Goal: Task Accomplishment & Management: Manage account settings

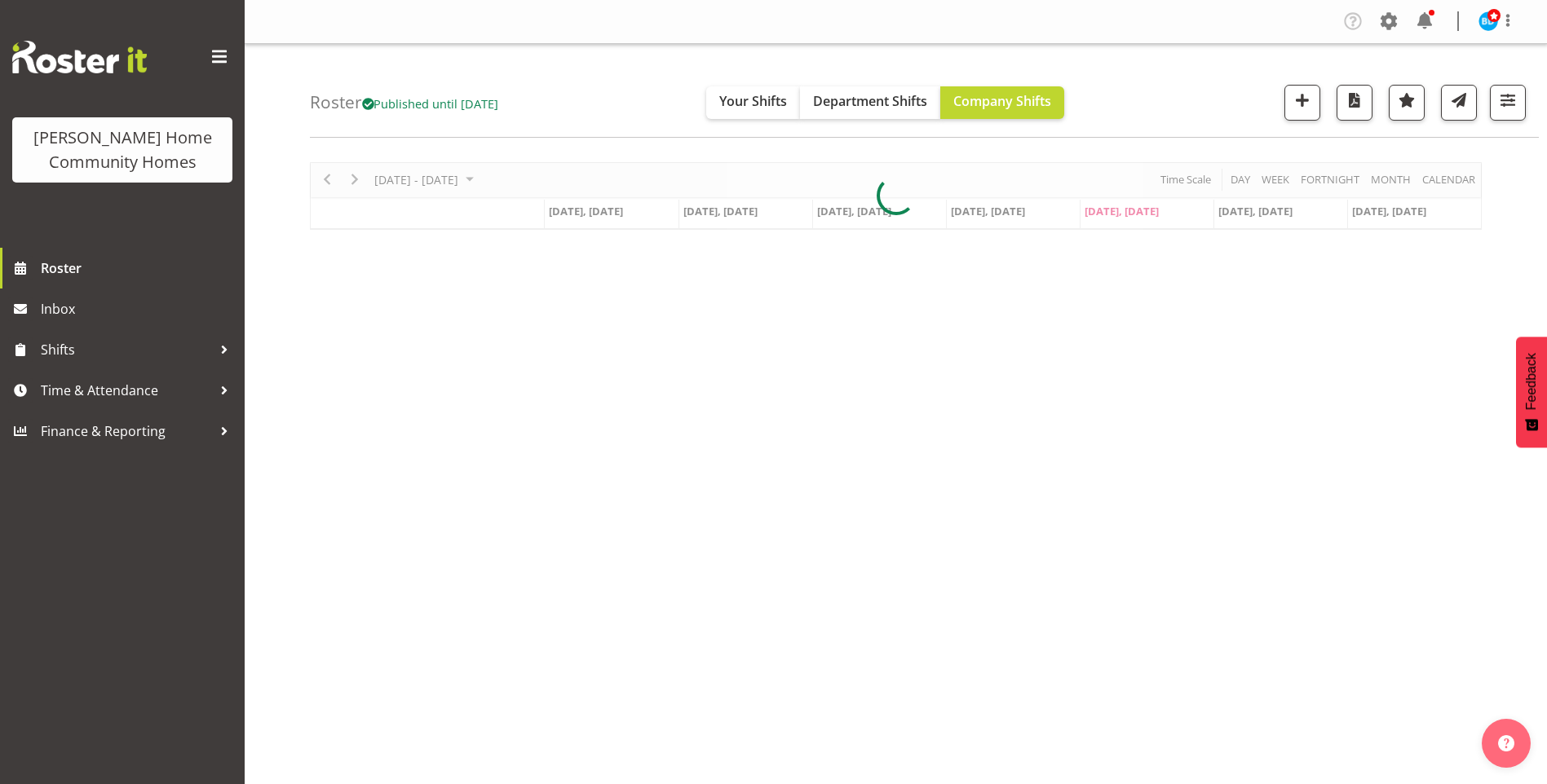
click at [1433, 12] on div at bounding box center [1432, 12] width 6 height 6
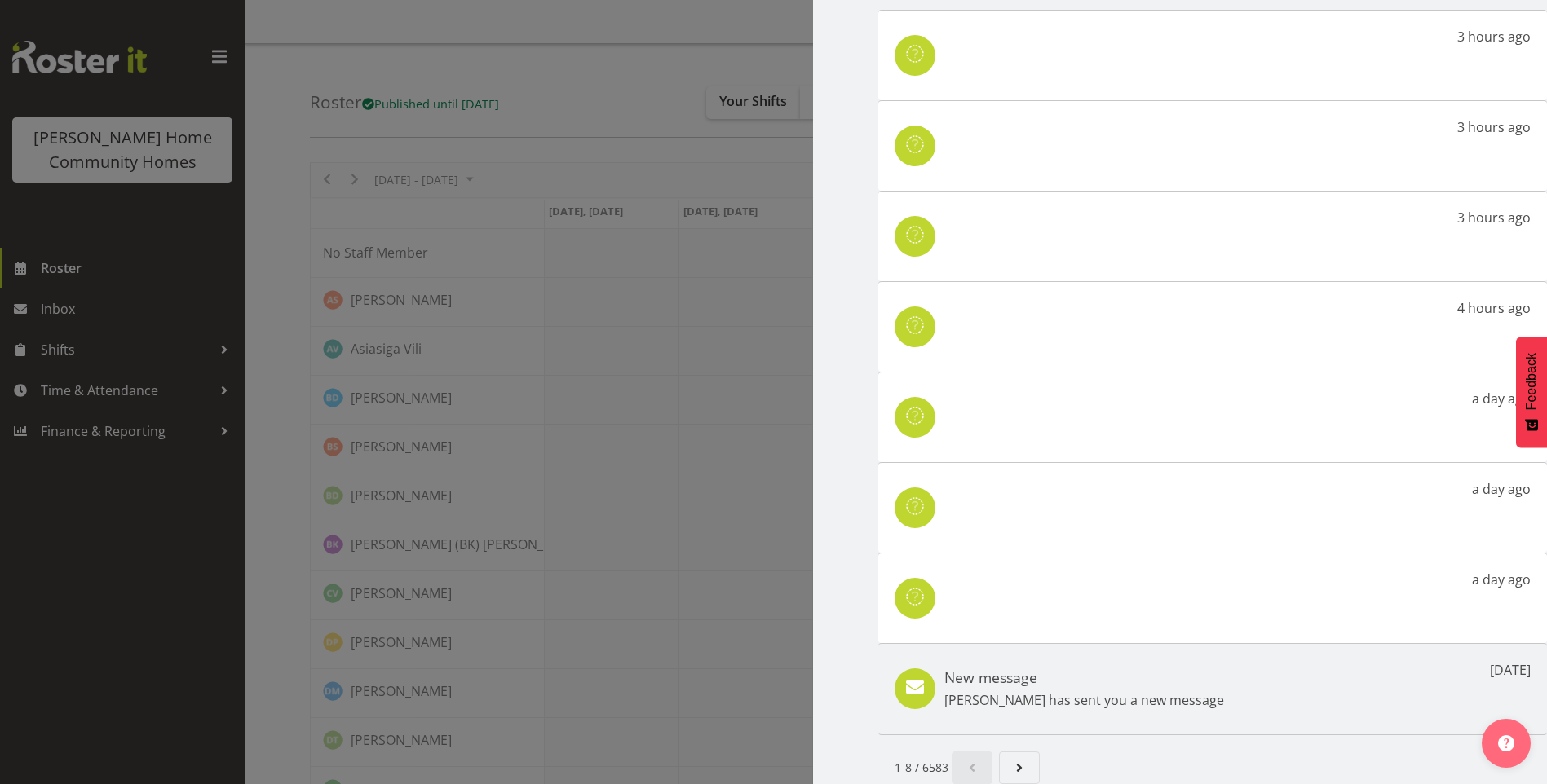
scroll to position [109, 0]
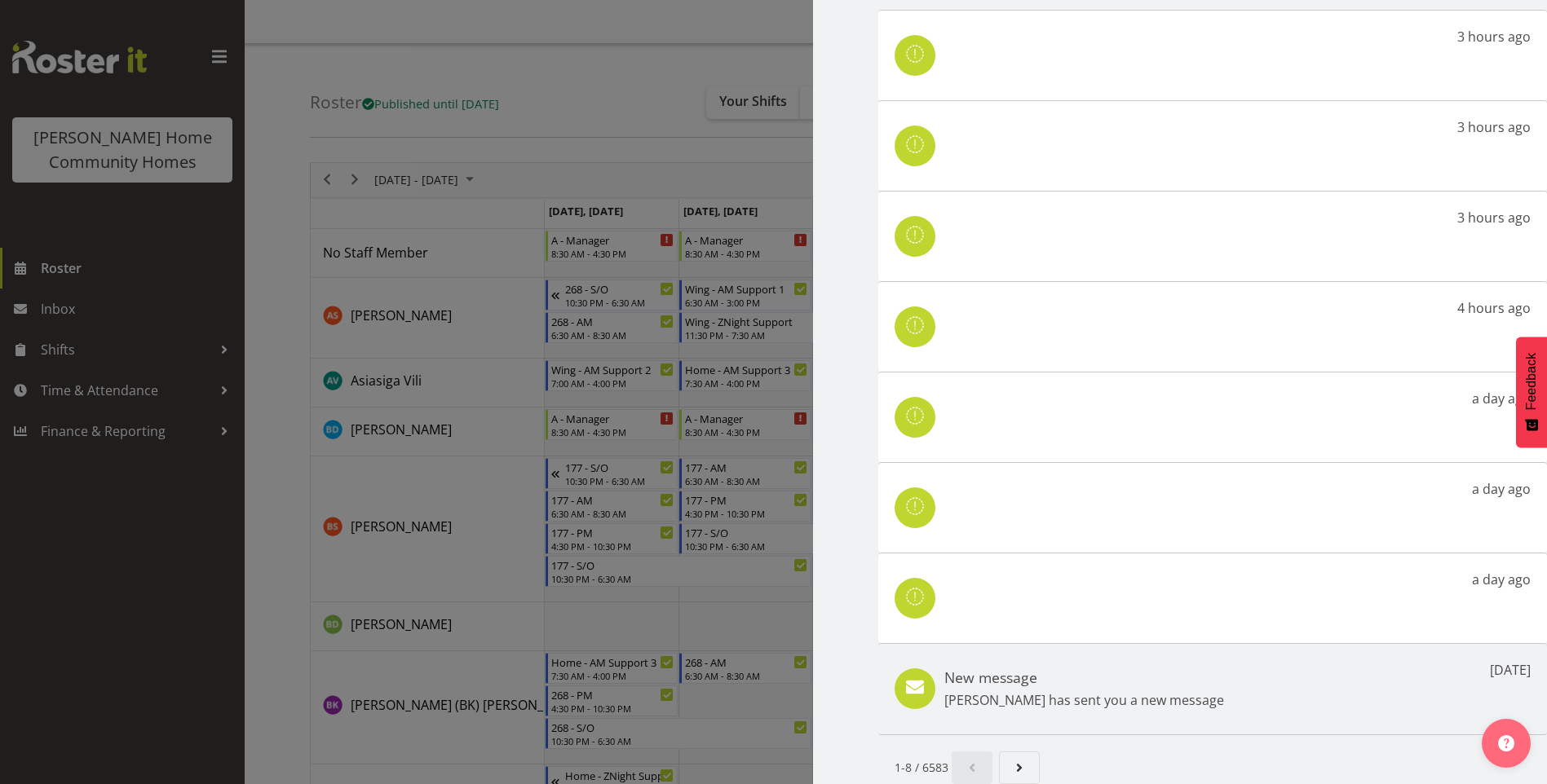
click at [1111, 672] on h5 "New message" at bounding box center [1084, 677] width 279 height 18
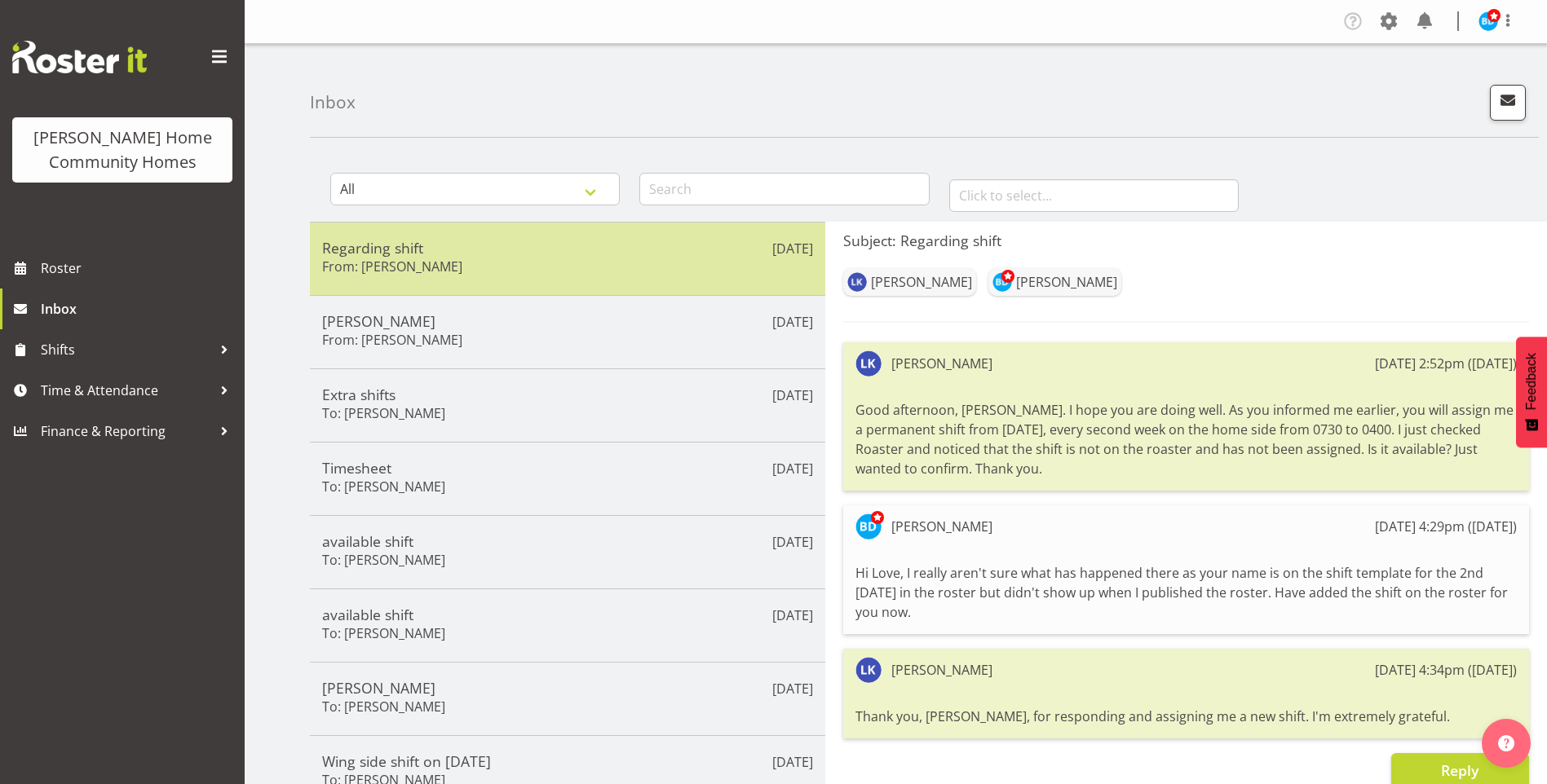
click at [384, 265] on h6 "From: Lovejot Kaur" at bounding box center [392, 266] width 140 height 16
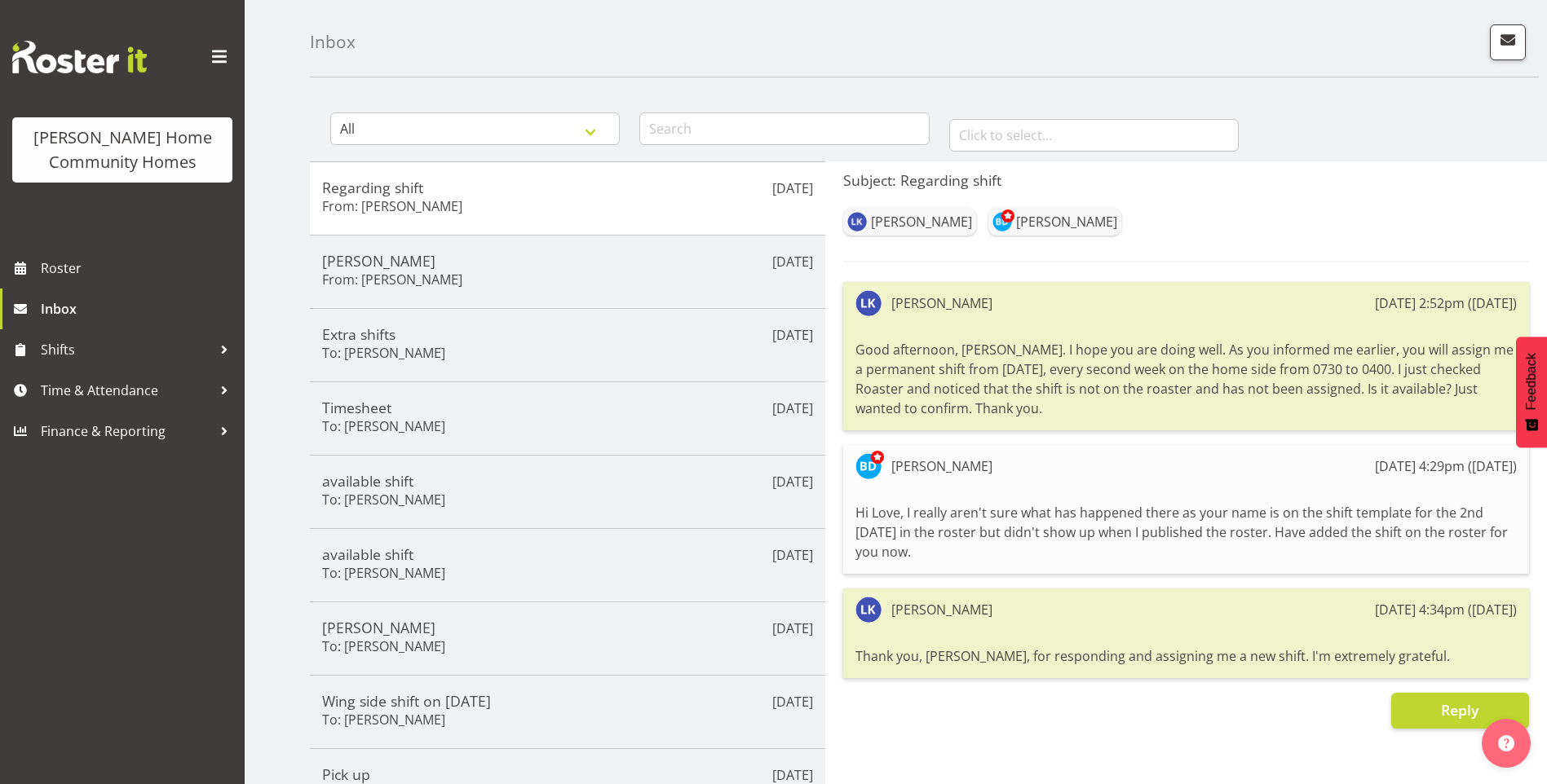
scroll to position [163, 0]
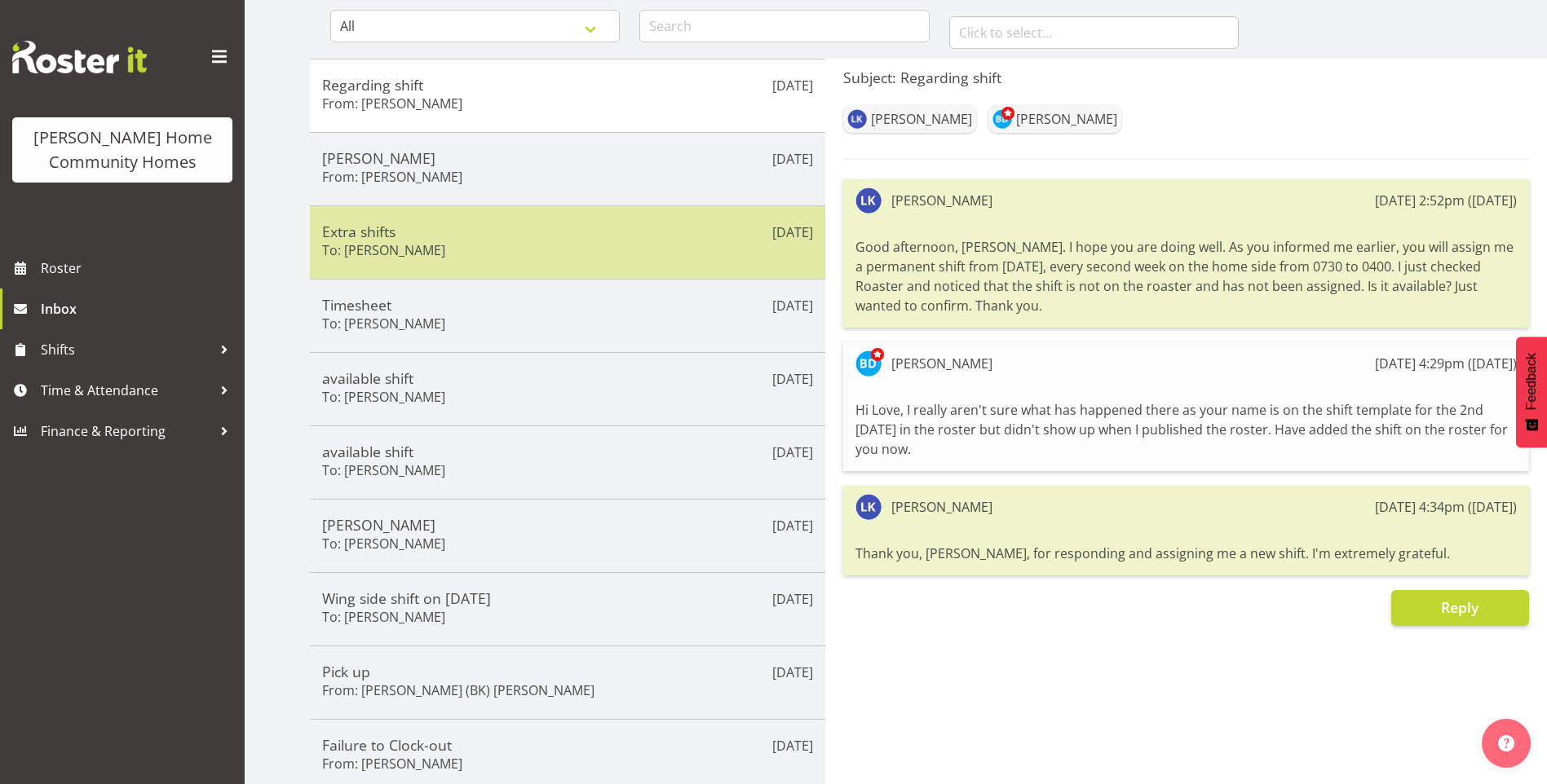
drag, startPoint x: 558, startPoint y: 171, endPoint x: 679, endPoint y: 210, distance: 127.1
click at [560, 171] on div "Miyoung From: Miyoung Chung" at bounding box center [567, 170] width 491 height 40
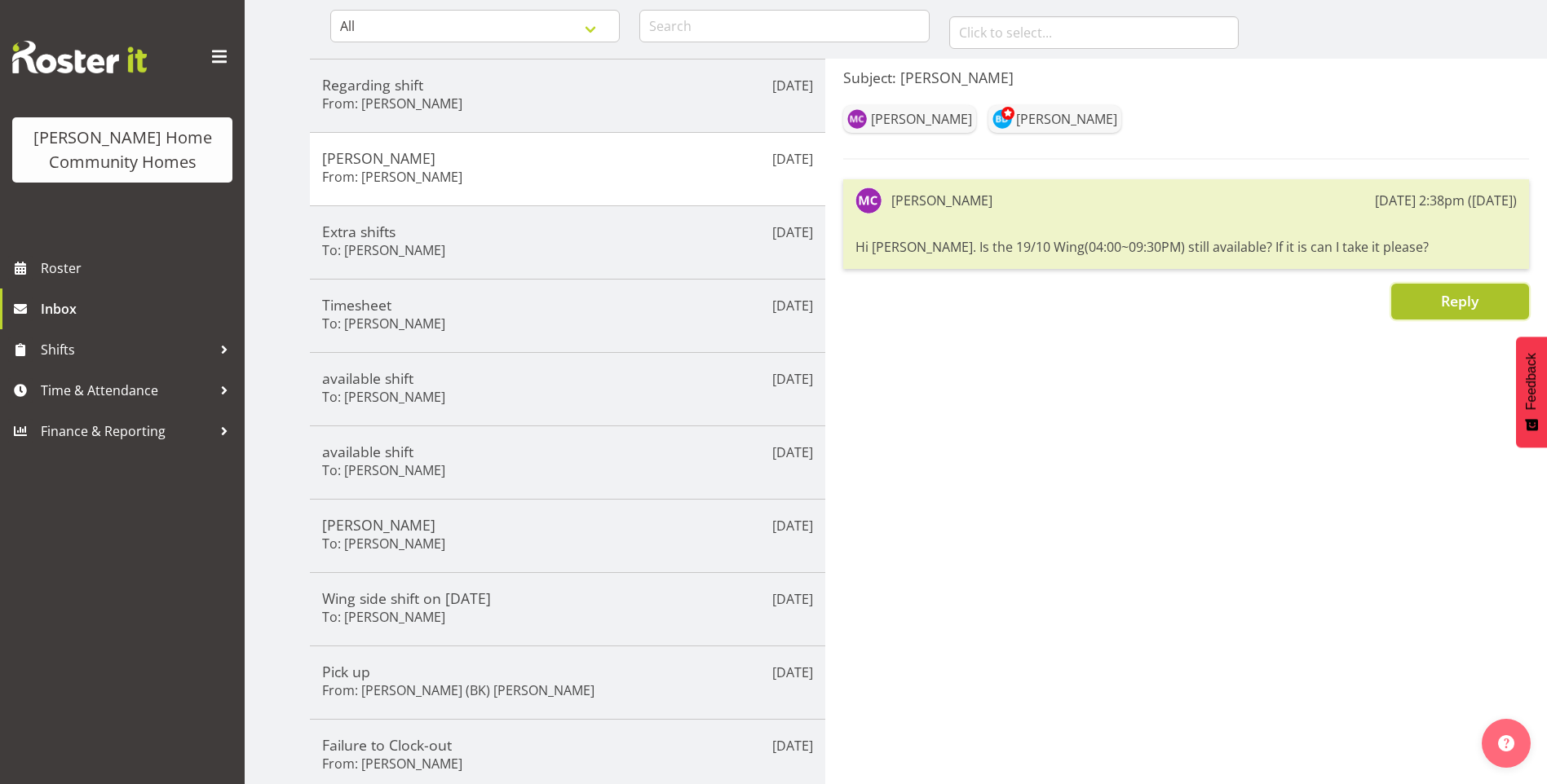
click at [1413, 296] on button "Reply" at bounding box center [1460, 302] width 138 height 36
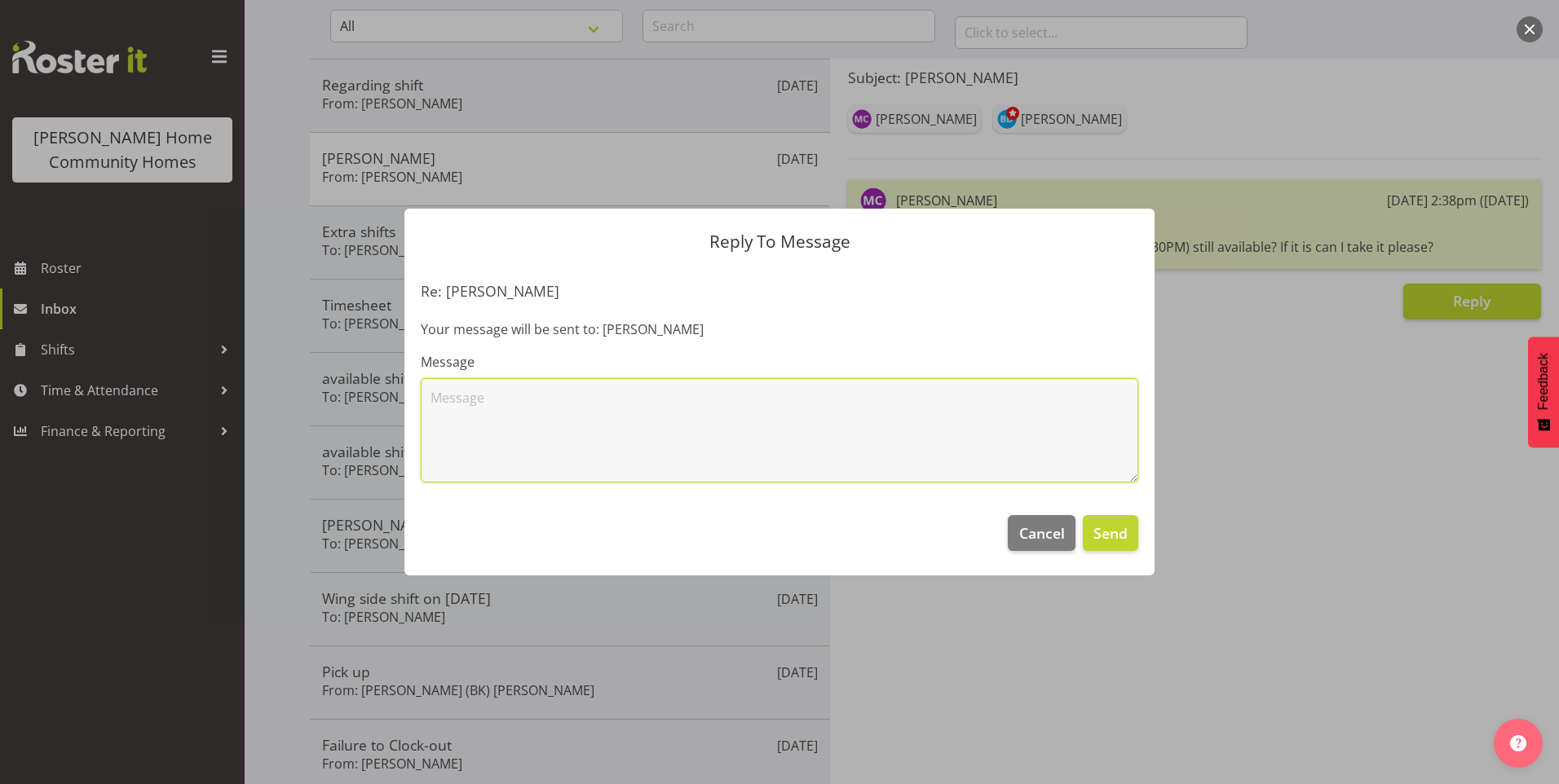
click at [736, 416] on textarea at bounding box center [780, 431] width 718 height 105
type textarea "Hi Miyoung, thank you for your offer to work 19/10 Wingside 4.00pm - 9.30pm, I …"
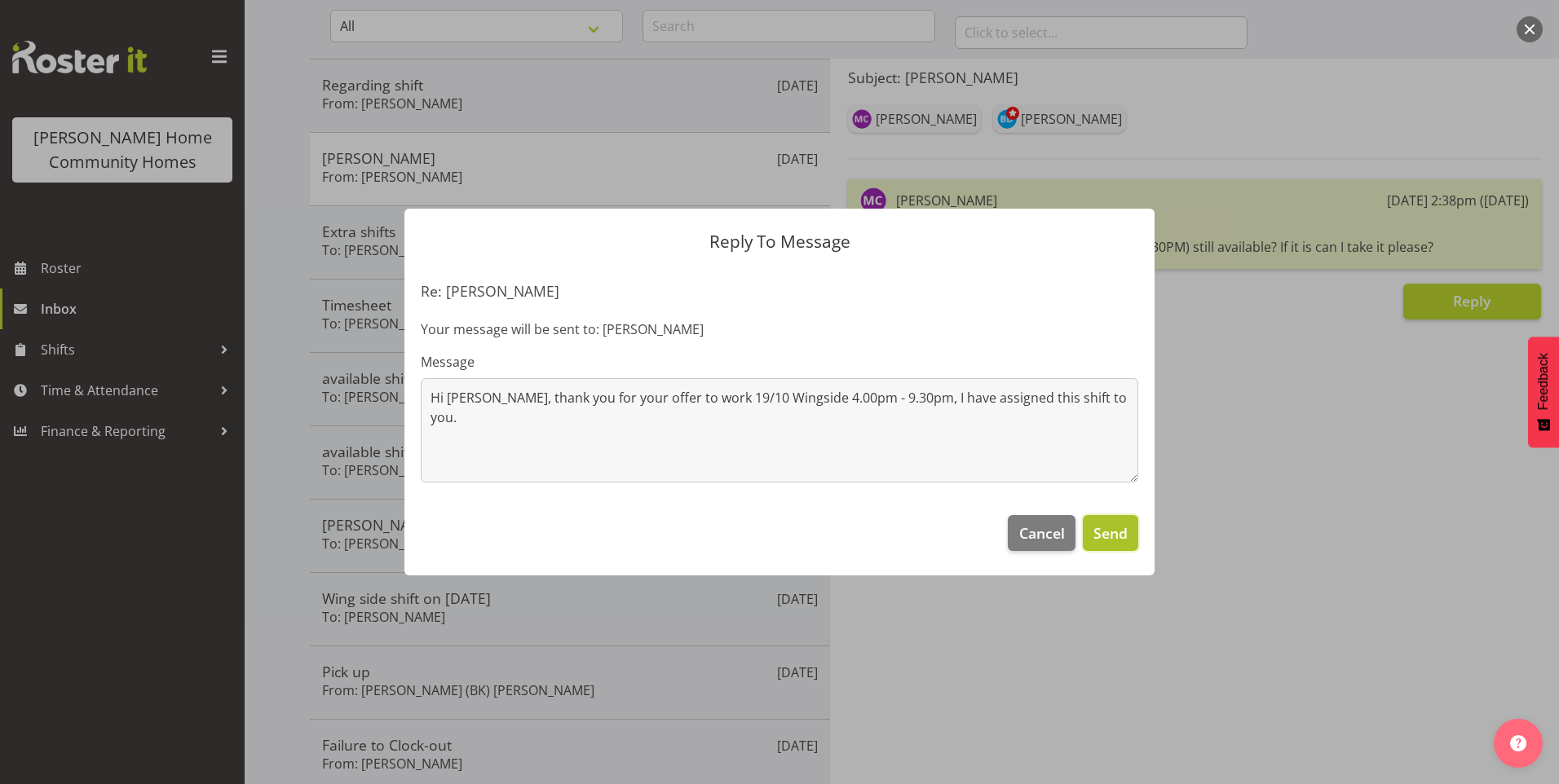
click at [1125, 535] on span "Send" at bounding box center [1110, 533] width 34 height 21
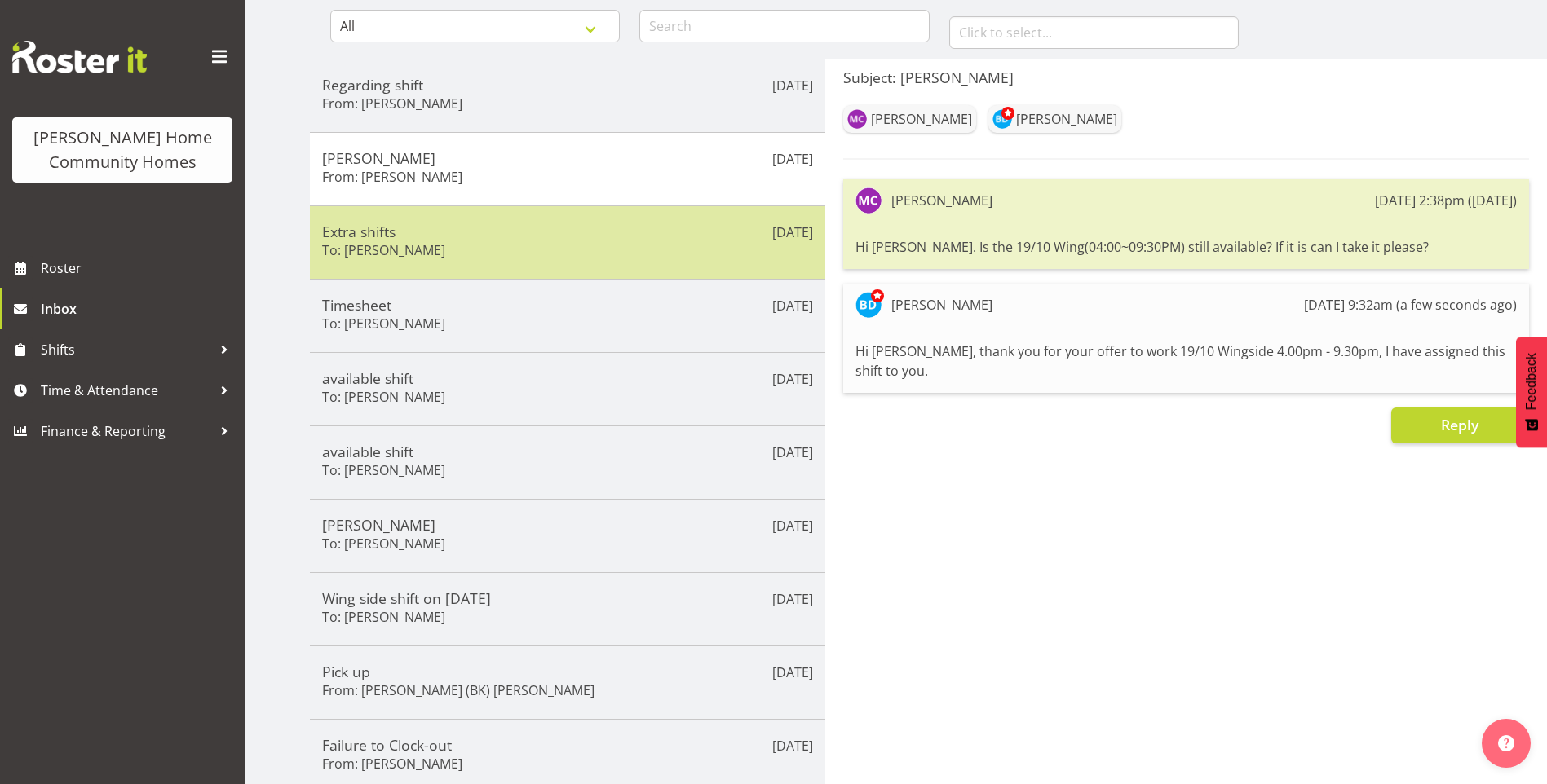
click at [447, 240] on div "Extra shifts To: Navneet Kaur" at bounding box center [567, 243] width 491 height 40
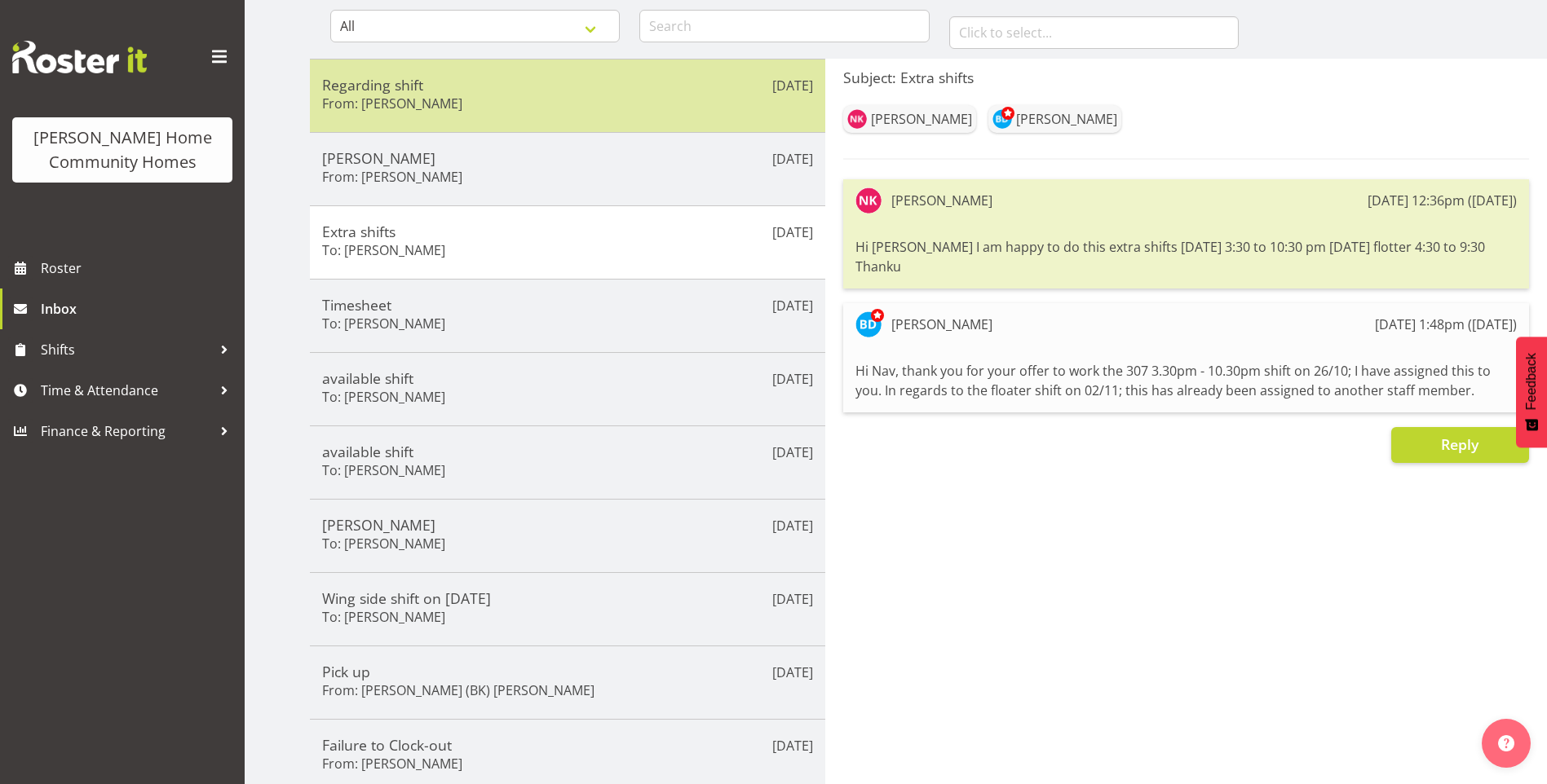
click at [396, 92] on h5 "Regarding shift" at bounding box center [567, 85] width 491 height 18
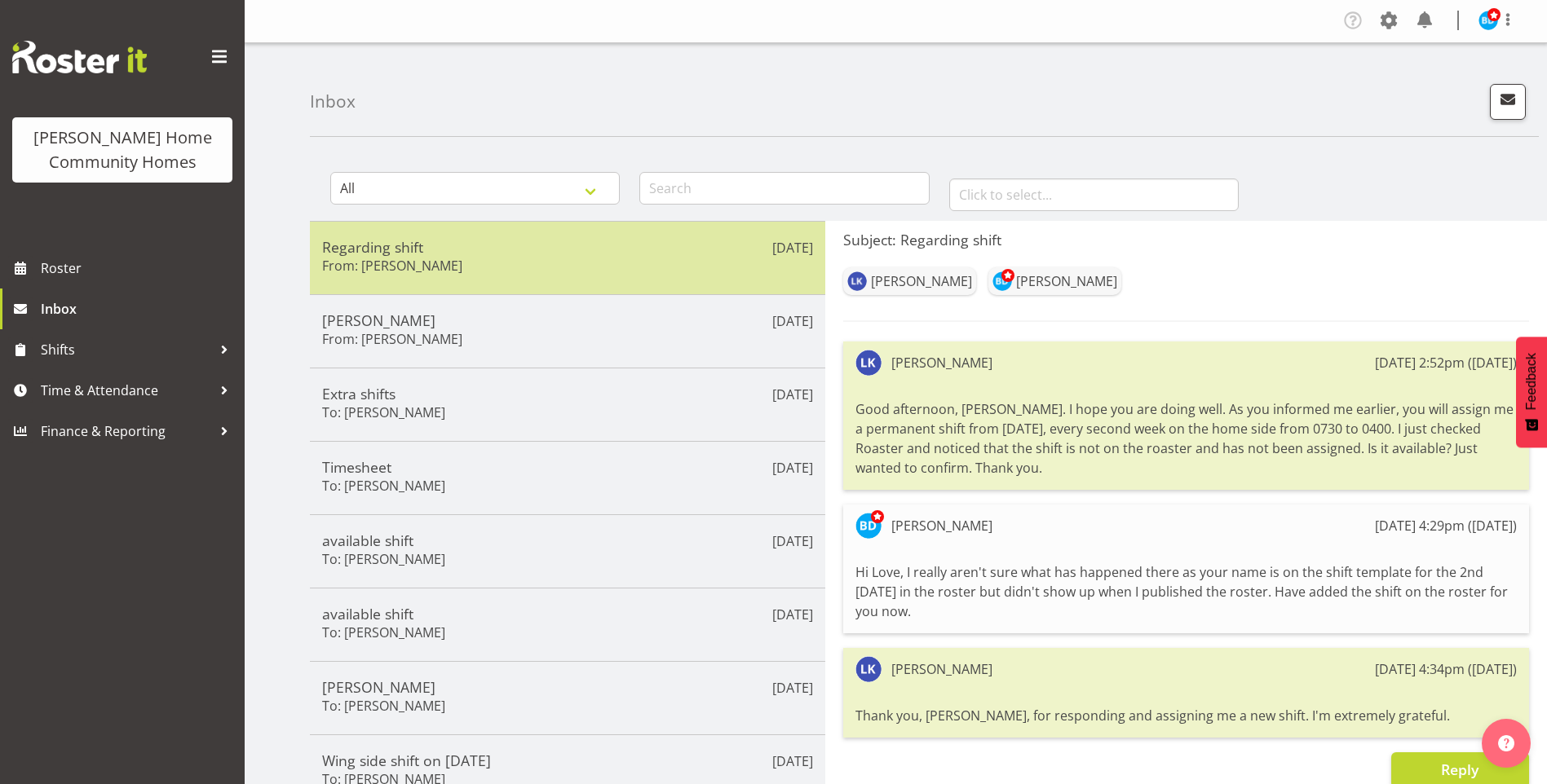
scroll to position [0, 0]
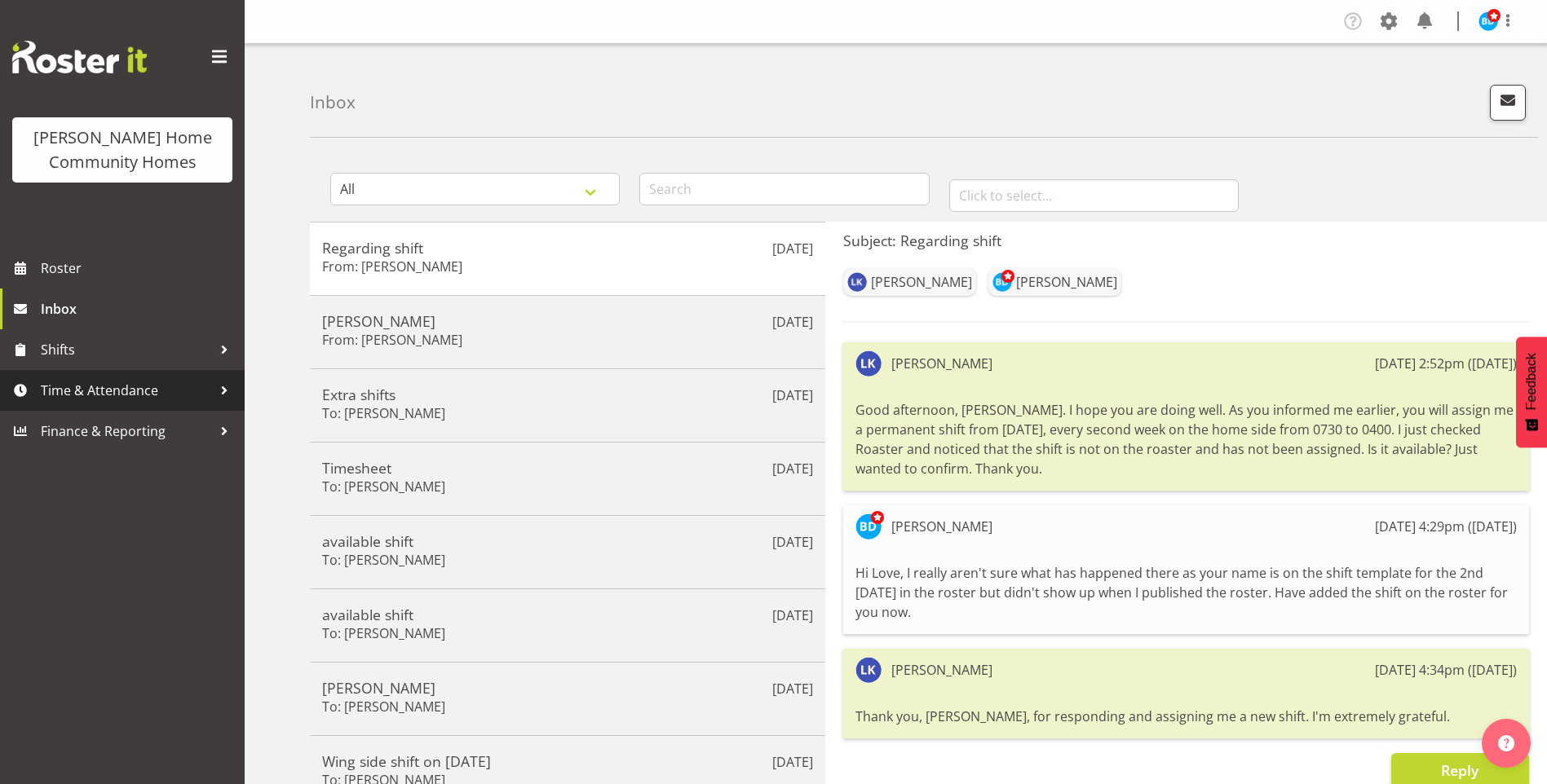
click at [132, 405] on link "Time & Attendance" at bounding box center [122, 390] width 245 height 41
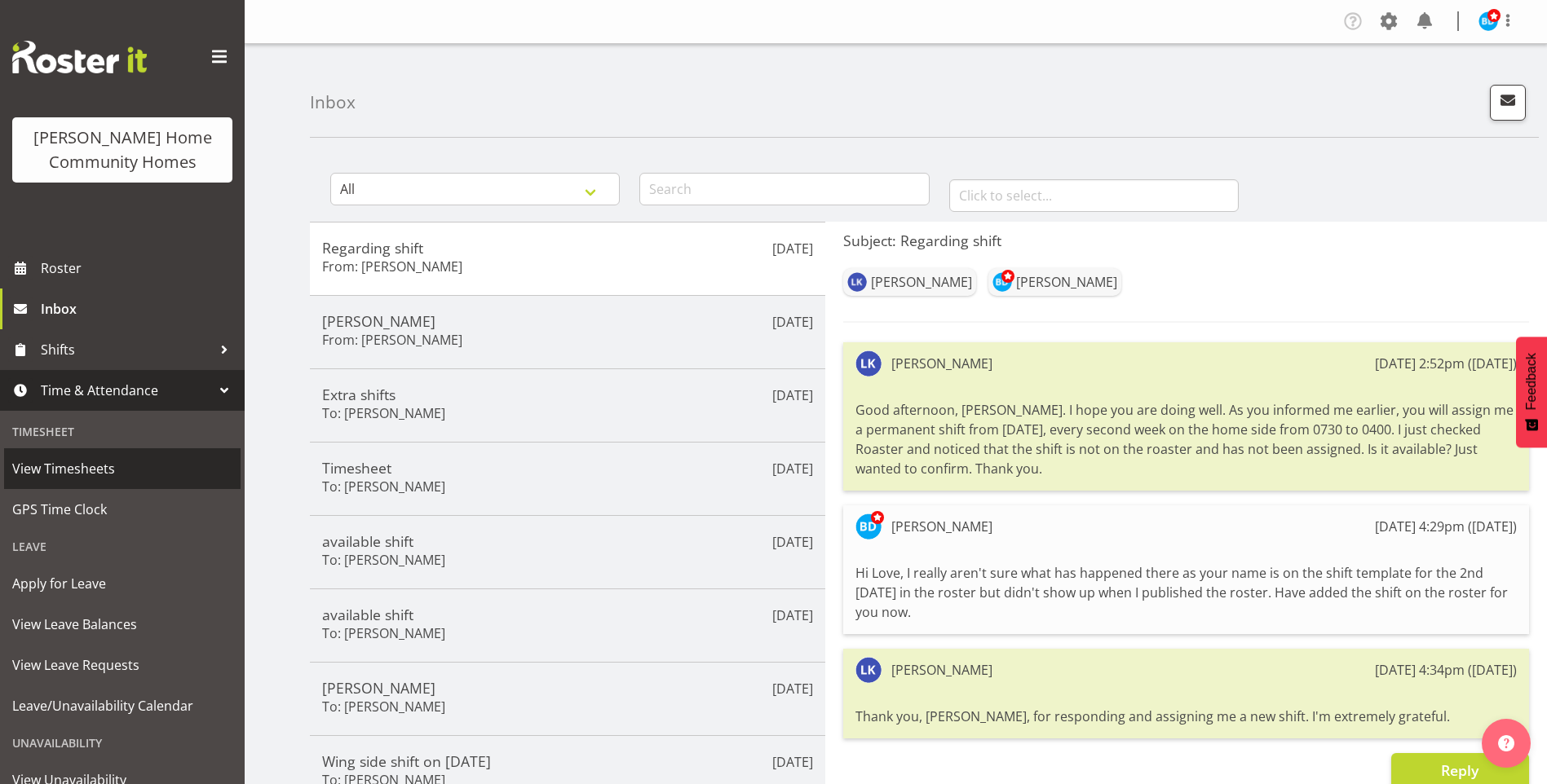
click at [68, 474] on span "View Timesheets" at bounding box center [122, 469] width 220 height 25
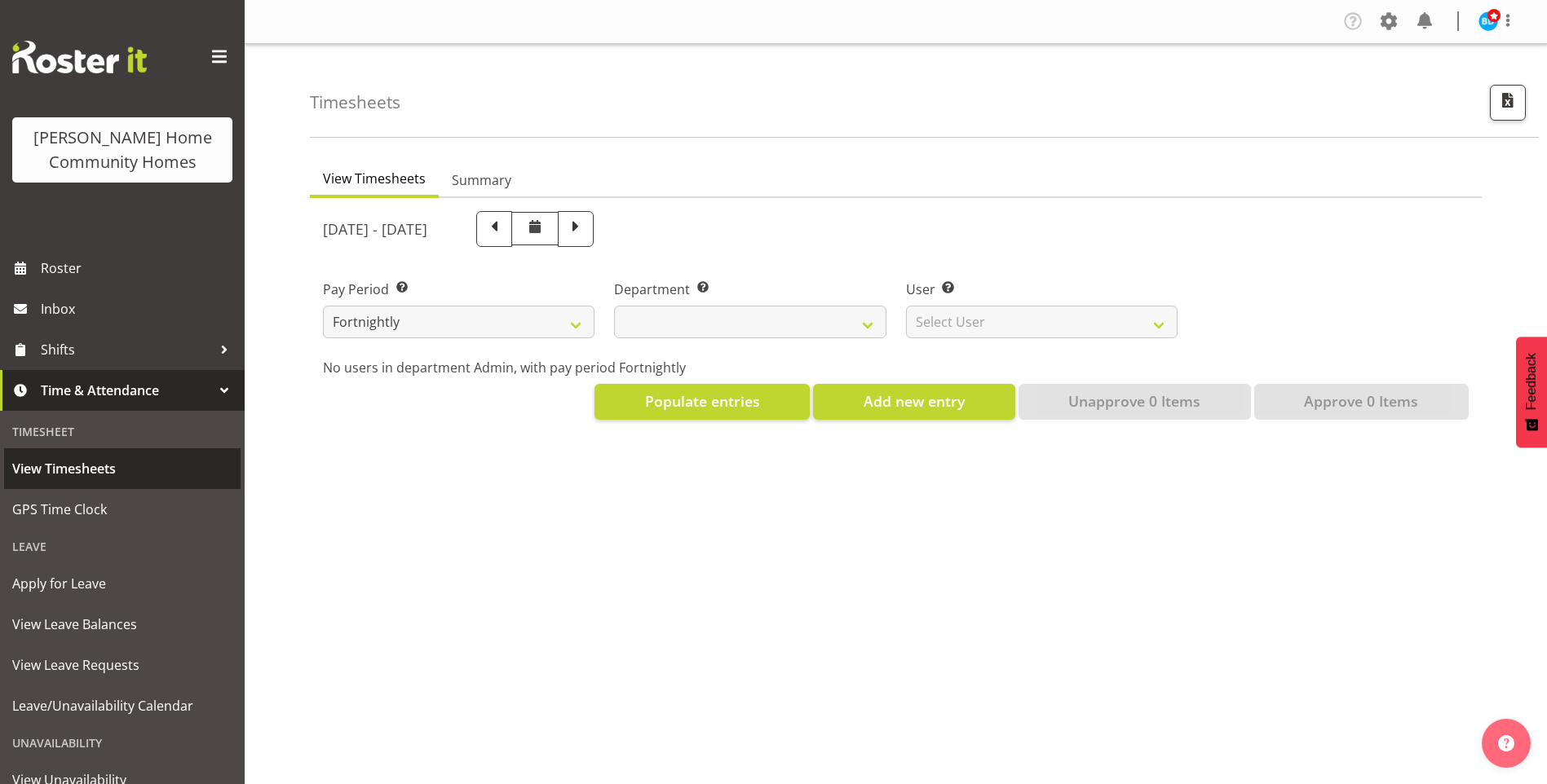
select select
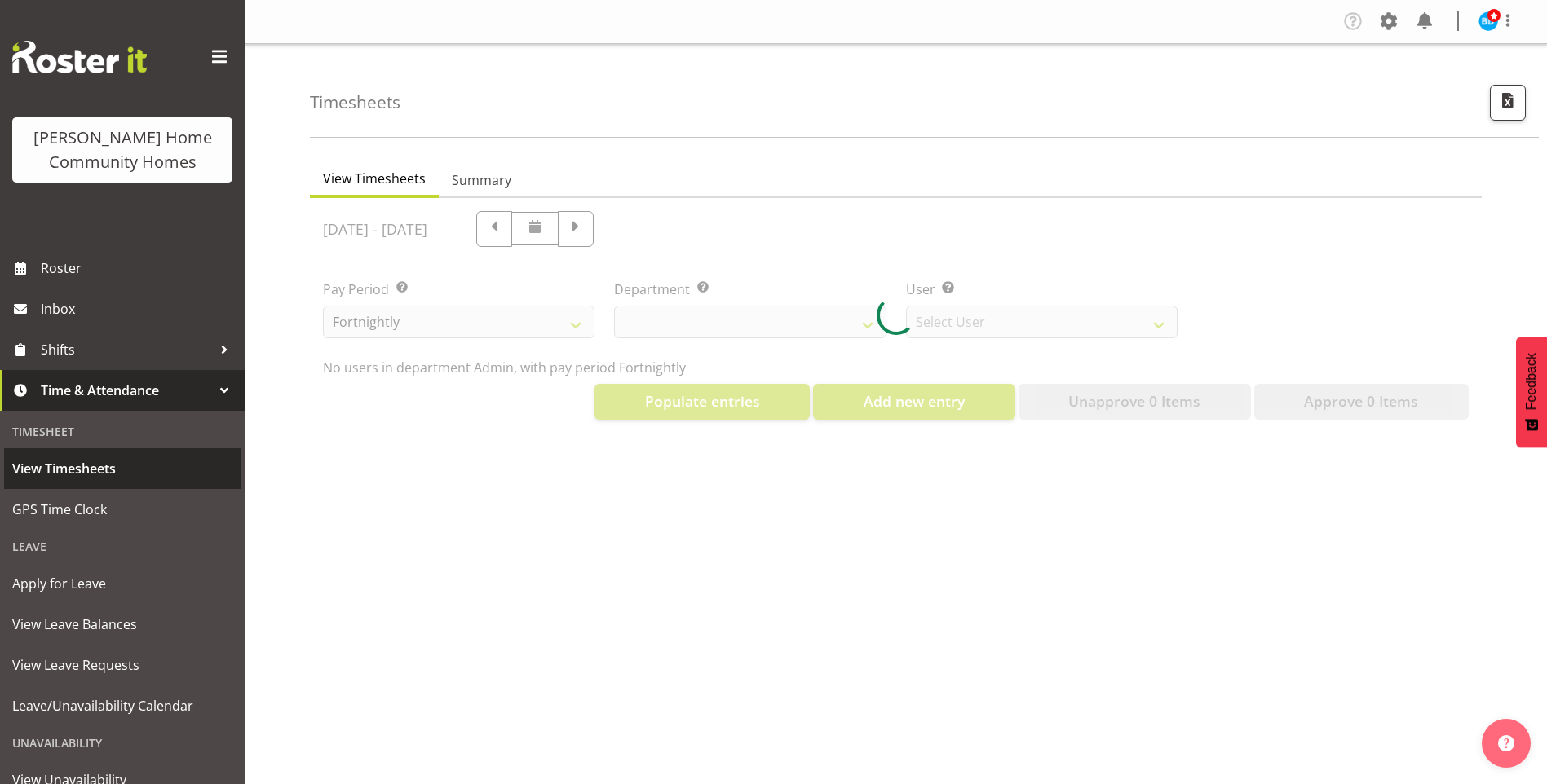
select select "8515"
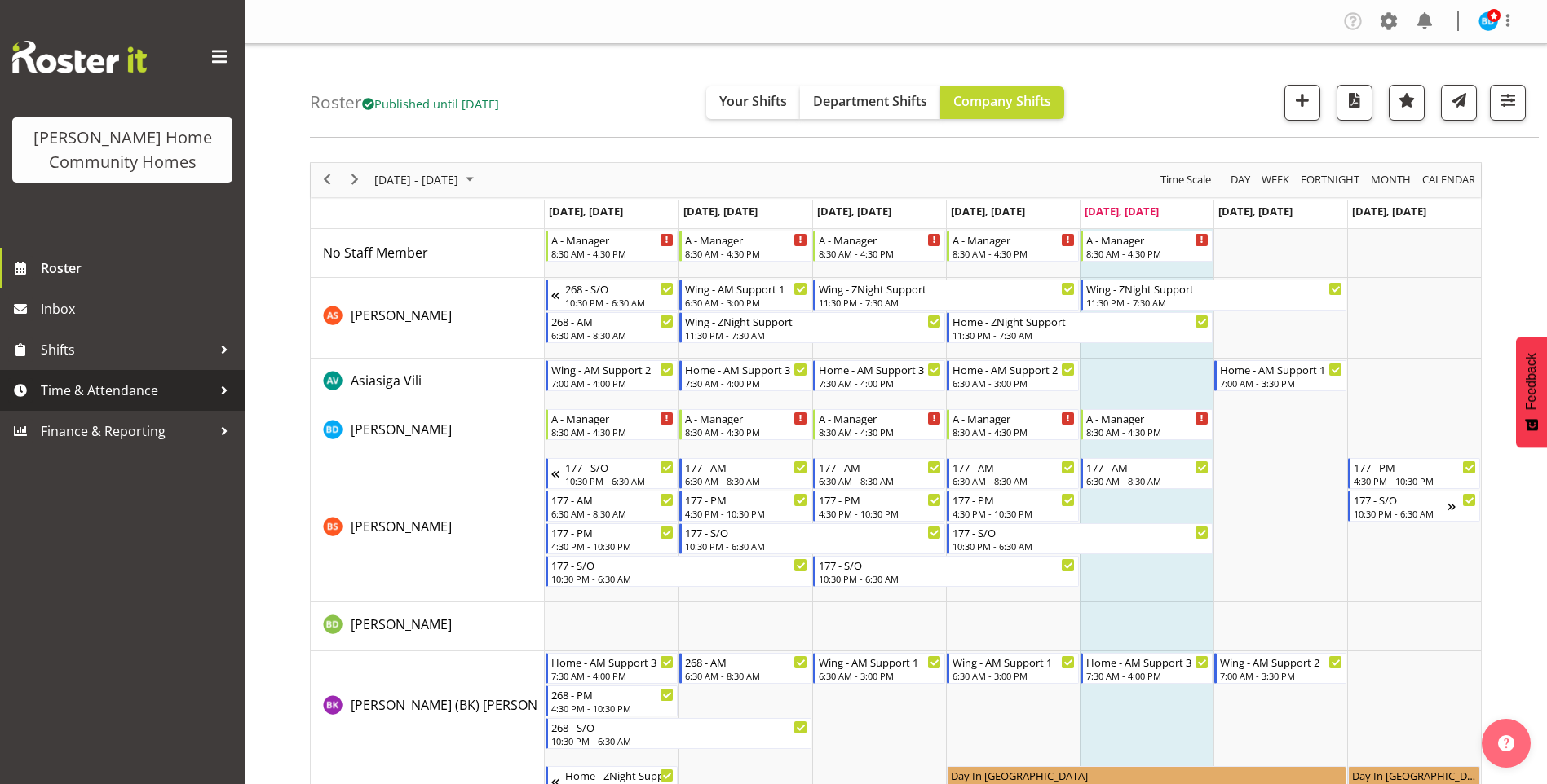
click at [116, 393] on span "Time & Attendance" at bounding box center [127, 391] width 172 height 25
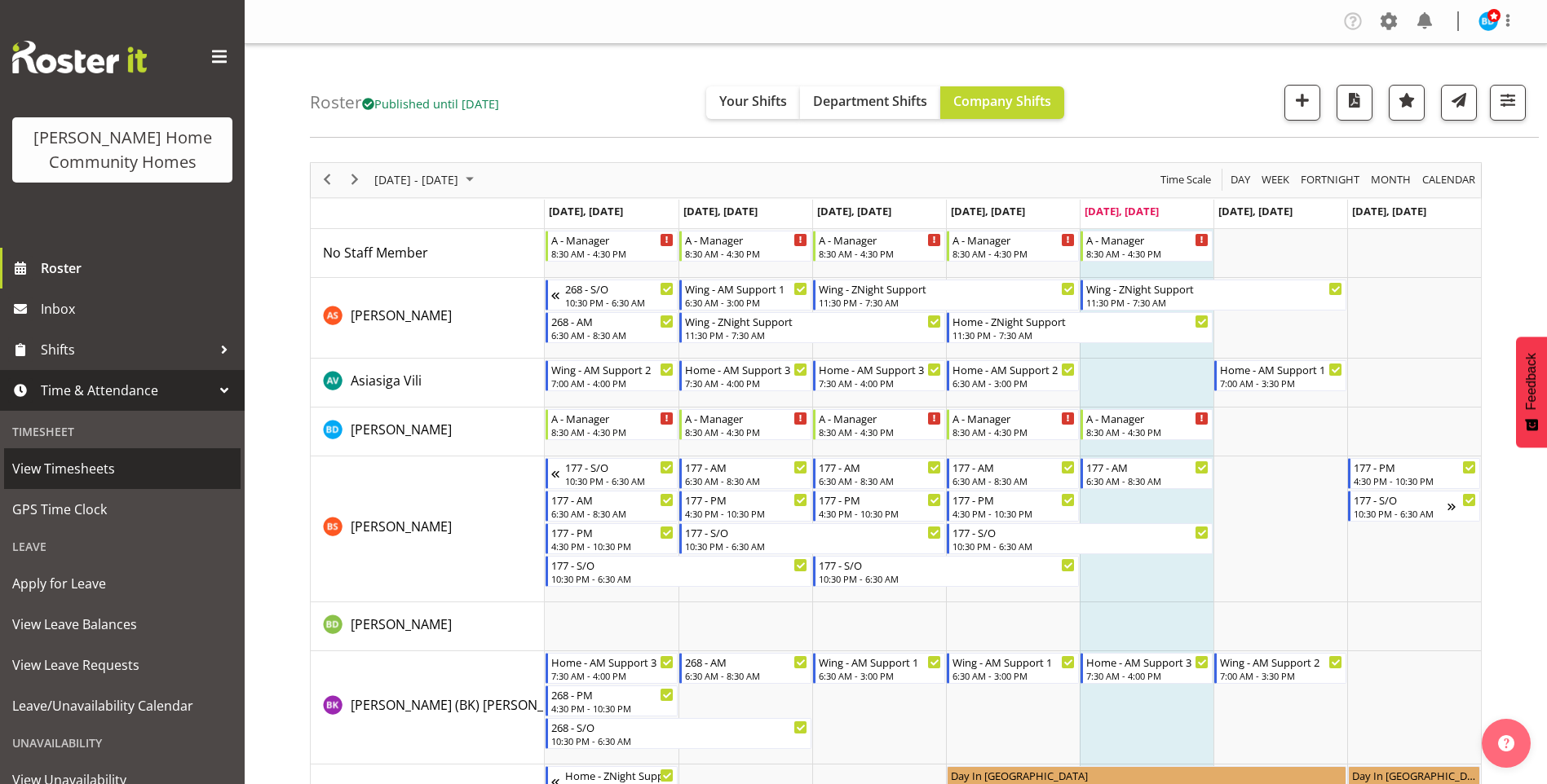
click at [99, 468] on span "View Timesheets" at bounding box center [122, 469] width 220 height 25
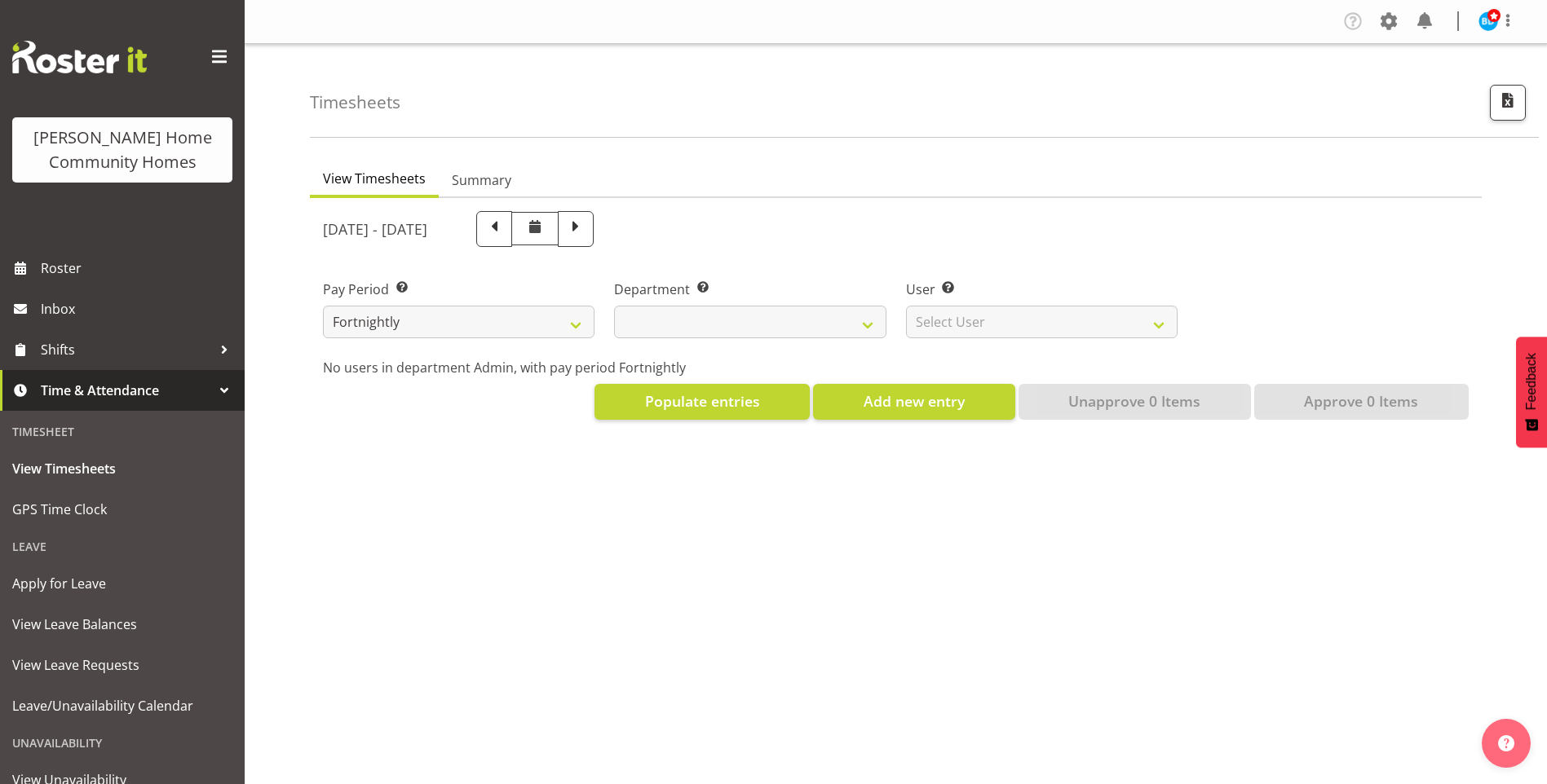
select select
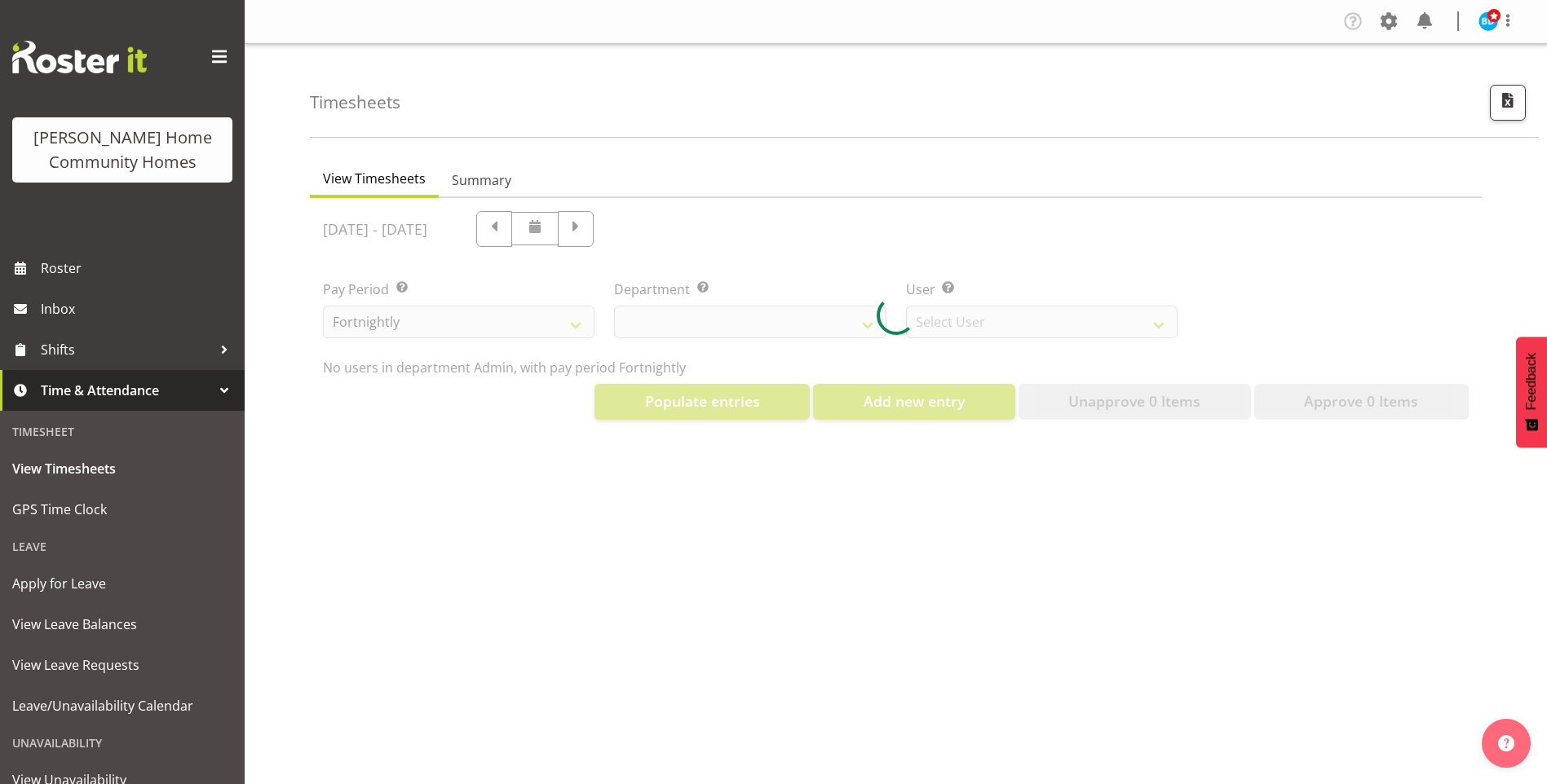
select select "8515"
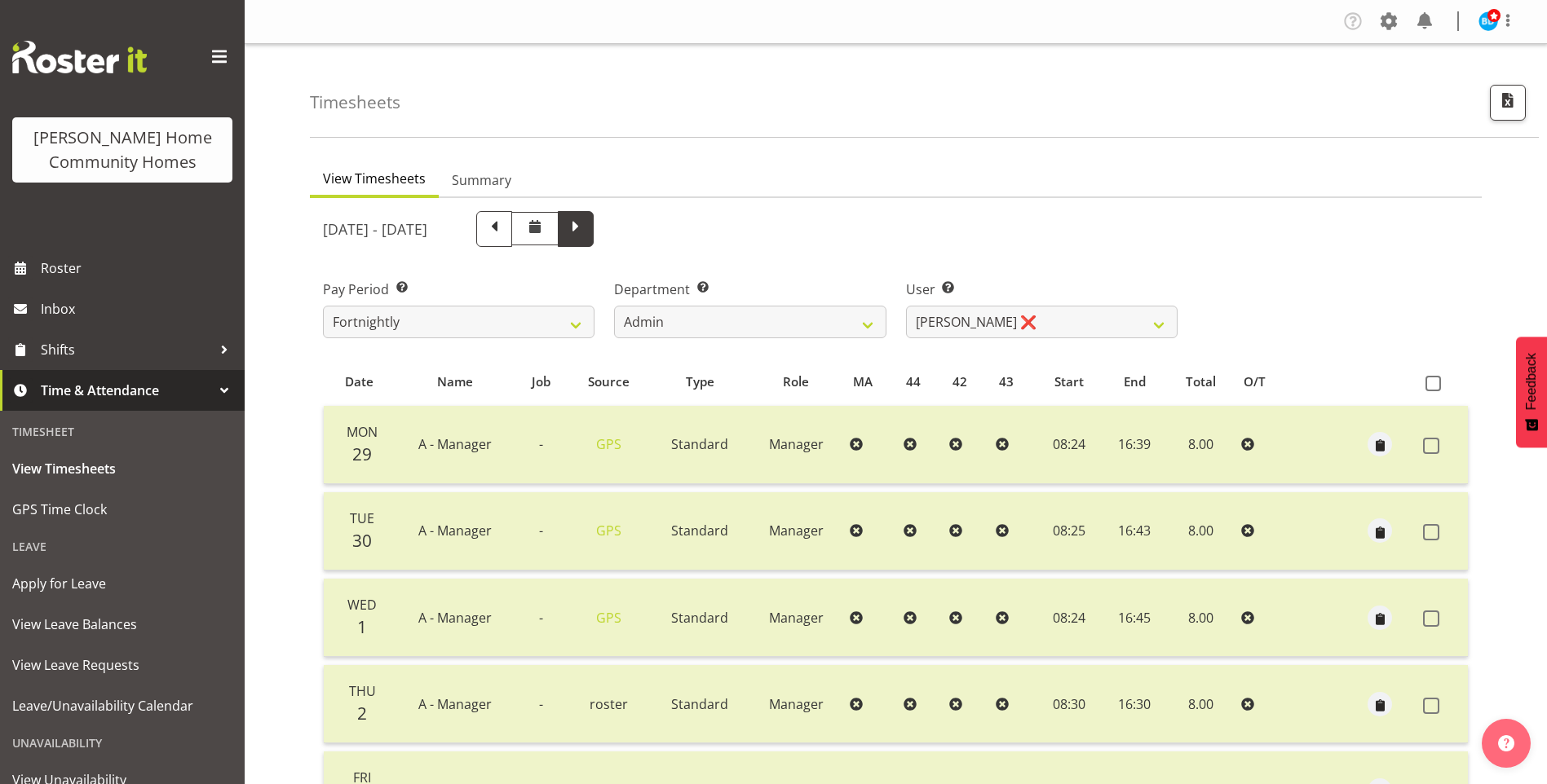
click at [586, 231] on span at bounding box center [576, 228] width 21 height 21
select select
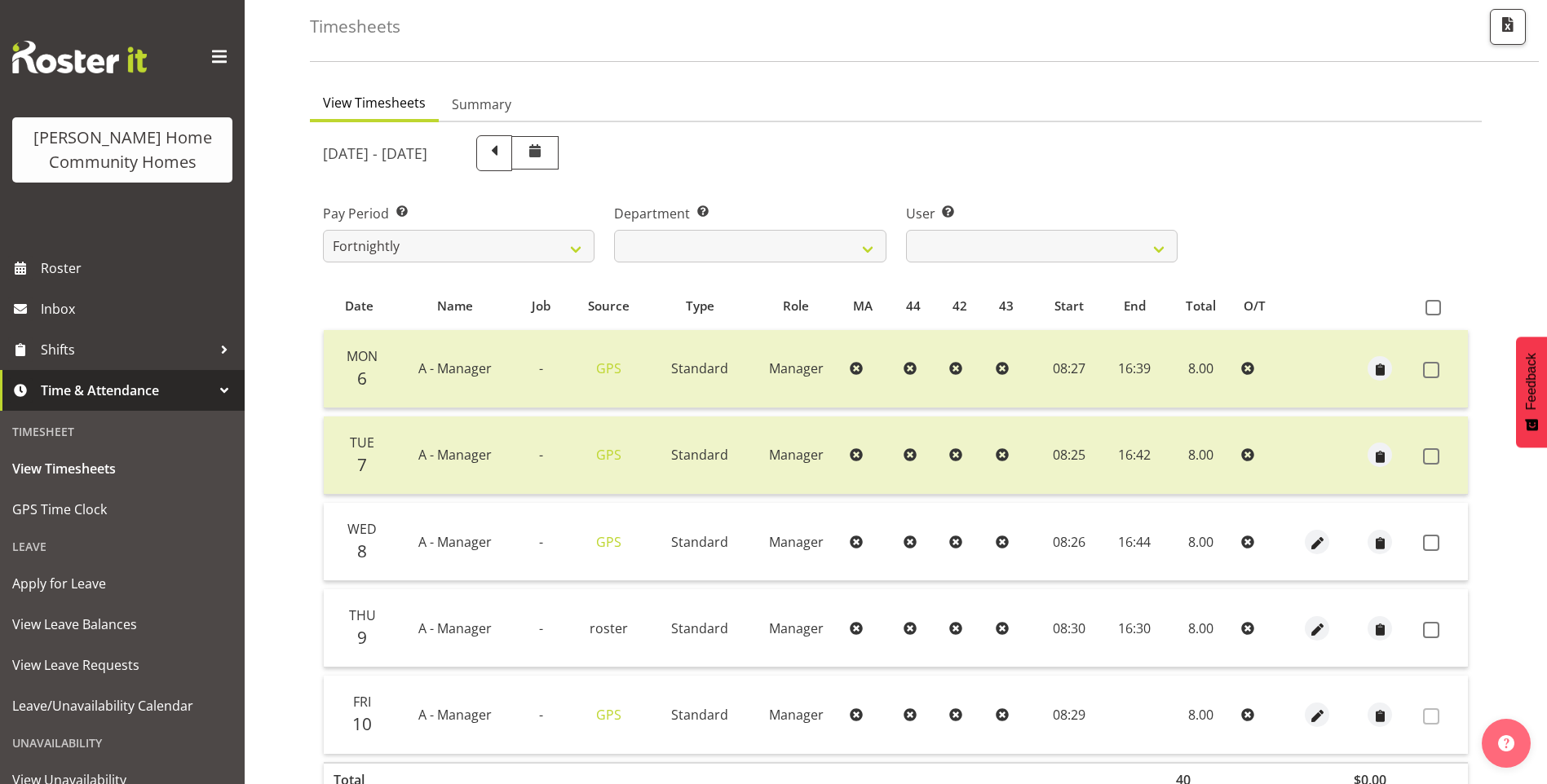
scroll to position [177, 0]
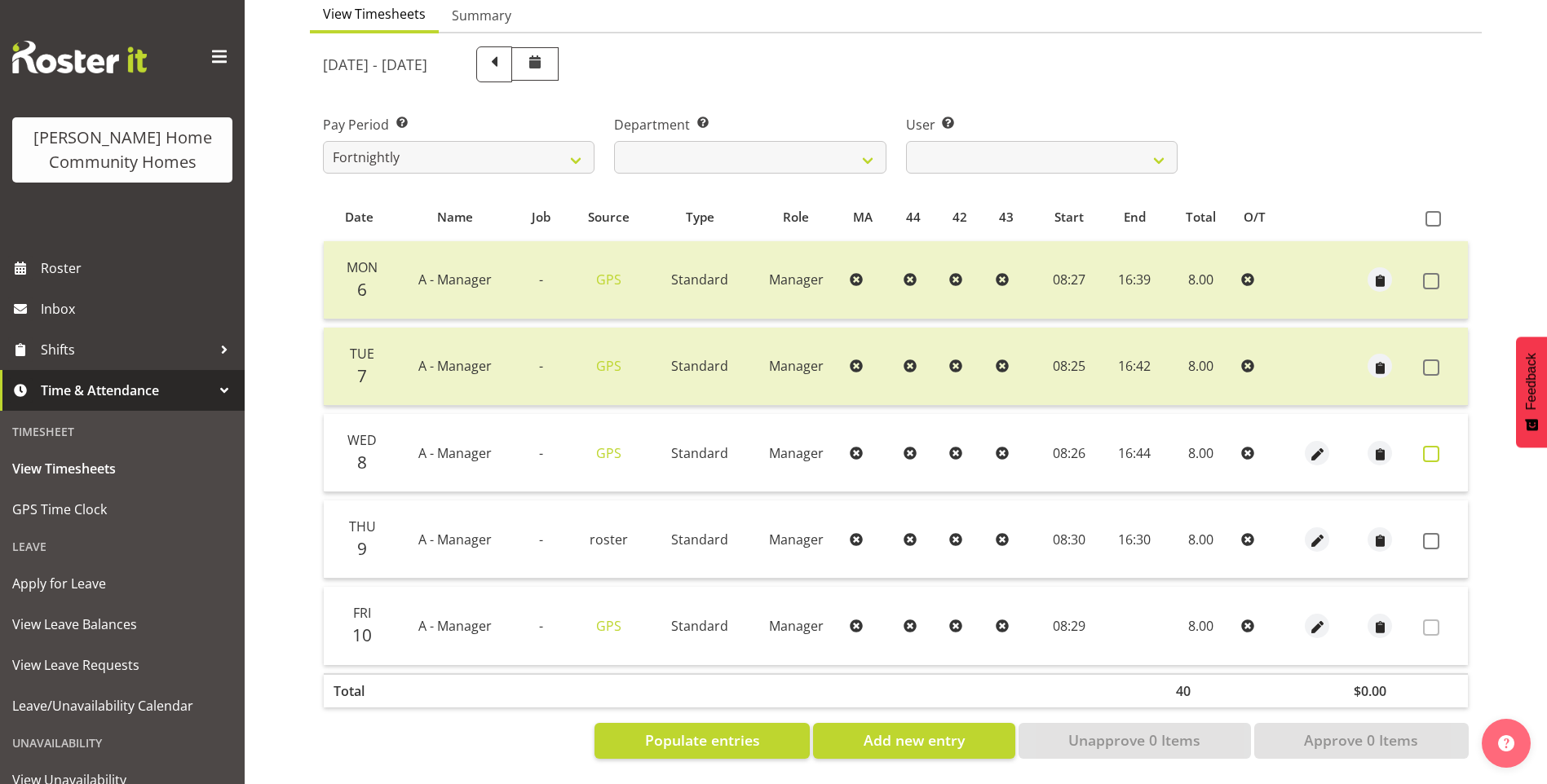
click at [1435, 446] on span at bounding box center [1431, 453] width 16 height 16
checkbox input "true"
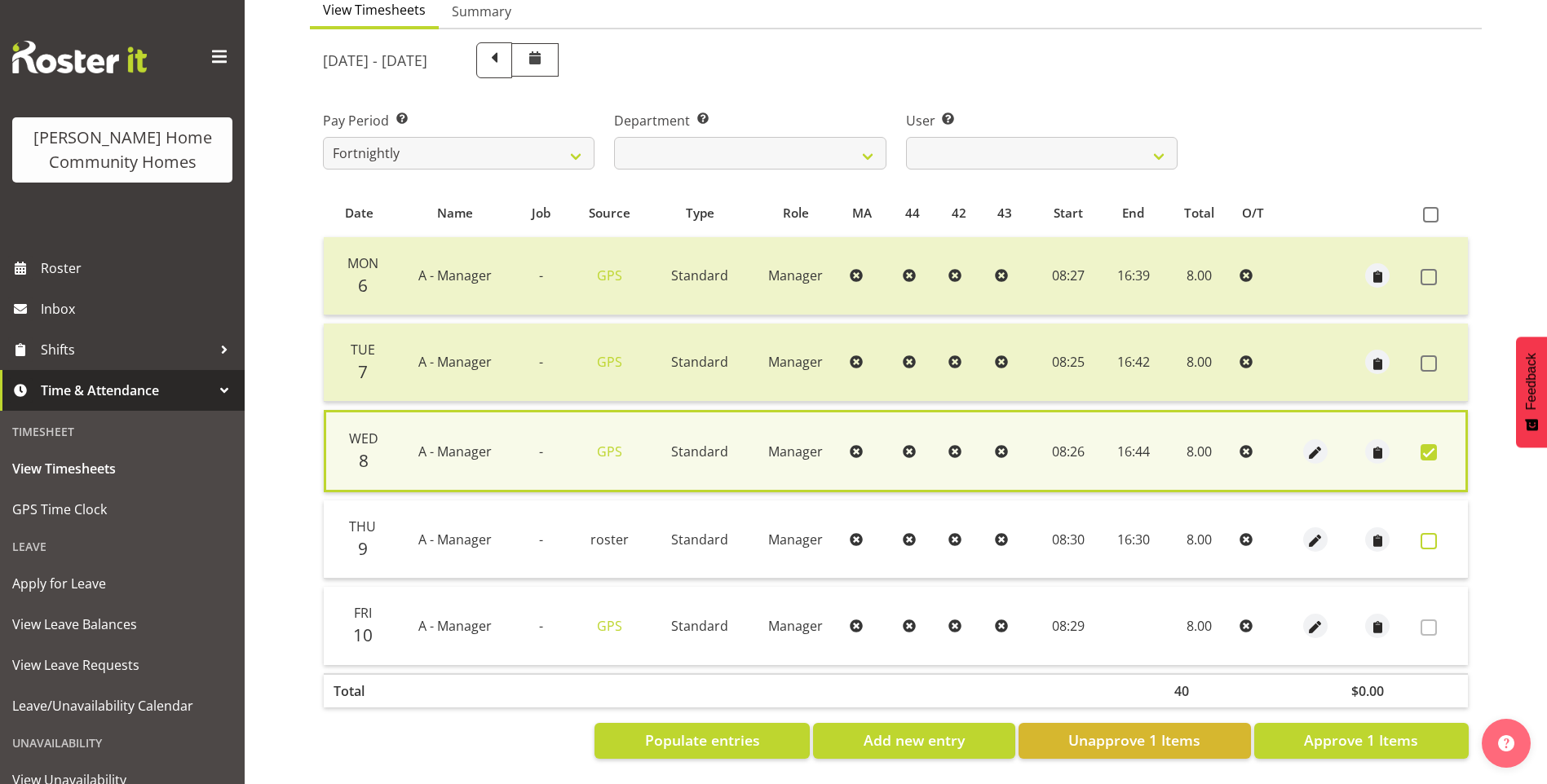
click at [1427, 533] on span at bounding box center [1429, 541] width 16 height 16
checkbox input "true"
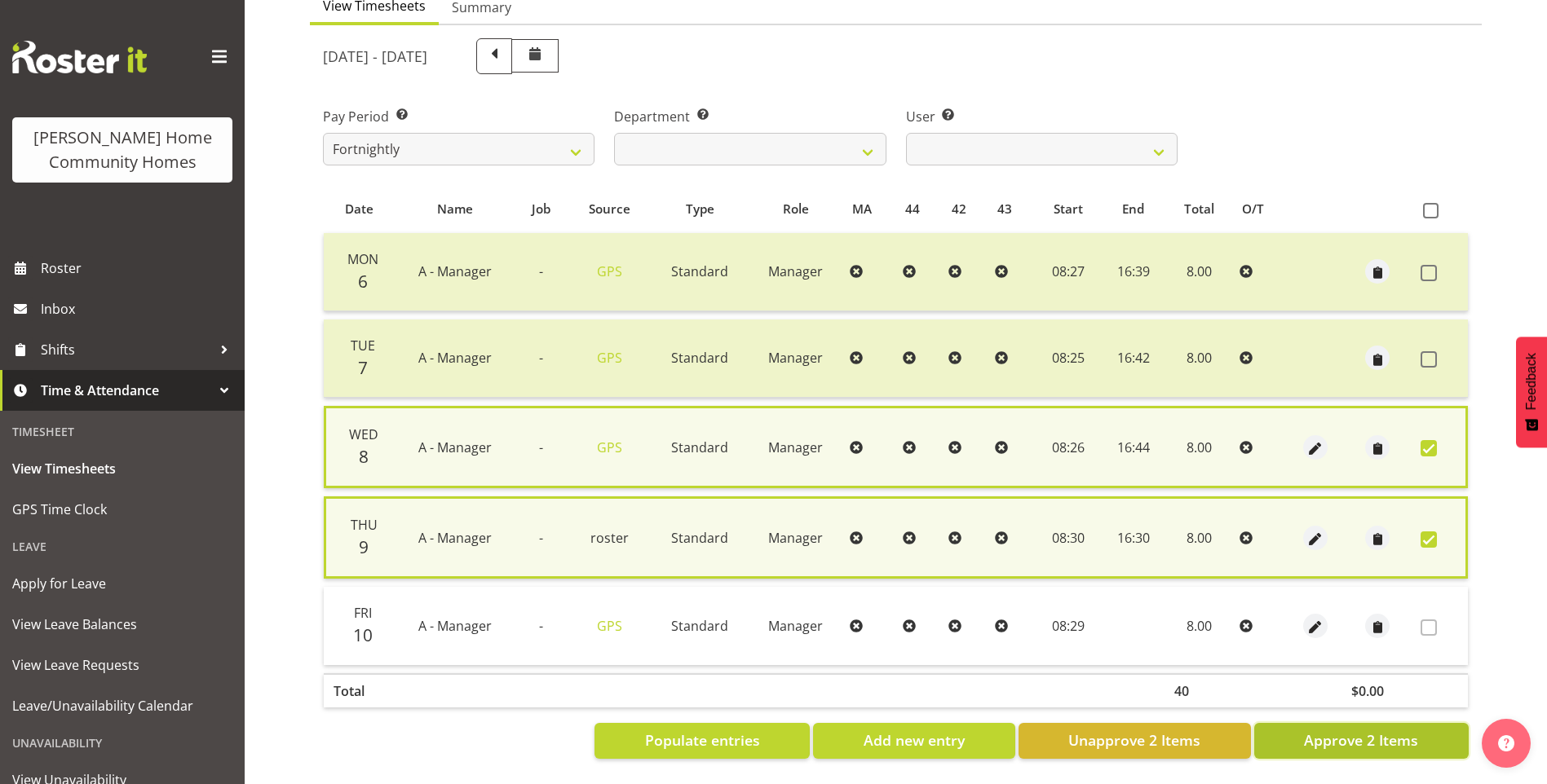
drag, startPoint x: 1378, startPoint y: 743, endPoint x: 1326, endPoint y: 675, distance: 85.6
click at [1378, 743] on span "Approve 2 Items" at bounding box center [1361, 740] width 114 height 21
checkbox input "false"
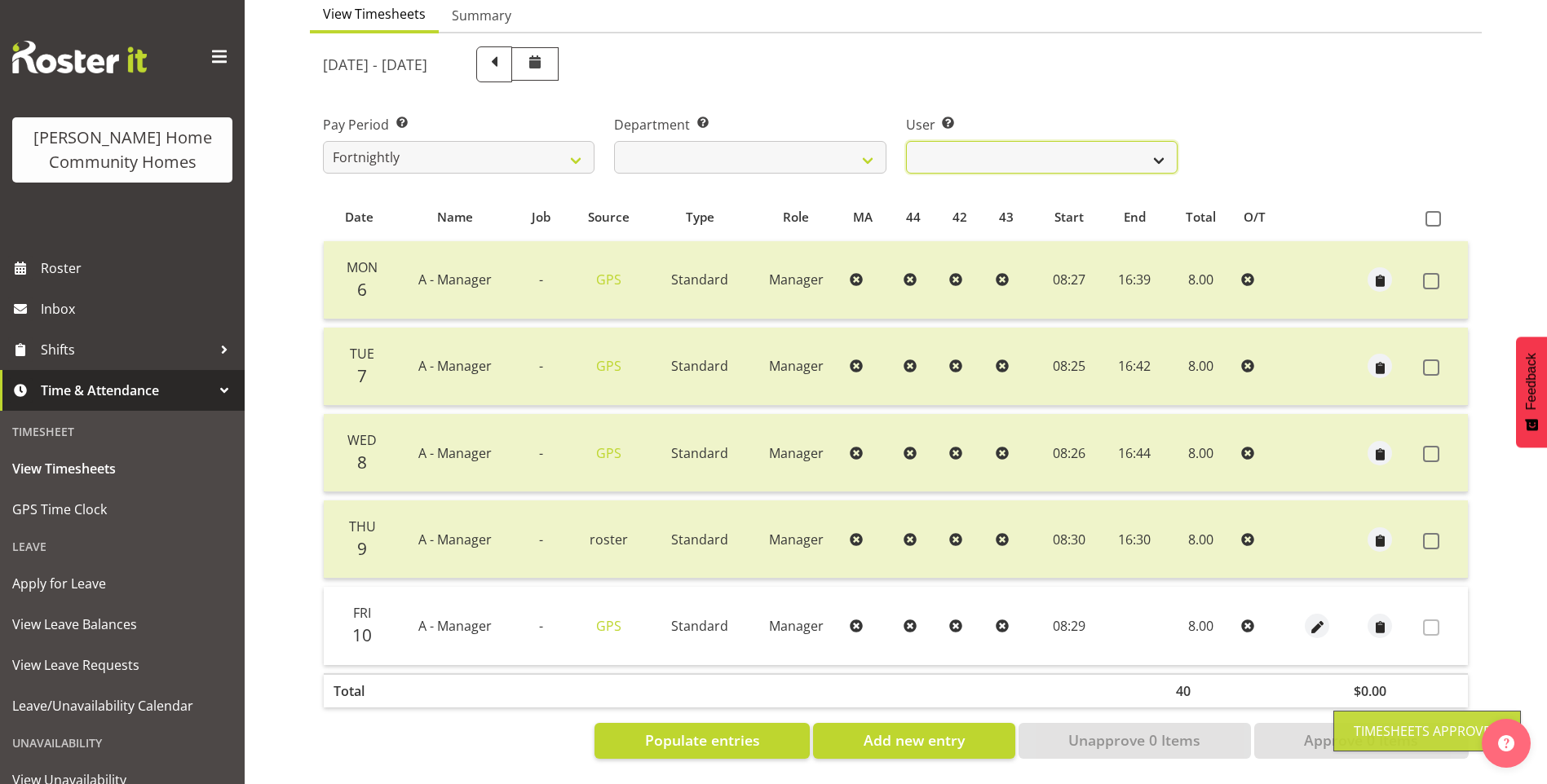
click at [959, 144] on select "Barbara Dunlop ❌ Emily-Jayne Ashton ❌ Johanna Molina ❌ Kirsty Crossley ✔" at bounding box center [1042, 157] width 272 height 32
select select "11346"
click at [906, 141] on select "Barbara Dunlop ❌ Emily-Jayne Ashton ❌ Johanna Molina ❌ Kirsty Crossley ✔" at bounding box center [1042, 157] width 272 height 32
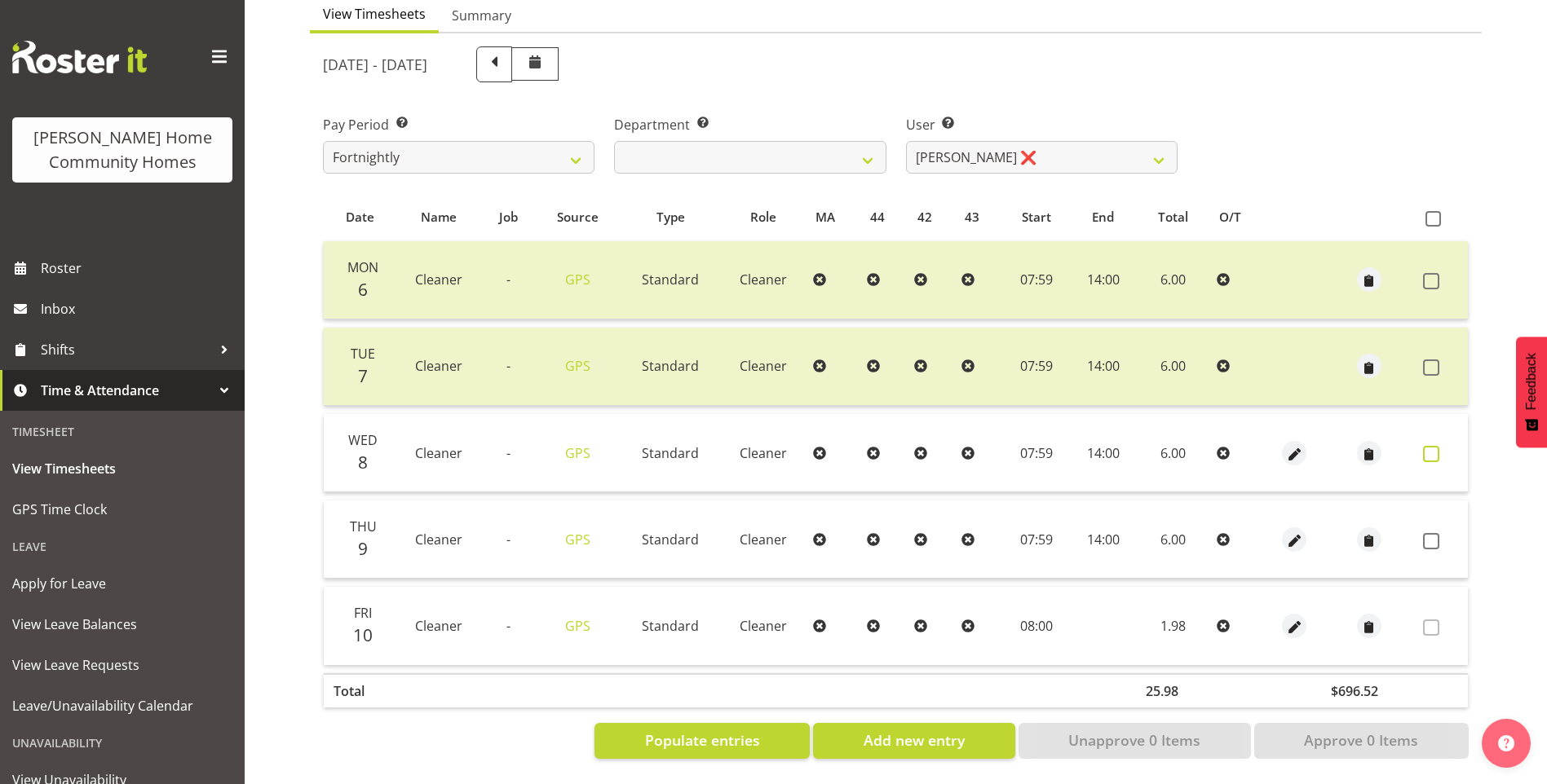
click at [1433, 446] on span at bounding box center [1431, 453] width 16 height 16
checkbox input "true"
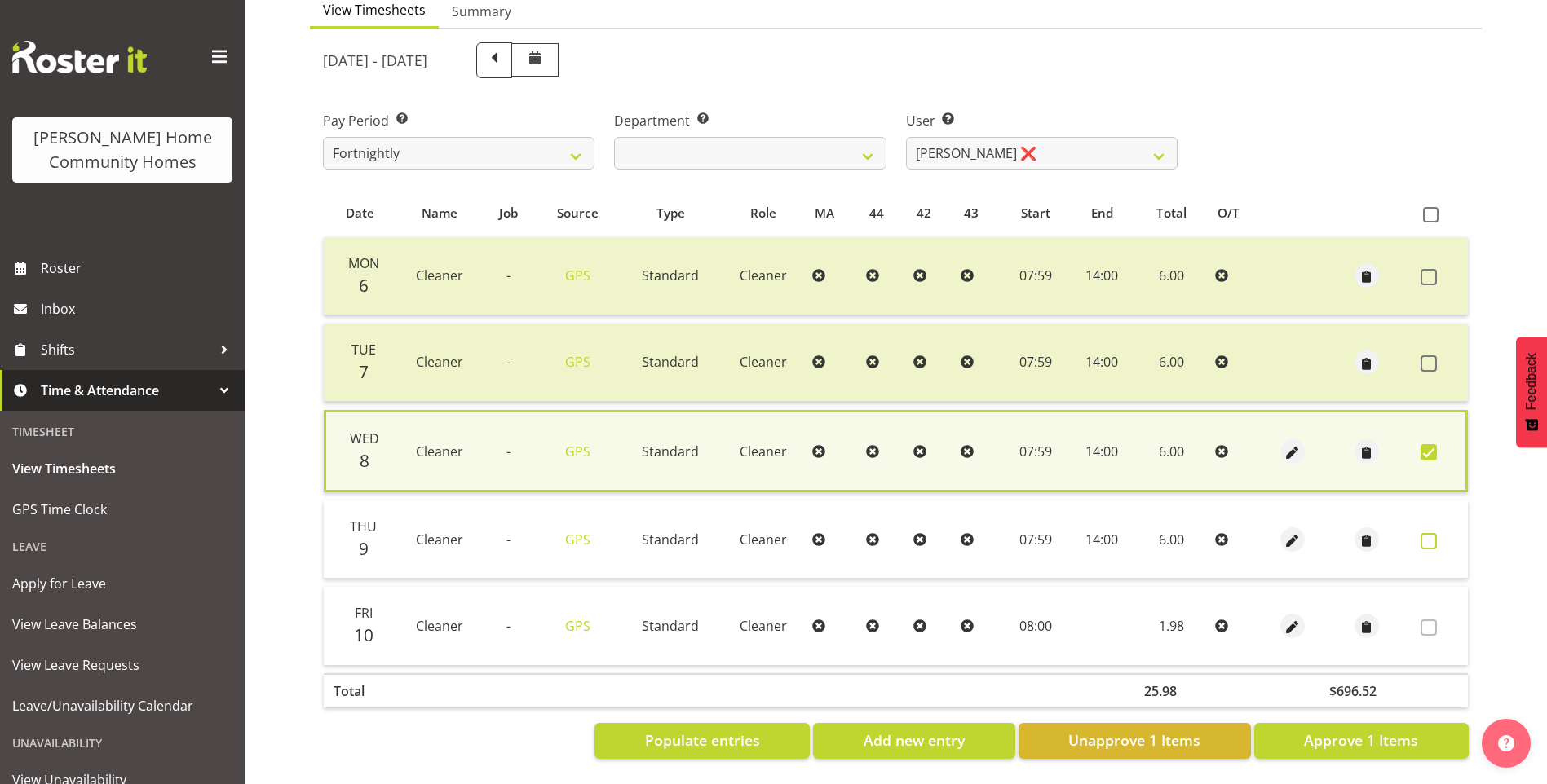
click at [1425, 533] on span at bounding box center [1429, 541] width 16 height 16
checkbox input "true"
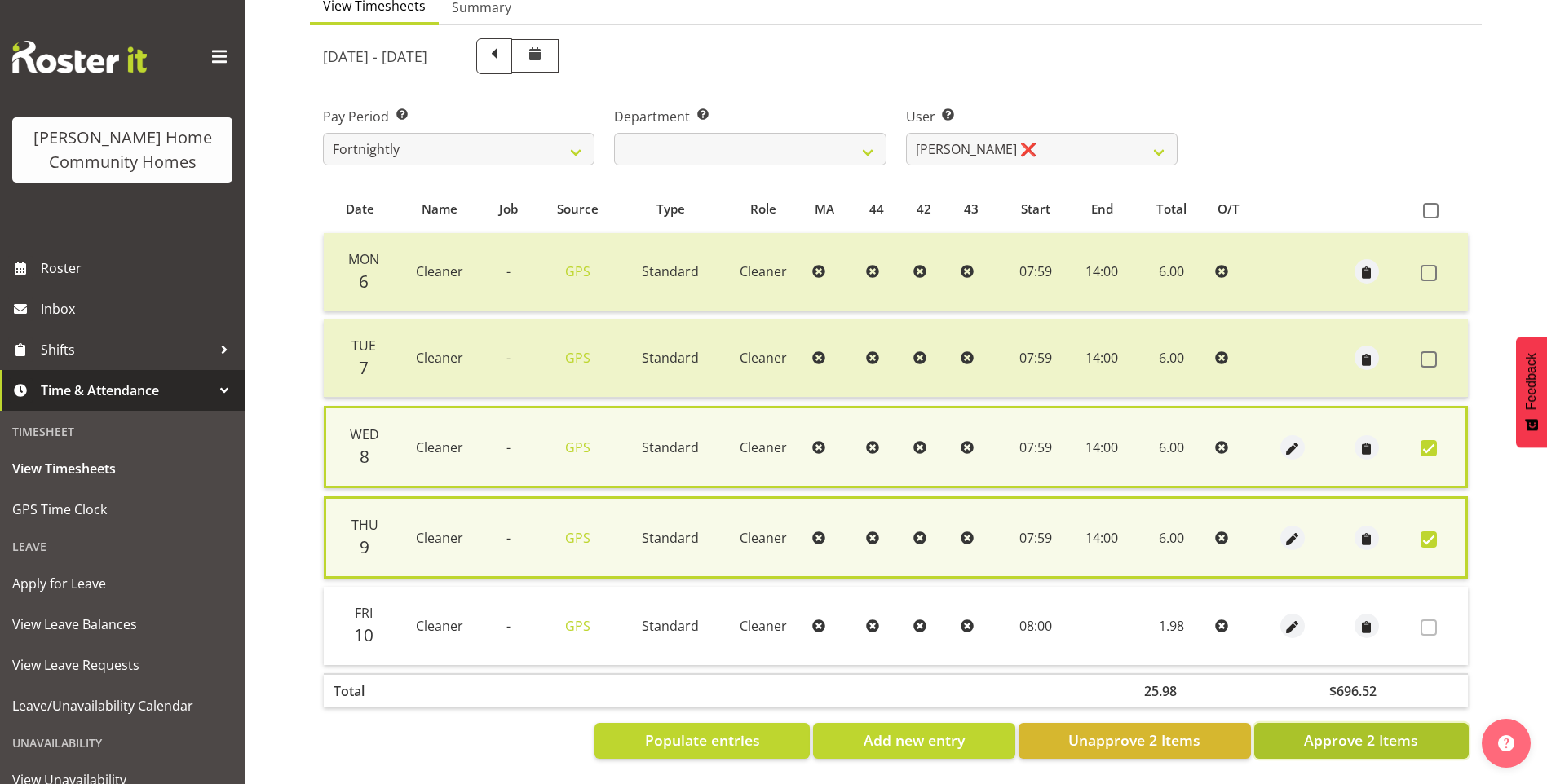
click at [1380, 745] on span "Approve 2 Items" at bounding box center [1361, 740] width 114 height 21
checkbox input "false"
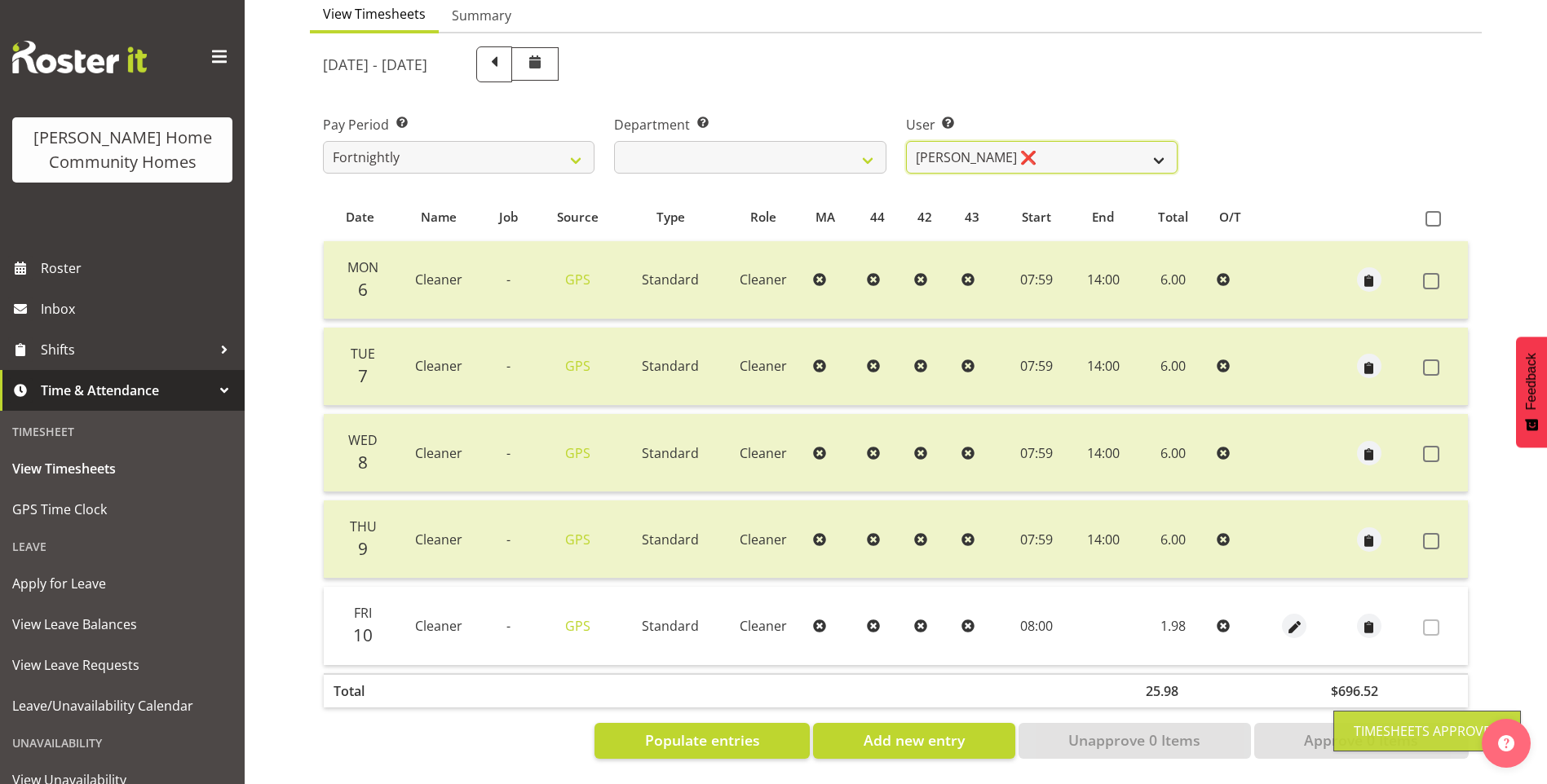
click at [980, 141] on select "Barbara Dunlop ❌ Emily-Jayne Ashton ❌ Johanna Molina ❌ Kirsty Crossley ✔" at bounding box center [1042, 157] width 272 height 32
select select "8557"
click at [906, 141] on select "Barbara Dunlop ❌ Emily-Jayne Ashton ❌ Johanna Molina ❌ Kirsty Crossley ✔" at bounding box center [1042, 157] width 272 height 32
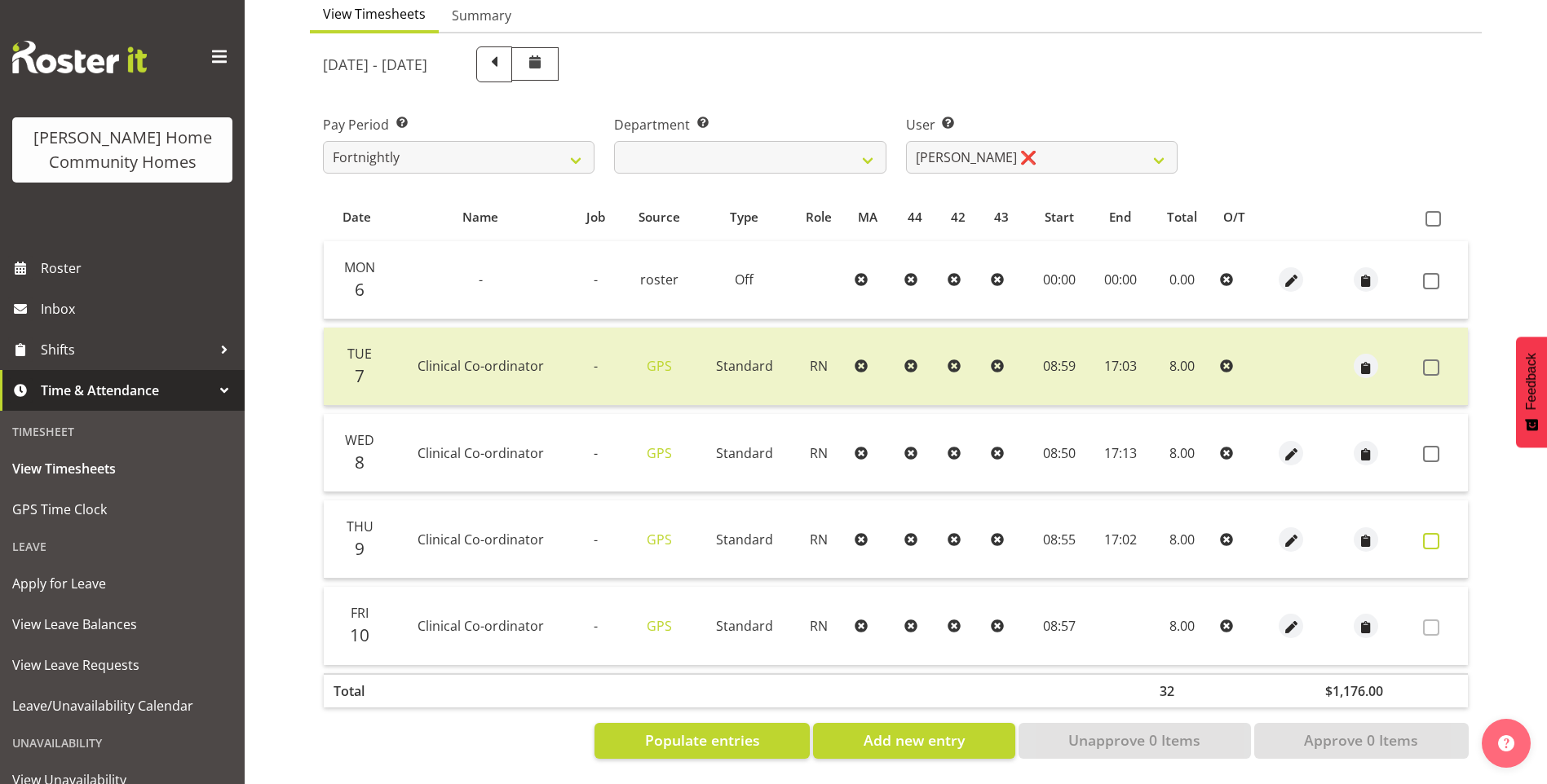
click at [1433, 533] on span at bounding box center [1431, 541] width 16 height 16
checkbox input "true"
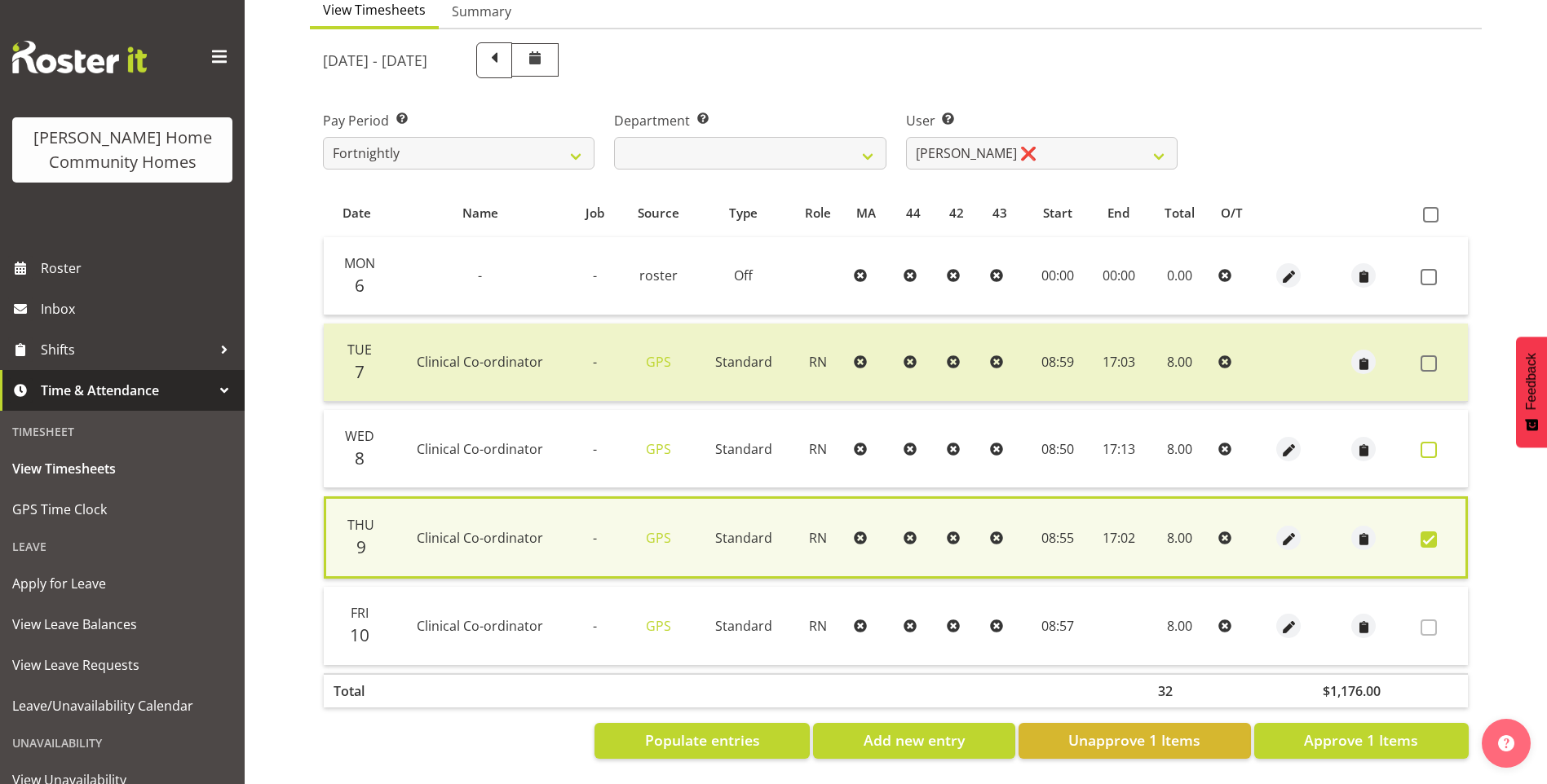
click at [1435, 442] on span at bounding box center [1429, 450] width 16 height 16
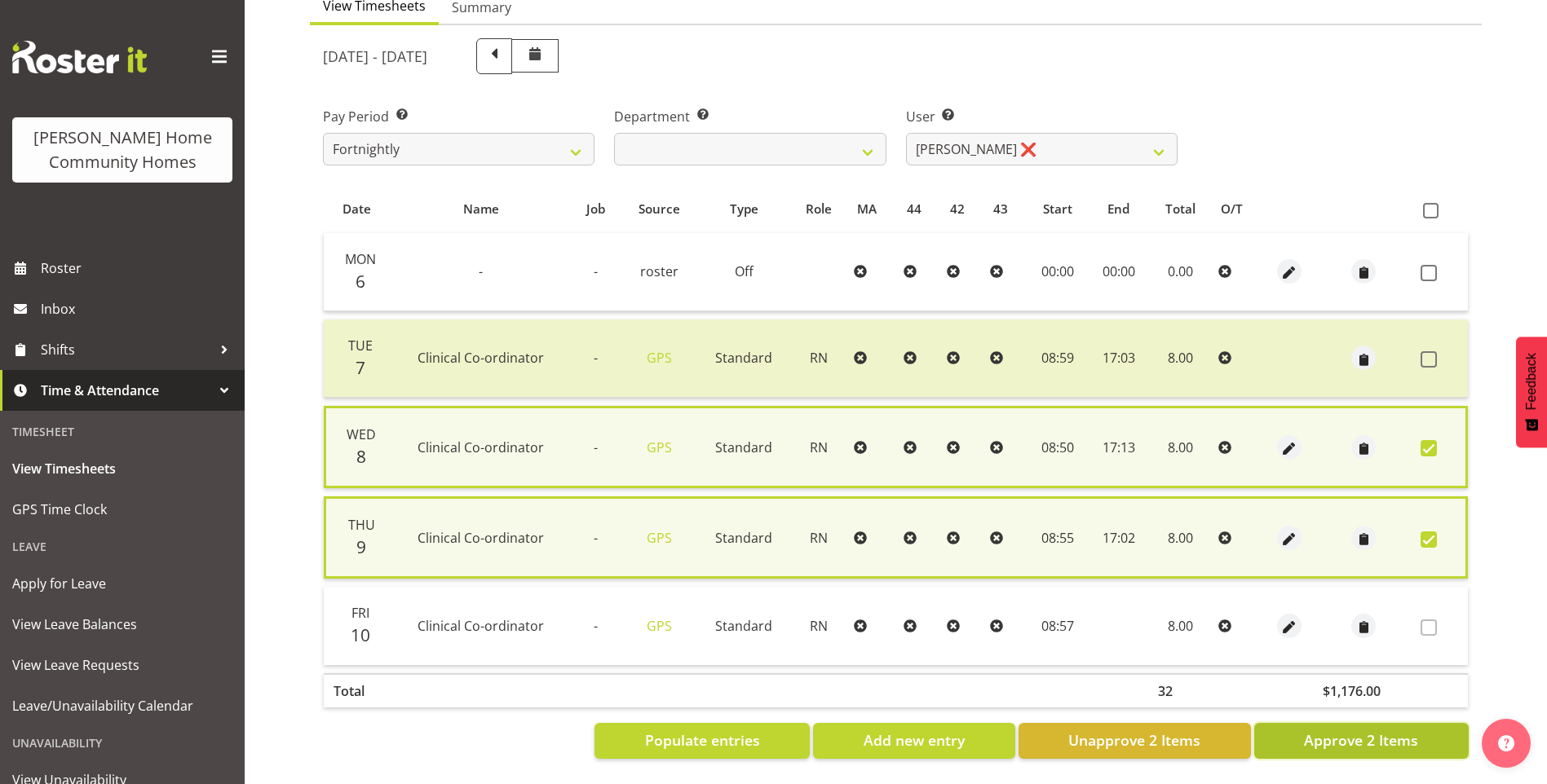
click at [1394, 730] on span "Approve 2 Items" at bounding box center [1361, 740] width 114 height 21
checkbox input "false"
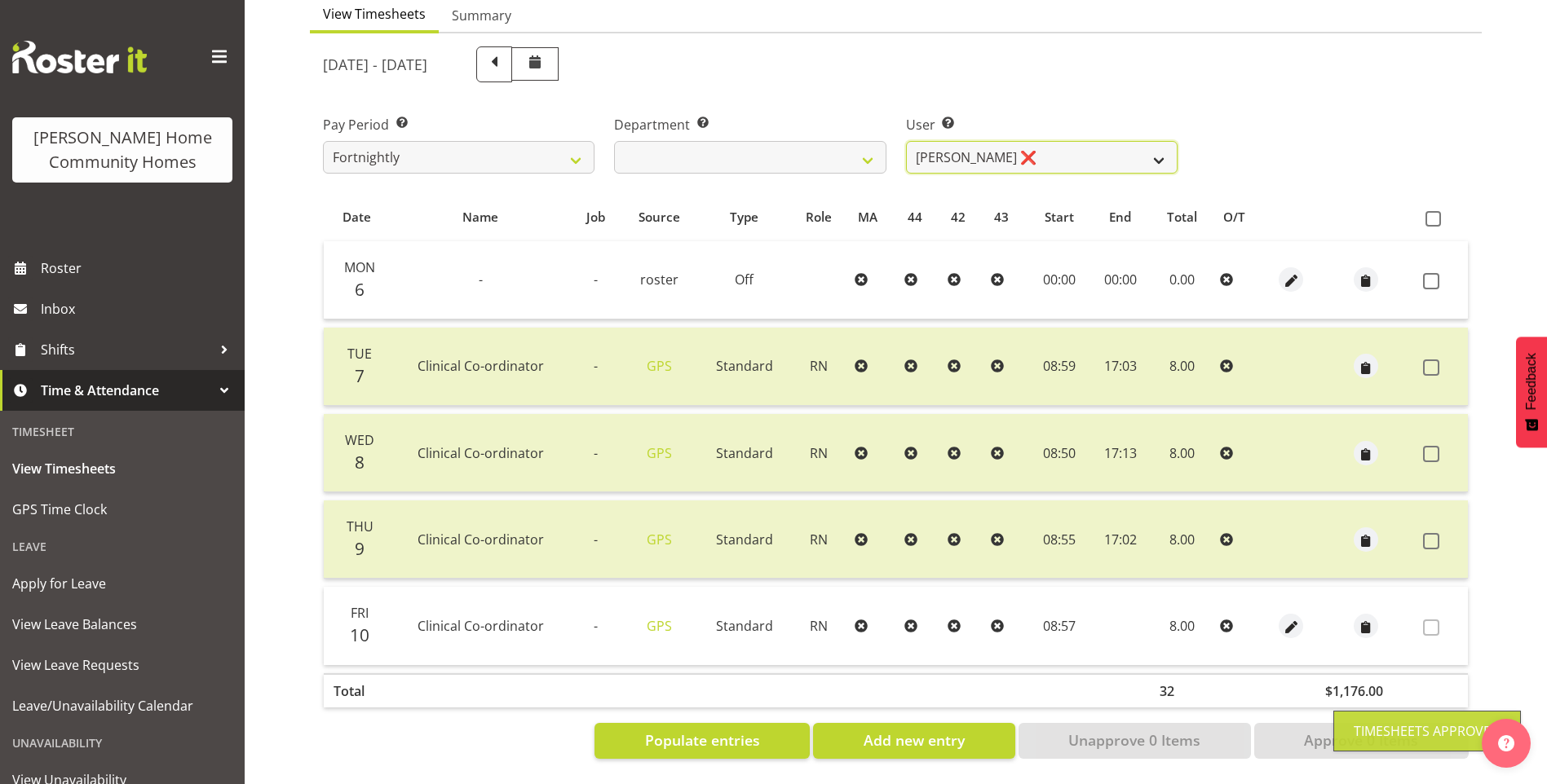
click at [964, 143] on select "Barbara Dunlop ❌ Emily-Jayne Ashton ❌ Johanna Molina ❌ Kirsty Crossley ✔" at bounding box center [1042, 157] width 272 height 32
select select "8517"
click at [906, 141] on select "Barbara Dunlop ❌ Emily-Jayne Ashton ❌ Johanna Molina ❌ Kirsty Crossley ✔" at bounding box center [1042, 157] width 272 height 32
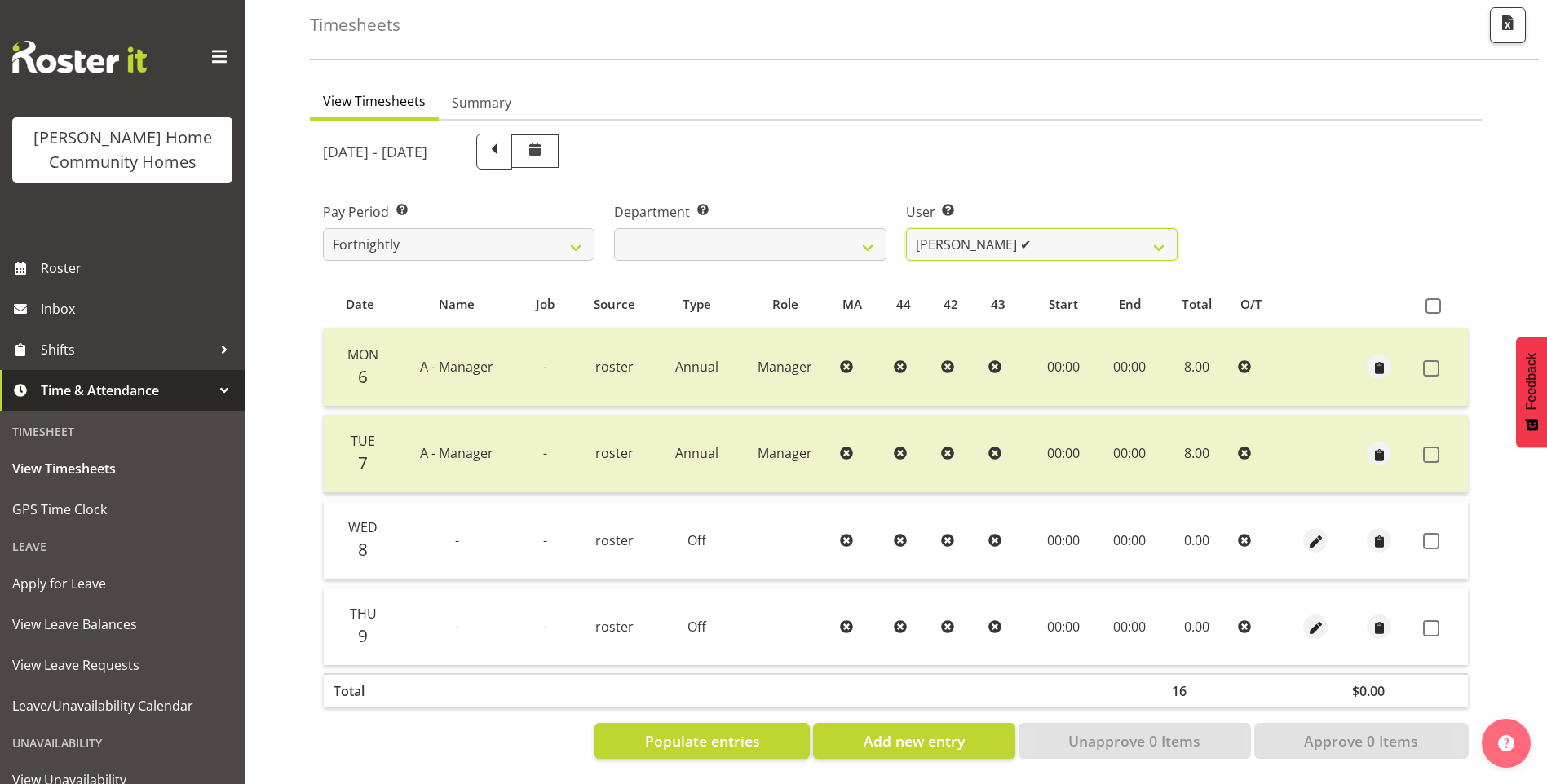
scroll to position [90, 0]
click at [1318, 533] on span "button" at bounding box center [1316, 542] width 19 height 19
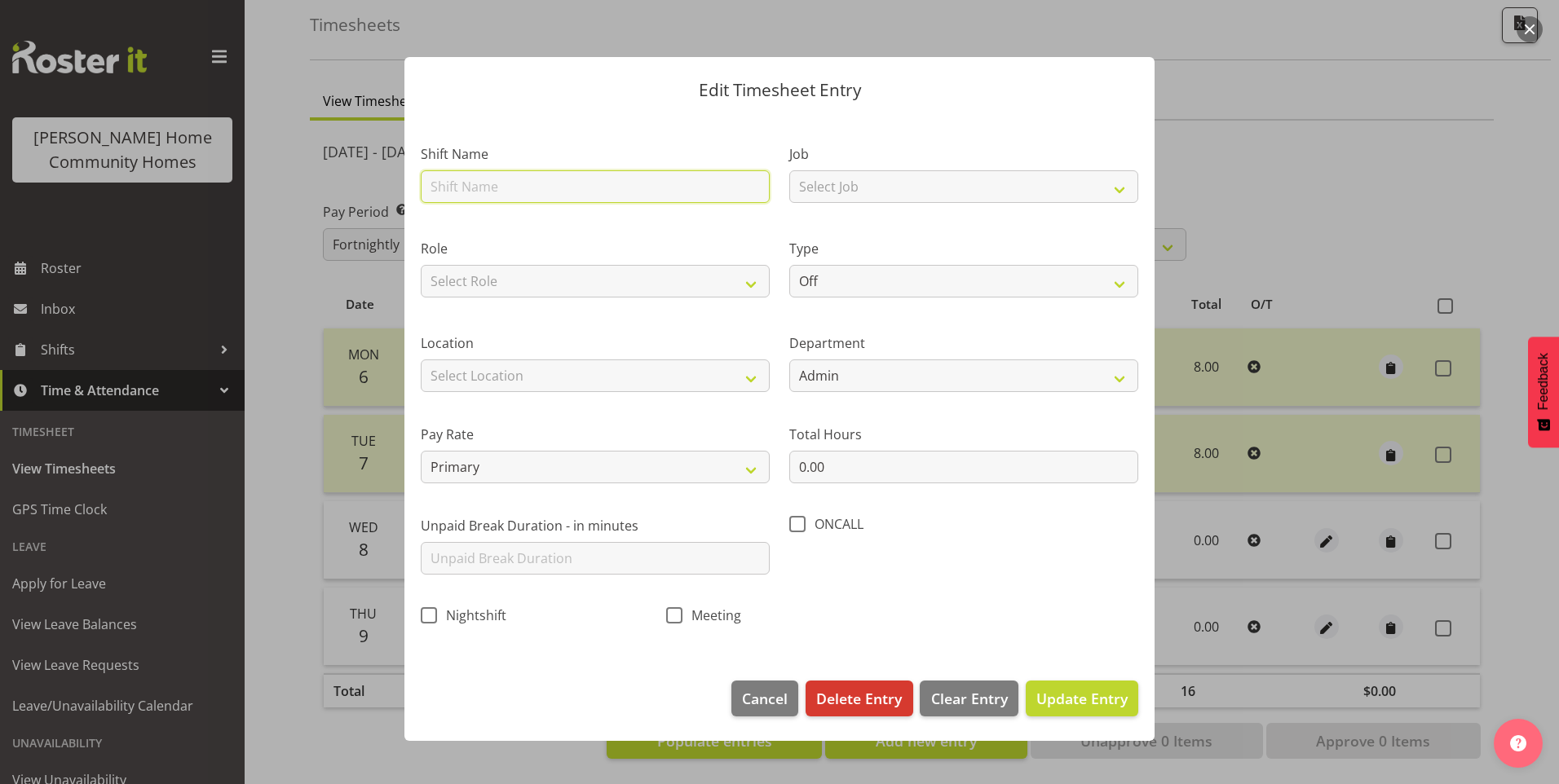
click at [477, 179] on input "text" at bounding box center [596, 187] width 349 height 32
type input "A - Manager"
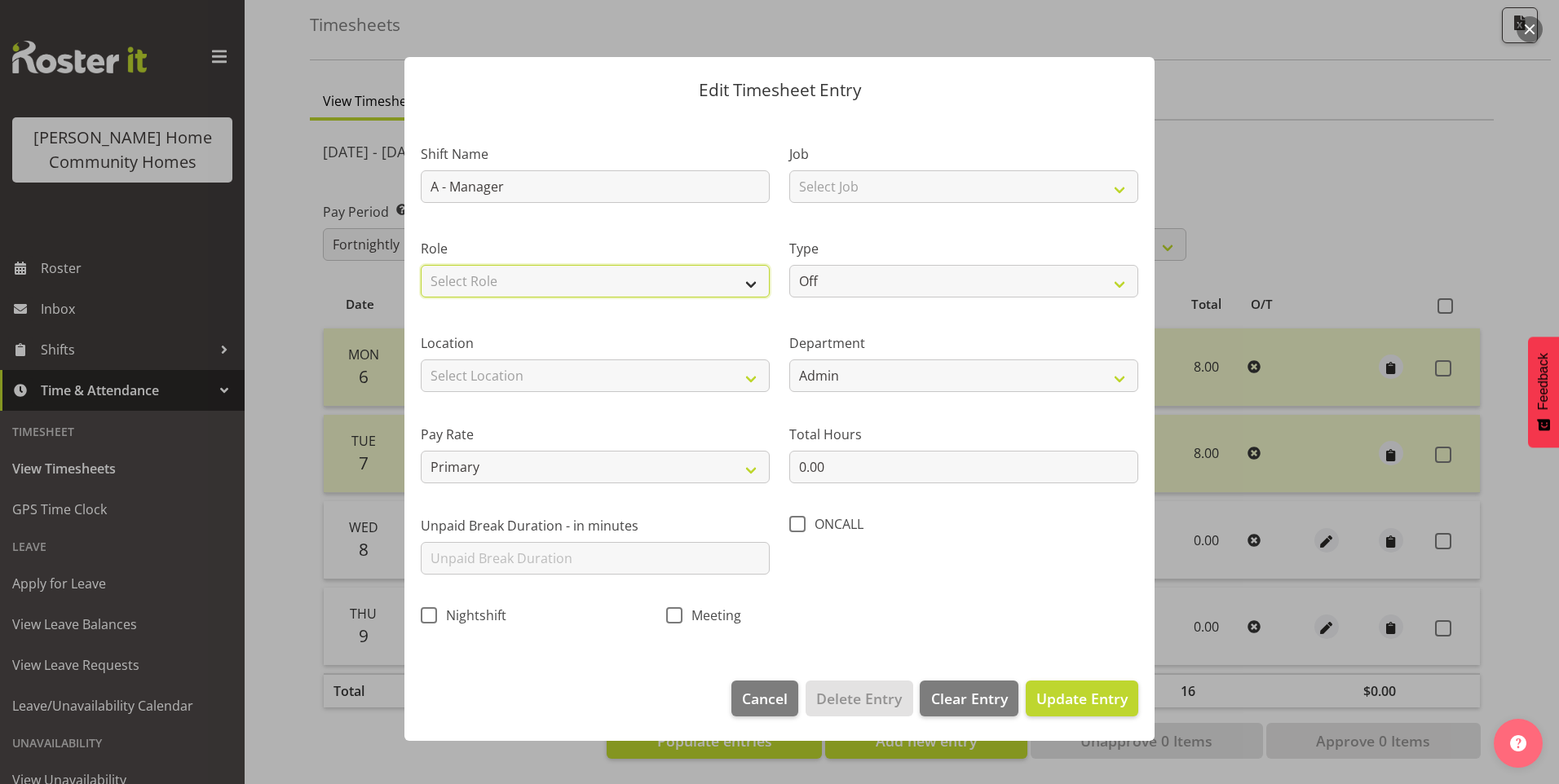
click at [515, 271] on select "Select Role Manager" at bounding box center [596, 281] width 349 height 32
select select "1215"
click at [421, 265] on select "Select Role Manager" at bounding box center [596, 281] width 349 height 32
click at [500, 363] on select "Select Location [STREET_ADDRESS][GEOGRAPHIC_DATA][STREET_ADDRESS][STREET_ADDRES…" at bounding box center [596, 375] width 349 height 32
select select "1067"
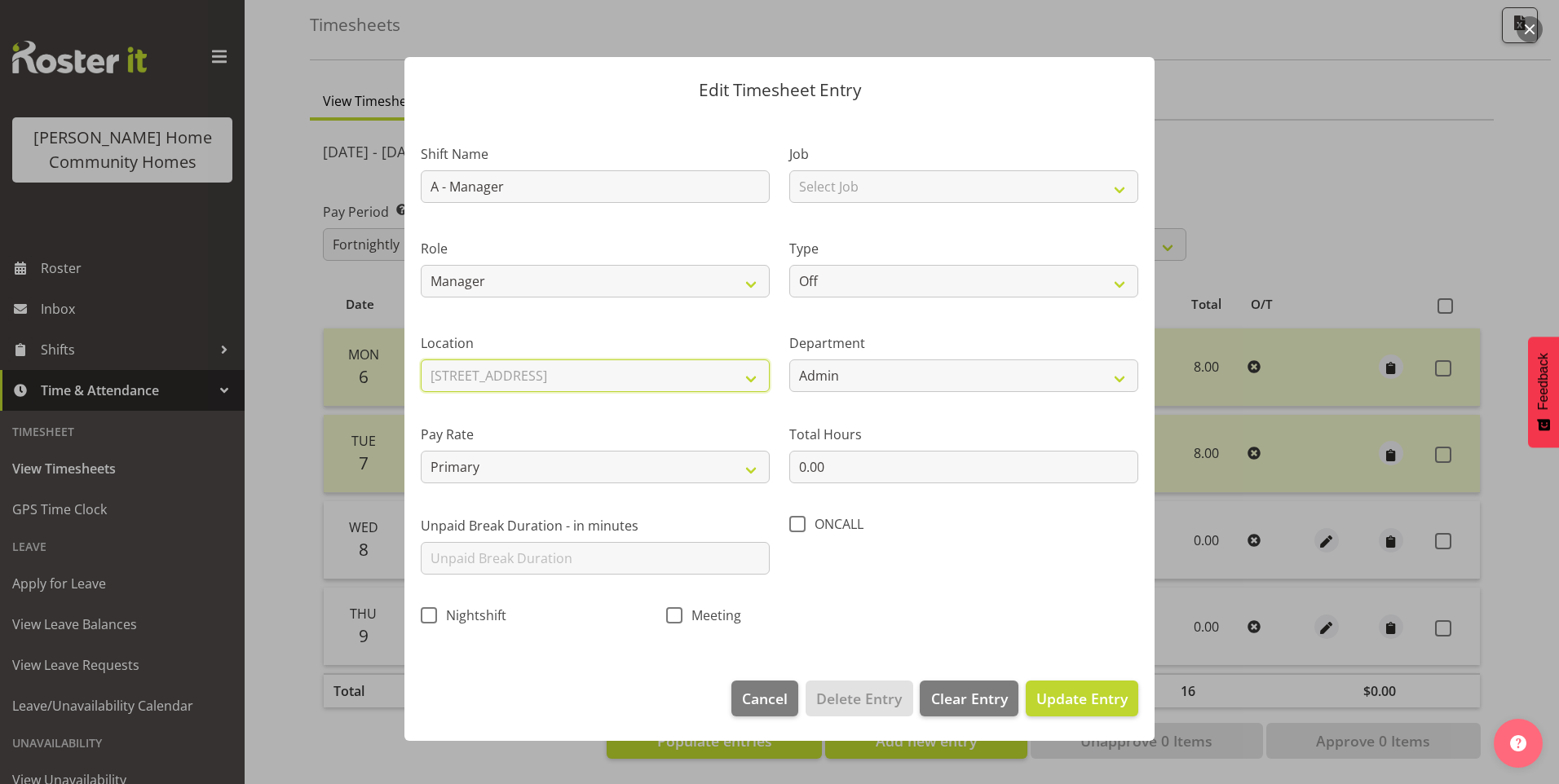
click at [421, 359] on select "Select Location [STREET_ADDRESS][GEOGRAPHIC_DATA][STREET_ADDRESS][STREET_ADDRES…" at bounding box center [596, 375] width 349 height 32
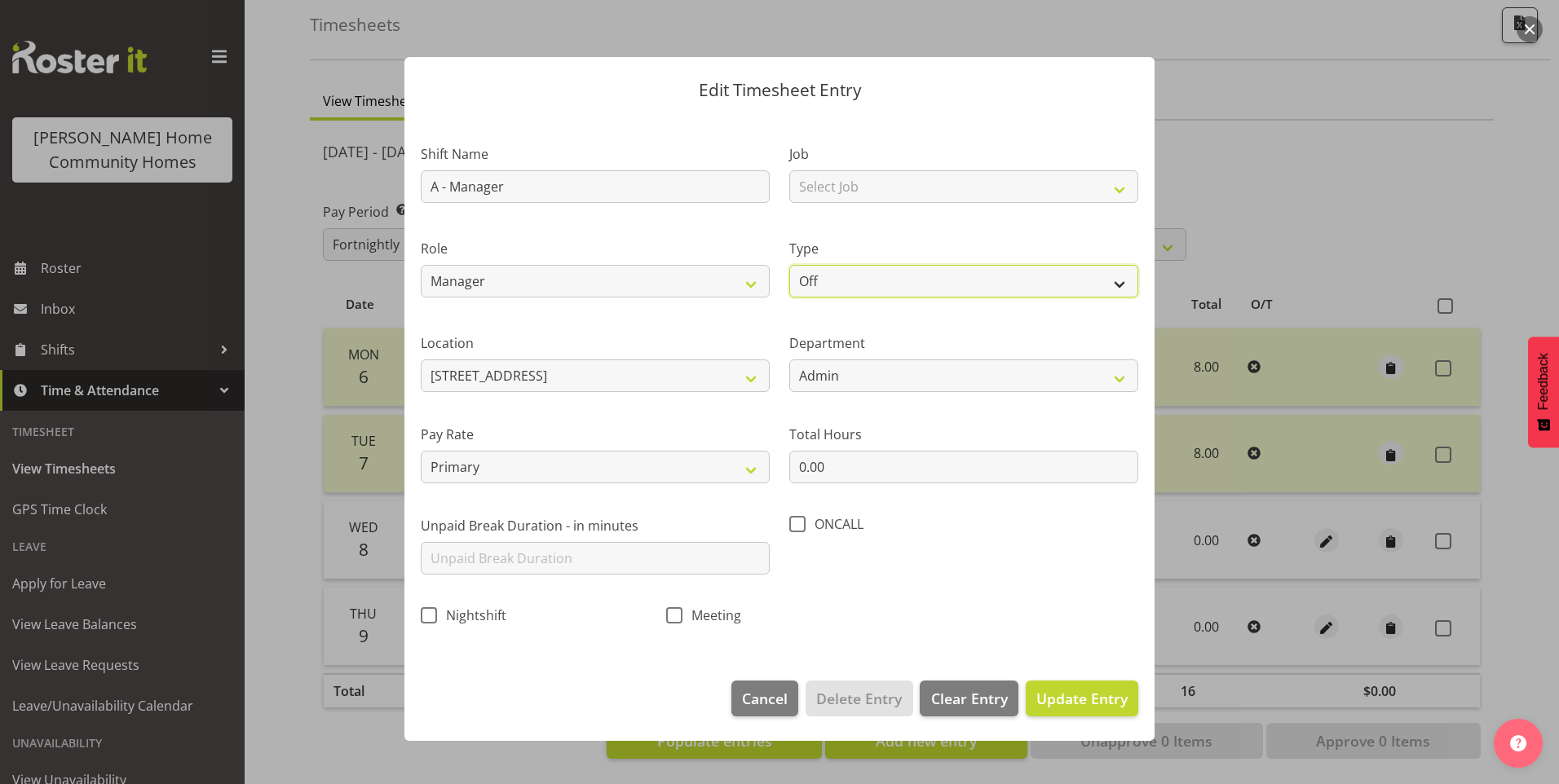
click at [800, 283] on select "Off Standard Public Holiday Public Holiday (Worked) Day In Lieu Annual Leave Si…" at bounding box center [963, 281] width 349 height 32
select select "Annual"
click at [789, 265] on select "Off Standard Public Holiday Public Holiday (Worked) Day In Lieu Annual Leave Si…" at bounding box center [963, 281] width 349 height 32
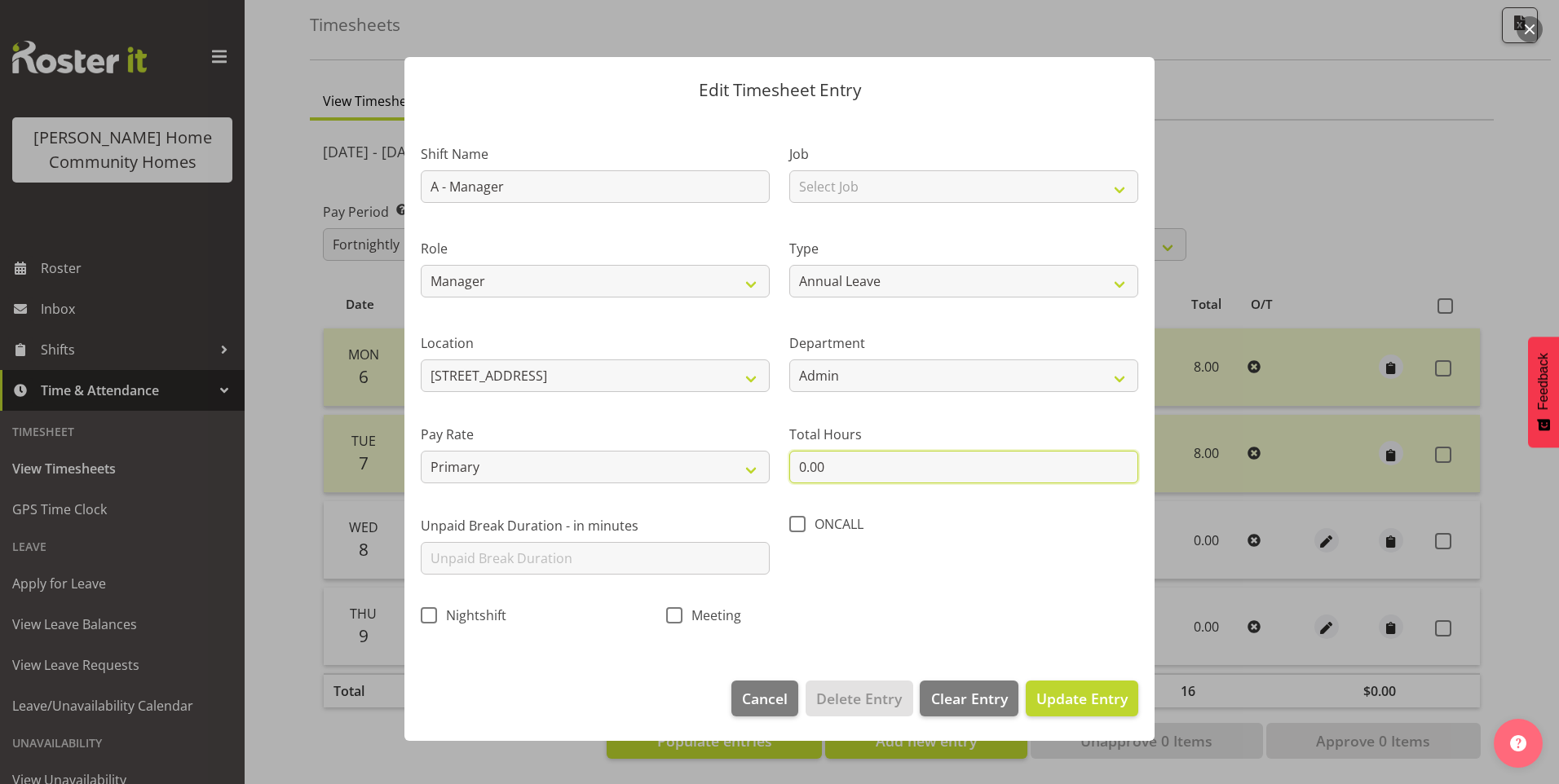
click at [728, 443] on div "Shift Name A - Manager Job Select Job Floater Role Manager Type Off Standard Pu…" at bounding box center [780, 379] width 738 height 517
type input "8.00"
click at [1047, 694] on span "Update Entry" at bounding box center [1083, 698] width 91 height 20
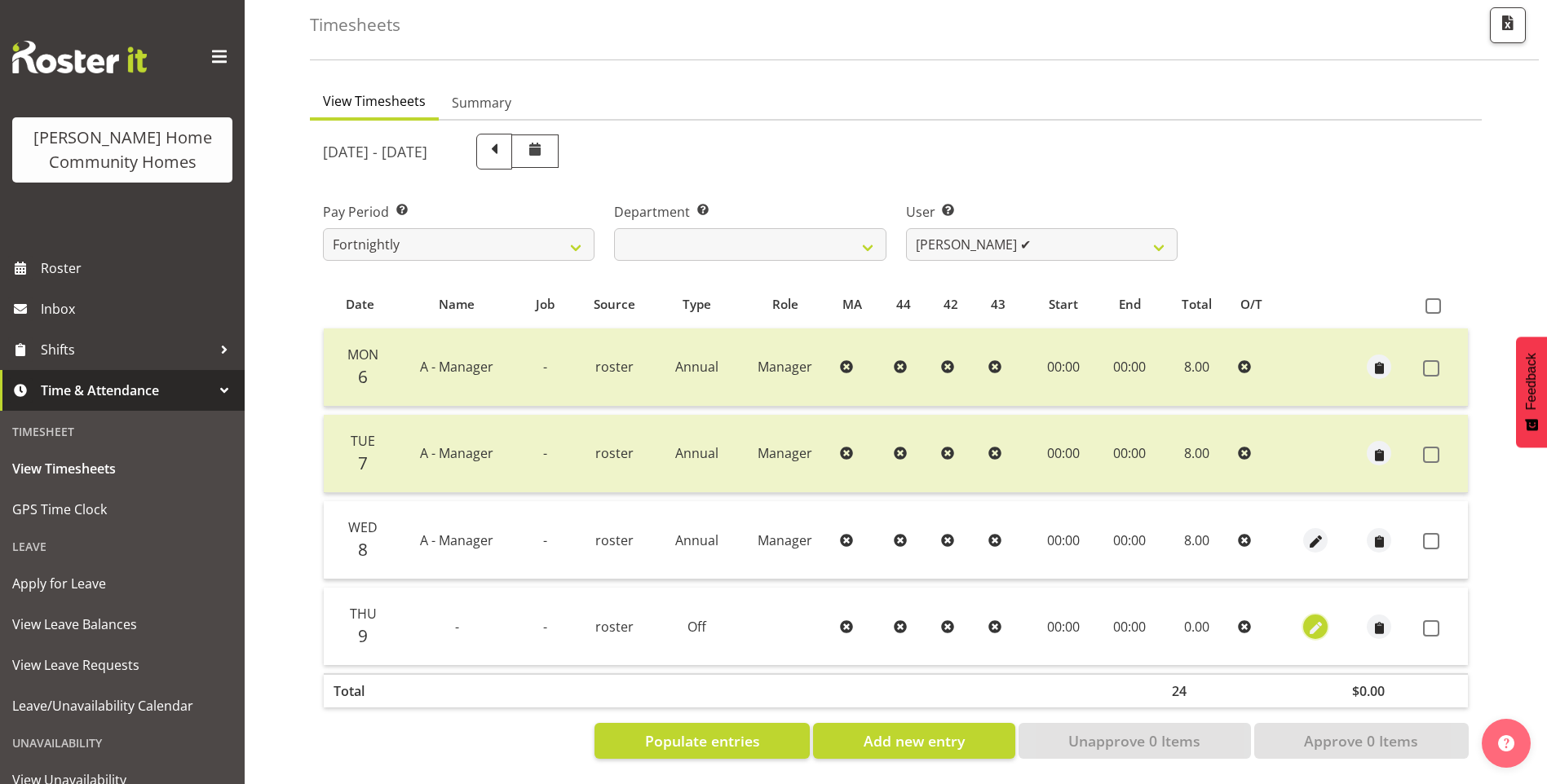
click at [1316, 620] on span "button" at bounding box center [1316, 628] width 19 height 19
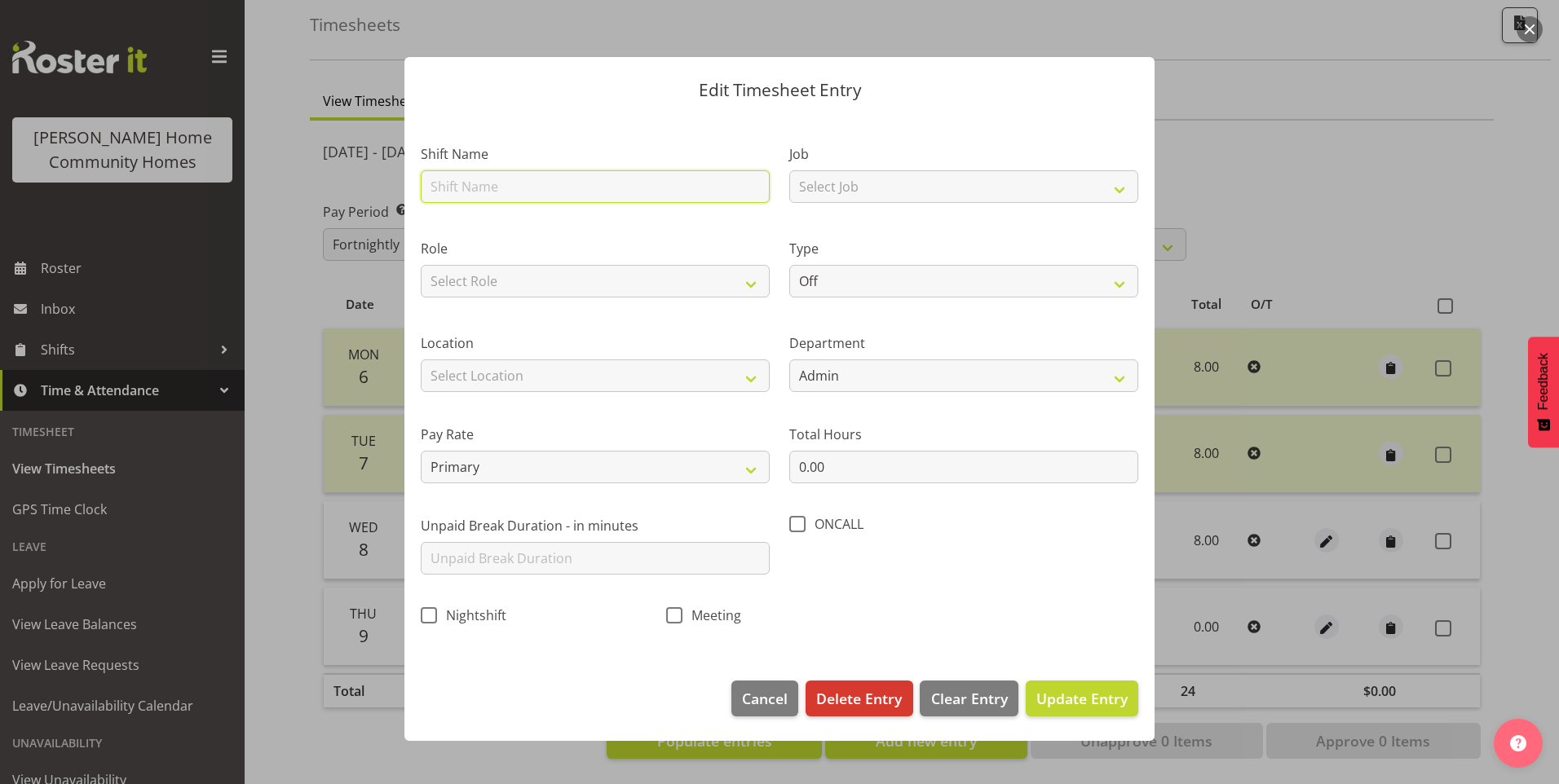
click at [449, 187] on input "text" at bounding box center [596, 187] width 349 height 32
type input "A - Manager"
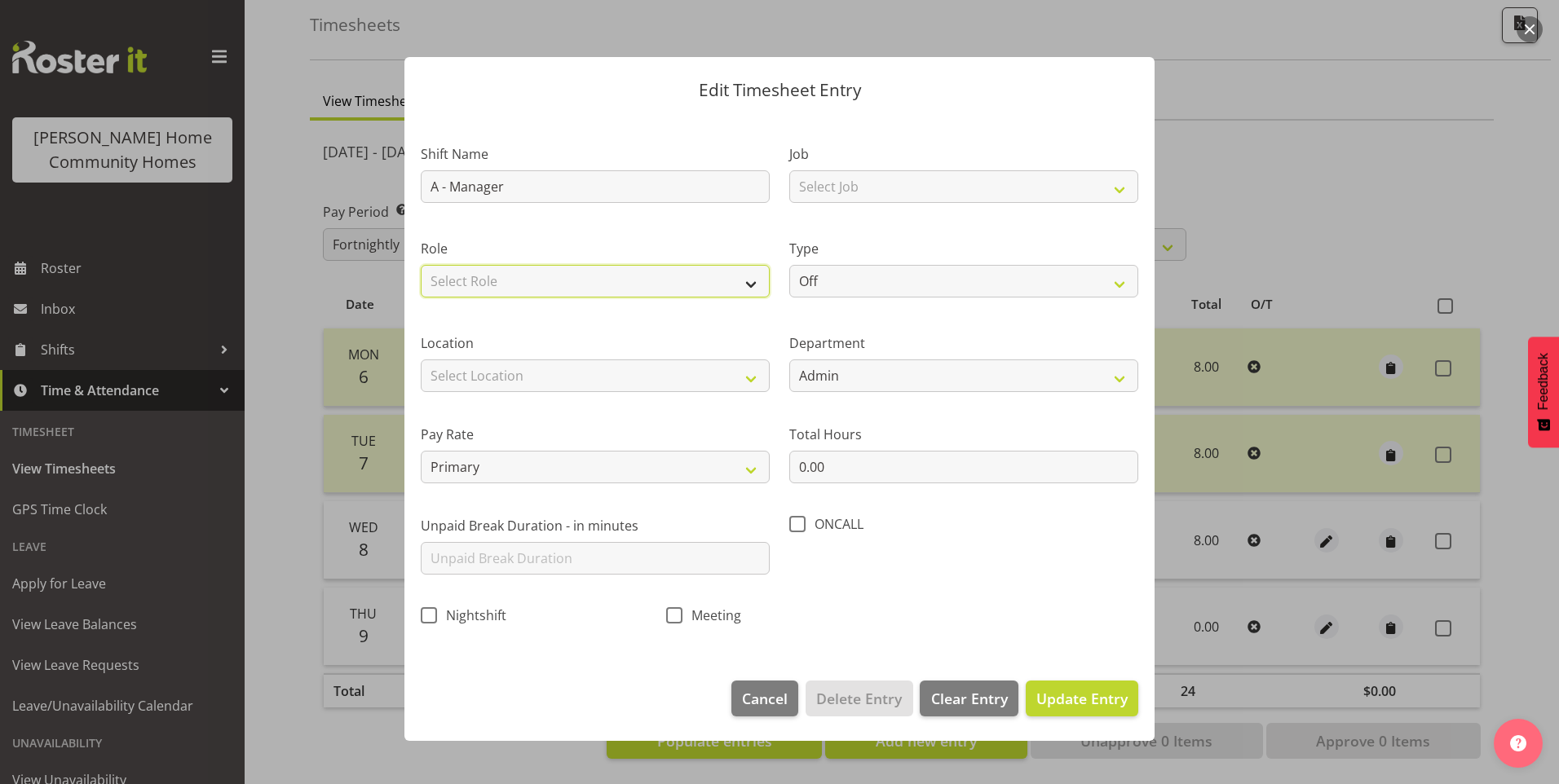
click at [443, 280] on select "Select Role Manager" at bounding box center [596, 281] width 349 height 32
select select "1215"
click at [421, 265] on select "Select Role Manager" at bounding box center [596, 281] width 349 height 32
click at [449, 366] on select "Select Location [STREET_ADDRESS][GEOGRAPHIC_DATA][STREET_ADDRESS][STREET_ADDRES…" at bounding box center [596, 375] width 349 height 32
select select "1067"
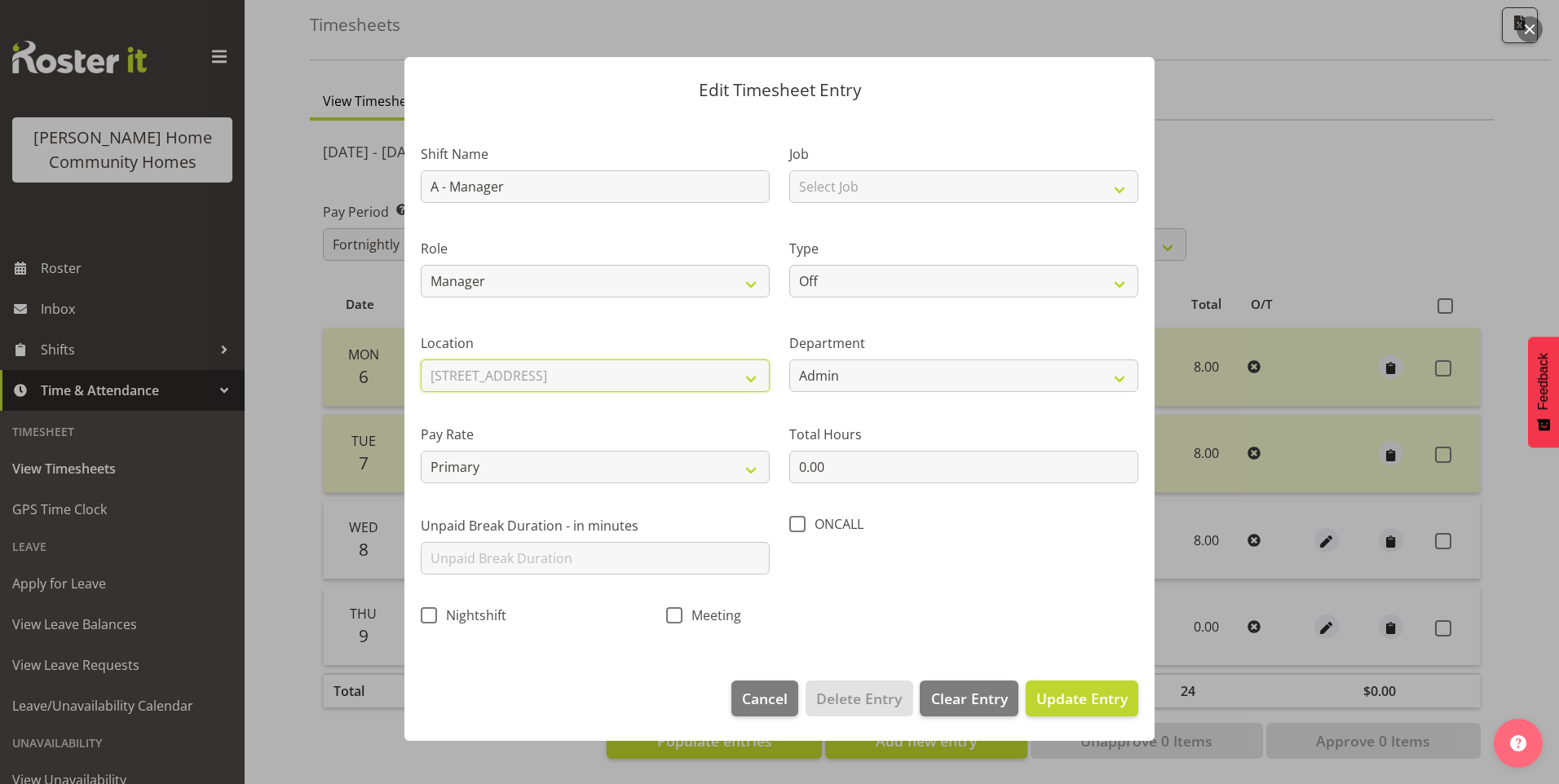
click at [421, 359] on select "Select Location [STREET_ADDRESS][GEOGRAPHIC_DATA][STREET_ADDRESS][STREET_ADDRES…" at bounding box center [596, 375] width 349 height 32
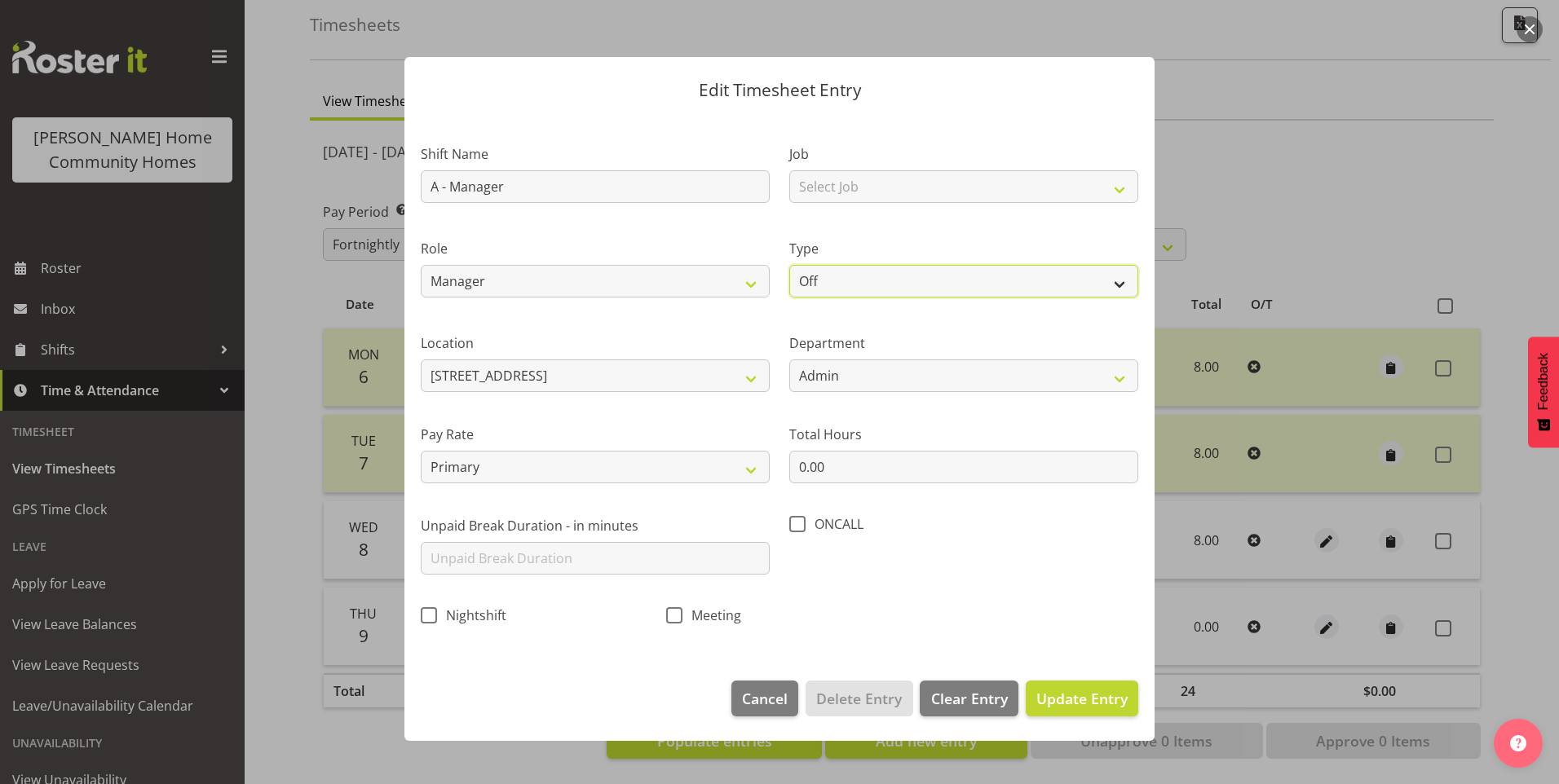
click at [864, 274] on select "Off Standard Public Holiday Public Holiday (Worked) Day In Lieu Annual Leave Si…" at bounding box center [963, 281] width 349 height 32
select select "Annual"
click at [789, 265] on select "Off Standard Public Holiday Public Holiday (Worked) Day In Lieu Annual Leave Si…" at bounding box center [963, 281] width 349 height 32
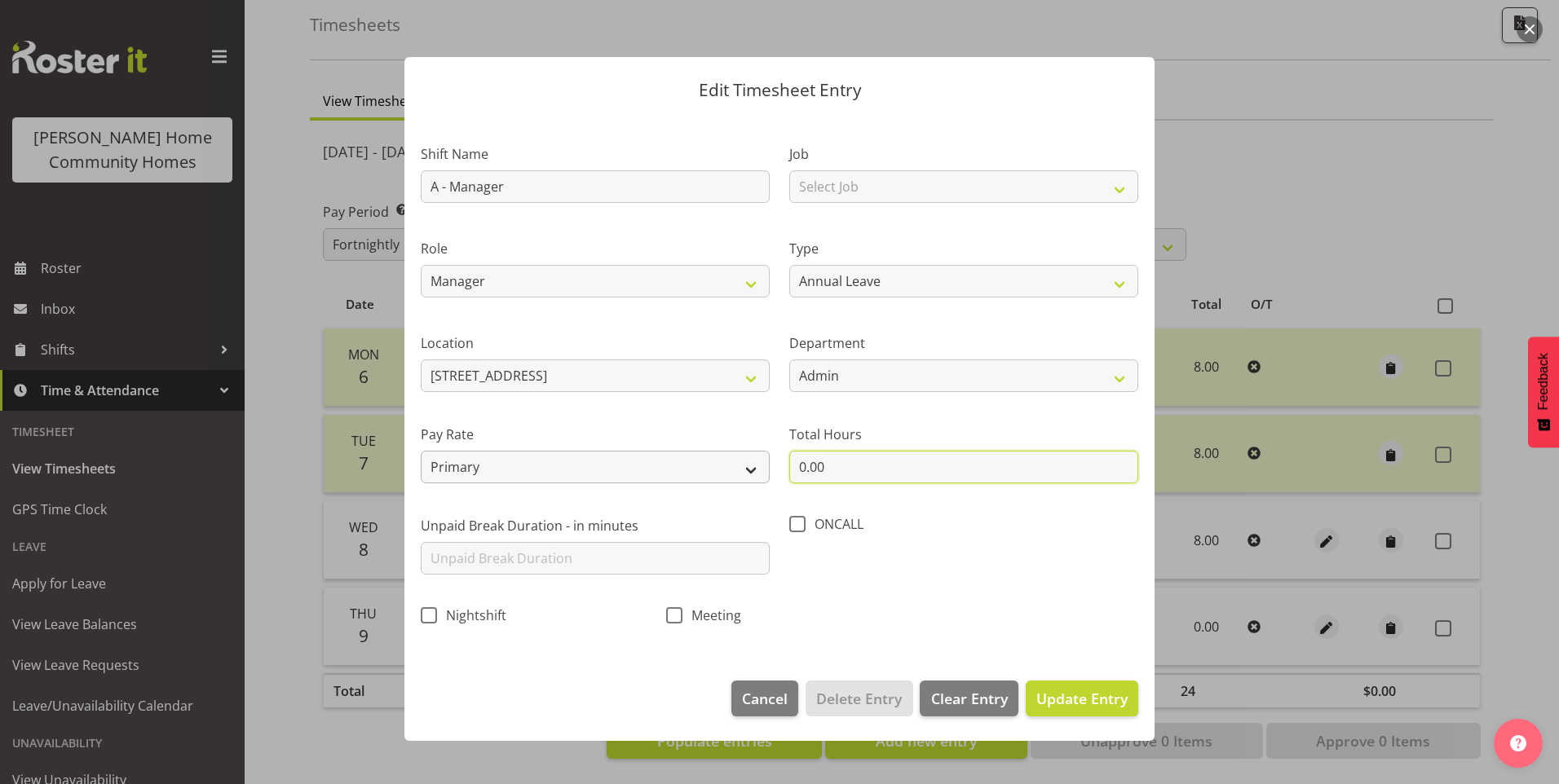
drag, startPoint x: 787, startPoint y: 466, endPoint x: 709, endPoint y: 453, distance: 79.1
click at [726, 455] on div "Shift Name A - Manager Job Select Job Floater Role Manager Type Off Standard Pu…" at bounding box center [780, 379] width 738 height 517
type input "8.00"
click at [1122, 703] on span "Update Entry" at bounding box center [1083, 698] width 91 height 20
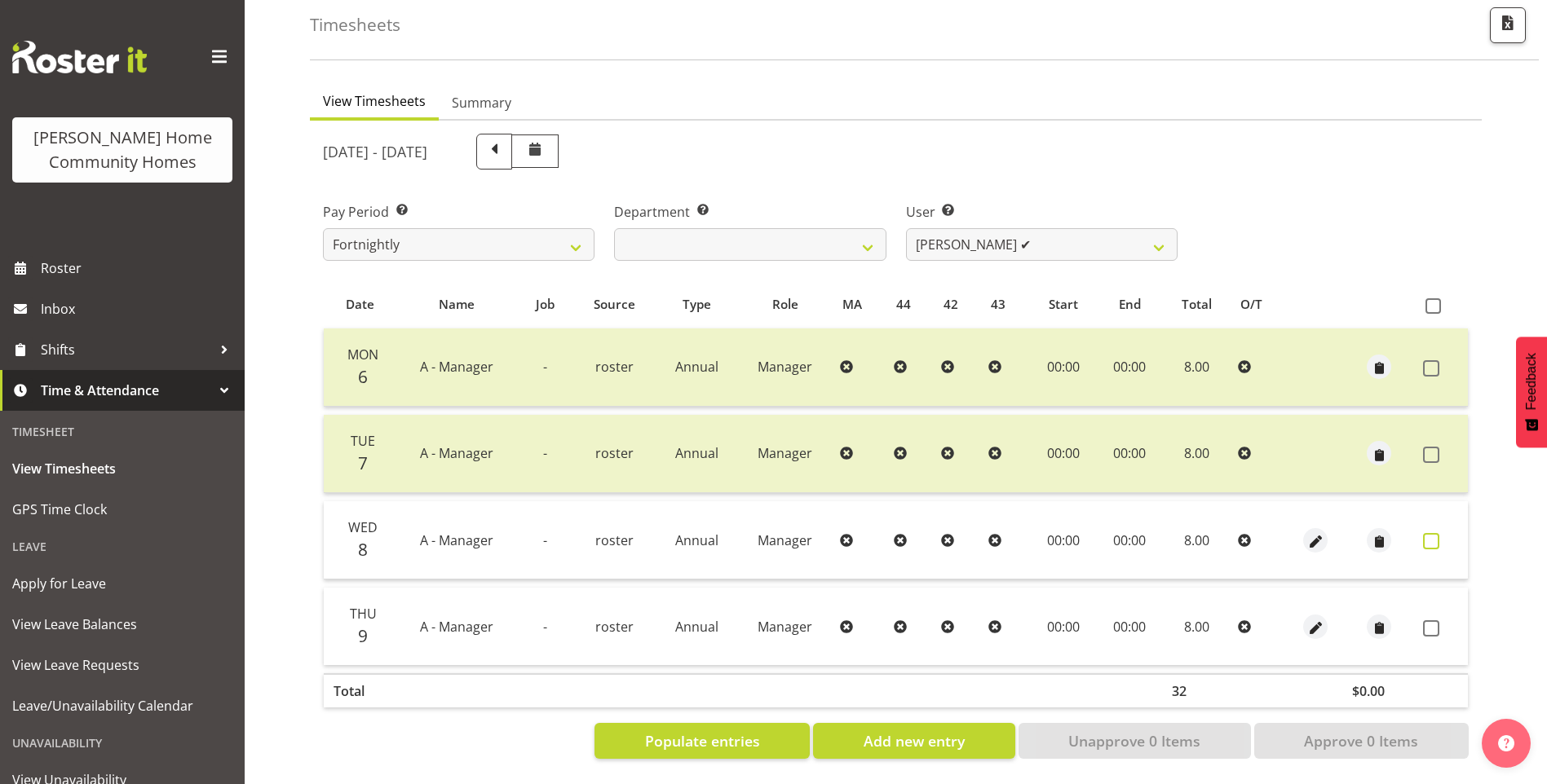
click at [1438, 533] on span at bounding box center [1431, 541] width 16 height 16
checkbox input "true"
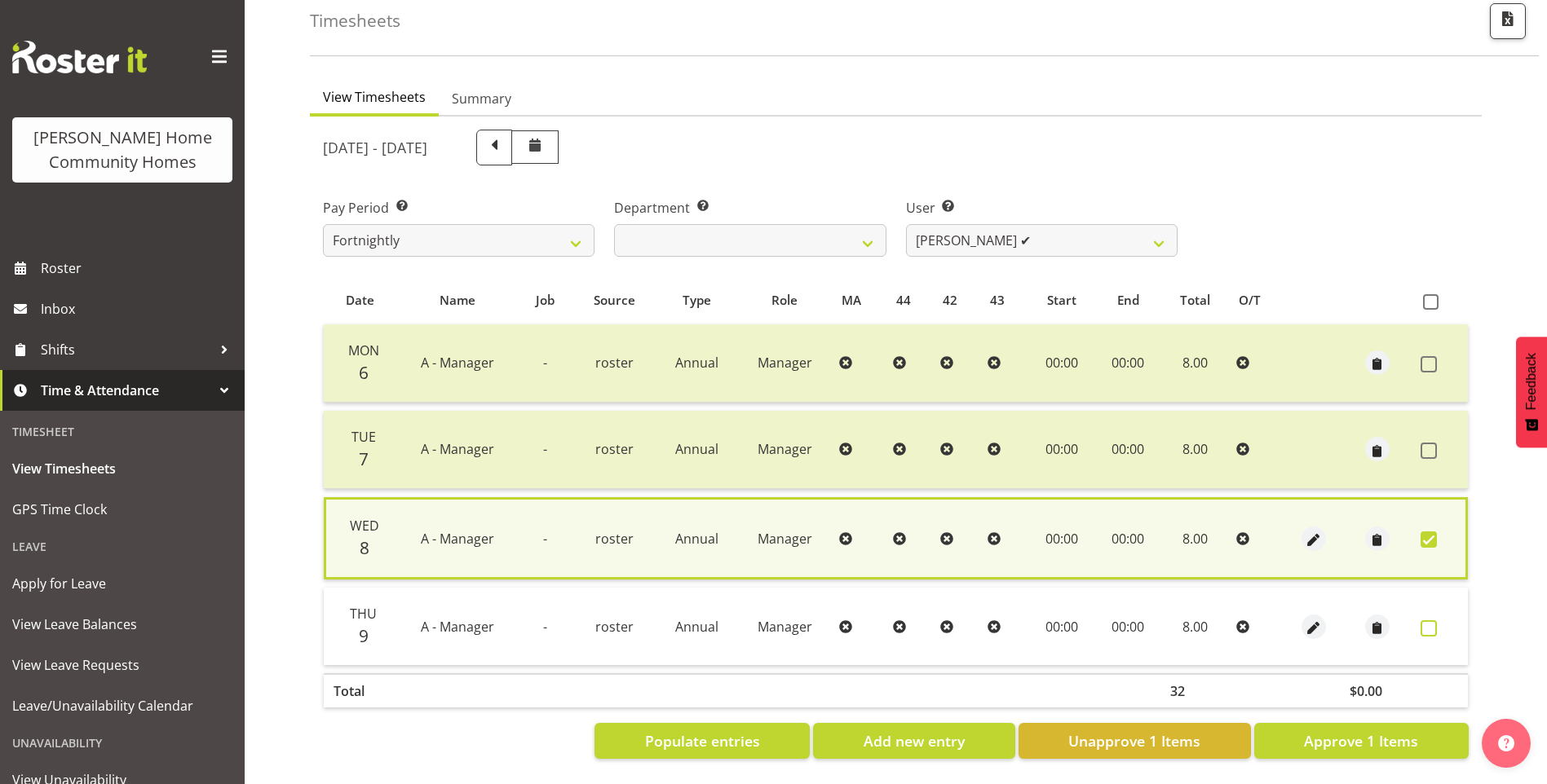
click at [1430, 620] on span at bounding box center [1429, 628] width 16 height 16
checkbox input "true"
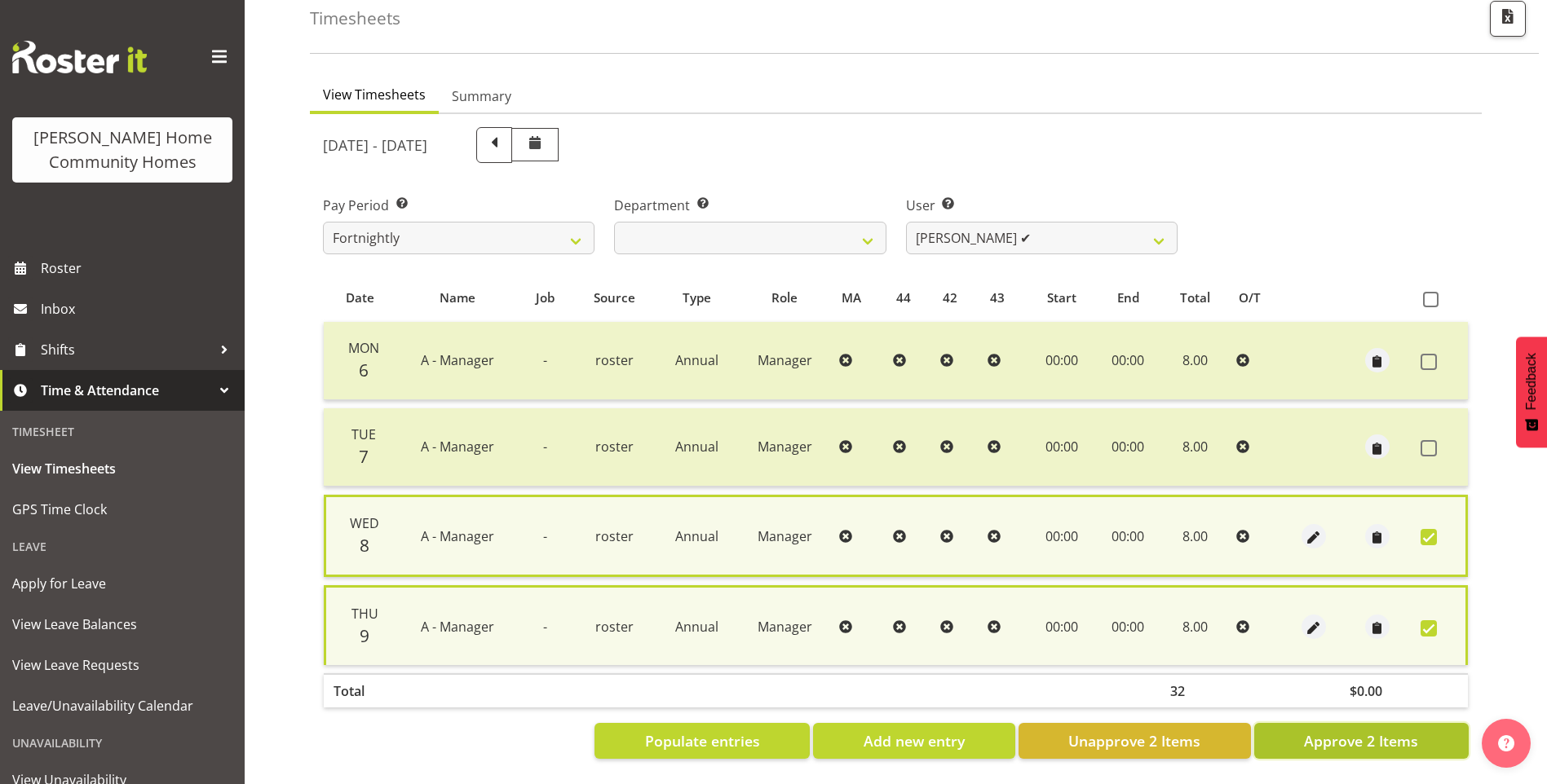
click at [1397, 731] on span "Approve 2 Items" at bounding box center [1361, 741] width 114 height 21
checkbox input "false"
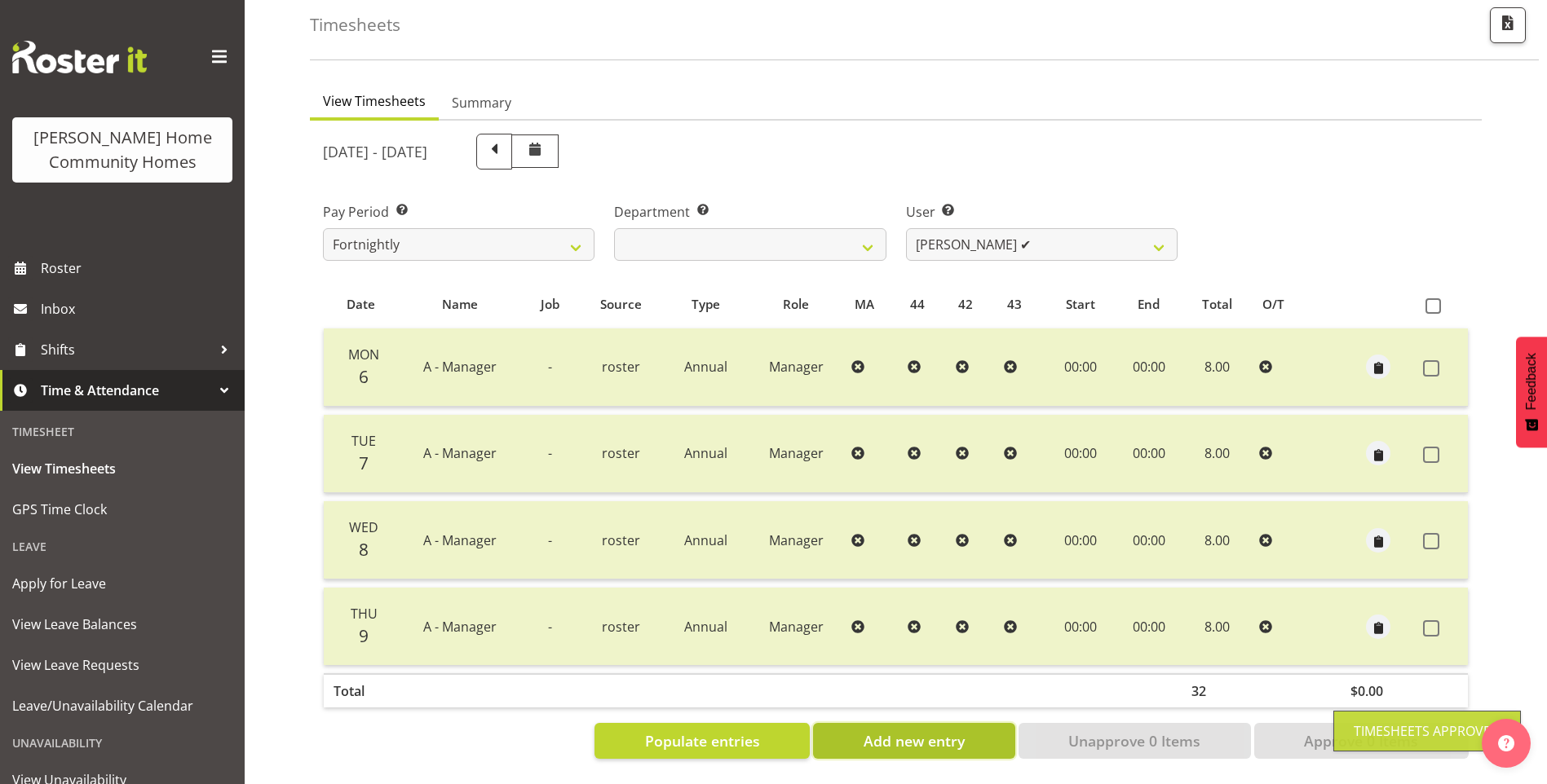
click at [913, 736] on span "Add new entry" at bounding box center [914, 741] width 101 height 21
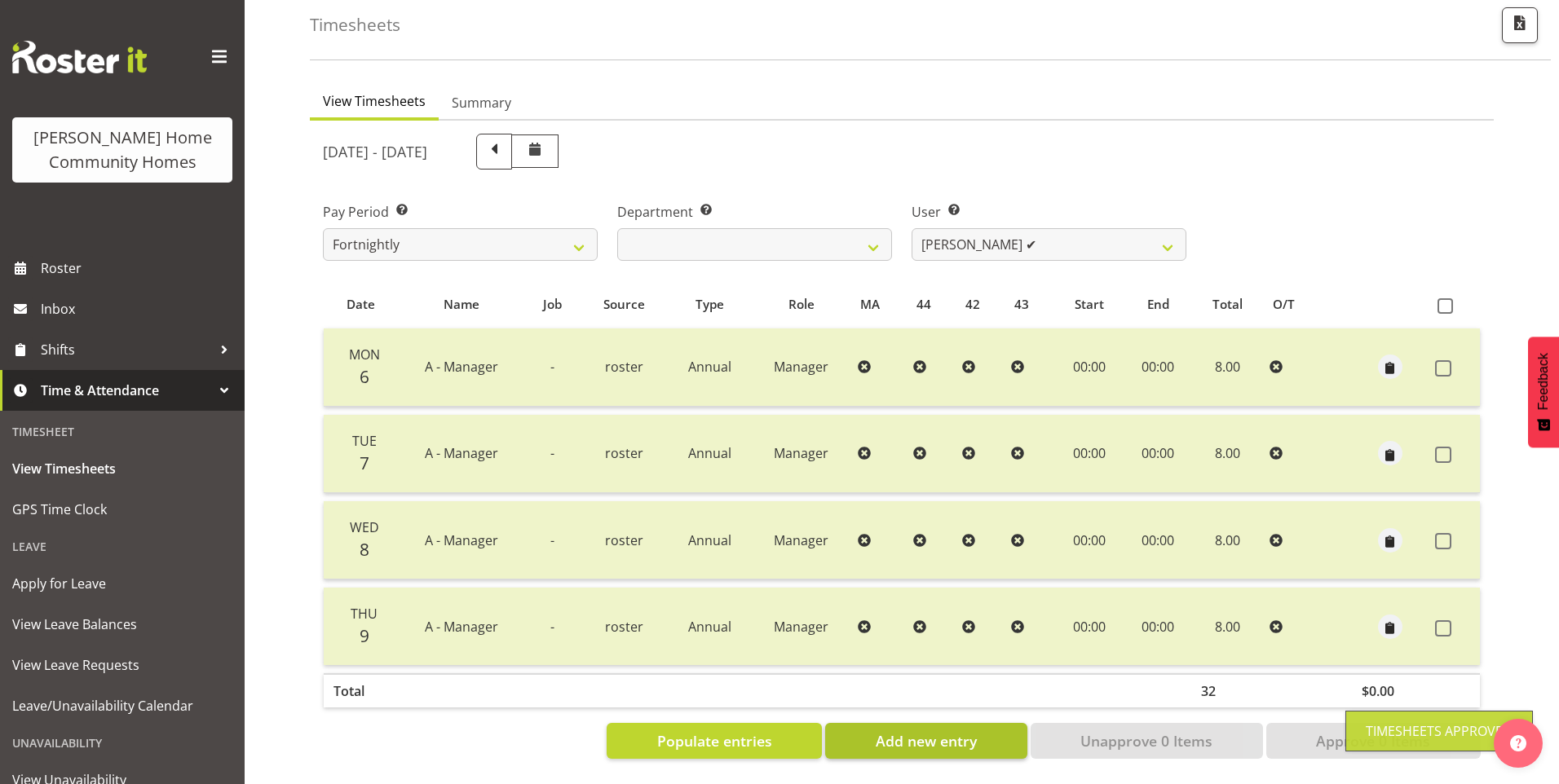
select select
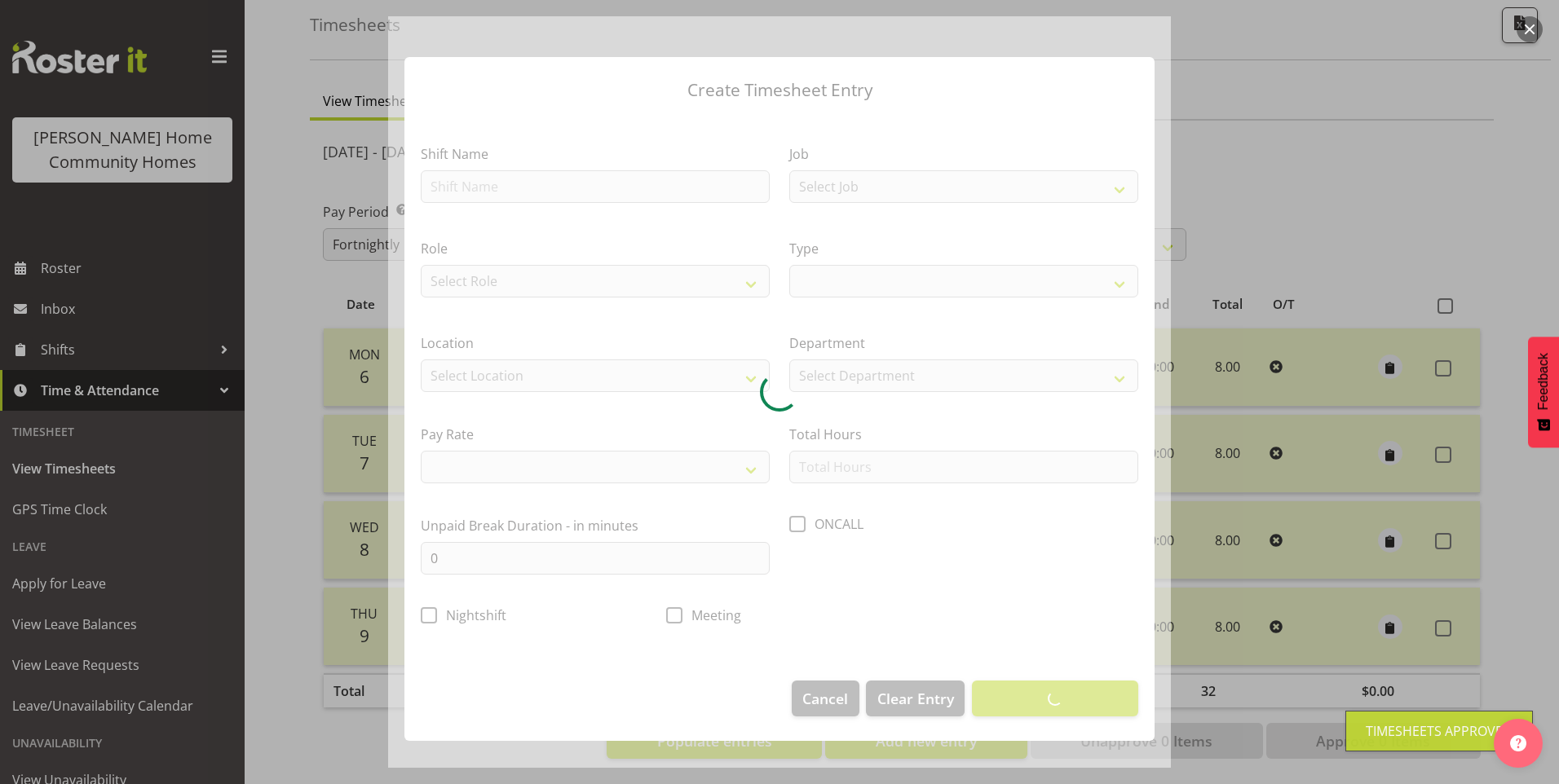
select select
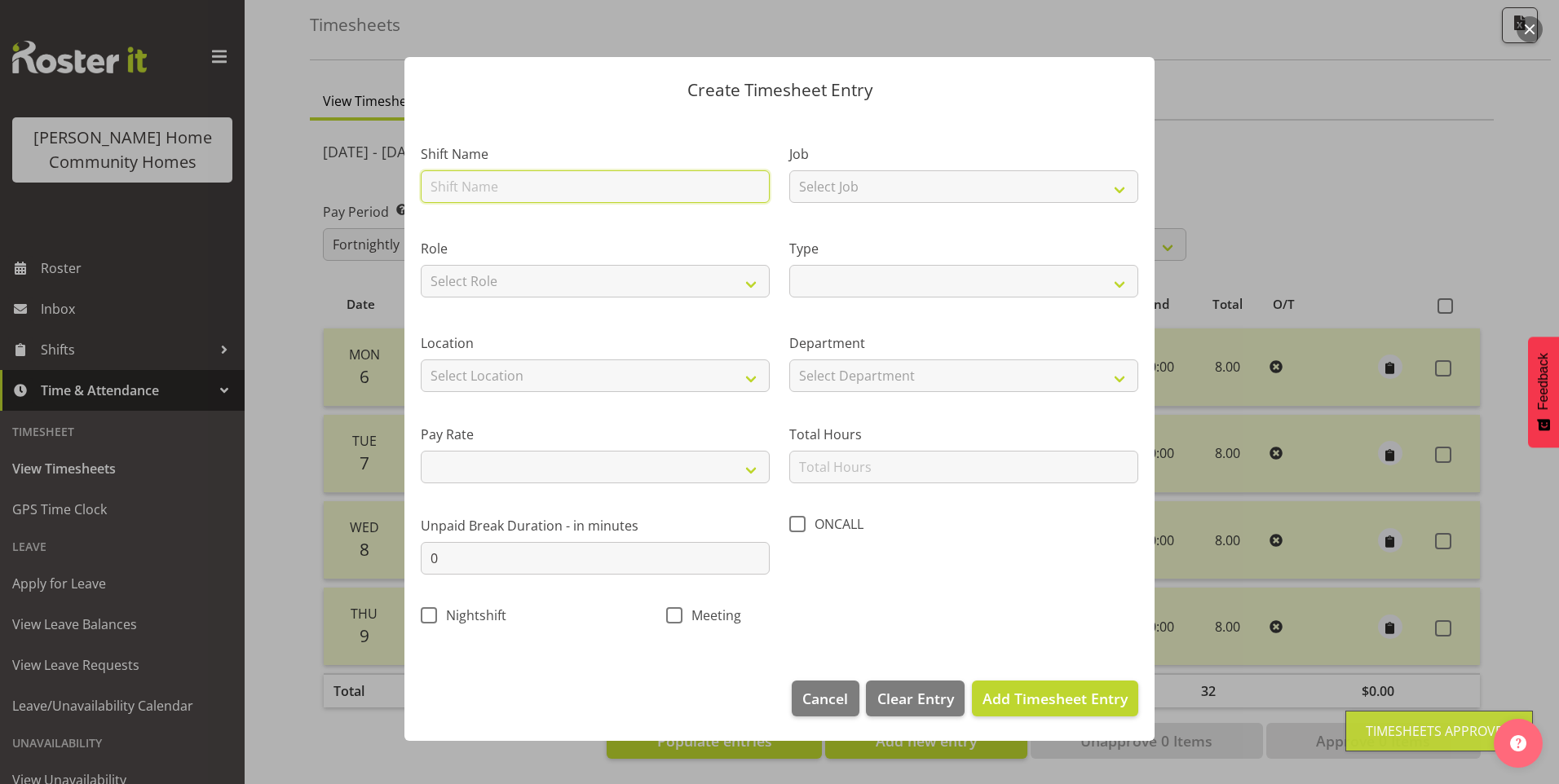
click at [499, 199] on input "text" at bounding box center [596, 187] width 349 height 32
type input "A - Manager"
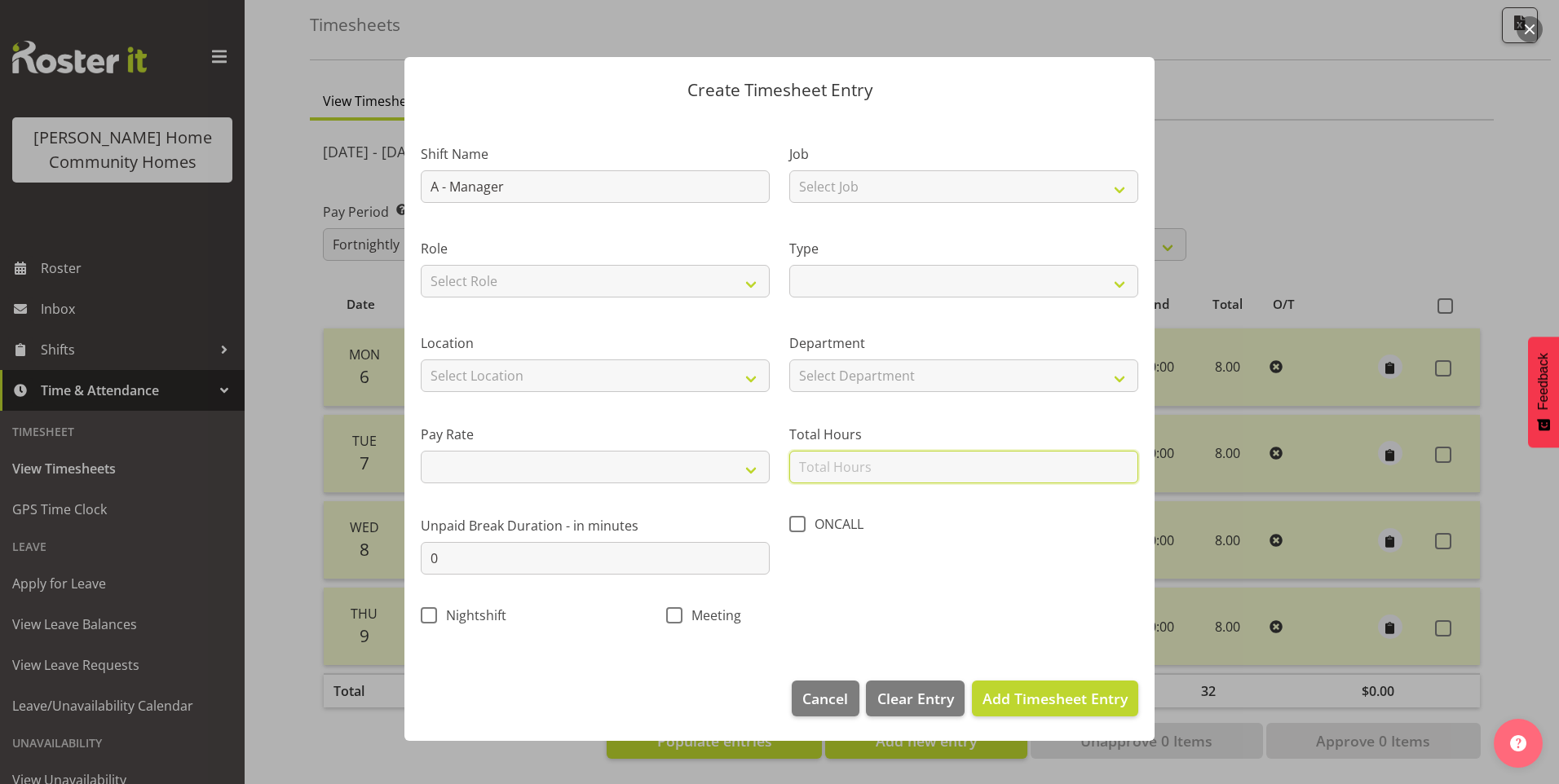
type input "8.00"
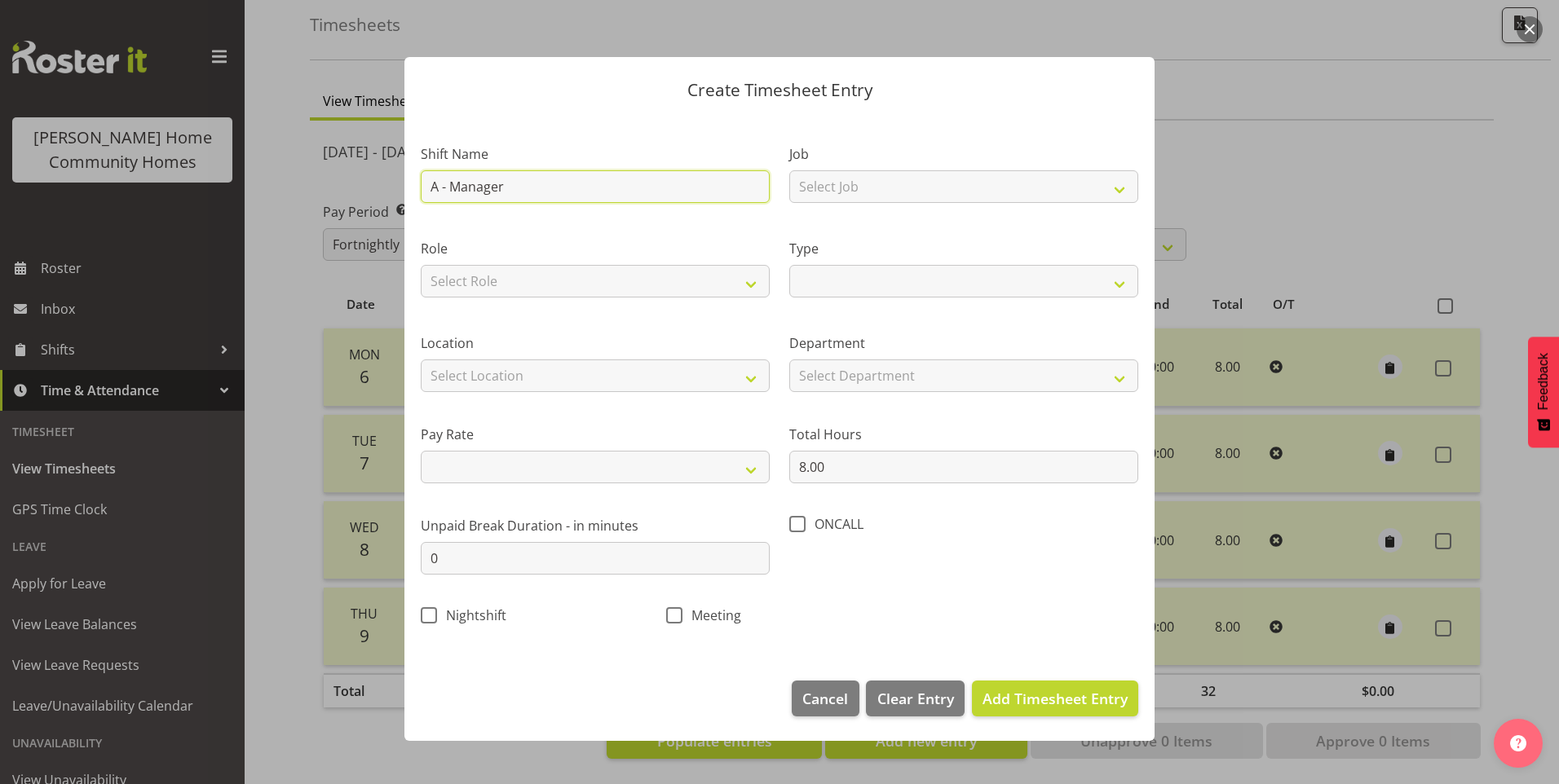
select select
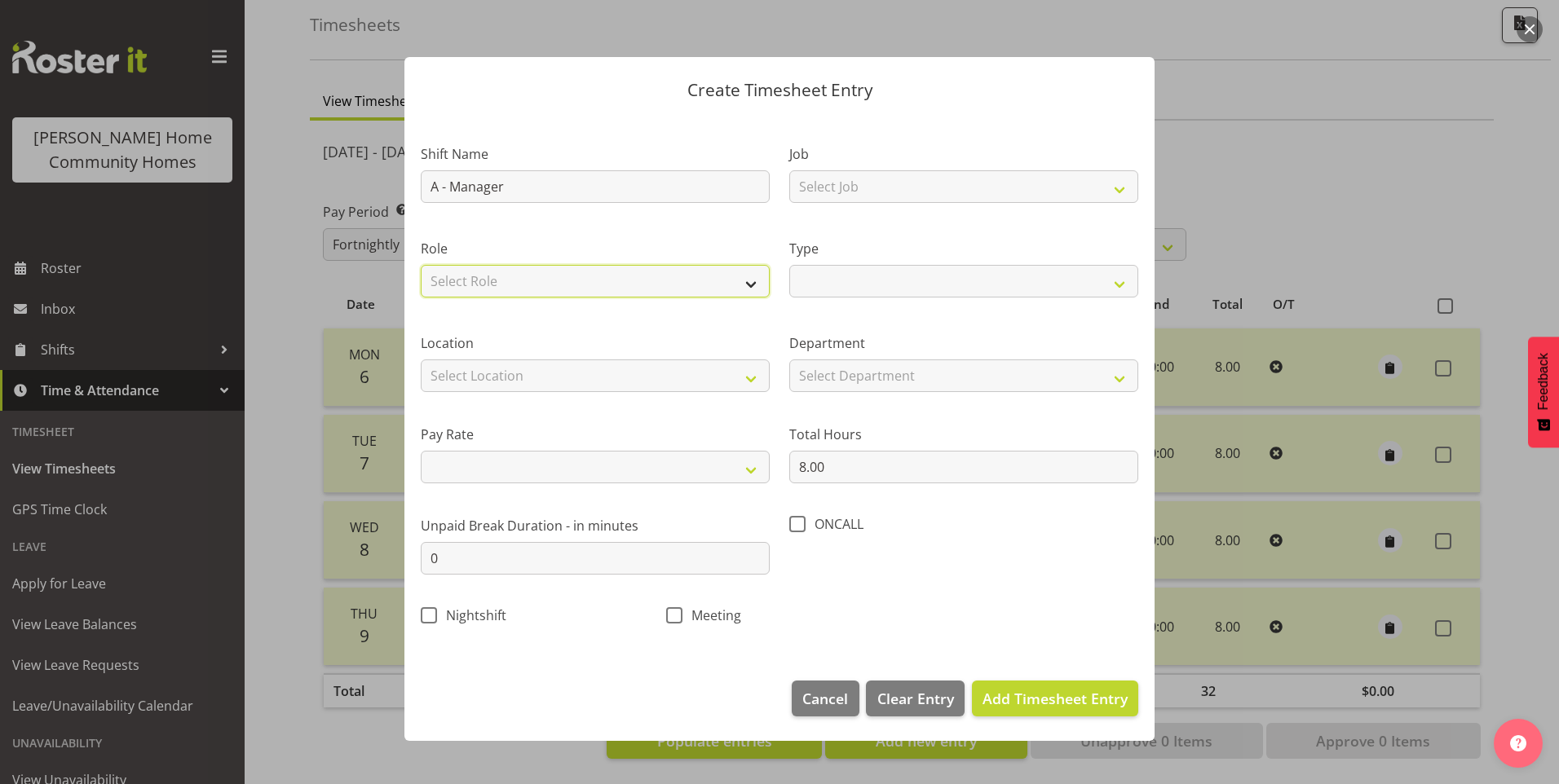
click at [507, 271] on select "Select Role Manager" at bounding box center [596, 281] width 349 height 32
select select "1215"
click at [421, 265] on select "Select Role Manager" at bounding box center [596, 281] width 349 height 32
select select
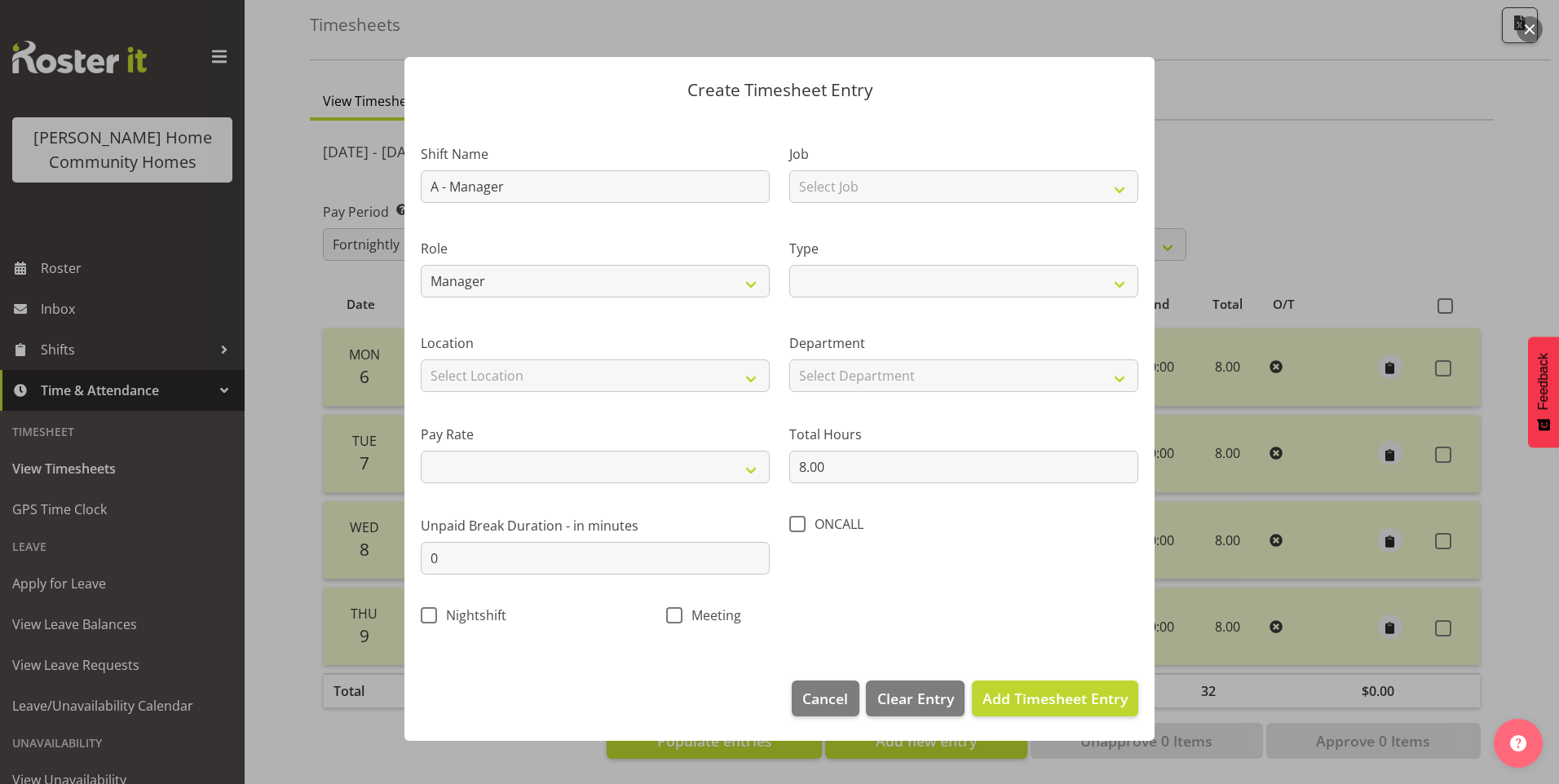
click at [479, 356] on div "Location Select Location 177 Halswell Rd 268 Hendersons Rd 307 Hendersons Rd 30…" at bounding box center [596, 363] width 349 height 59
drag, startPoint x: 478, startPoint y: 374, endPoint x: 477, endPoint y: 394, distance: 20.0
click at [478, 377] on select "Select Location 177 Halswell Rd 268 Hendersons Rd 307 Hendersons Rd 309 Henders…" at bounding box center [596, 375] width 349 height 32
select select "1067"
click at [421, 359] on select "Select Location 177 Halswell Rd 268 Hendersons Rd 307 Hendersons Rd 309 Henders…" at bounding box center [596, 375] width 349 height 32
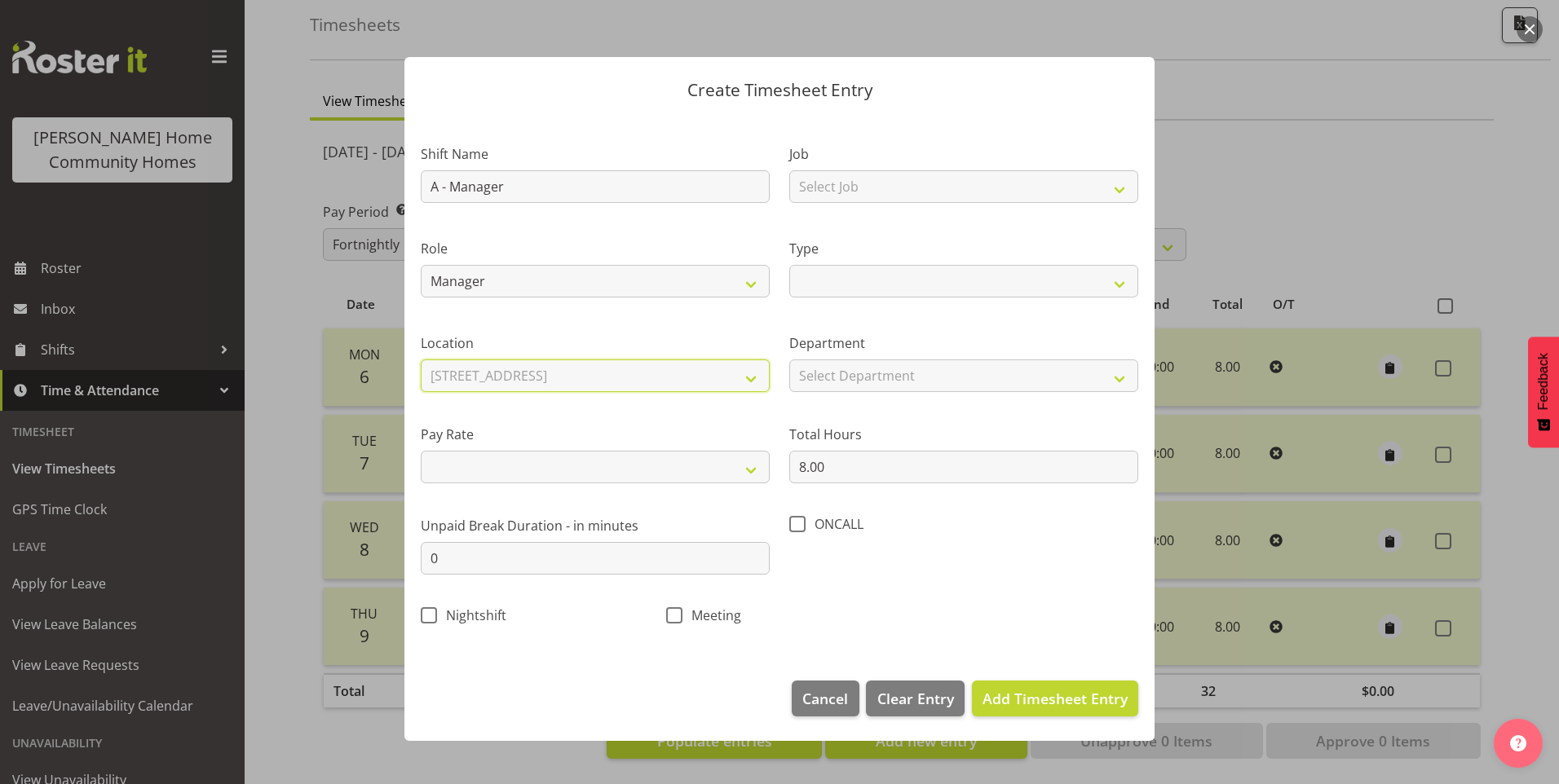
select select
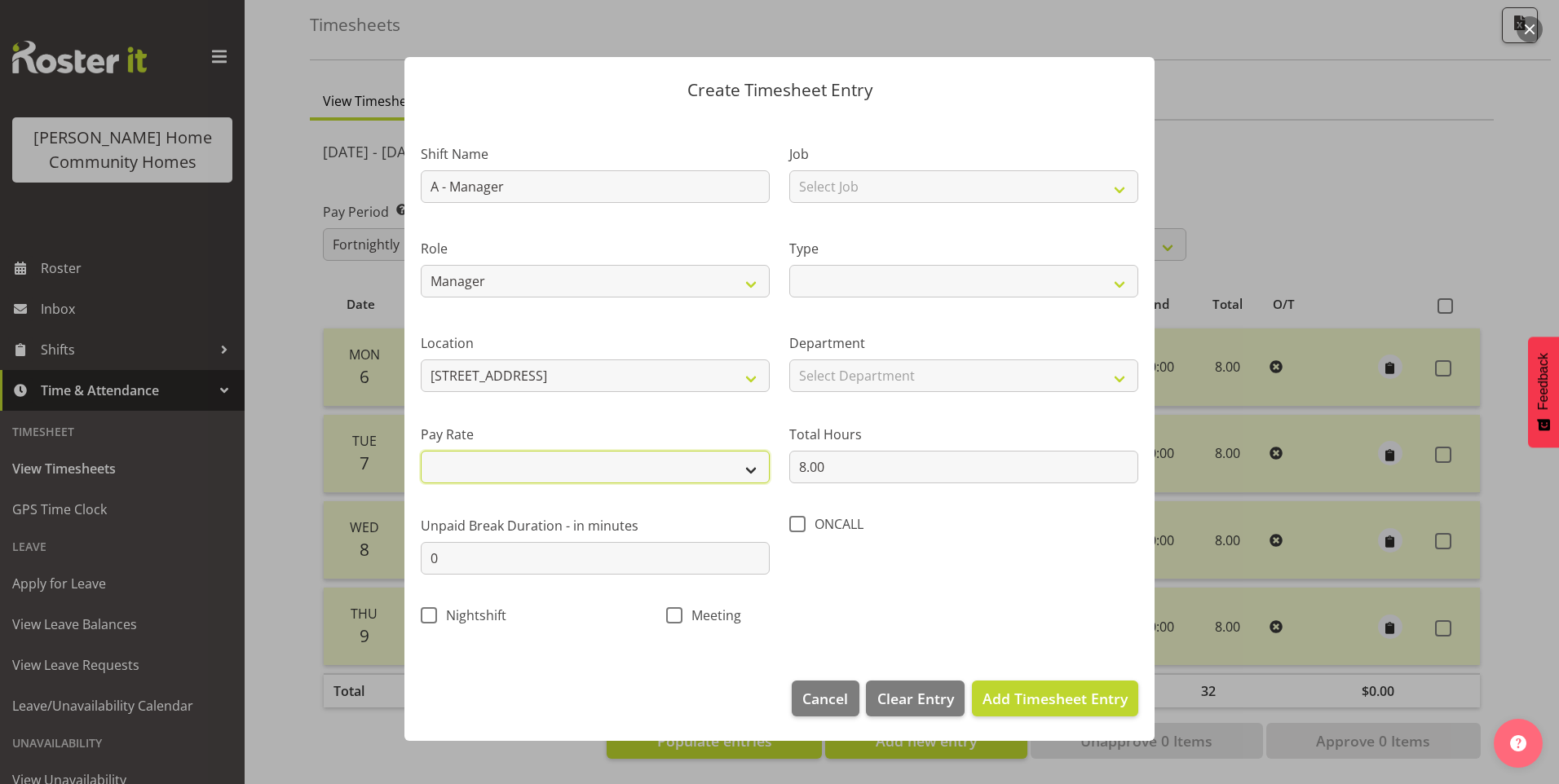
click at [495, 466] on select "Primary Secondary Tertiary Fourth Fifth" at bounding box center [596, 467] width 349 height 32
select select "primary"
click at [421, 451] on select "Primary Secondary Tertiary Fourth Fifth" at bounding box center [596, 467] width 349 height 32
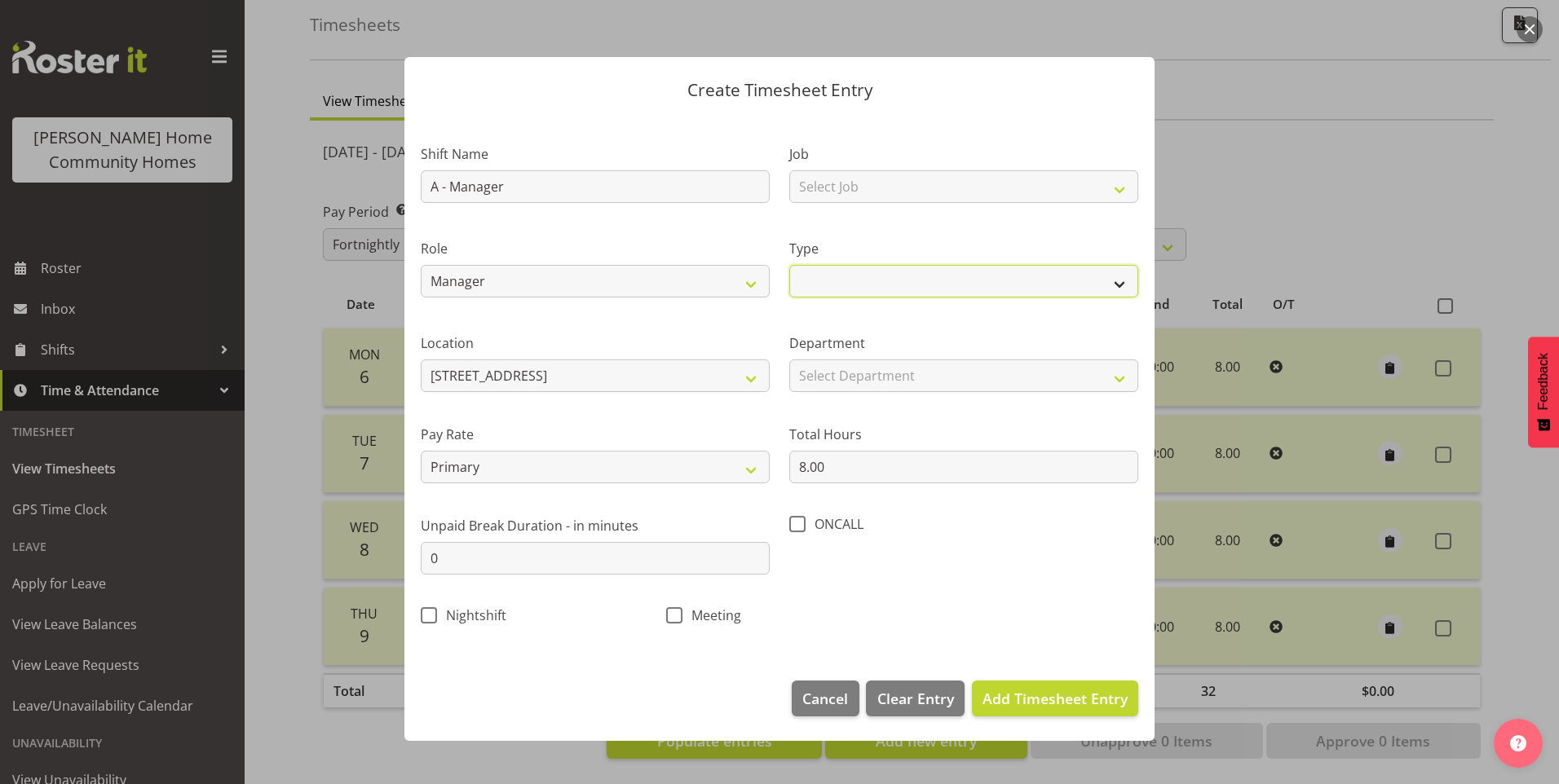
click at [819, 277] on select "Off Standard Public Holiday Public Holiday (Worked) Day In Lieu Annual Leave Si…" at bounding box center [963, 281] width 349 height 32
select select "Standard"
click at [789, 265] on select "Off Standard Public Holiday Public Holiday (Worked) Day In Lieu Annual Leave Si…" at bounding box center [963, 281] width 349 height 32
click at [845, 374] on select "Select Department Admin" at bounding box center [963, 375] width 349 height 32
select select "747"
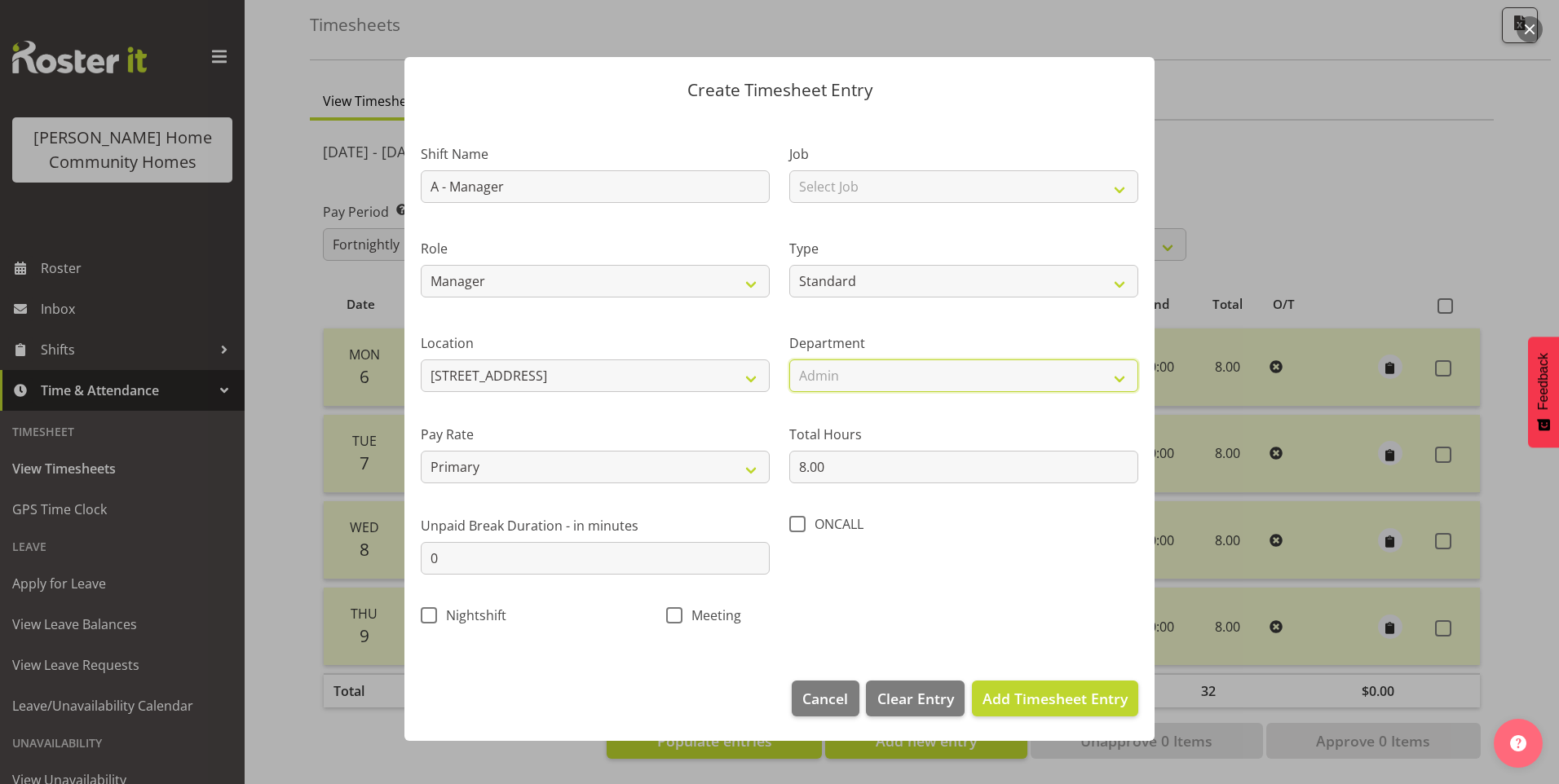
click at [789, 359] on select "Select Department Admin" at bounding box center [963, 375] width 349 height 32
drag, startPoint x: 1052, startPoint y: 714, endPoint x: 1059, endPoint y: 708, distance: 9.2
click at [1052, 713] on button "Add Timesheet Entry" at bounding box center [1055, 698] width 167 height 36
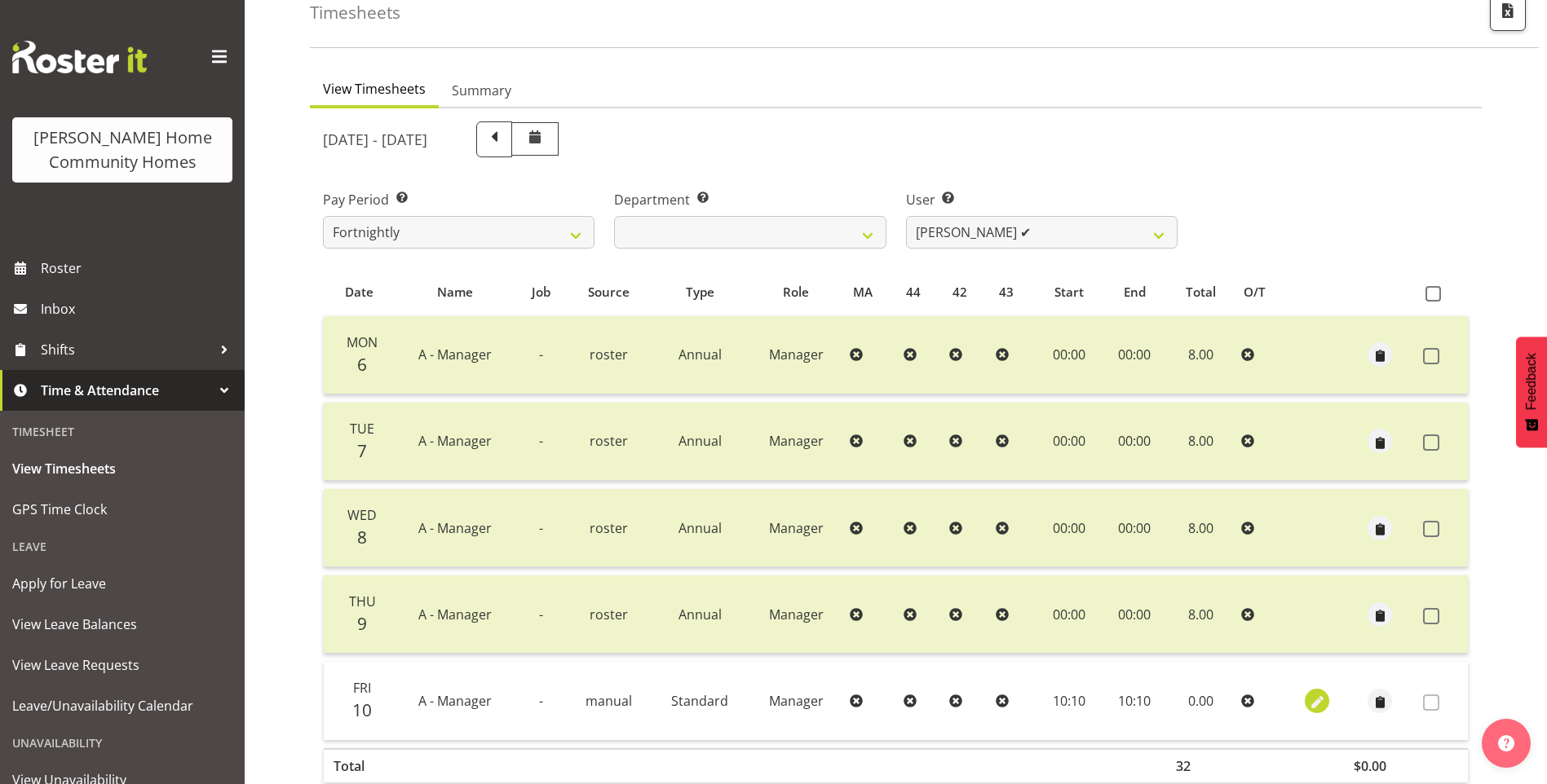
drag, startPoint x: 1297, startPoint y: 697, endPoint x: 1309, endPoint y: 696, distance: 12.0
click at [1298, 696] on div at bounding box center [1316, 701] width 39 height 25
click at [1313, 697] on span "button" at bounding box center [1318, 702] width 19 height 19
select select "Standard"
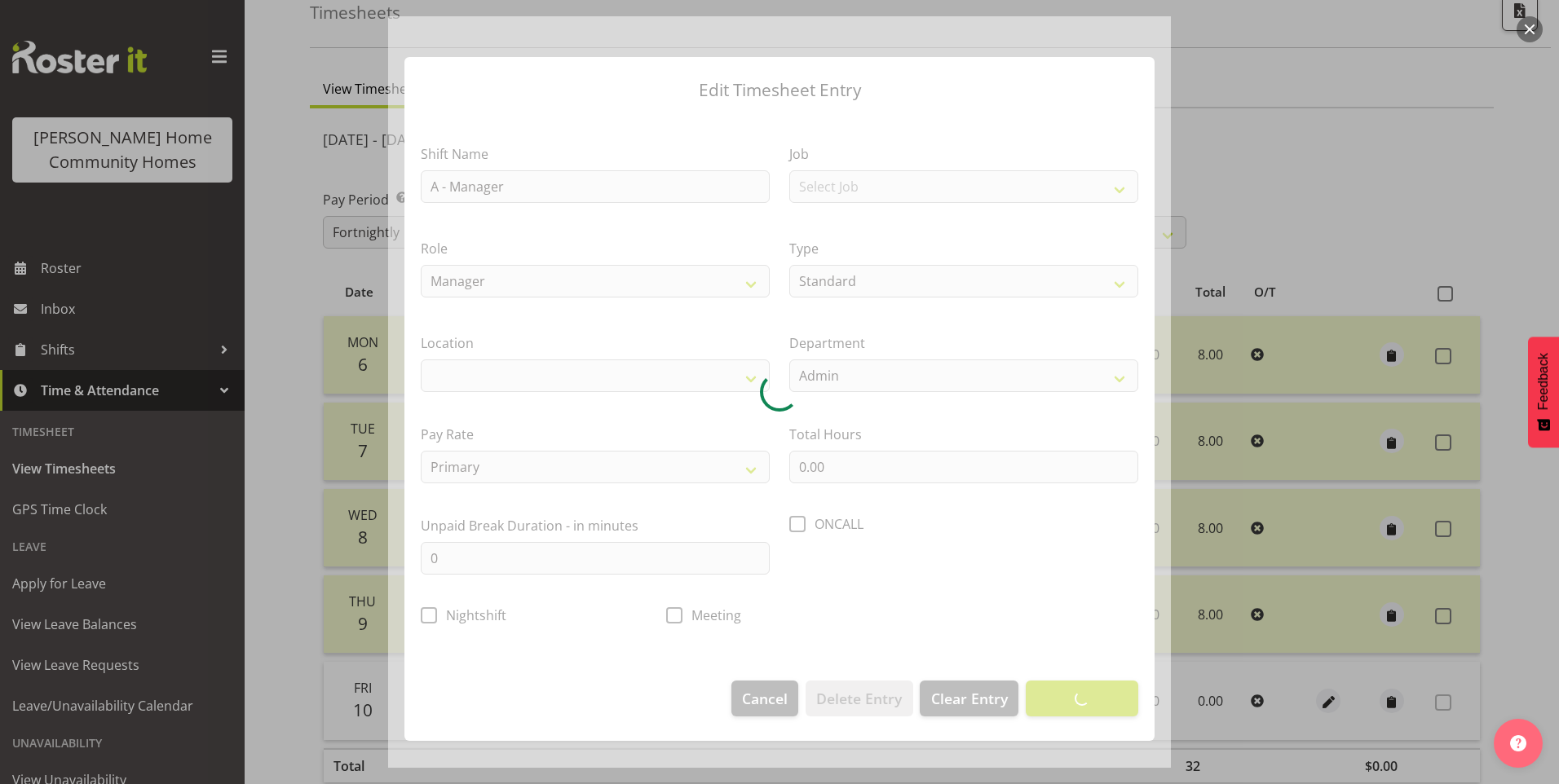
select select "1067"
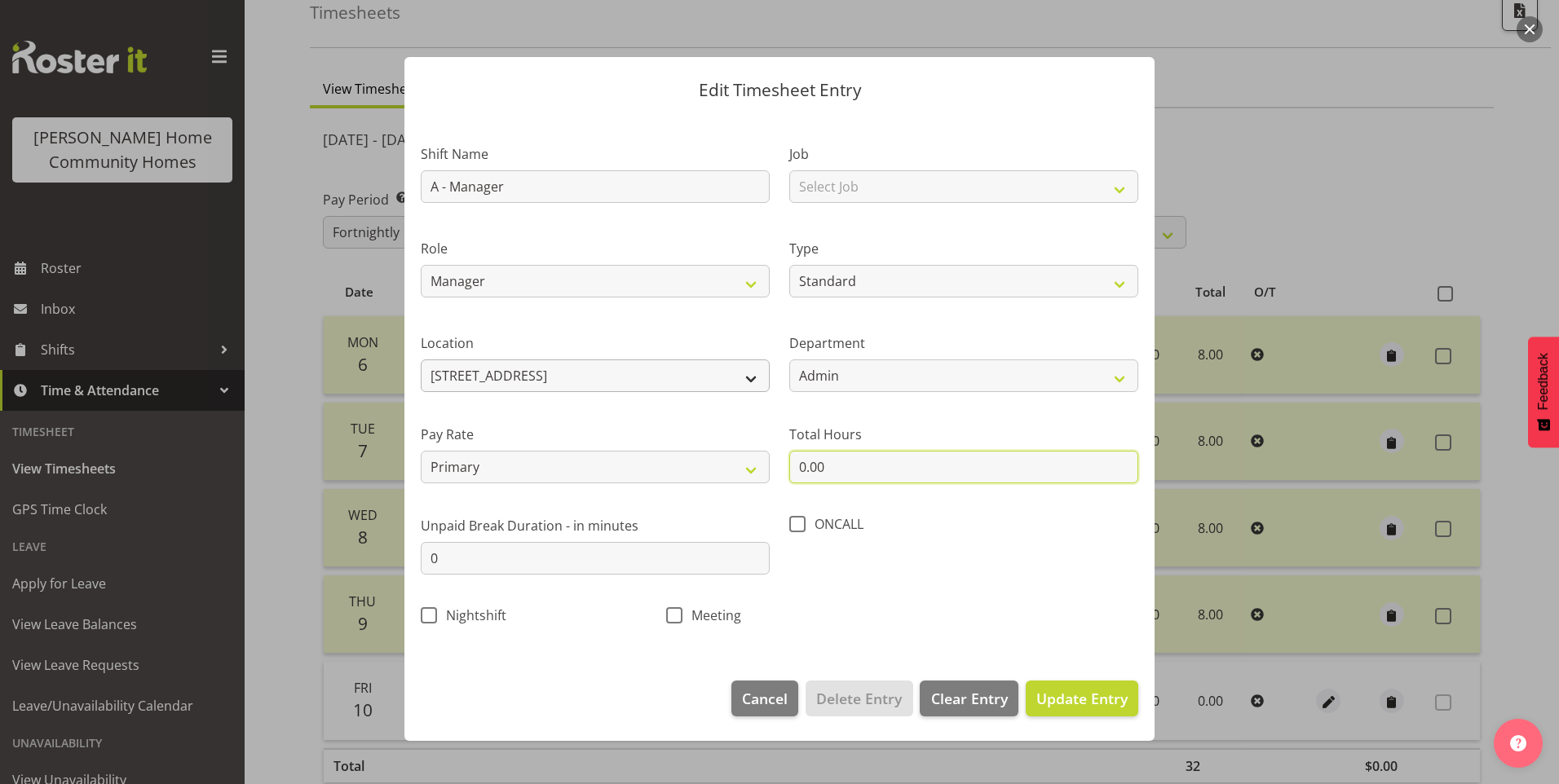
click at [528, 382] on div "Shift Name A - Manager Job Select Job Floater Role Manager Type Off Standard Pu…" at bounding box center [780, 379] width 738 height 517
type input "8.00"
click at [1092, 696] on span "Update Entry" at bounding box center [1083, 698] width 91 height 20
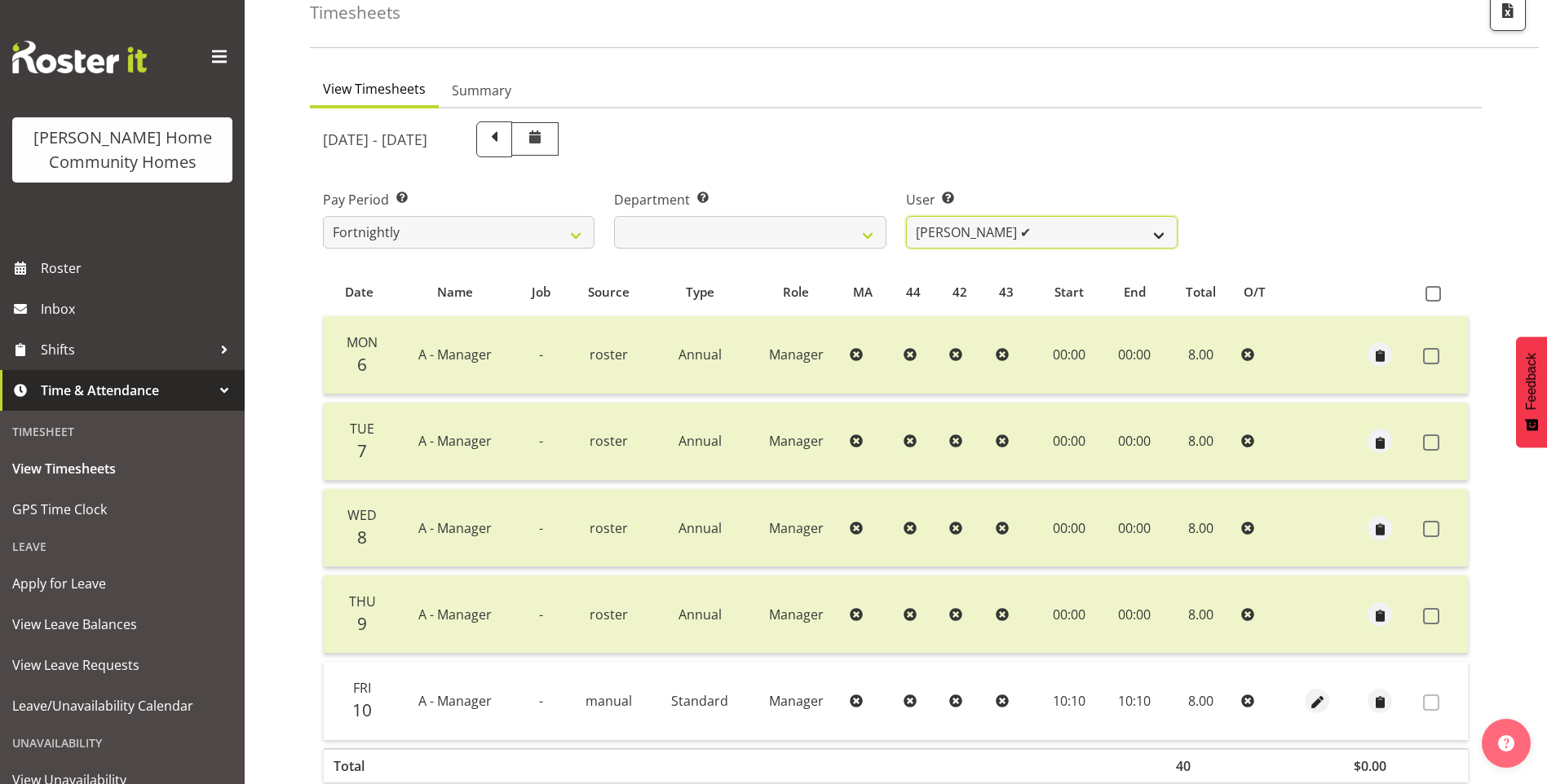
click at [979, 234] on select "Barbara Dunlop ❌ Emily-Jayne Ashton ❌ Johanna Molina ❌ Kirsty Crossley ✔" at bounding box center [1042, 232] width 272 height 32
click at [754, 230] on select "Admin Homeside Houses Wingside" at bounding box center [749, 232] width 272 height 32
select select "746"
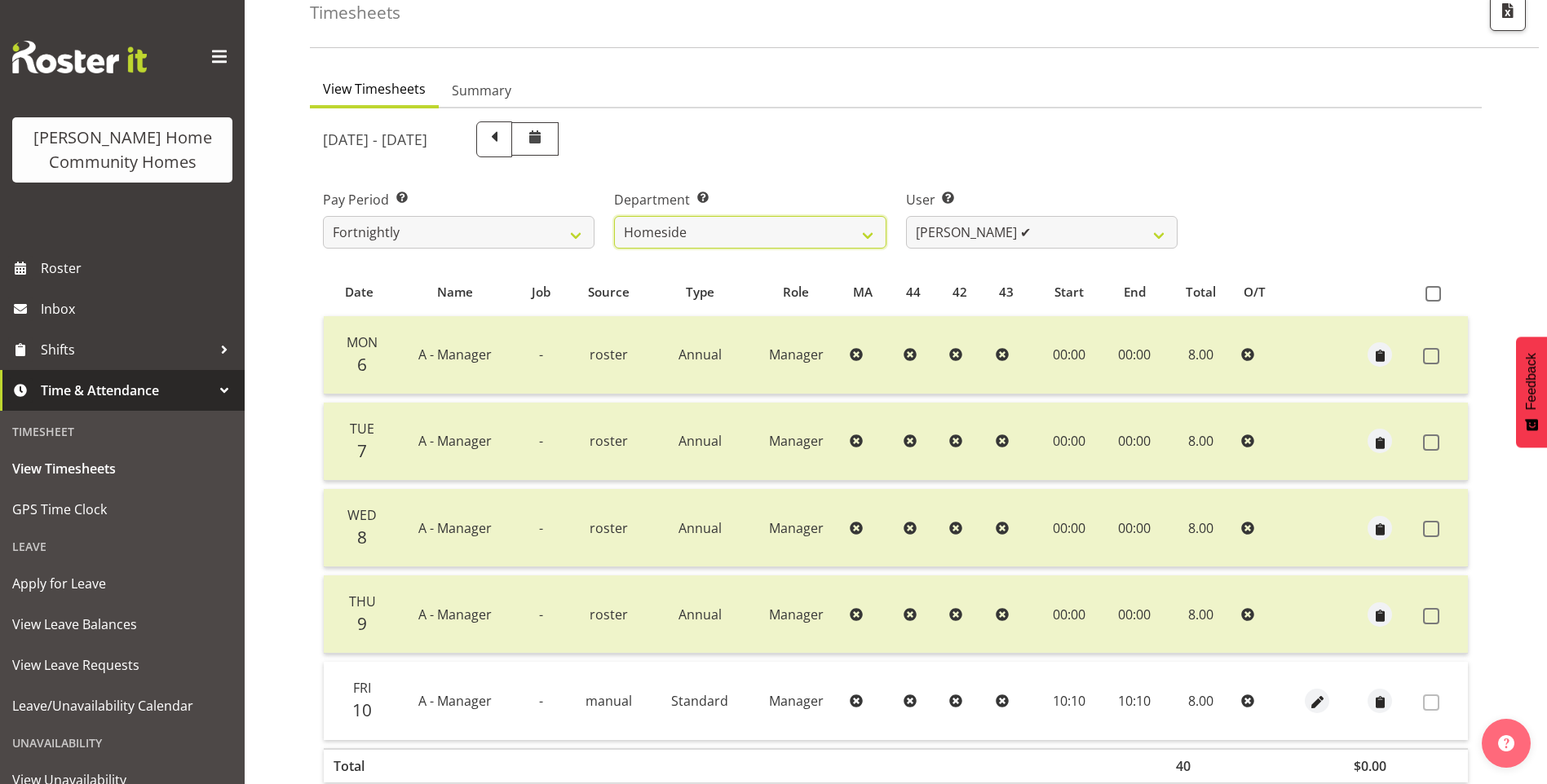
click at [614, 216] on select "Admin Homeside Houses Wingside" at bounding box center [749, 232] width 272 height 32
select select "8528"
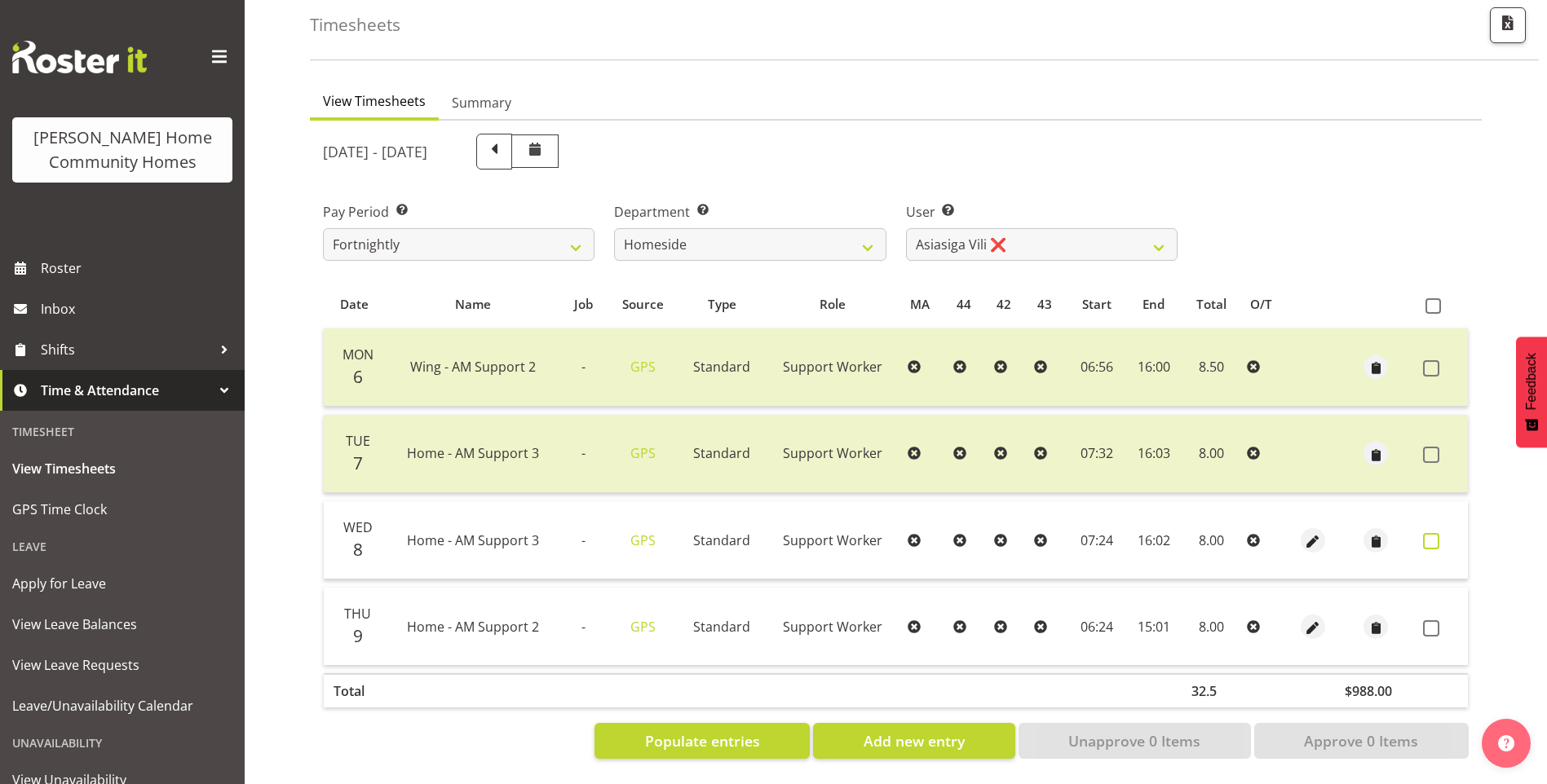
click at [1433, 533] on span at bounding box center [1431, 541] width 16 height 16
checkbox input "true"
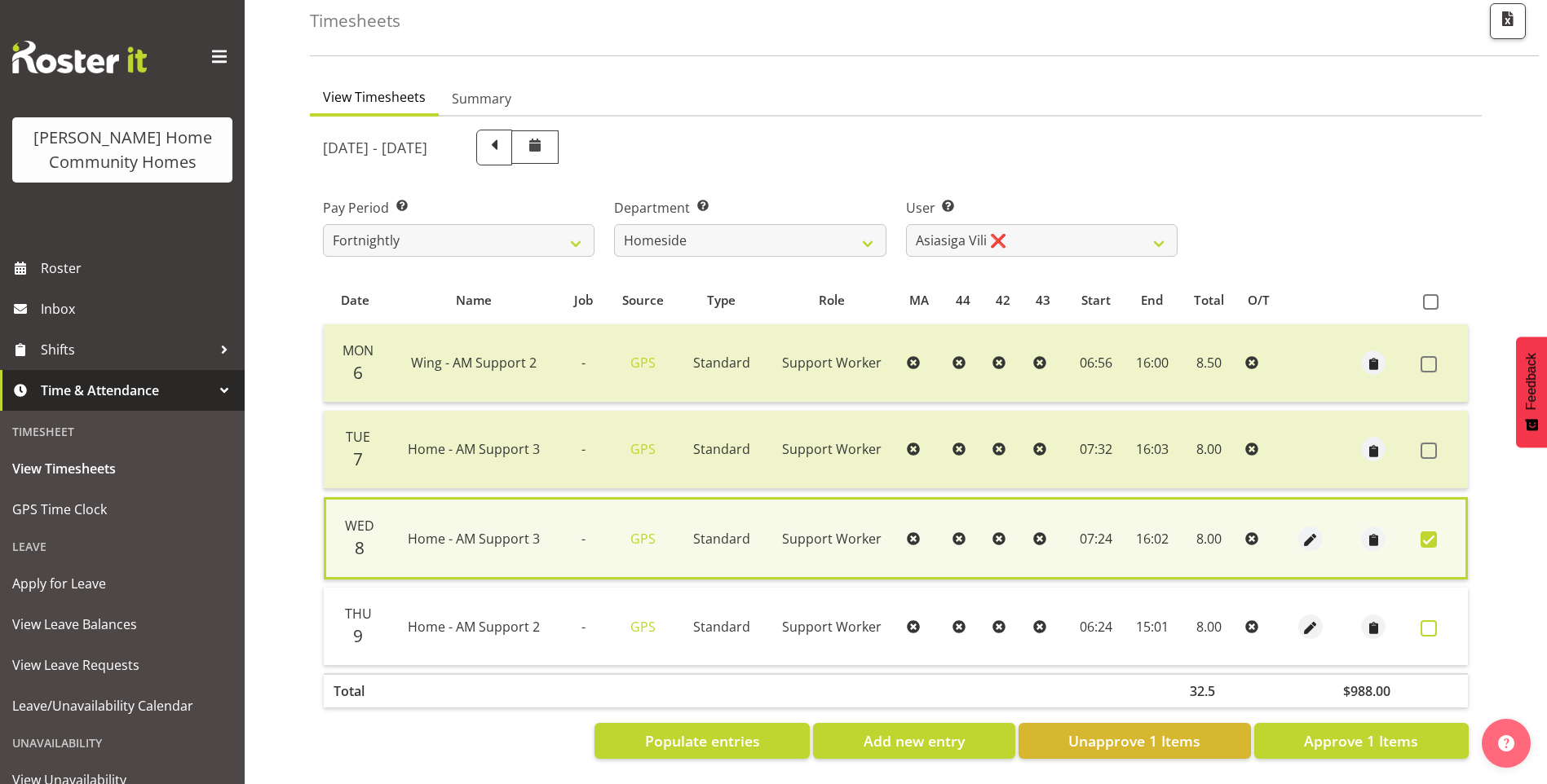
click at [1433, 623] on span at bounding box center [1429, 628] width 16 height 16
checkbox input "true"
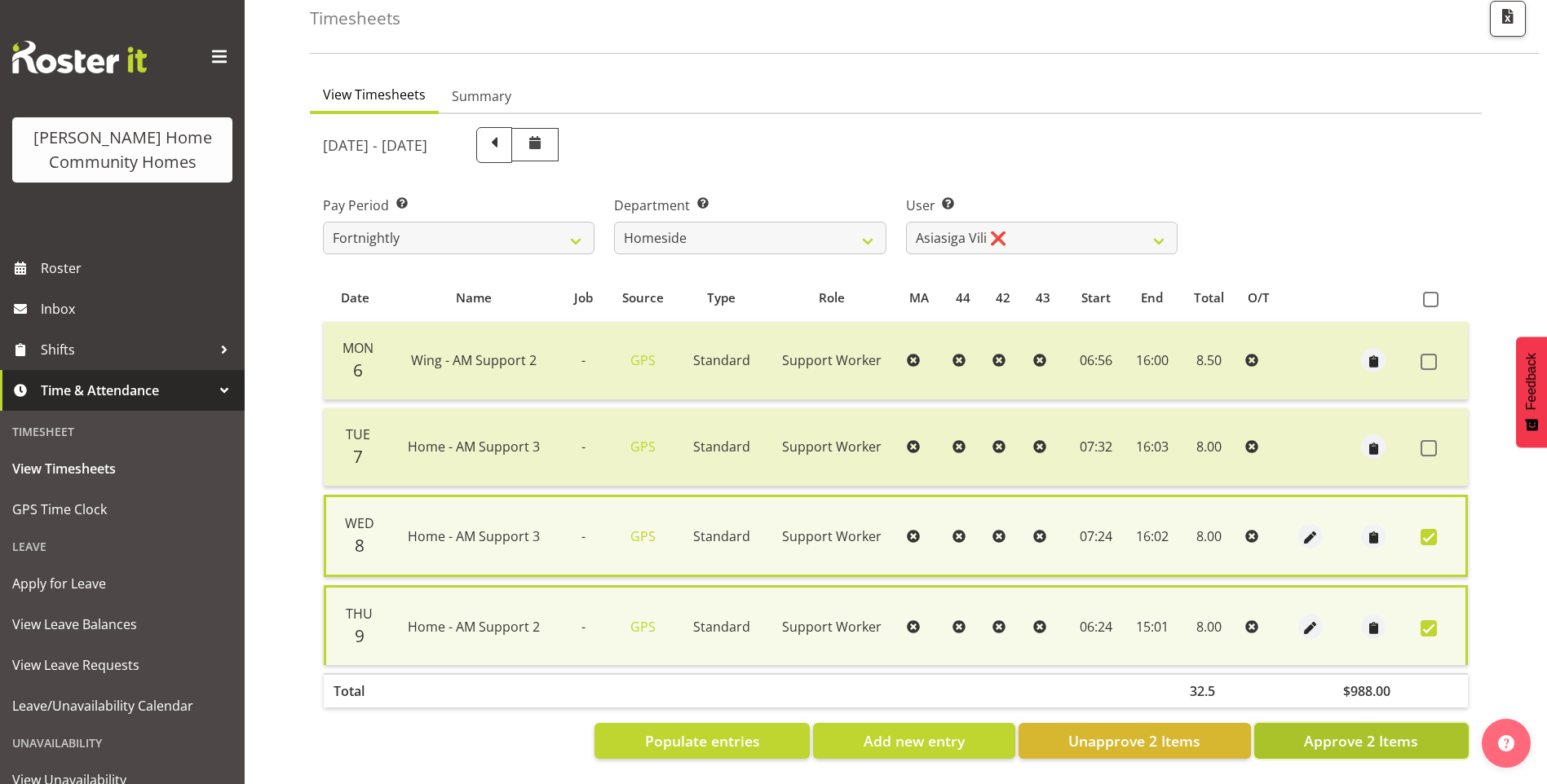
click at [1399, 737] on span "Approve 2 Items" at bounding box center [1361, 741] width 114 height 21
checkbox input "false"
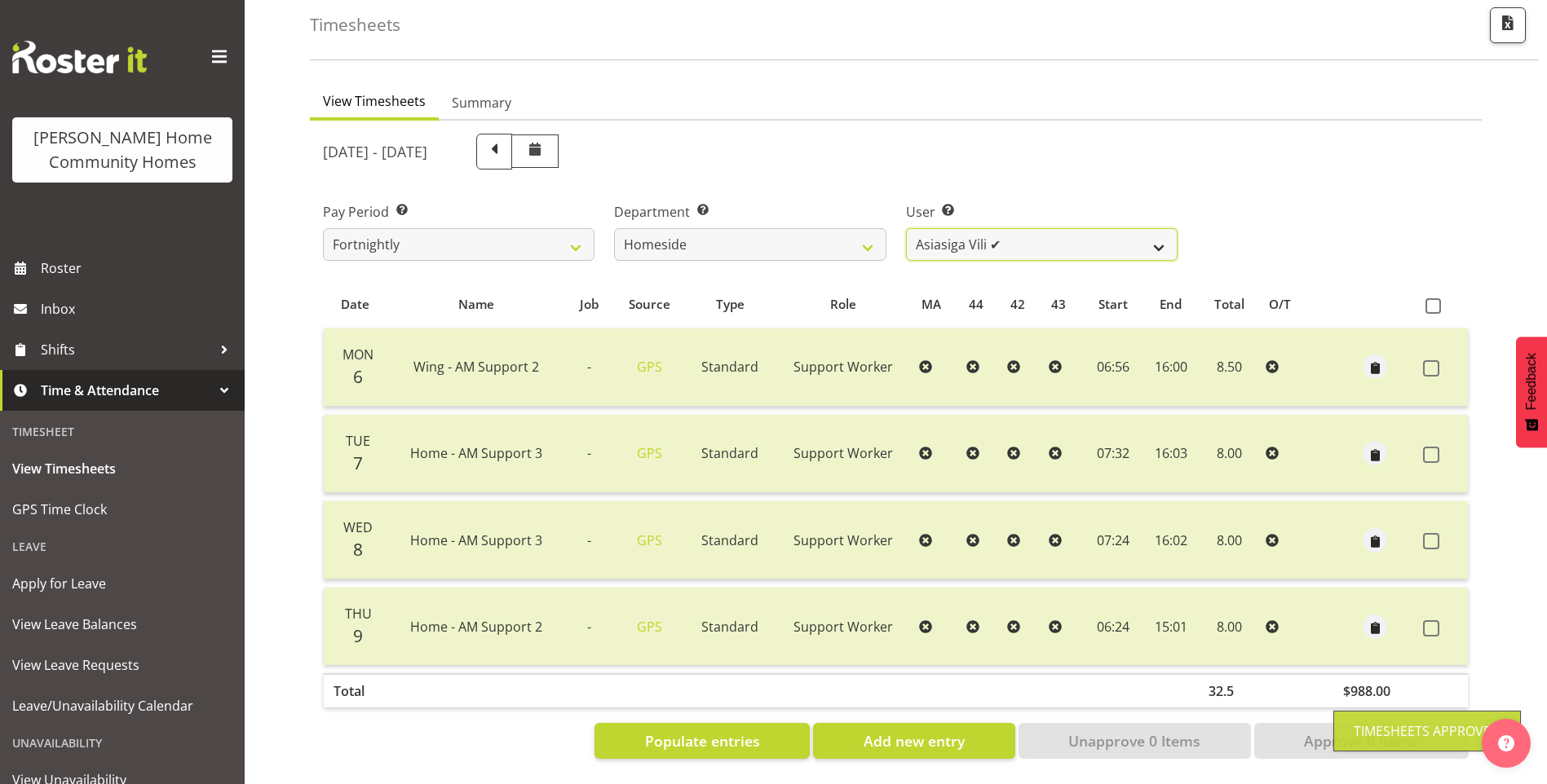
click at [951, 232] on select "Asiasiga Vili ✔ Billie-Rose Dunlop ❌ Brijesh (BK) Kachhadiya ❌ Cheenee Vargas ❌…" at bounding box center [1042, 245] width 272 height 32
select select "8539"
click at [906, 229] on select "Asiasiga Vili ✔ Billie-Rose Dunlop ❌ Brijesh (BK) Kachhadiya ❌ Cheenee Vargas ❌…" at bounding box center [1042, 245] width 272 height 32
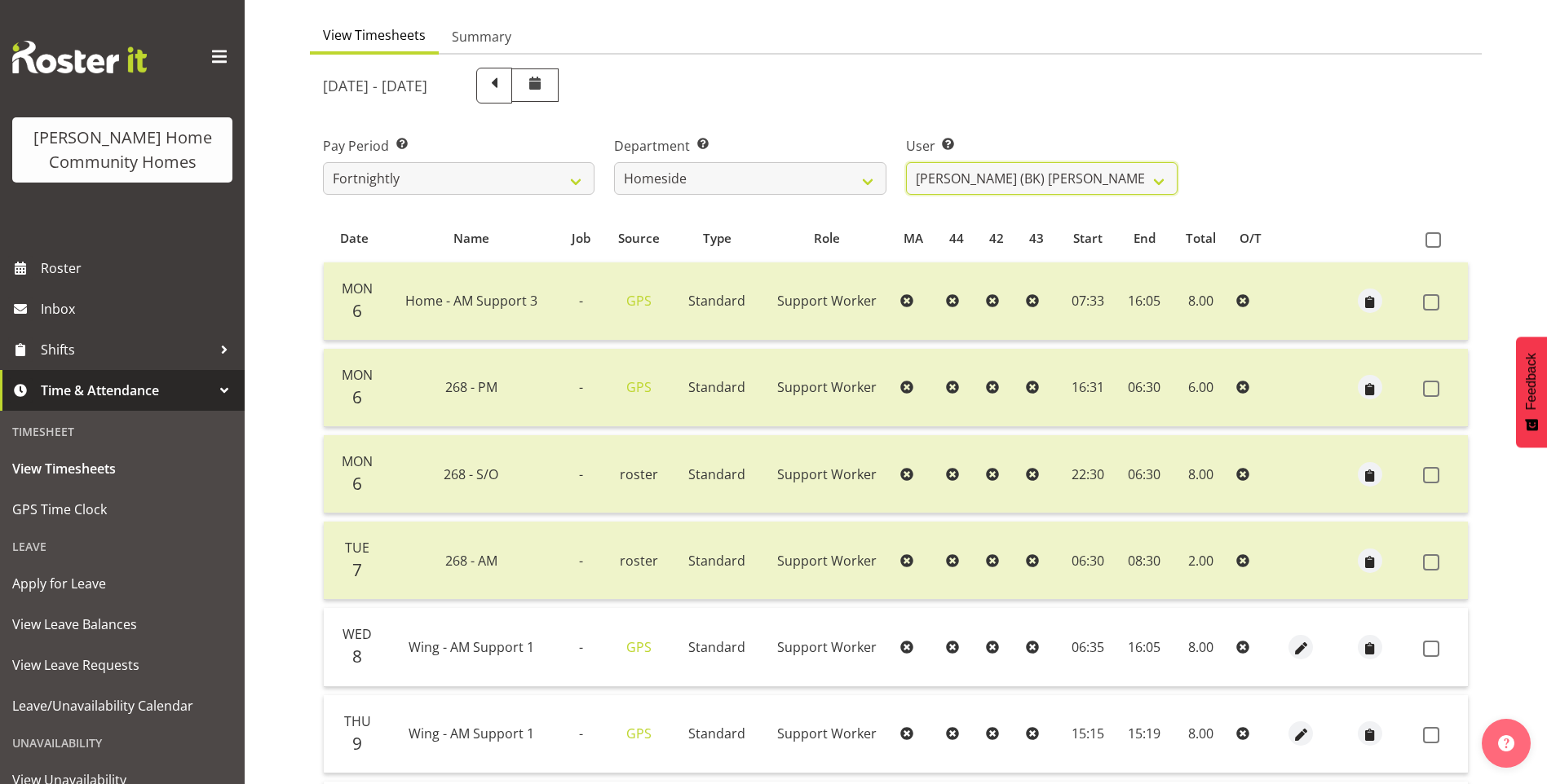
scroll to position [334, 0]
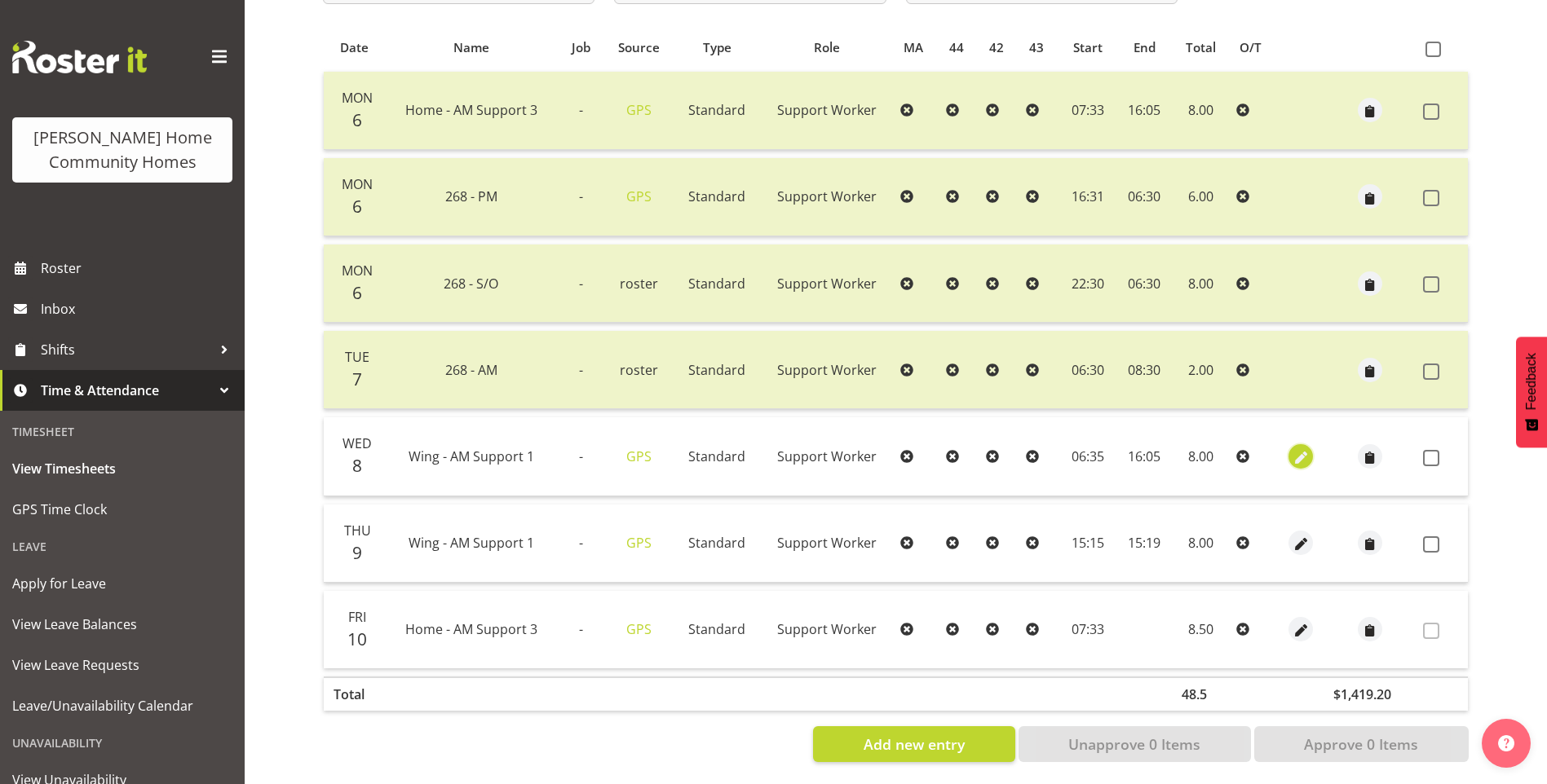
click at [1303, 458] on span "button" at bounding box center [1301, 458] width 19 height 19
select select "Standard"
select select "749"
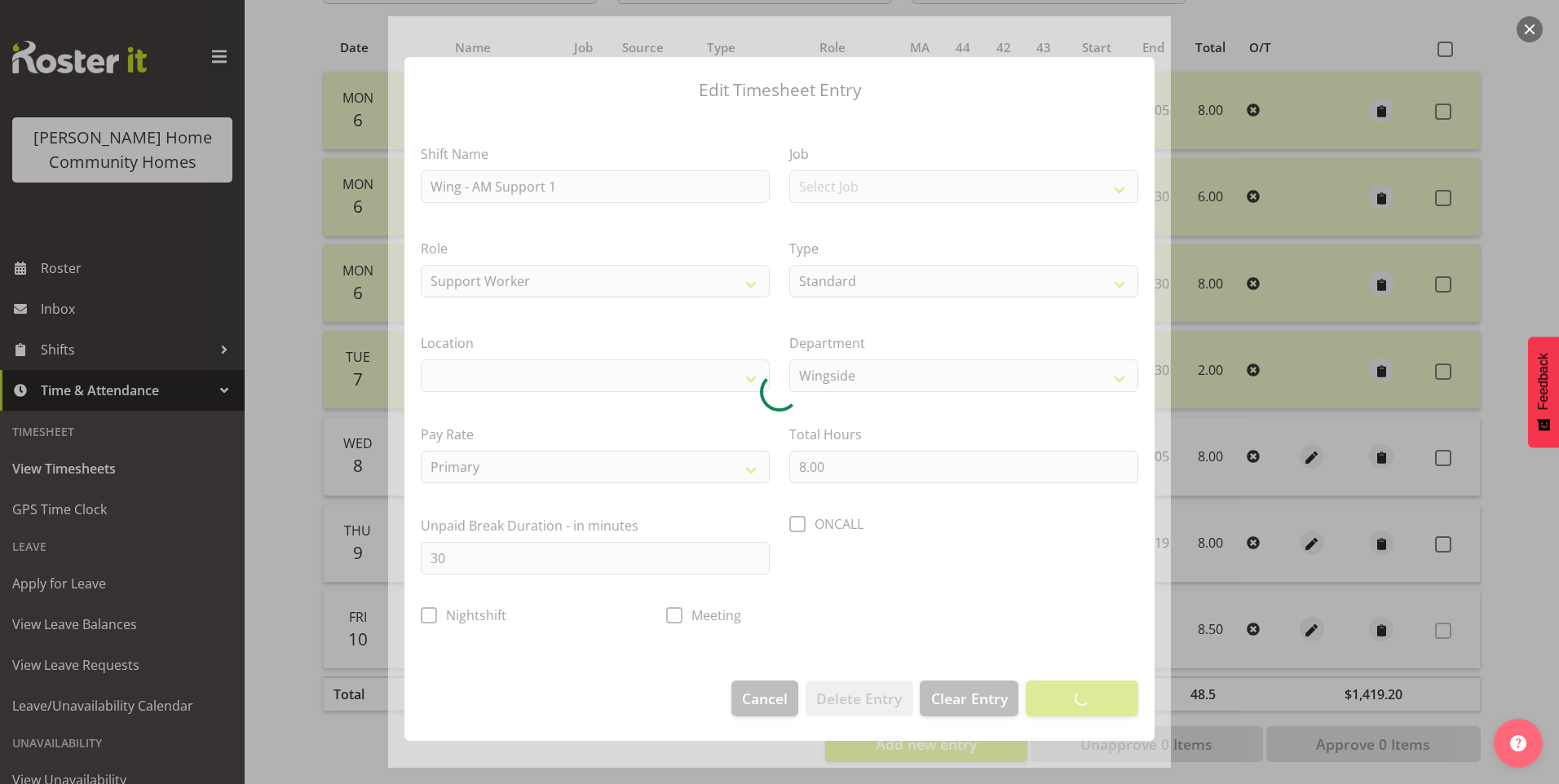
select select "1071"
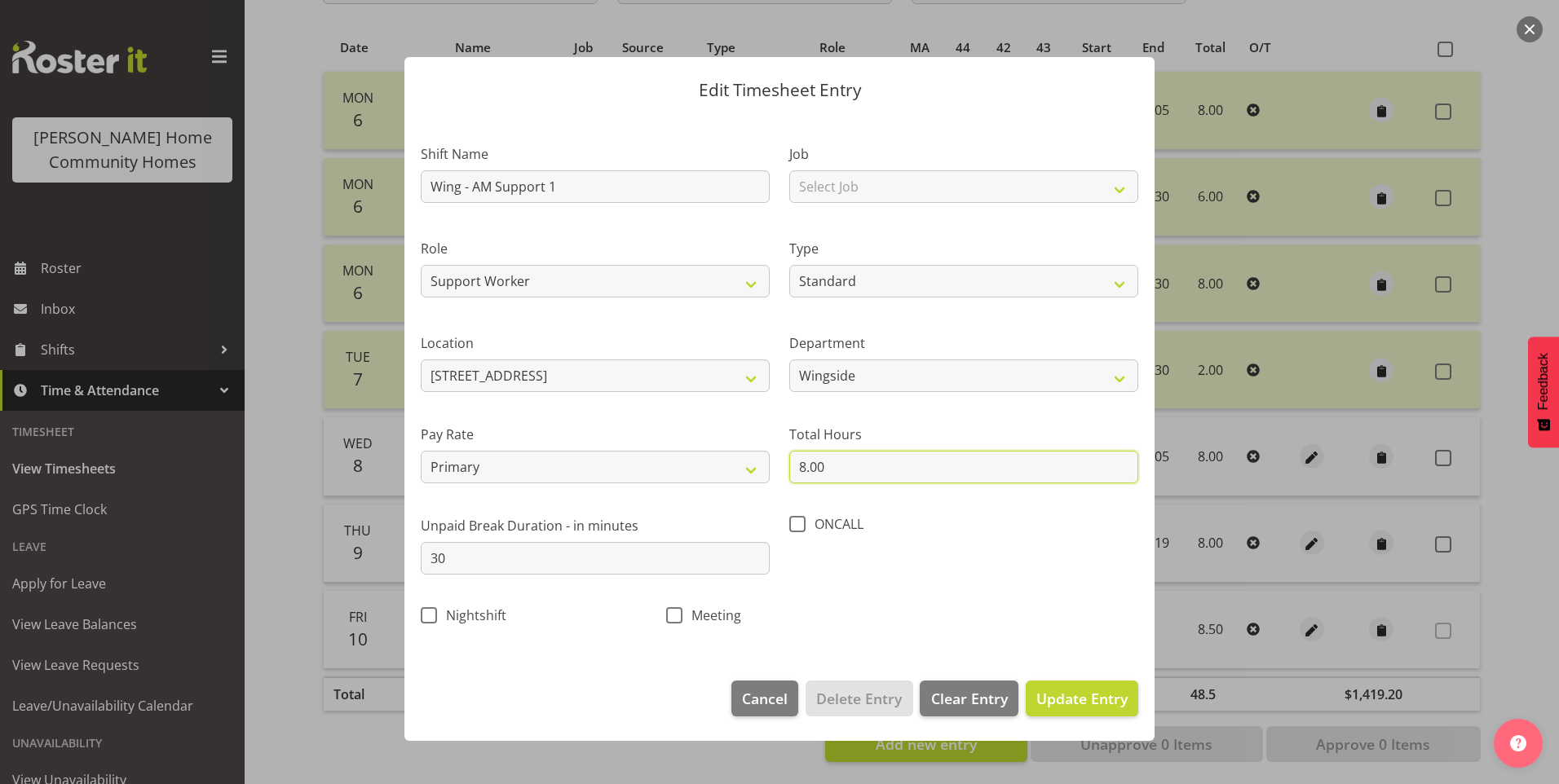
drag, startPoint x: 812, startPoint y: 465, endPoint x: 545, endPoint y: 420, distance: 270.8
click at [766, 457] on div "Shift Name Wing - AM Support 1 Job Select Job Floater Role Support Worker Clean…" at bounding box center [780, 379] width 738 height 517
click at [834, 462] on input "9.00" at bounding box center [963, 467] width 349 height 32
drag, startPoint x: 834, startPoint y: 464, endPoint x: 726, endPoint y: 456, distance: 108.3
click at [726, 457] on div "Shift Name Wing - AM Support 1 Job Select Job Floater Role Support Worker Clean…" at bounding box center [780, 379] width 738 height 517
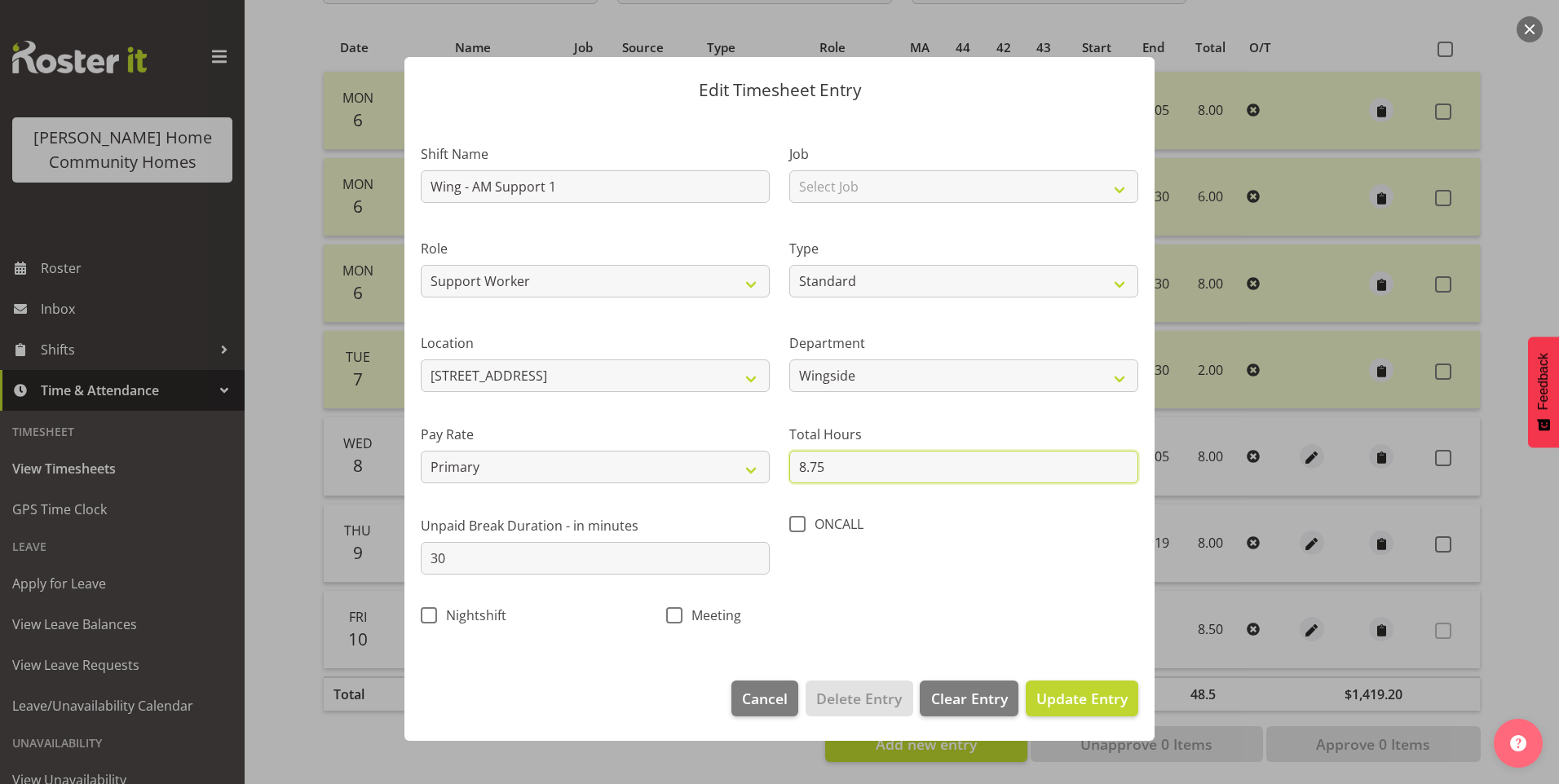
drag, startPoint x: 797, startPoint y: 462, endPoint x: 622, endPoint y: 414, distance: 181.5
click at [749, 450] on div "Shift Name Wing - AM Support 1 Job Select Job Floater Role Support Worker Clean…" at bounding box center [780, 379] width 738 height 517
type input "9.00"
click at [1090, 713] on button "Update Entry" at bounding box center [1082, 698] width 112 height 36
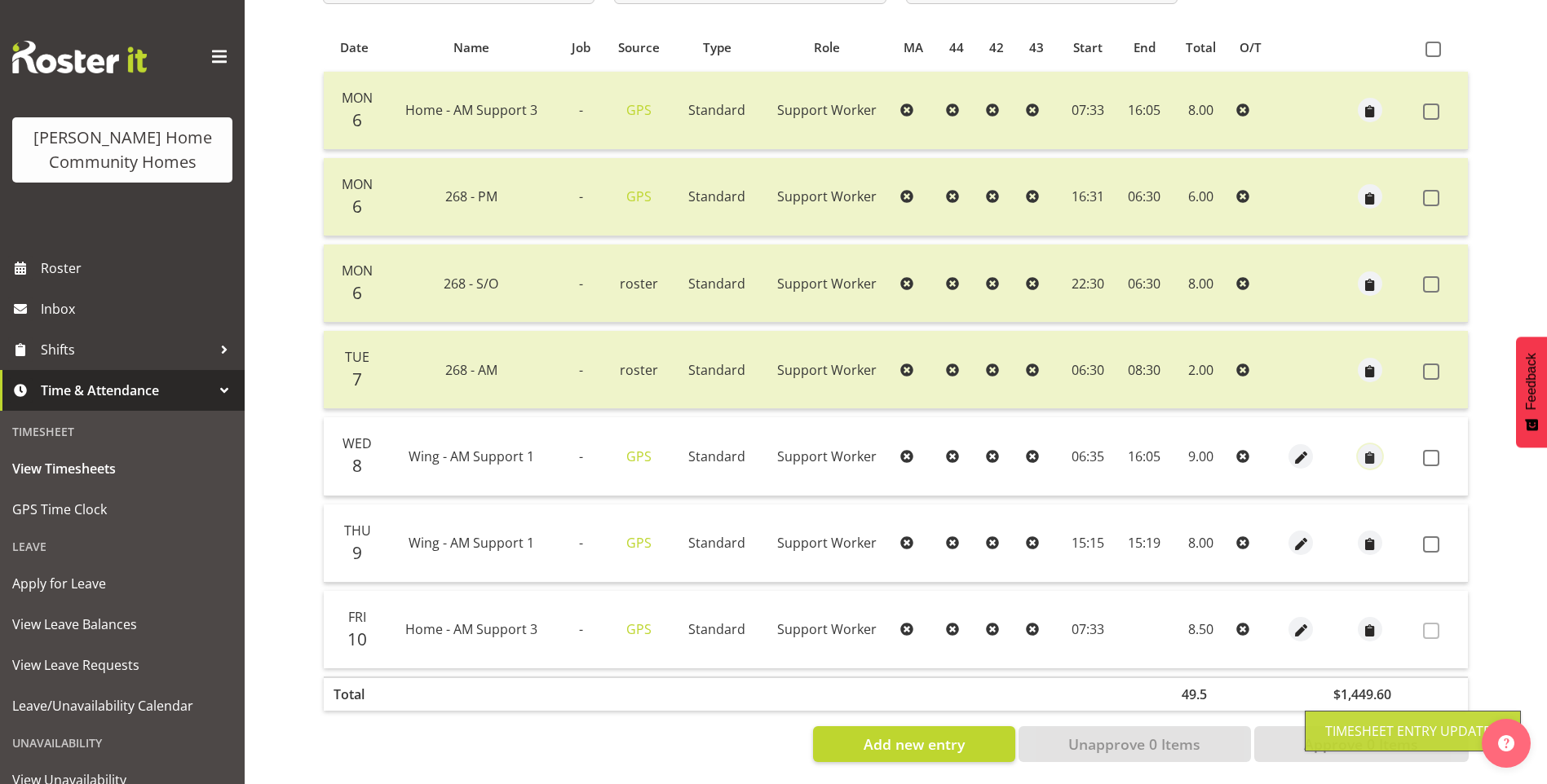
click at [1377, 453] on span "button" at bounding box center [1371, 458] width 19 height 19
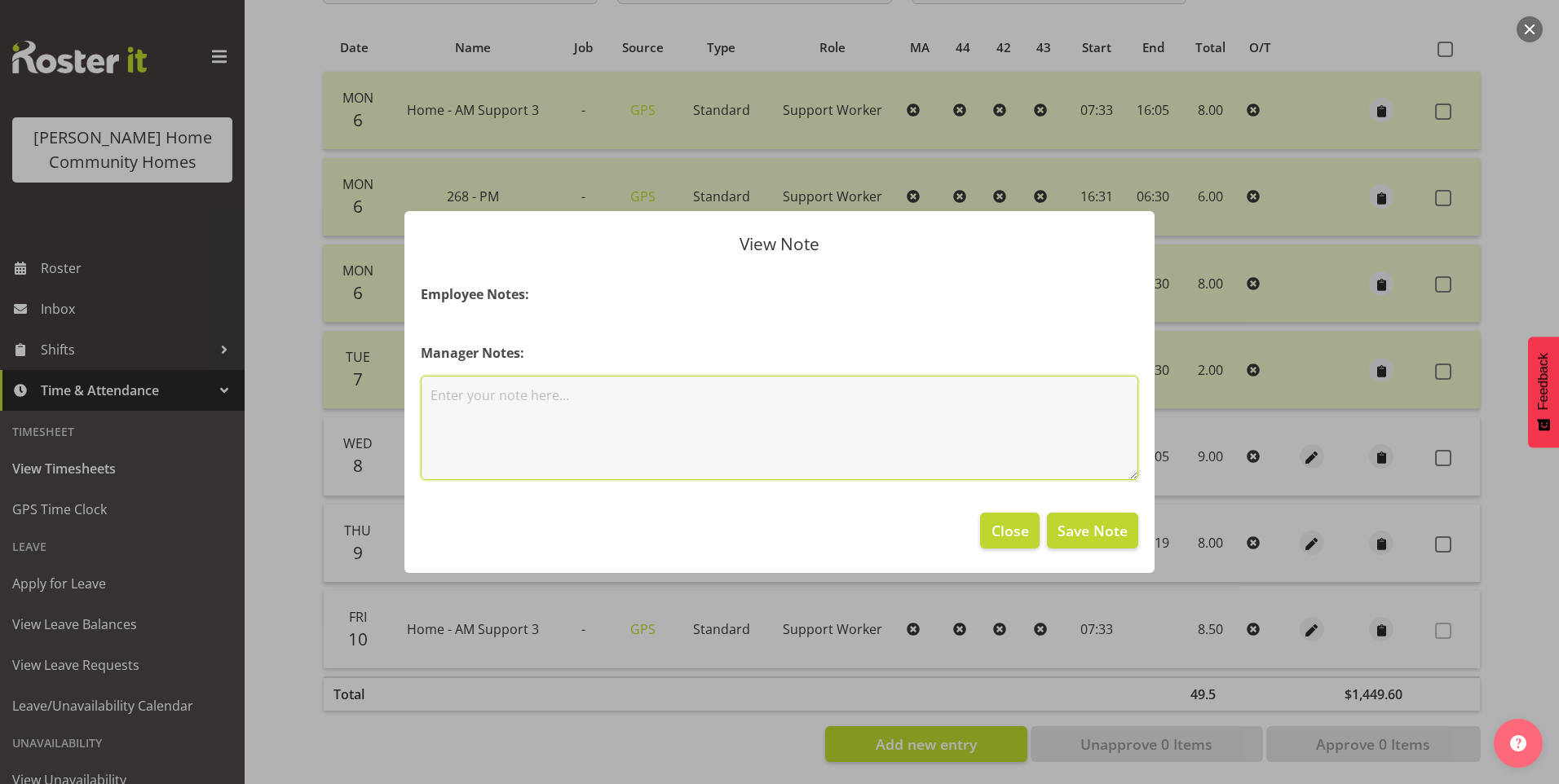
click at [734, 427] on textarea at bounding box center [780, 428] width 718 height 105
type textarea "PM Van run pick ups."
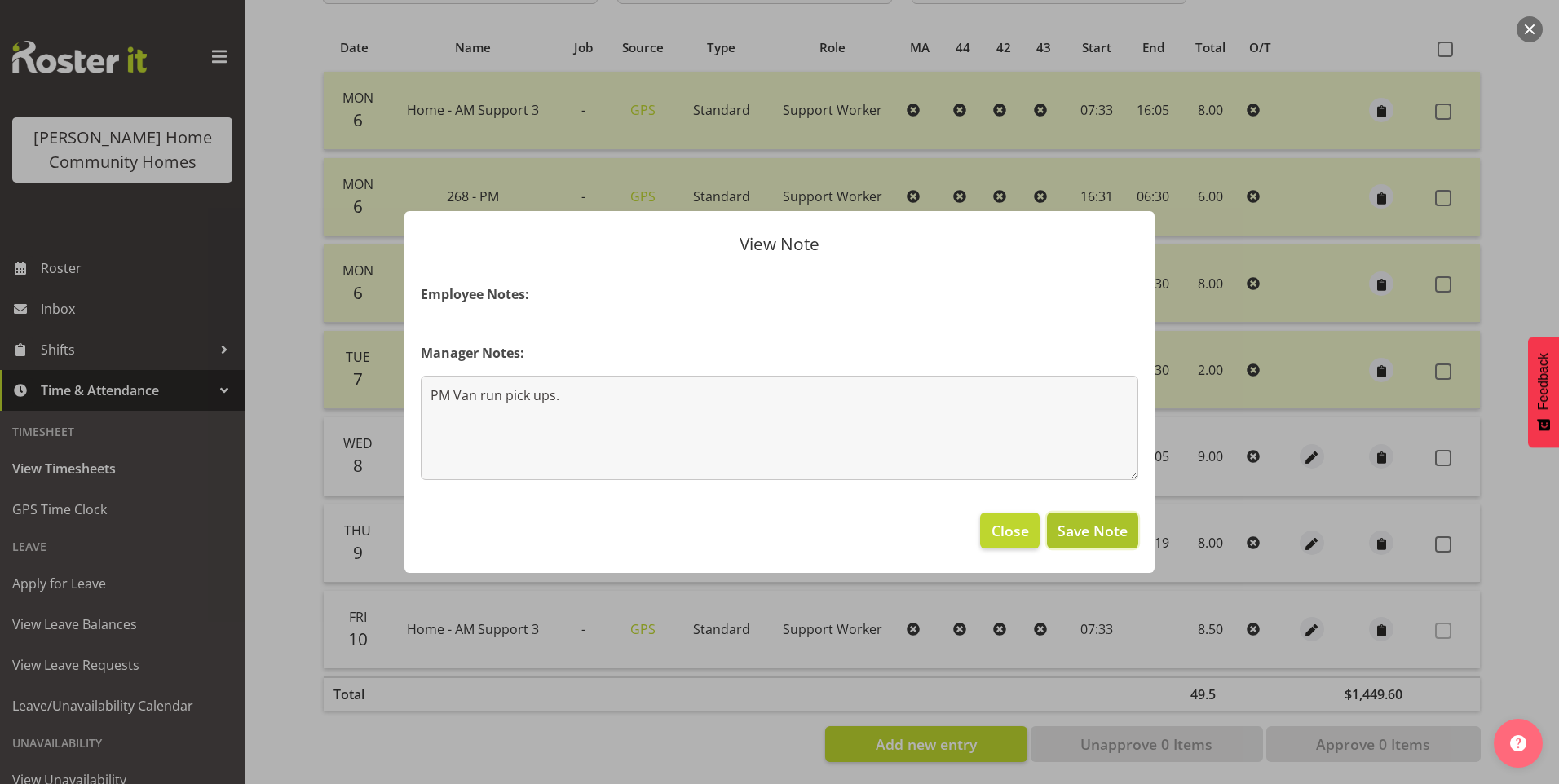
click at [1122, 541] on span "Save Note" at bounding box center [1093, 531] width 71 height 21
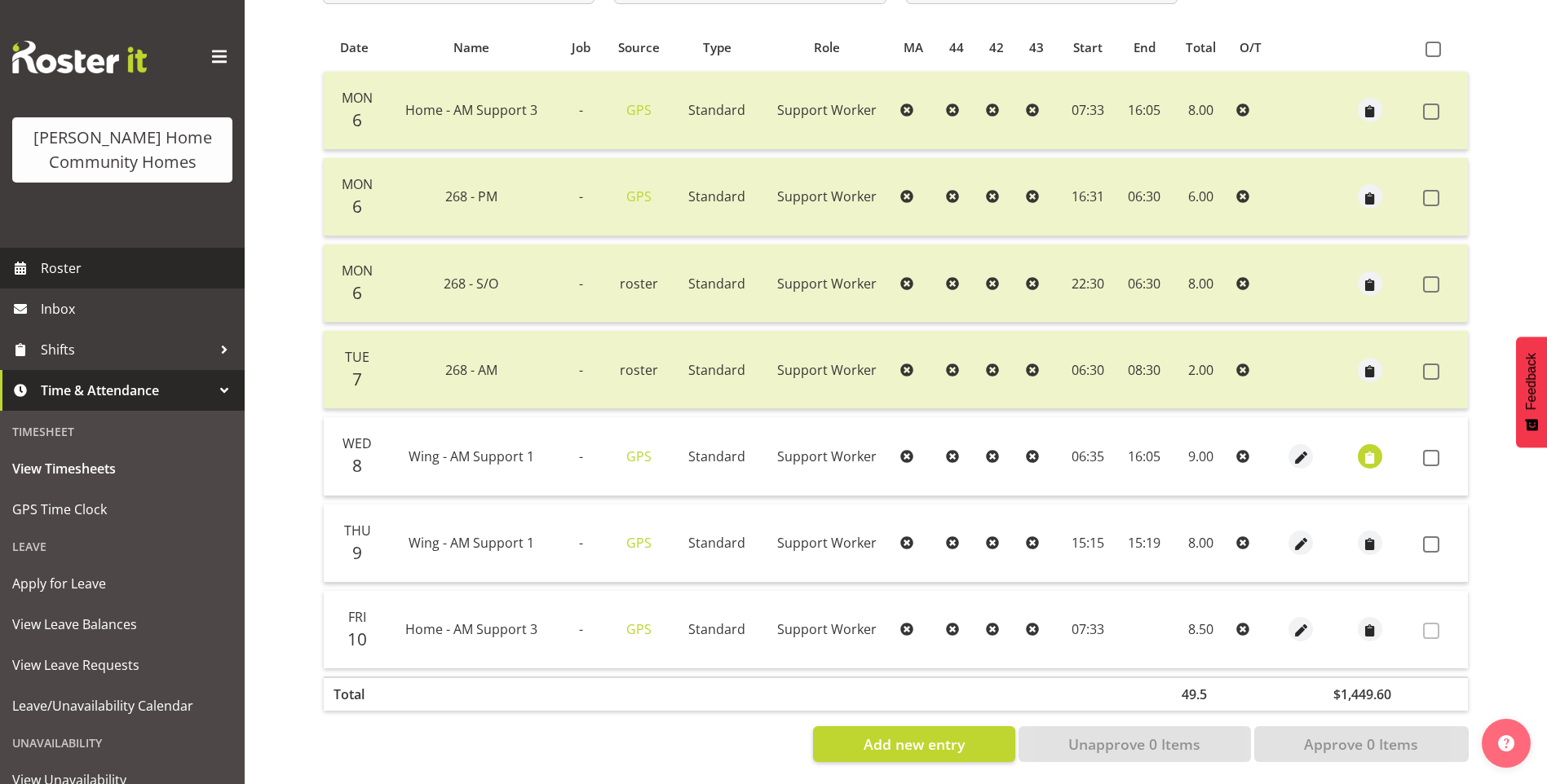
click at [175, 276] on span "Roster" at bounding box center [138, 269] width 195 height 25
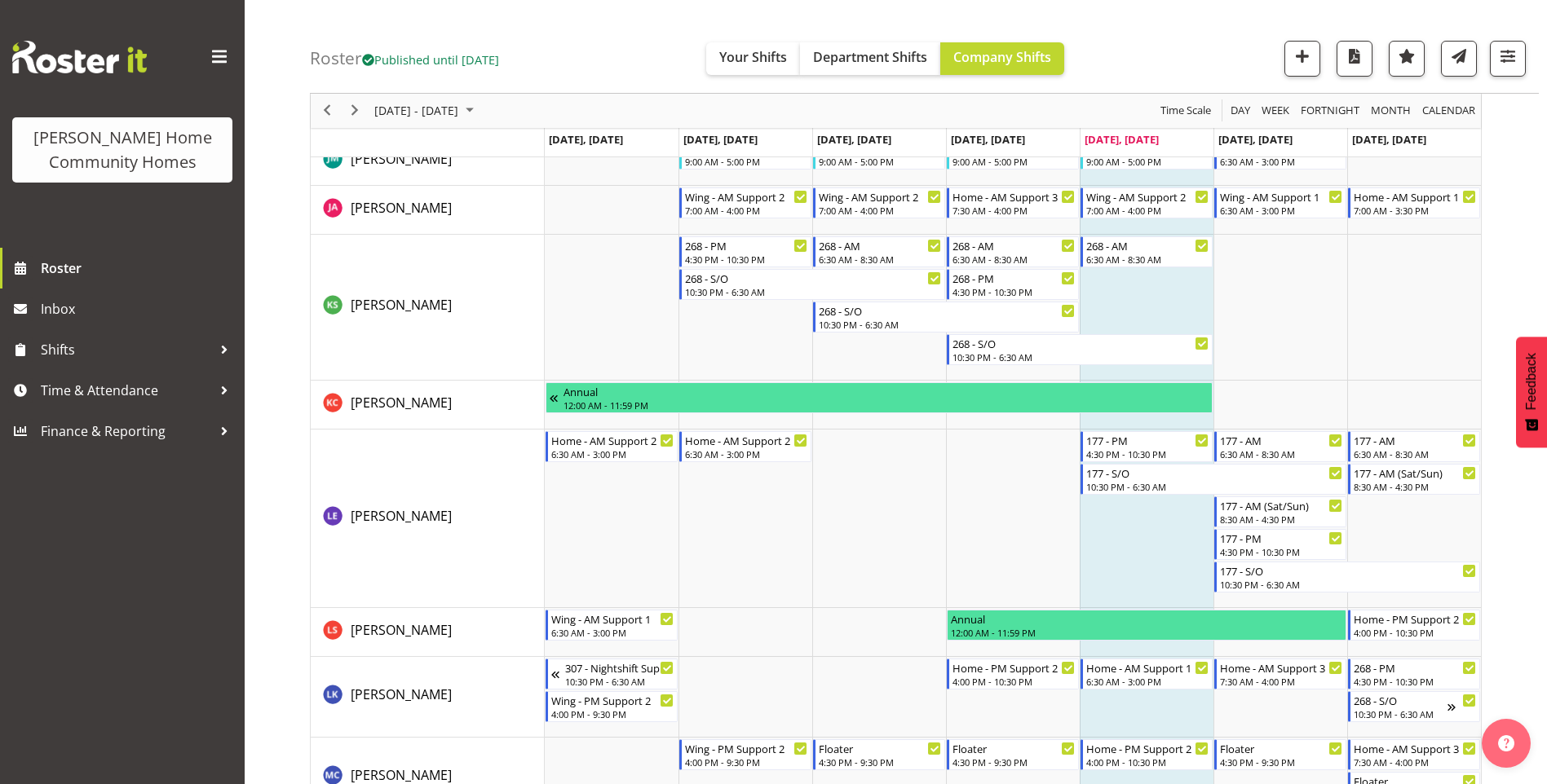
scroll to position [1386, 0]
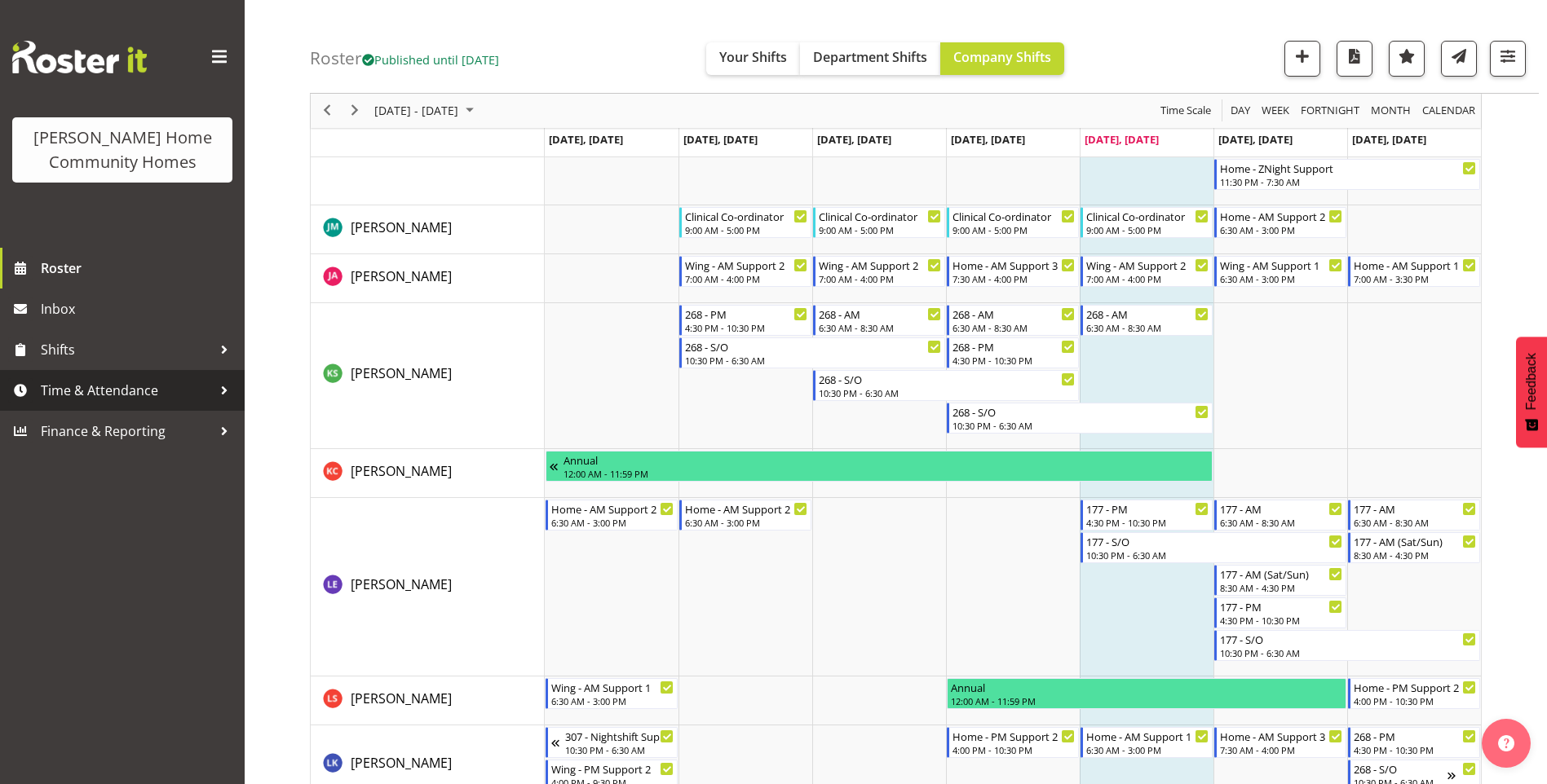
click at [127, 398] on span "Time & Attendance" at bounding box center [127, 391] width 172 height 25
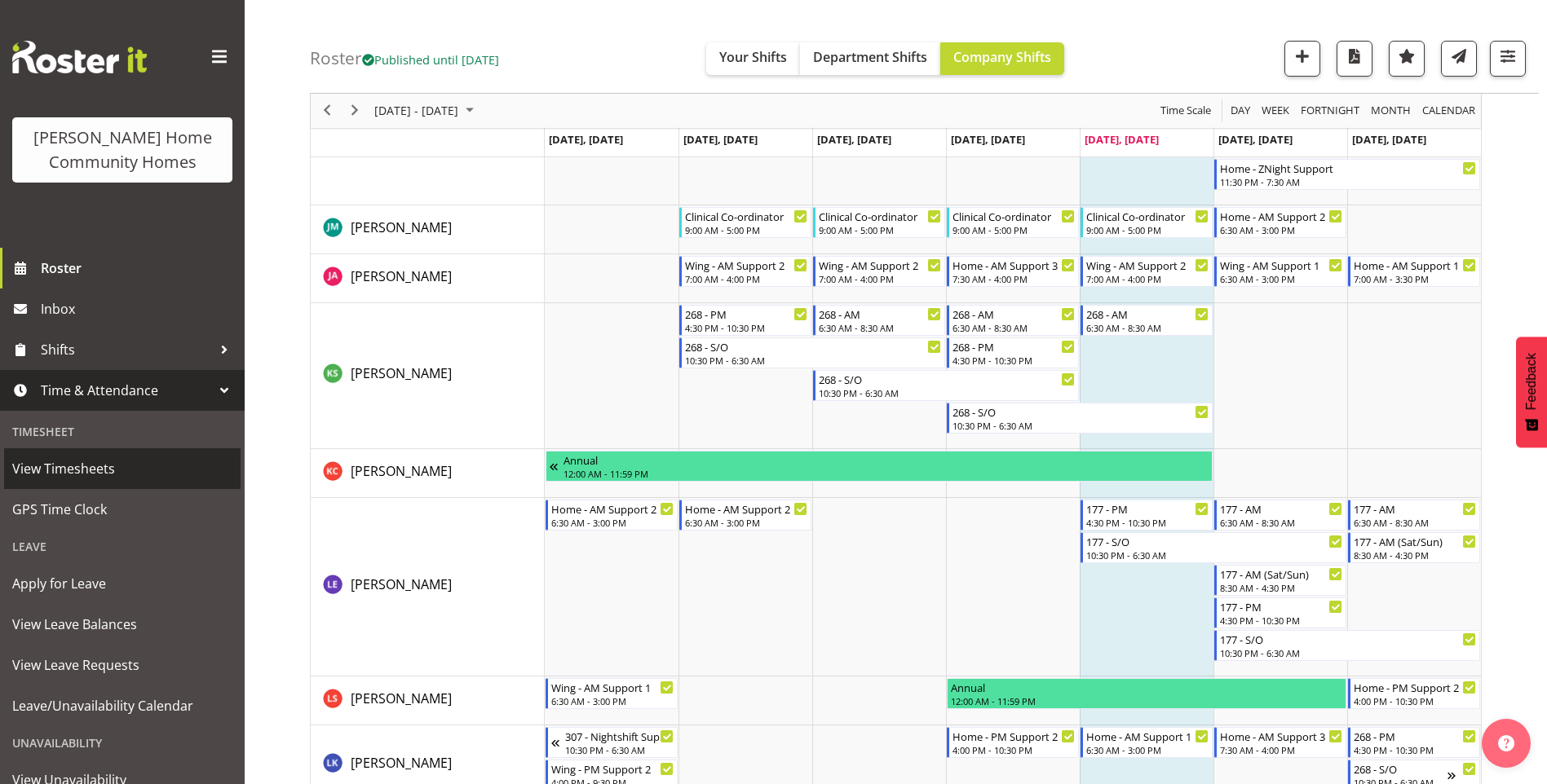
click at [92, 461] on span "View Timesheets" at bounding box center [122, 469] width 220 height 25
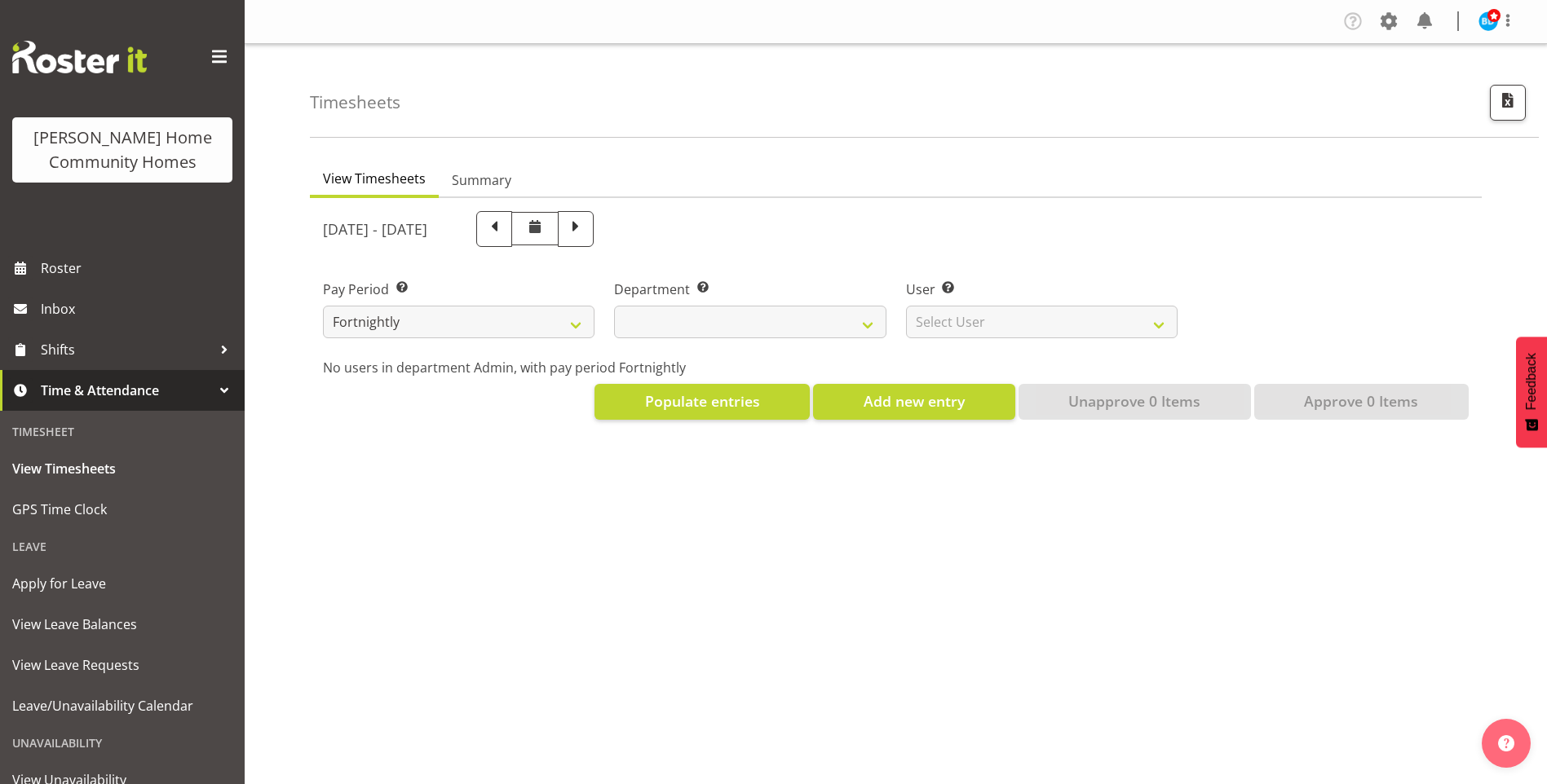
select select
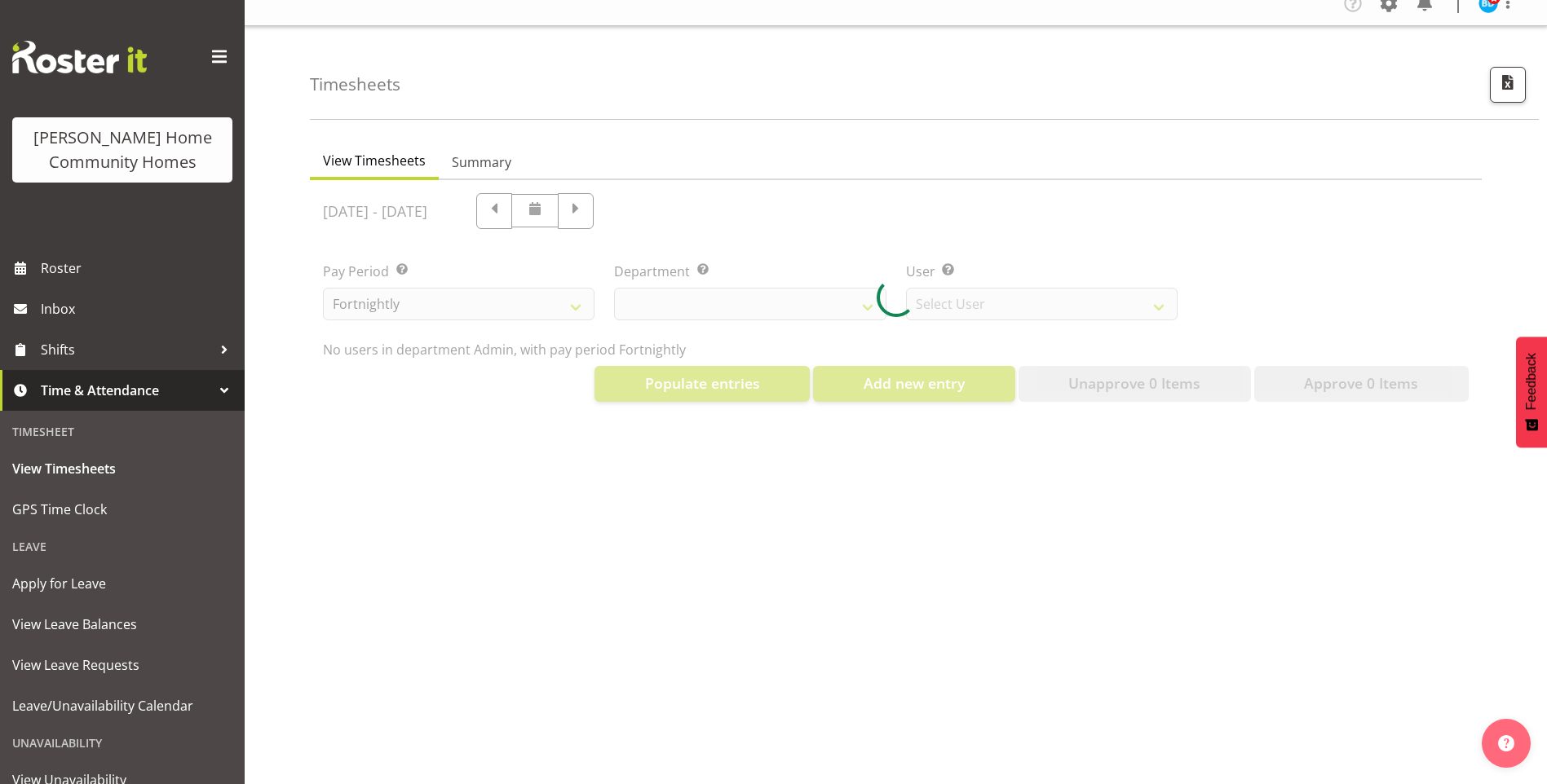
scroll to position [30, 0]
select select "8515"
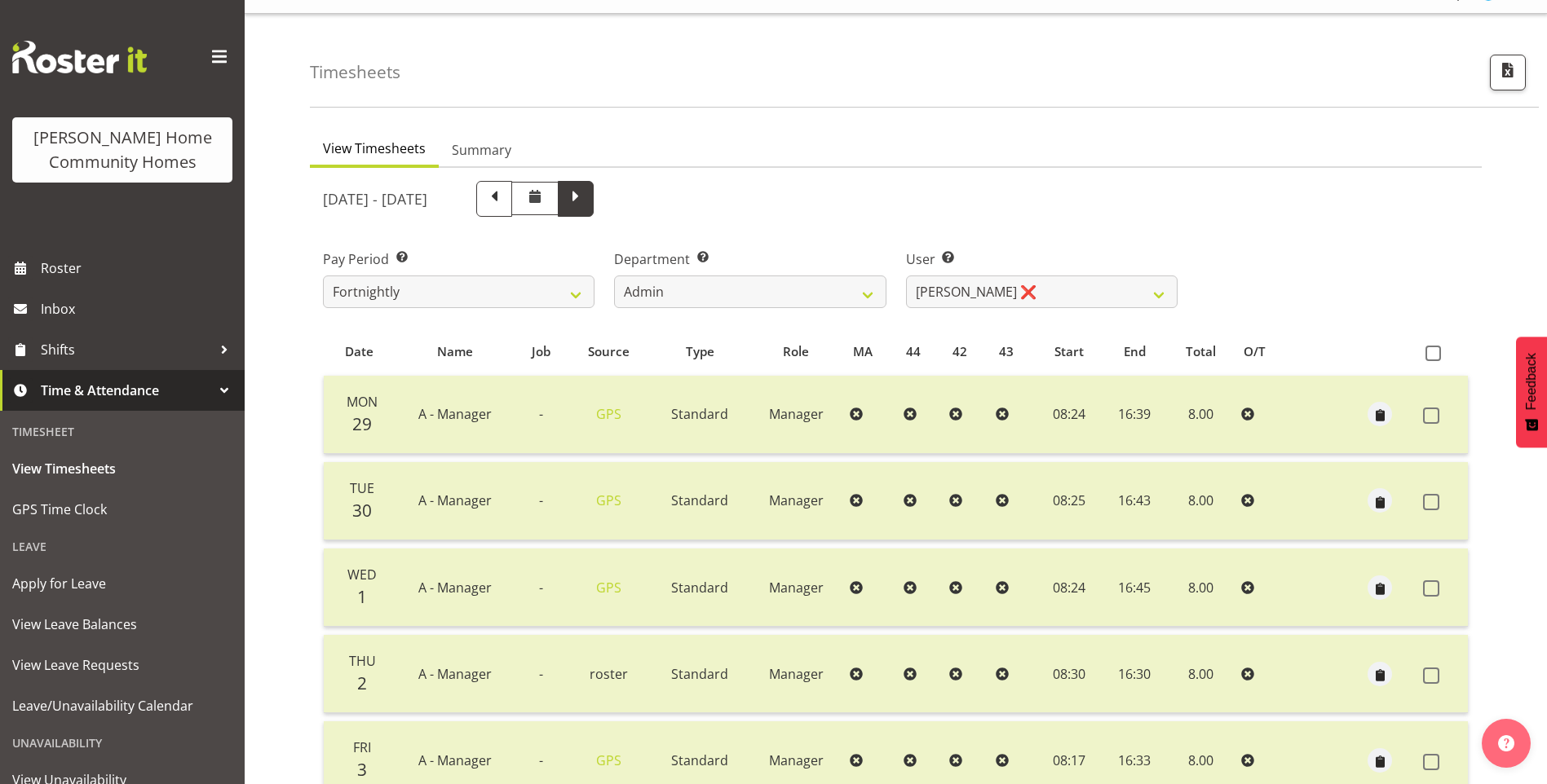
click at [586, 197] on span at bounding box center [576, 197] width 21 height 21
select select
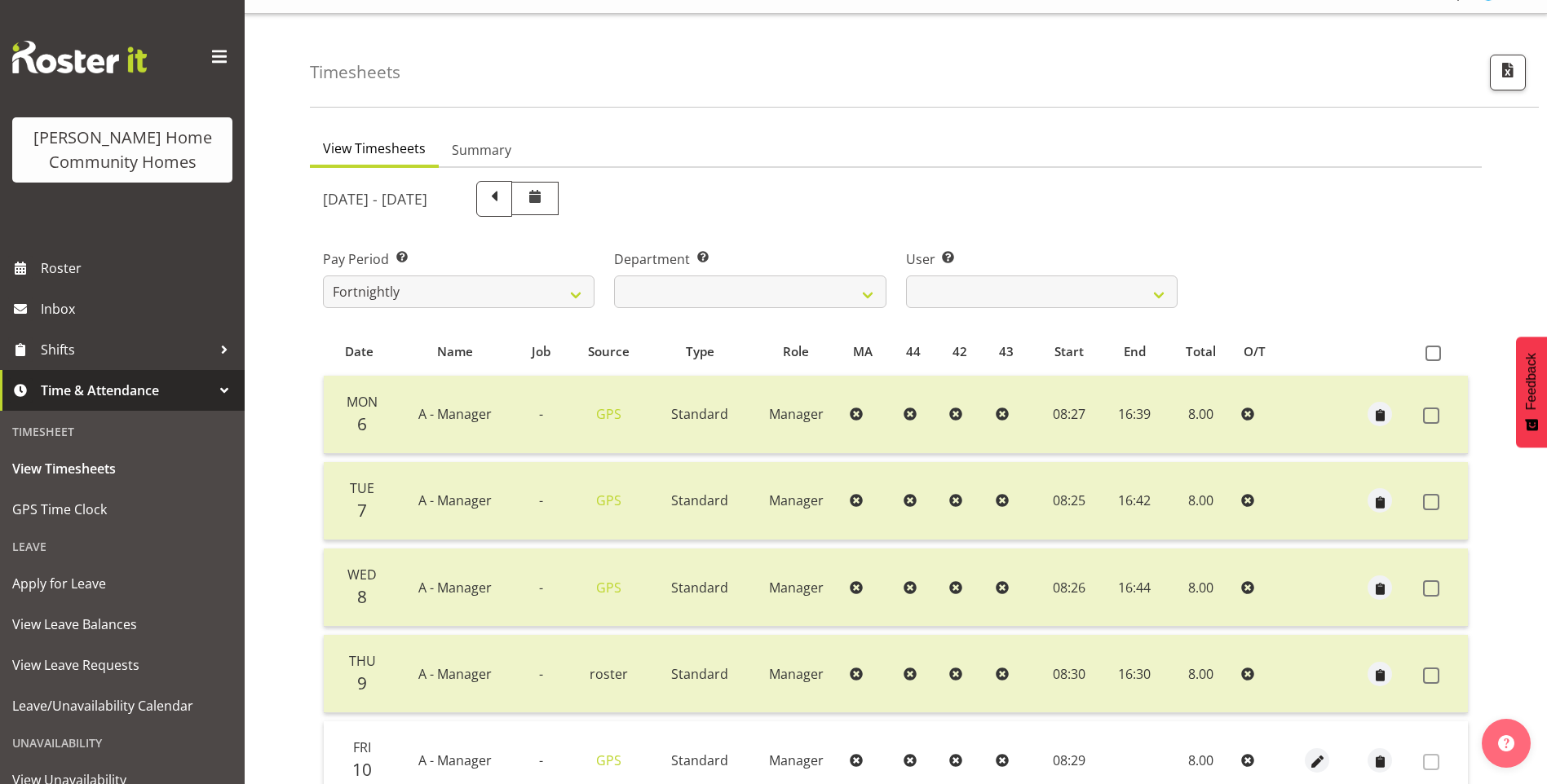
click at [708, 291] on div "October 6th - October 12th 2025 Pay Period Select which pay period you would li…" at bounding box center [896, 533] width 1146 height 722
click at [708, 291] on select "Admin Homeside Houses Wingside" at bounding box center [749, 291] width 272 height 32
select select "746"
click at [614, 275] on select "Admin Homeside Houses Wingside" at bounding box center [749, 291] width 272 height 32
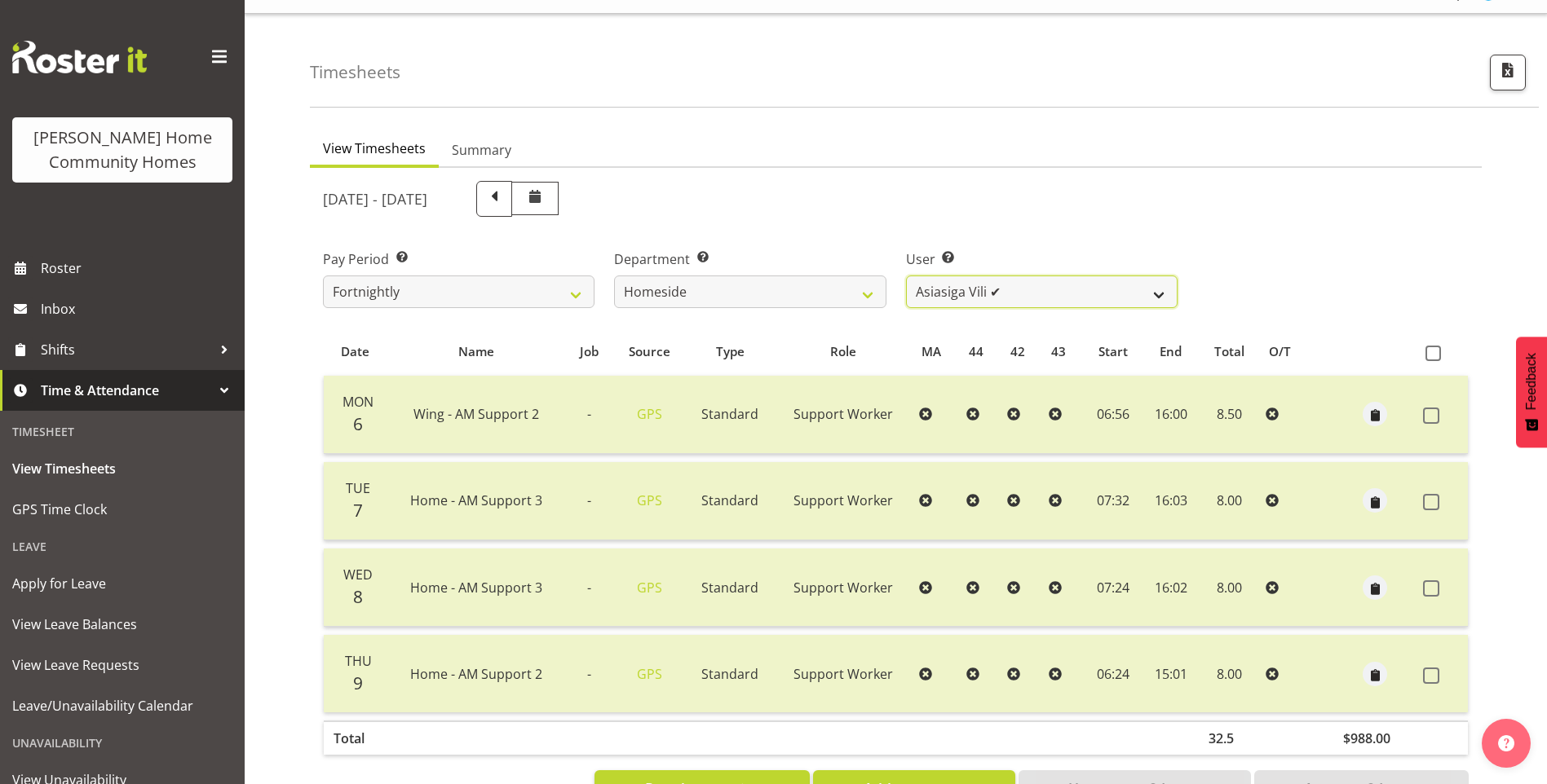
click at [941, 296] on select "Asiasiga Vili ✔ Billie-Rose Dunlop ❌ Brijesh (BK) Kachhadiya ❌ Cheenee Vargas ❌…" at bounding box center [1042, 291] width 272 height 32
select select "8539"
click at [906, 275] on select "Asiasiga Vili ✔ Billie-Rose Dunlop ❌ Brijesh (BK) Kachhadiya ❌ Cheenee Vargas ❌…" at bounding box center [1042, 291] width 272 height 32
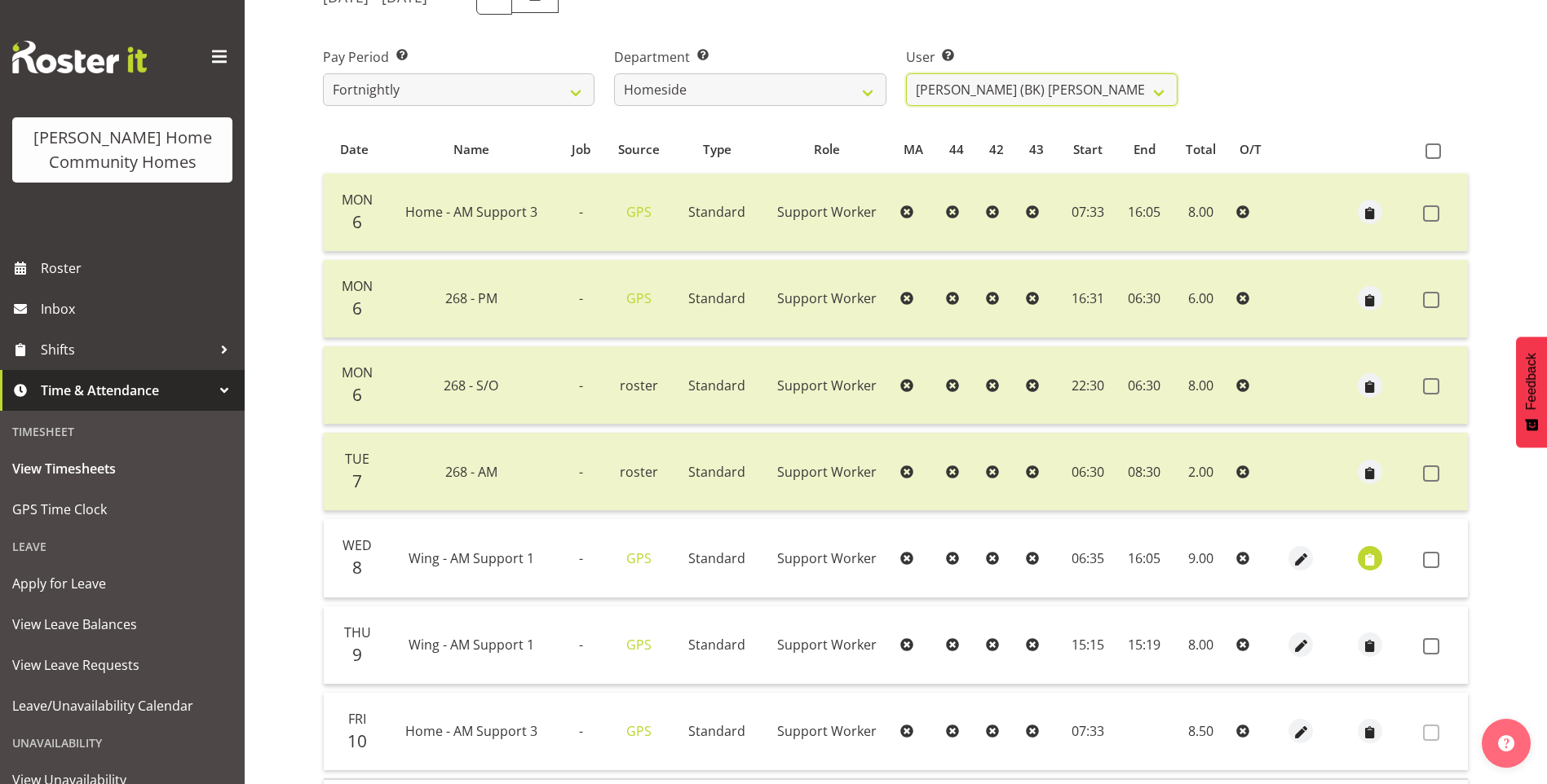
scroll to position [274, 0]
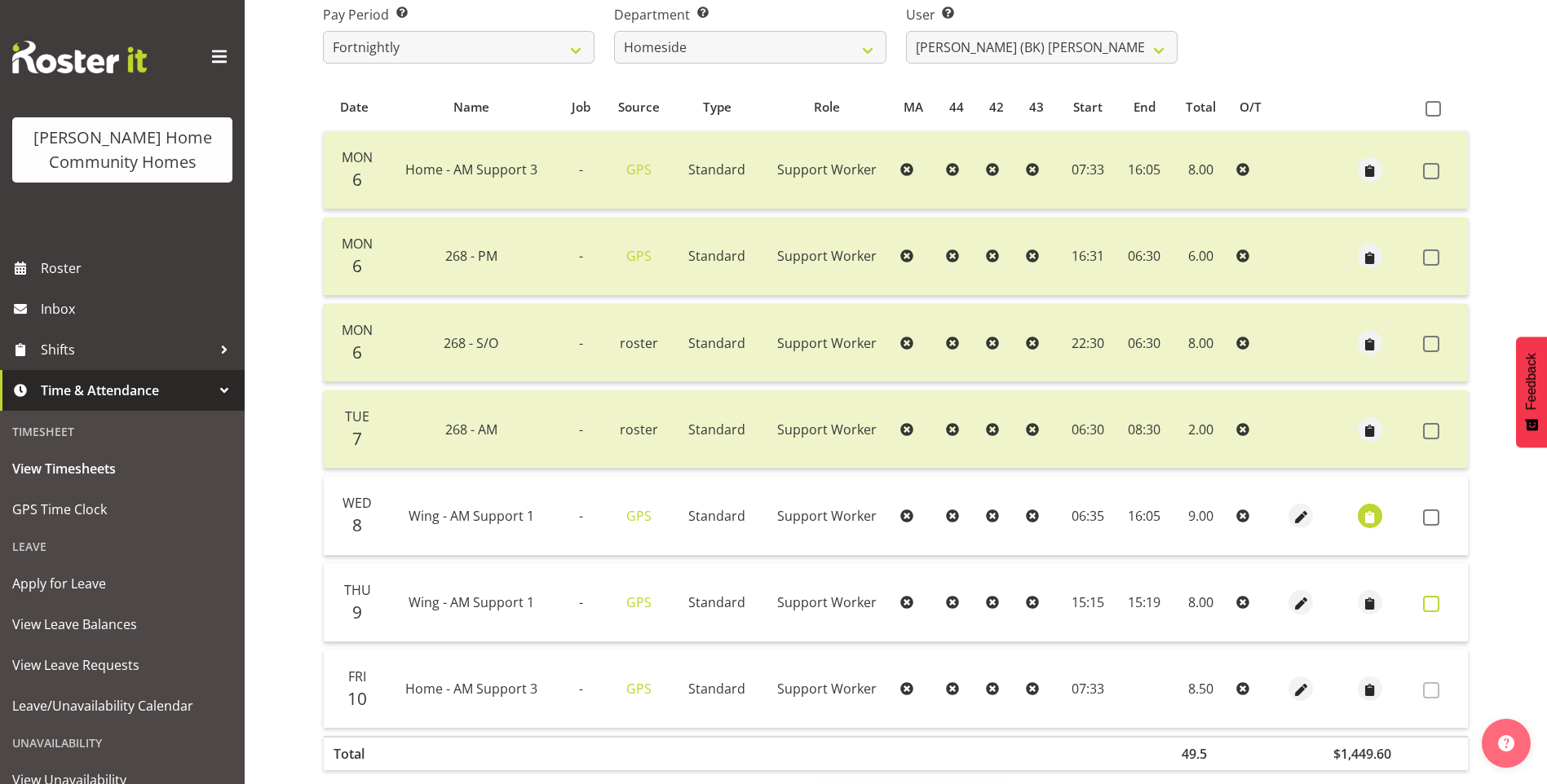
click at [1437, 608] on span at bounding box center [1431, 604] width 16 height 16
checkbox input "true"
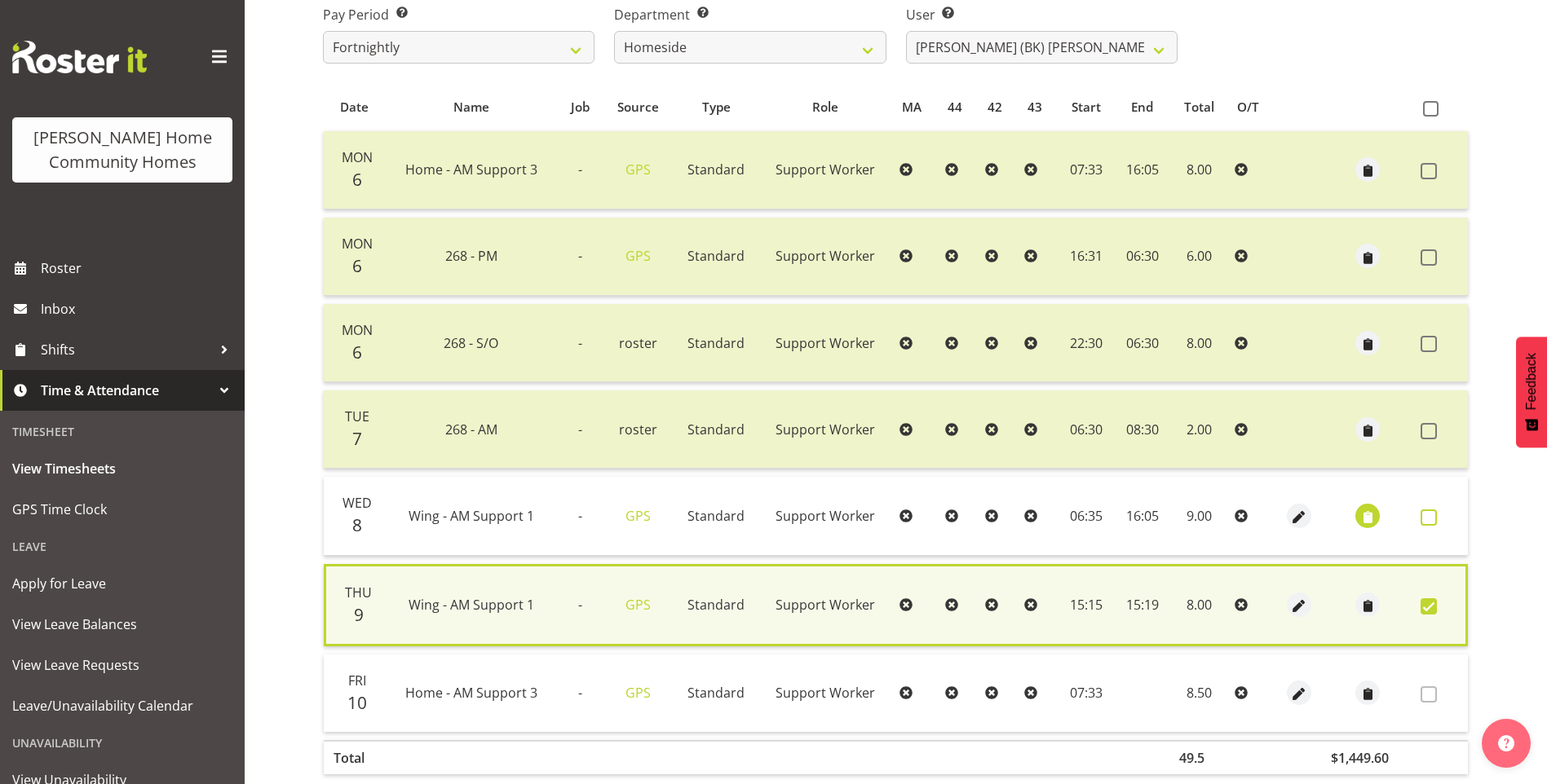
click at [1434, 514] on span at bounding box center [1429, 517] width 16 height 16
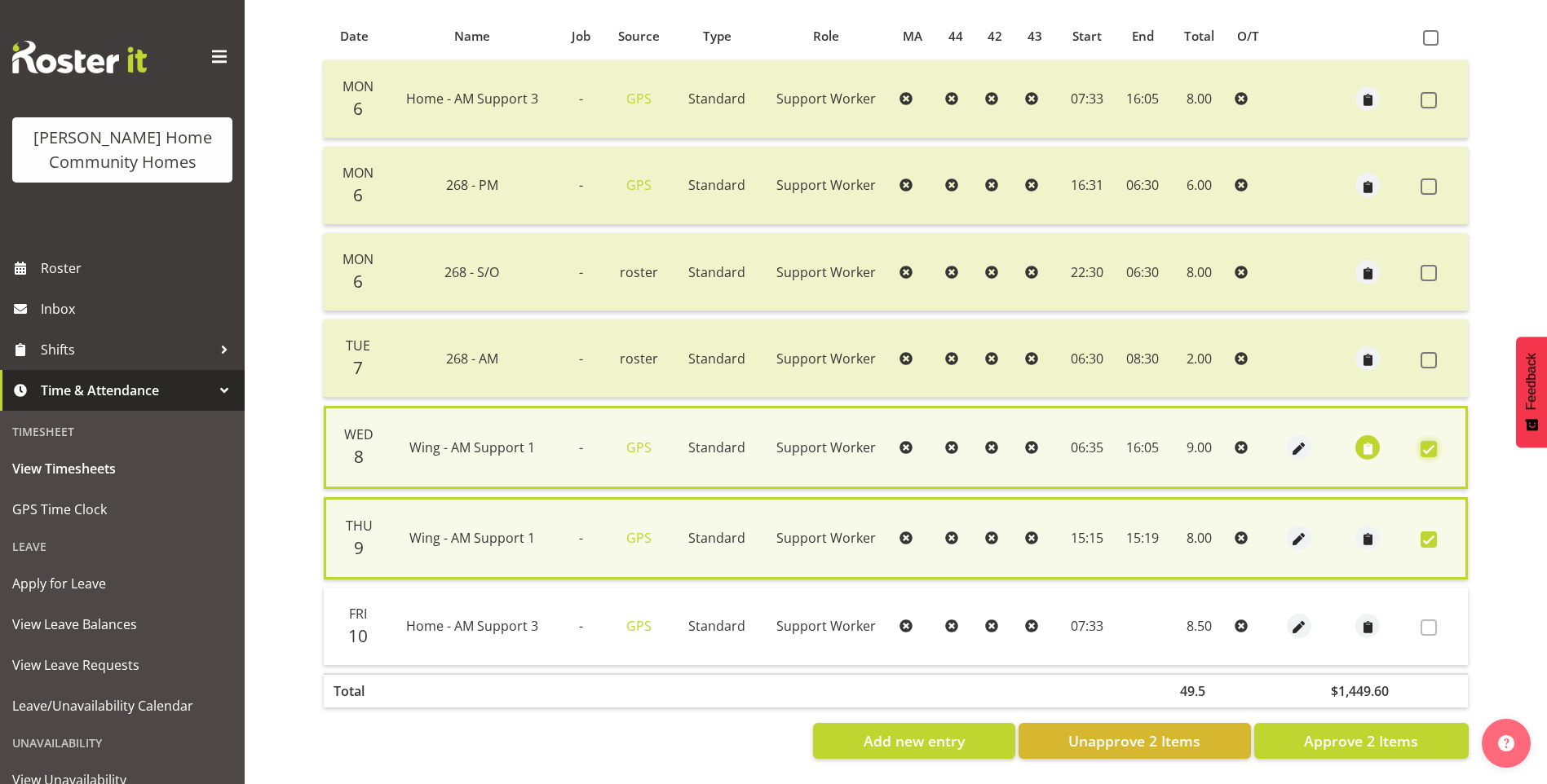
scroll to position [358, 0]
click at [1361, 723] on button "Approve 2 Items" at bounding box center [1361, 741] width 214 height 36
checkbox input "false"
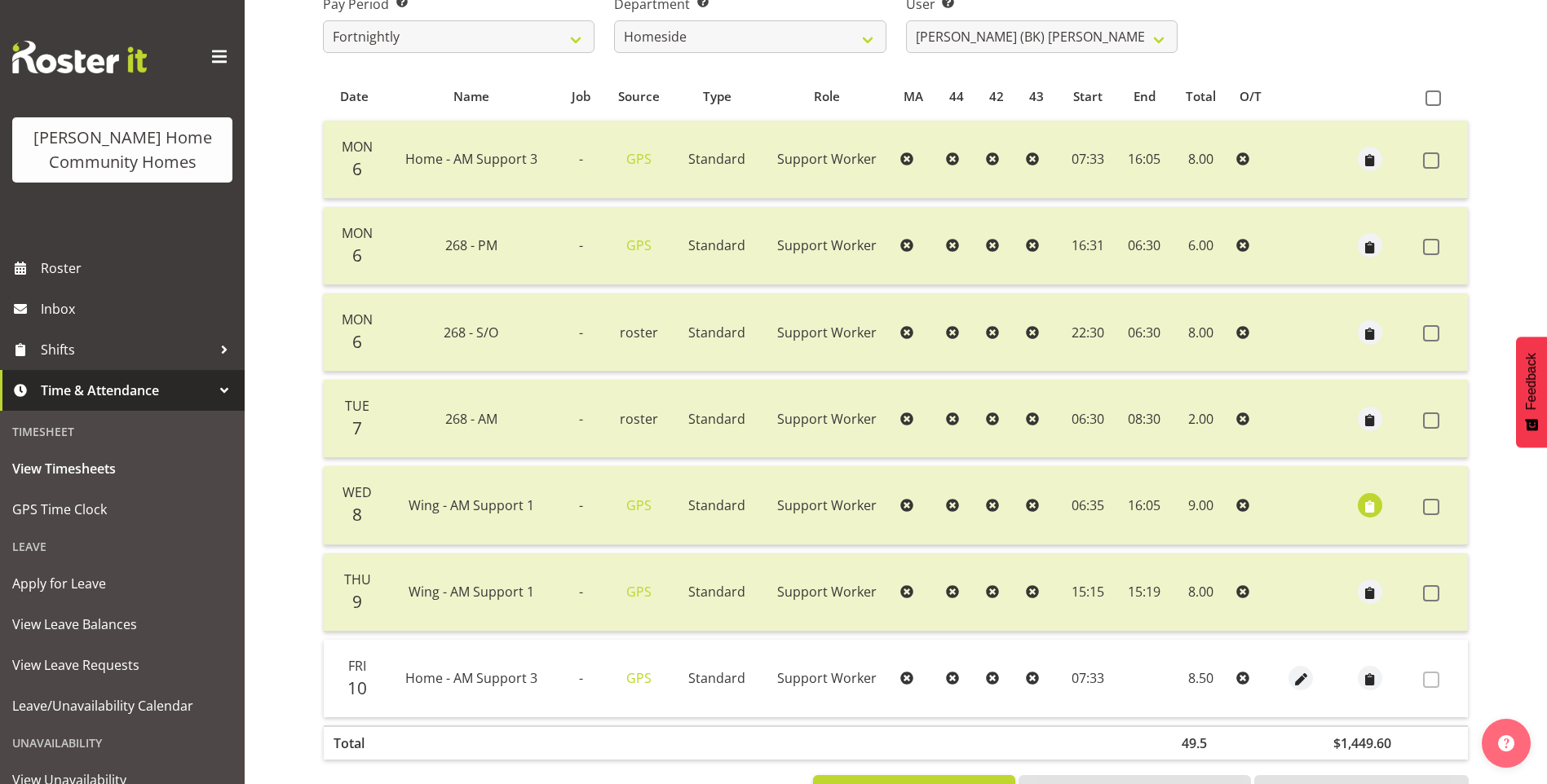
scroll to position [105, 0]
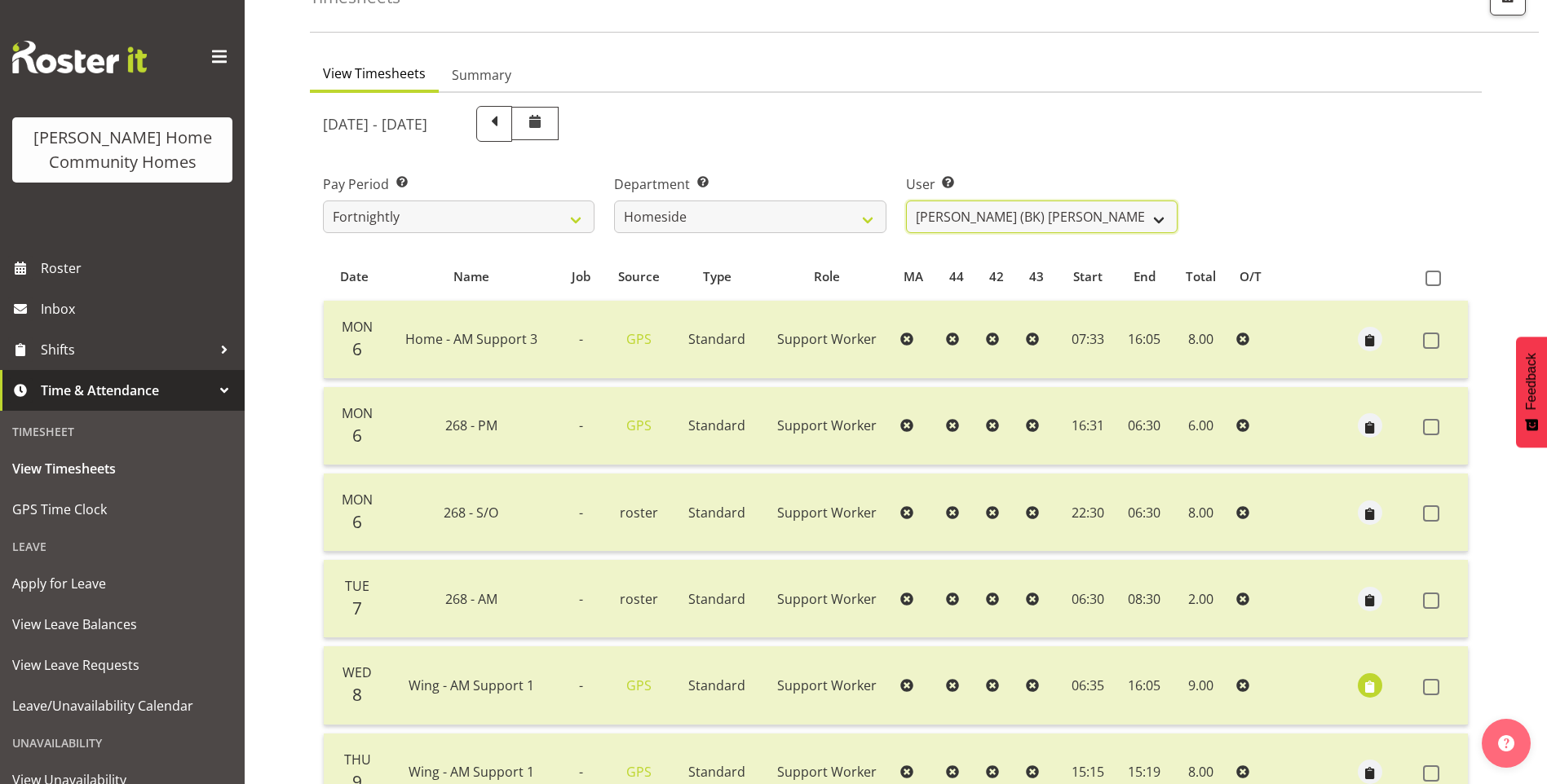
click at [918, 210] on select "Asiasiga Vili ✔ Billie-Rose Dunlop ❌ Brijesh (BK) Kachhadiya ❌ Cheenee Vargas ❌…" at bounding box center [1042, 216] width 272 height 32
select select "8657"
click at [906, 200] on select "Asiasiga Vili ✔ Billie-Rose Dunlop ❌ Brijesh (BK) Kachhadiya ❌ Cheenee Vargas ❌…" at bounding box center [1042, 216] width 272 height 32
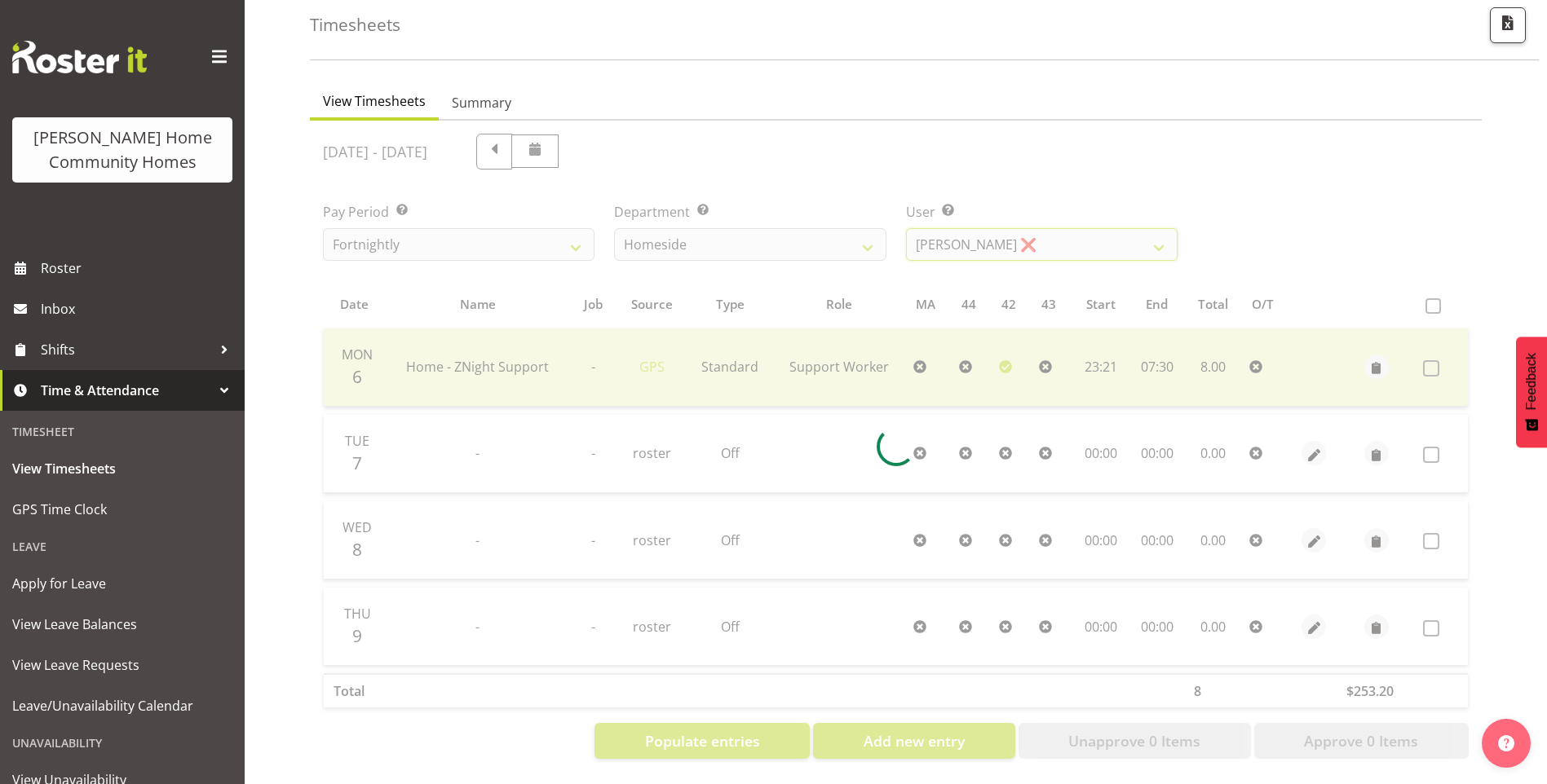
scroll to position [90, 0]
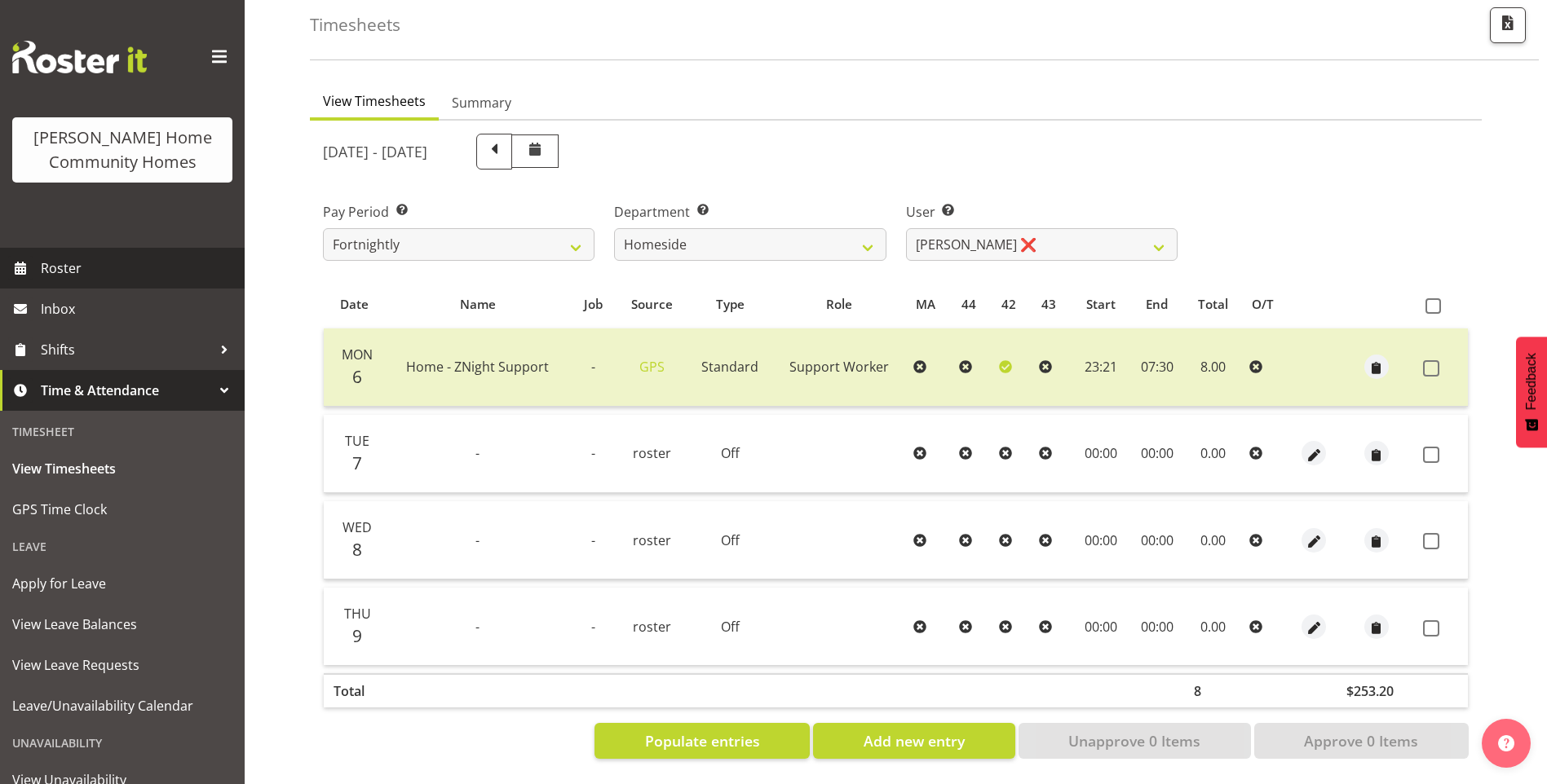
click at [71, 271] on span "Roster" at bounding box center [138, 269] width 195 height 25
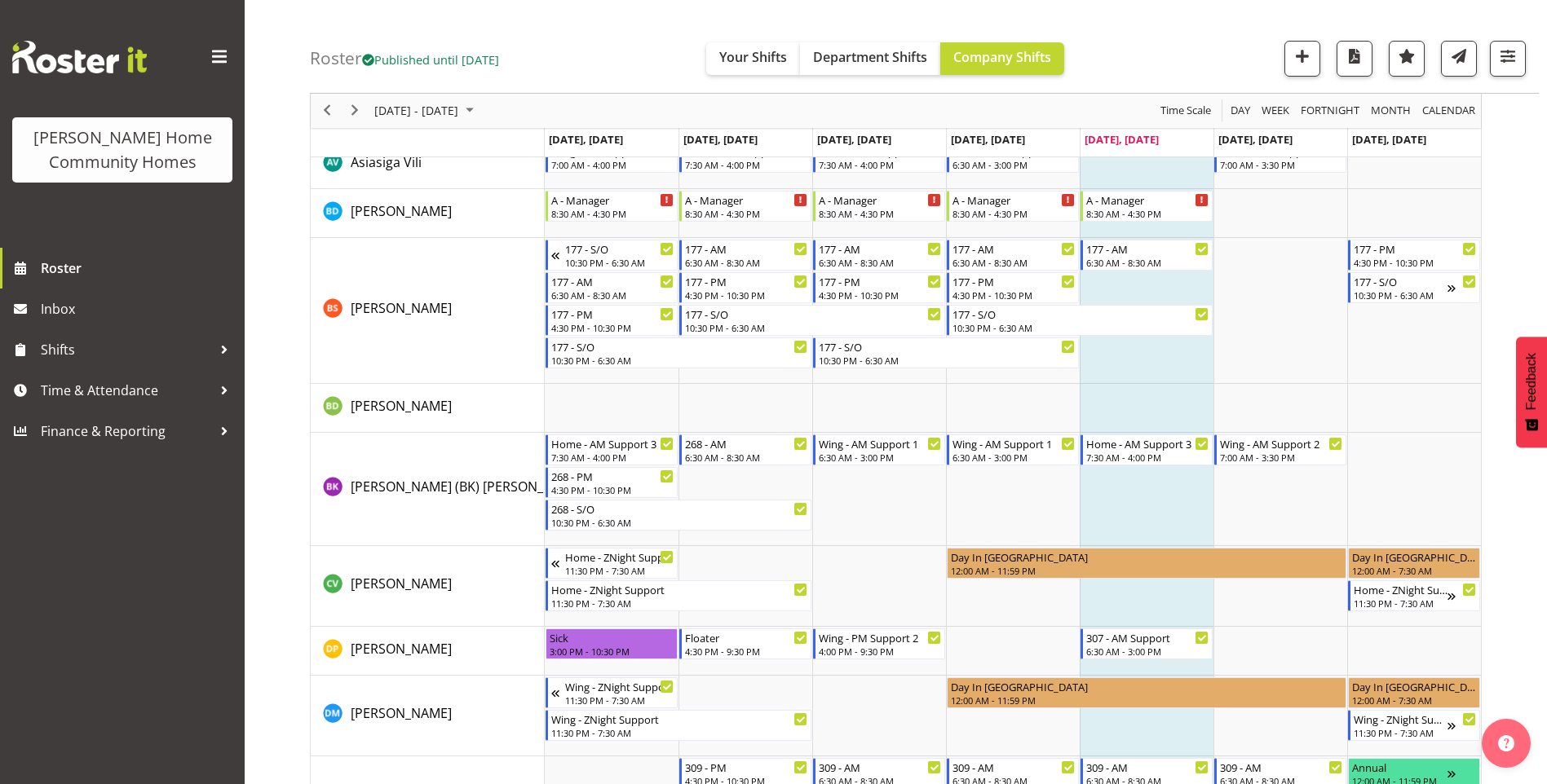
scroll to position [163, 0]
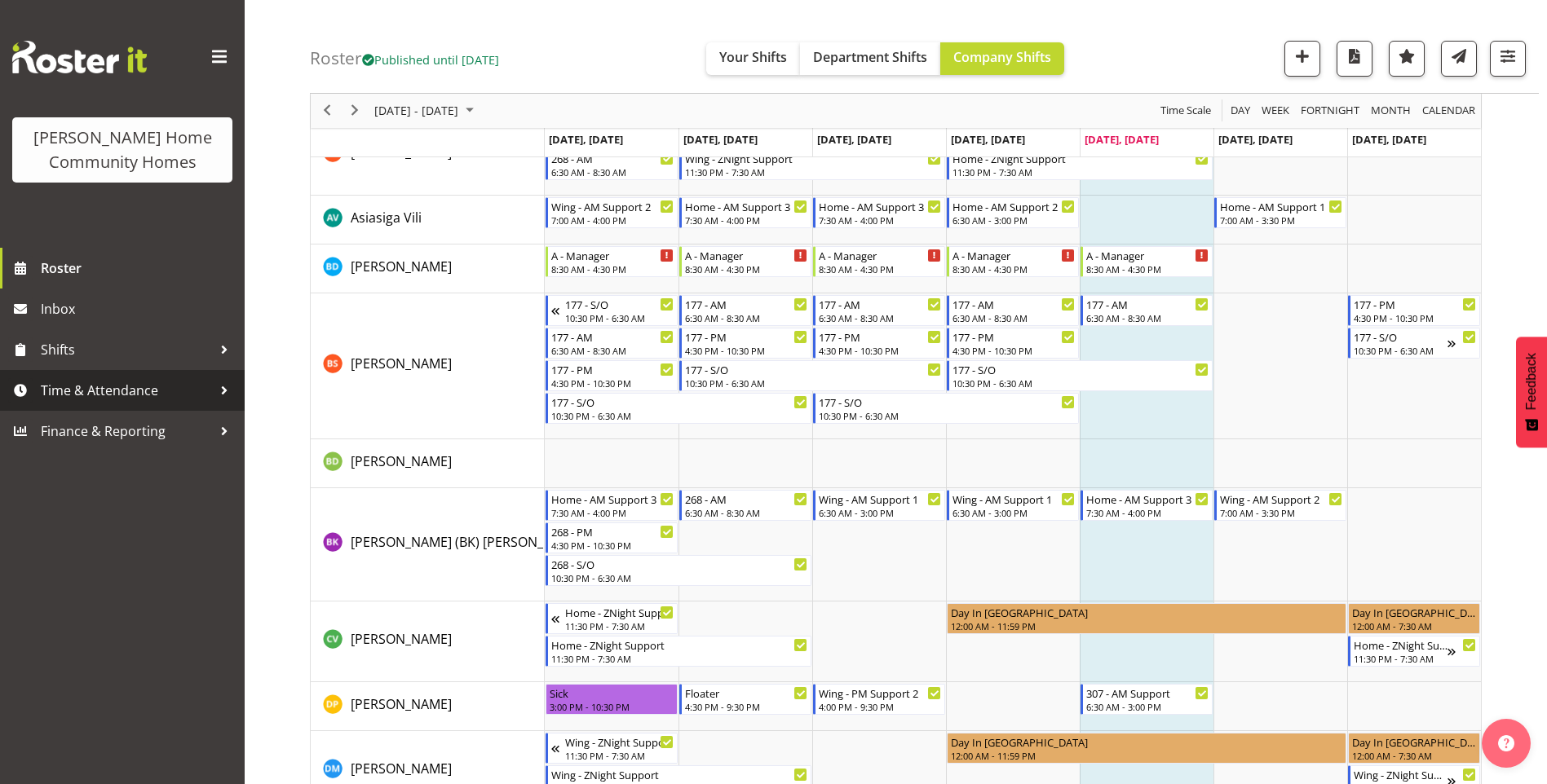
click at [131, 398] on span "Time & Attendance" at bounding box center [127, 391] width 172 height 25
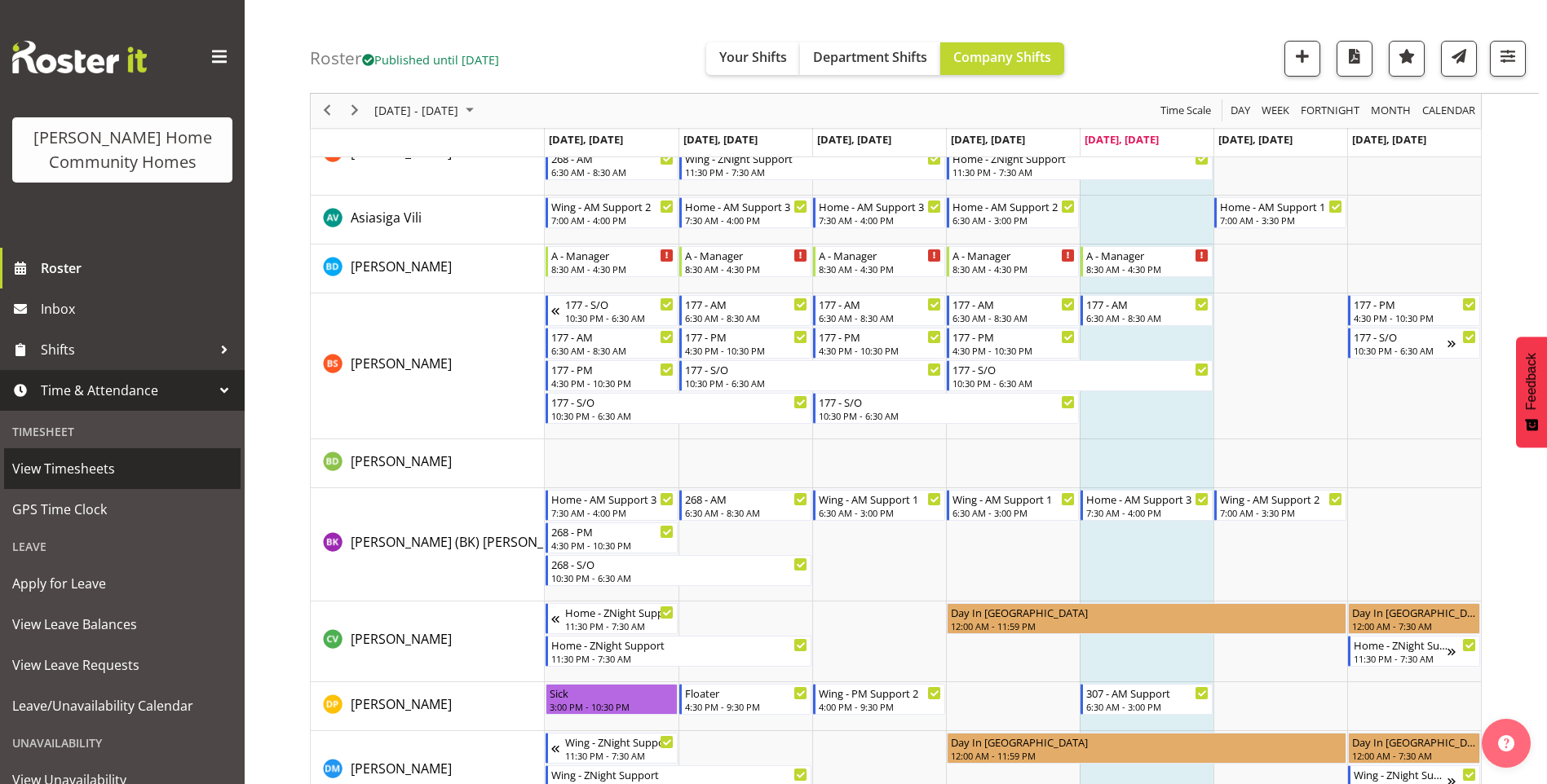
click at [102, 470] on span "View Timesheets" at bounding box center [122, 469] width 220 height 25
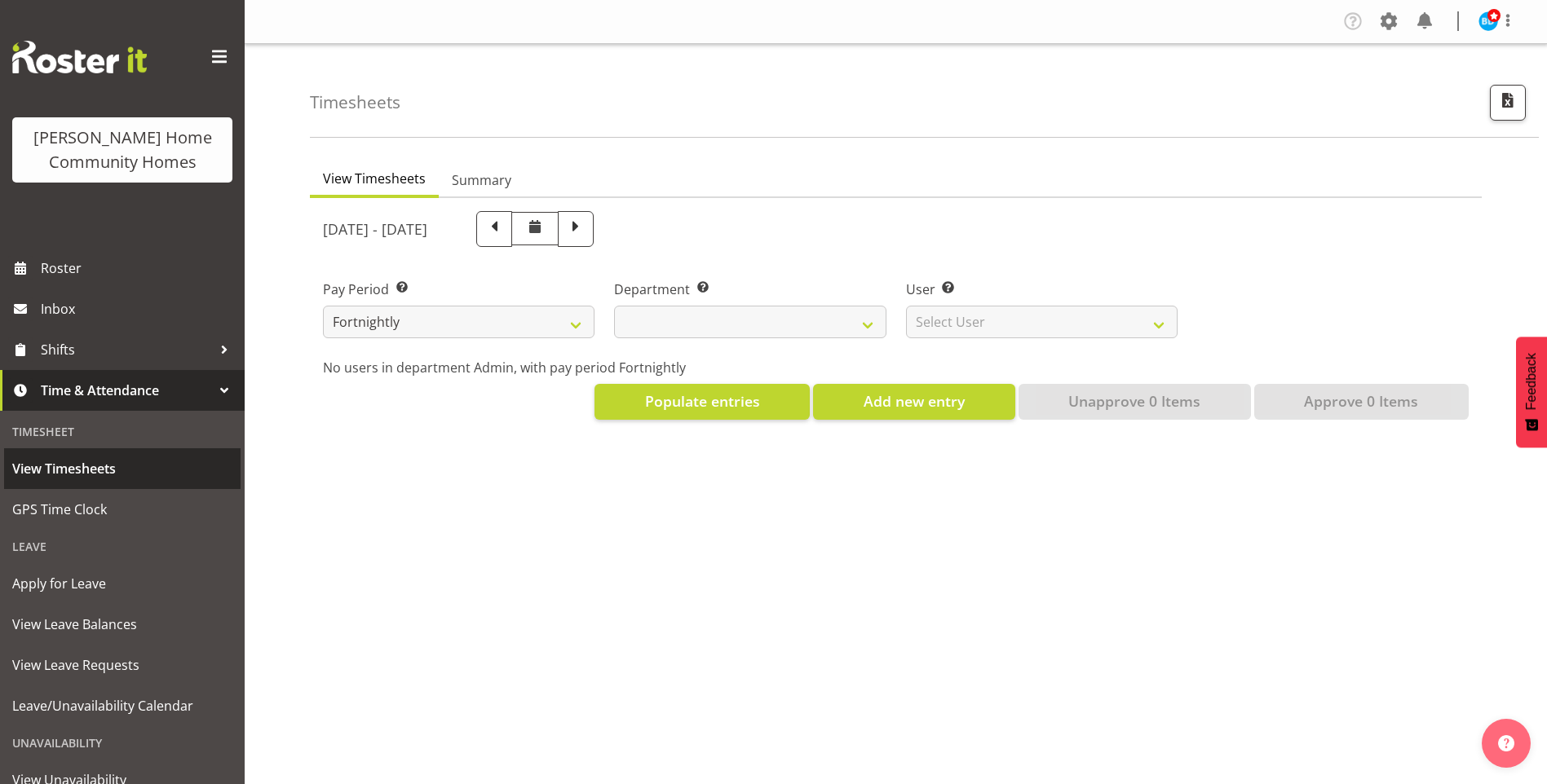
select select
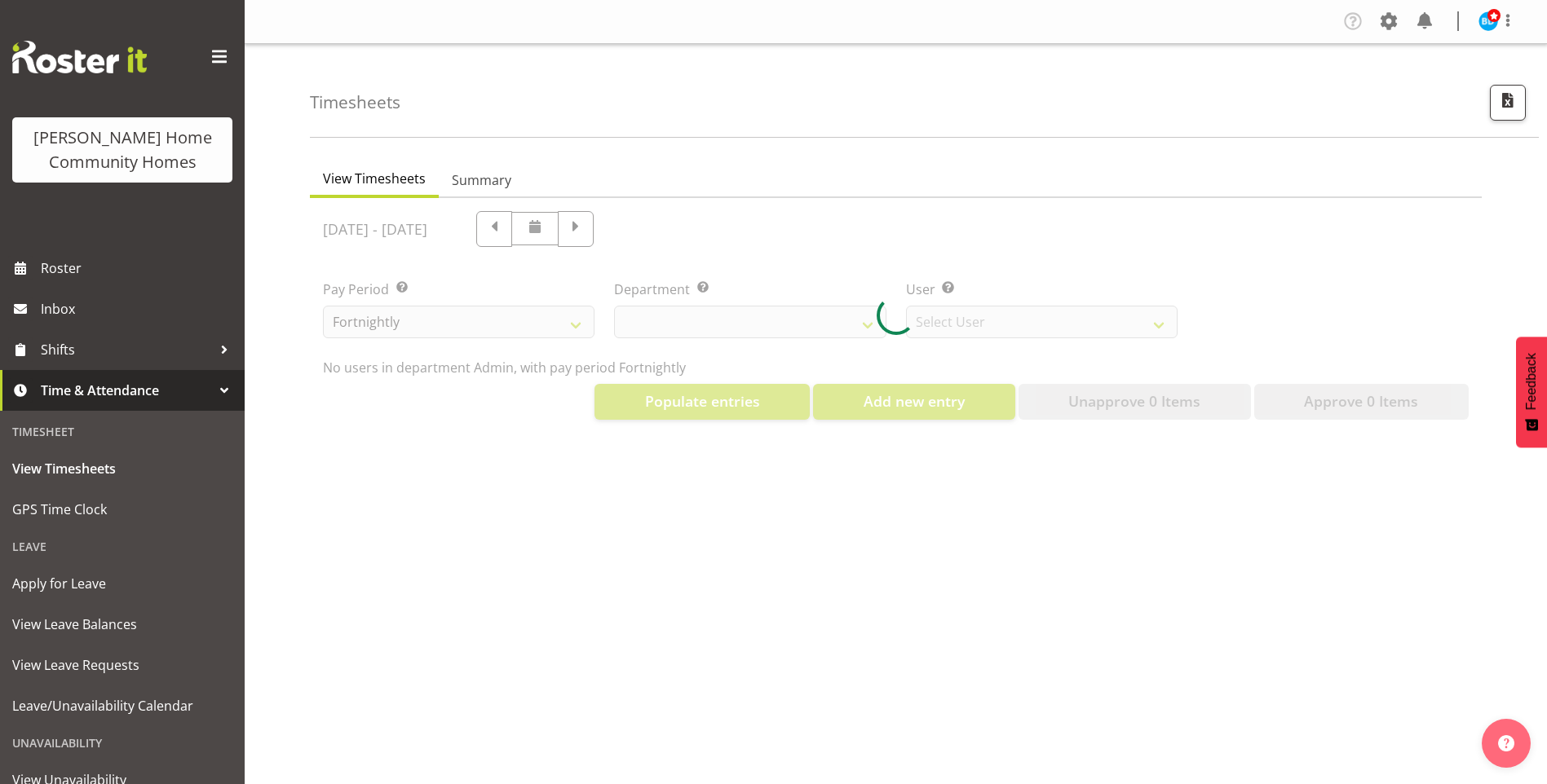
select select "8515"
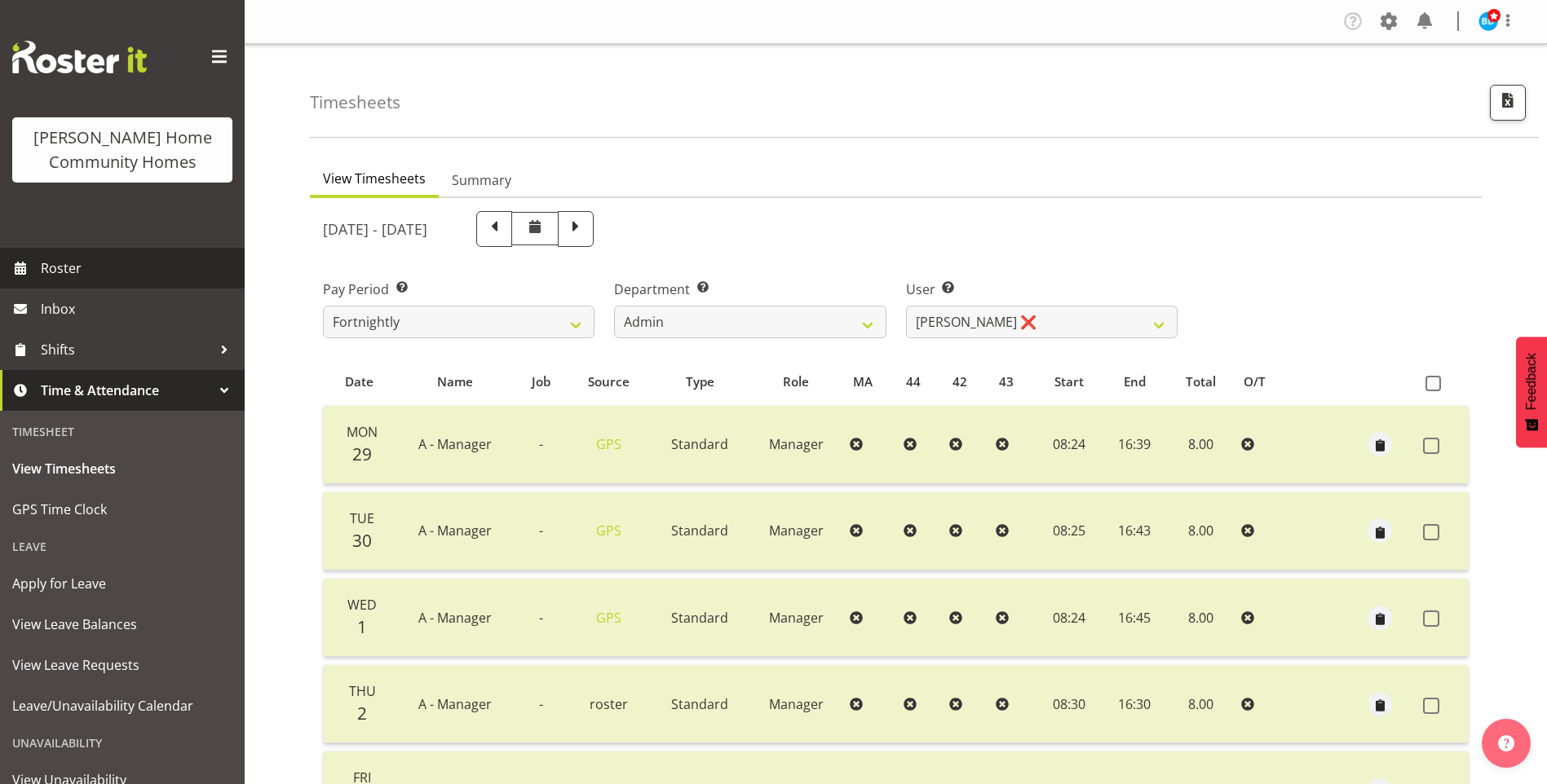
click at [133, 267] on span "Roster" at bounding box center [138, 269] width 195 height 25
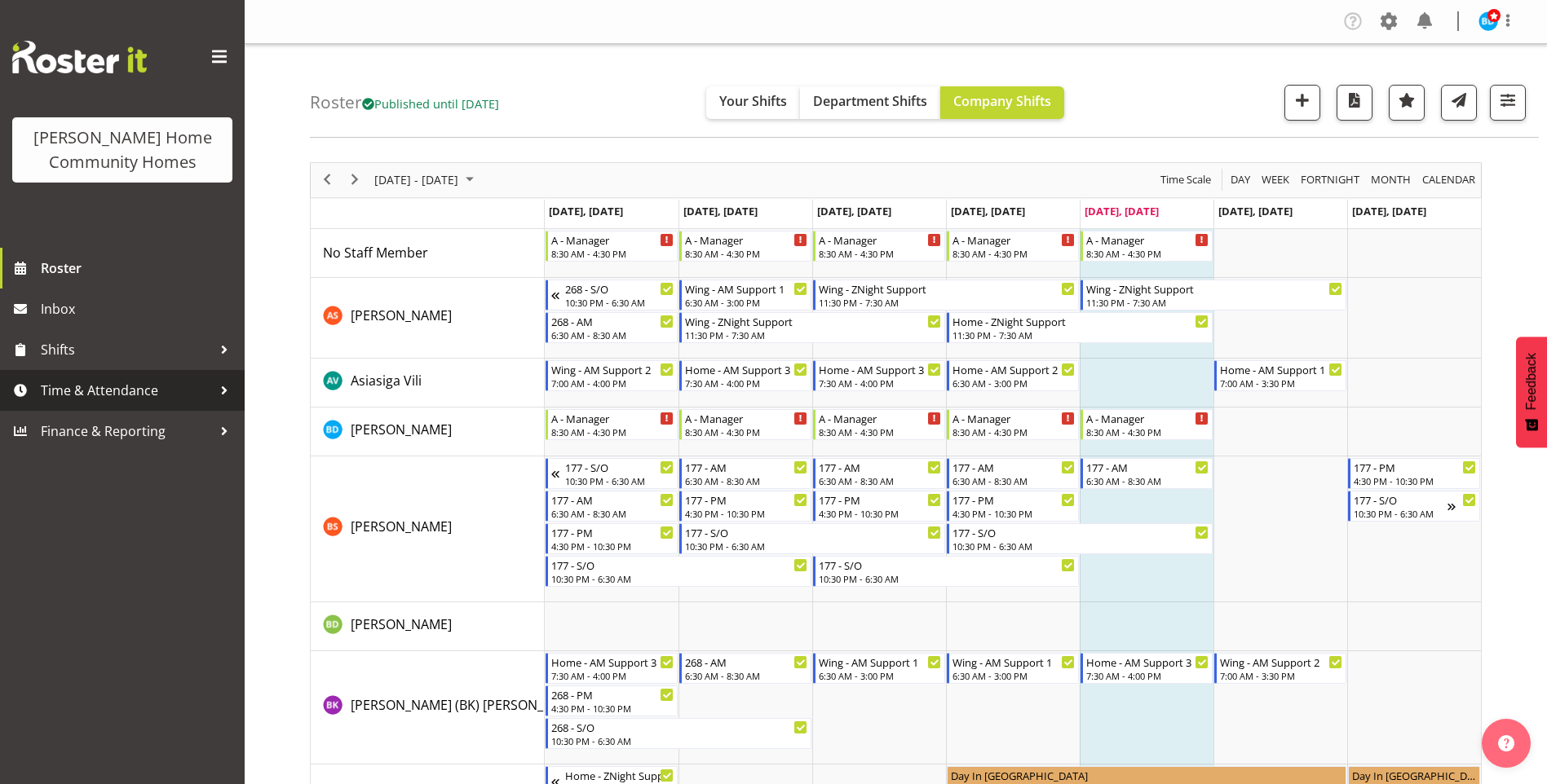
click at [163, 386] on span "Time & Attendance" at bounding box center [127, 391] width 172 height 25
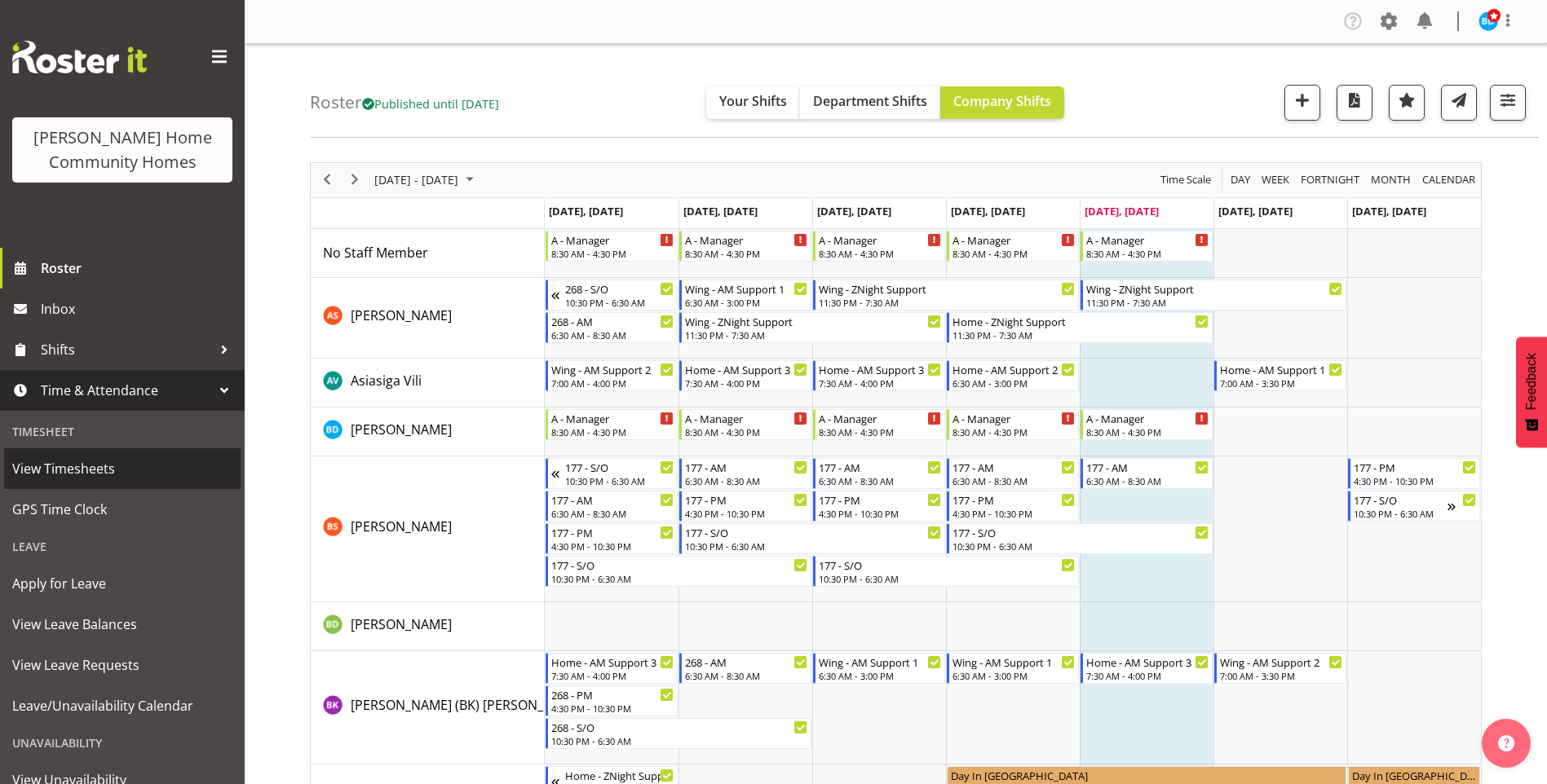
click at [102, 470] on span "View Timesheets" at bounding box center [122, 469] width 220 height 25
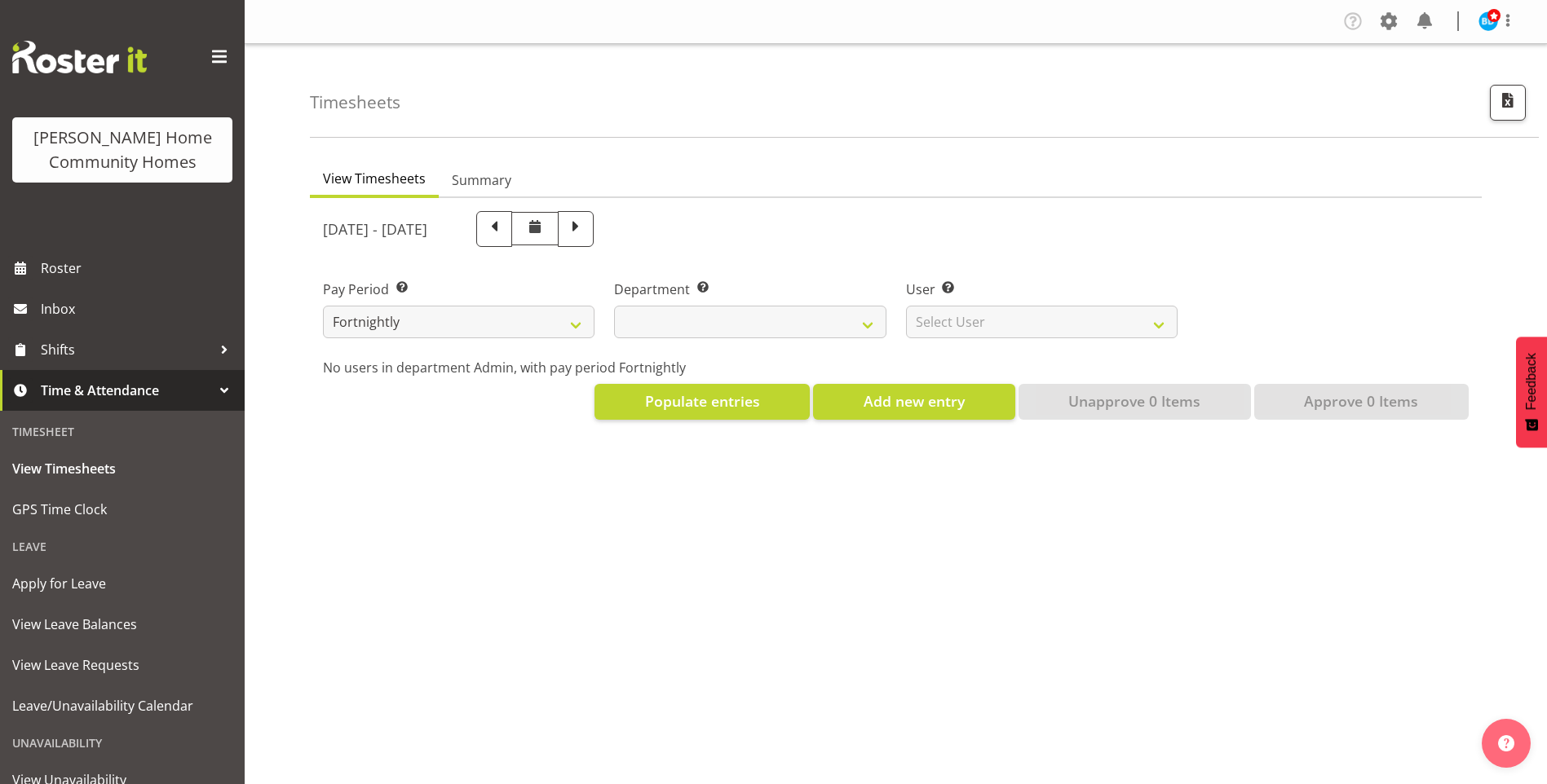
select select
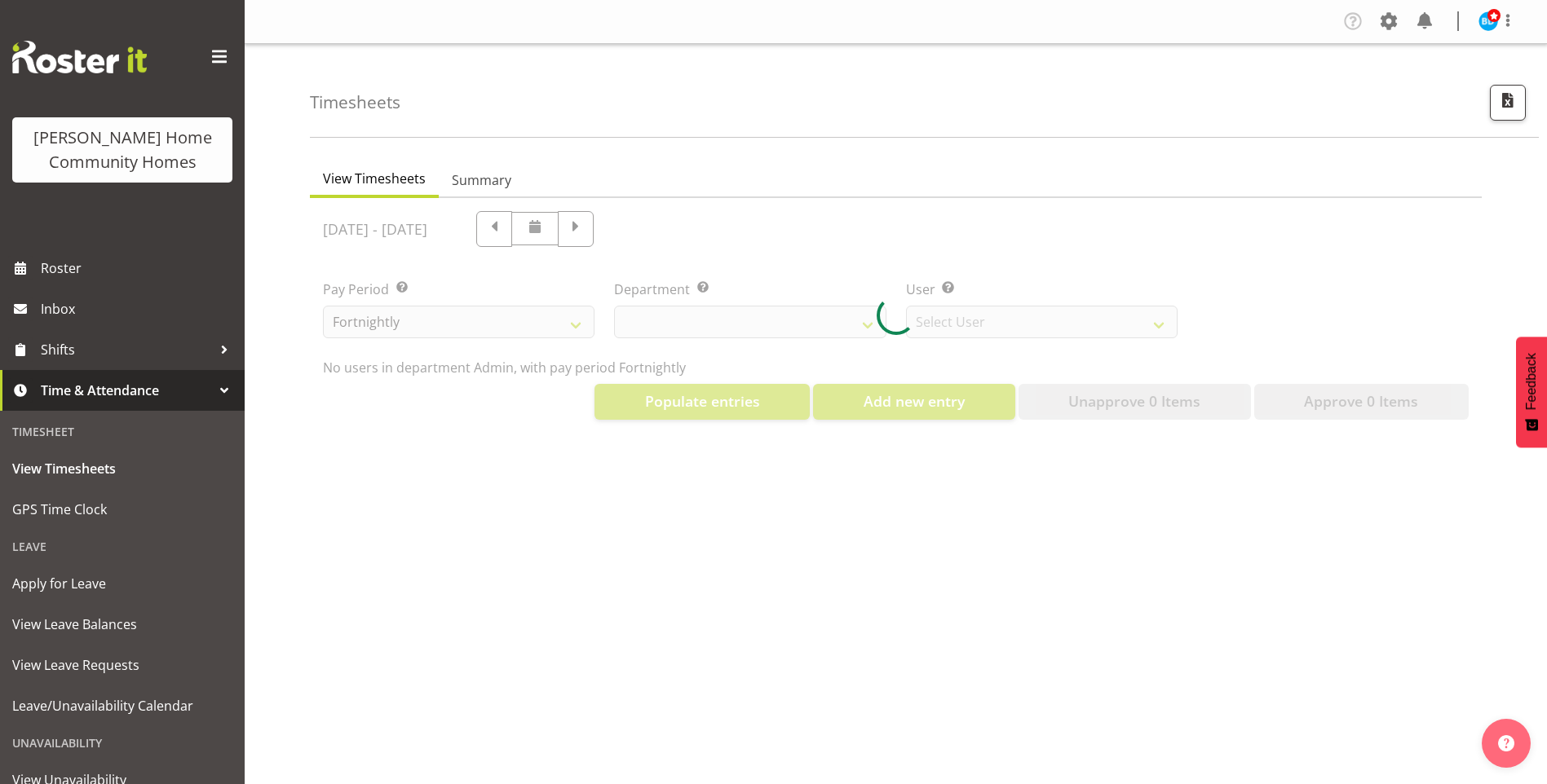
select select "8515"
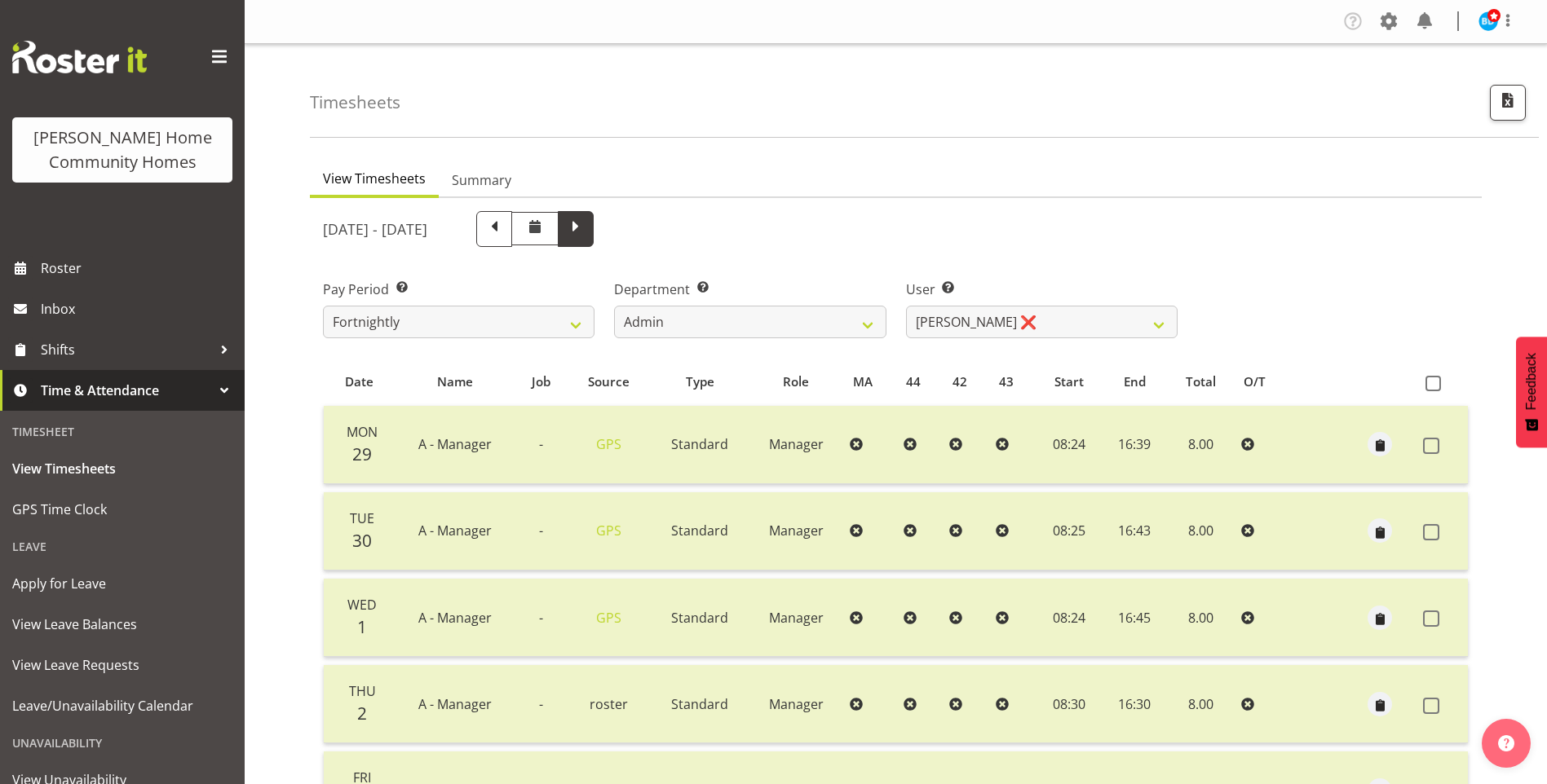
click at [586, 233] on span at bounding box center [576, 228] width 21 height 21
select select
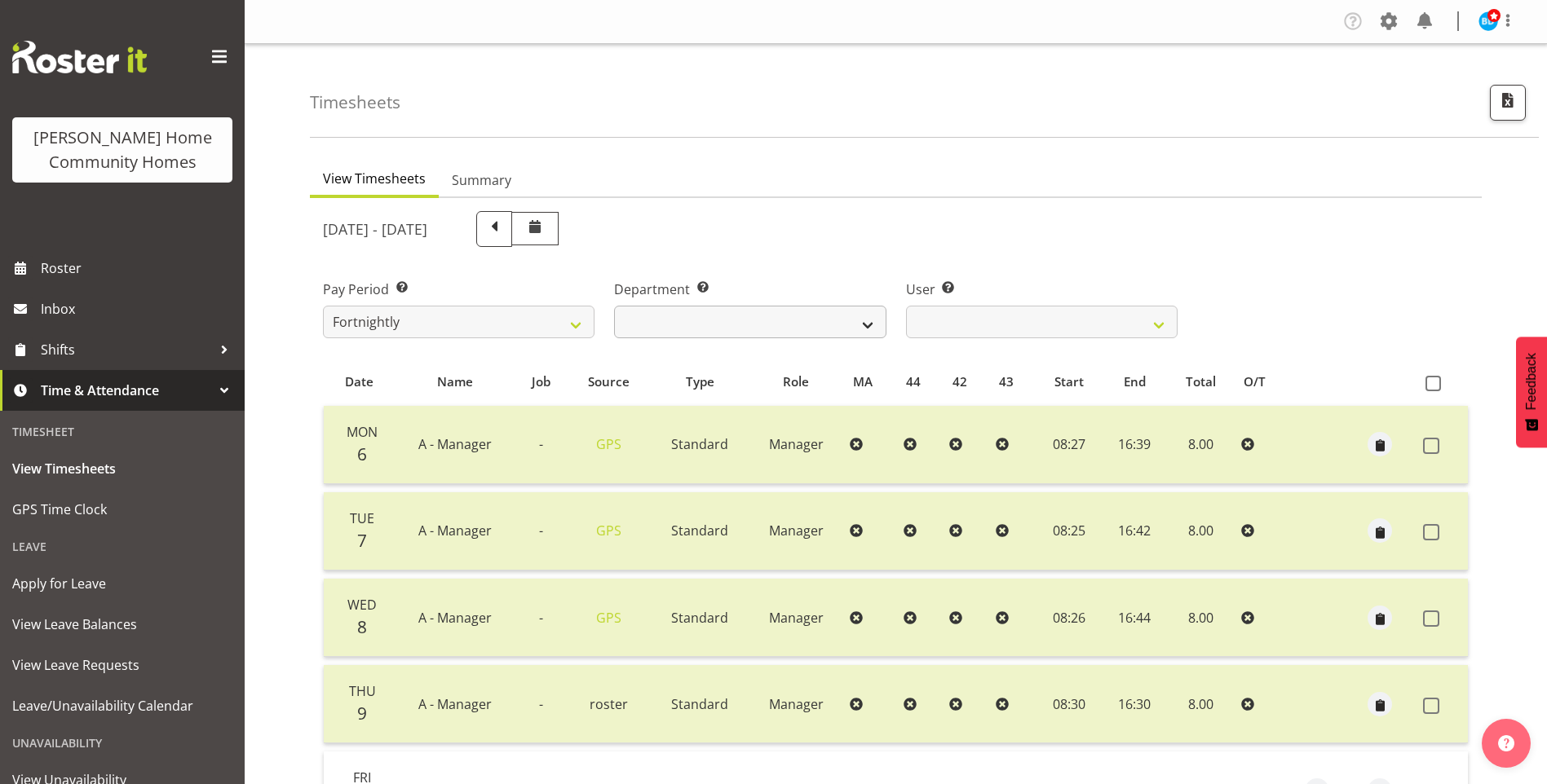
click at [710, 303] on div "Department Select which department you would like to view. Admin Homeside House…" at bounding box center [749, 309] width 272 height 59
click at [709, 317] on select "Admin Homeside Houses Wingside" at bounding box center [749, 322] width 272 height 32
select select "746"
click at [614, 306] on select "Admin Homeside Houses Wingside" at bounding box center [749, 322] width 272 height 32
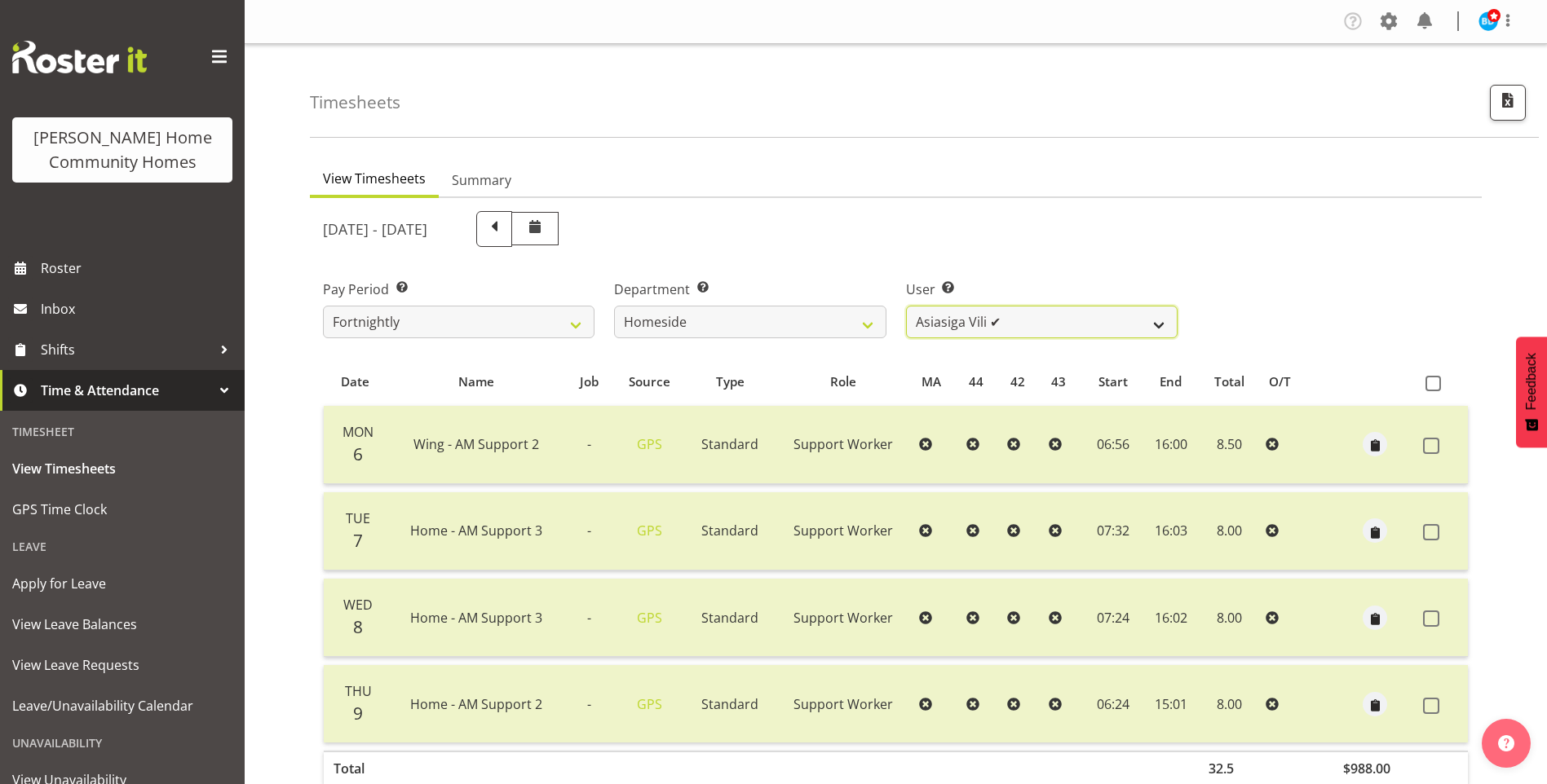
click at [963, 325] on select "[PERSON_NAME] ✔ [PERSON_NAME] ❌ [PERSON_NAME] (BK) [PERSON_NAME] ❌ [PERSON_NAME…" at bounding box center [1042, 322] width 272 height 32
select select "8657"
click at [906, 306] on select "[PERSON_NAME] ✔ [PERSON_NAME] ❌ [PERSON_NAME] (BK) [PERSON_NAME] ❌ [PERSON_NAME…" at bounding box center [1042, 322] width 272 height 32
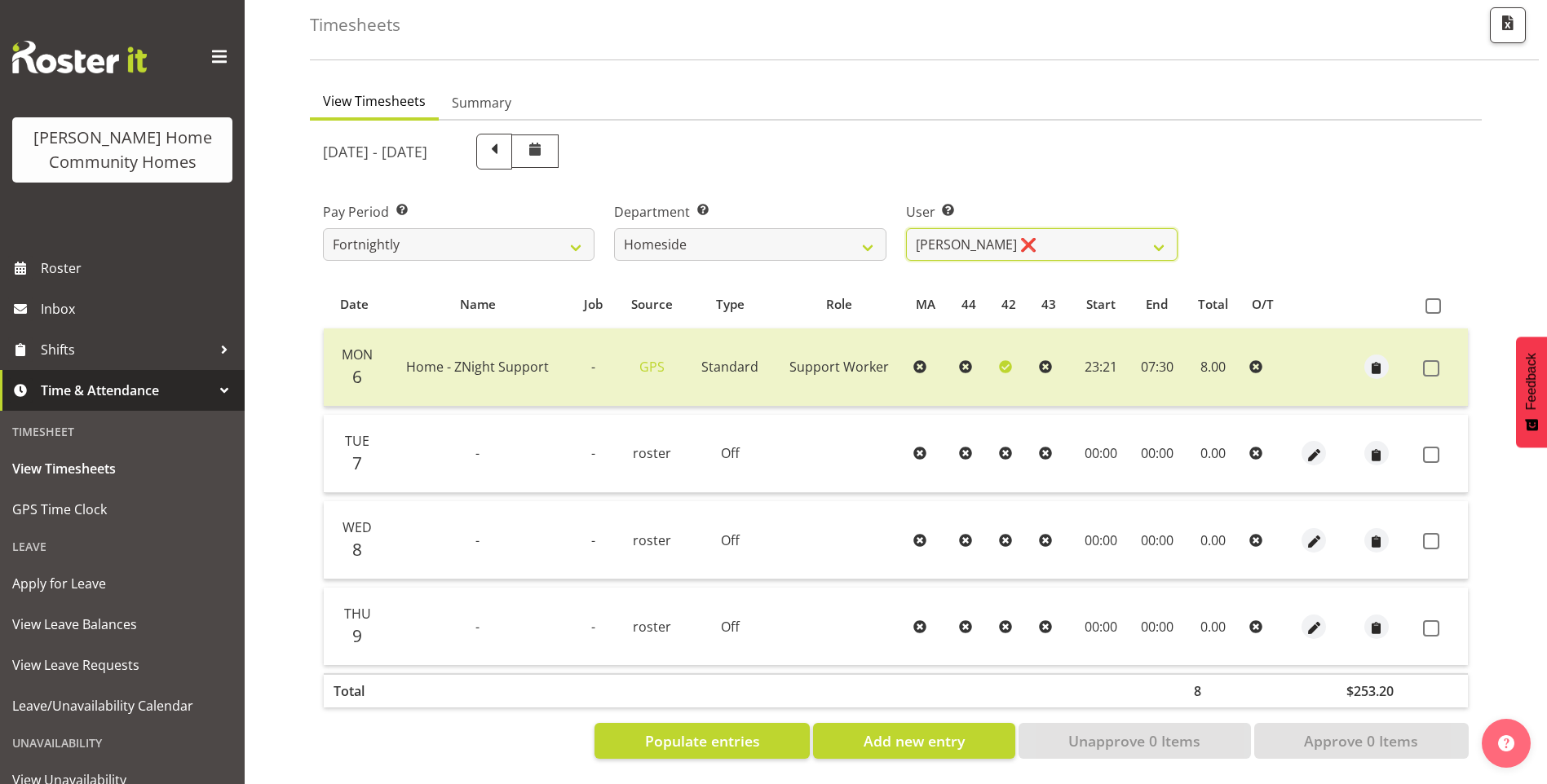
scroll to position [90, 0]
click at [1317, 619] on span "button" at bounding box center [1314, 628] width 19 height 19
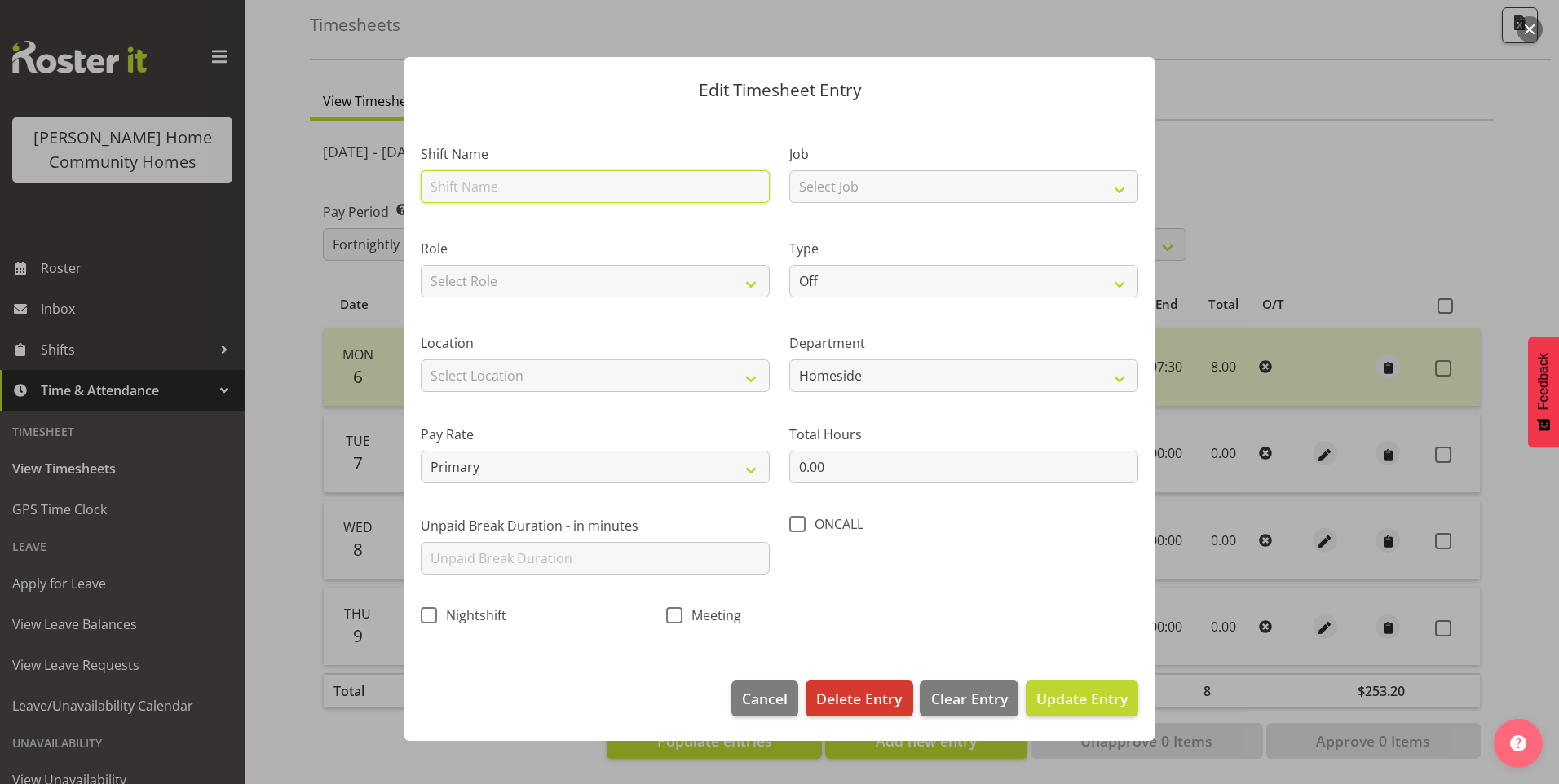
click at [482, 189] on input "text" at bounding box center [596, 187] width 349 height 32
type input "Home - ZNight Support"
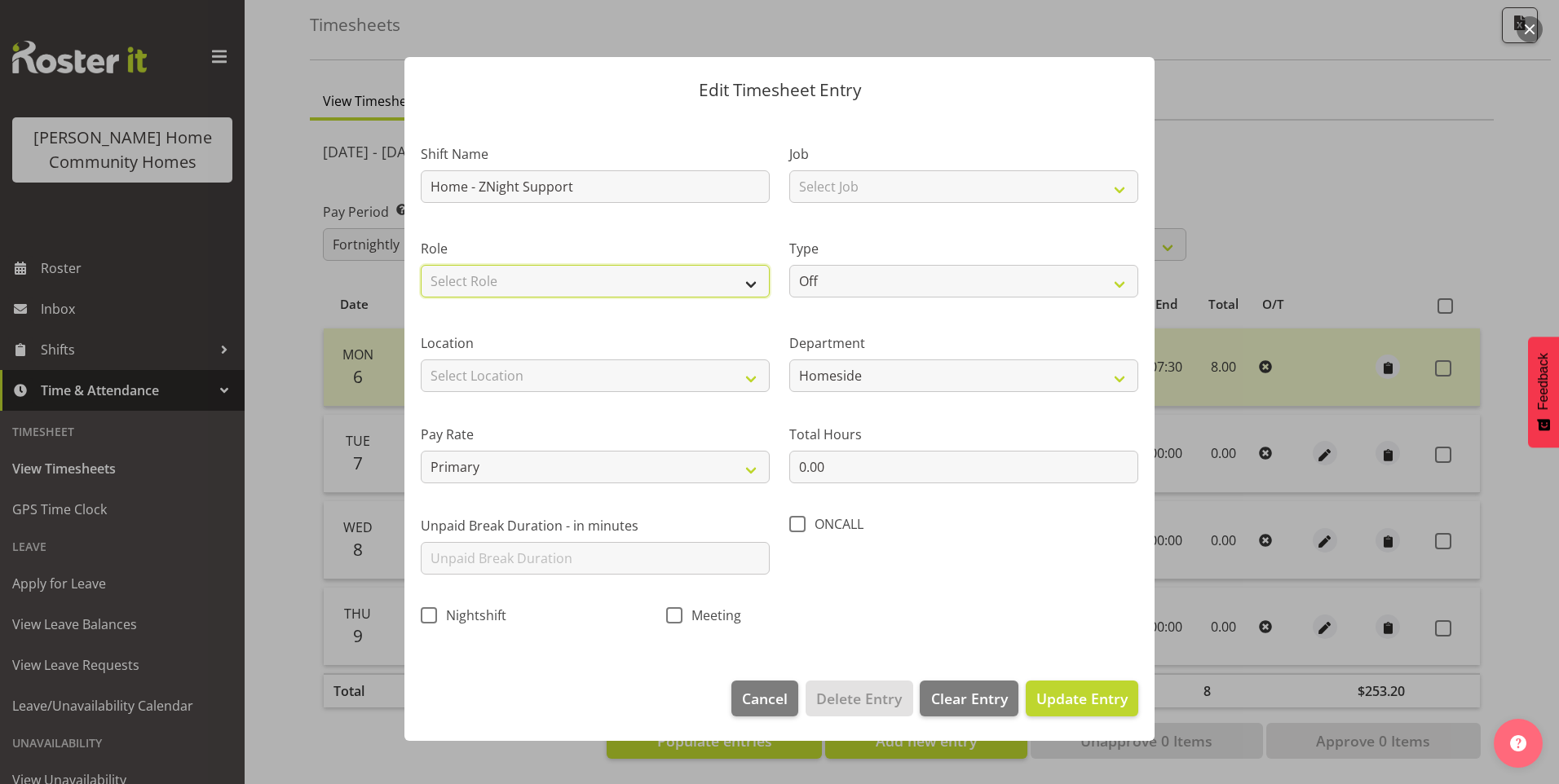
click at [511, 279] on select "Select Role Support Worker" at bounding box center [596, 281] width 349 height 32
select select "1214"
click at [421, 265] on select "Select Role Support Worker" at bounding box center [596, 281] width 349 height 32
click at [483, 367] on select "Select Location [STREET_ADDRESS][GEOGRAPHIC_DATA][STREET_ADDRESS][STREET_ADDRES…" at bounding box center [596, 375] width 349 height 32
select select "1067"
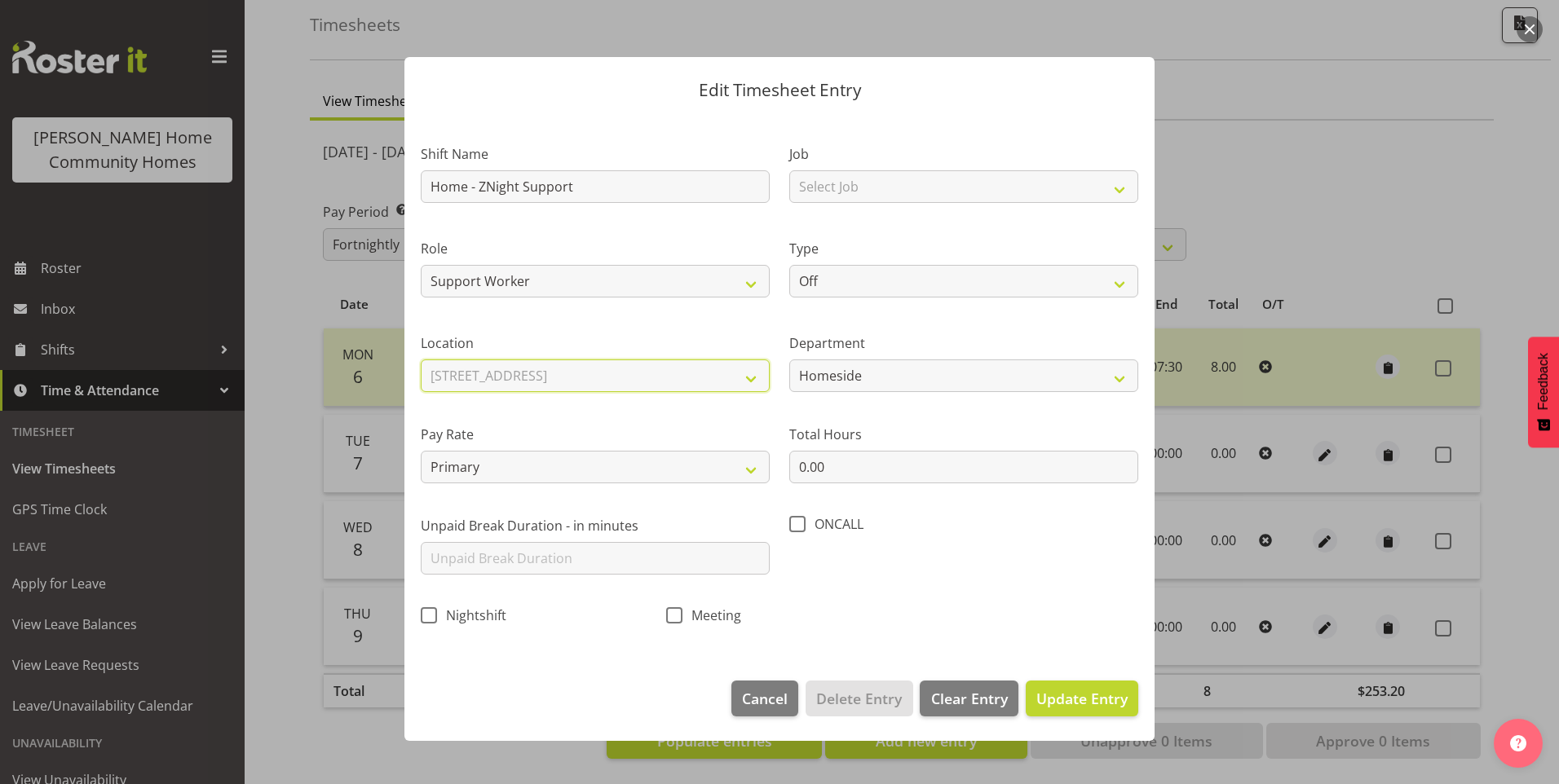
click at [421, 359] on select "Select Location [STREET_ADDRESS][GEOGRAPHIC_DATA][STREET_ADDRESS][STREET_ADDRES…" at bounding box center [596, 375] width 349 height 32
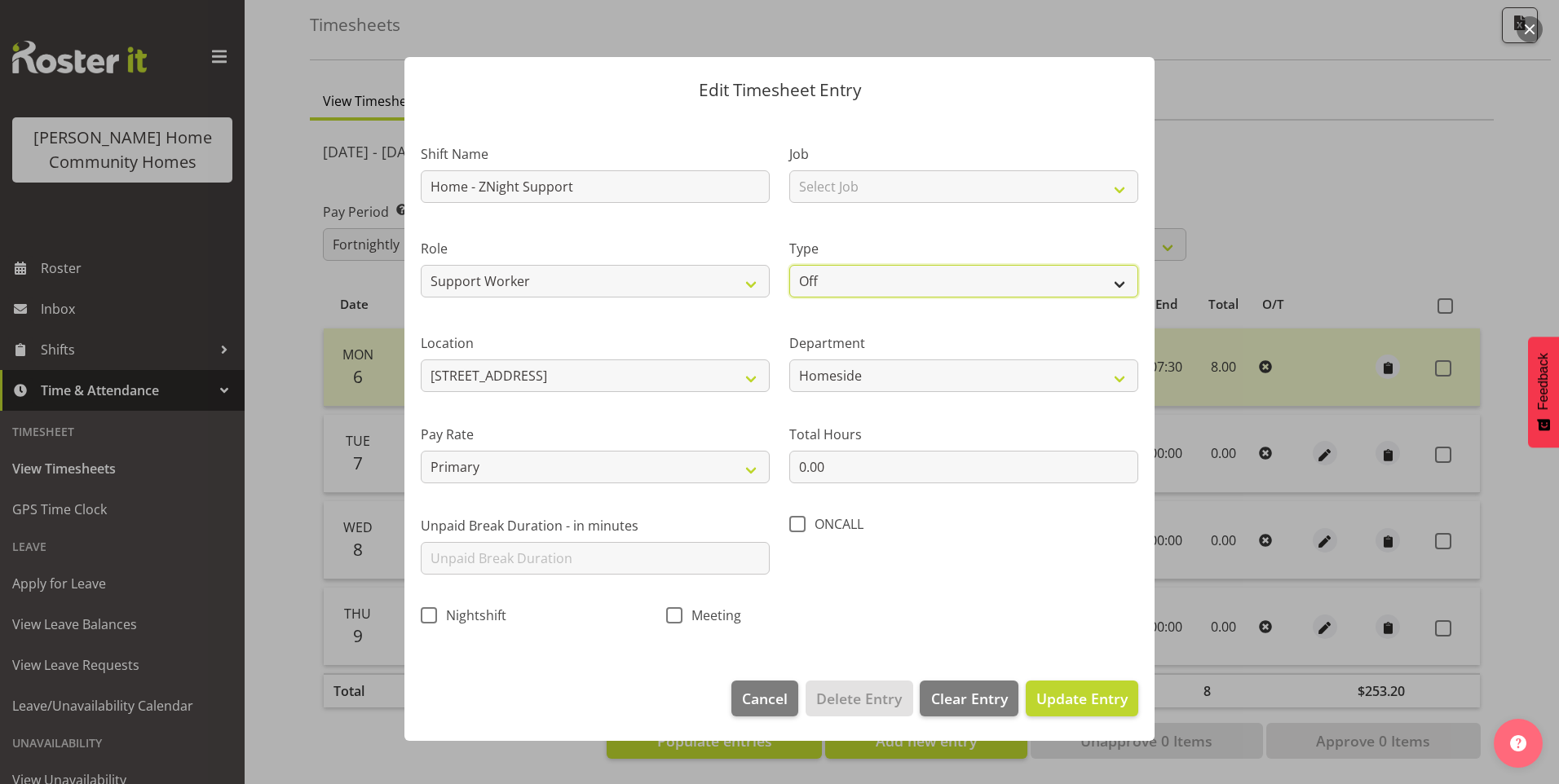
click at [844, 285] on select "Off Standard Public Holiday Public Holiday (Worked) Day In Lieu Annual Leave Si…" at bounding box center [963, 281] width 349 height 32
select select "Day In [GEOGRAPHIC_DATA]"
click at [789, 265] on select "Off Standard Public Holiday Public Holiday (Worked) Day In Lieu Annual Leave Si…" at bounding box center [963, 281] width 349 height 32
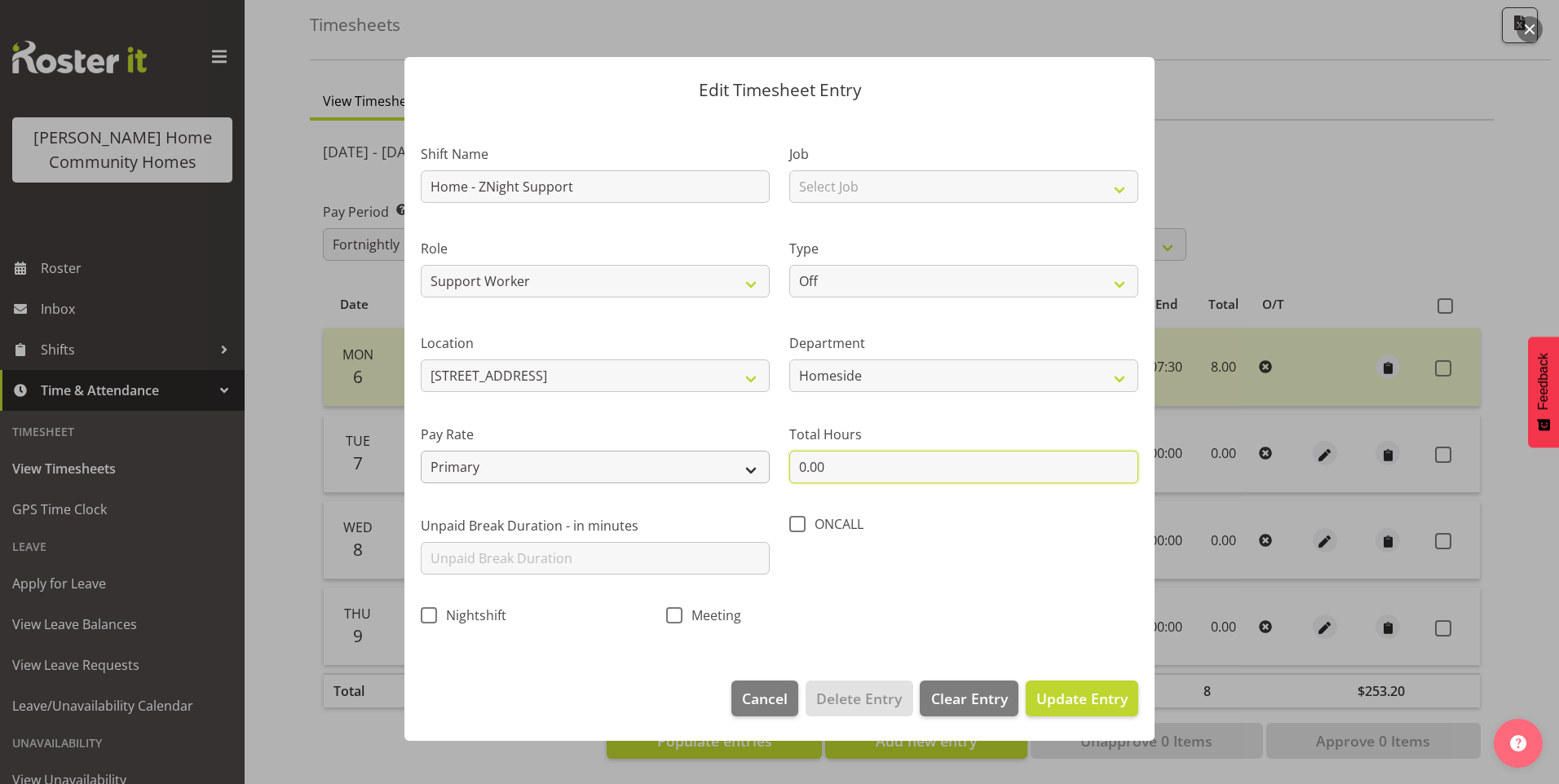
drag, startPoint x: 786, startPoint y: 469, endPoint x: 736, endPoint y: 457, distance: 51.4
click at [762, 465] on div "Shift Name Home - ZNight Support Job Select Job Floater Role Support Worker Typ…" at bounding box center [780, 379] width 738 height 517
type input "8.00"
click at [1082, 697] on span "Update Entry" at bounding box center [1083, 698] width 91 height 20
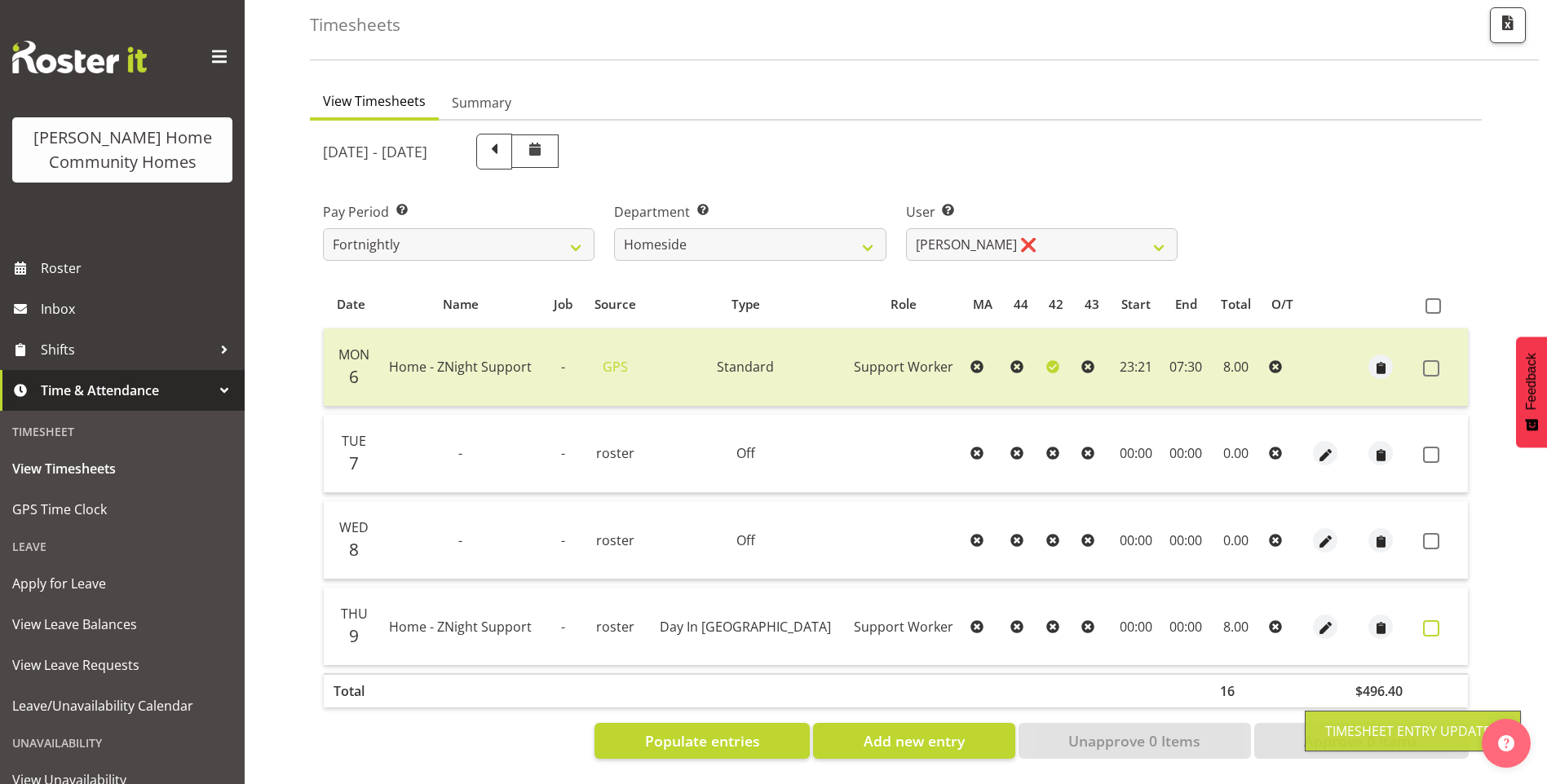
click at [1432, 620] on span at bounding box center [1431, 628] width 16 height 16
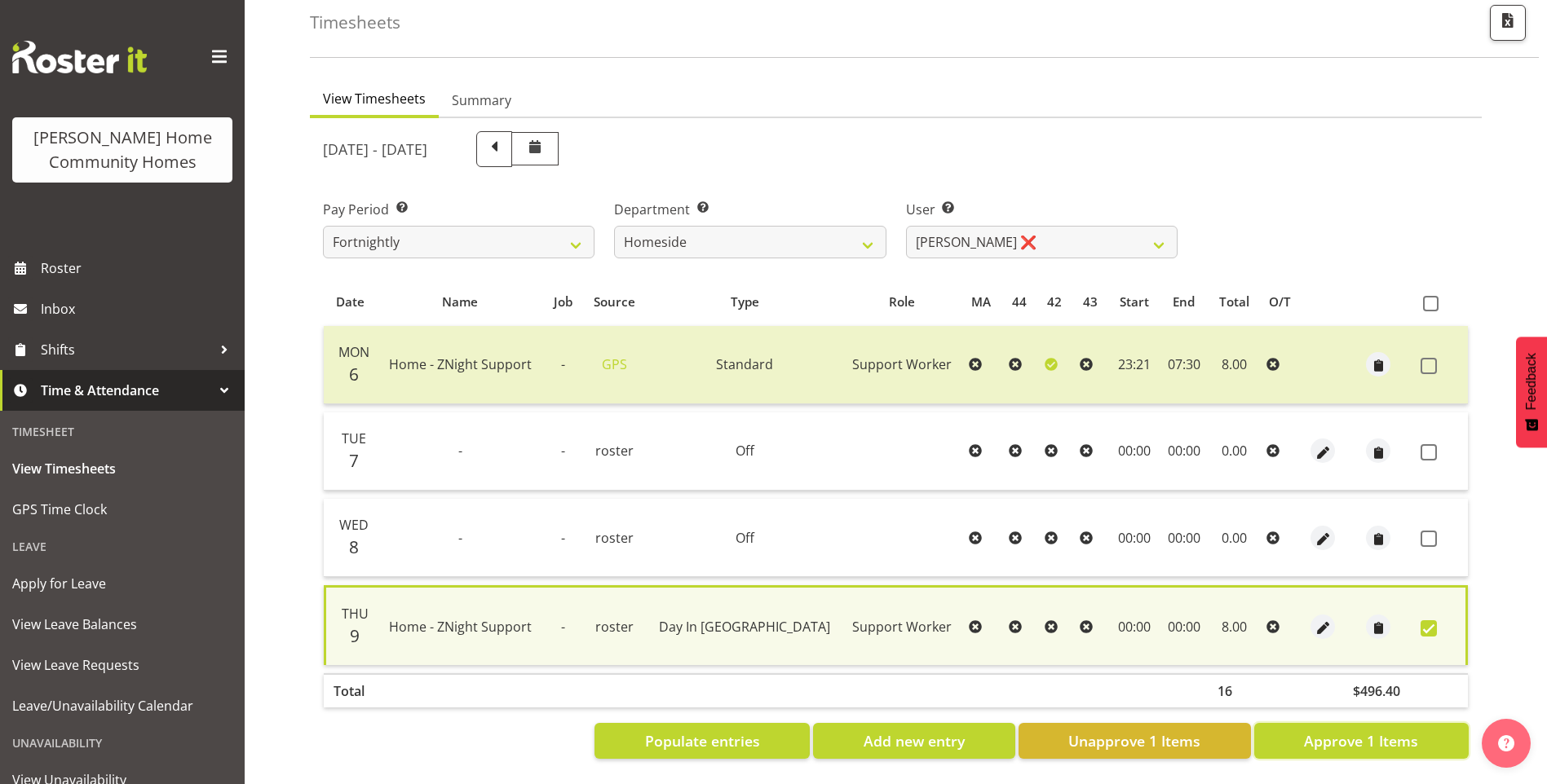
click at [1367, 737] on span "Approve 1 Items" at bounding box center [1361, 741] width 114 height 21
checkbox input "false"
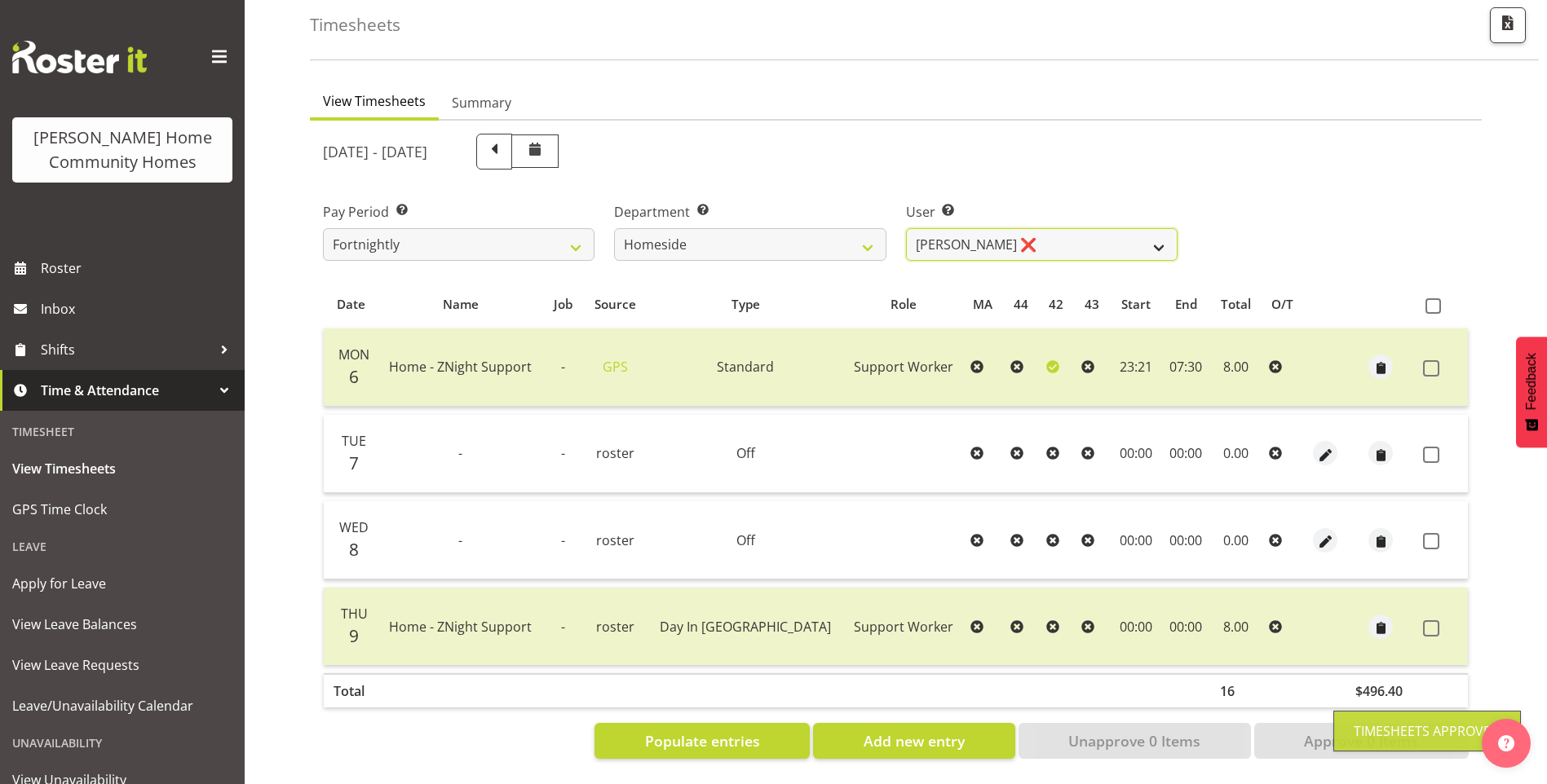
click at [948, 240] on select "[PERSON_NAME] ✔ [PERSON_NAME] ❌ [PERSON_NAME] (BK) [PERSON_NAME] ❌ [PERSON_NAME…" at bounding box center [1042, 245] width 272 height 32
select select "8534"
click at [906, 229] on select "[PERSON_NAME] ✔ [PERSON_NAME] ❌ [PERSON_NAME] (BK) [PERSON_NAME] ❌ [PERSON_NAME…" at bounding box center [1042, 245] width 272 height 32
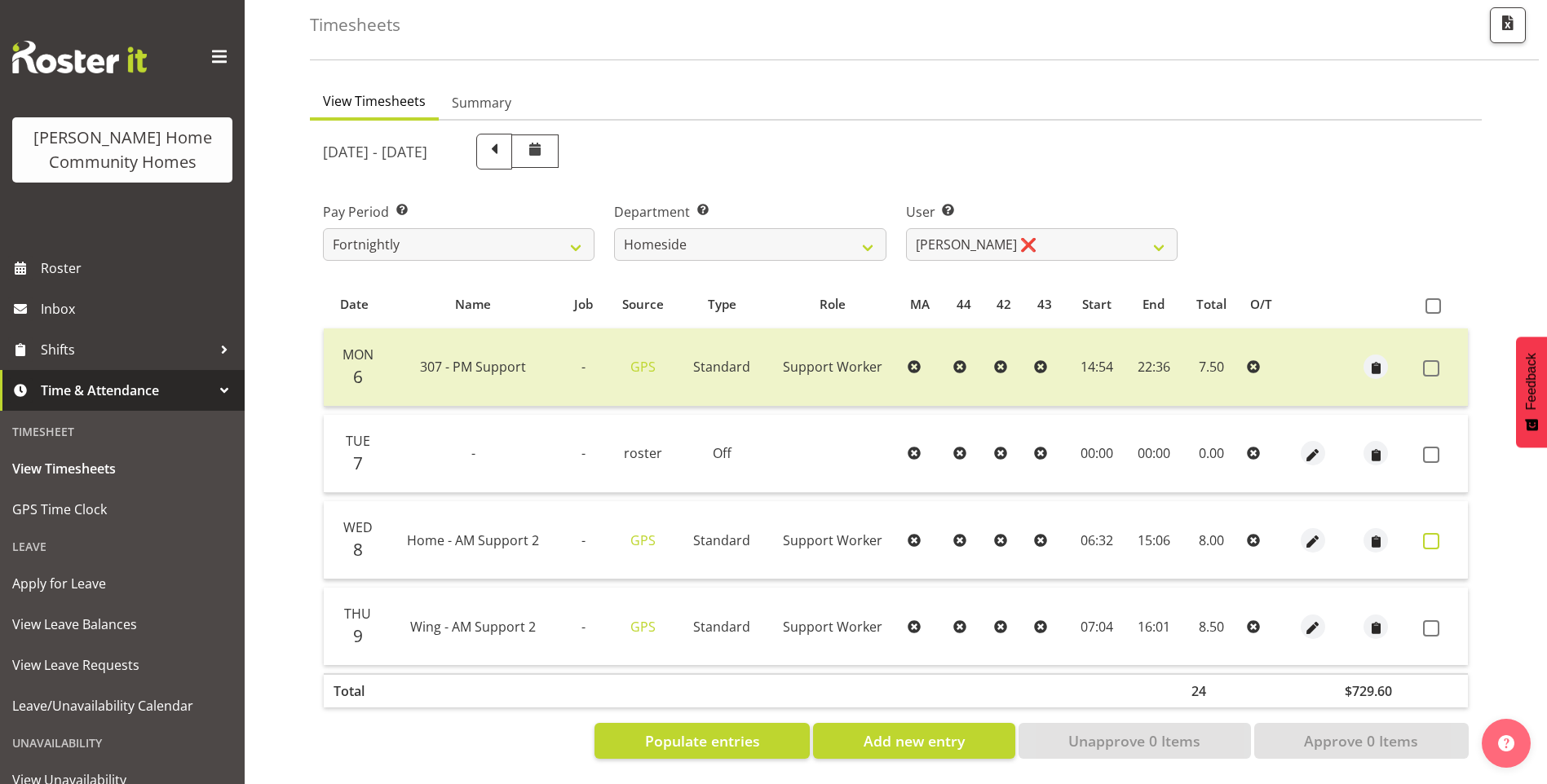
click at [1438, 533] on span at bounding box center [1431, 541] width 16 height 16
checkbox input "true"
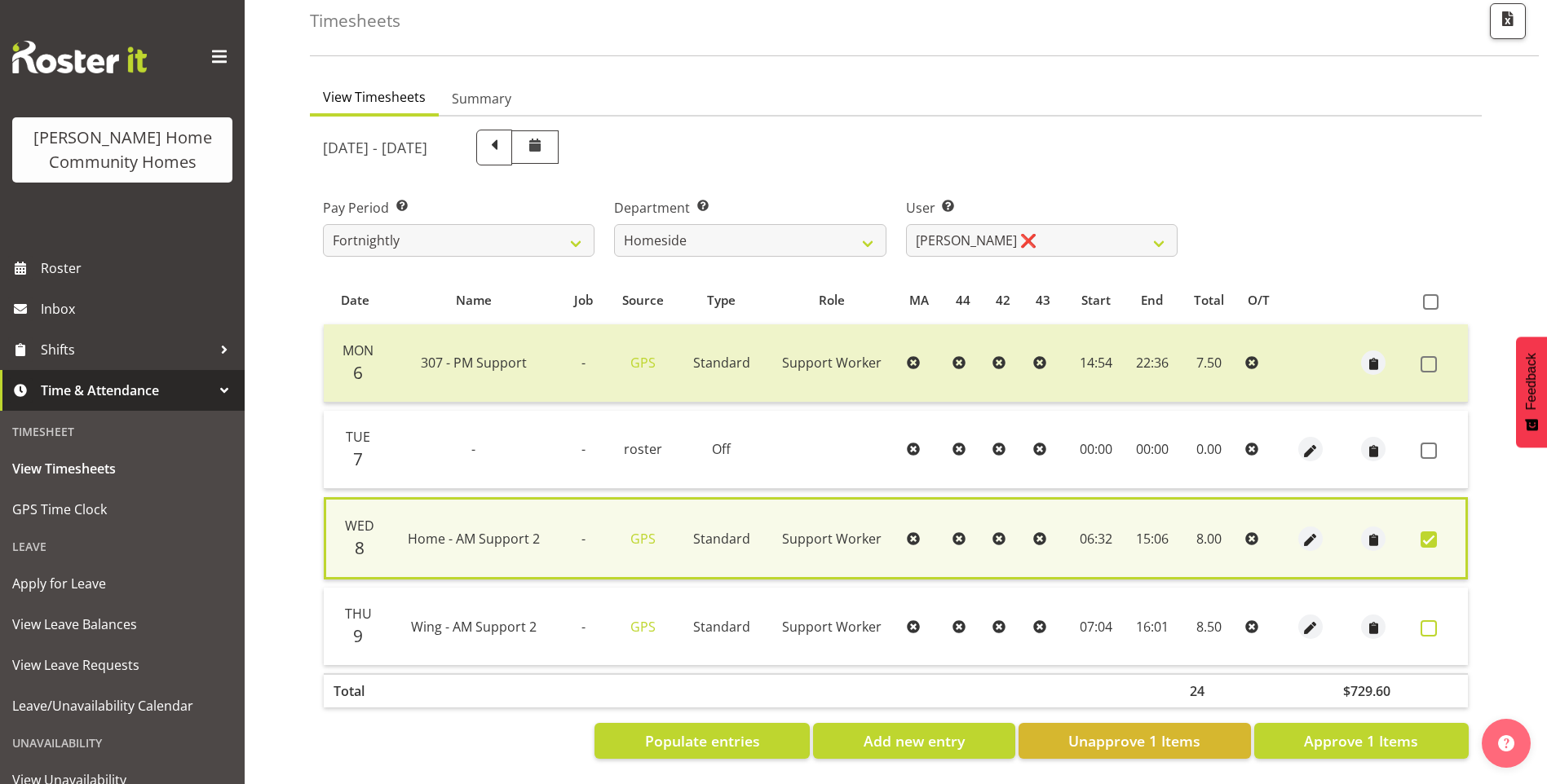
click at [1429, 620] on span at bounding box center [1429, 628] width 16 height 16
checkbox input "true"
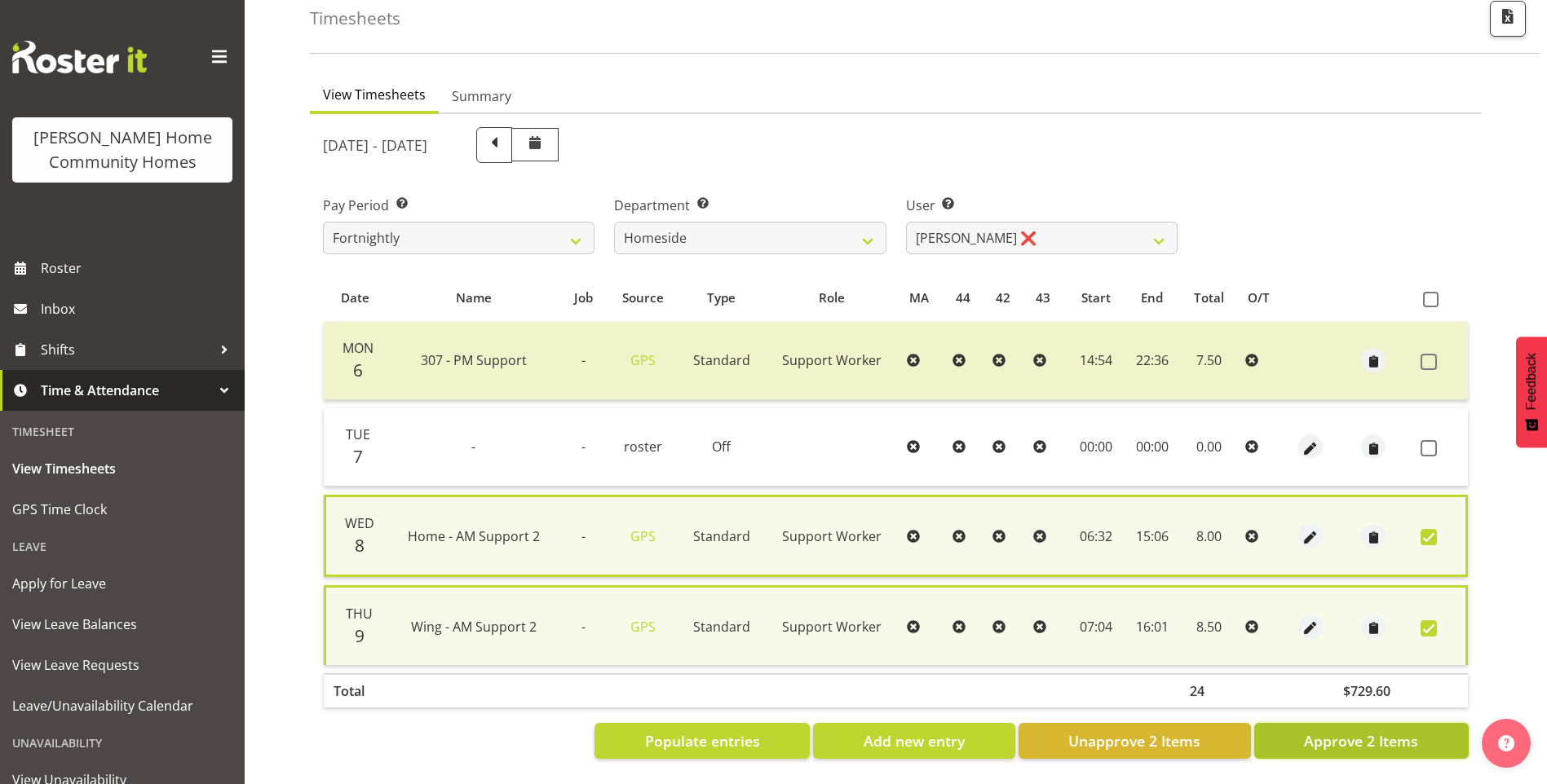
click at [1396, 739] on span "Approve 2 Items" at bounding box center [1361, 741] width 114 height 21
checkbox input "false"
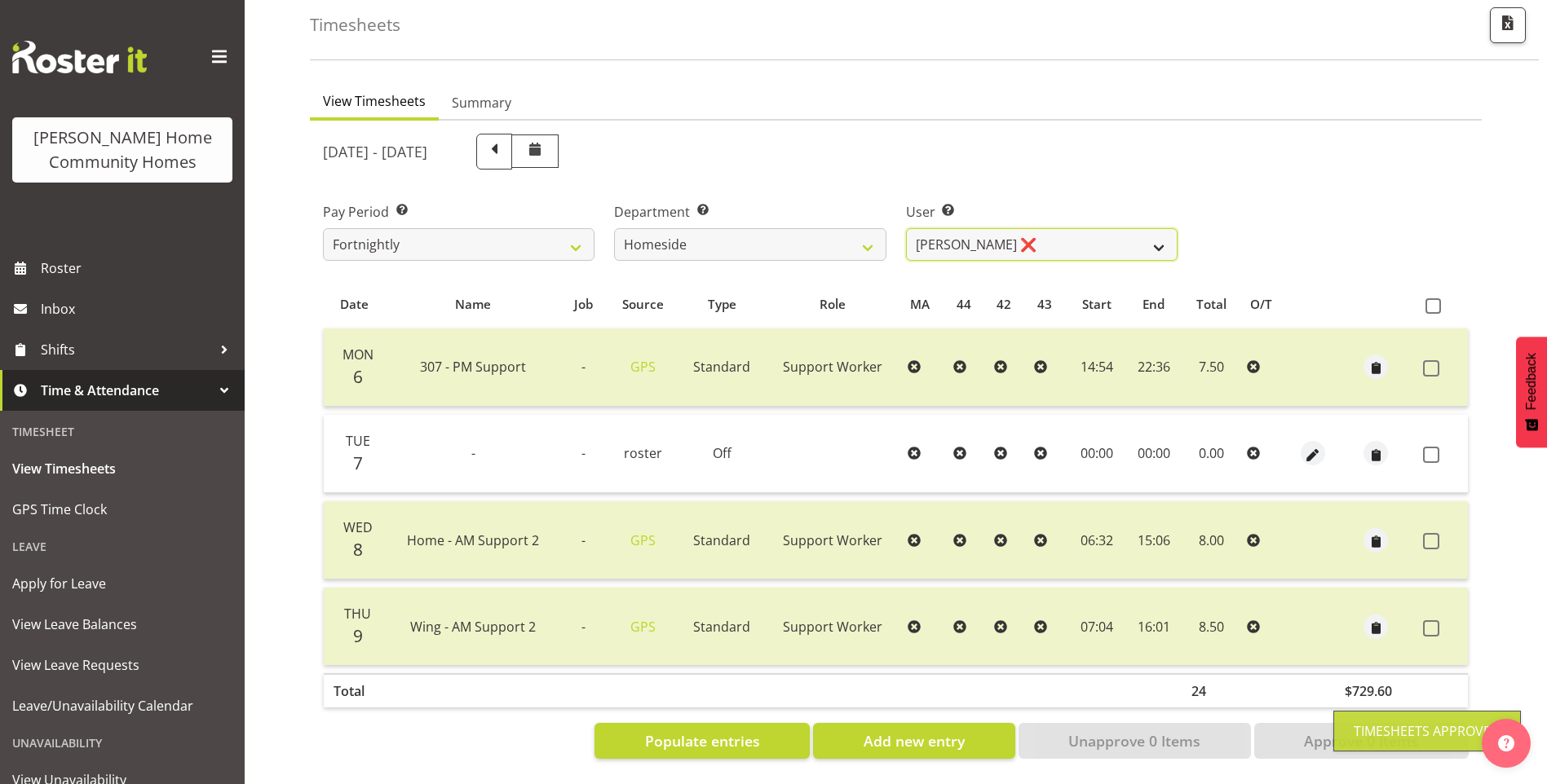
click at [926, 230] on select "[PERSON_NAME] ✔ [PERSON_NAME] ❌ [PERSON_NAME] (BK) [PERSON_NAME] ❌ [PERSON_NAME…" at bounding box center [1042, 245] width 272 height 32
click at [906, 229] on select "[PERSON_NAME] ✔ [PERSON_NAME] ❌ [PERSON_NAME] (BK) [PERSON_NAME] ❌ [PERSON_NAME…" at bounding box center [1042, 245] width 272 height 32
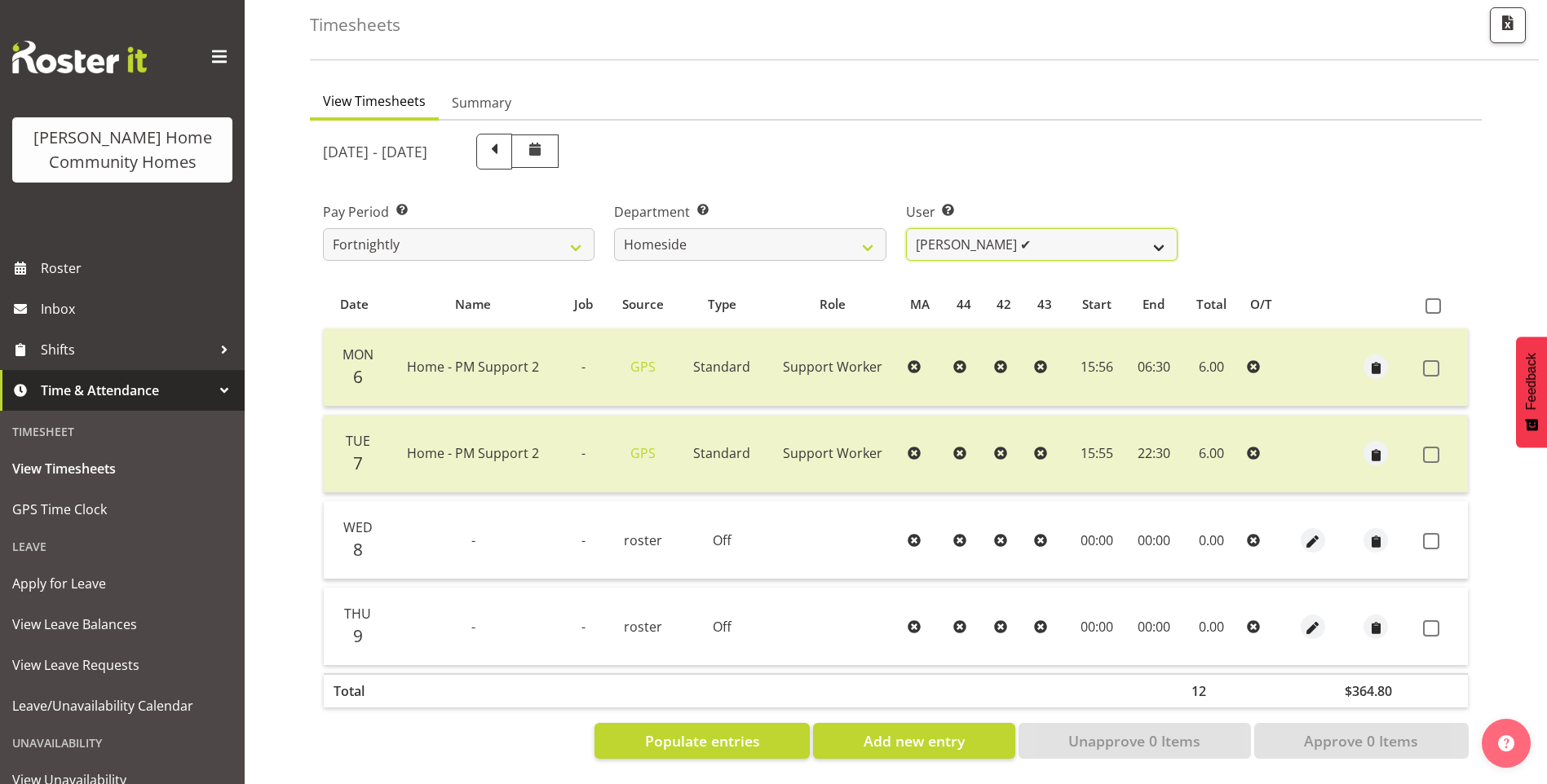
click at [987, 234] on select "[PERSON_NAME] ✔ [PERSON_NAME] ❌ [PERSON_NAME] (BK) [PERSON_NAME] ❌ [PERSON_NAME…" at bounding box center [1042, 245] width 272 height 32
select select "10095"
click at [906, 229] on select "[PERSON_NAME] ✔ [PERSON_NAME] ❌ [PERSON_NAME] (BK) [PERSON_NAME] ❌ [PERSON_NAME…" at bounding box center [1042, 245] width 272 height 32
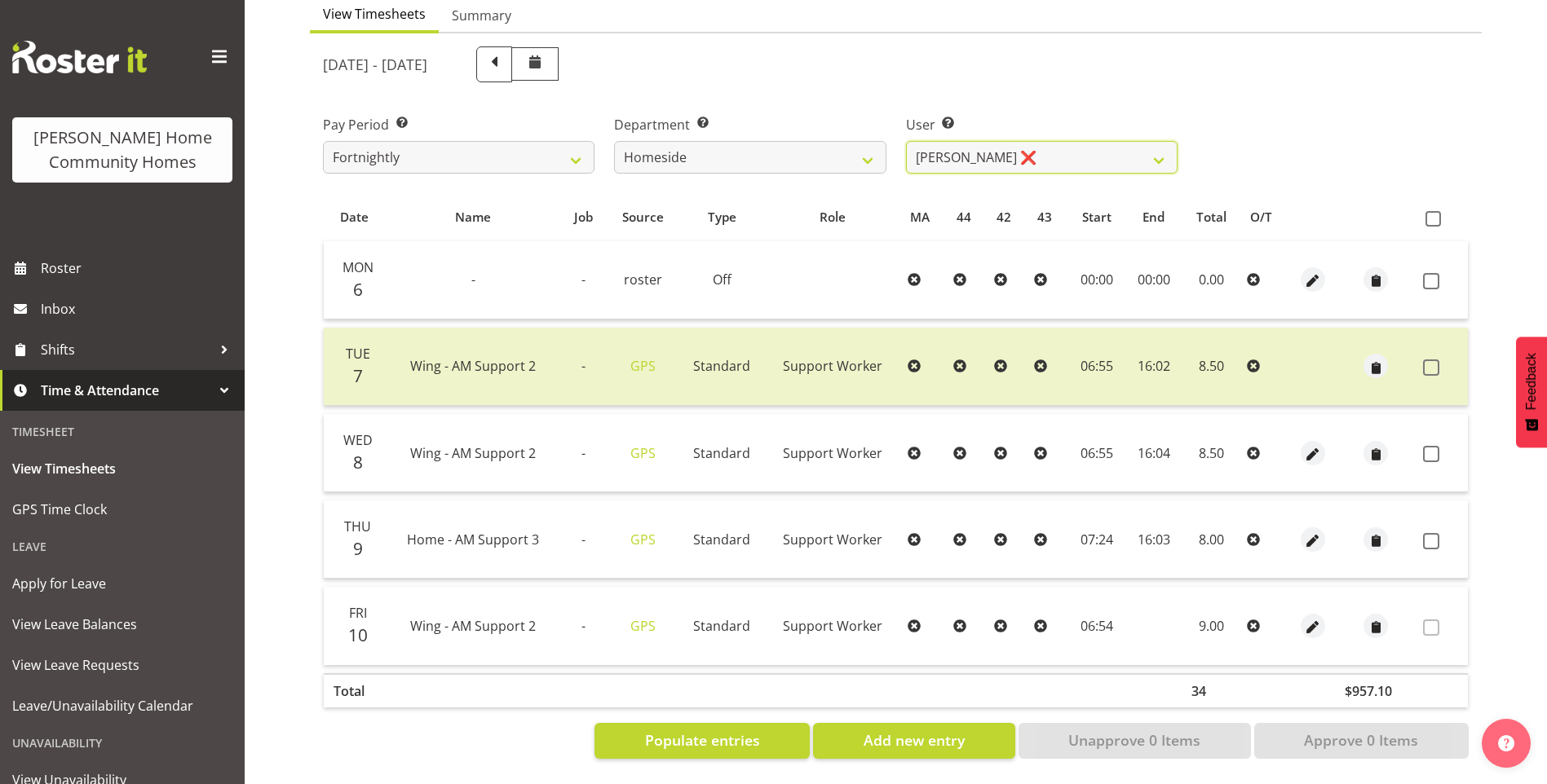
scroll to position [177, 0]
click at [1426, 446] on span at bounding box center [1431, 453] width 16 height 16
checkbox input "true"
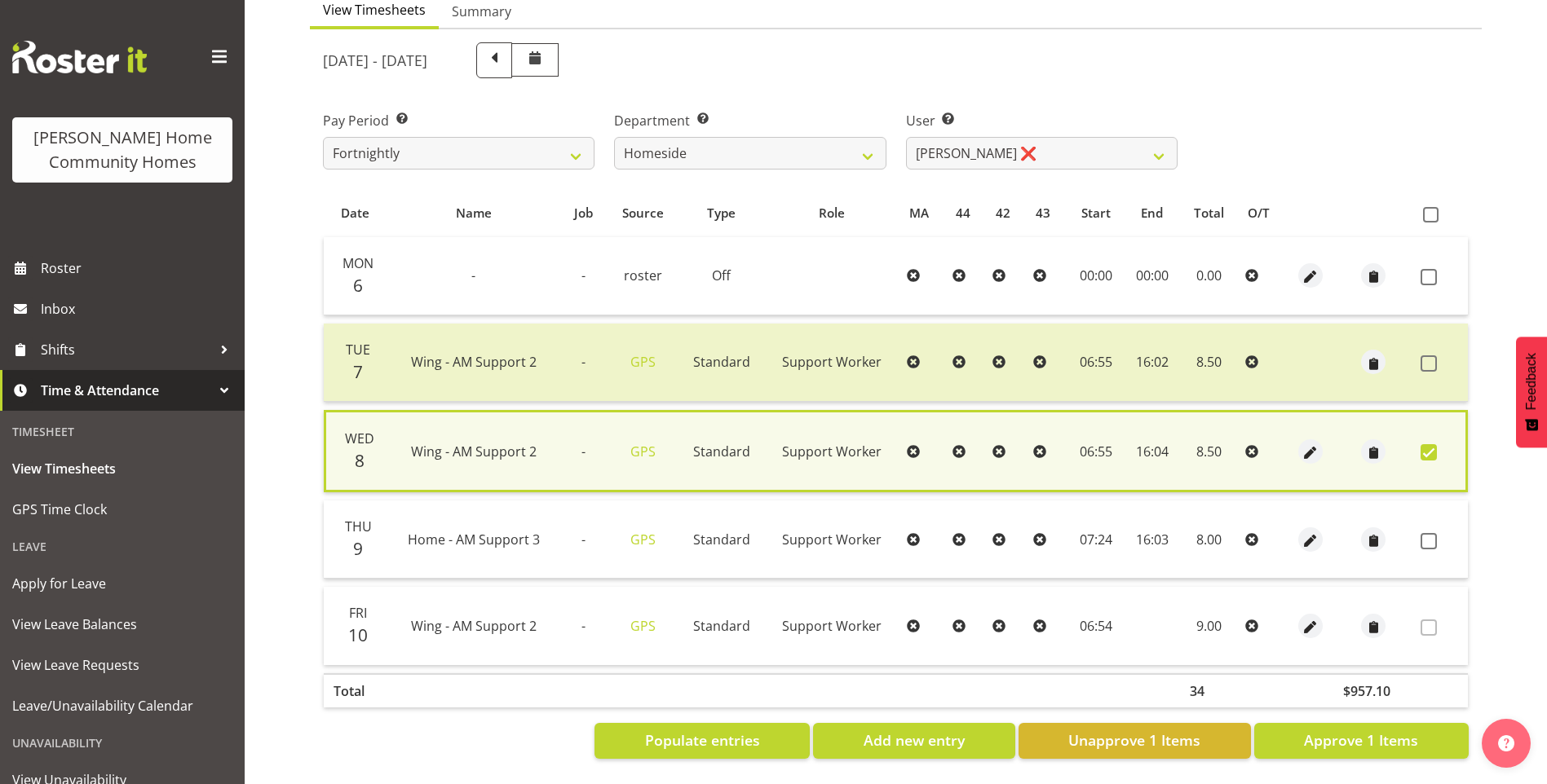
drag, startPoint x: 1423, startPoint y: 529, endPoint x: 1450, endPoint y: 559, distance: 40.4
click at [1424, 533] on span at bounding box center [1429, 541] width 16 height 16
checkbox input "true"
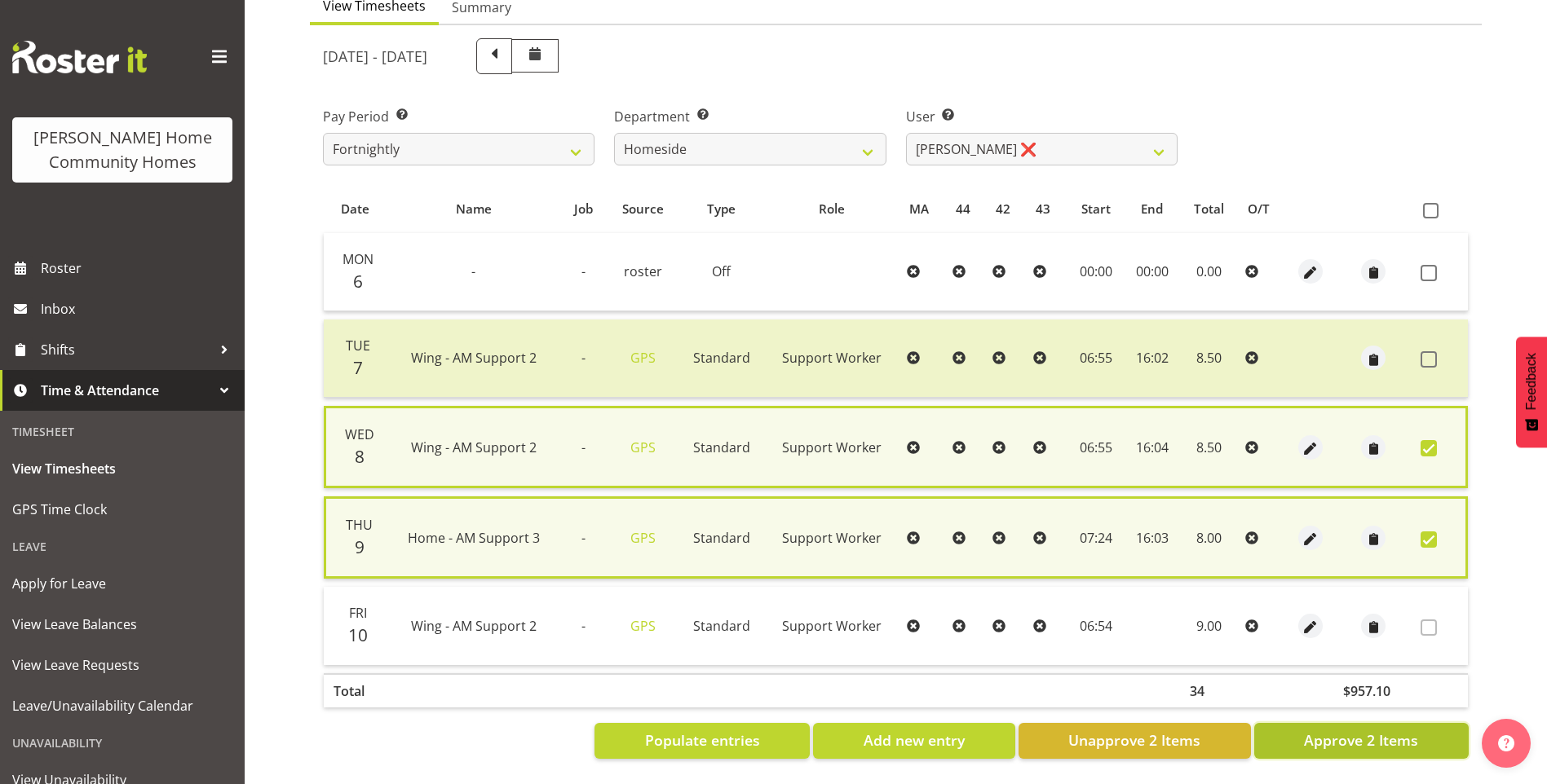
click at [1435, 735] on button "Approve 2 Items" at bounding box center [1361, 741] width 214 height 36
checkbox input "false"
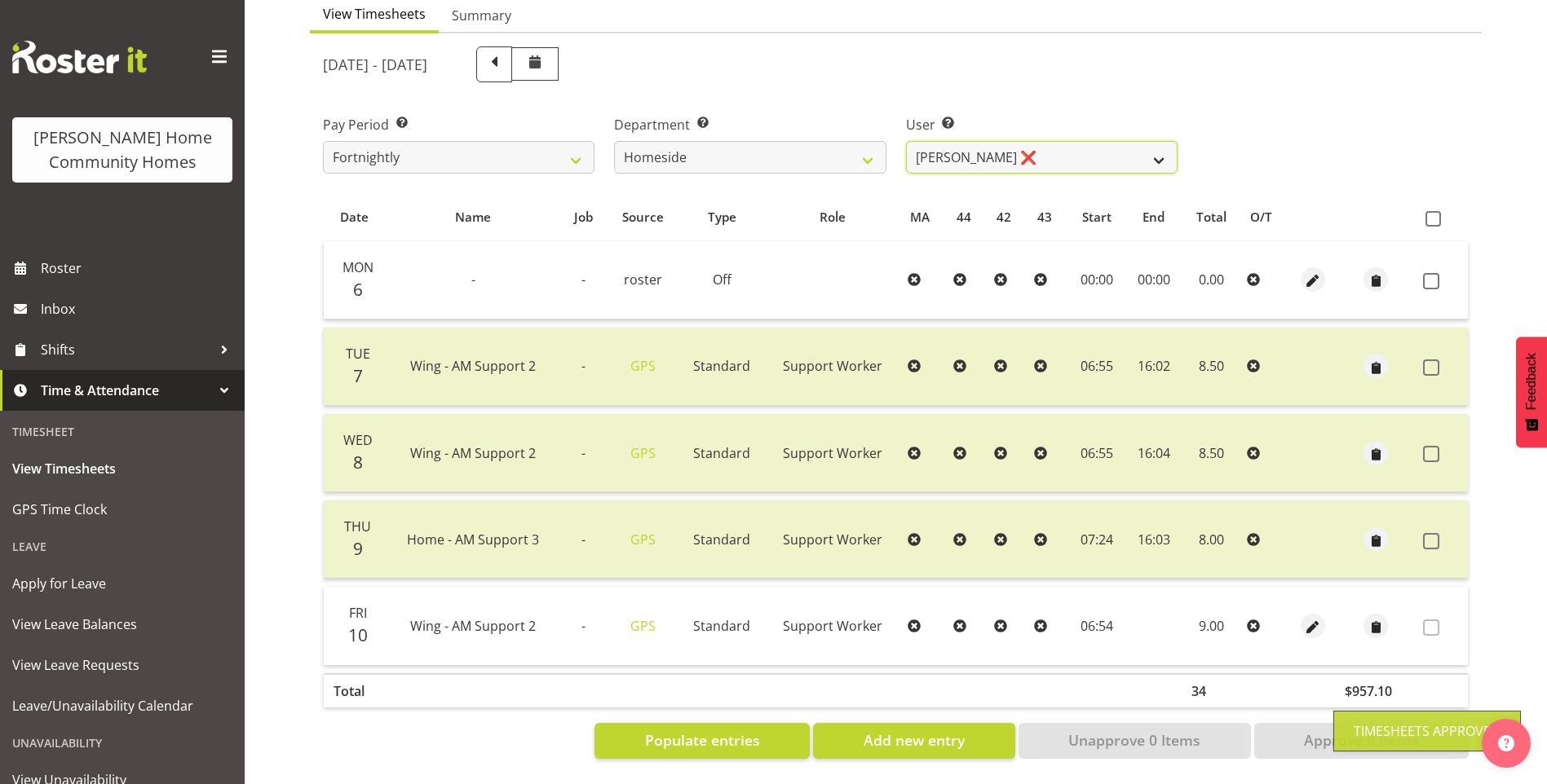
click at [950, 149] on select "[PERSON_NAME] ✔ [PERSON_NAME] ❌ [PERSON_NAME] (BK) [PERSON_NAME] ❌ [PERSON_NAME…" at bounding box center [1042, 157] width 272 height 32
click at [906, 141] on select "[PERSON_NAME] ✔ [PERSON_NAME] ❌ [PERSON_NAME] (BK) [PERSON_NAME] ❌ [PERSON_NAME…" at bounding box center [1042, 157] width 272 height 32
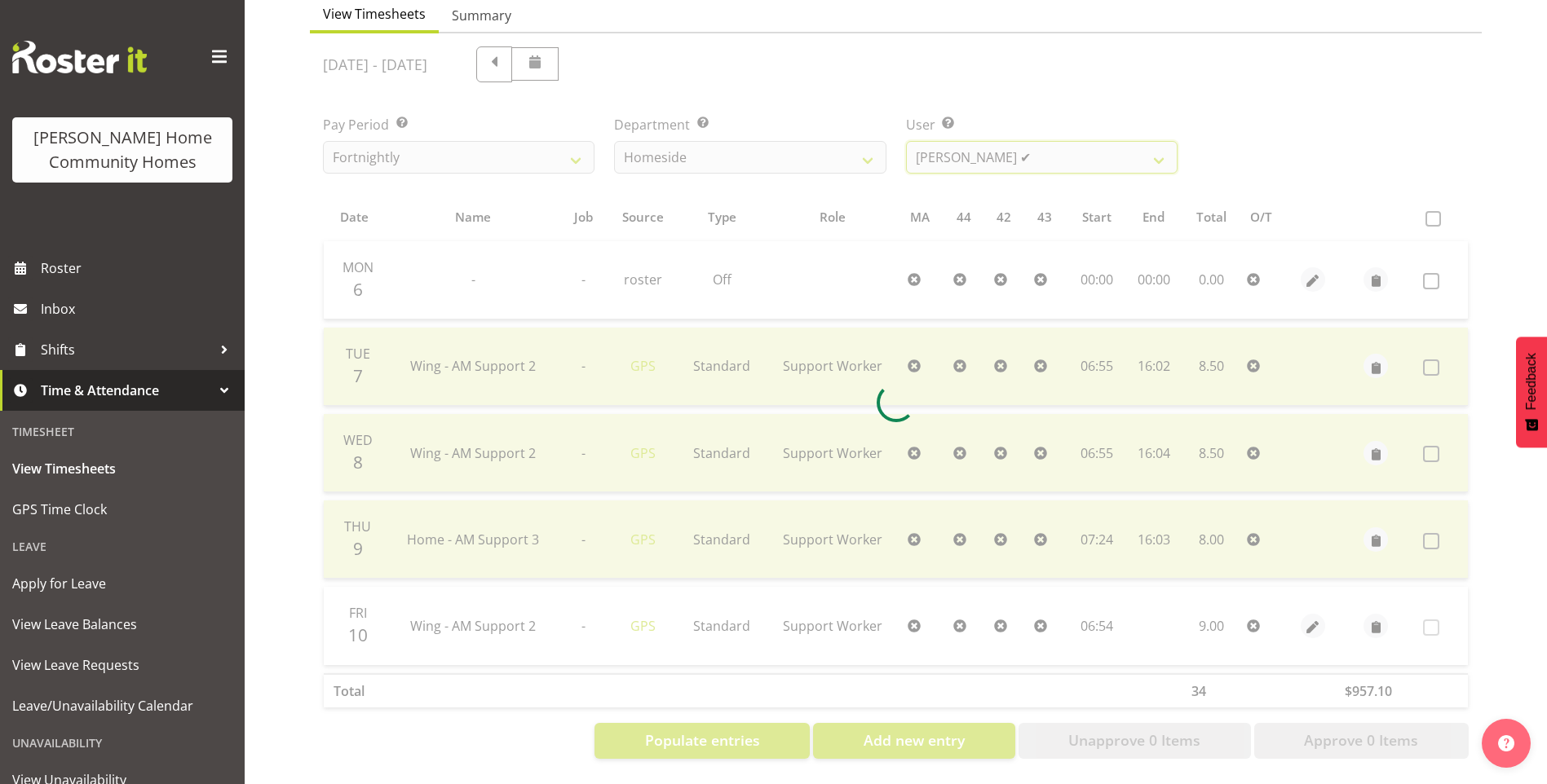
scroll to position [90, 0]
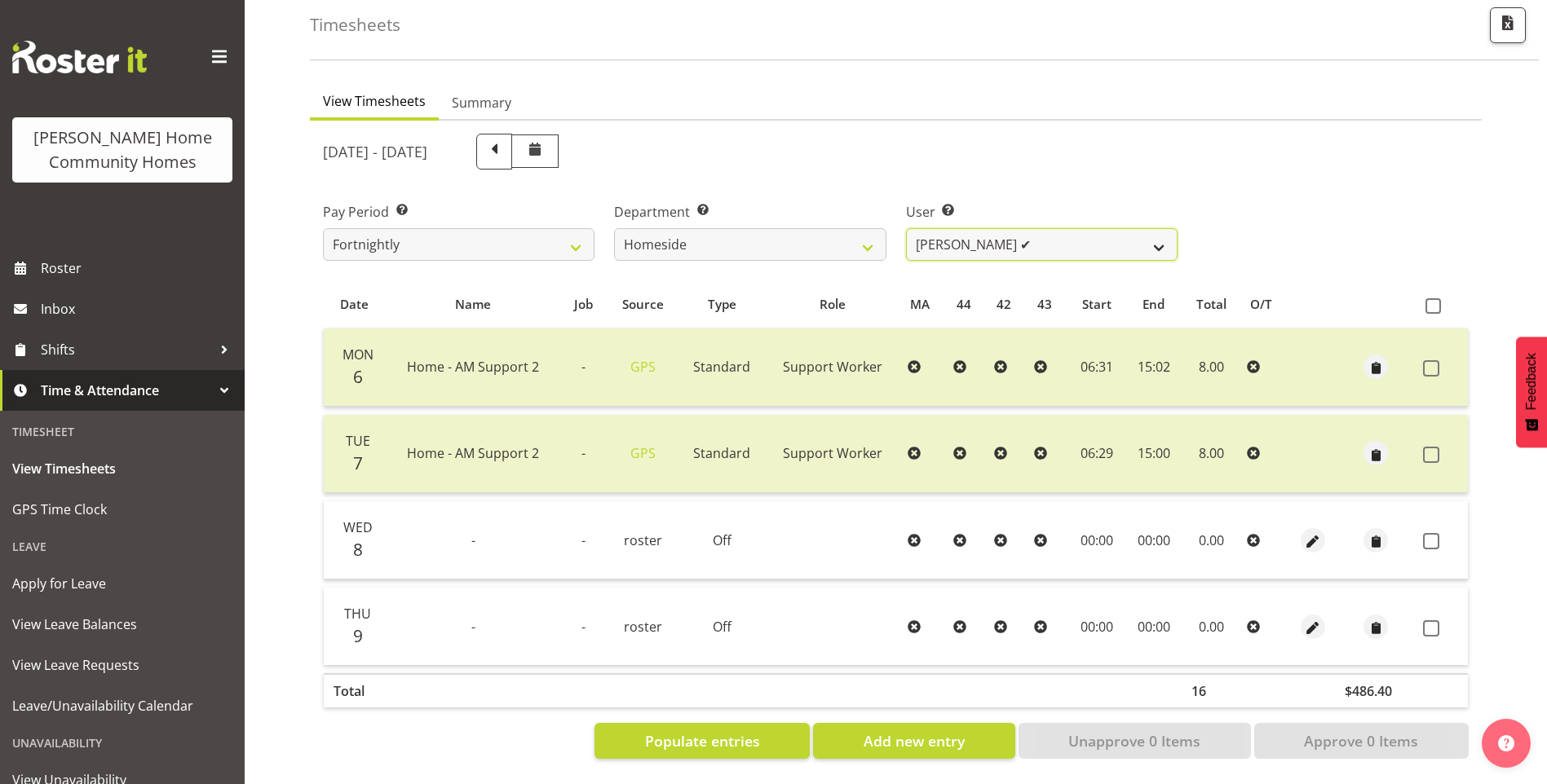
click at [939, 229] on select "[PERSON_NAME] ✔ [PERSON_NAME] ❌ [PERSON_NAME] (BK) [PERSON_NAME] ❌ [PERSON_NAME…" at bounding box center [1042, 245] width 272 height 32
select select "10523"
click at [906, 229] on select "[PERSON_NAME] ✔ [PERSON_NAME] ❌ [PERSON_NAME] (BK) [PERSON_NAME] ❌ [PERSON_NAME…" at bounding box center [1042, 245] width 272 height 32
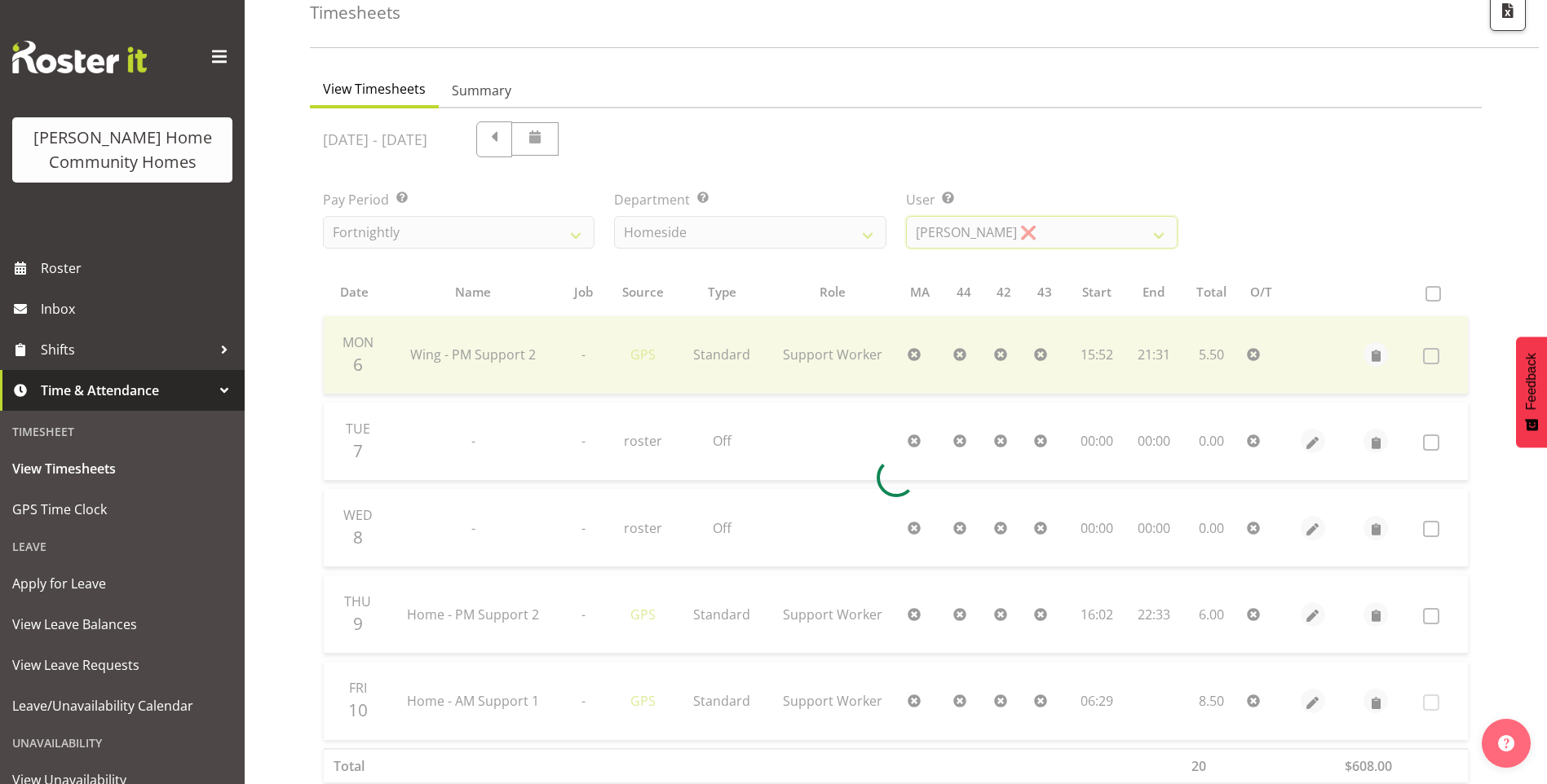
scroll to position [177, 0]
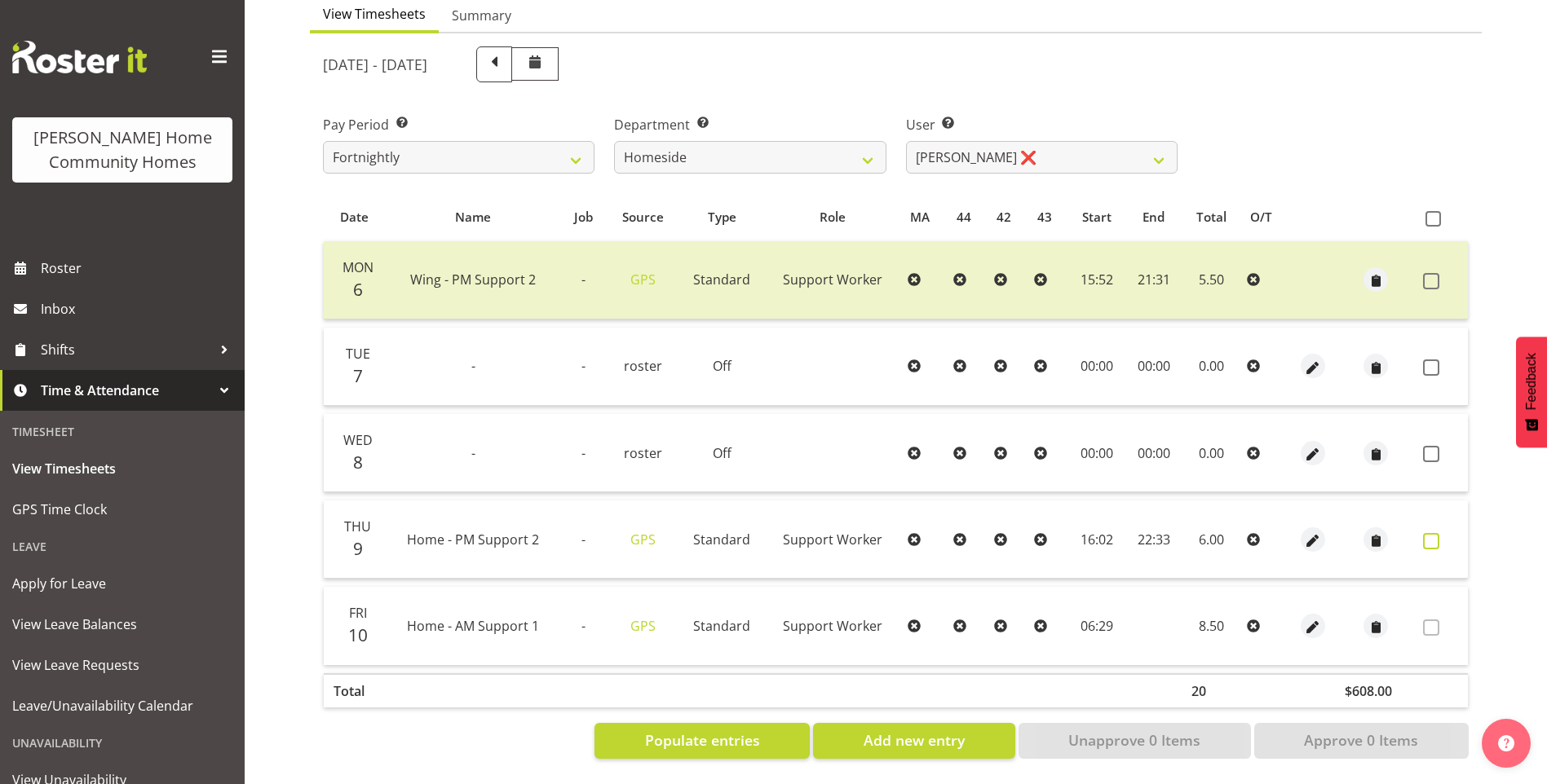
click at [1435, 533] on span at bounding box center [1431, 541] width 16 height 16
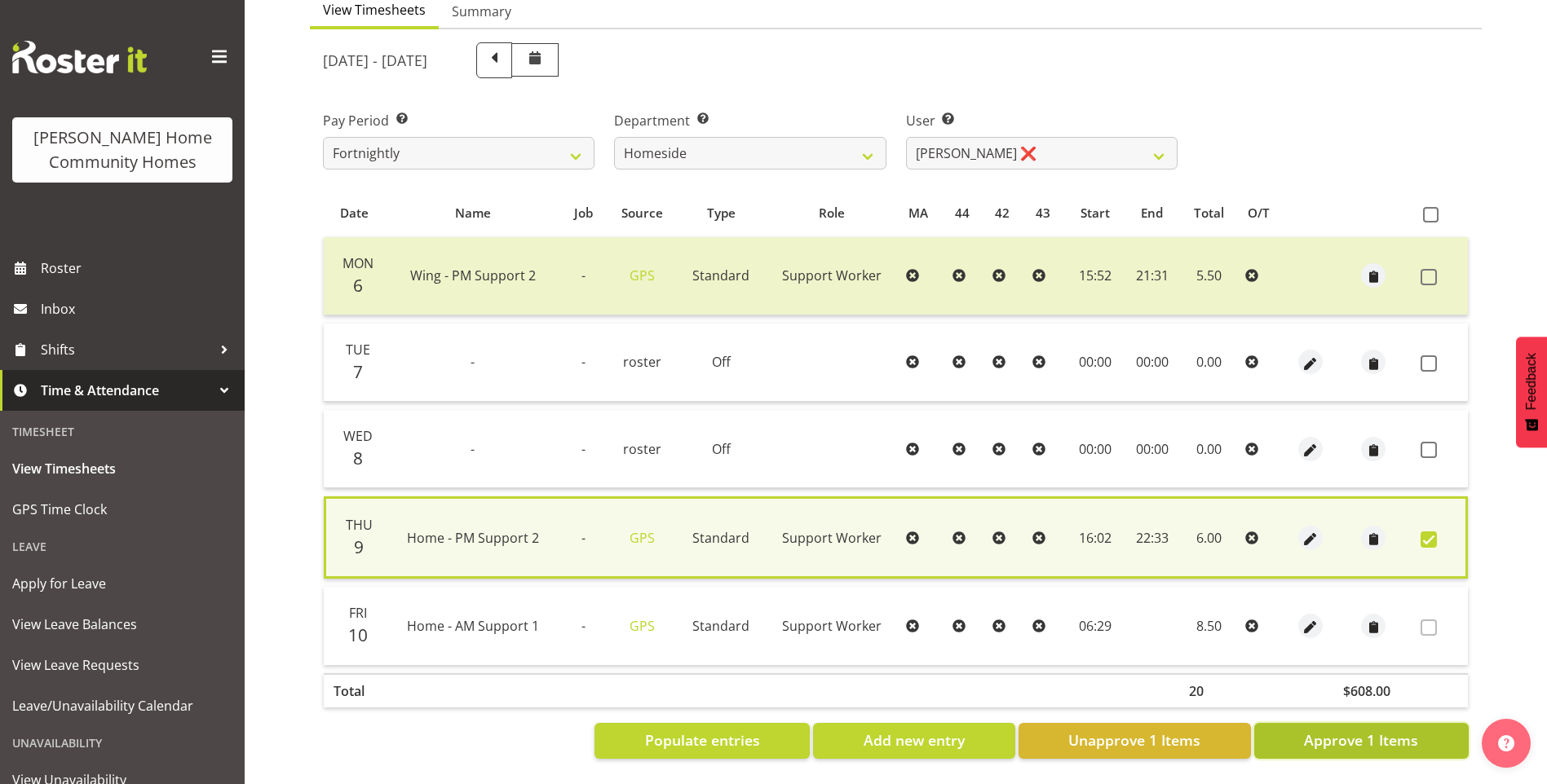
click at [1376, 730] on span "Approve 1 Items" at bounding box center [1361, 740] width 114 height 21
checkbox input "false"
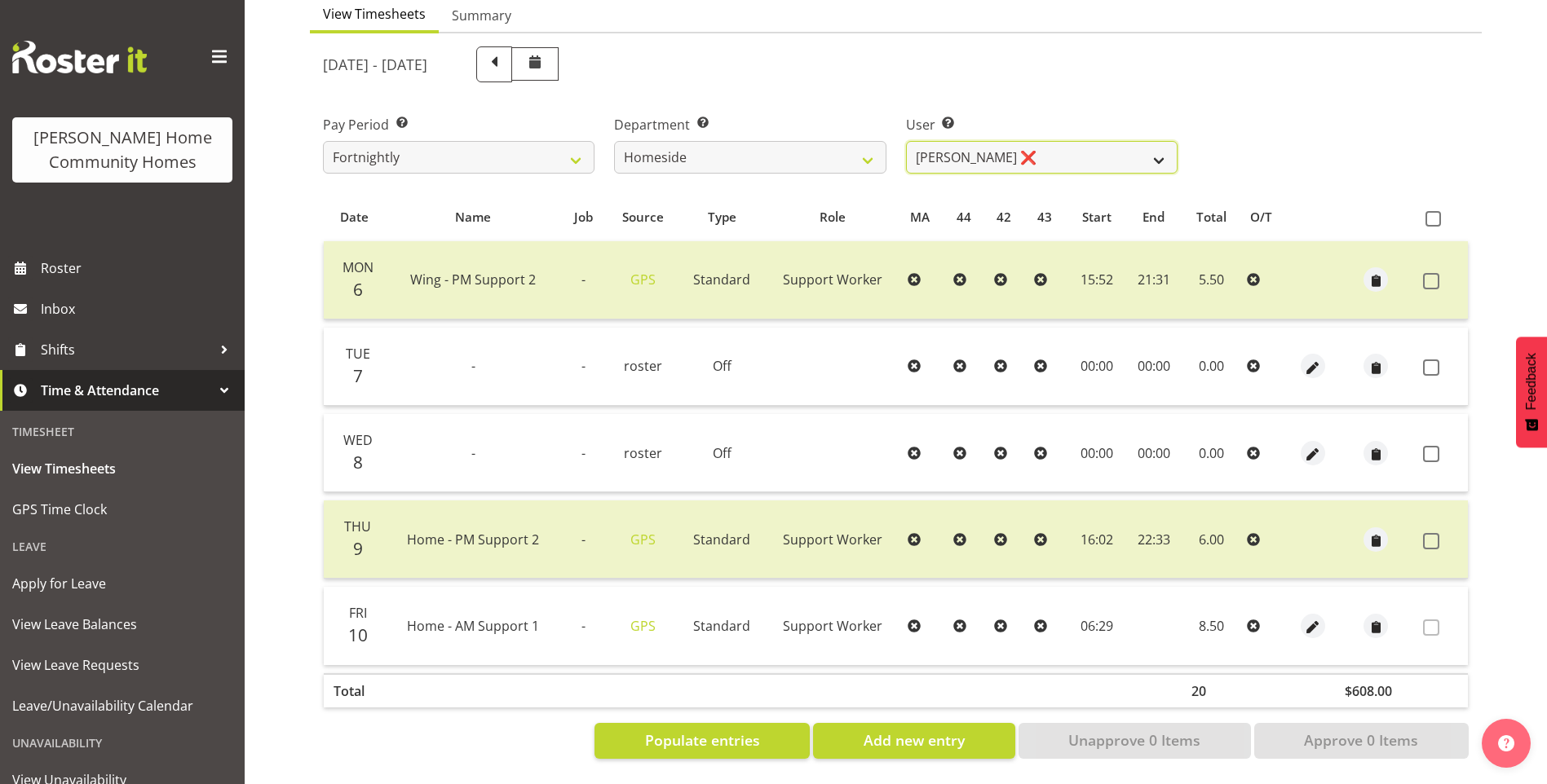
click at [939, 151] on select "[PERSON_NAME] ✔ [PERSON_NAME] ❌ [PERSON_NAME] (BK) [PERSON_NAME] ❌ [PERSON_NAME…" at bounding box center [1042, 157] width 272 height 32
select select "10404"
click at [906, 141] on select "[PERSON_NAME] ✔ [PERSON_NAME] ❌ [PERSON_NAME] (BK) [PERSON_NAME] ❌ [PERSON_NAME…" at bounding box center [1042, 157] width 272 height 32
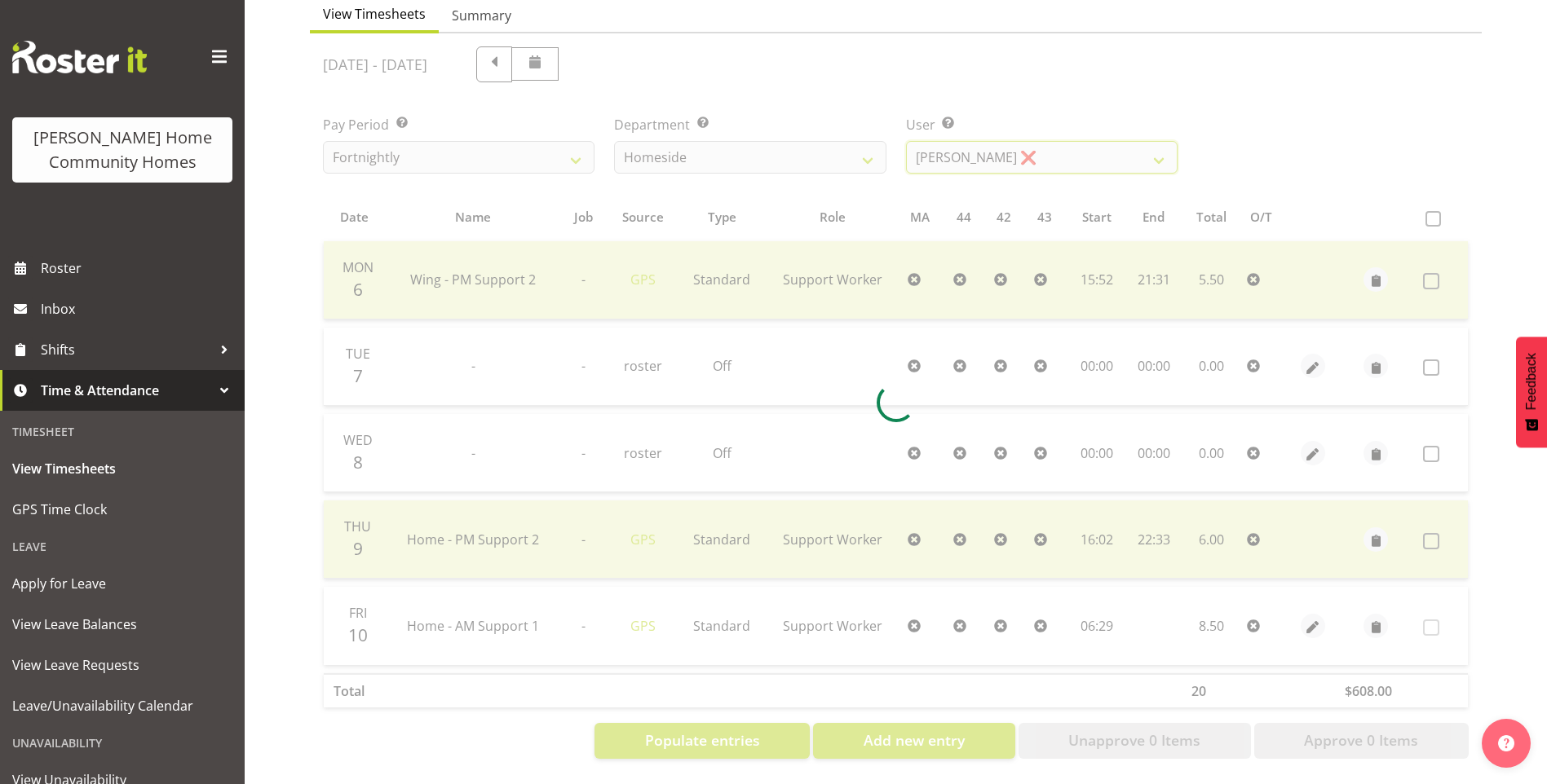
scroll to position [90, 0]
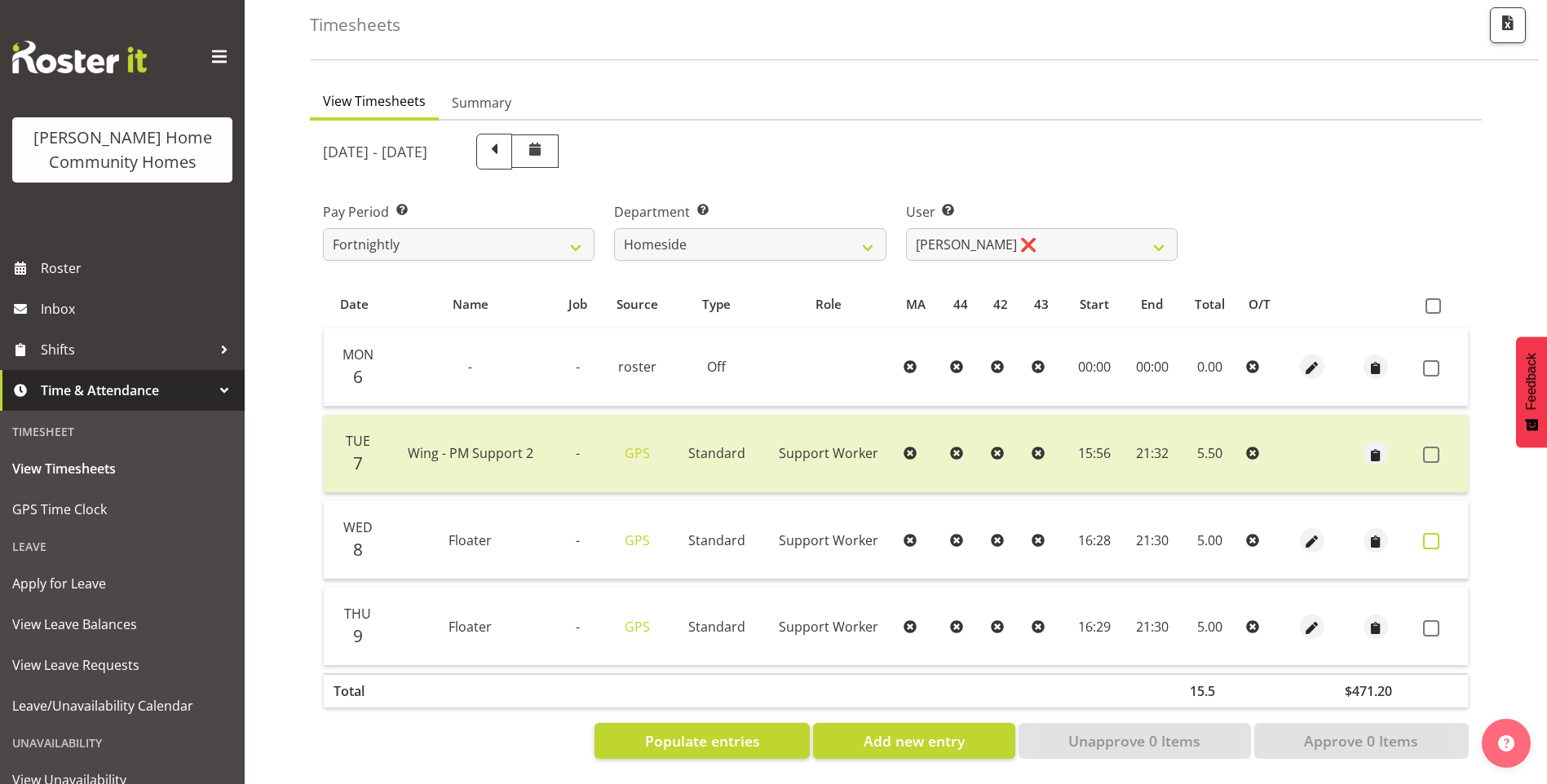
click at [1437, 533] on span at bounding box center [1431, 541] width 16 height 16
checkbox input "true"
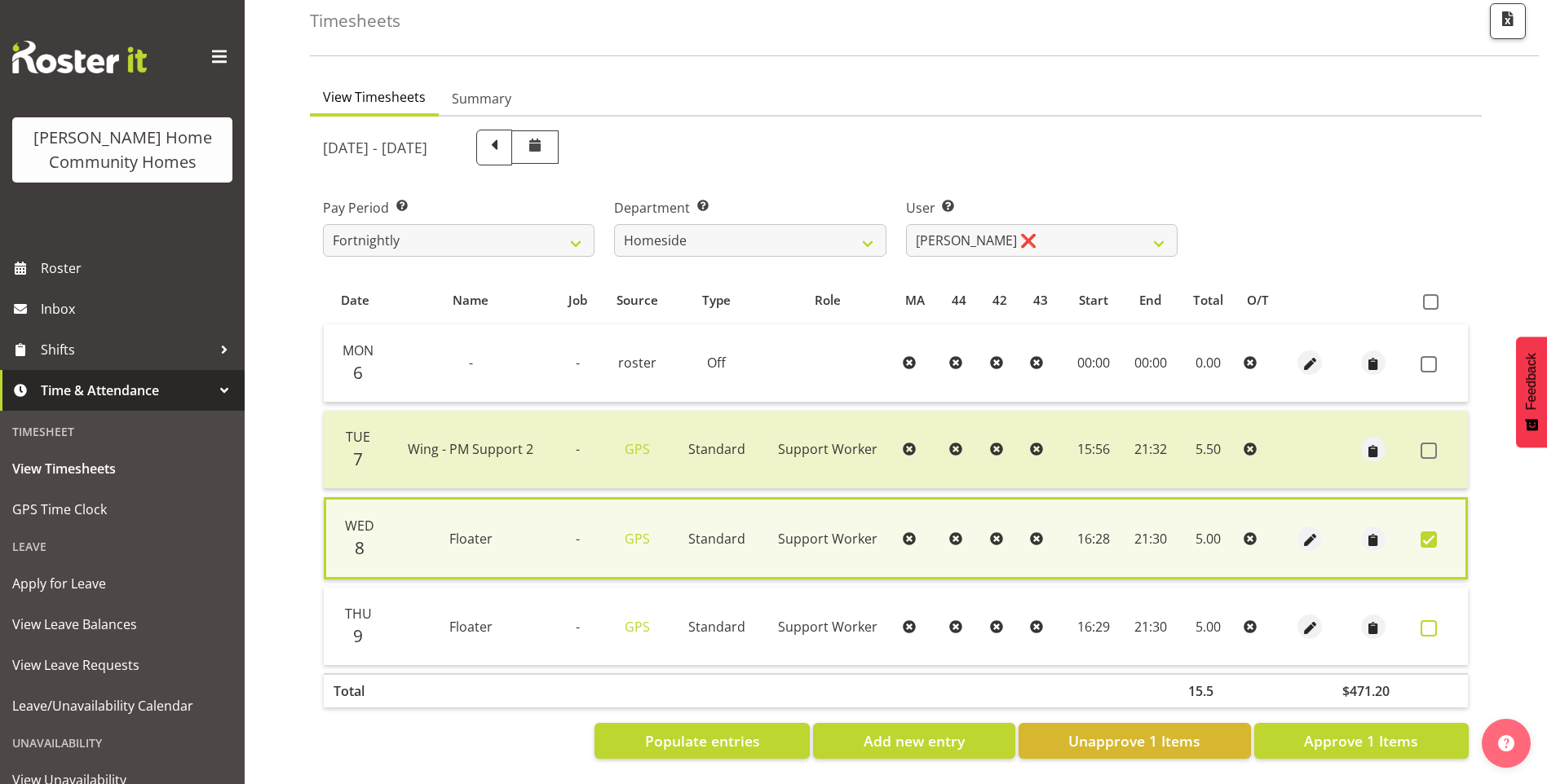
click at [1433, 620] on span at bounding box center [1429, 628] width 16 height 16
checkbox input "true"
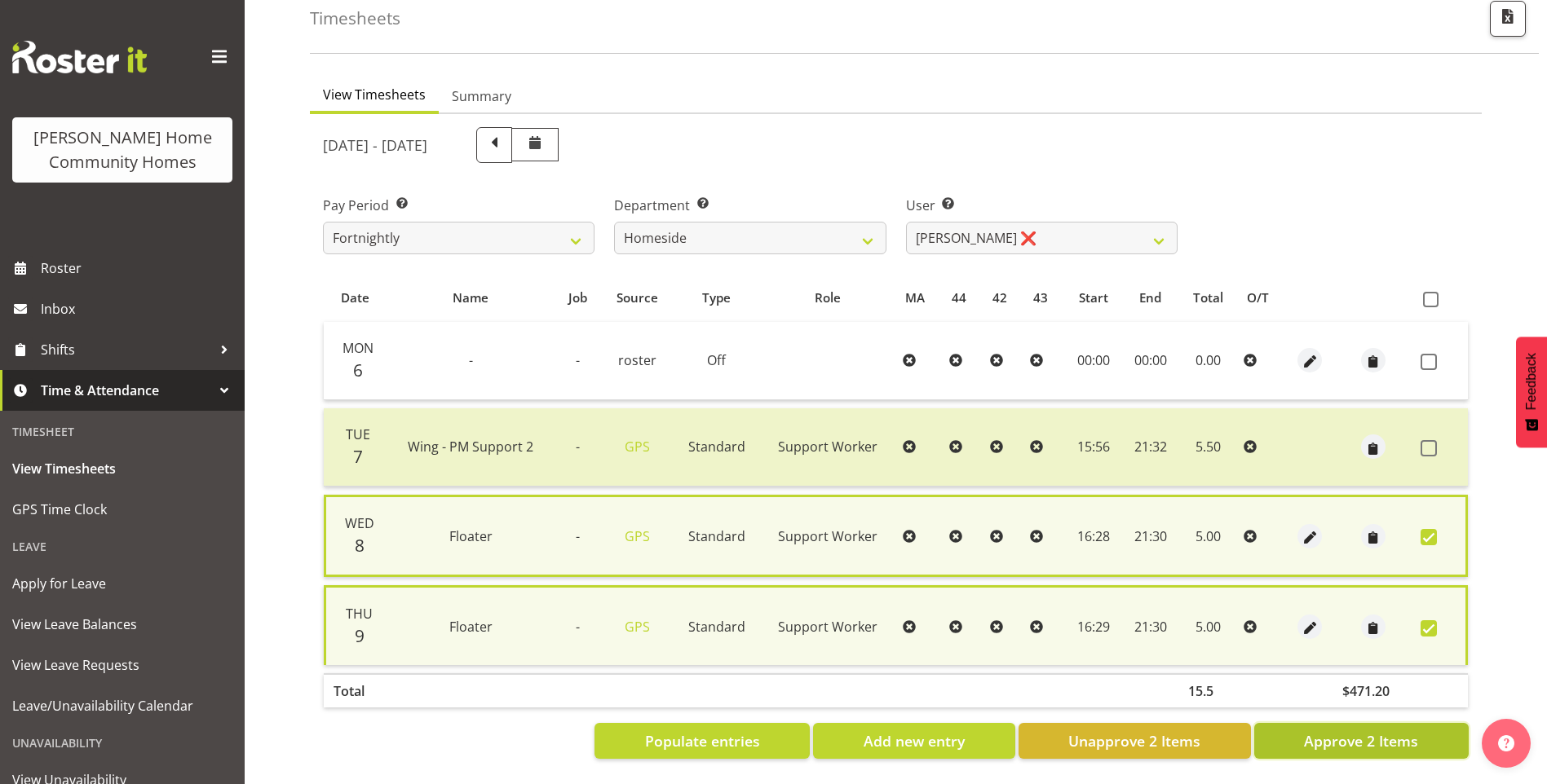
click at [1378, 731] on span "Approve 2 Items" at bounding box center [1361, 741] width 114 height 21
checkbox input "false"
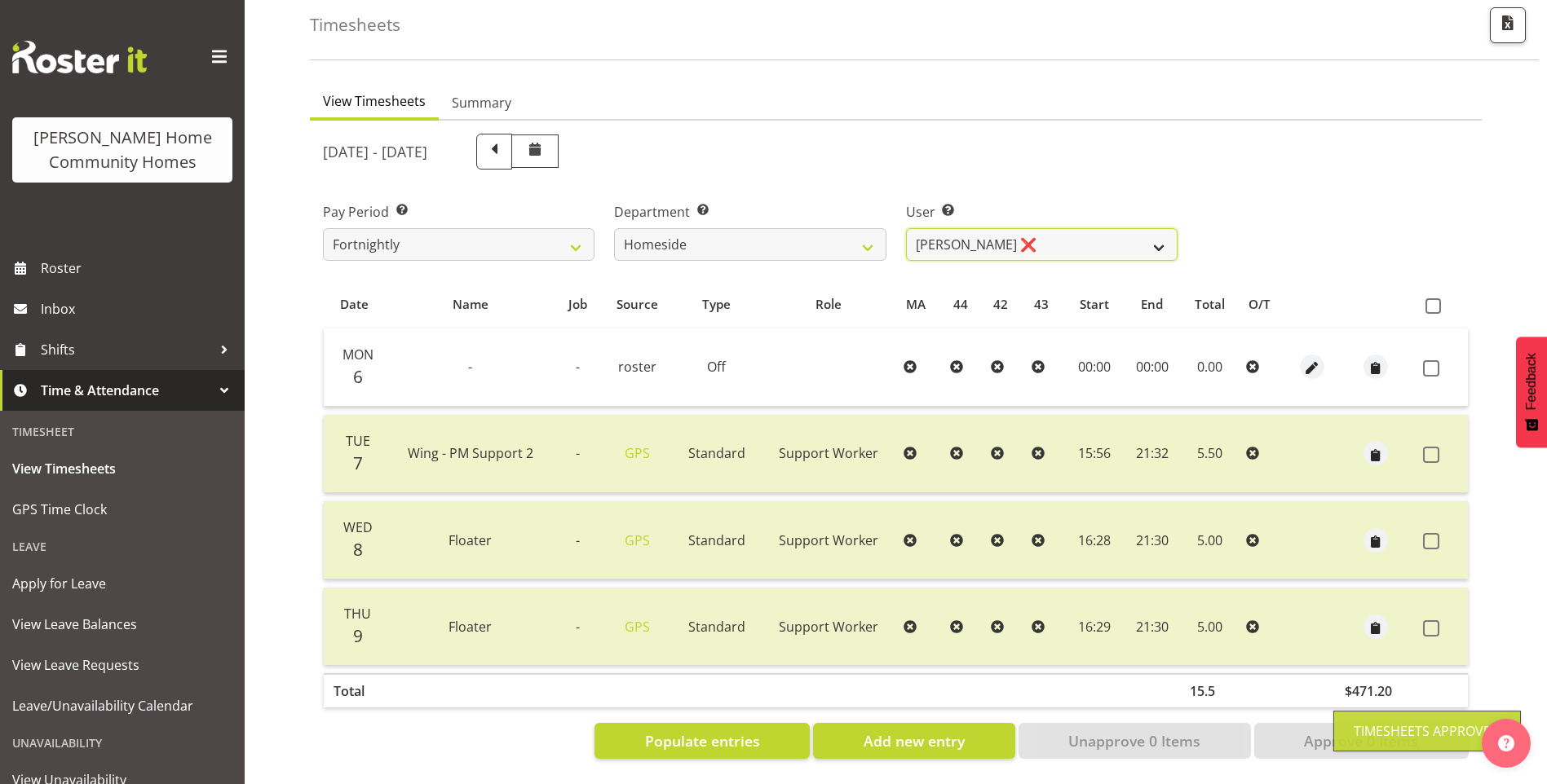
drag, startPoint x: 951, startPoint y: 228, endPoint x: 950, endPoint y: 236, distance: 8.1
click at [950, 230] on select "Asiasiga Vili ✔ Billie-Rose Dunlop ❌ Brijesh (BK) Kachhadiya ❌ Cheenee Vargas ❌…" at bounding box center [1042, 245] width 272 height 32
click at [906, 229] on select "Asiasiga Vili ✔ Billie-Rose Dunlop ❌ Brijesh (BK) Kachhadiya ❌ Cheenee Vargas ❌…" at bounding box center [1042, 245] width 272 height 32
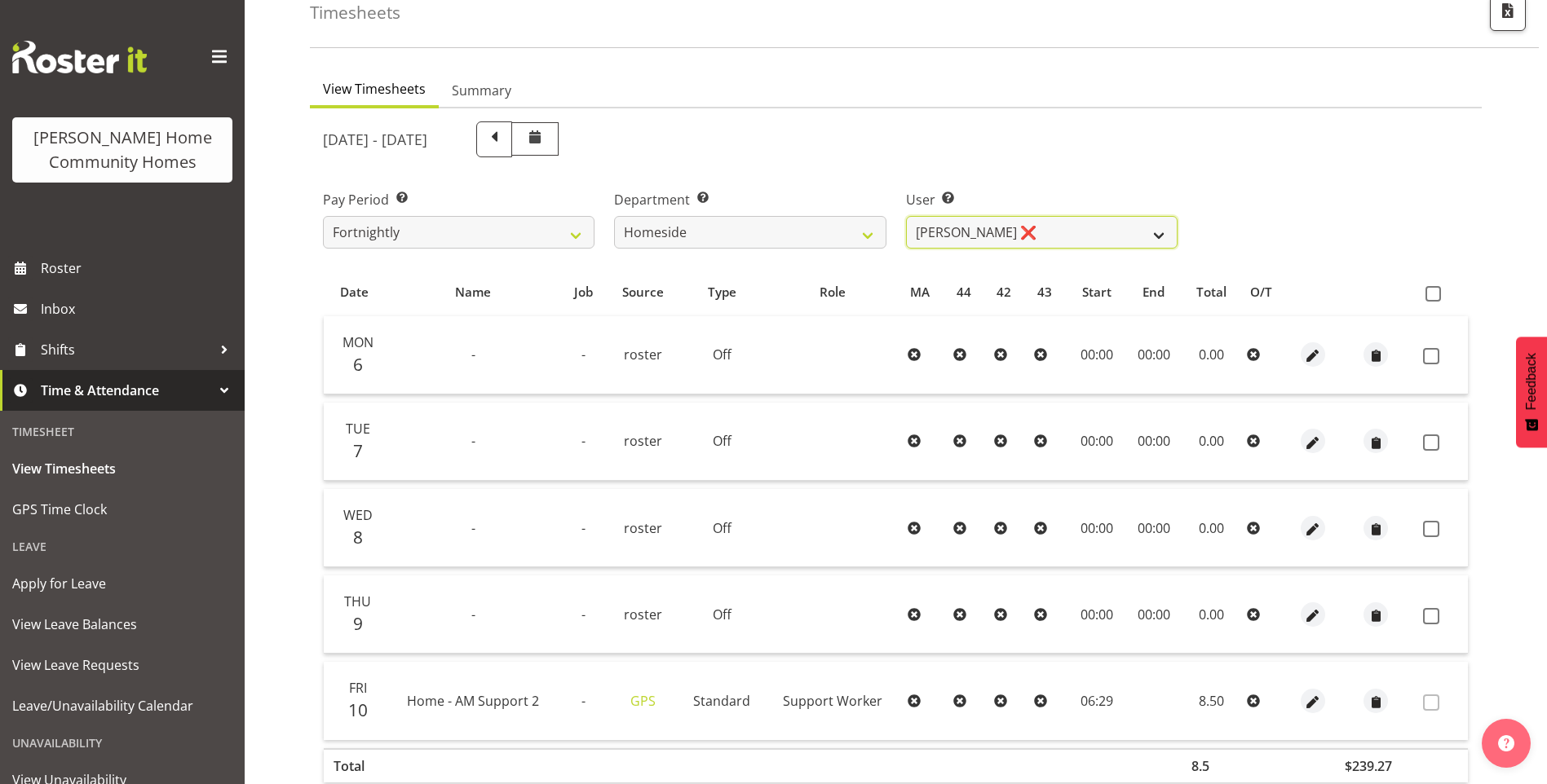
click at [947, 234] on select "Asiasiga Vili ✔ Billie-Rose Dunlop ❌ Brijesh (BK) Kachhadiya ❌ Cheenee Vargas ❌…" at bounding box center [1042, 232] width 272 height 32
select select "10443"
click at [906, 216] on select "Asiasiga Vili ✔ Billie-Rose Dunlop ❌ Brijesh (BK) Kachhadiya ❌ Cheenee Vargas ❌…" at bounding box center [1042, 232] width 272 height 32
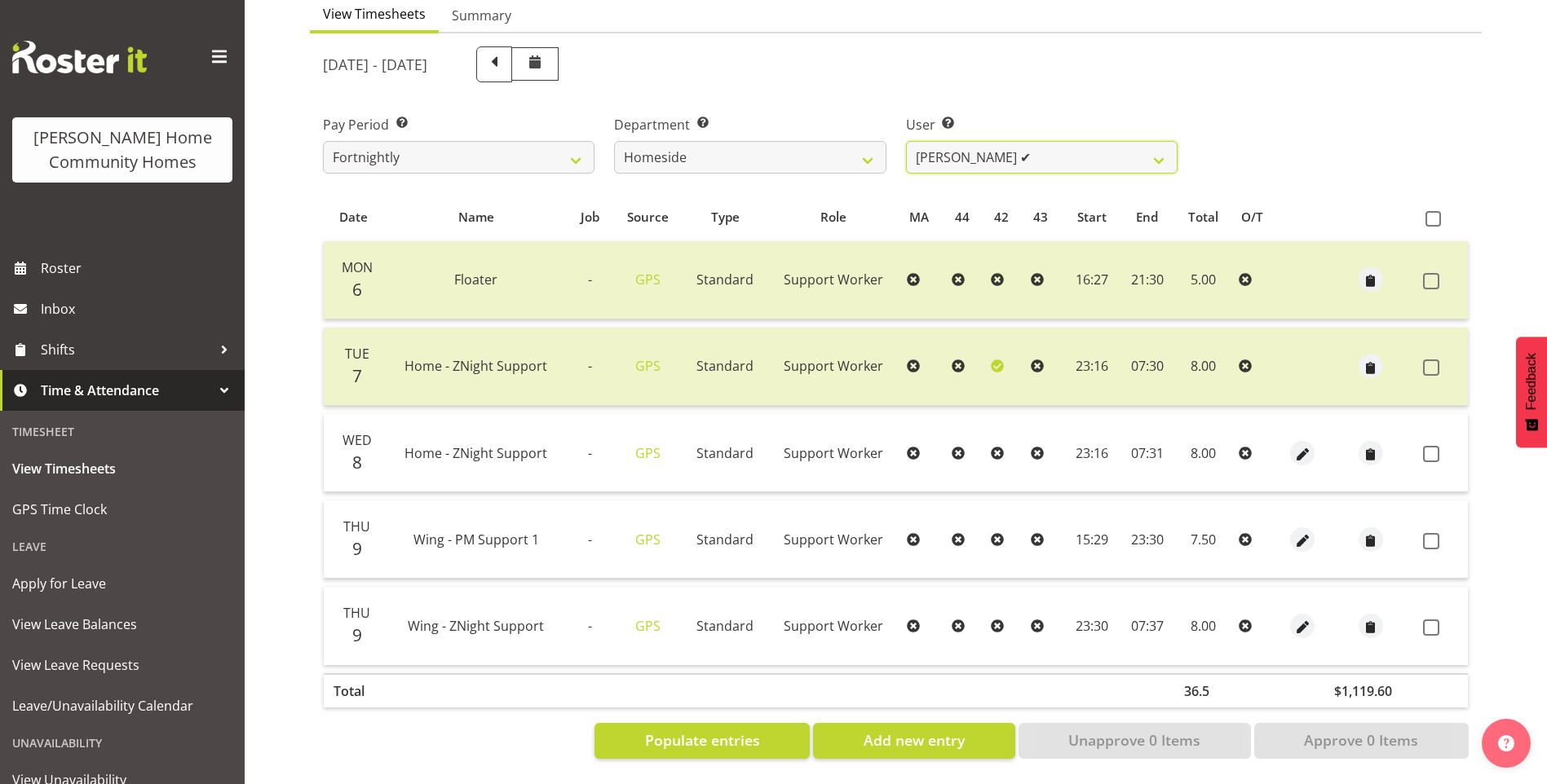
scroll to position [177, 0]
click at [1304, 445] on span "button" at bounding box center [1303, 454] width 19 height 19
select select "Standard"
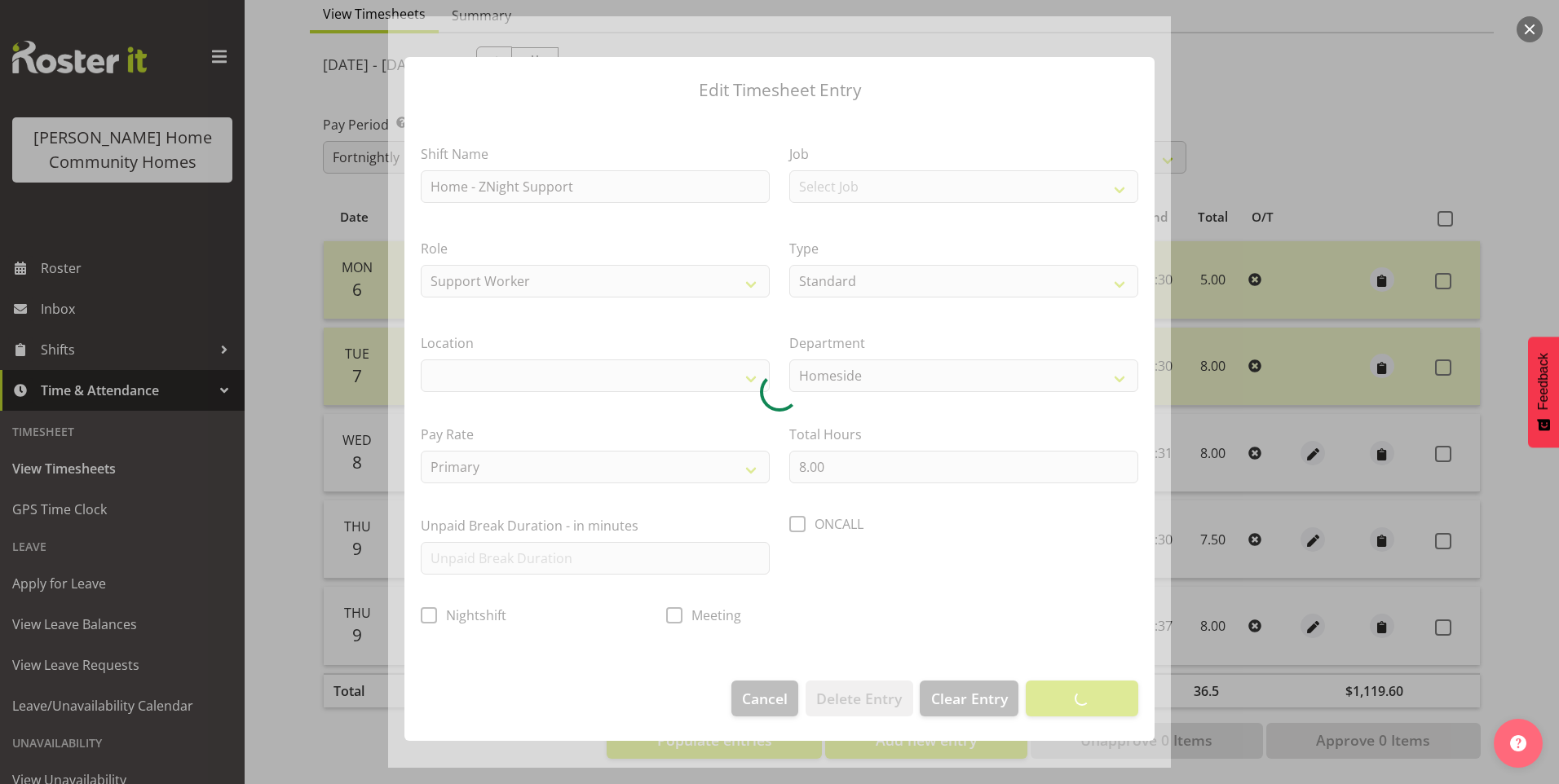
select select "1067"
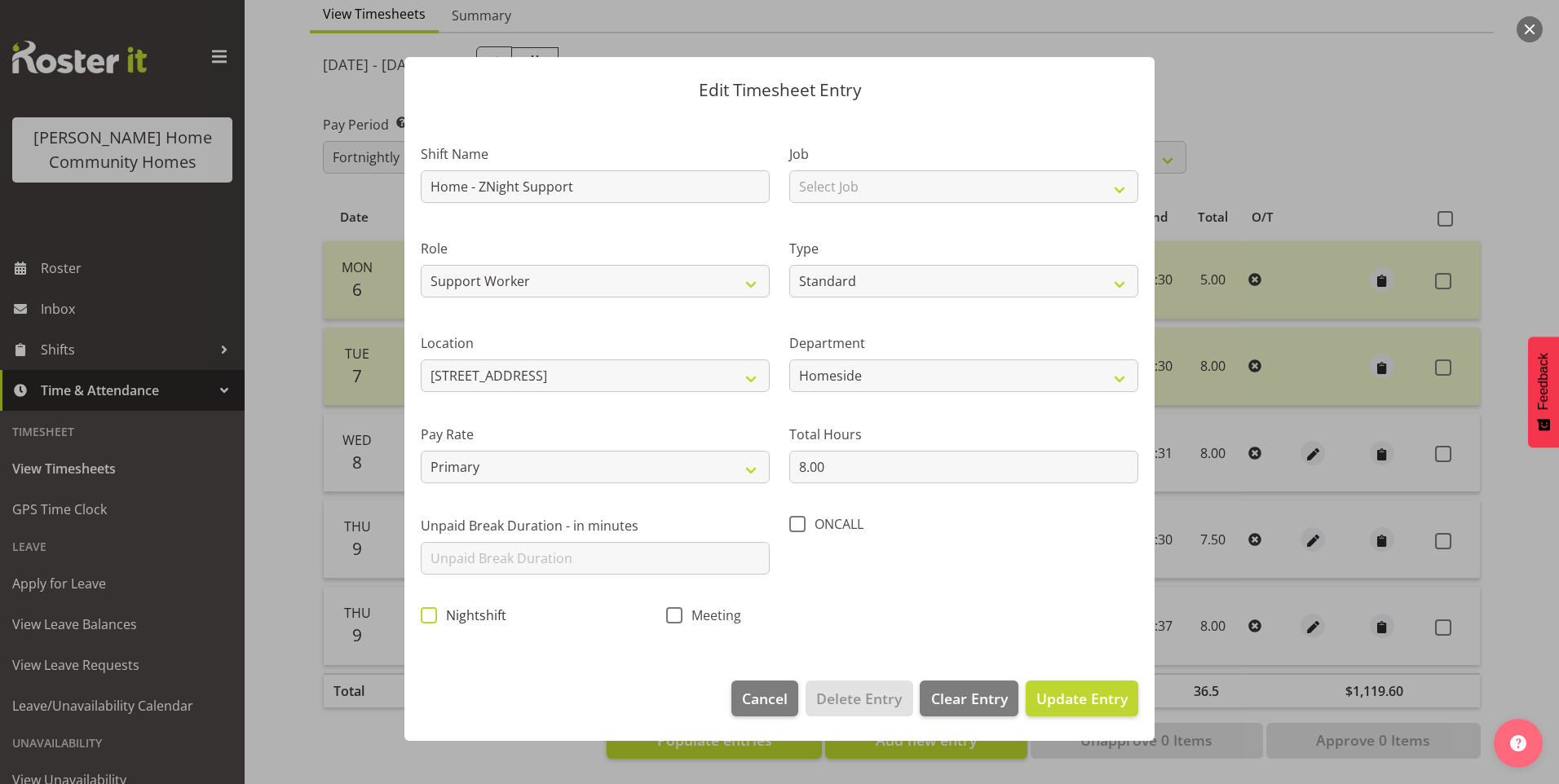
click at [435, 616] on span at bounding box center [429, 614] width 16 height 16
click at [432, 616] on input "Nightshift" at bounding box center [426, 614] width 10 height 10
checkbox input "true"
click at [1055, 694] on span "Update Entry" at bounding box center [1083, 698] width 91 height 20
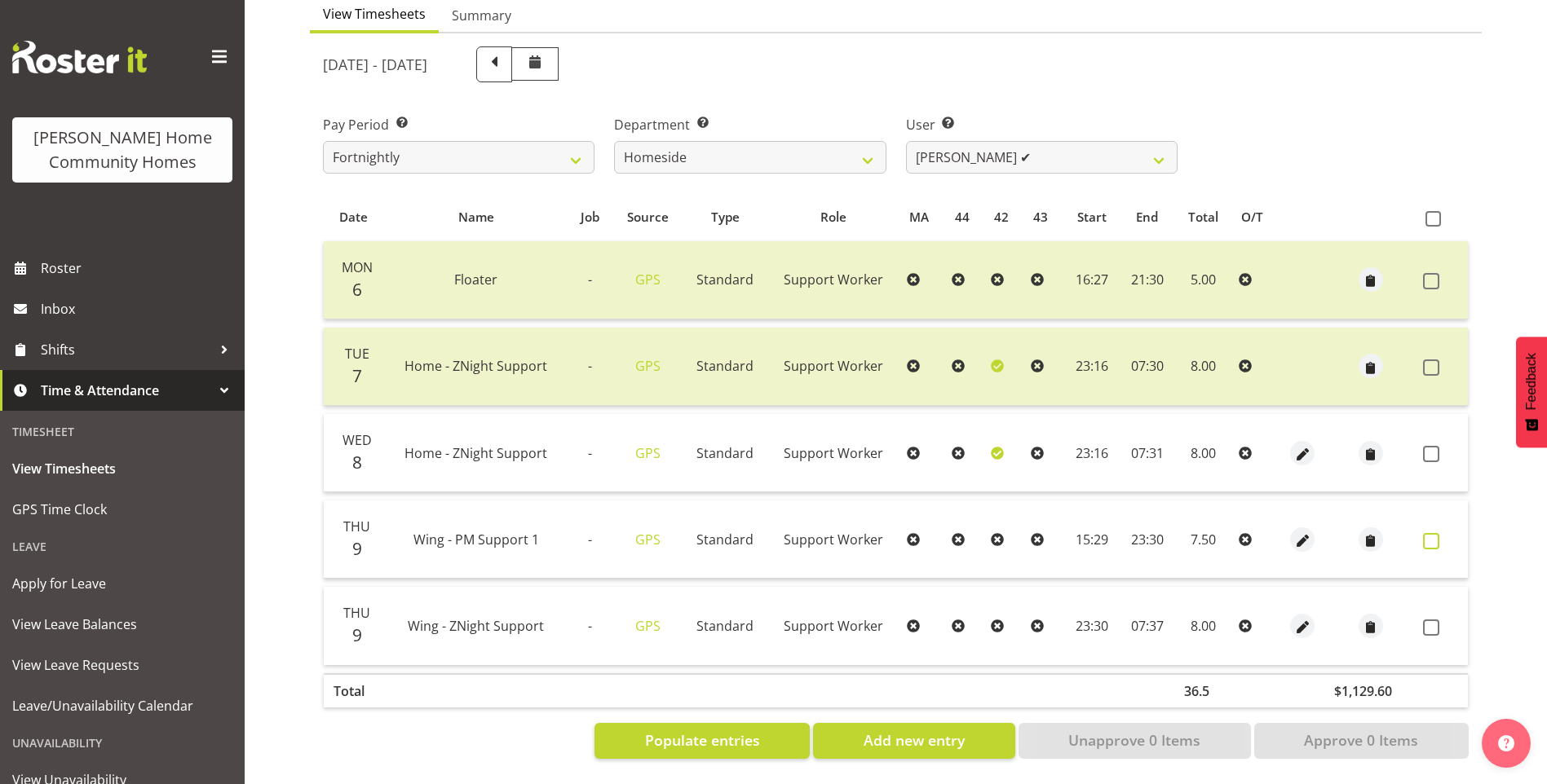
click at [1438, 533] on span at bounding box center [1431, 541] width 16 height 16
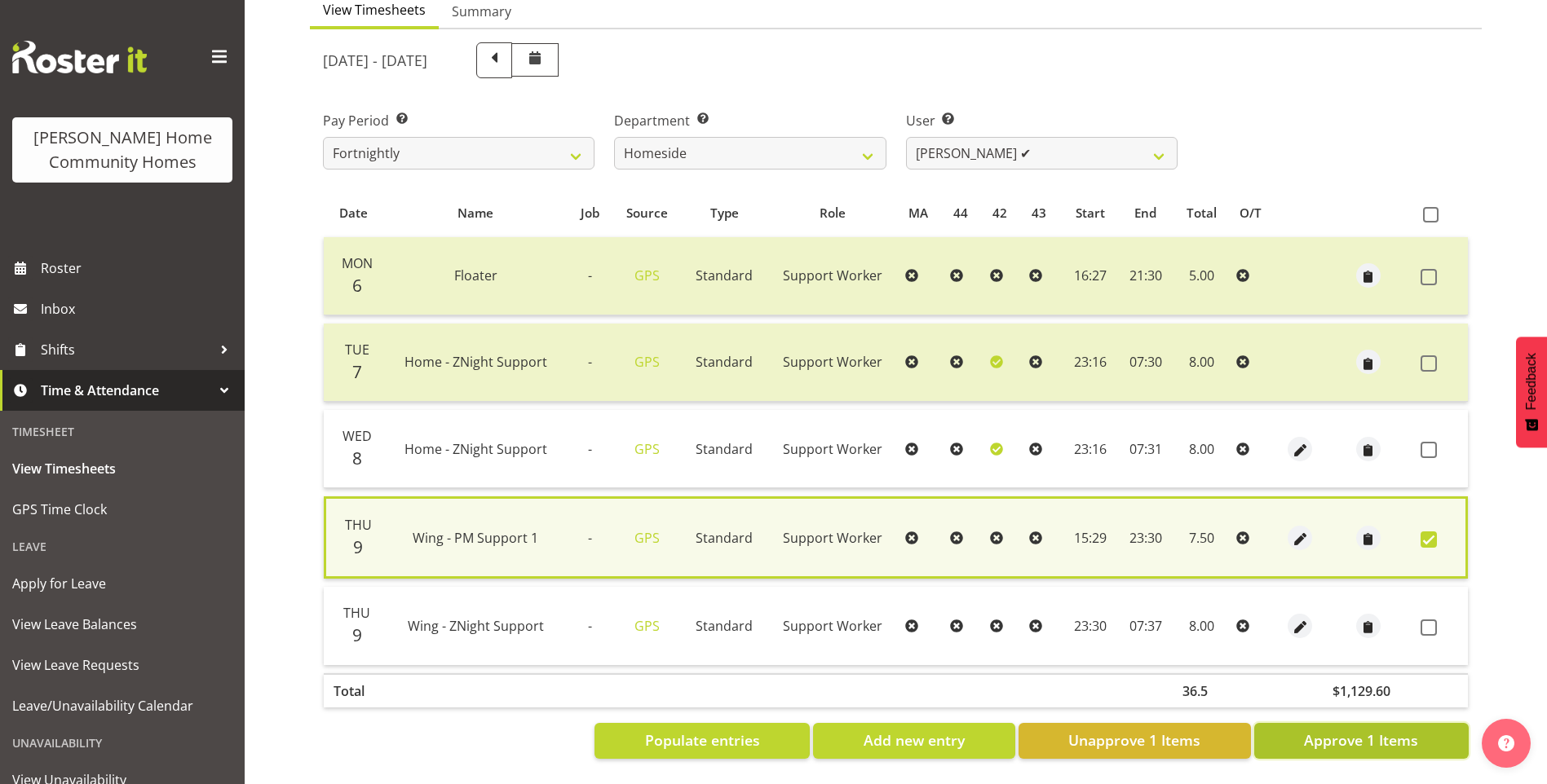
click at [1408, 732] on span "Approve 1 Items" at bounding box center [1361, 740] width 114 height 21
checkbox input "false"
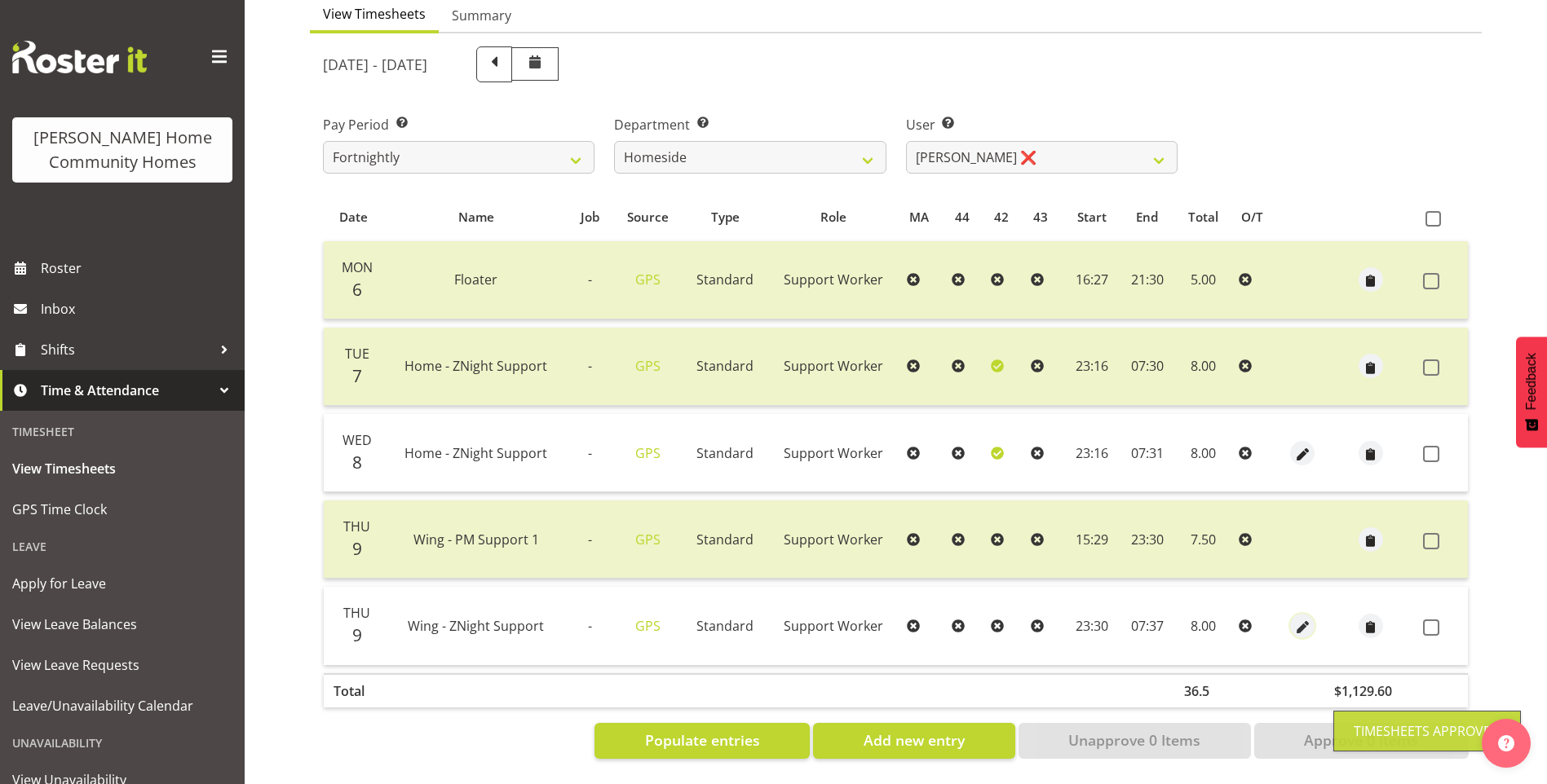
click at [1298, 618] on span "button" at bounding box center [1303, 628] width 19 height 19
select select "Standard"
select select "749"
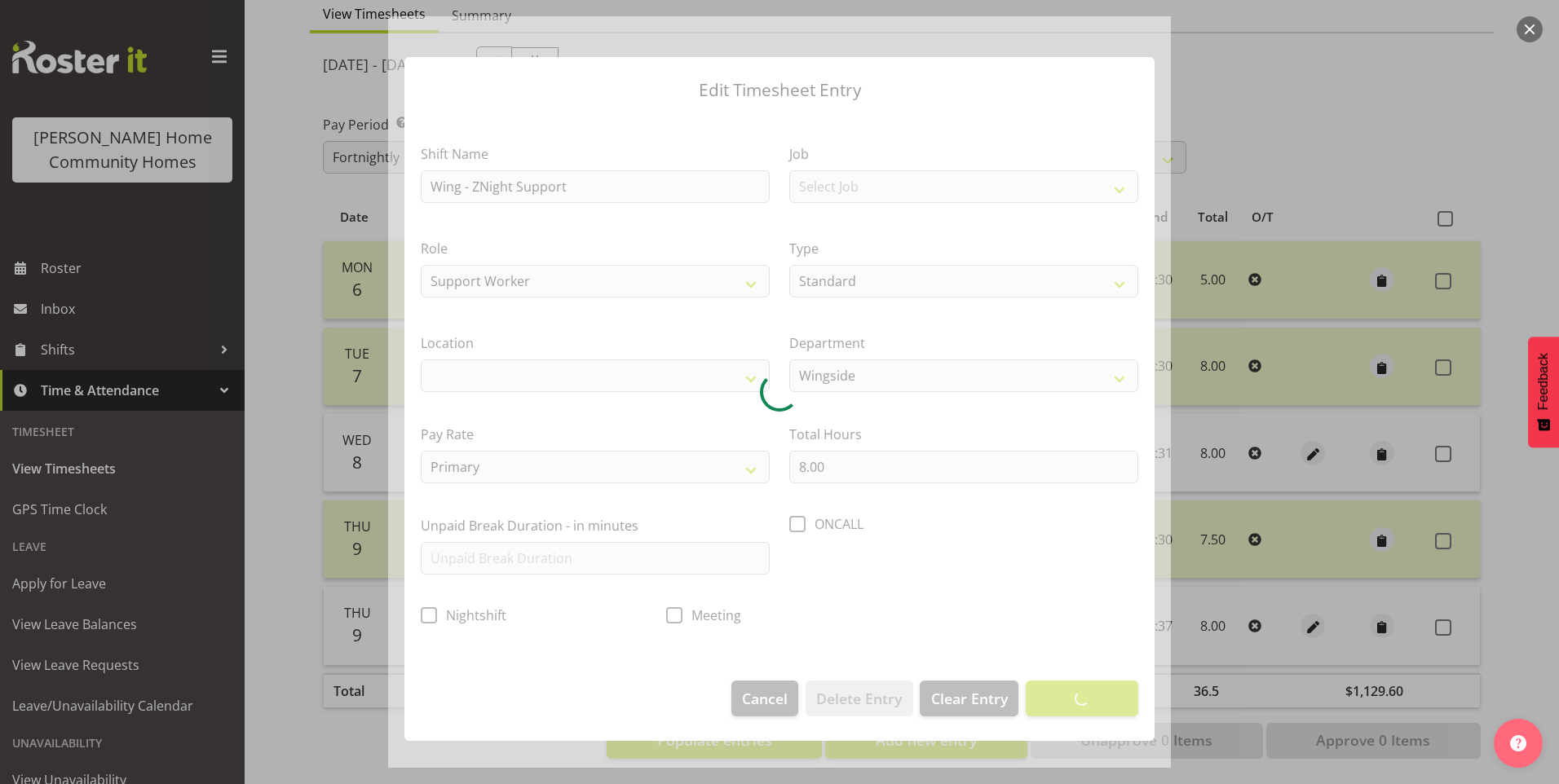
select select "1071"
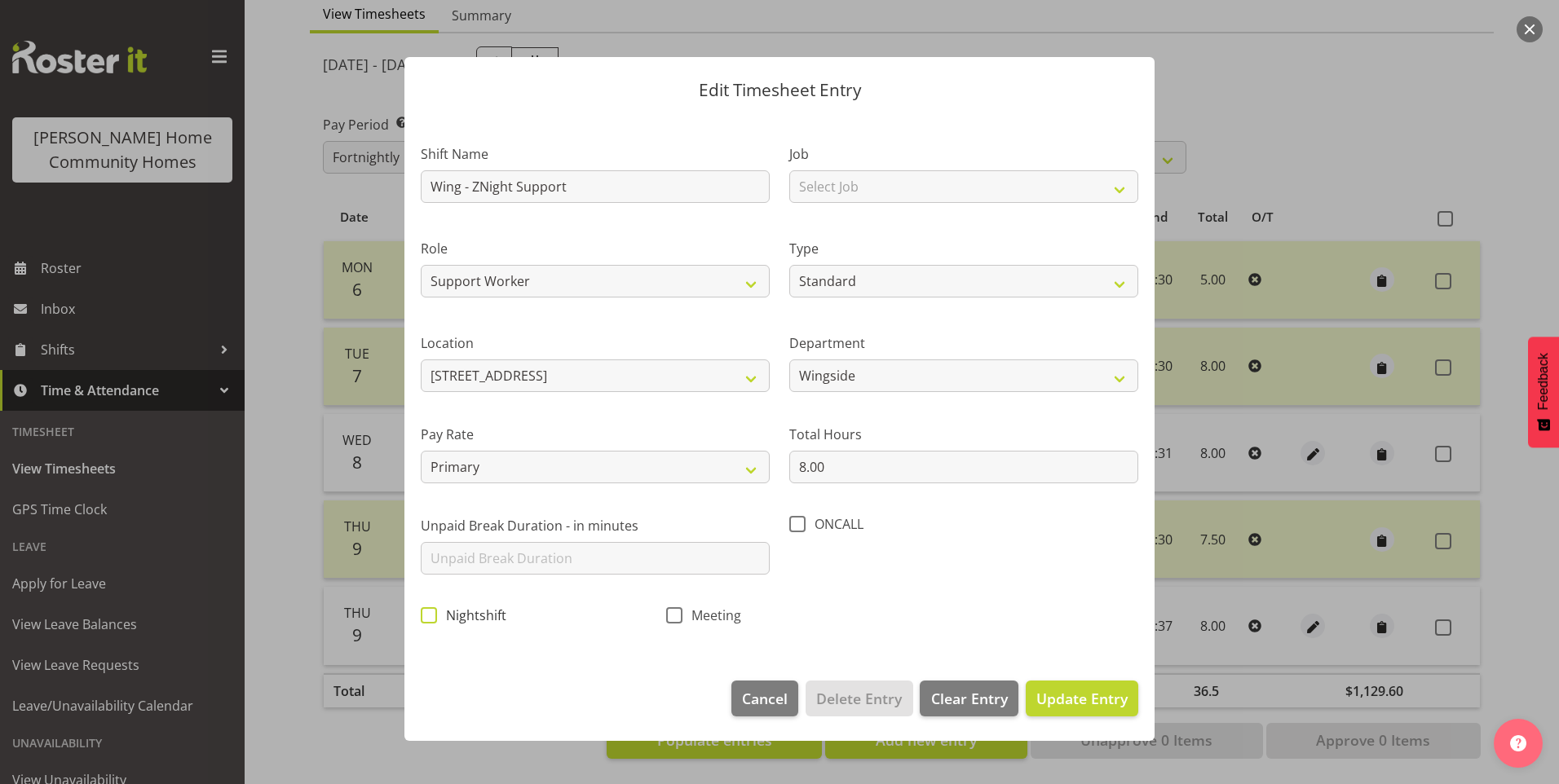
click at [424, 613] on span at bounding box center [429, 614] width 16 height 16
click at [424, 613] on input "Nightshift" at bounding box center [426, 614] width 10 height 10
checkbox input "true"
drag, startPoint x: 1064, startPoint y: 691, endPoint x: 1131, endPoint y: 670, distance: 70.2
click at [1064, 690] on span "Update Entry" at bounding box center [1083, 698] width 91 height 20
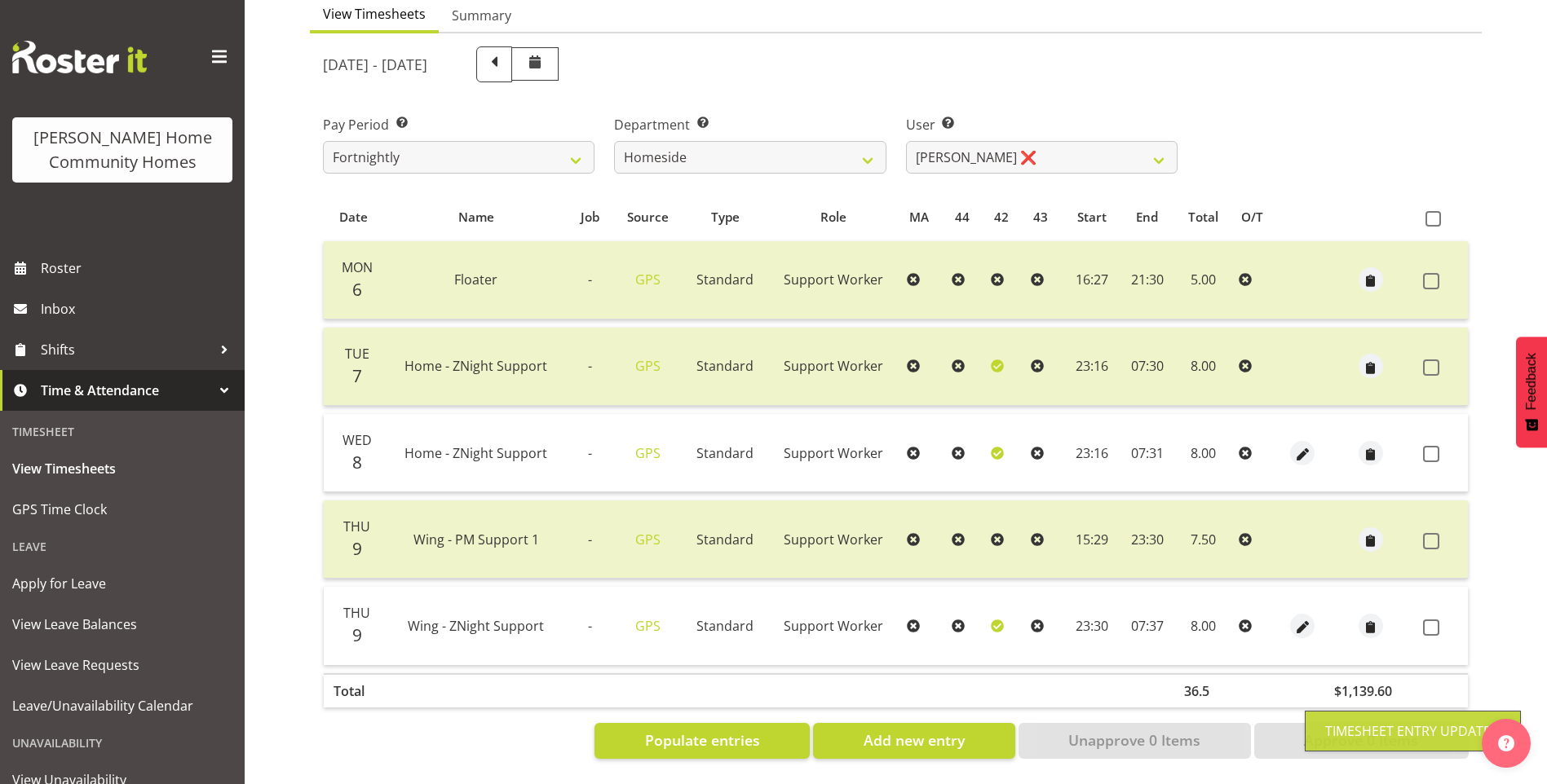
click at [1443, 446] on label at bounding box center [1435, 453] width 26 height 16
checkbox input "true"
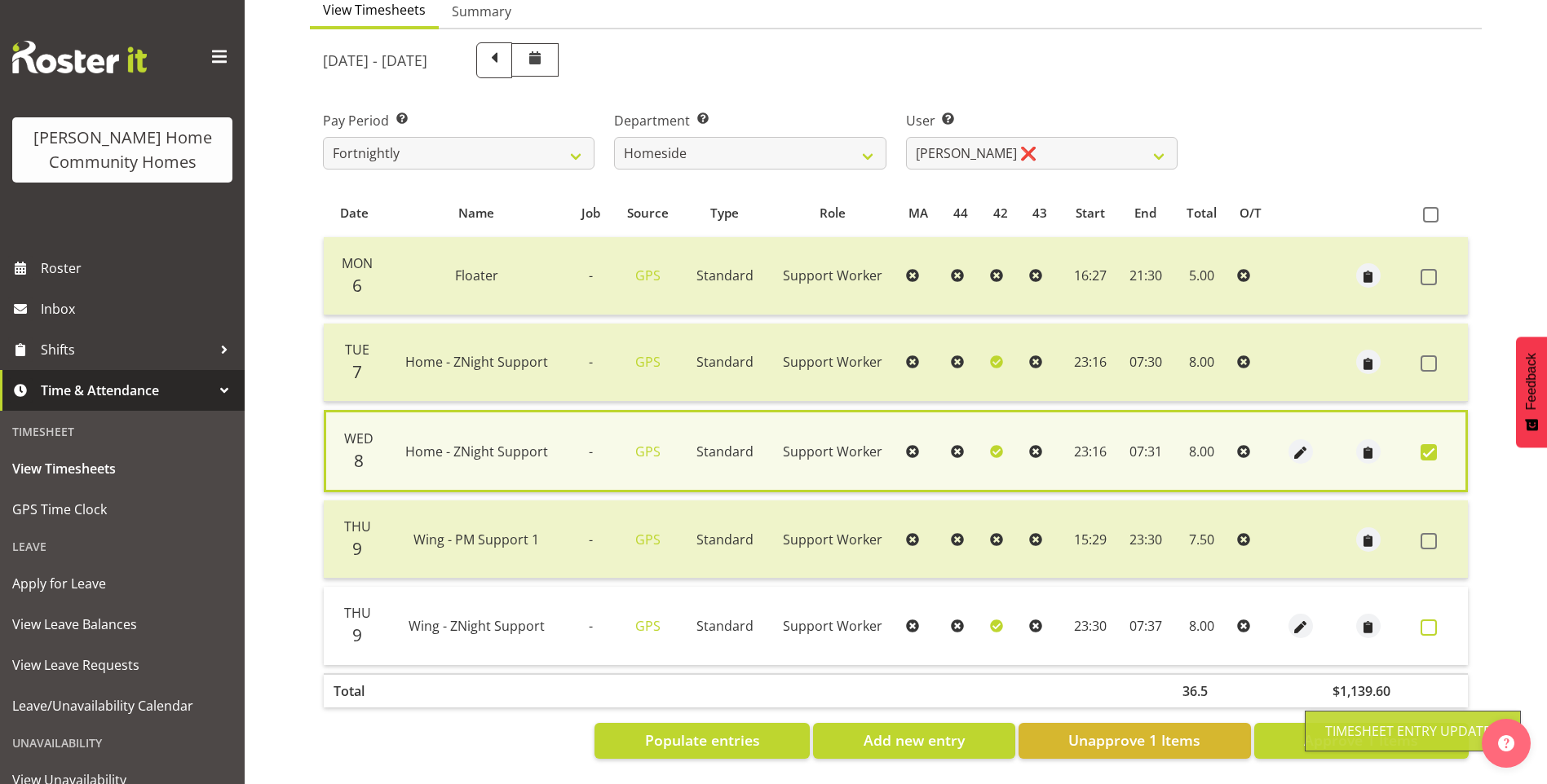
click at [1433, 619] on span at bounding box center [1429, 627] width 16 height 16
checkbox input "true"
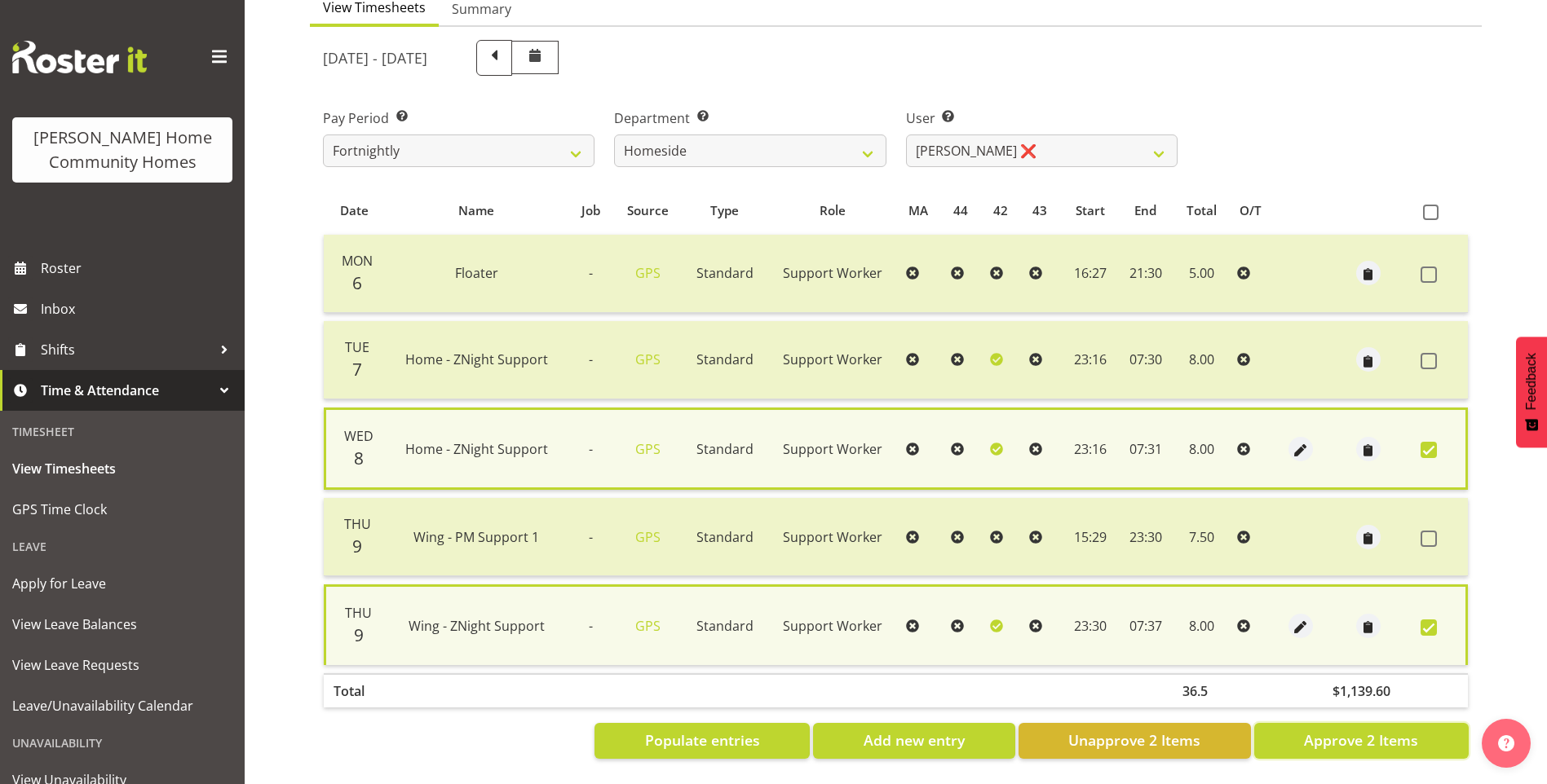
drag, startPoint x: 1376, startPoint y: 736, endPoint x: 1288, endPoint y: 664, distance: 113.7
click at [1373, 734] on span "Approve 2 Items" at bounding box center [1361, 740] width 114 height 21
checkbox input "false"
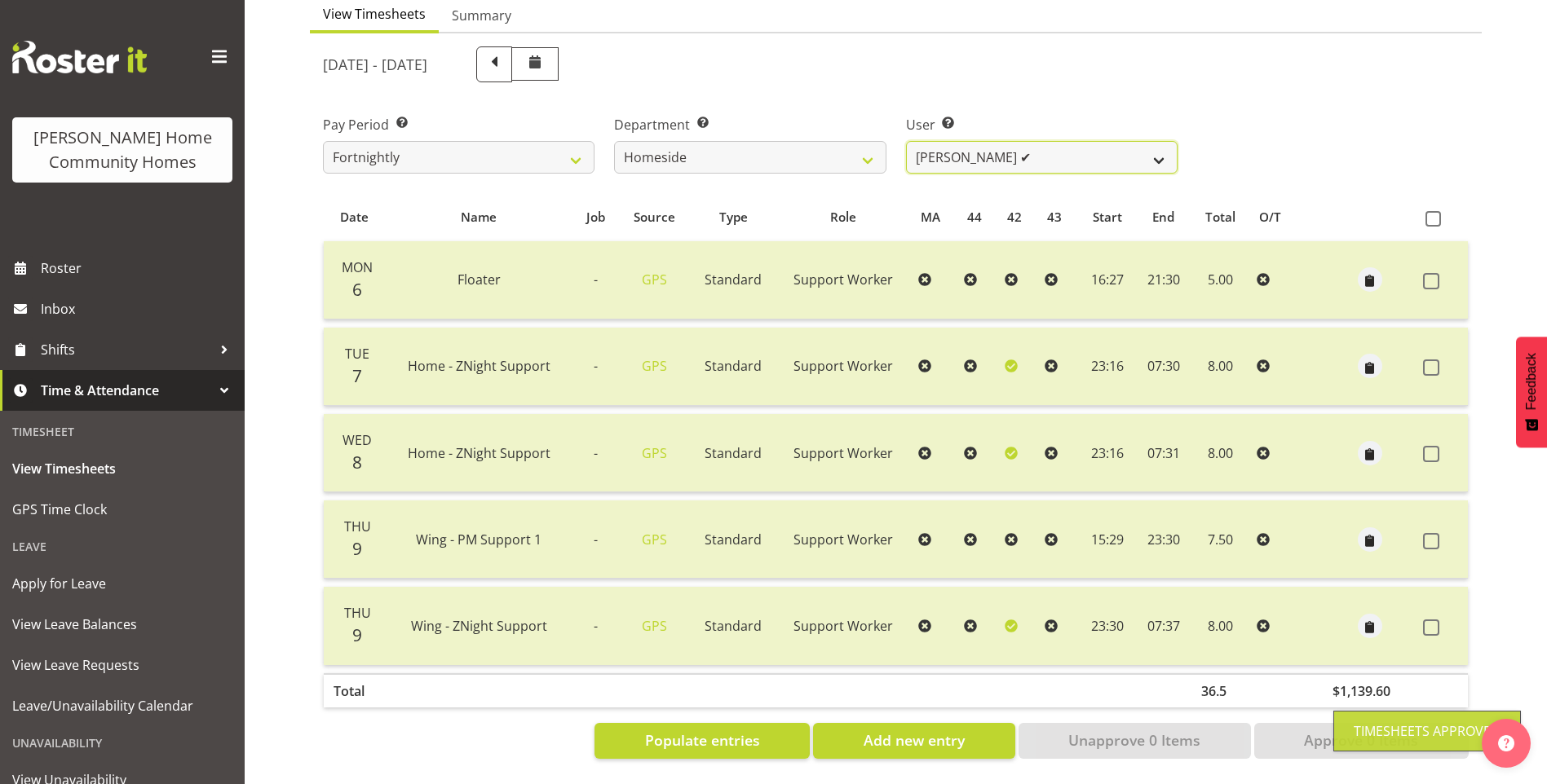
click at [972, 142] on select "Asiasiga Vili ✔ Billie-Rose Dunlop ❌ Brijesh (BK) Kachhadiya ❌ Cheenee Vargas ❌…" at bounding box center [1042, 157] width 272 height 32
select select "8540"
click at [906, 141] on select "Asiasiga Vili ✔ Billie-Rose Dunlop ❌ Brijesh (BK) Kachhadiya ❌ Cheenee Vargas ❌…" at bounding box center [1042, 157] width 272 height 32
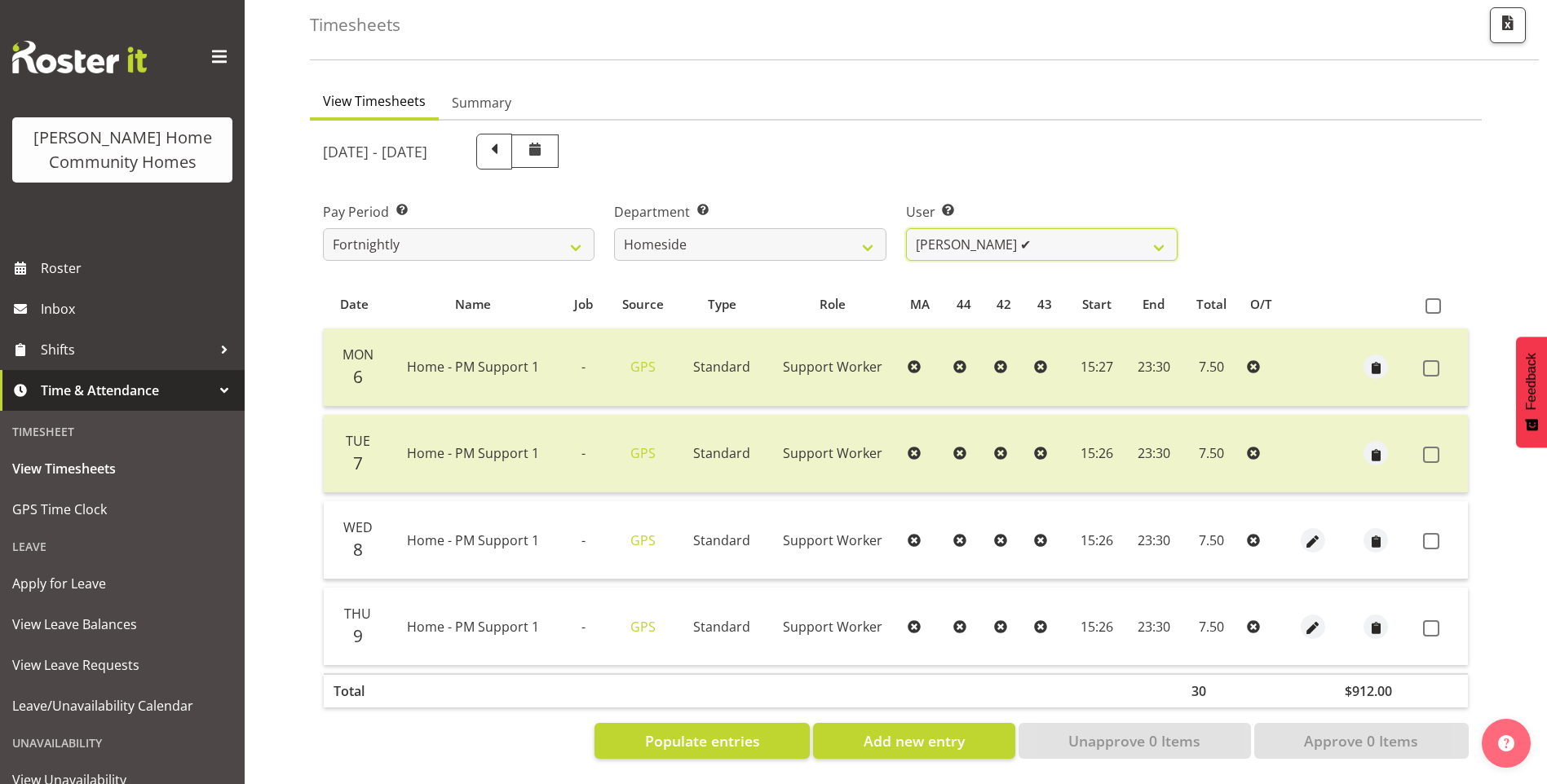
scroll to position [90, 0]
click at [1424, 533] on span at bounding box center [1431, 541] width 16 height 16
checkbox input "true"
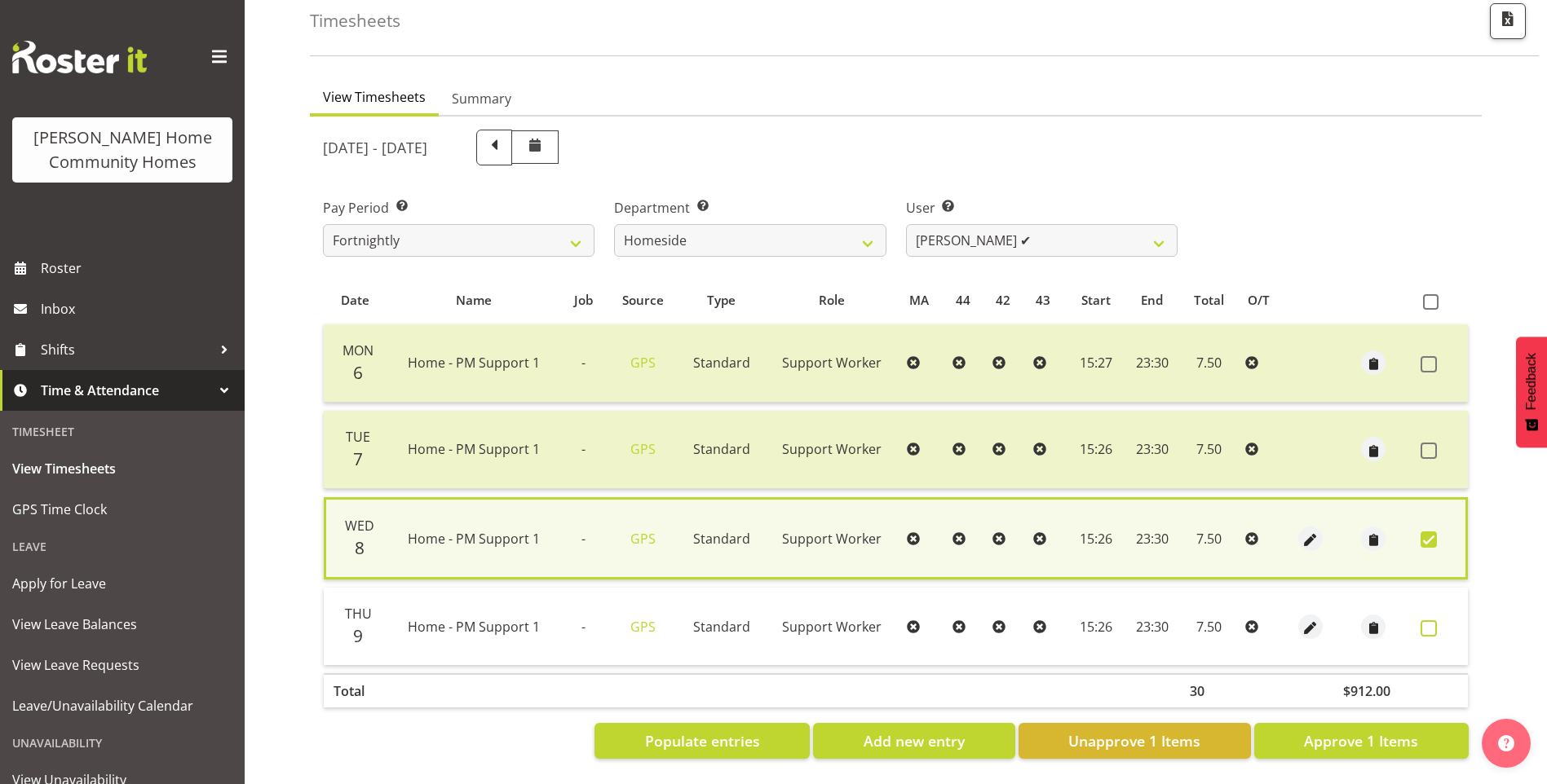
click at [1427, 620] on span at bounding box center [1429, 628] width 16 height 16
checkbox input "true"
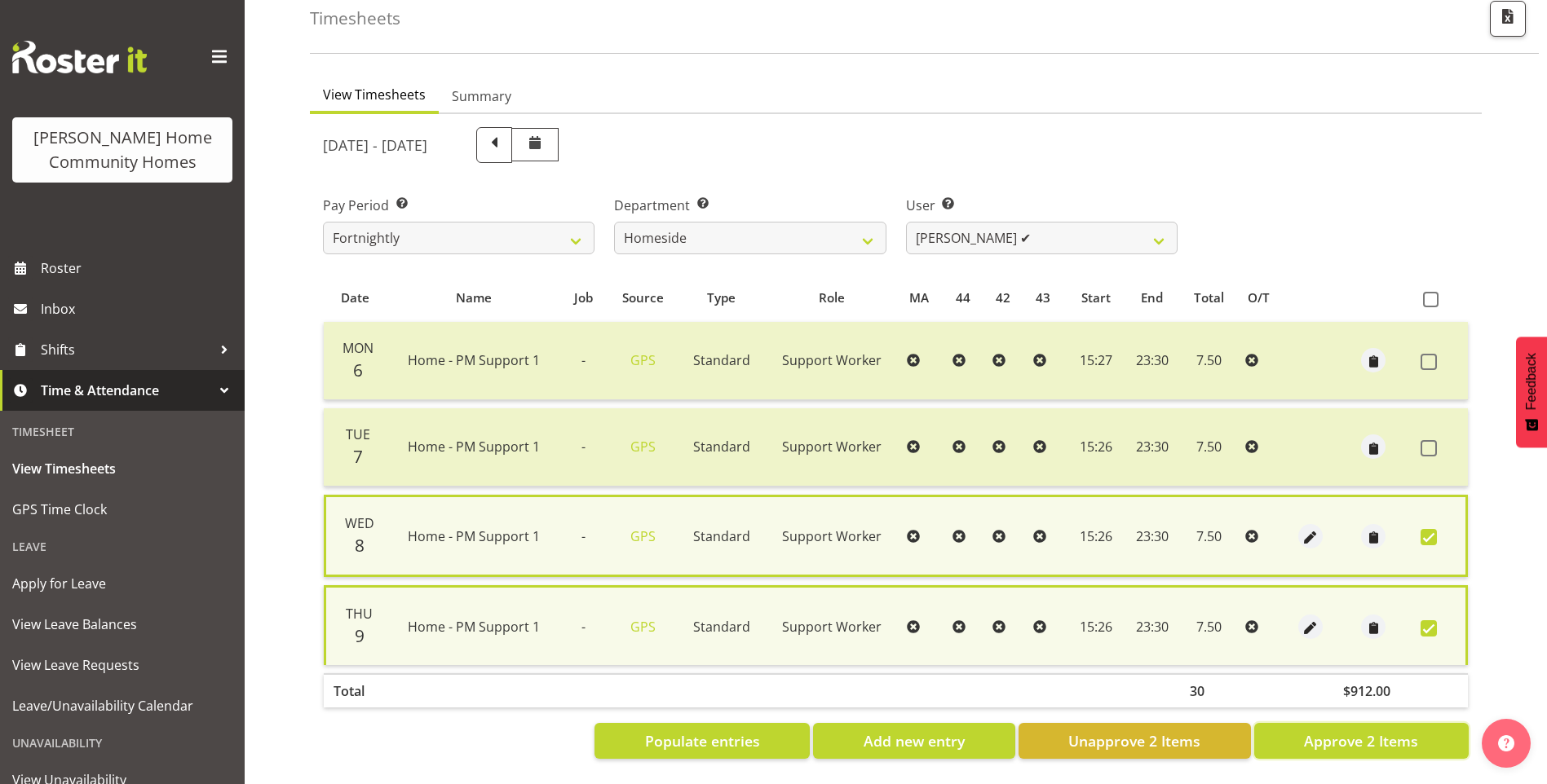
drag, startPoint x: 1414, startPoint y: 734, endPoint x: 1179, endPoint y: 562, distance: 291.2
click at [1413, 734] on span "Approve 2 Items" at bounding box center [1361, 741] width 114 height 21
checkbox input "false"
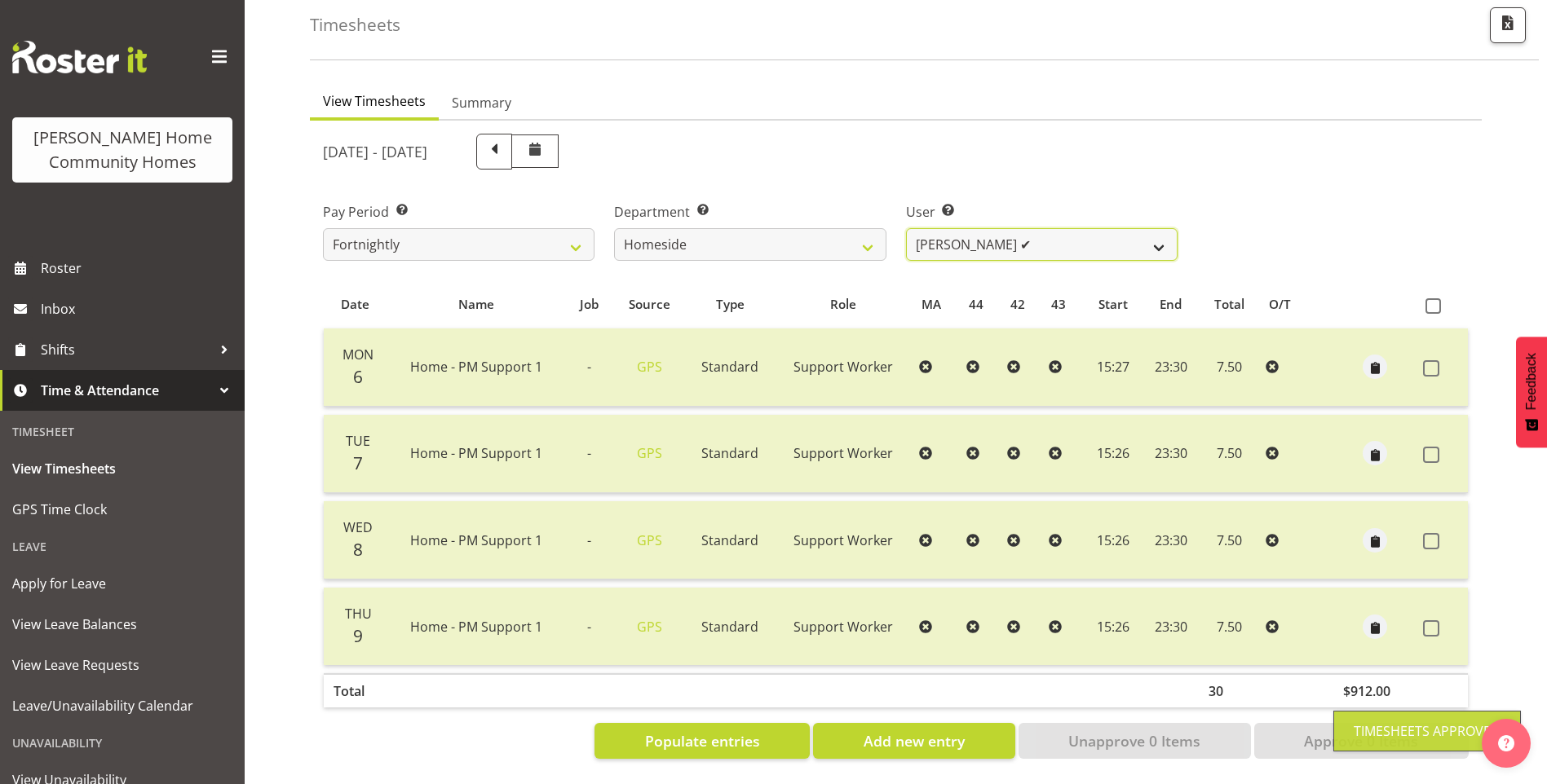
click at [947, 229] on select "Asiasiga Vili ✔ Billie-Rose Dunlop ❌ Brijesh (BK) Kachhadiya ❌ Cheenee Vargas ❌…" at bounding box center [1042, 245] width 272 height 32
select select "8527"
click at [906, 229] on select "Asiasiga Vili ✔ Billie-Rose Dunlop ❌ Brijesh (BK) Kachhadiya ❌ Cheenee Vargas ❌…" at bounding box center [1042, 245] width 272 height 32
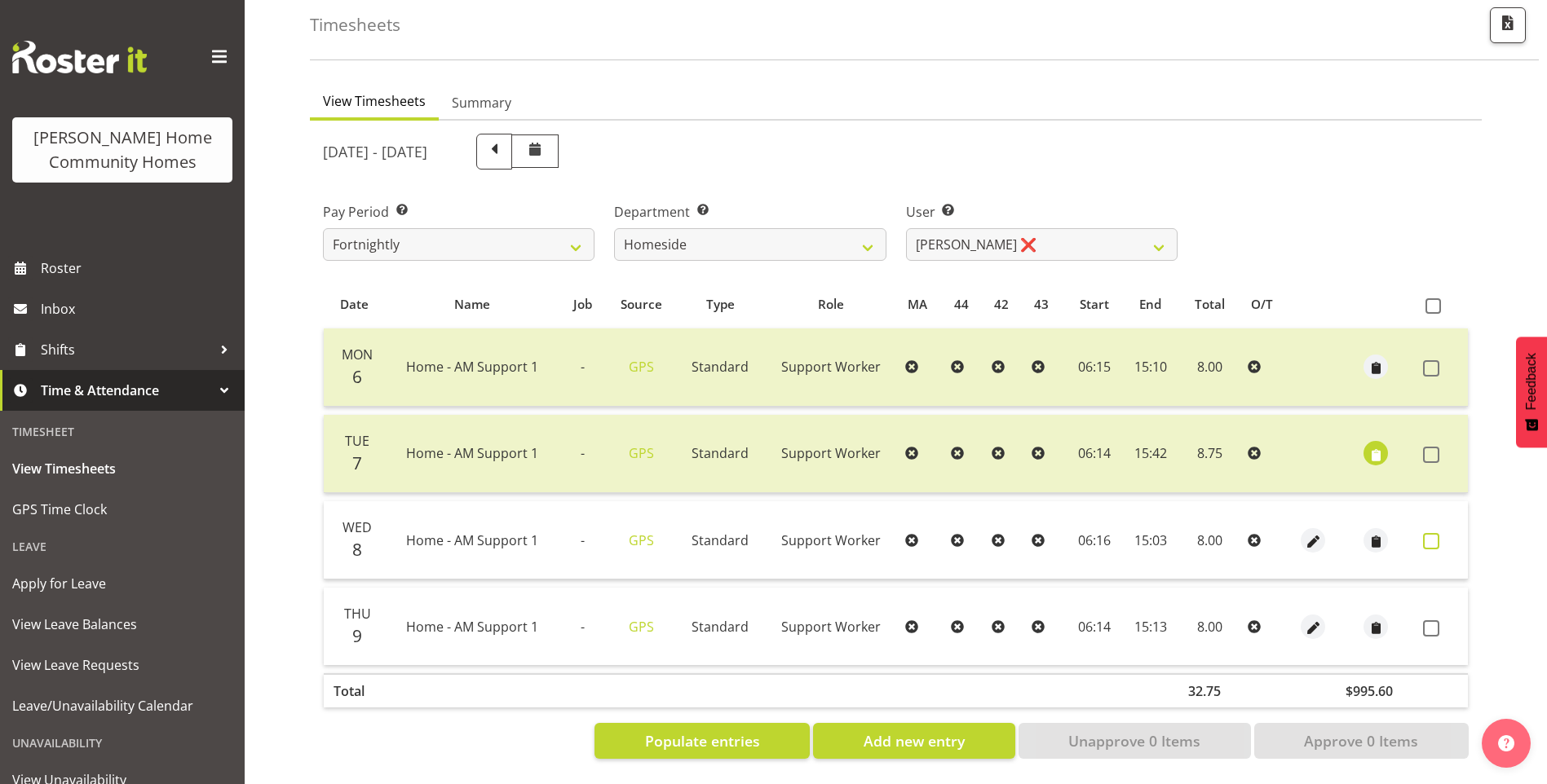
click at [1430, 533] on span at bounding box center [1431, 541] width 16 height 16
checkbox input "true"
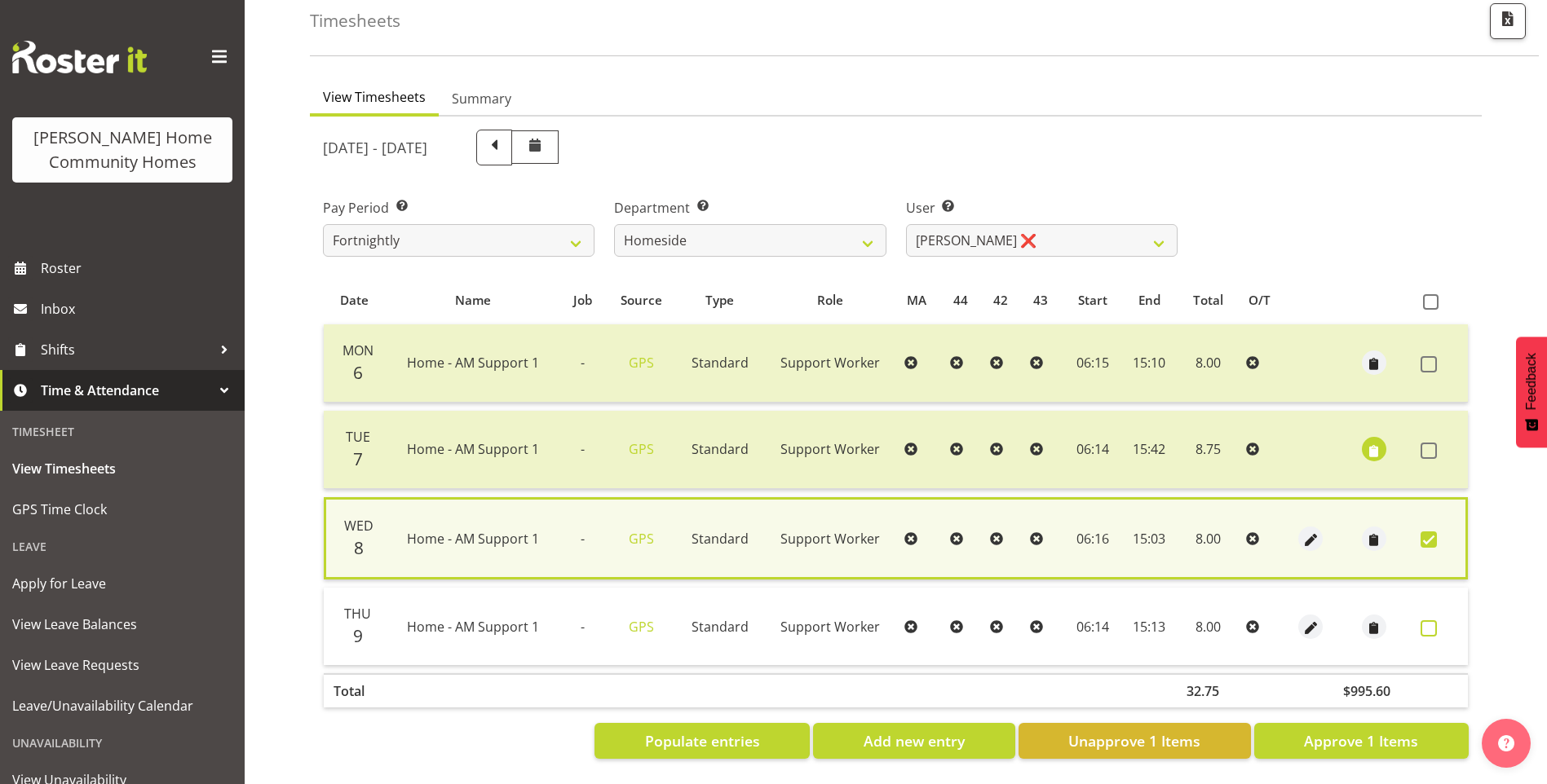
click at [1430, 620] on span at bounding box center [1429, 628] width 16 height 16
checkbox input "true"
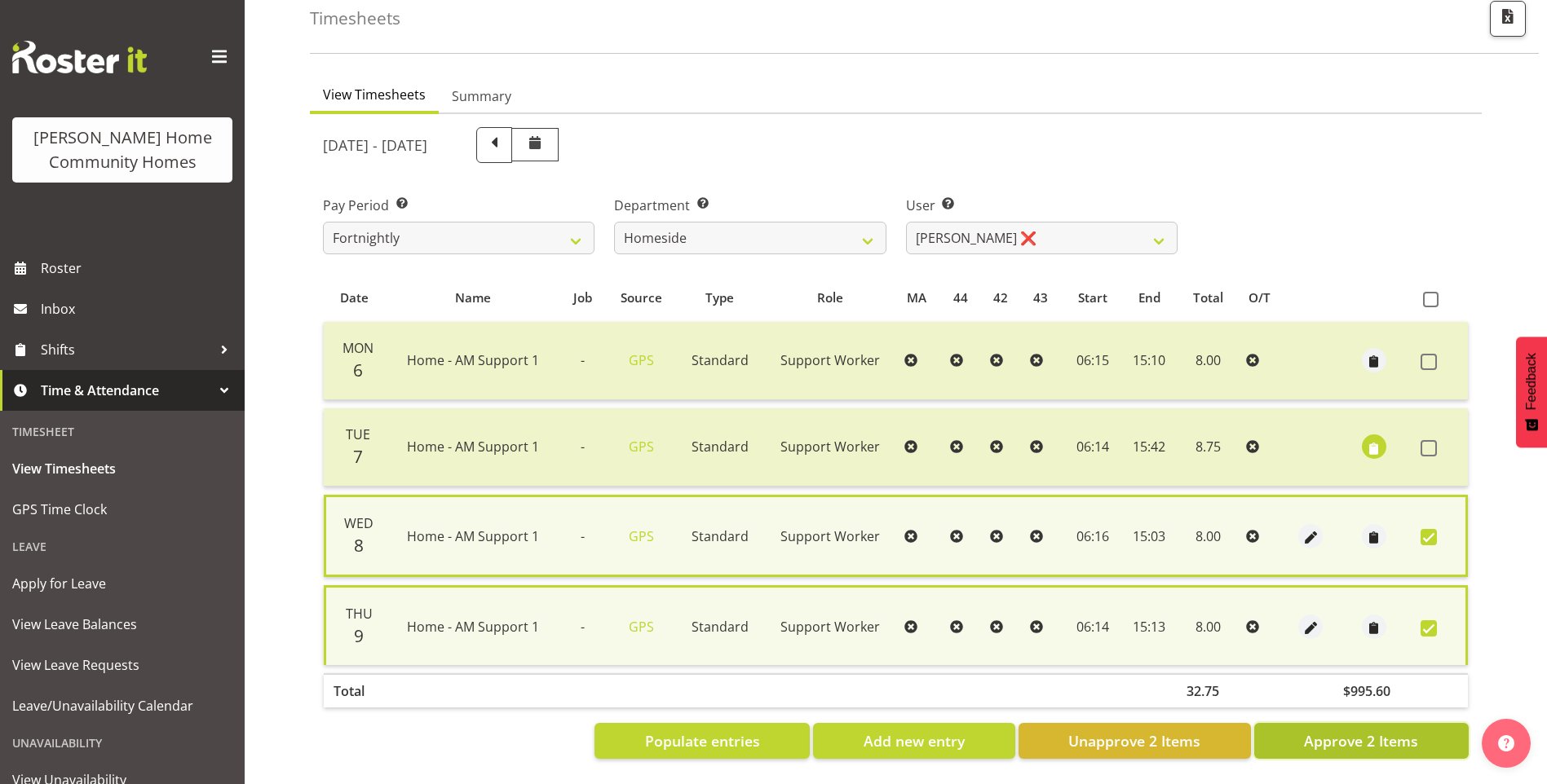
click at [1430, 730] on button "Approve 2 Items" at bounding box center [1361, 741] width 214 height 36
checkbox input "false"
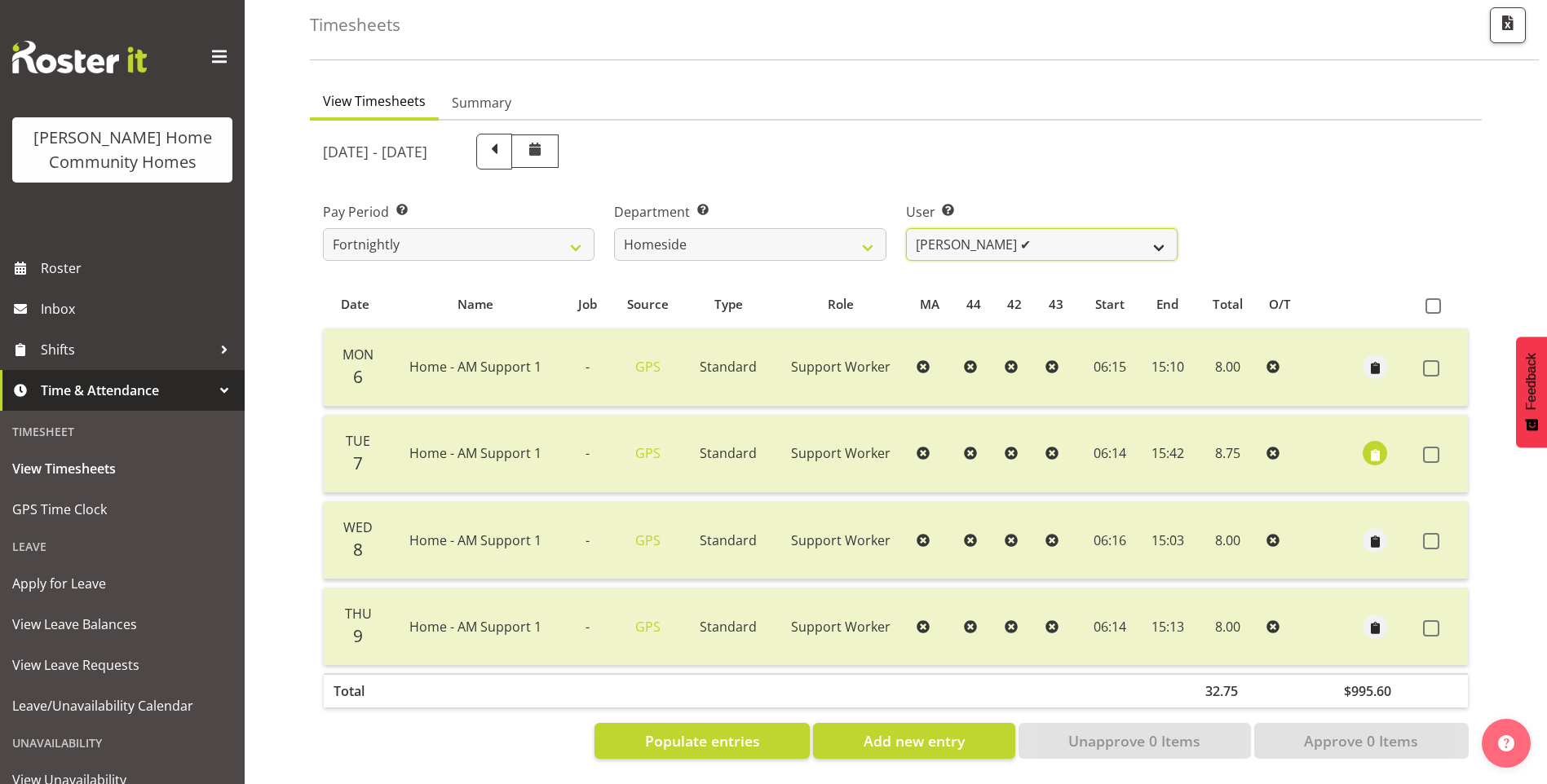
click at [928, 231] on select "Asiasiga Vili ✔ Billie-Rose Dunlop ❌ Brijesh (BK) Kachhadiya ❌ Cheenee Vargas ❌…" at bounding box center [1042, 245] width 272 height 32
select select "8543"
click at [906, 229] on select "Asiasiga Vili ✔ Billie-Rose Dunlop ❌ Brijesh (BK) Kachhadiya ❌ Cheenee Vargas ❌…" at bounding box center [1042, 245] width 272 height 32
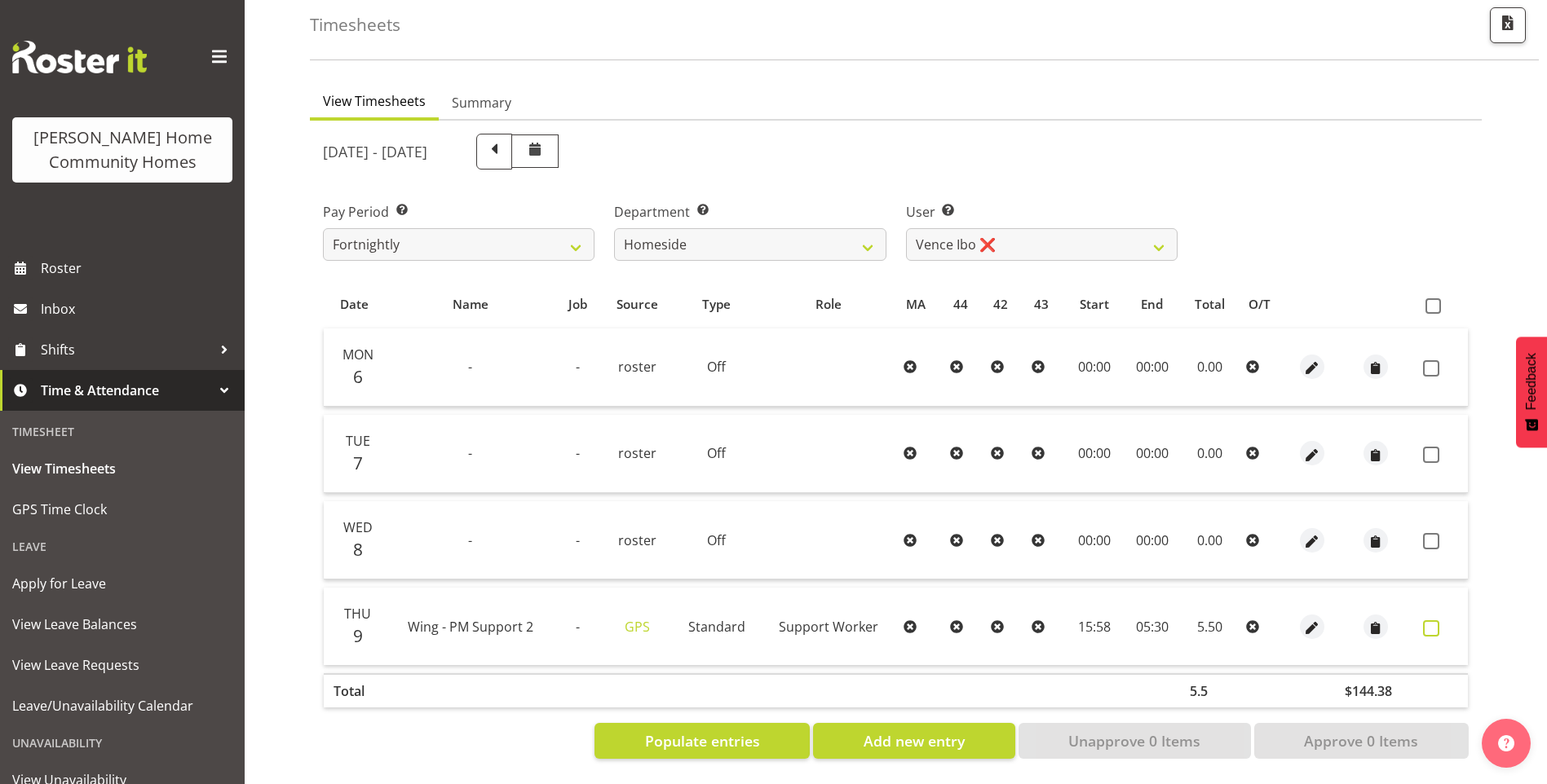
click at [1427, 620] on span at bounding box center [1431, 628] width 16 height 16
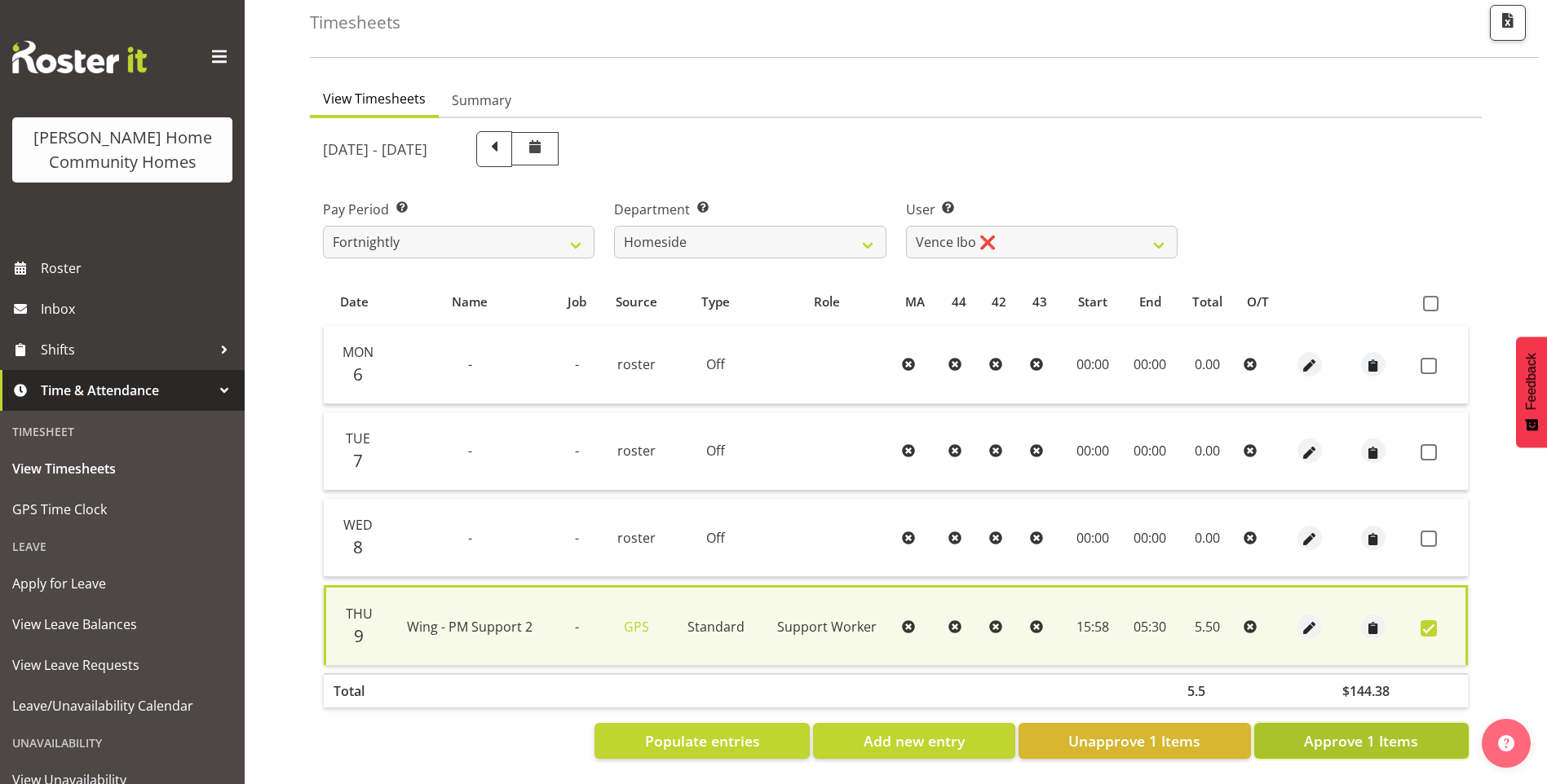
click at [1373, 735] on span "Approve 1 Items" at bounding box center [1361, 741] width 114 height 21
checkbox input "false"
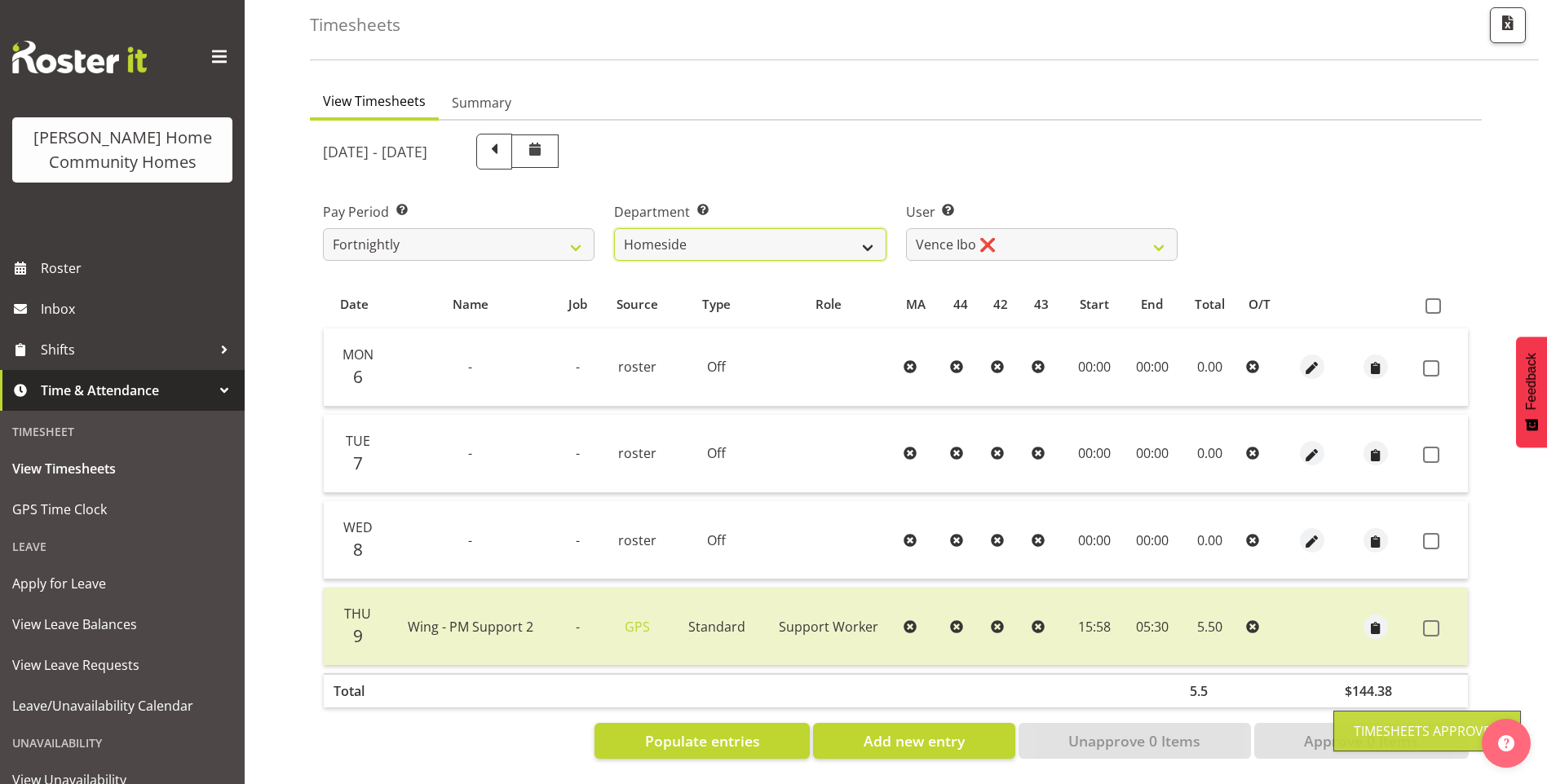
click at [700, 233] on select "Admin Homeside Houses Wingside" at bounding box center [749, 245] width 272 height 32
select select "748"
click at [614, 229] on select "Admin Homeside Houses Wingside" at bounding box center [749, 245] width 272 height 32
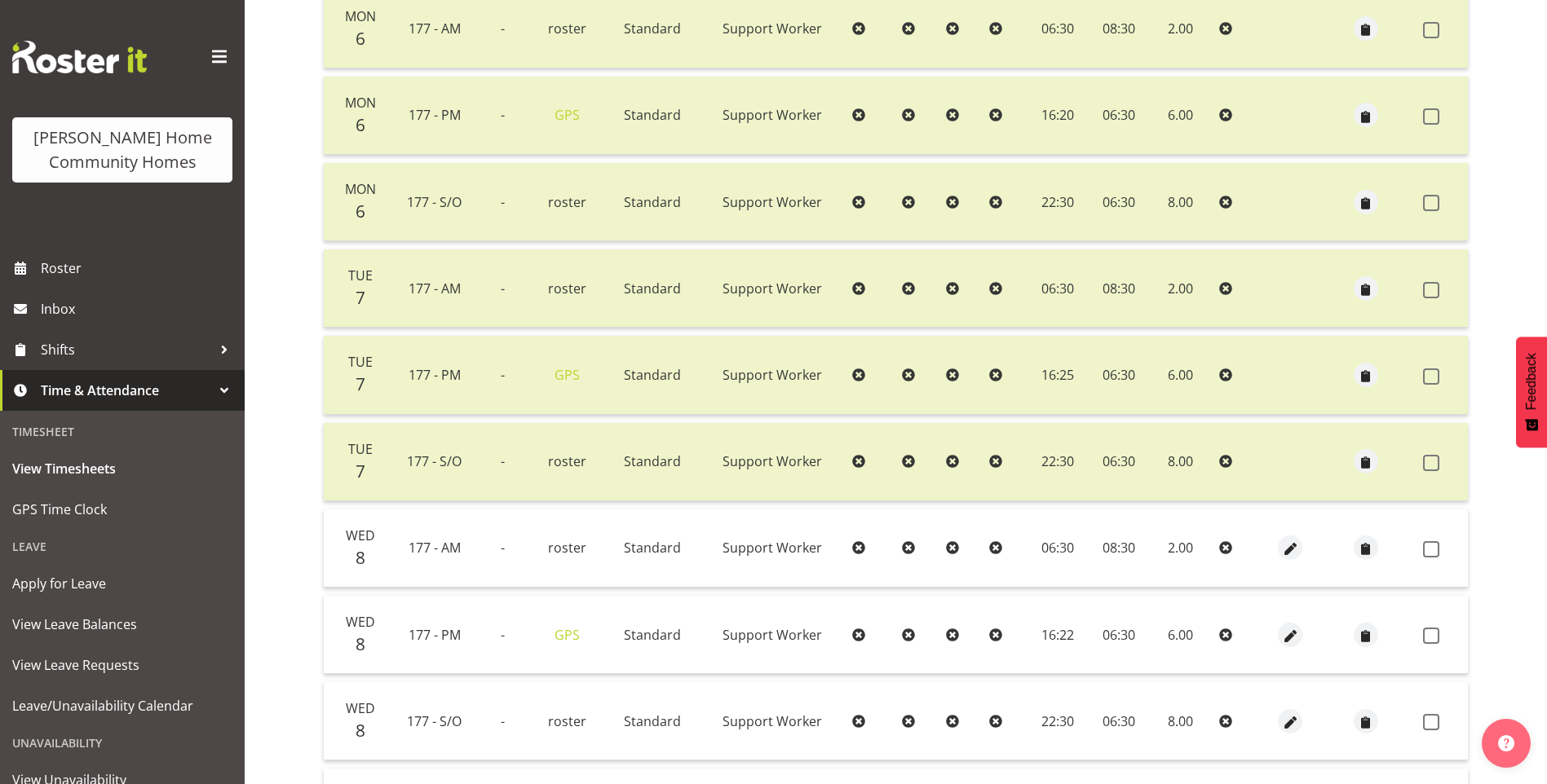
scroll to position [742, 0]
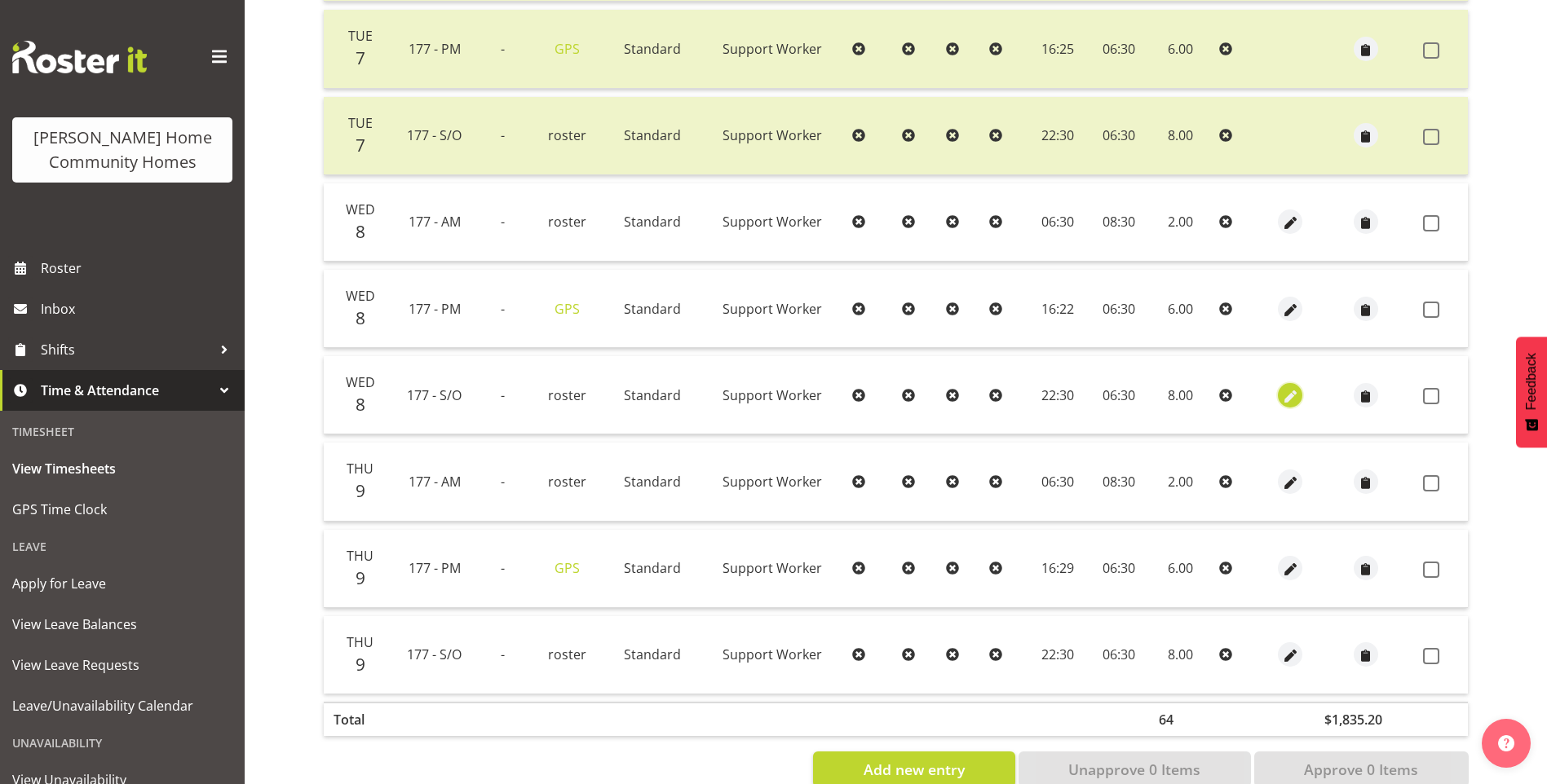
click at [1284, 389] on span "button" at bounding box center [1291, 396] width 19 height 19
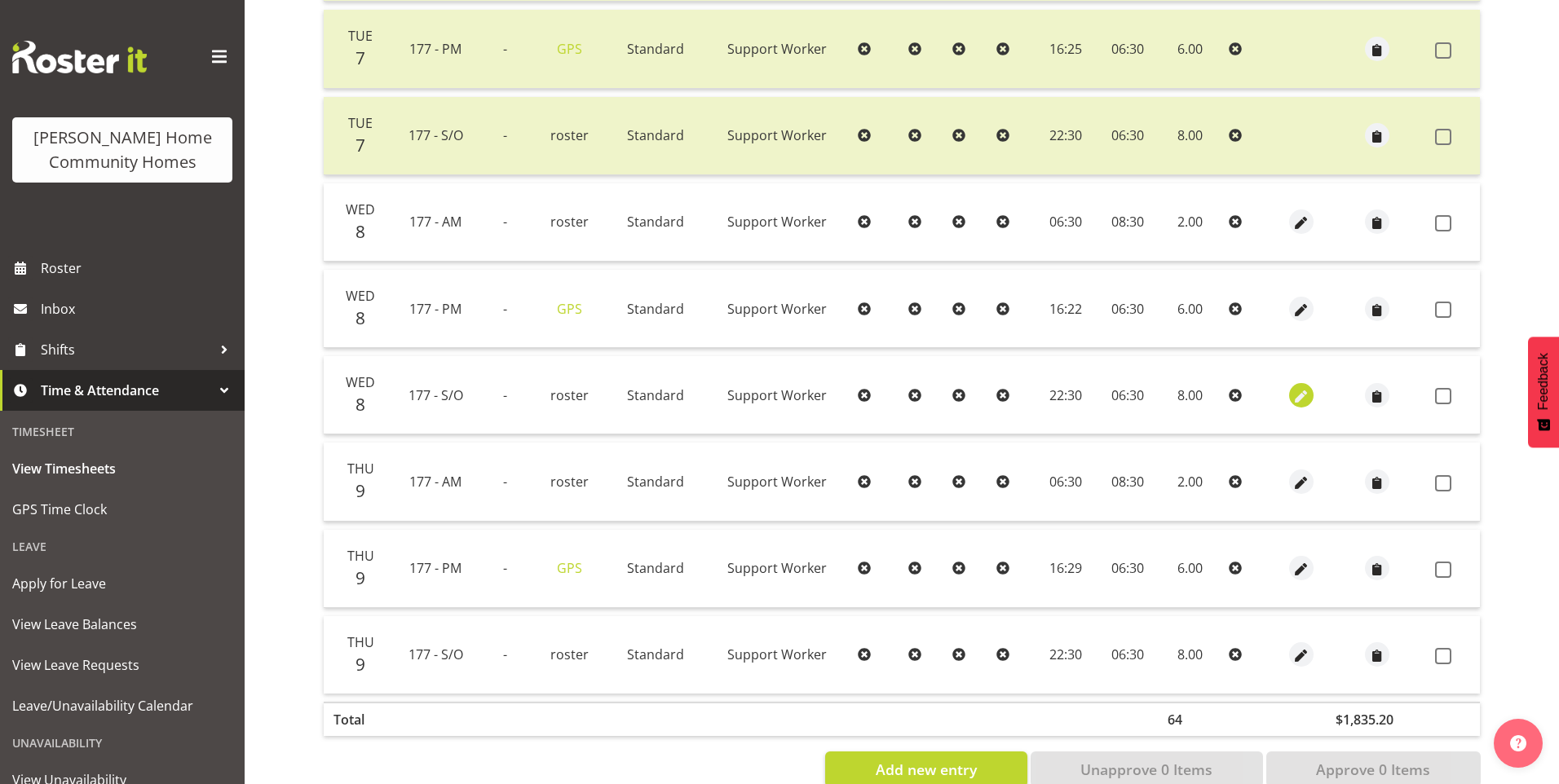
select select "Standard"
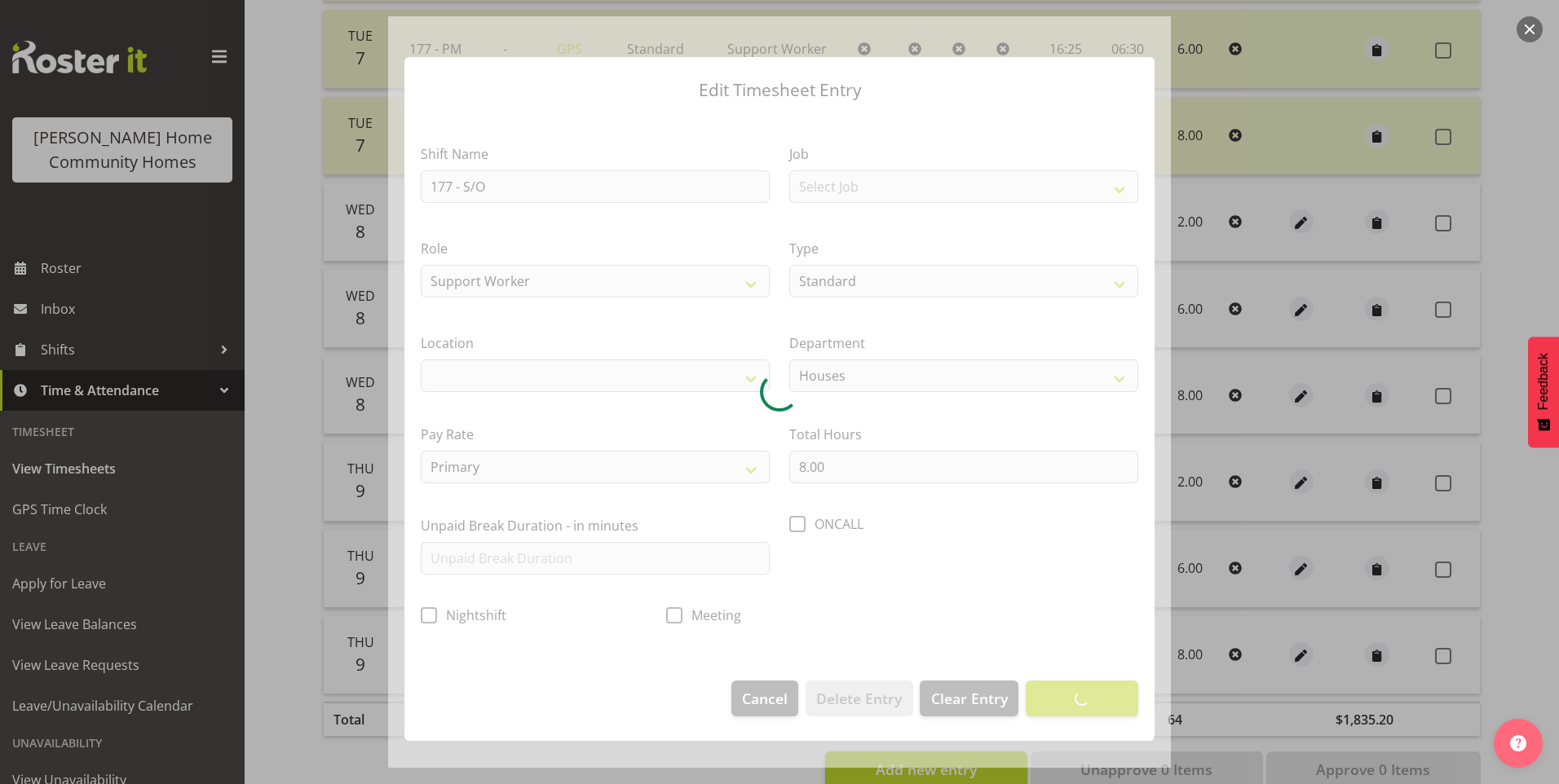
select select
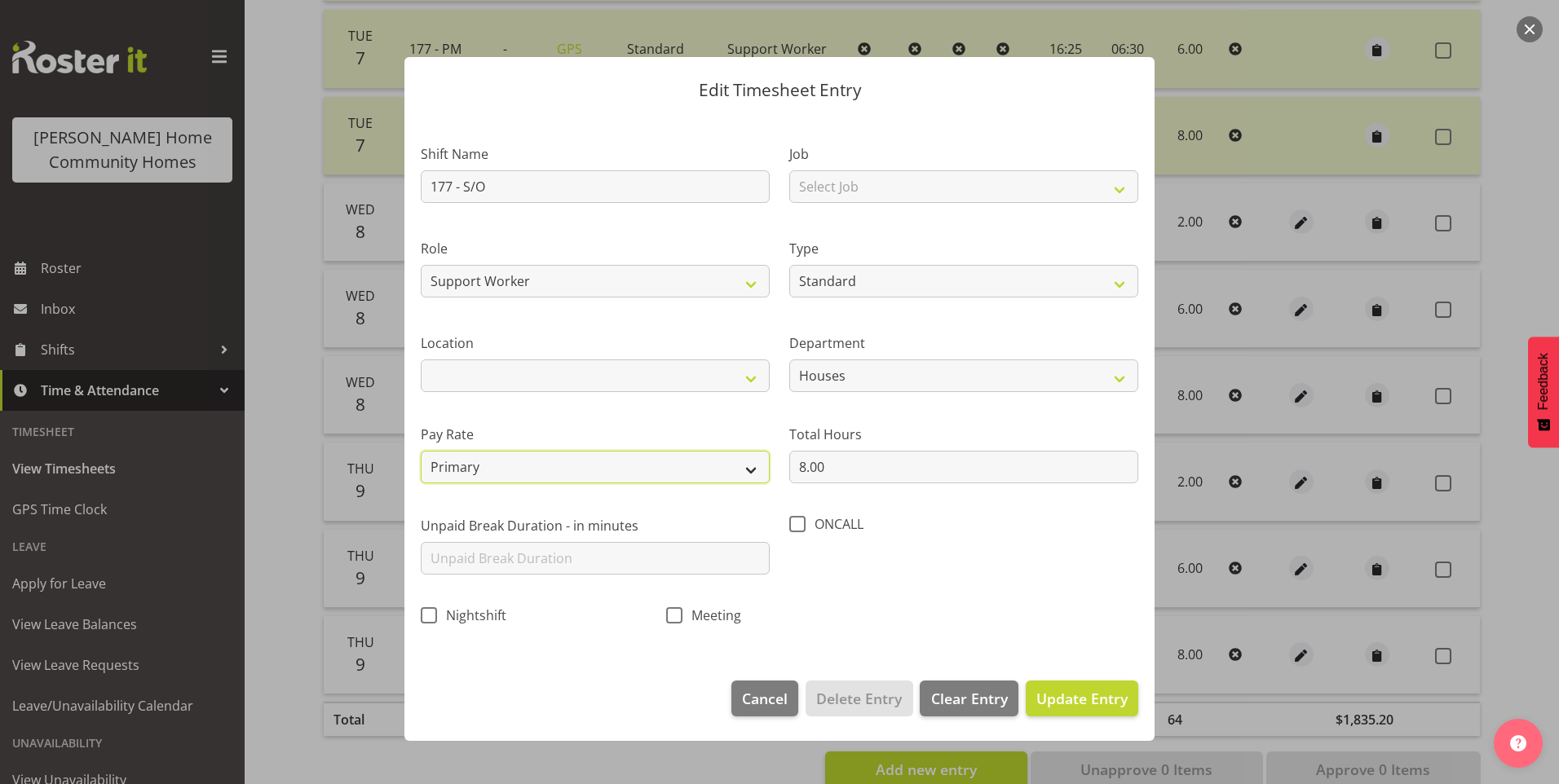
click at [478, 461] on select "Primary Secondary Tertiary Fourth Fifth" at bounding box center [596, 467] width 349 height 32
select select "secondary"
click at [421, 451] on select "Primary Secondary Tertiary Fourth Fifth" at bounding box center [596, 467] width 349 height 32
click at [1097, 689] on span "Update Entry" at bounding box center [1083, 698] width 91 height 20
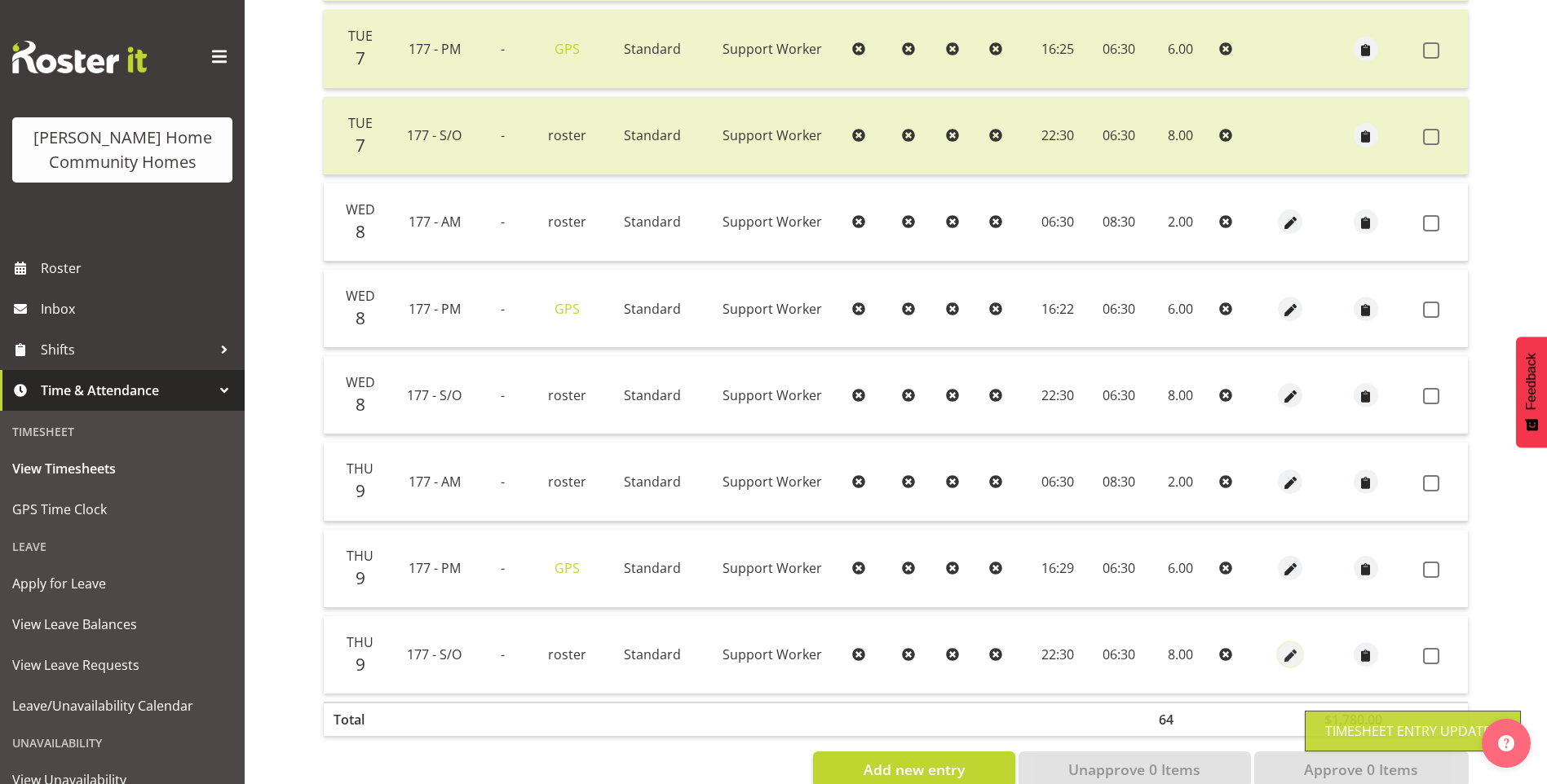
click at [1289, 653] on span "button" at bounding box center [1291, 656] width 19 height 19
select select "Standard"
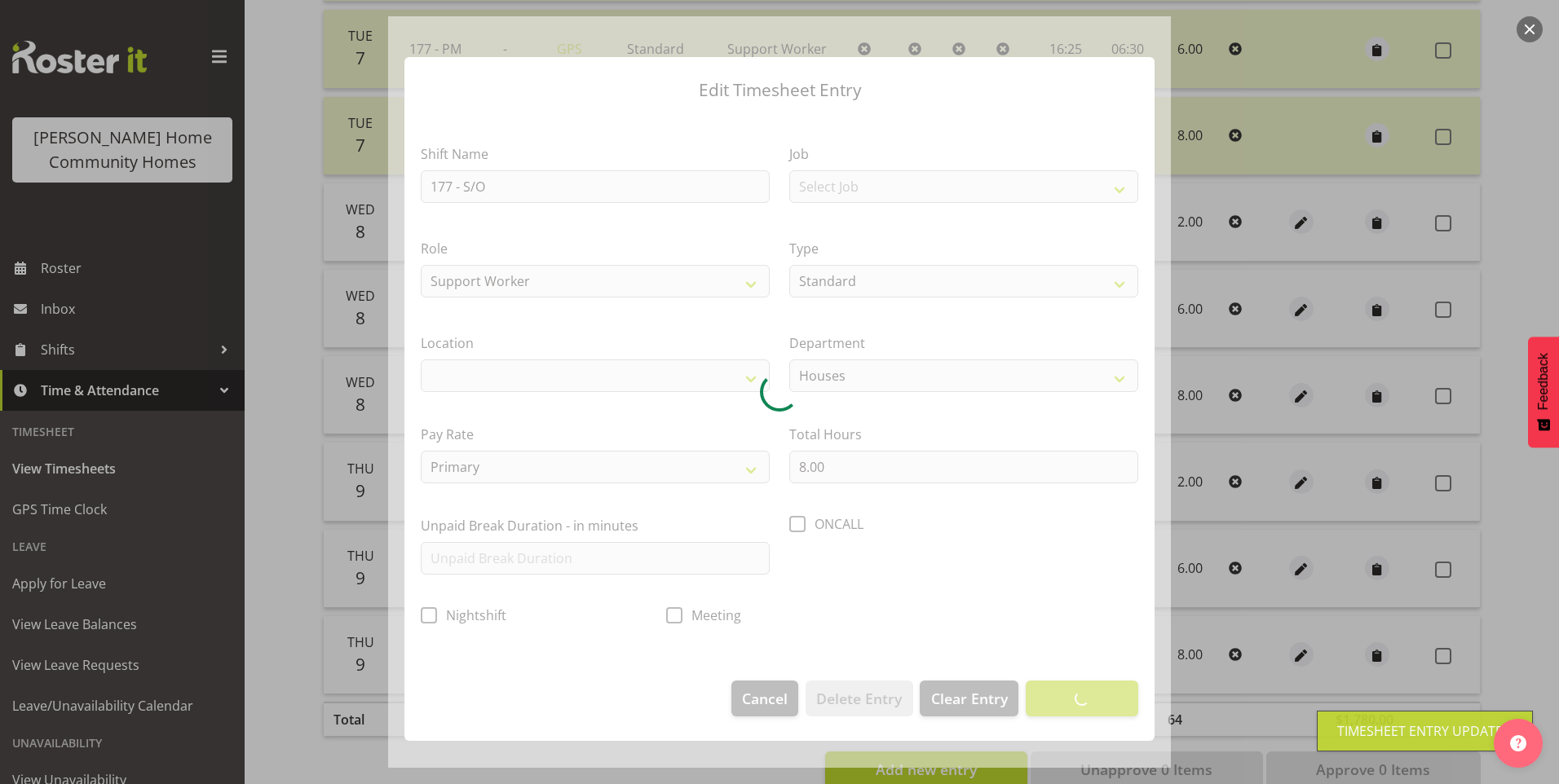
select select
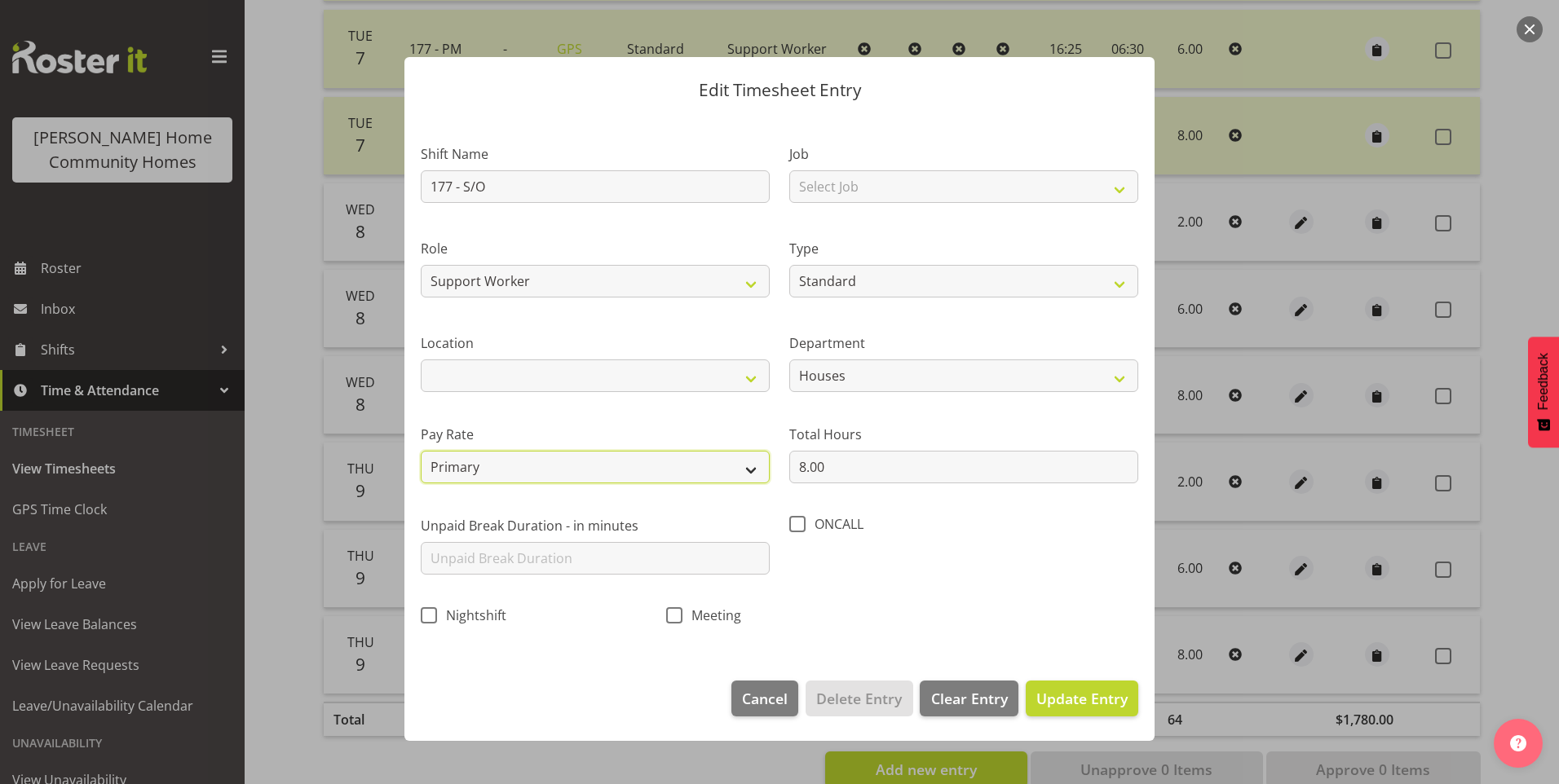
click at [477, 467] on select "Primary Secondary Tertiary Fourth Fifth" at bounding box center [596, 467] width 349 height 32
select select "secondary"
click at [421, 451] on select "Primary Secondary Tertiary Fourth Fifth" at bounding box center [596, 467] width 349 height 32
drag, startPoint x: 1104, startPoint y: 699, endPoint x: 1195, endPoint y: 664, distance: 97.5
click at [1104, 698] on span "Update Entry" at bounding box center [1083, 698] width 91 height 20
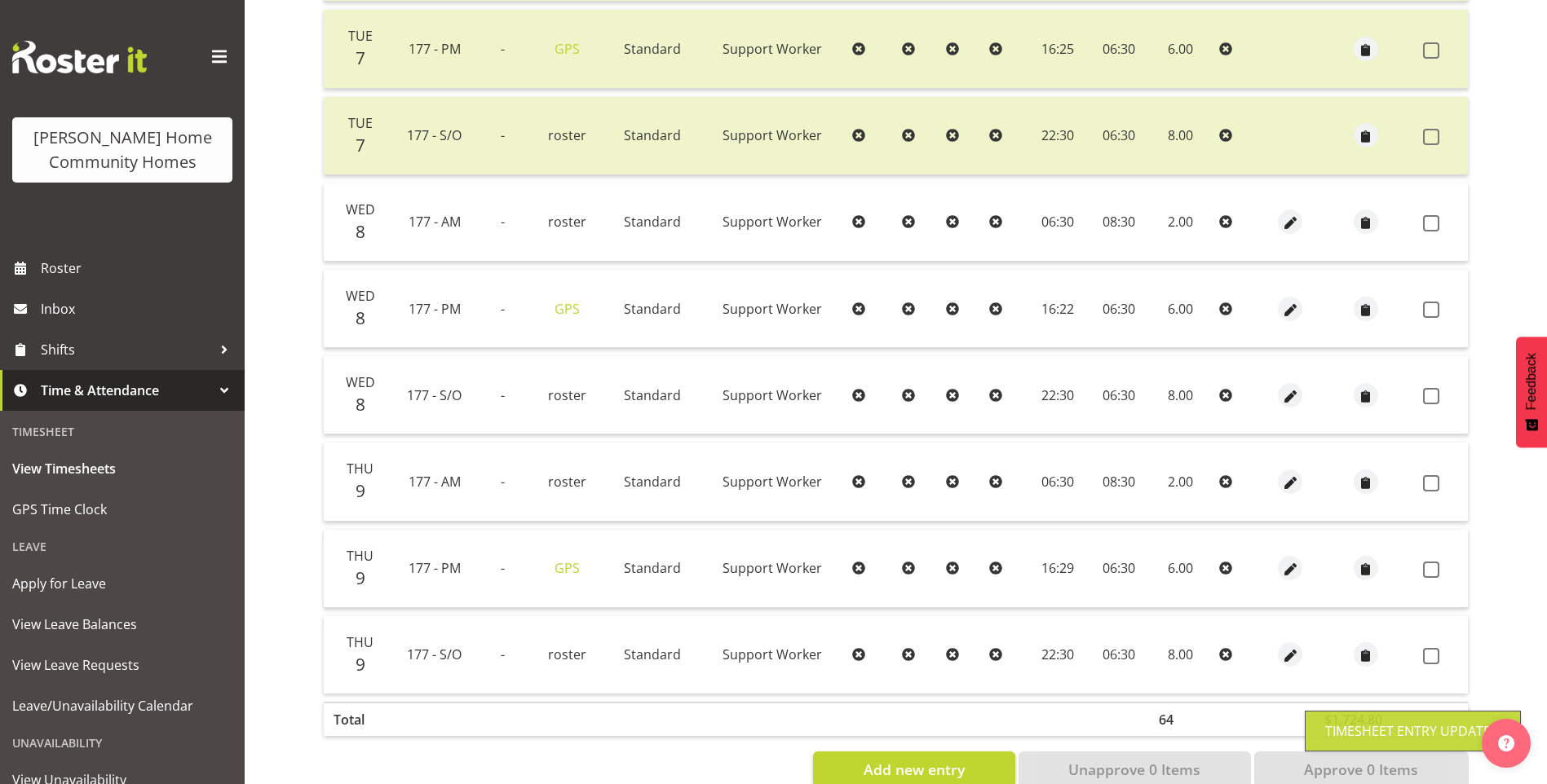
click at [1433, 228] on span at bounding box center [1431, 223] width 16 height 16
checkbox input "true"
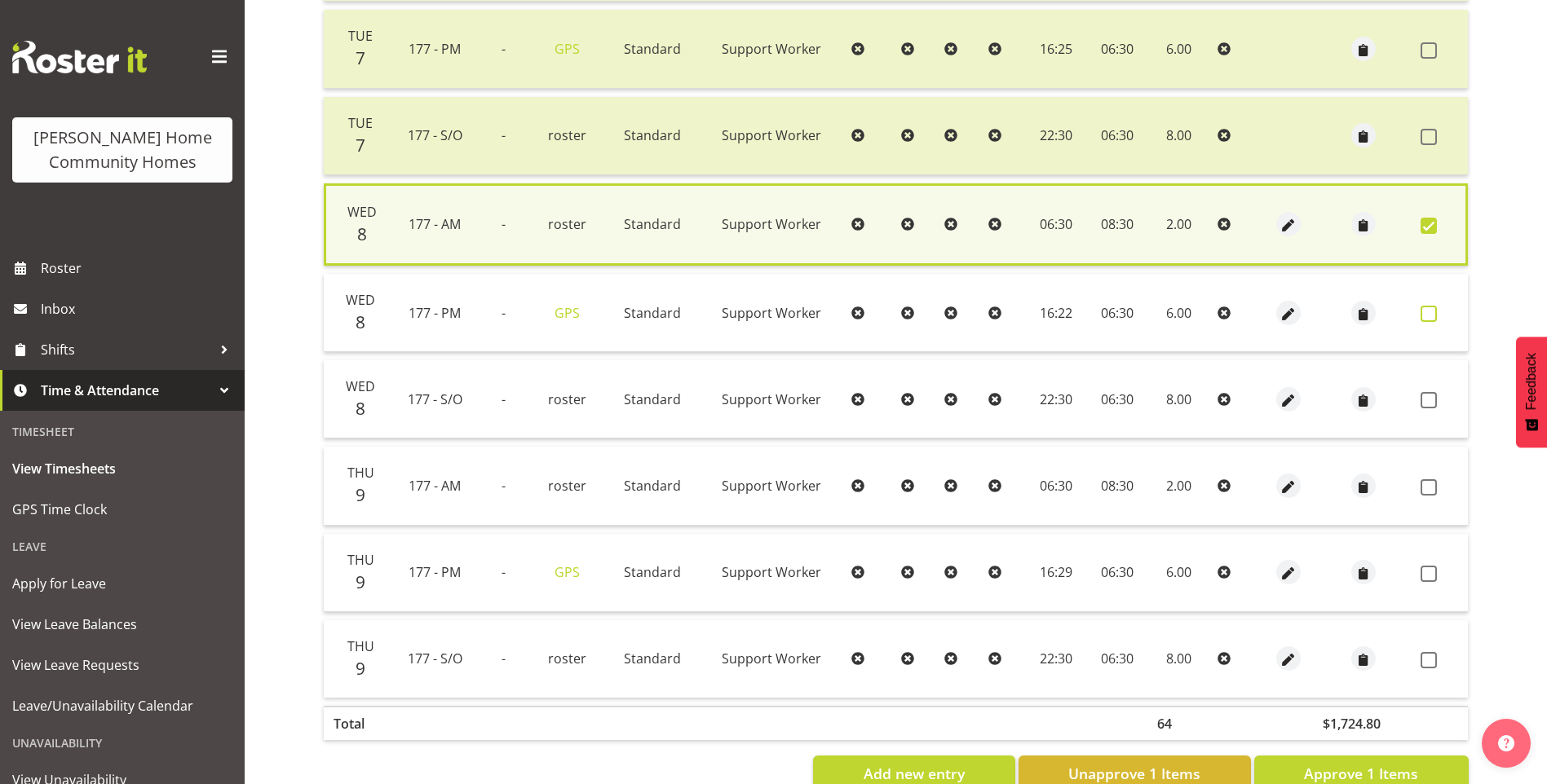
click at [1432, 320] on span at bounding box center [1429, 313] width 16 height 16
checkbox input "true"
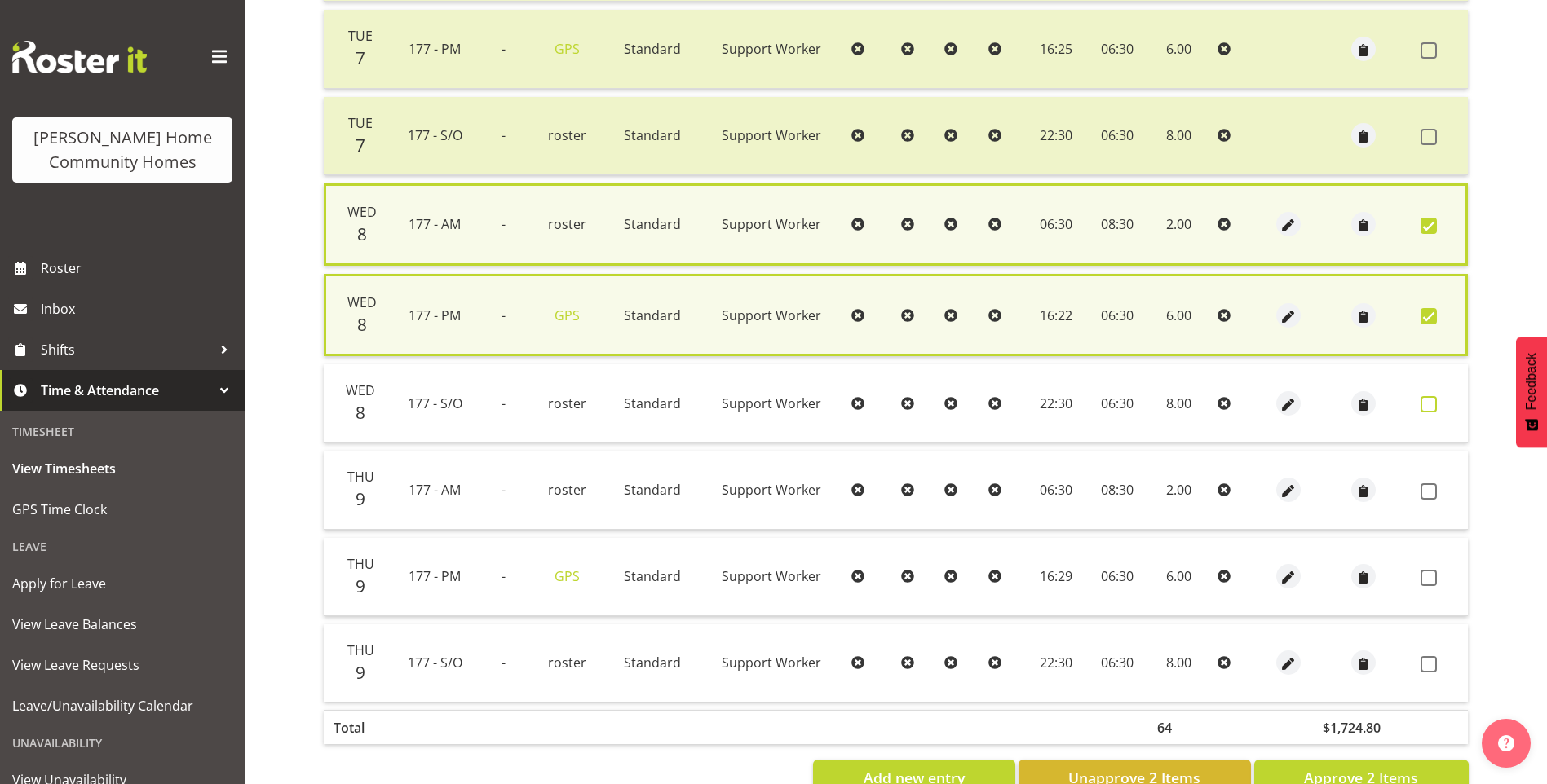
click at [1431, 406] on span at bounding box center [1429, 404] width 16 height 16
checkbox input "true"
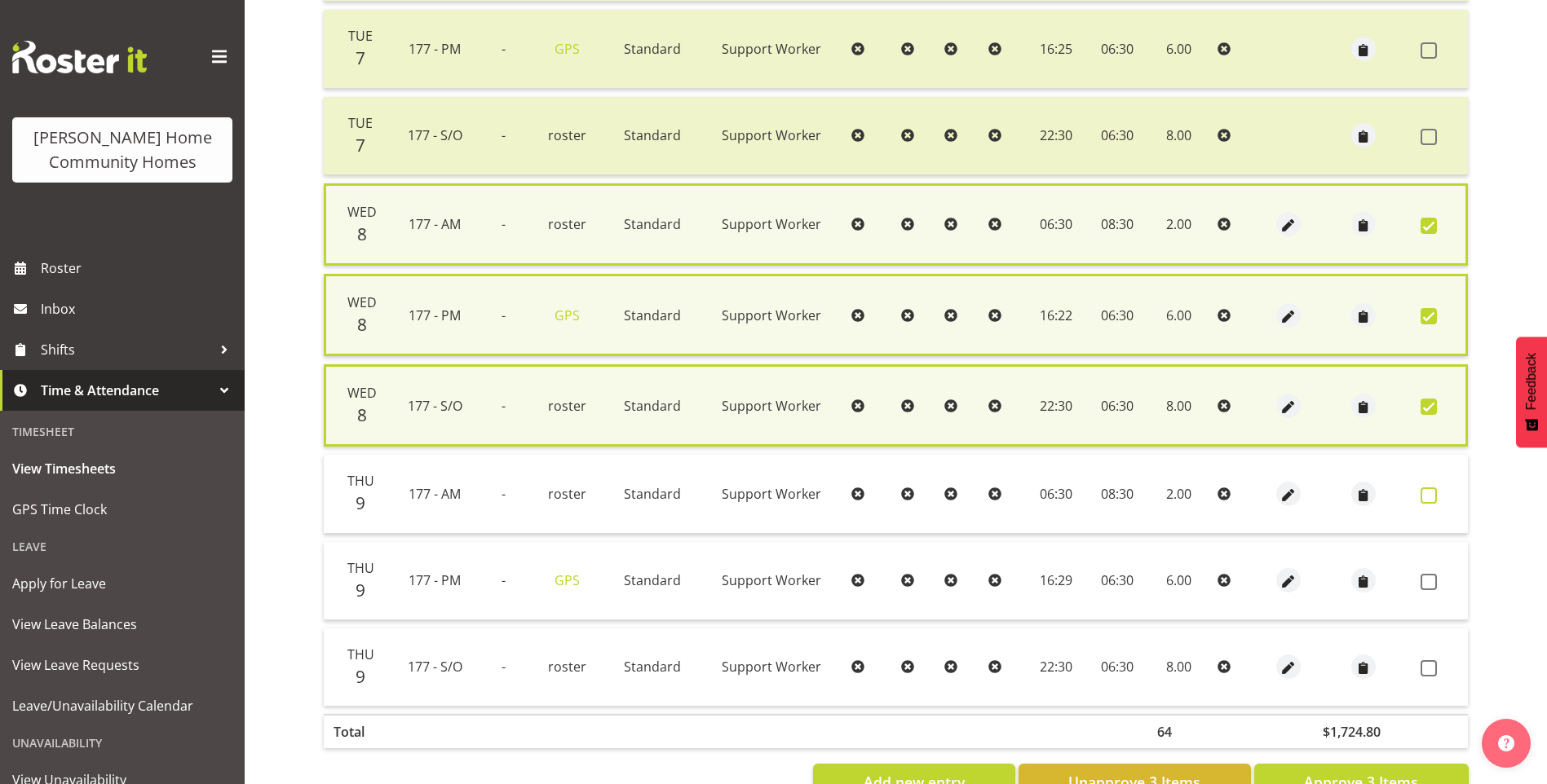
click at [1425, 498] on span at bounding box center [1429, 495] width 16 height 16
checkbox input "true"
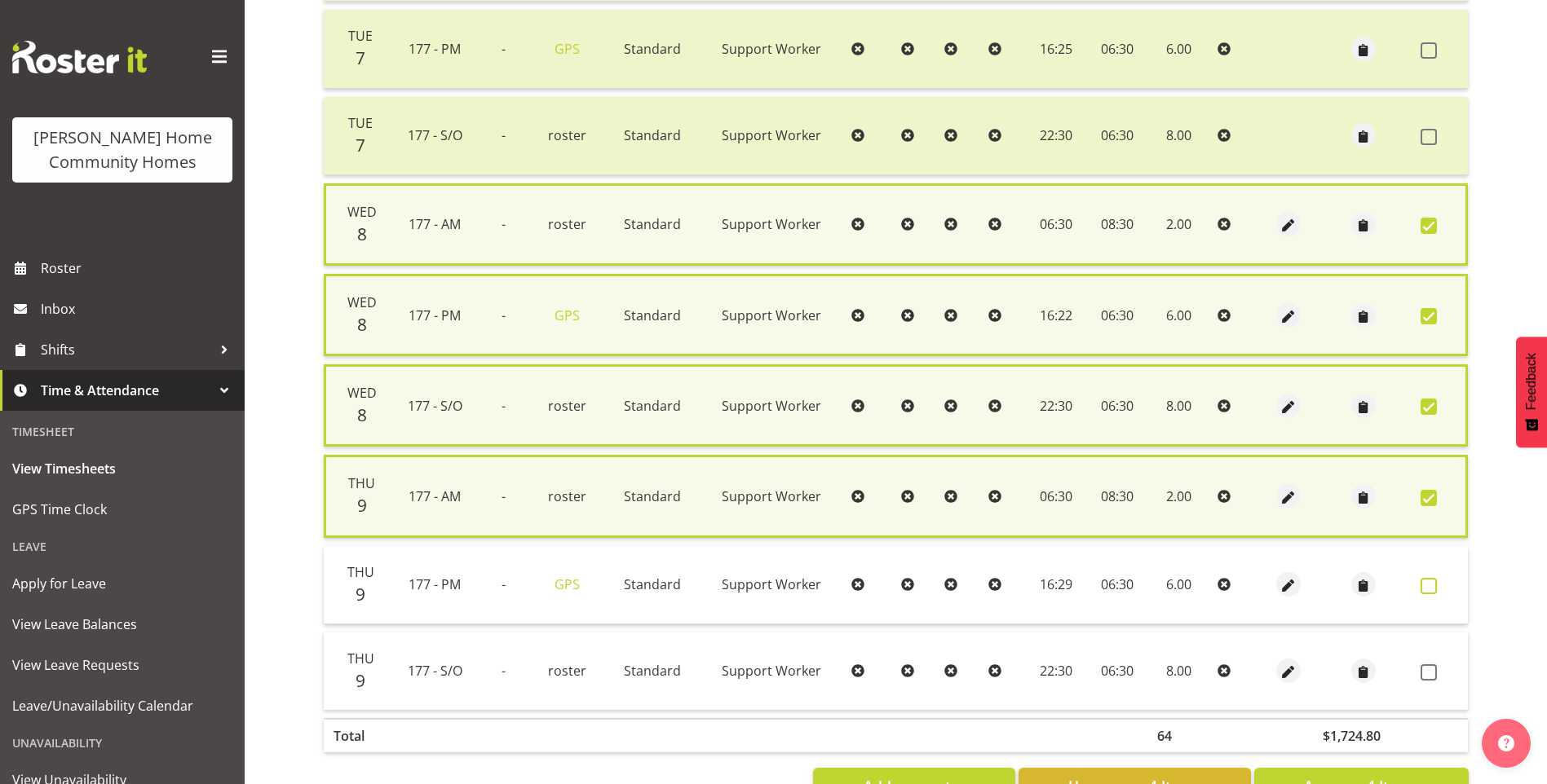
click at [1435, 582] on span at bounding box center [1429, 586] width 16 height 16
checkbox input "true"
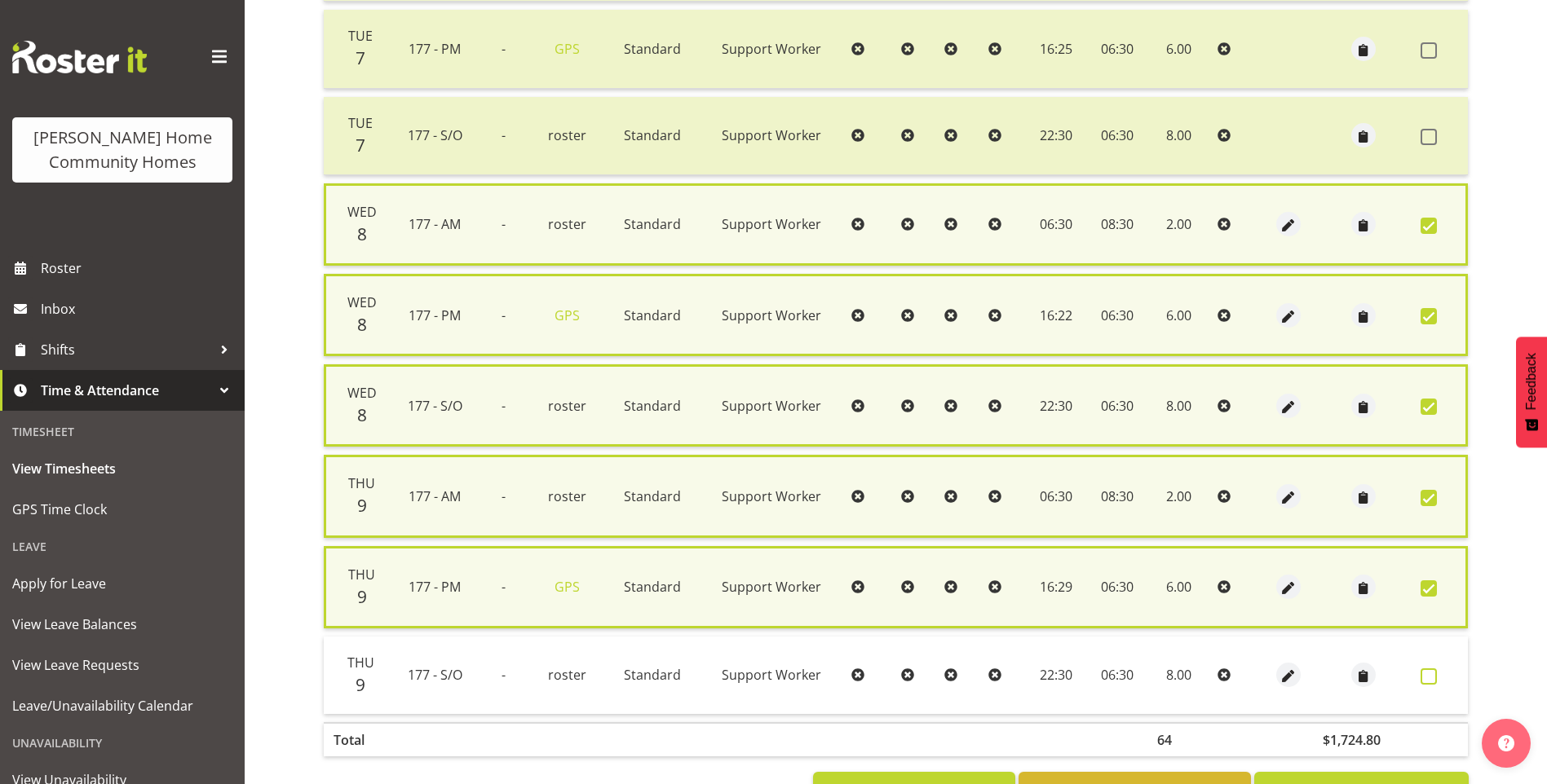
click at [1430, 675] on span at bounding box center [1429, 676] width 16 height 16
checkbox input "true"
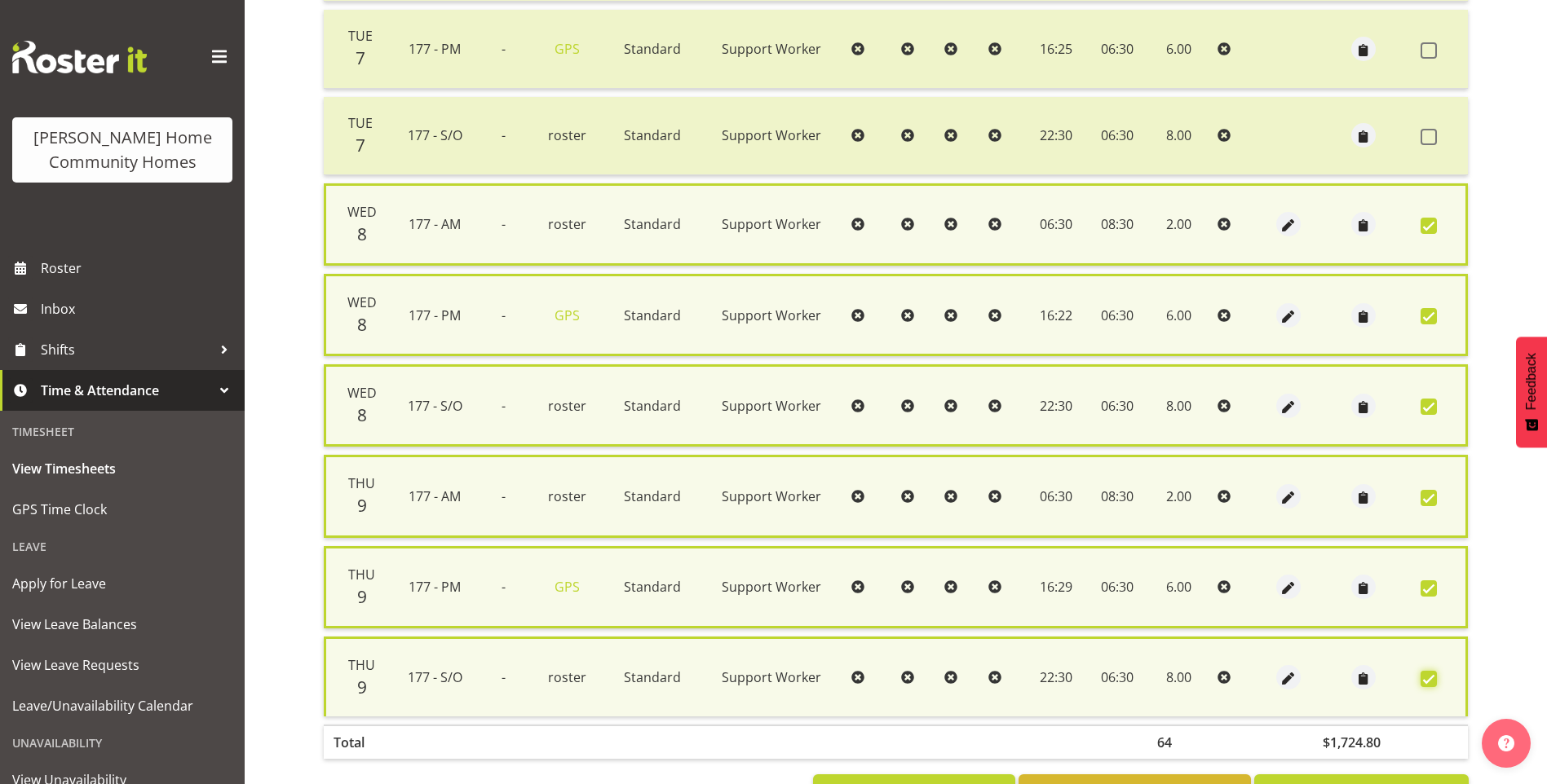
scroll to position [805, 0]
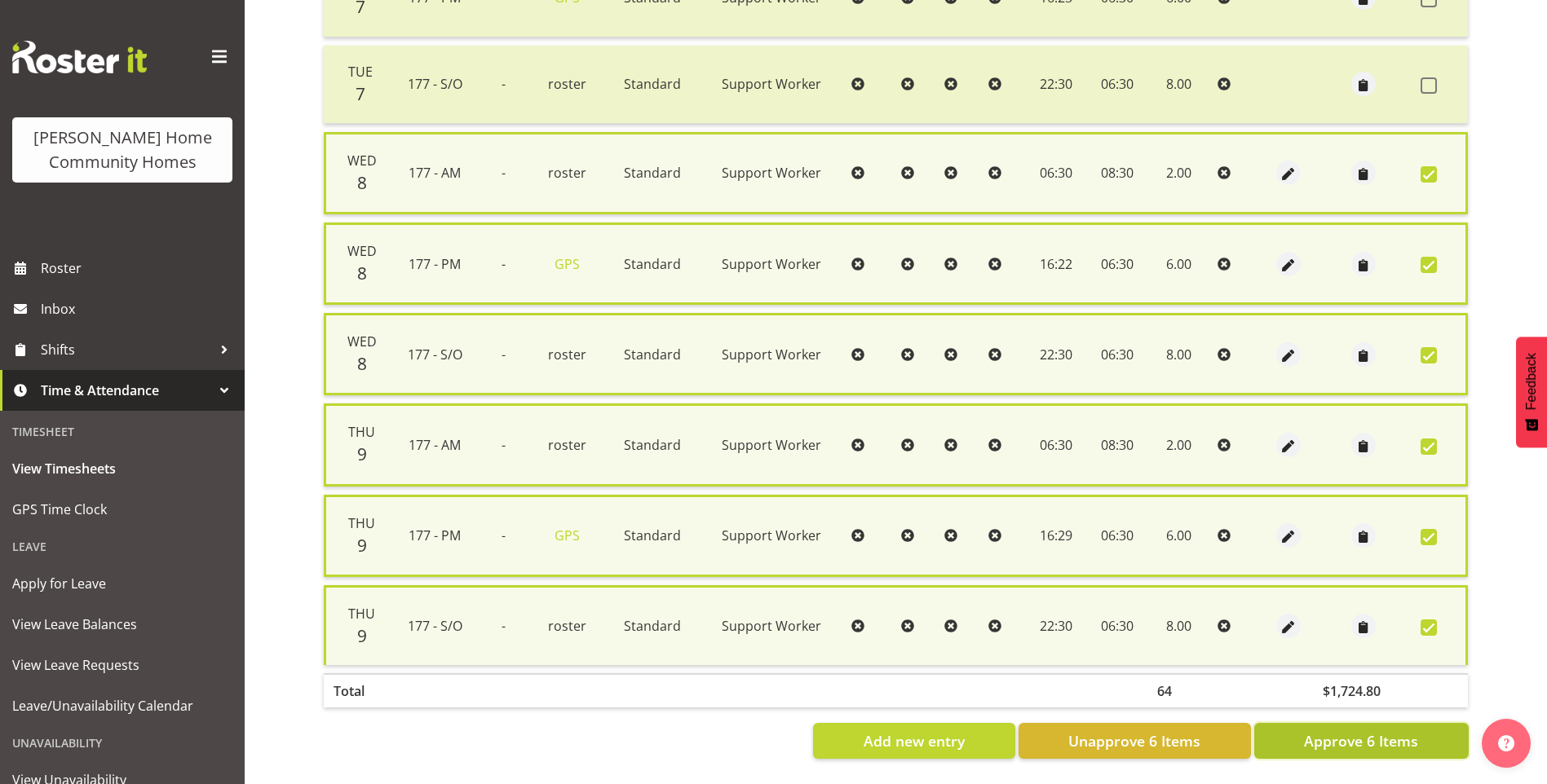
click at [1404, 732] on span "Approve 6 Items" at bounding box center [1361, 741] width 114 height 21
checkbox input "false"
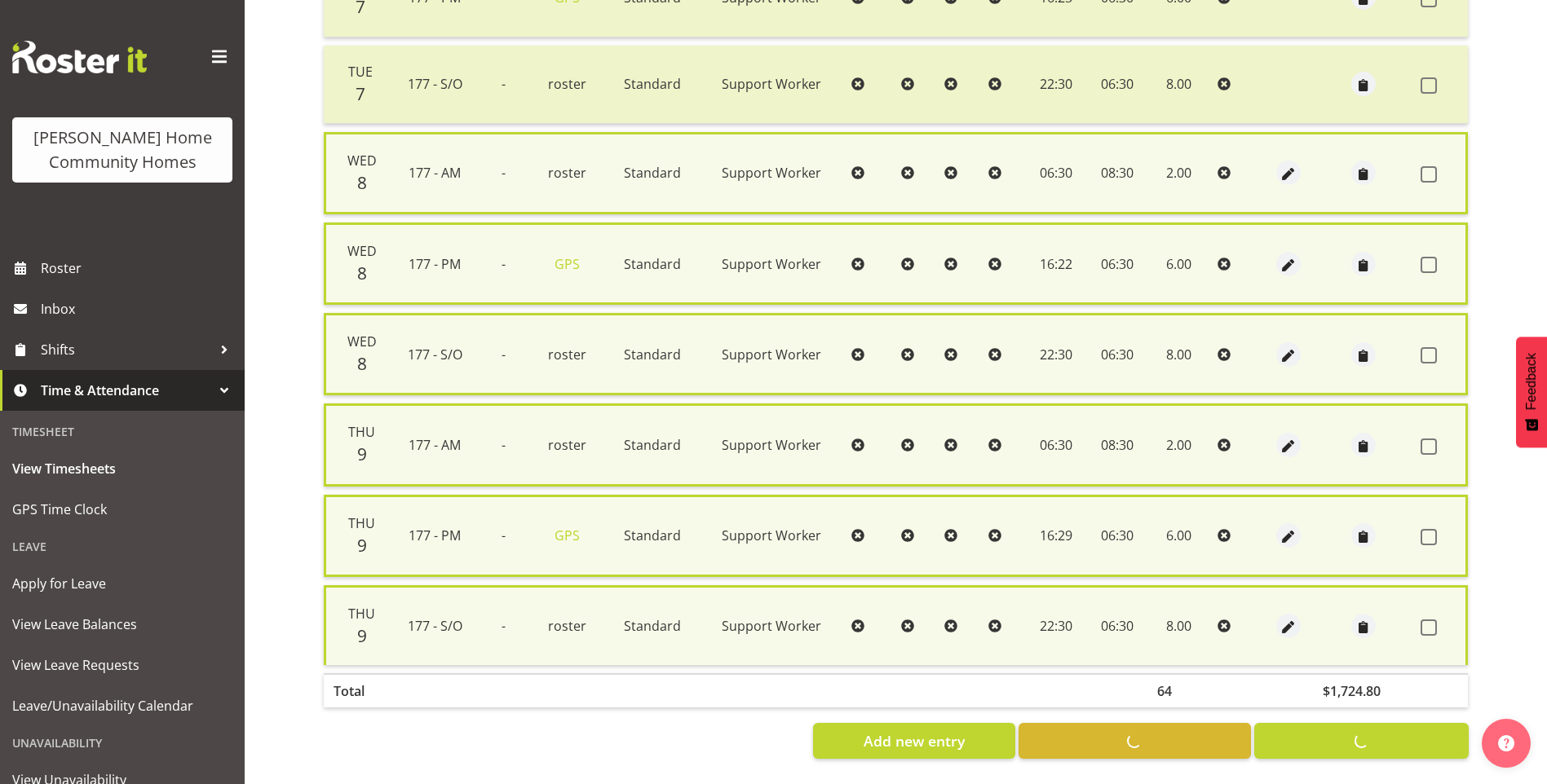
checkbox input "false"
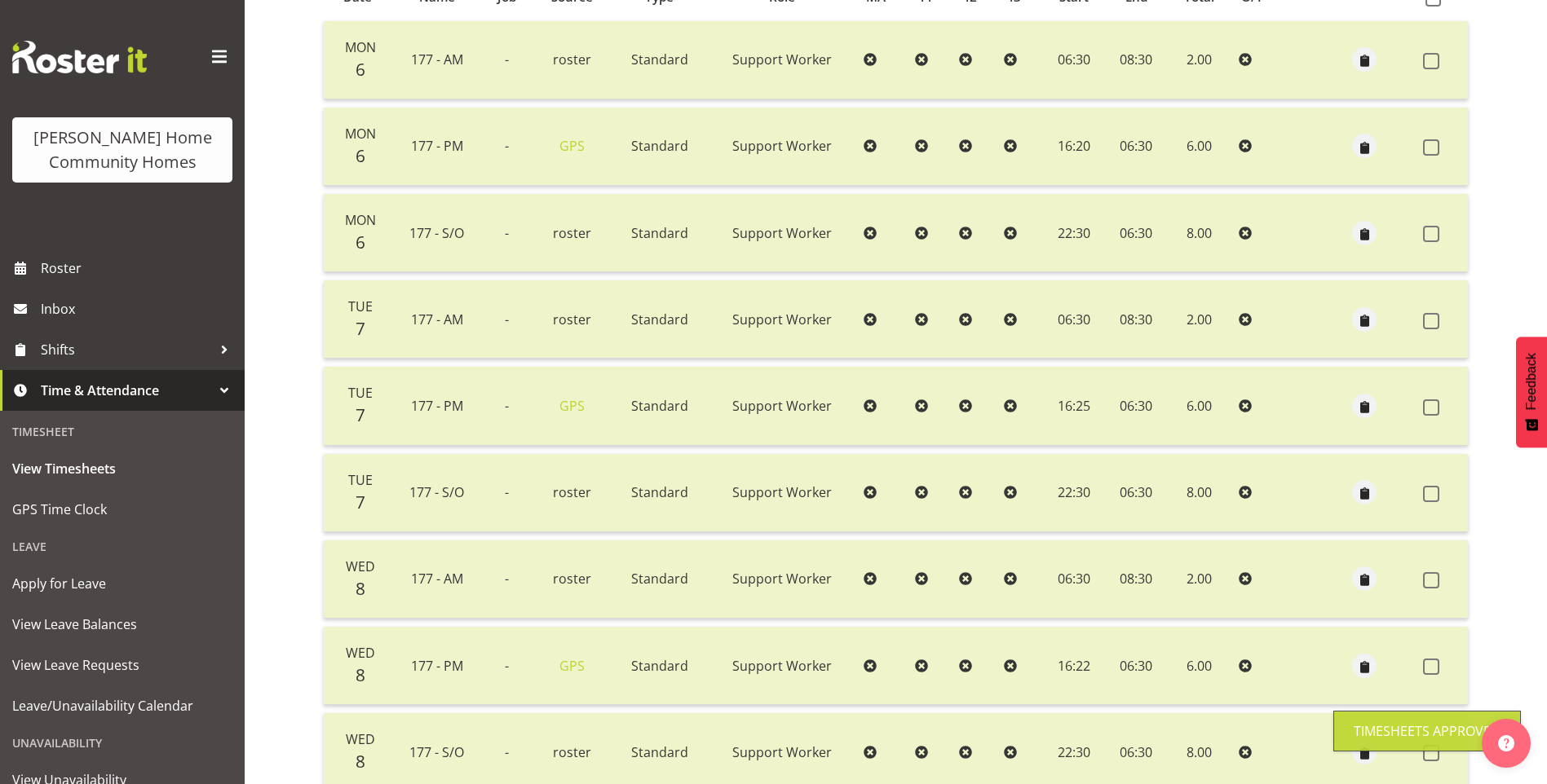
scroll to position [293, 0]
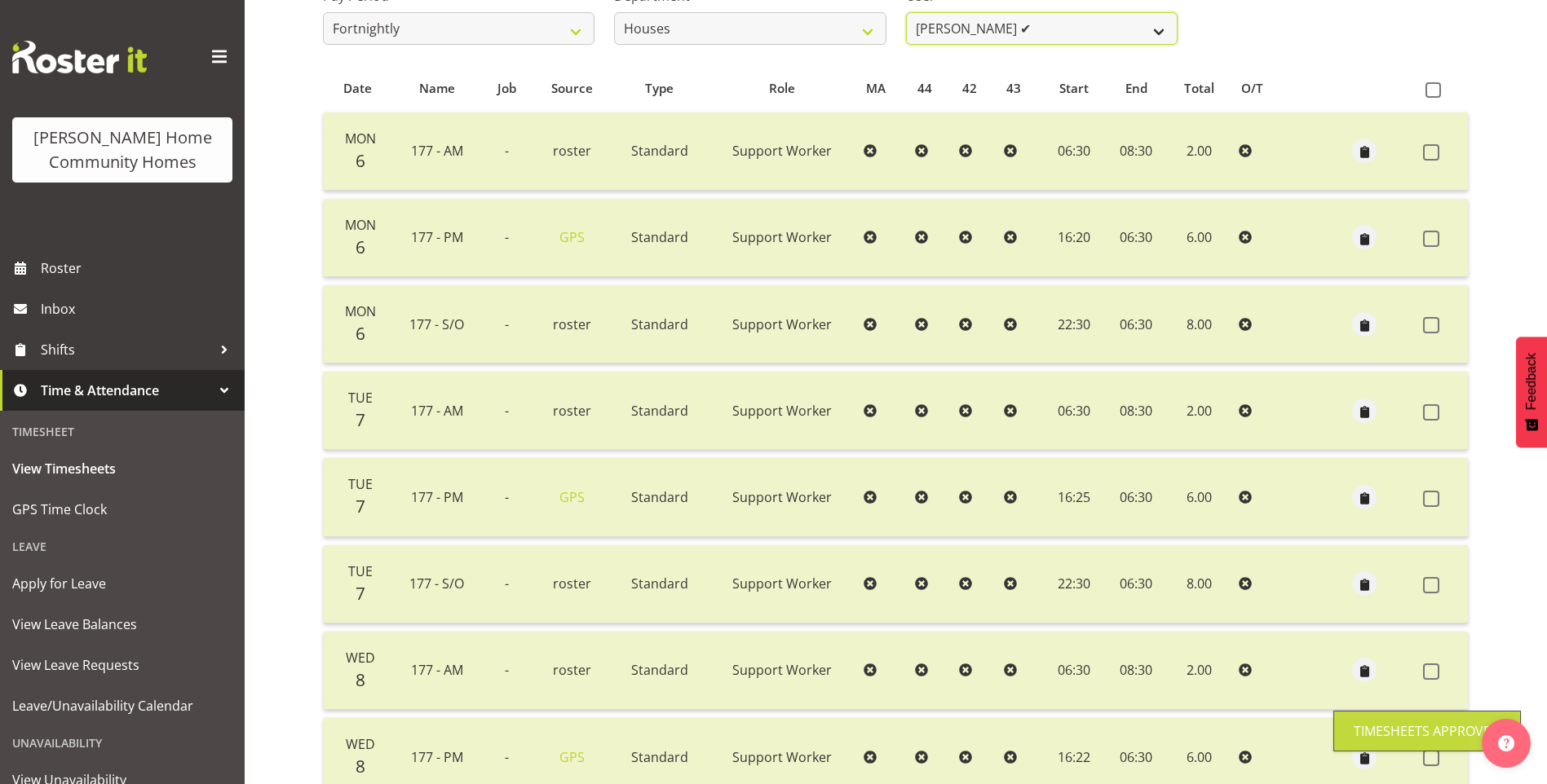
click at [992, 33] on select "Billie Sothern ✔ Dipika Thapa ❌ Jess Aracan ❌ Katrina Shaw ❌ Liezl Sanchez ❌ Ma…" at bounding box center [1042, 29] width 272 height 32
select select "8541"
click at [906, 12] on select "Billie Sothern ✔ Dipika Thapa ❌ Jess Aracan ❌ Katrina Shaw ❌ Liezl Sanchez ❌ Ma…" at bounding box center [1042, 29] width 272 height 32
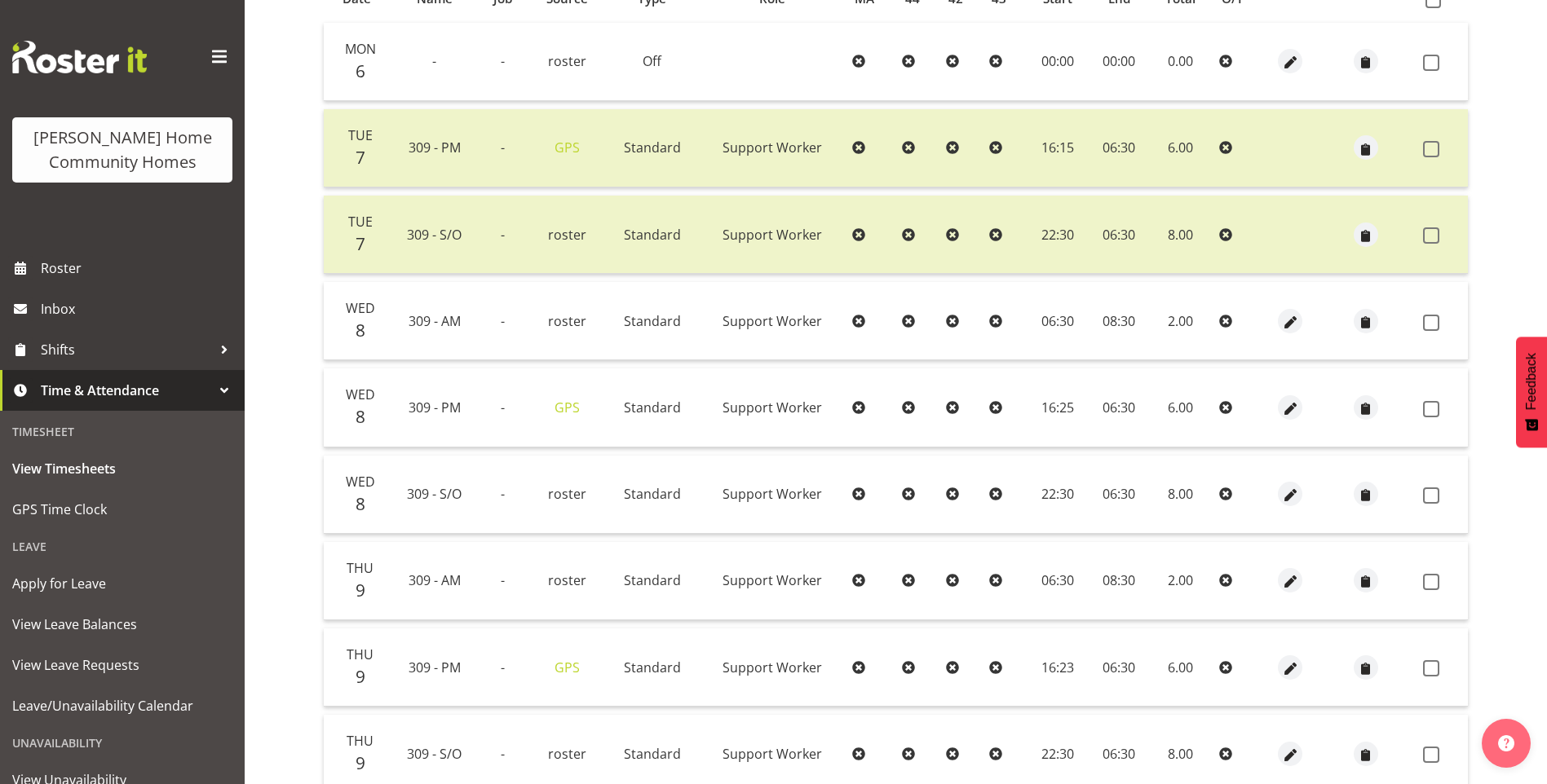
scroll to position [456, 0]
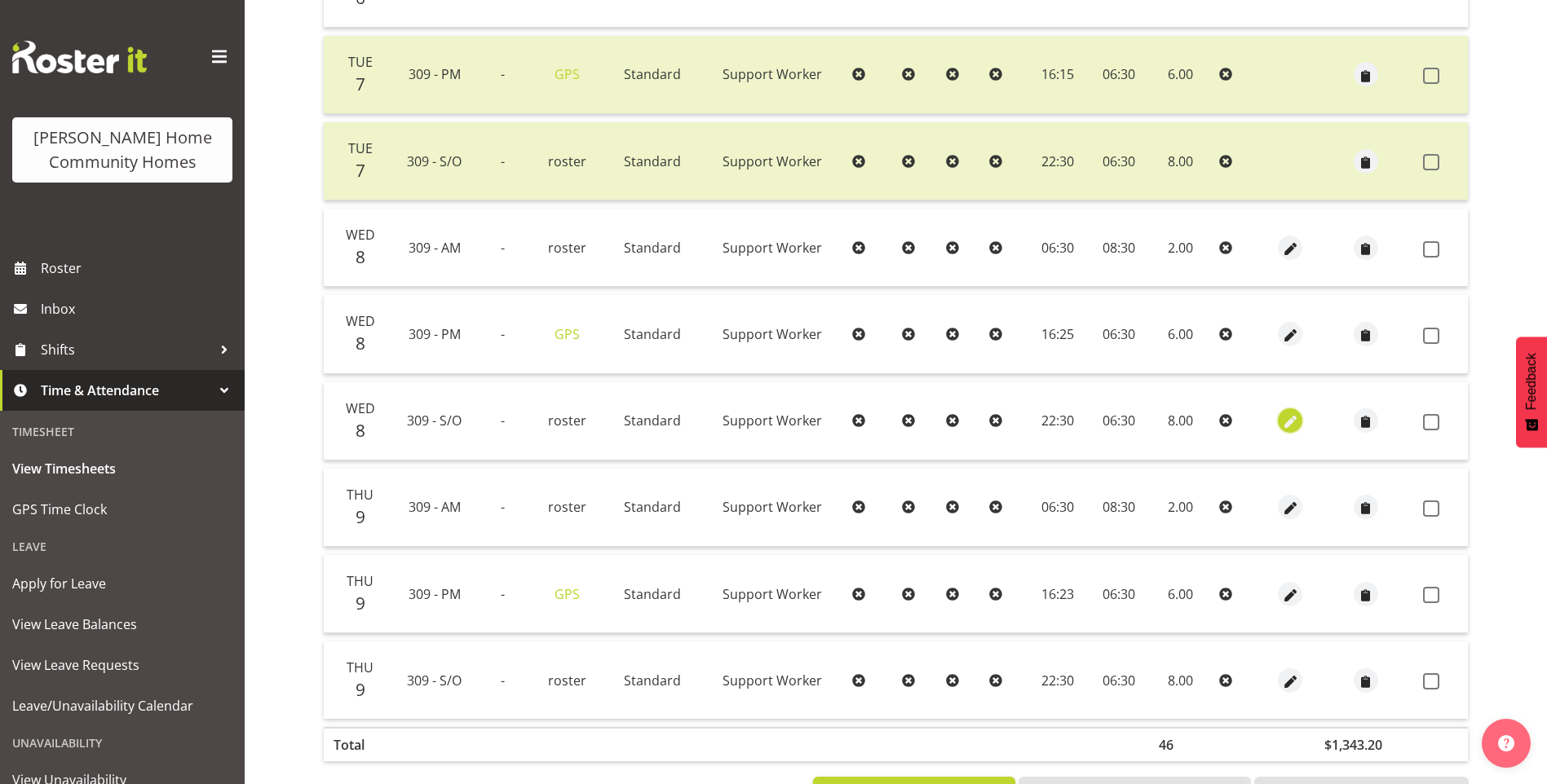
click at [1278, 413] on button "button" at bounding box center [1291, 421] width 25 height 25
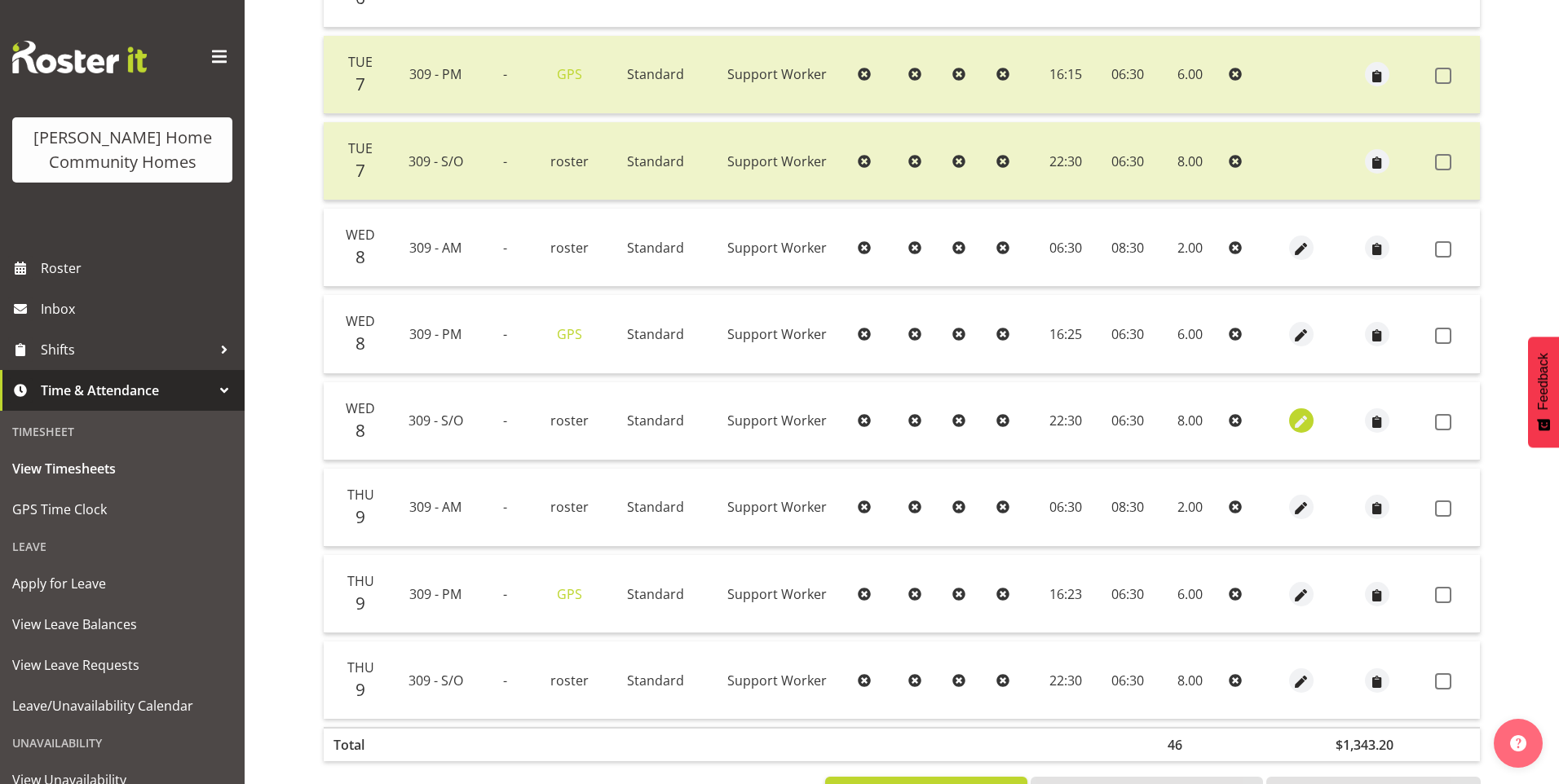
select select "Standard"
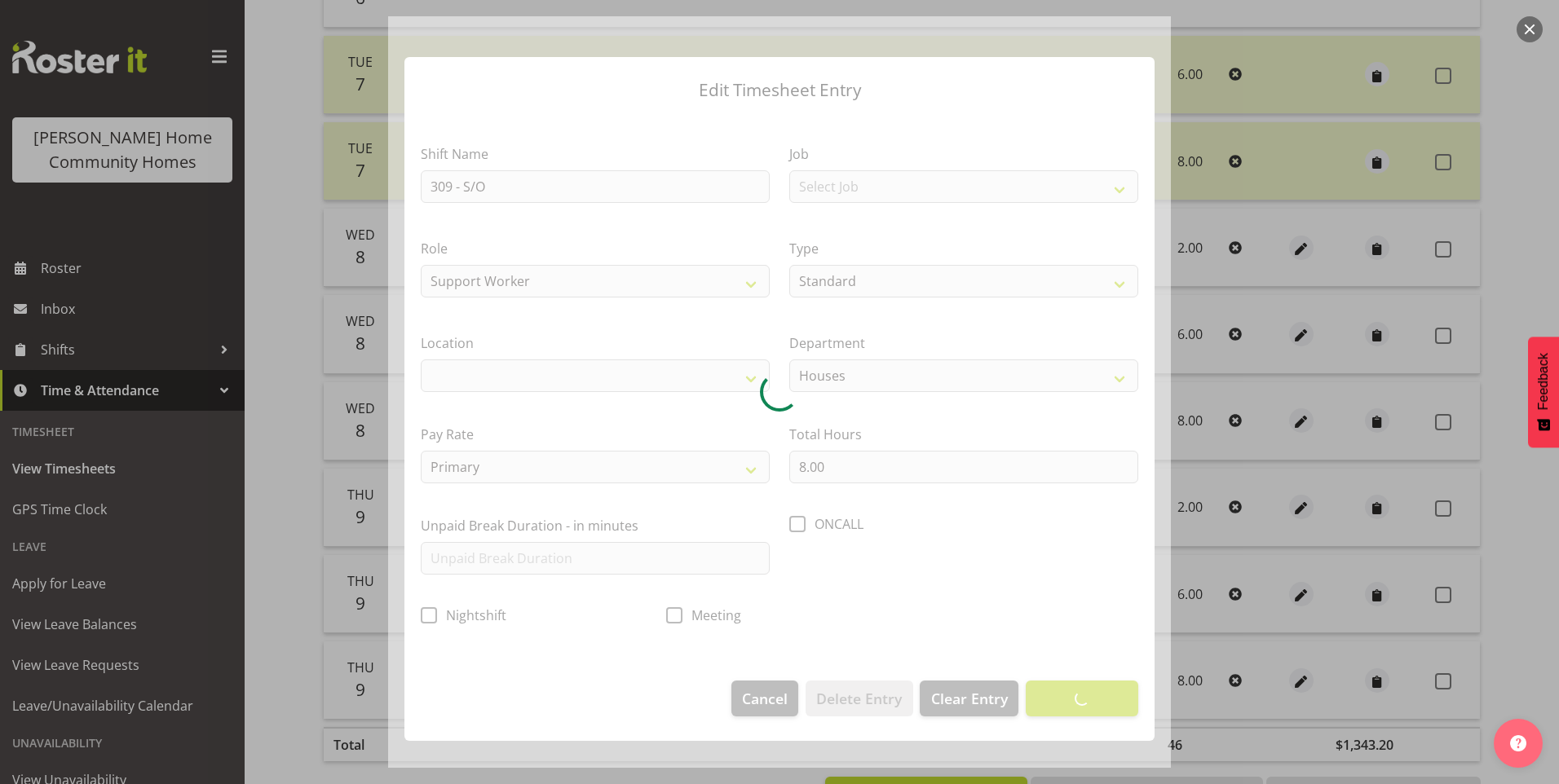
select select "1070"
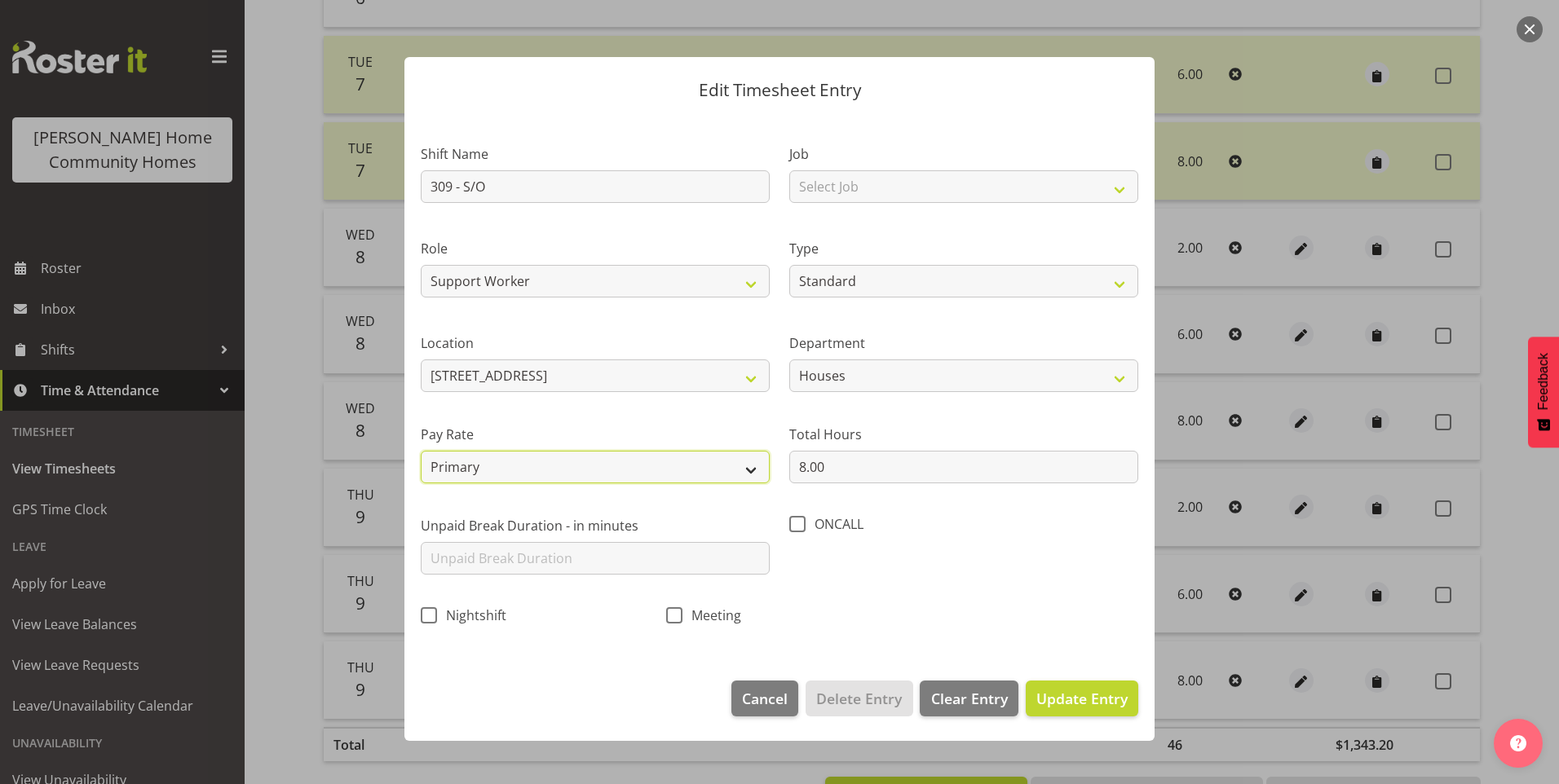
drag, startPoint x: 489, startPoint y: 464, endPoint x: 486, endPoint y: 472, distance: 8.5
click at [489, 464] on select "Primary Secondary Tertiary Fourth Fifth" at bounding box center [596, 467] width 349 height 32
select select "secondary"
click at [421, 451] on select "Primary Secondary Tertiary Fourth Fifth" at bounding box center [596, 467] width 349 height 32
click at [1080, 695] on span "Update Entry" at bounding box center [1083, 698] width 91 height 20
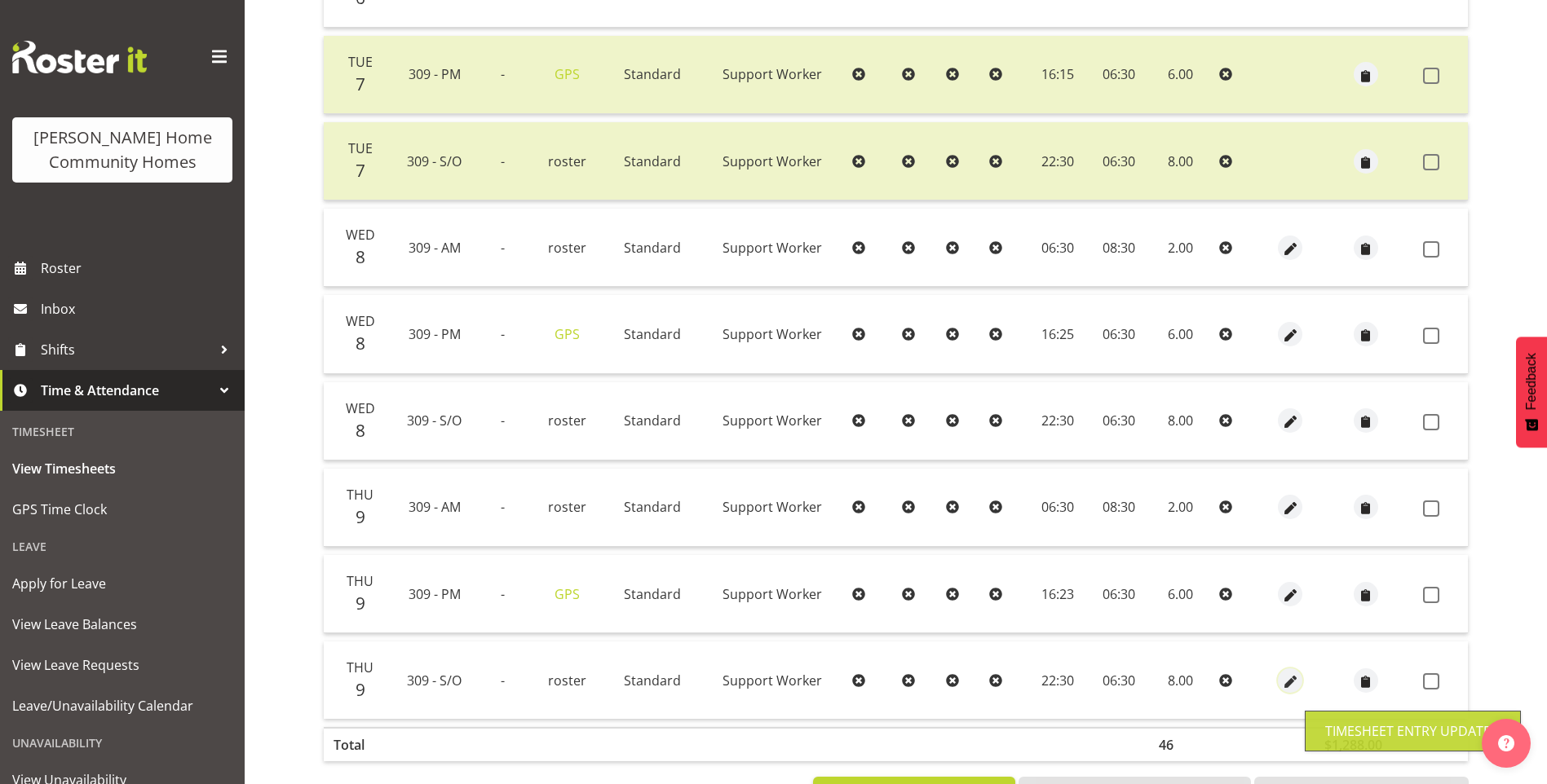
click at [1289, 682] on span "button" at bounding box center [1291, 682] width 19 height 19
select select "Standard"
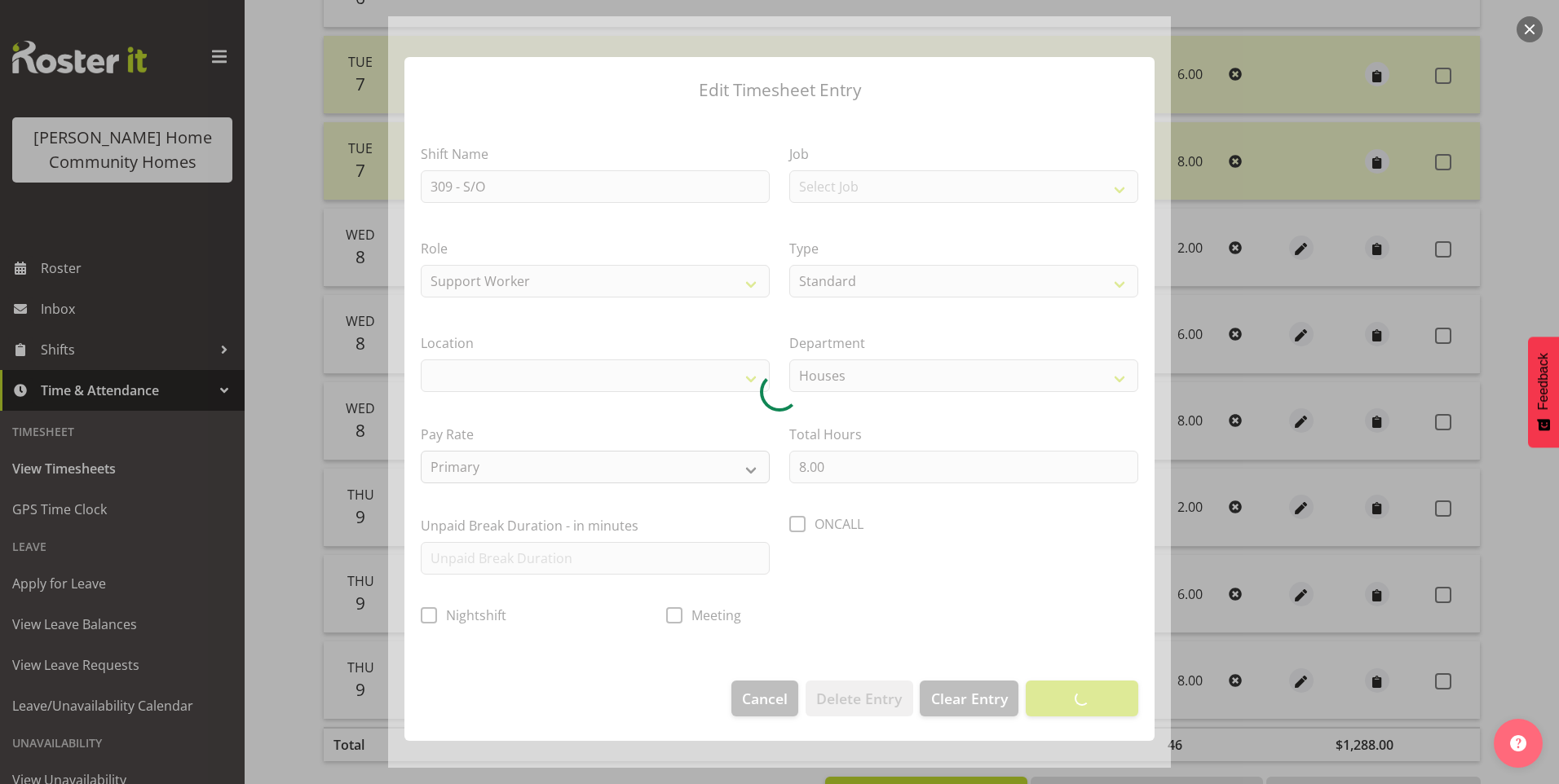
select select "1070"
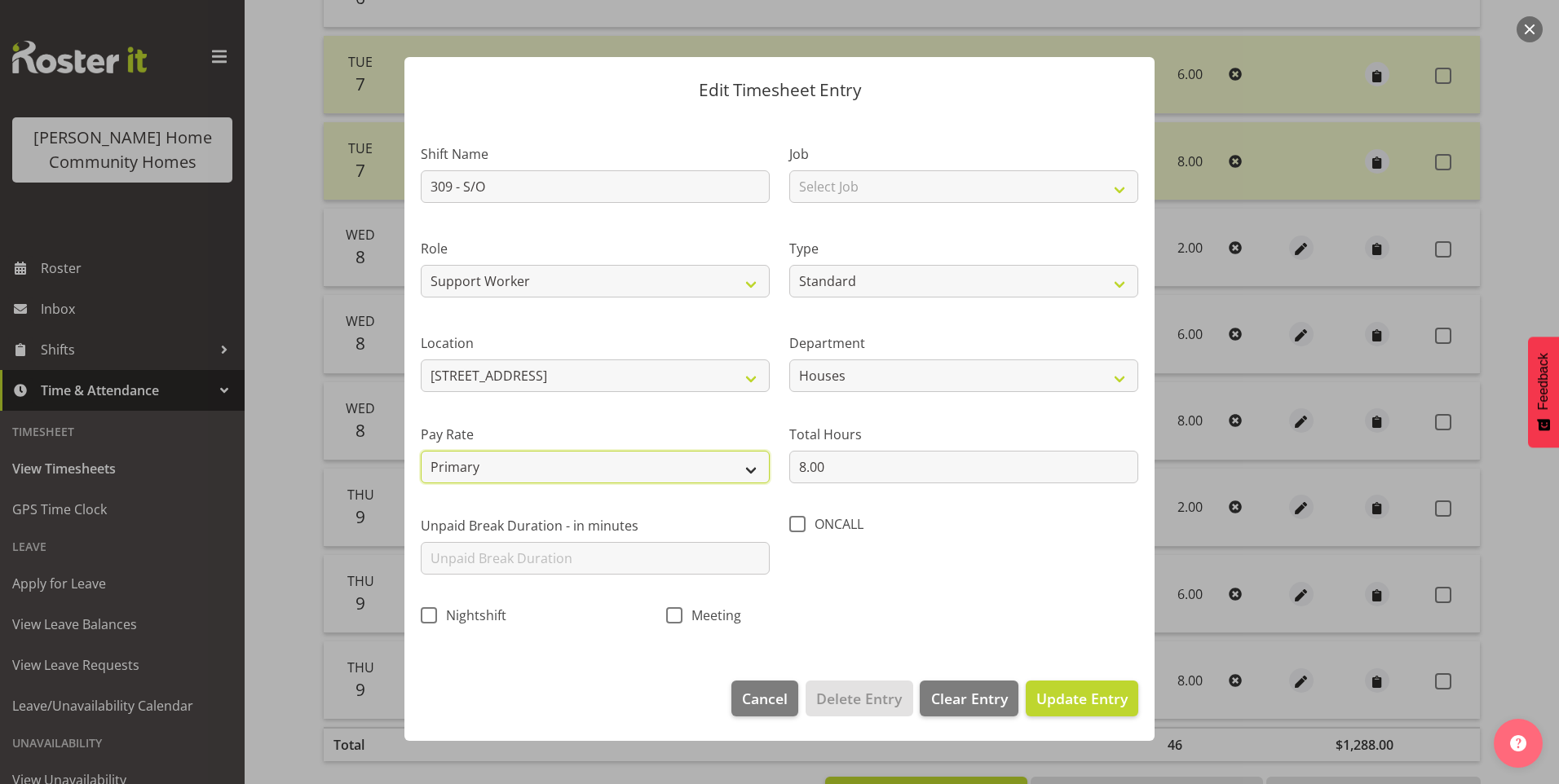
click at [487, 466] on select "Primary Secondary Tertiary Fourth Fifth" at bounding box center [596, 467] width 349 height 32
select select "secondary"
click at [421, 451] on select "Primary Secondary Tertiary Fourth Fifth" at bounding box center [596, 467] width 349 height 32
drag, startPoint x: 1065, startPoint y: 694, endPoint x: 1080, endPoint y: 691, distance: 15.3
click at [1066, 694] on span "Update Entry" at bounding box center [1083, 698] width 91 height 20
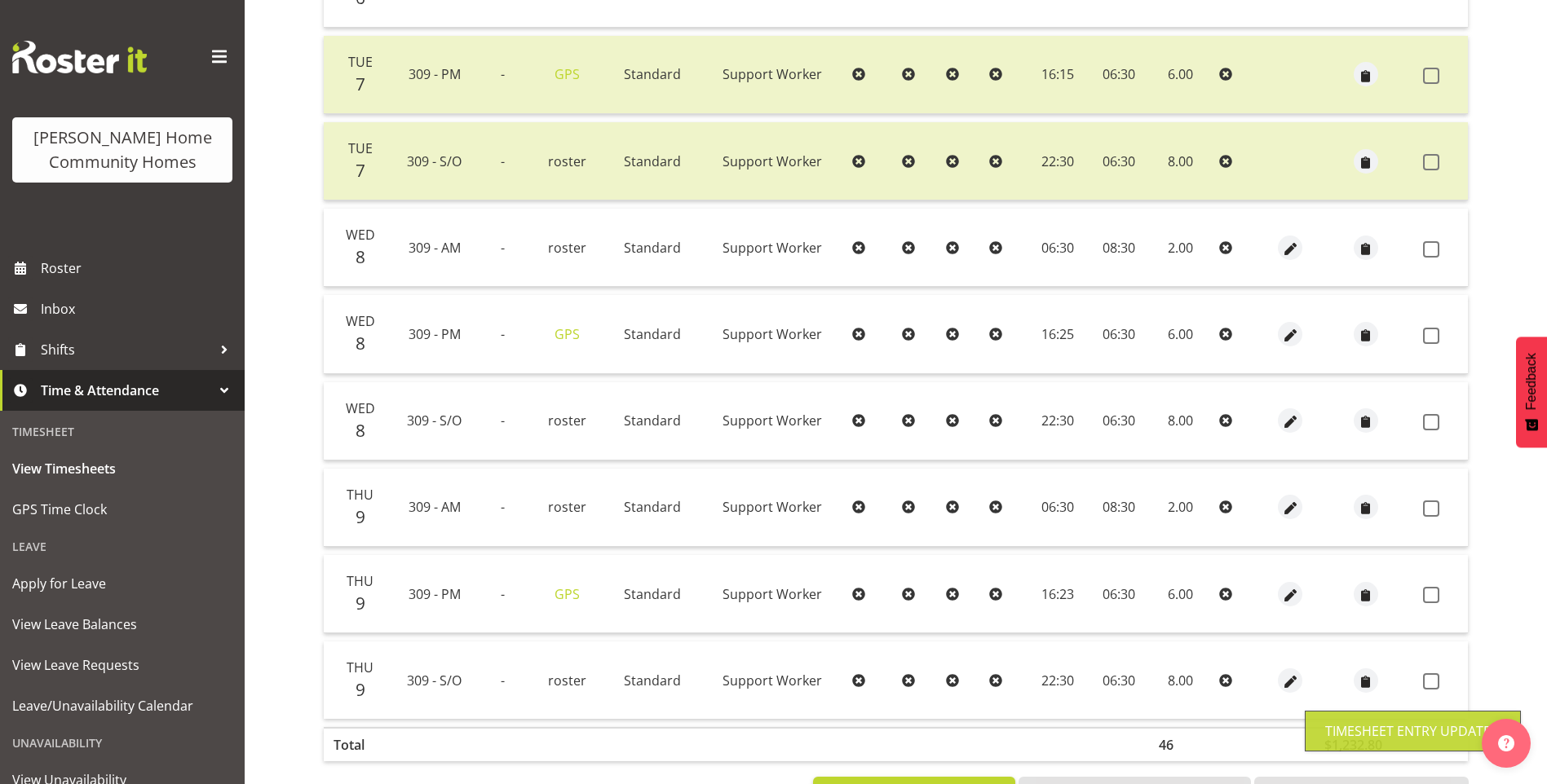
click at [1438, 248] on span at bounding box center [1431, 249] width 16 height 16
checkbox input "true"
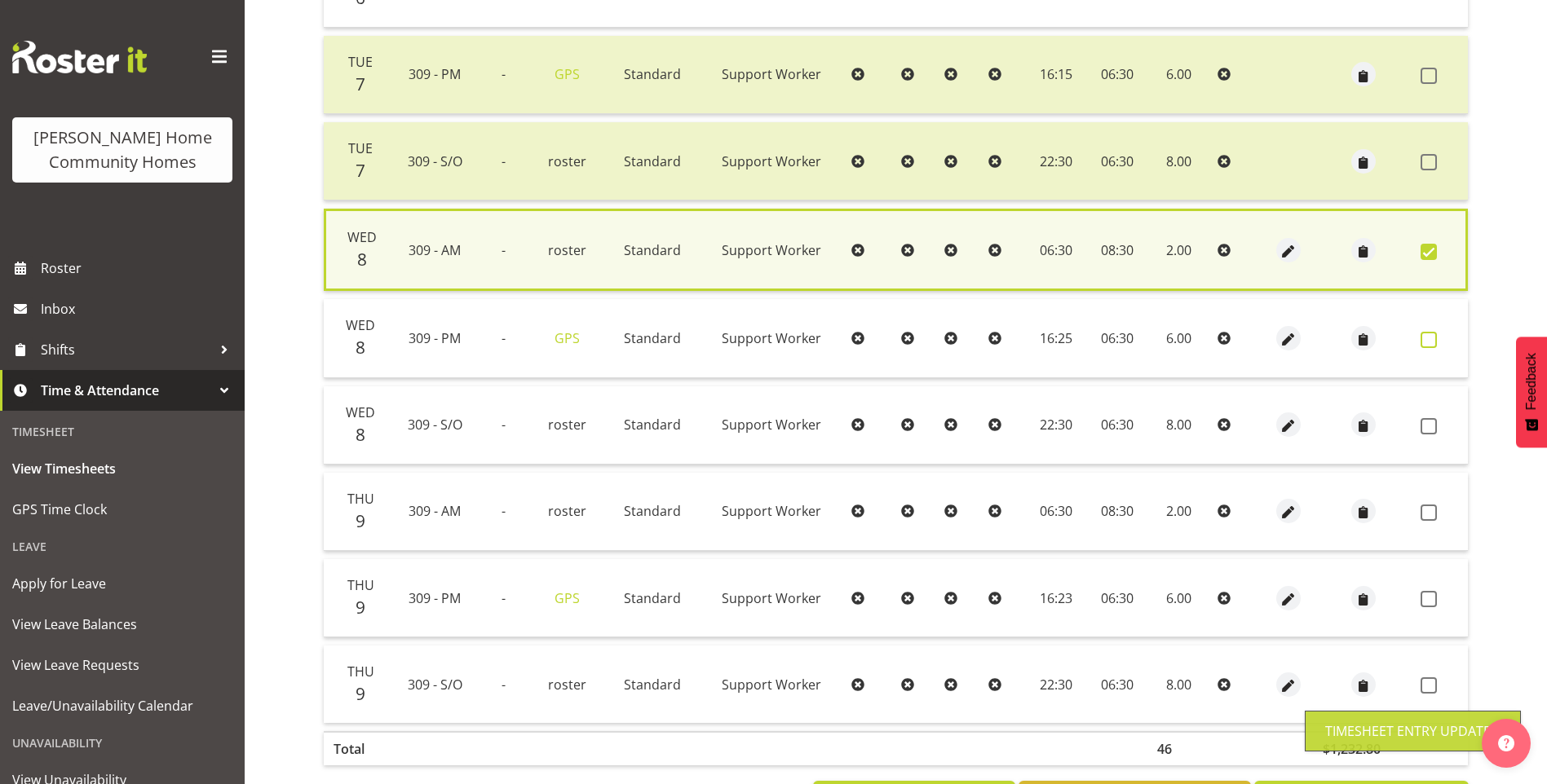
click at [1428, 346] on span at bounding box center [1429, 339] width 16 height 16
checkbox input "true"
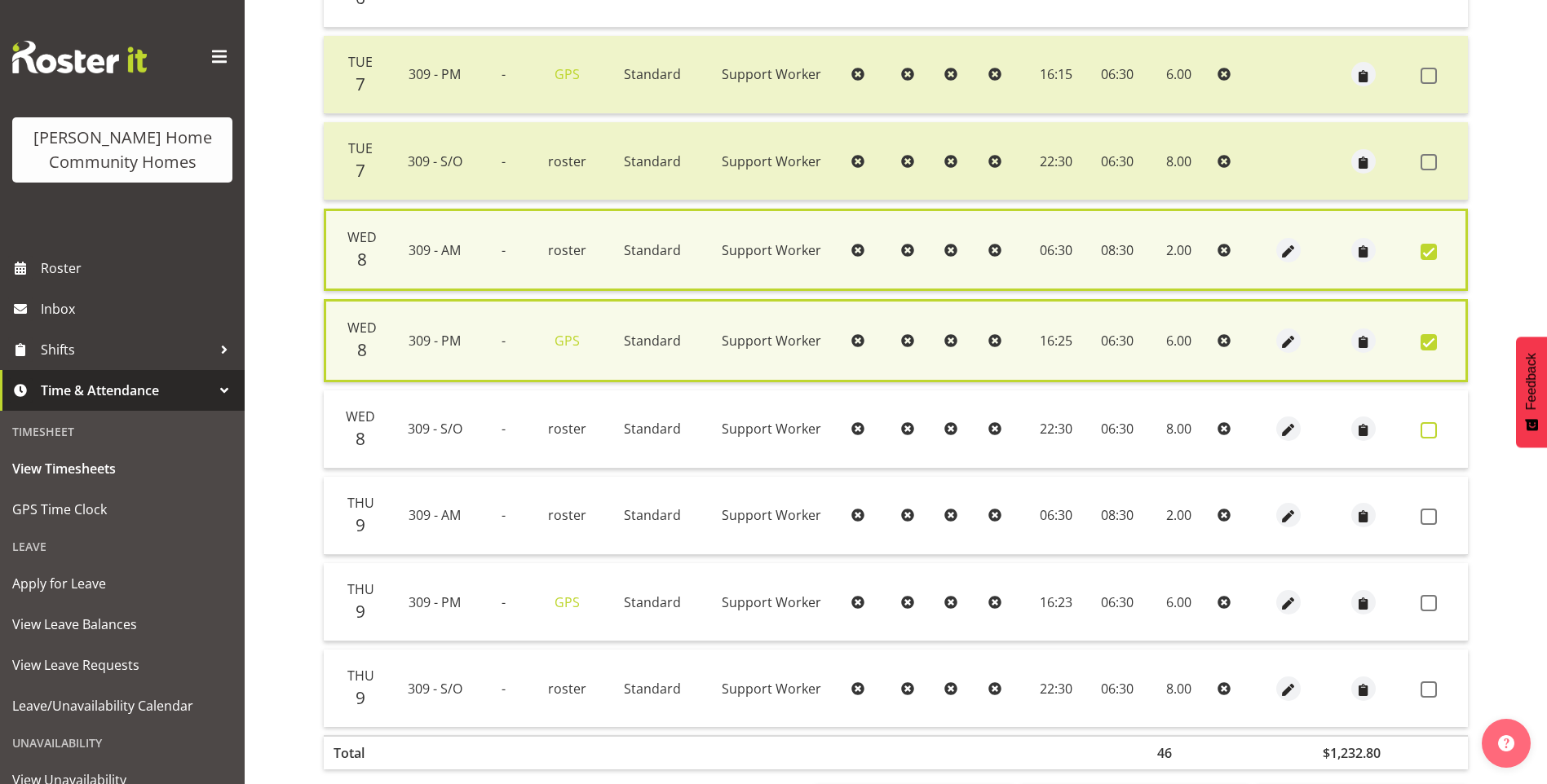
click at [1432, 422] on span at bounding box center [1429, 430] width 16 height 16
checkbox input "true"
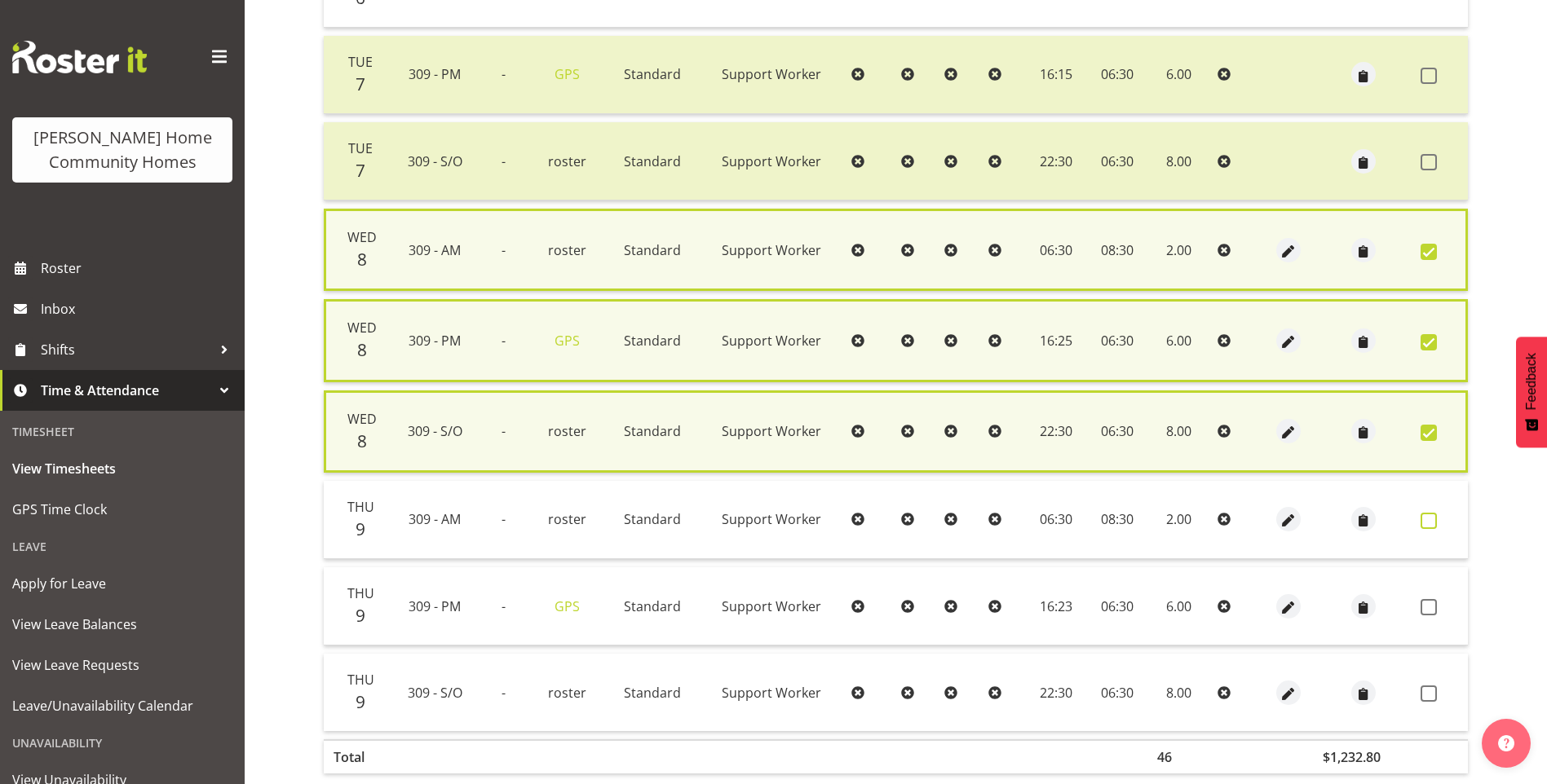
drag, startPoint x: 1419, startPoint y: 513, endPoint x: 1427, endPoint y: 523, distance: 12.8
click at [1418, 513] on td at bounding box center [1441, 520] width 53 height 78
click at [1429, 529] on span at bounding box center [1429, 520] width 16 height 16
checkbox input "true"
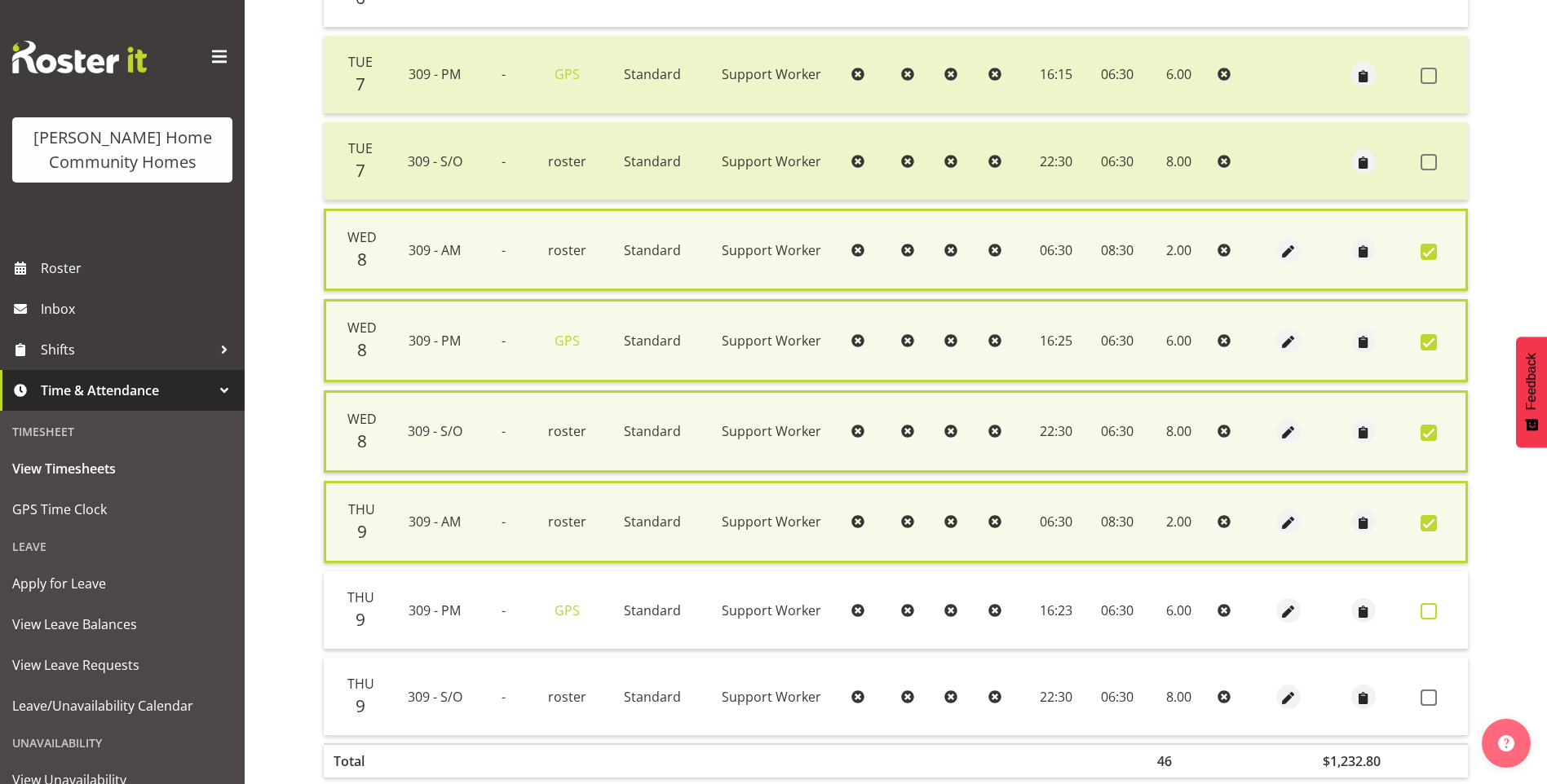
click at [1433, 618] on span at bounding box center [1429, 611] width 16 height 16
checkbox input "true"
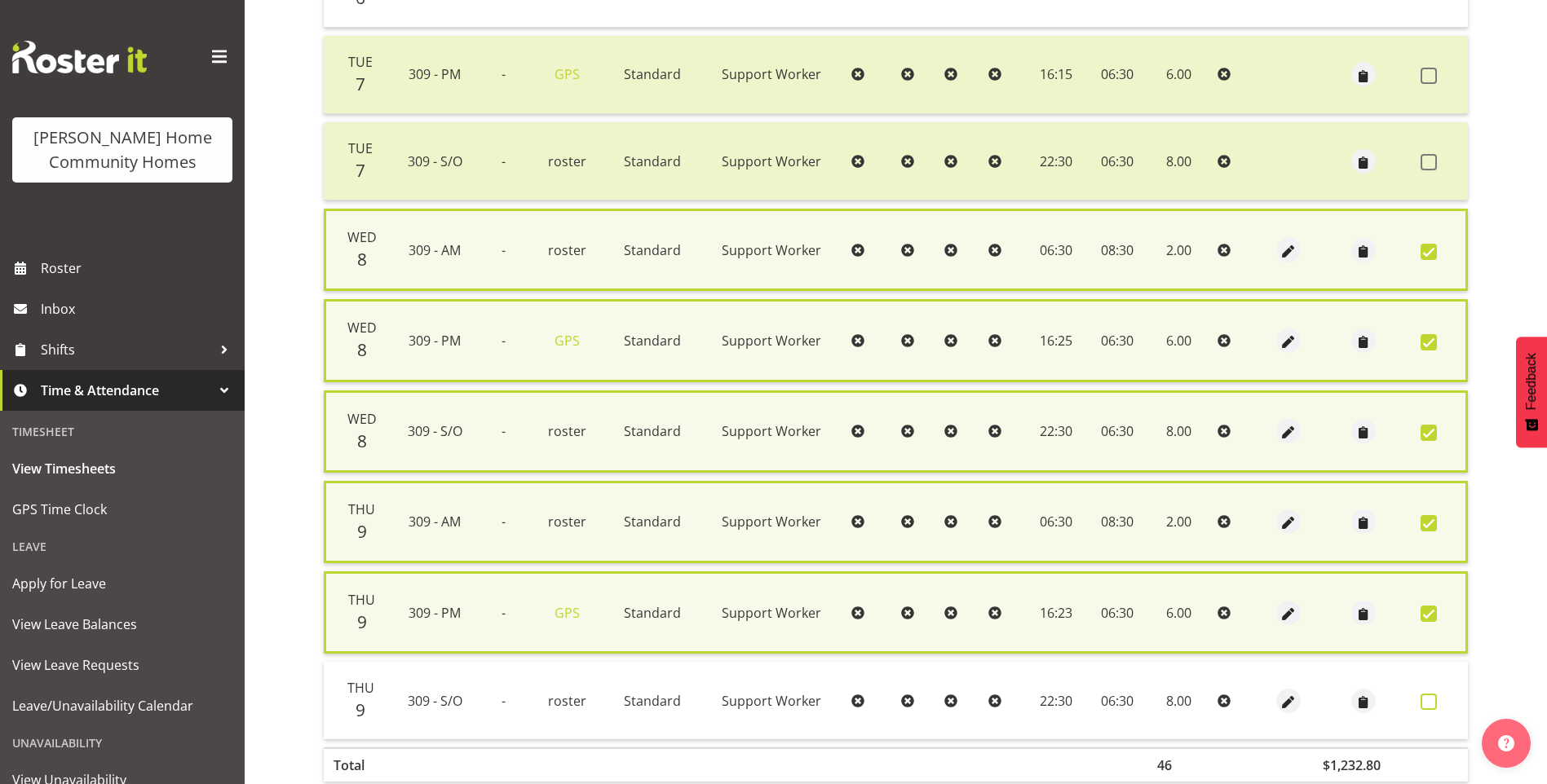
click at [1428, 704] on span at bounding box center [1429, 701] width 16 height 16
checkbox input "true"
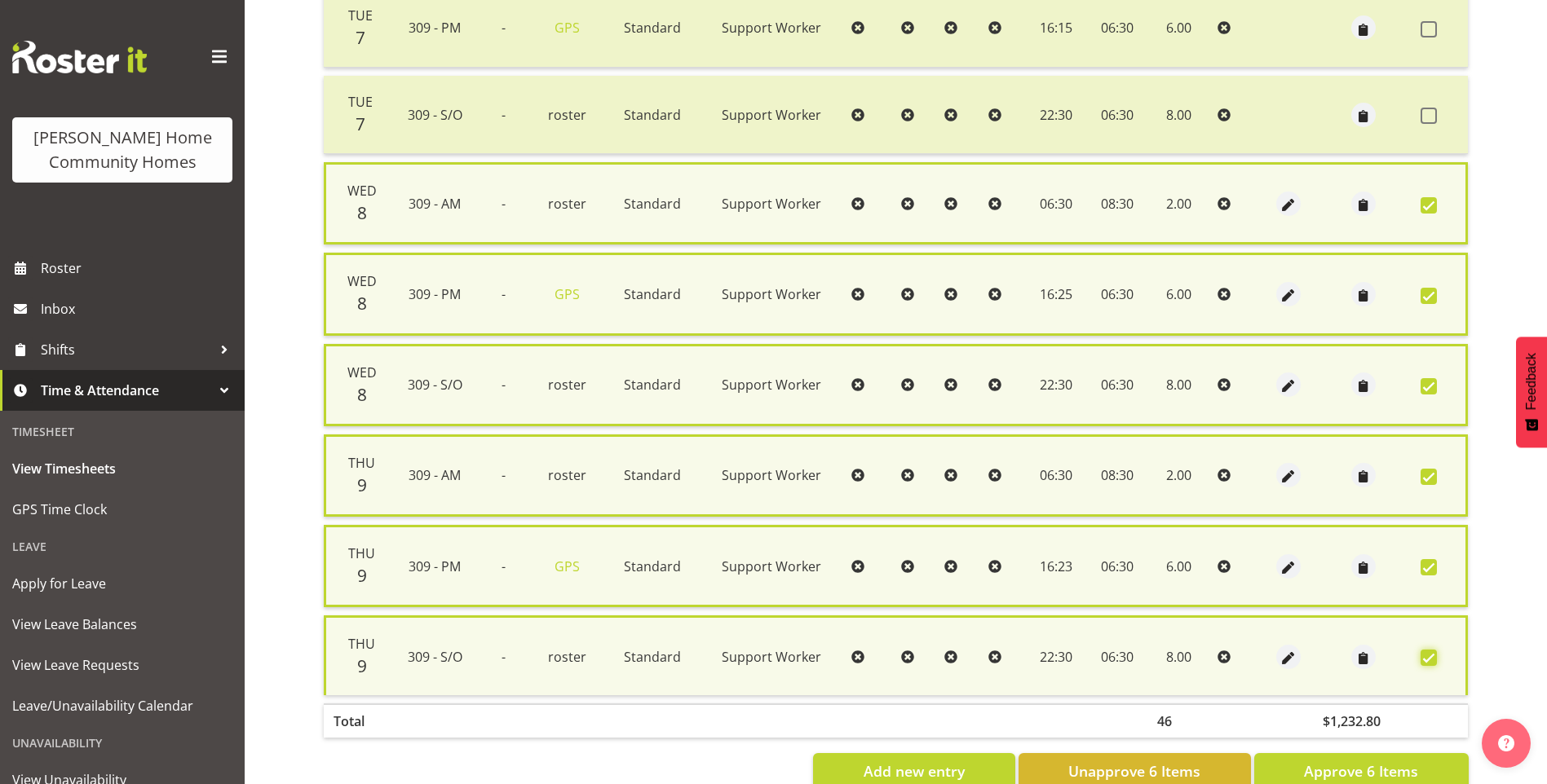
scroll to position [545, 0]
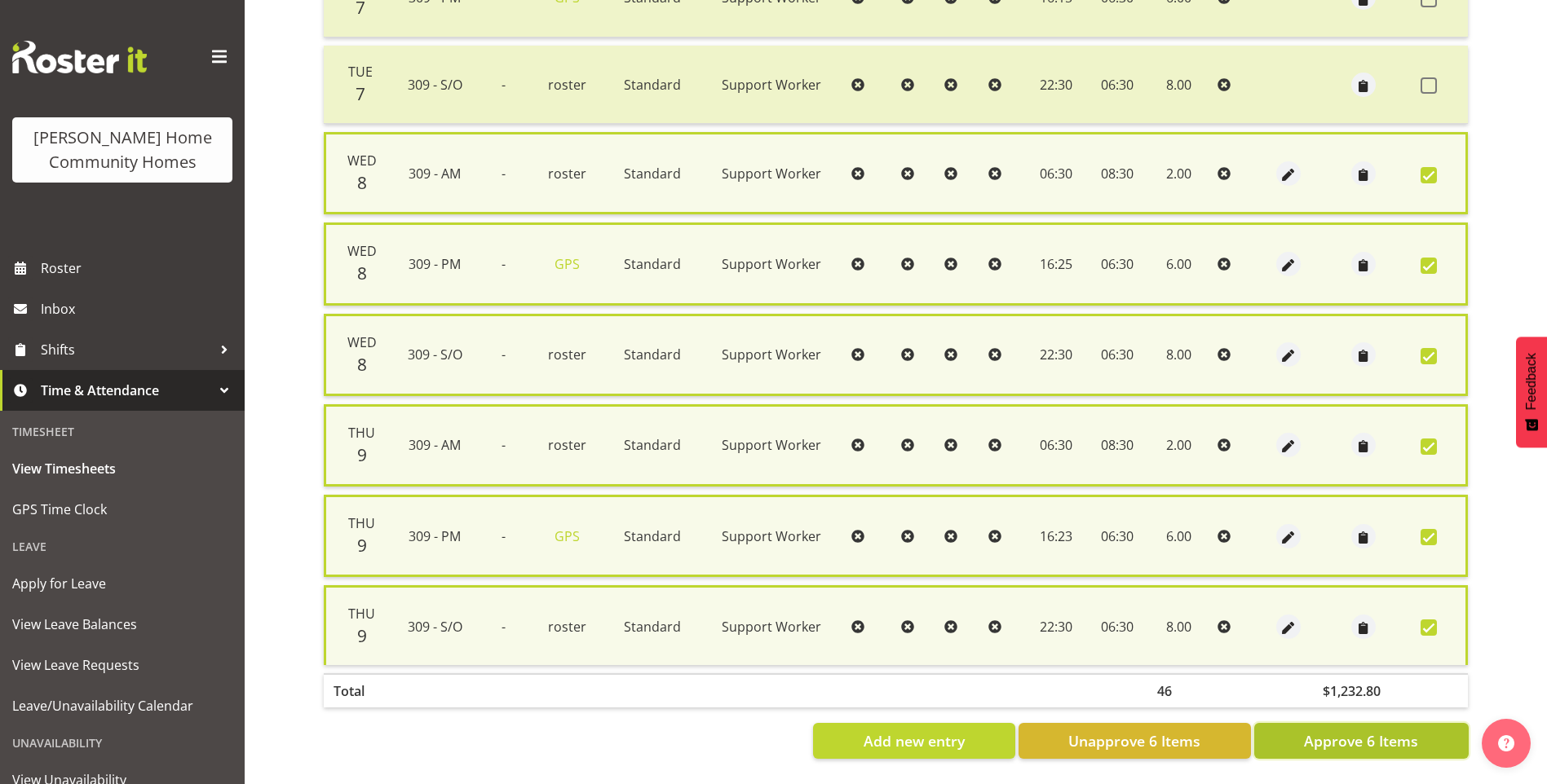
click at [1365, 734] on span "Approve 6 Items" at bounding box center [1361, 741] width 114 height 21
checkbox input "false"
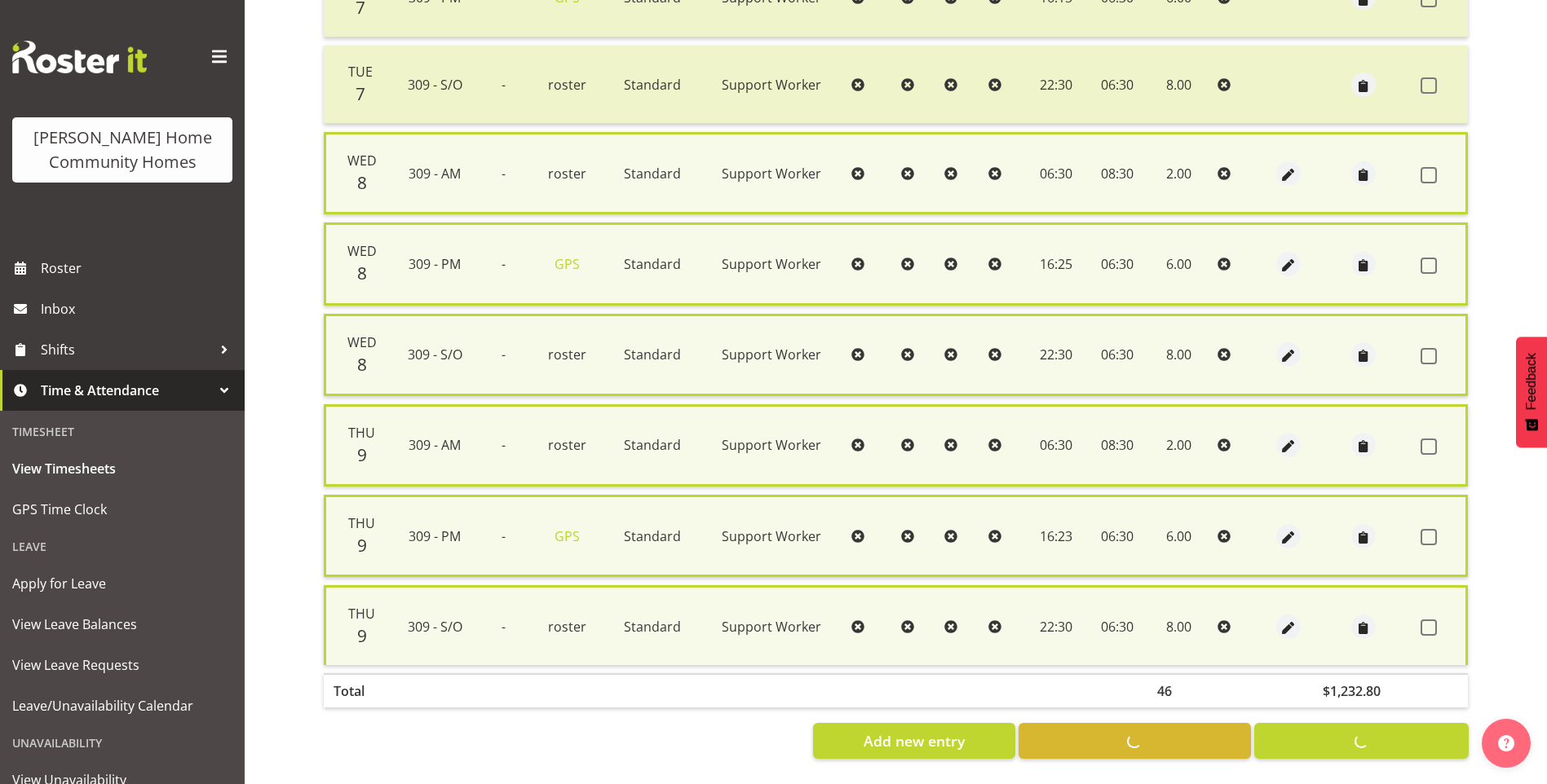
checkbox input "false"
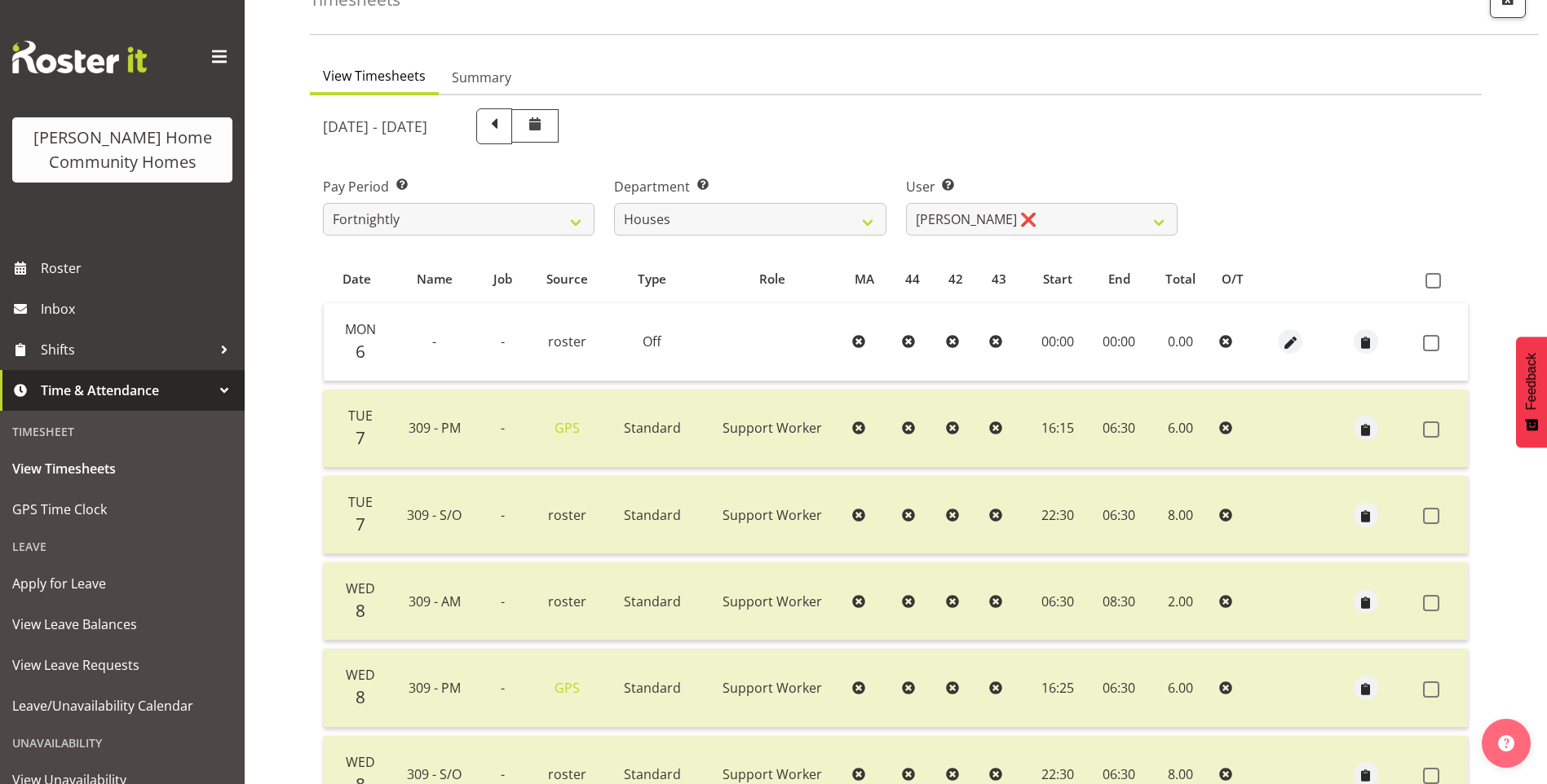
scroll to position [0, 0]
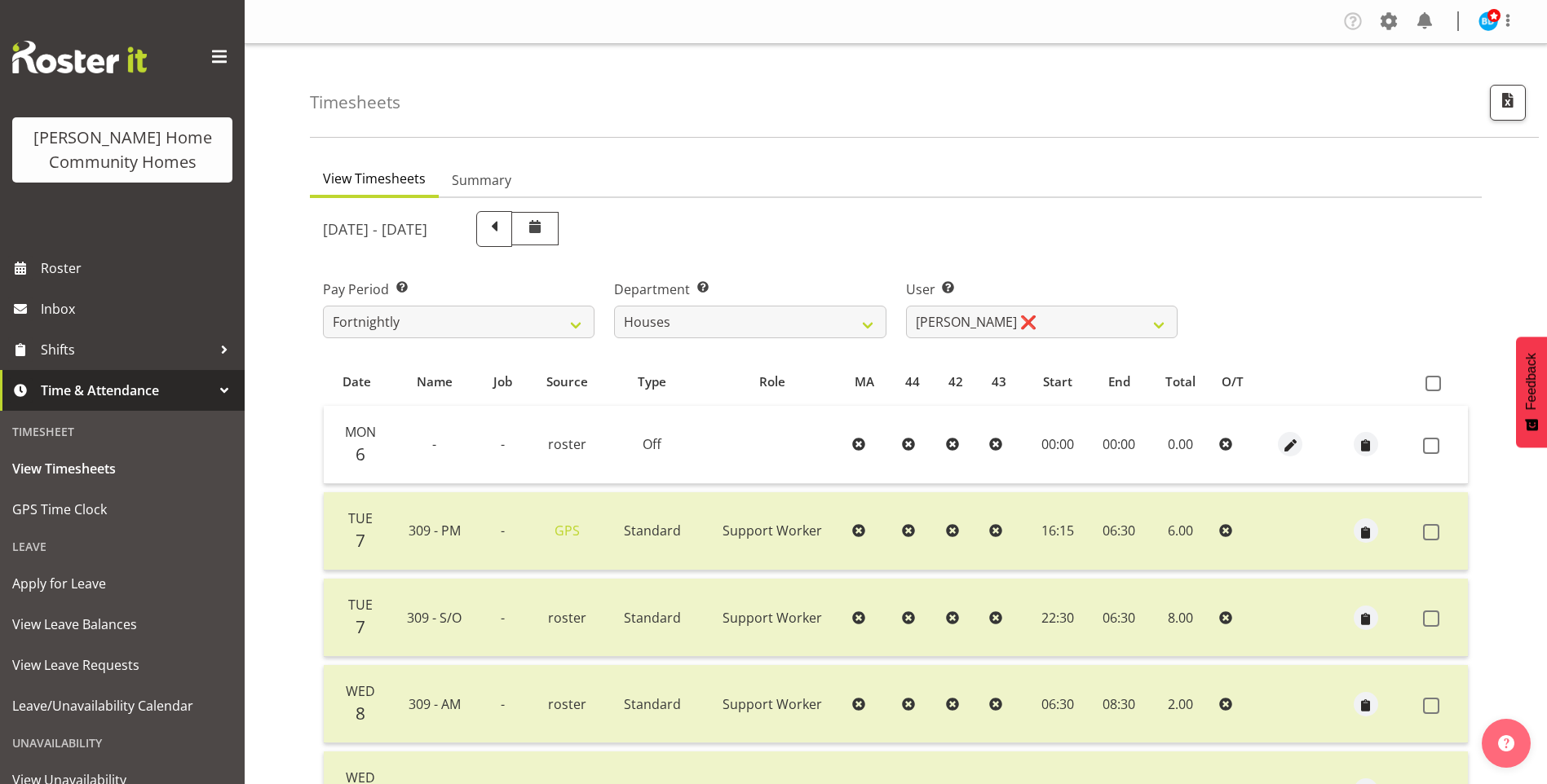
click at [956, 341] on div "User Select user. Note: This is filtered down by the previous two drop-down ite…" at bounding box center [1041, 303] width 291 height 91
click at [952, 313] on select "Billie Sothern ✔ Dipika Thapa ❌ Jess Aracan ❌ Katrina Shaw ❌ Liezl Sanchez ❌ Ma…" at bounding box center [1042, 322] width 272 height 32
select select "10364"
click at [906, 306] on select "Billie Sothern ✔ Dipika Thapa ❌ Jess Aracan ❌ Katrina Shaw ❌ Liezl Sanchez ❌ Ma…" at bounding box center [1042, 322] width 272 height 32
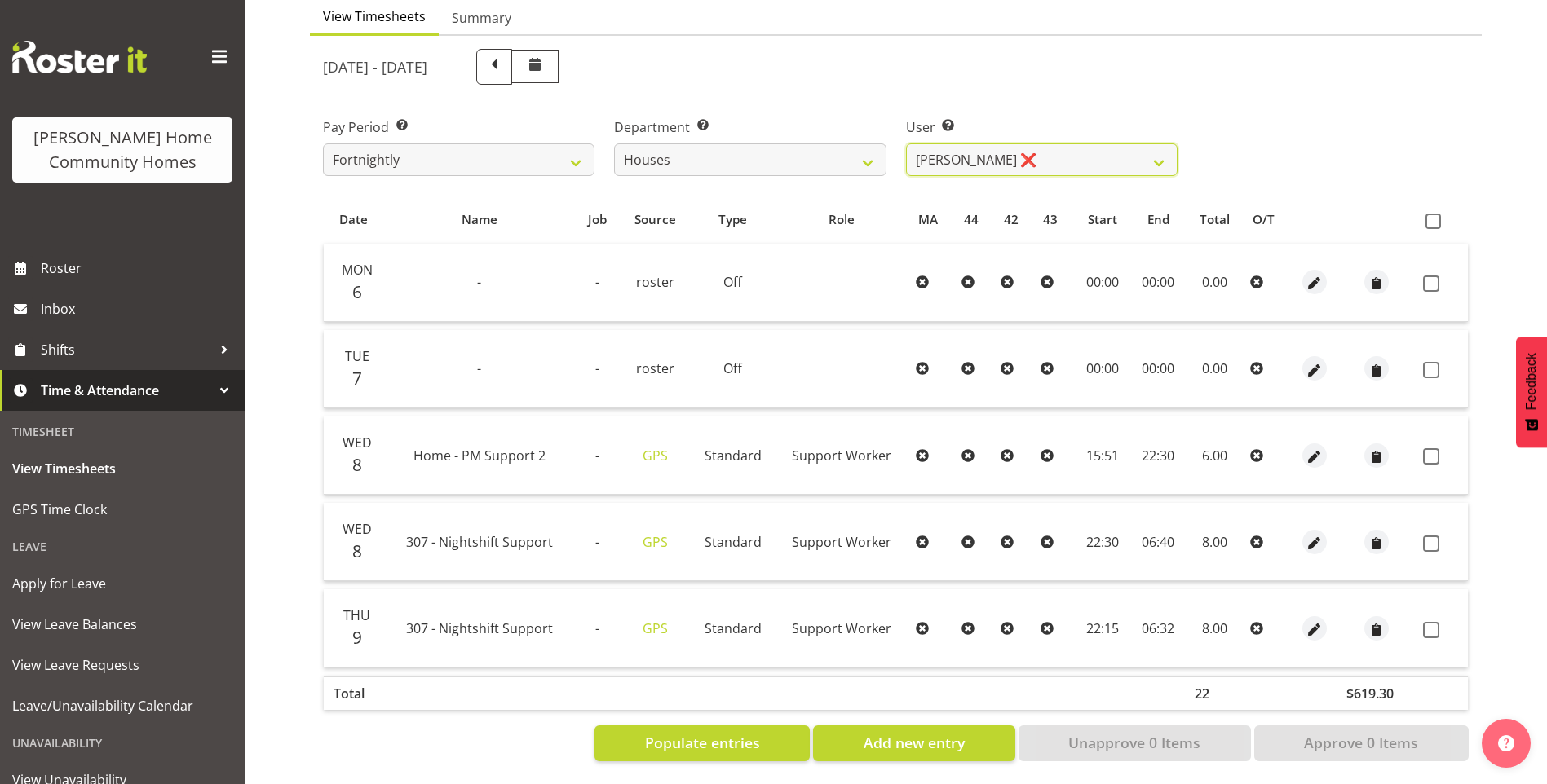
scroll to position [163, 0]
click at [1306, 536] on span "button" at bounding box center [1314, 543] width 19 height 19
select select "Standard"
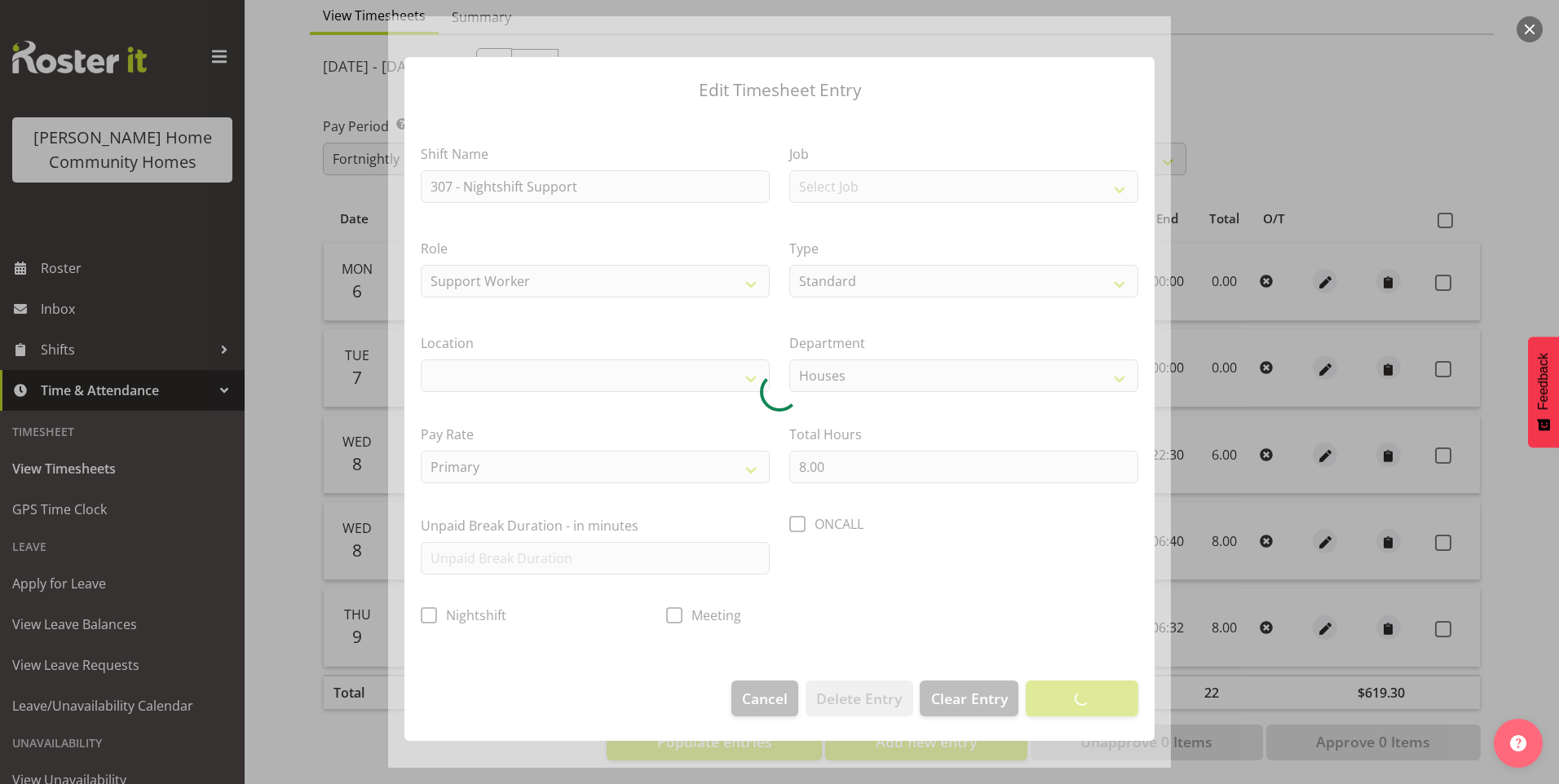
select select "1076"
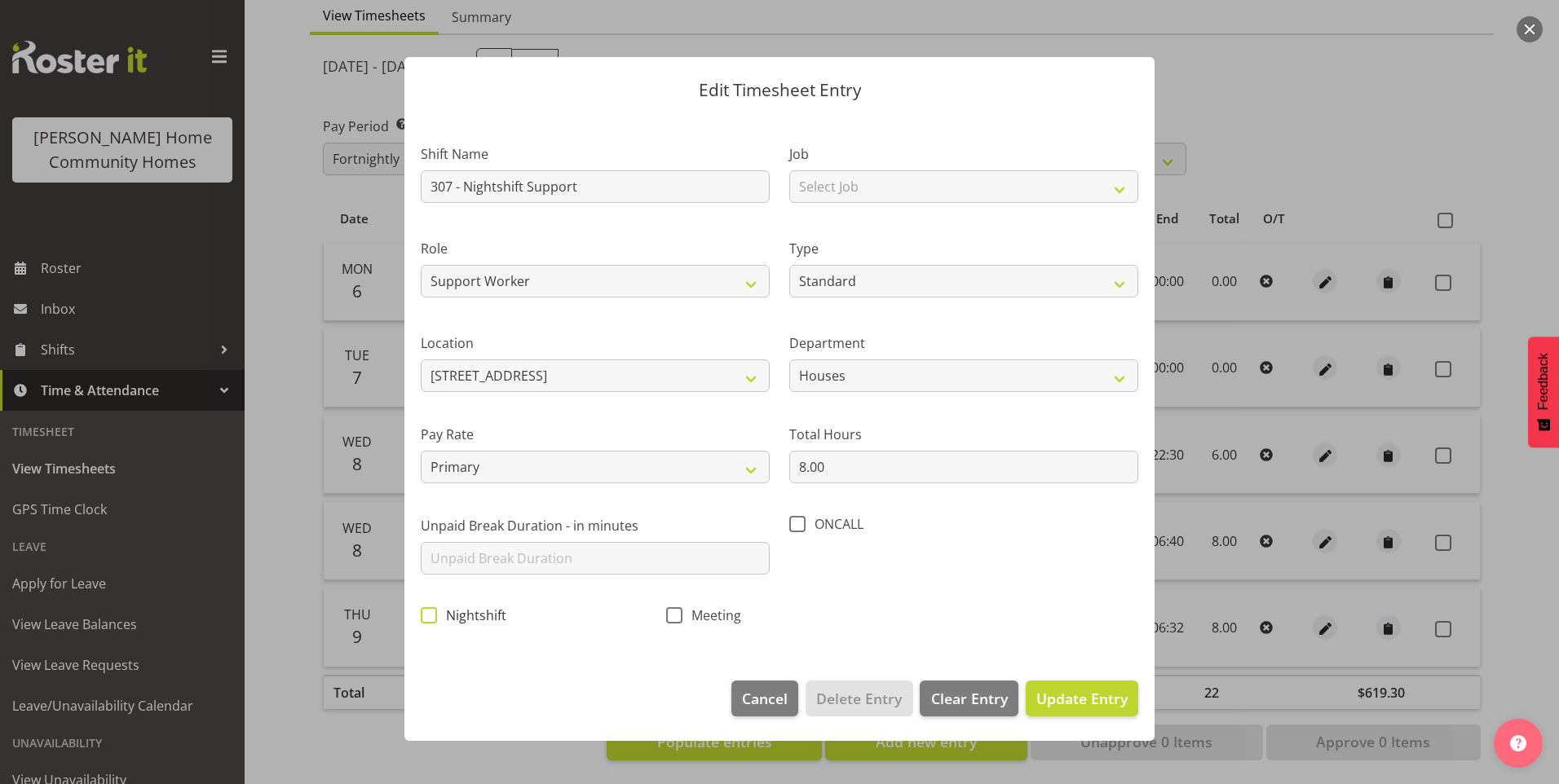
click at [431, 615] on span at bounding box center [429, 614] width 16 height 16
click at [431, 615] on input "Nightshift" at bounding box center [426, 614] width 10 height 10
checkbox input "true"
drag, startPoint x: 1093, startPoint y: 698, endPoint x: 1195, endPoint y: 641, distance: 116.8
click at [1094, 696] on span "Update Entry" at bounding box center [1083, 698] width 91 height 20
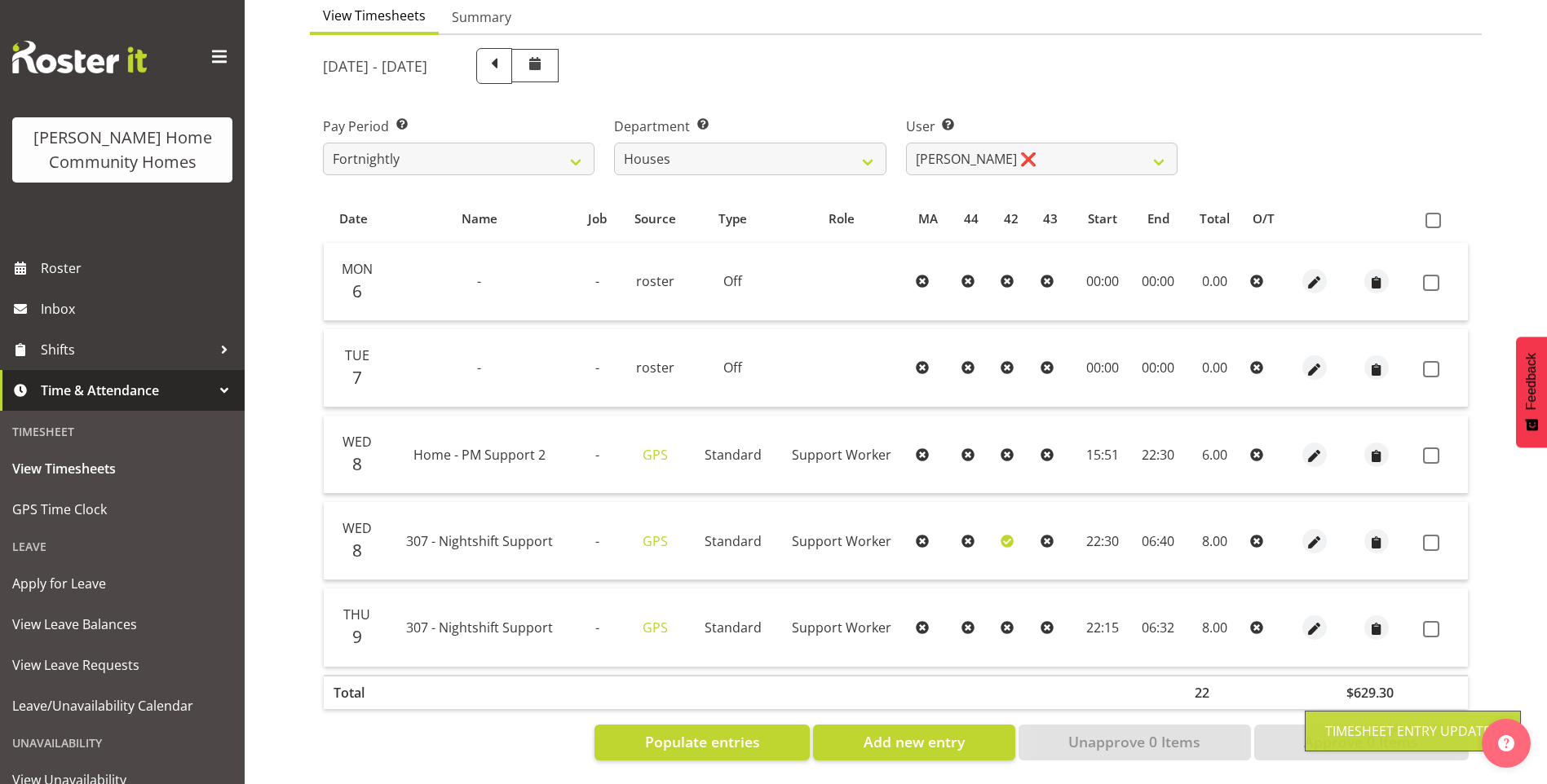
click at [1433, 453] on span at bounding box center [1431, 455] width 16 height 16
checkbox input "true"
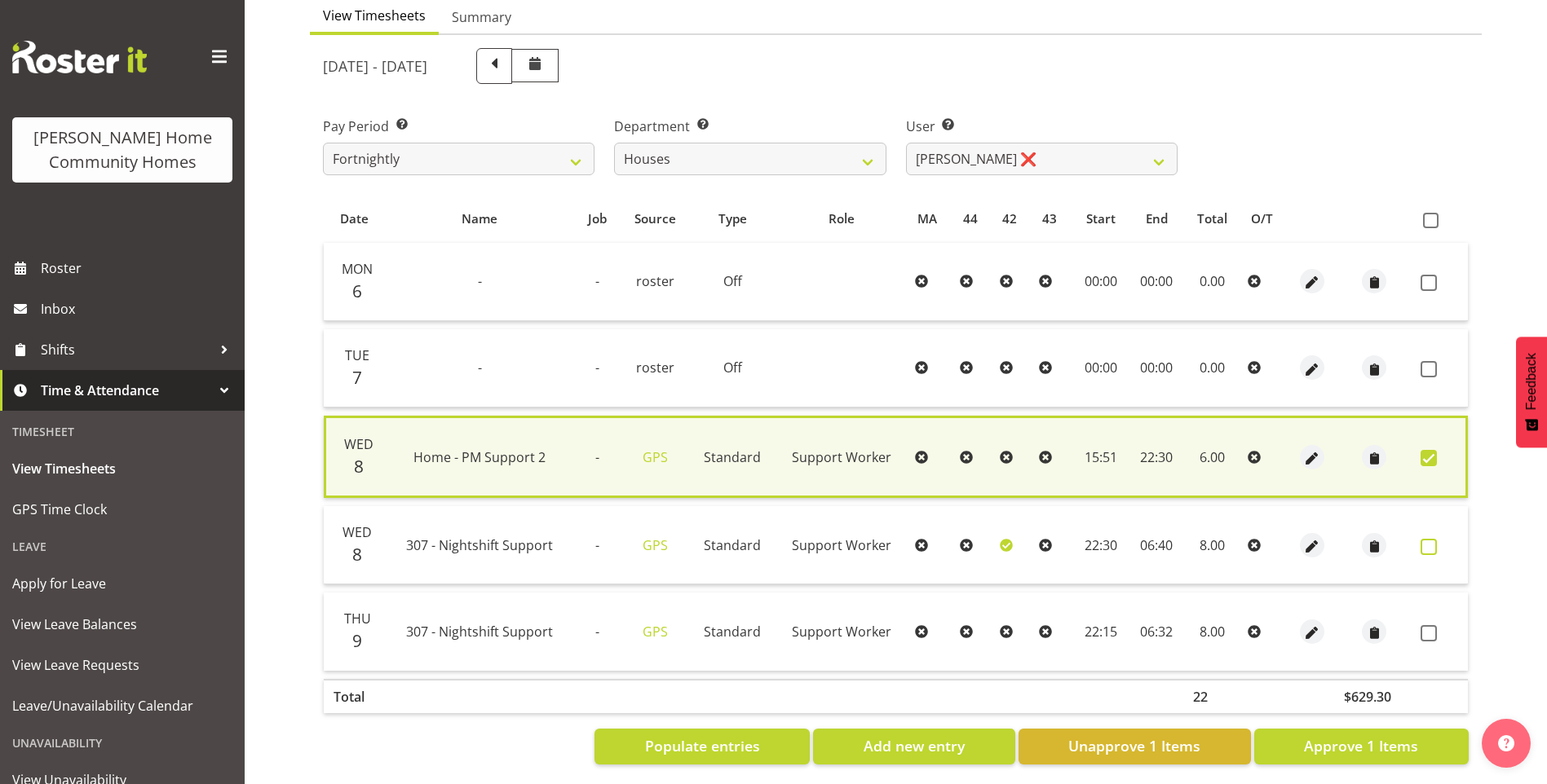
click at [1435, 548] on span at bounding box center [1429, 547] width 16 height 16
checkbox input "true"
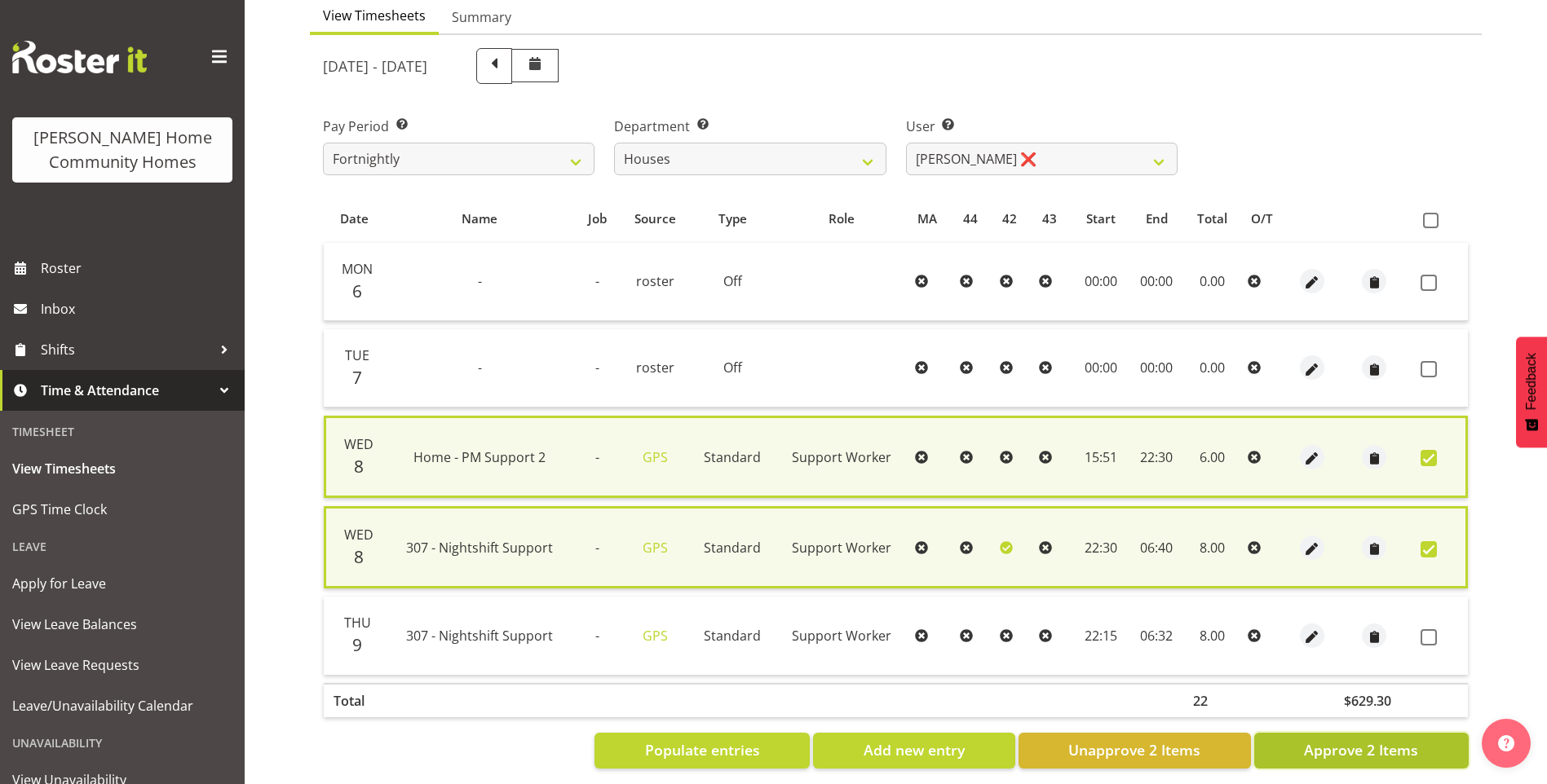
click at [1415, 761] on button "Approve 2 Items" at bounding box center [1361, 751] width 214 height 36
checkbox input "false"
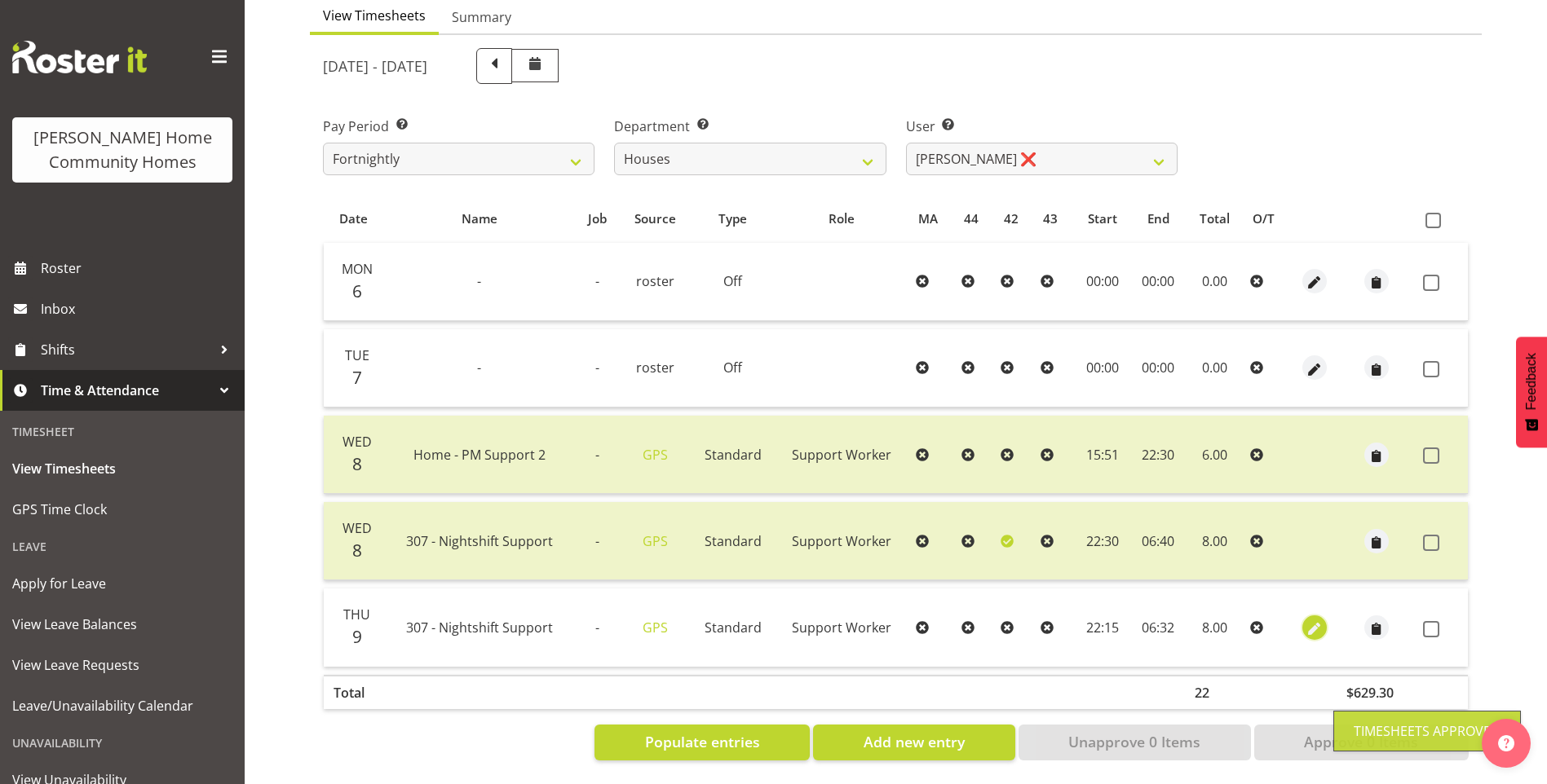
click at [1303, 626] on button "button" at bounding box center [1315, 628] width 25 height 25
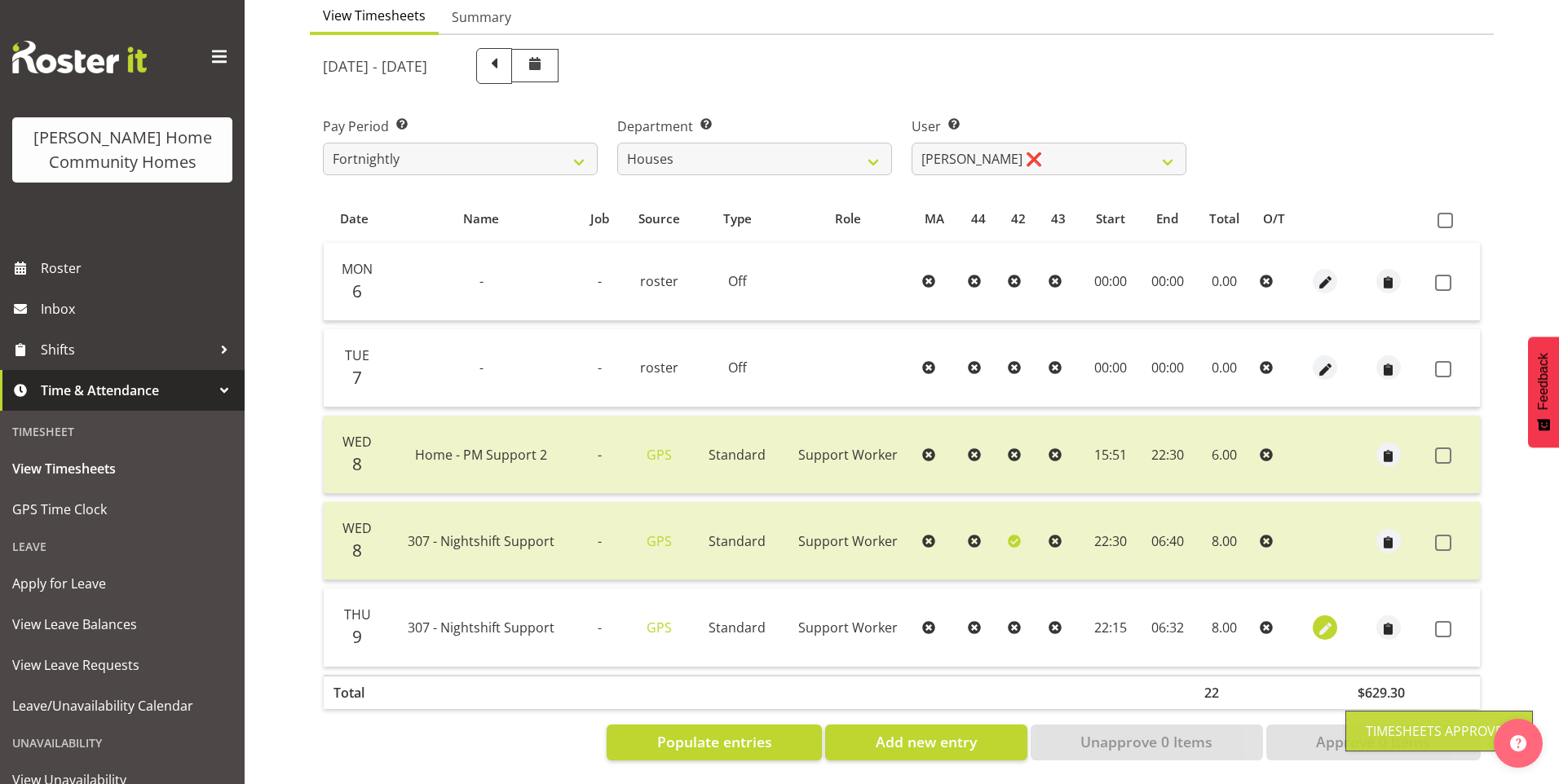
select select "Standard"
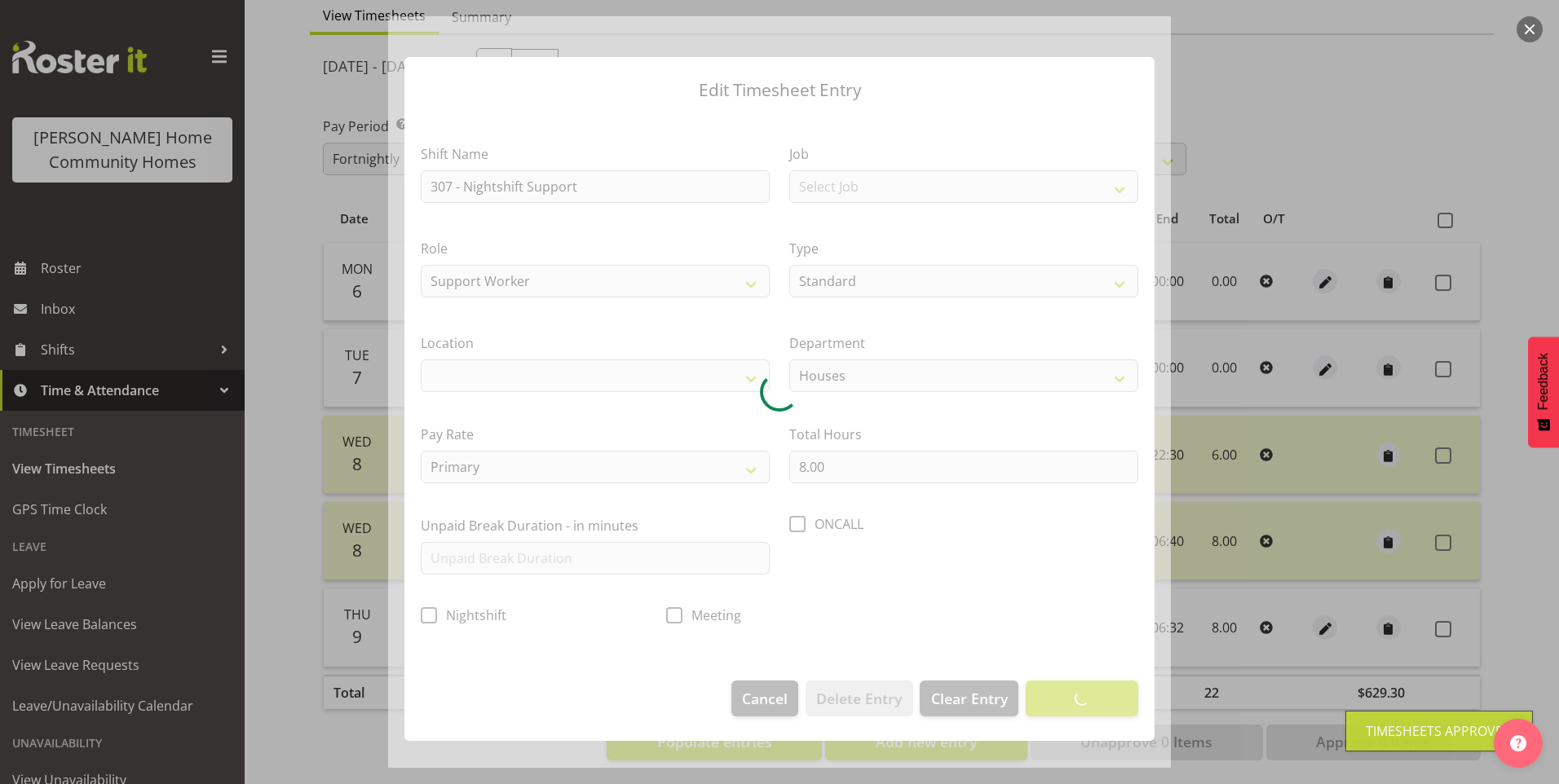
select select "1076"
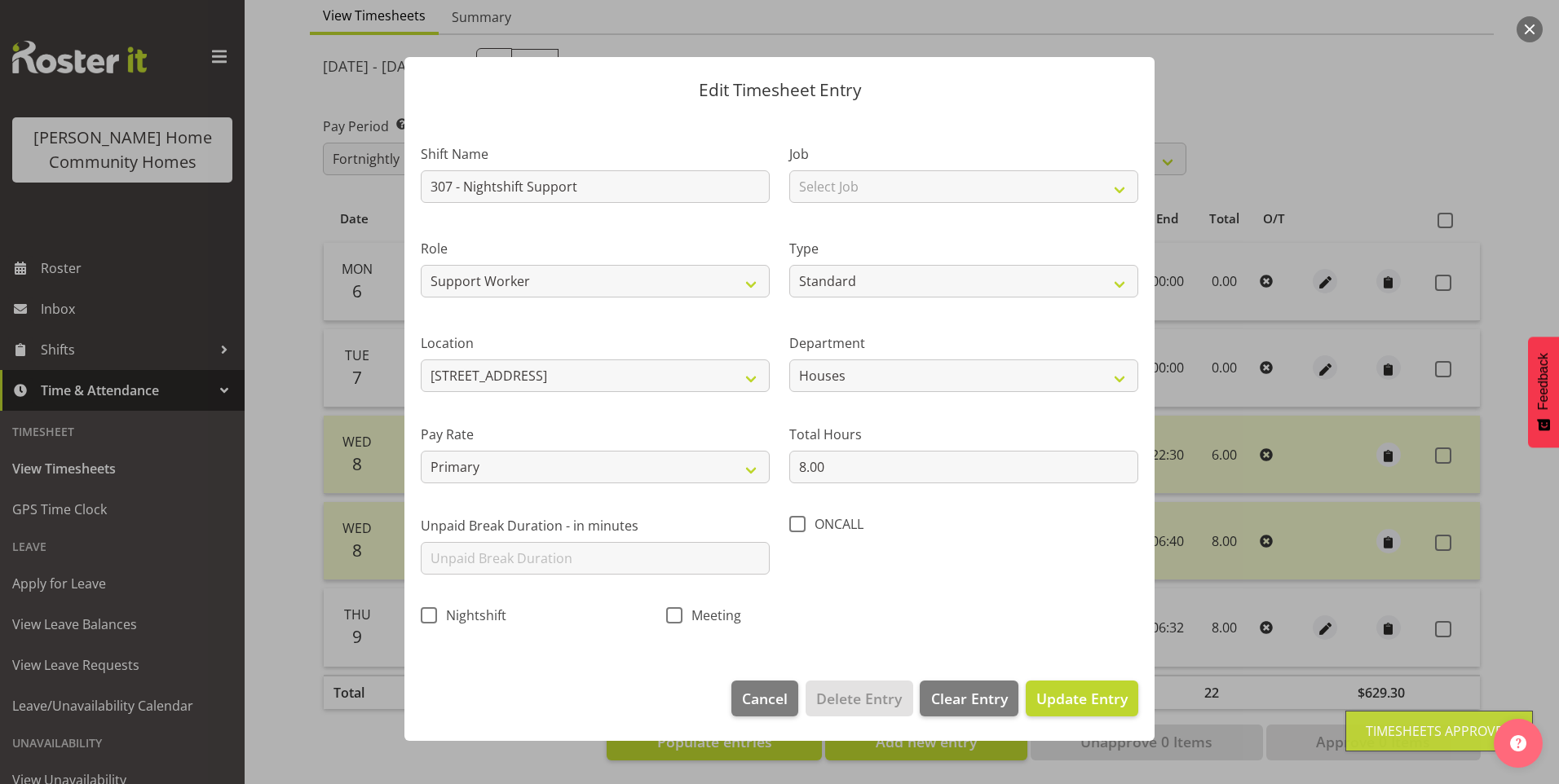
click at [424, 613] on span at bounding box center [429, 614] width 16 height 16
click at [424, 613] on input "Nightshift" at bounding box center [426, 614] width 10 height 10
checkbox input "true"
click at [1103, 714] on button "Update Entry" at bounding box center [1082, 698] width 112 height 36
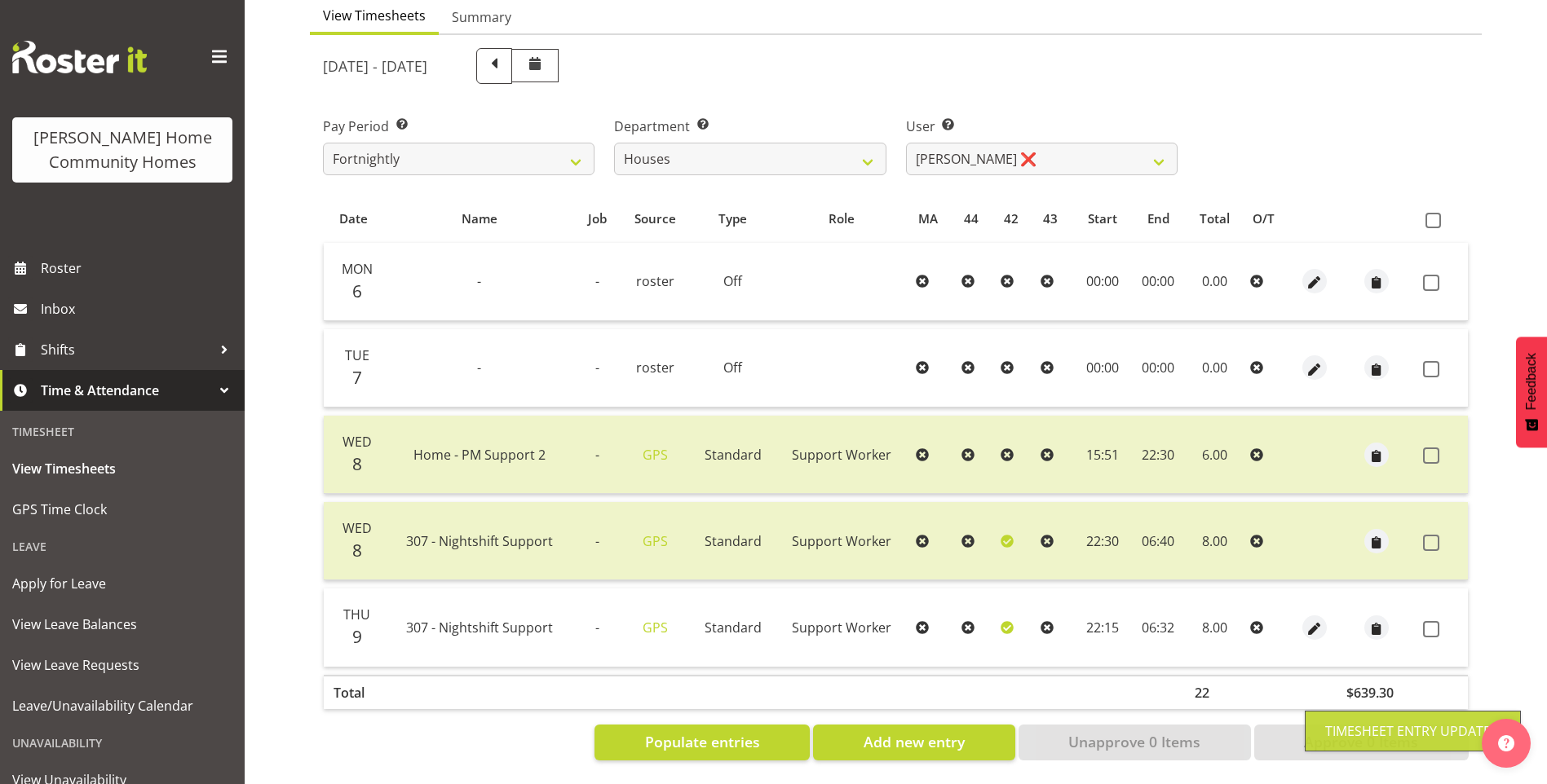
click at [1441, 626] on label at bounding box center [1435, 629] width 26 height 16
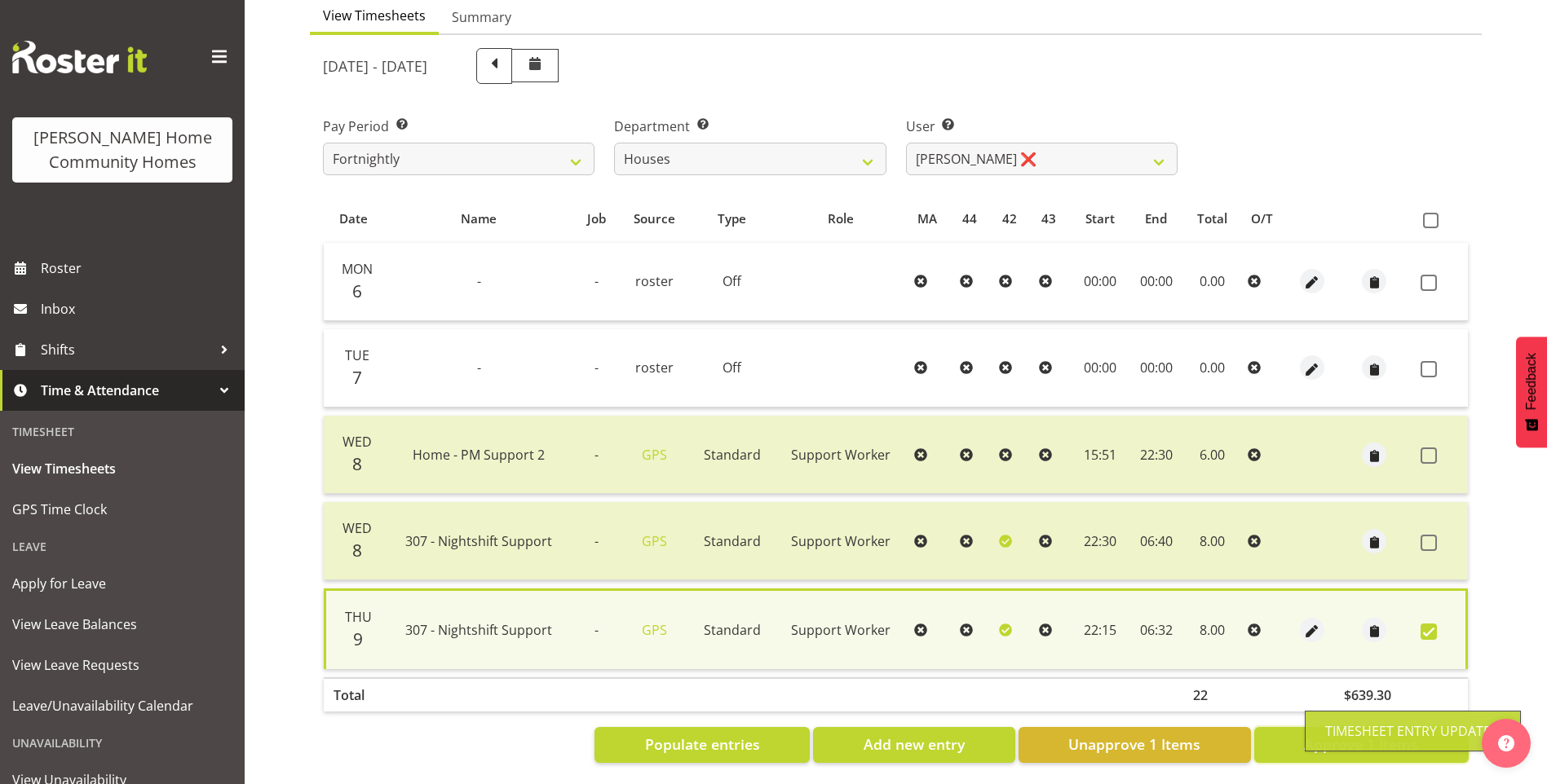
click at [1336, 749] on span "Approve 1 Items" at bounding box center [1361, 744] width 114 height 21
checkbox input "false"
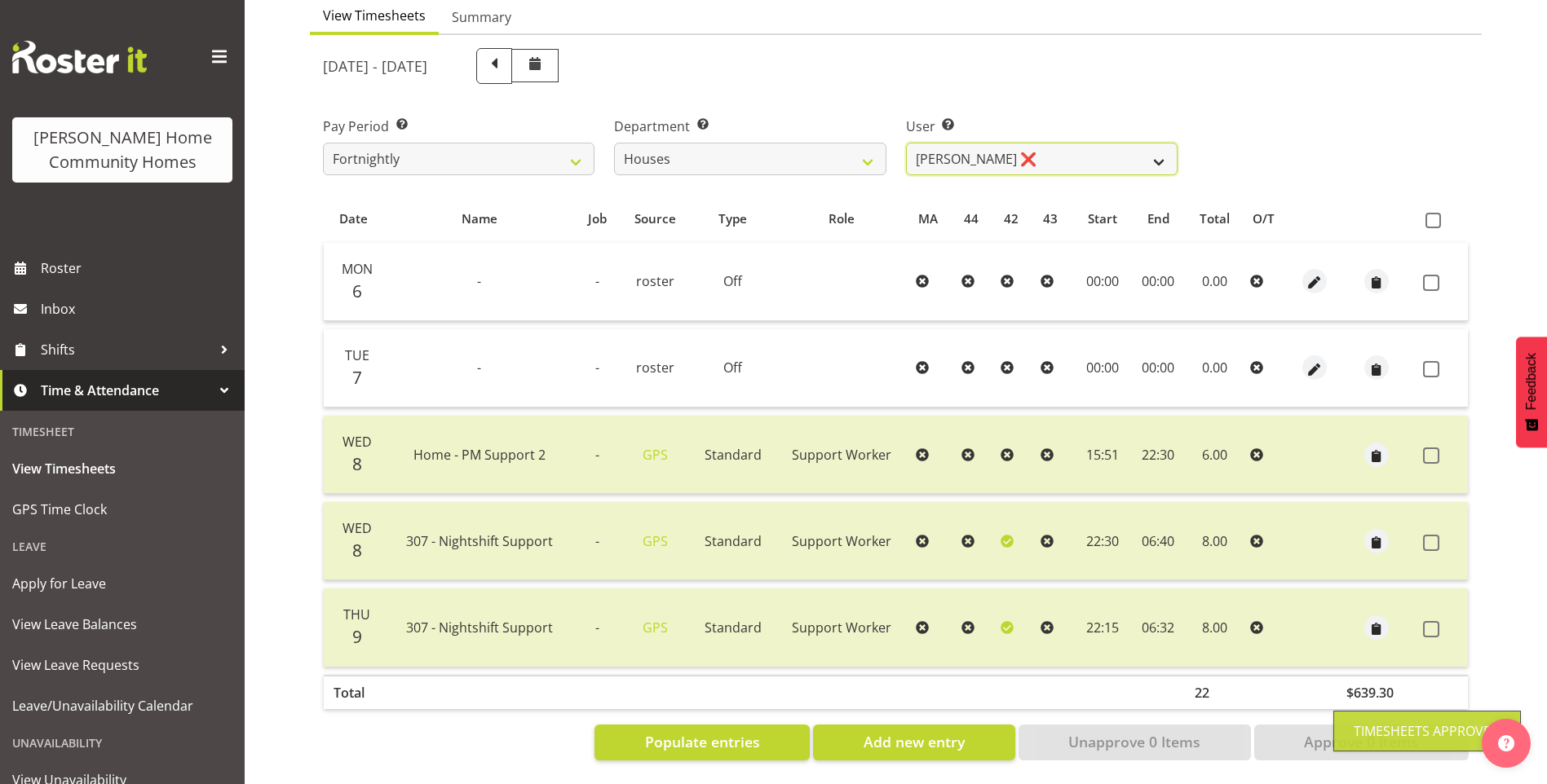
click at [1013, 166] on select "Billie Sothern ✔ Dipika Thapa ❌ Jess Aracan ❌ Katrina Shaw ❌ Liezl Sanchez ❌ Ma…" at bounding box center [1042, 159] width 272 height 32
select select "8524"
click at [906, 143] on select "Billie Sothern ✔ Dipika Thapa ❌ Jess Aracan ❌ Katrina Shaw ❌ Liezl Sanchez ❌ Ma…" at bounding box center [1042, 159] width 272 height 32
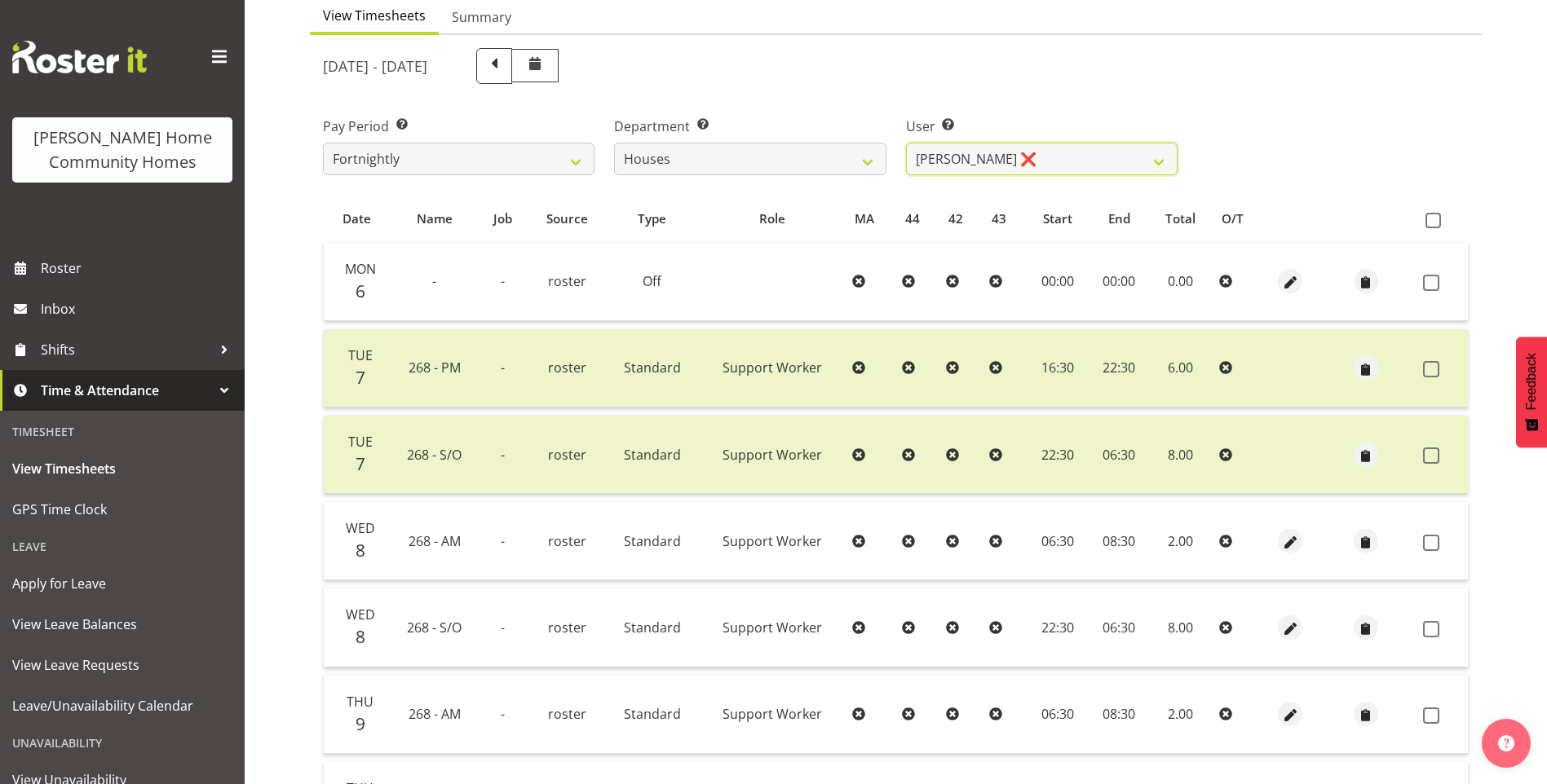
scroll to position [436, 0]
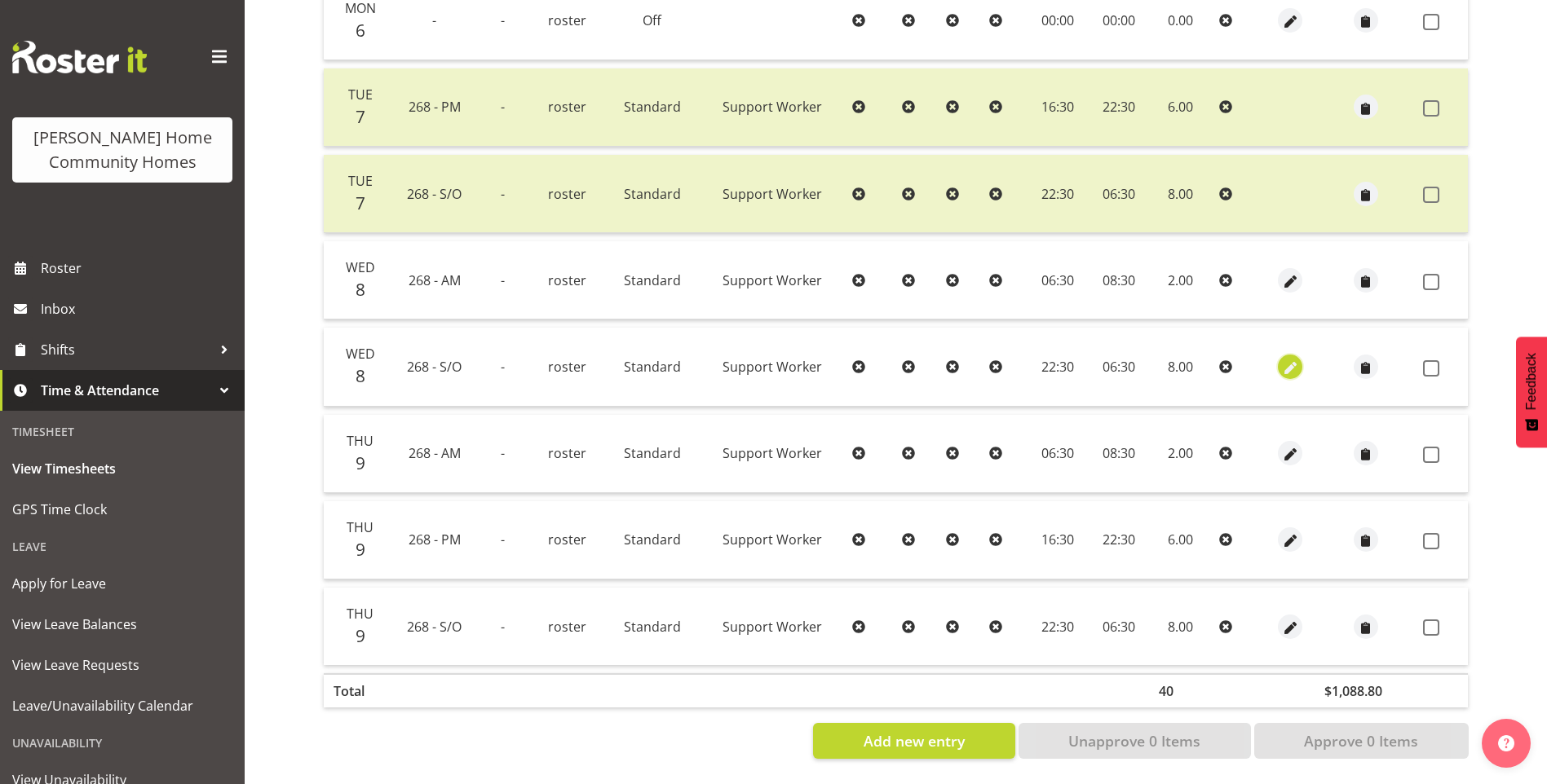
click at [1291, 362] on span "button" at bounding box center [1291, 369] width 19 height 19
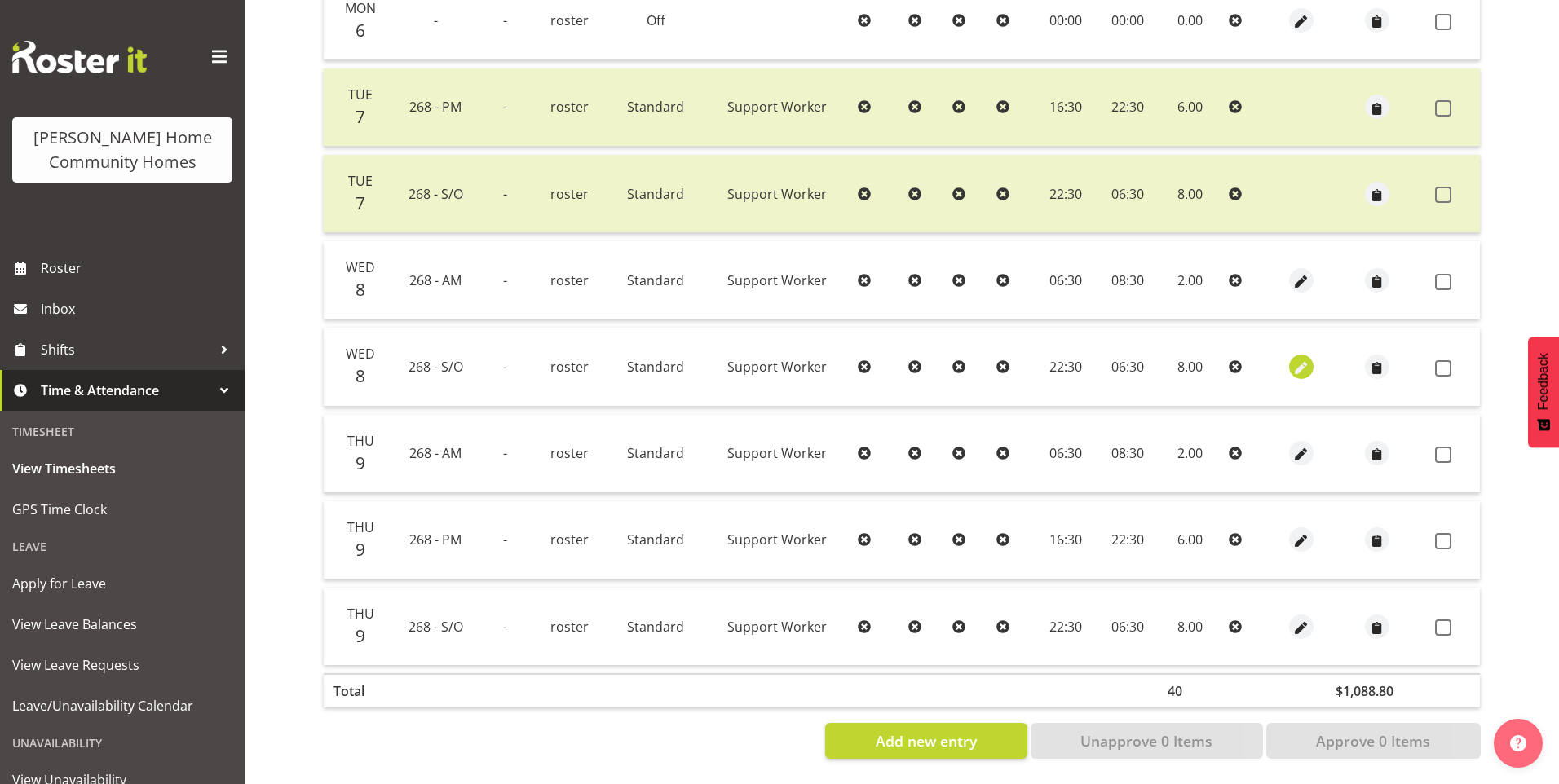
select select "Standard"
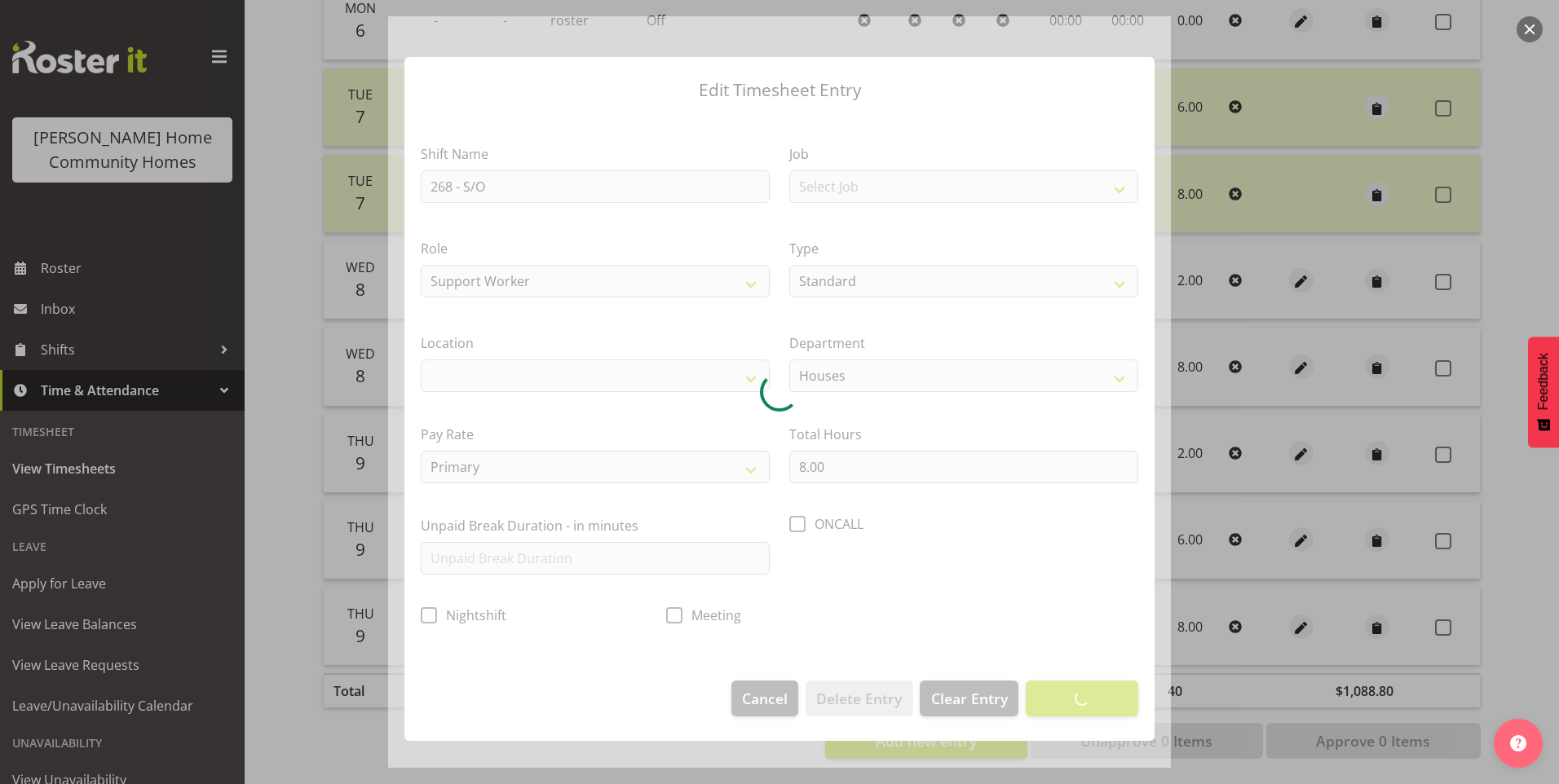
select select "1069"
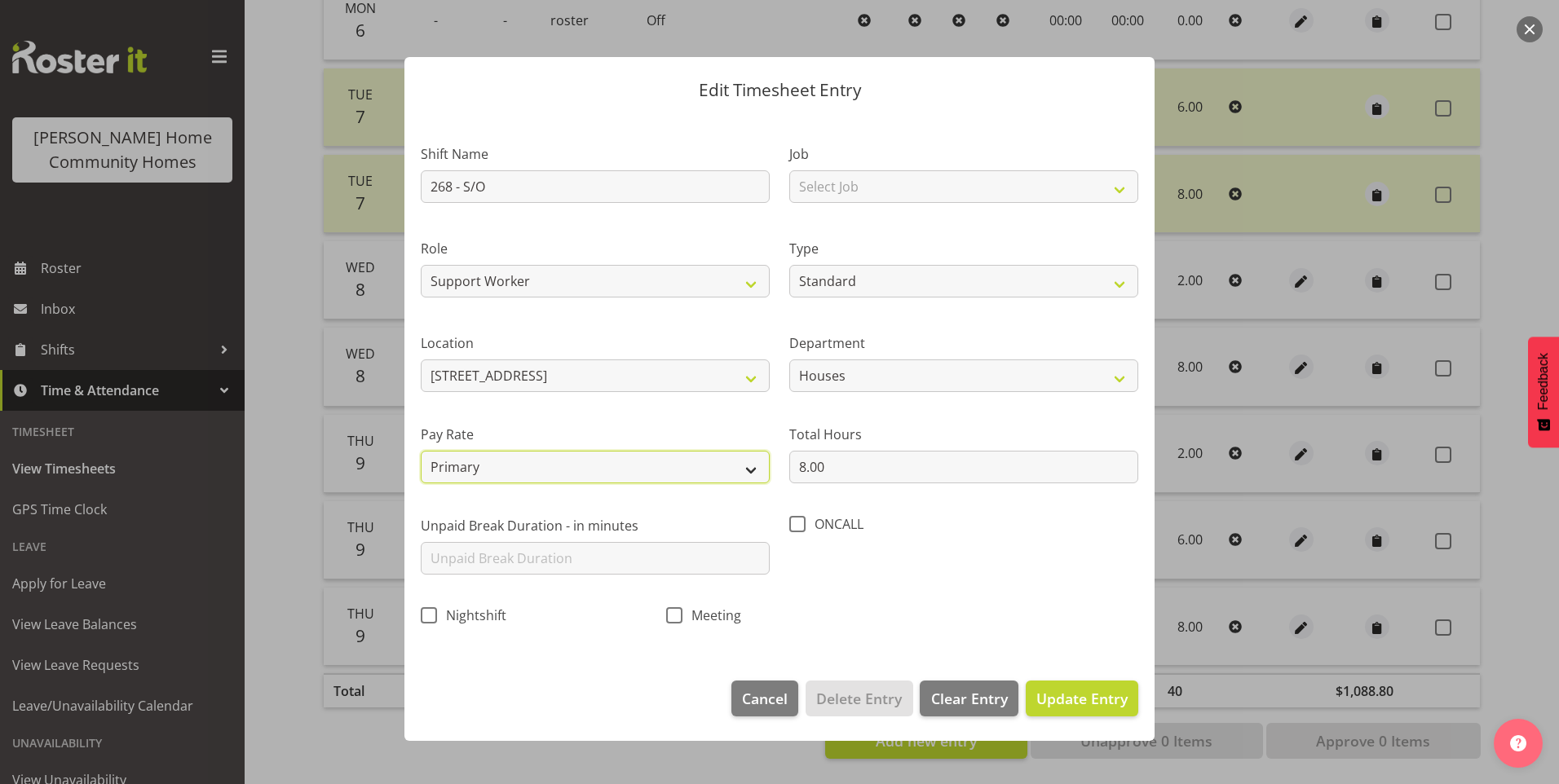
click at [493, 466] on select "Primary Secondary Tertiary Fourth Fifth" at bounding box center [596, 467] width 349 height 32
select select "secondary"
click at [421, 451] on select "Primary Secondary Tertiary Fourth Fifth" at bounding box center [596, 467] width 349 height 32
drag, startPoint x: 1058, startPoint y: 695, endPoint x: 1246, endPoint y: 655, distance: 192.2
click at [1059, 694] on span "Update Entry" at bounding box center [1083, 698] width 91 height 20
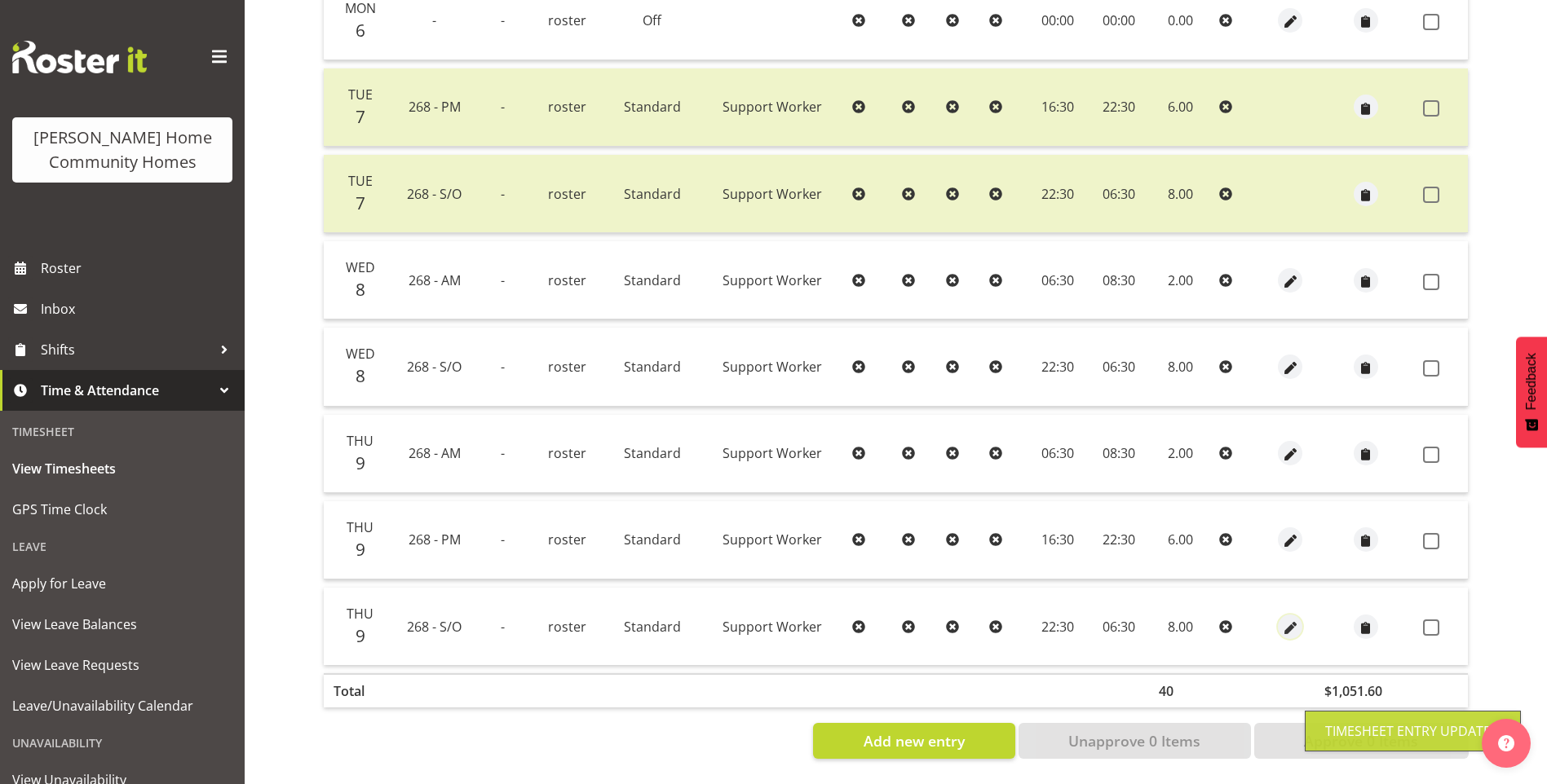
click at [1297, 618] on button "button" at bounding box center [1291, 627] width 25 height 25
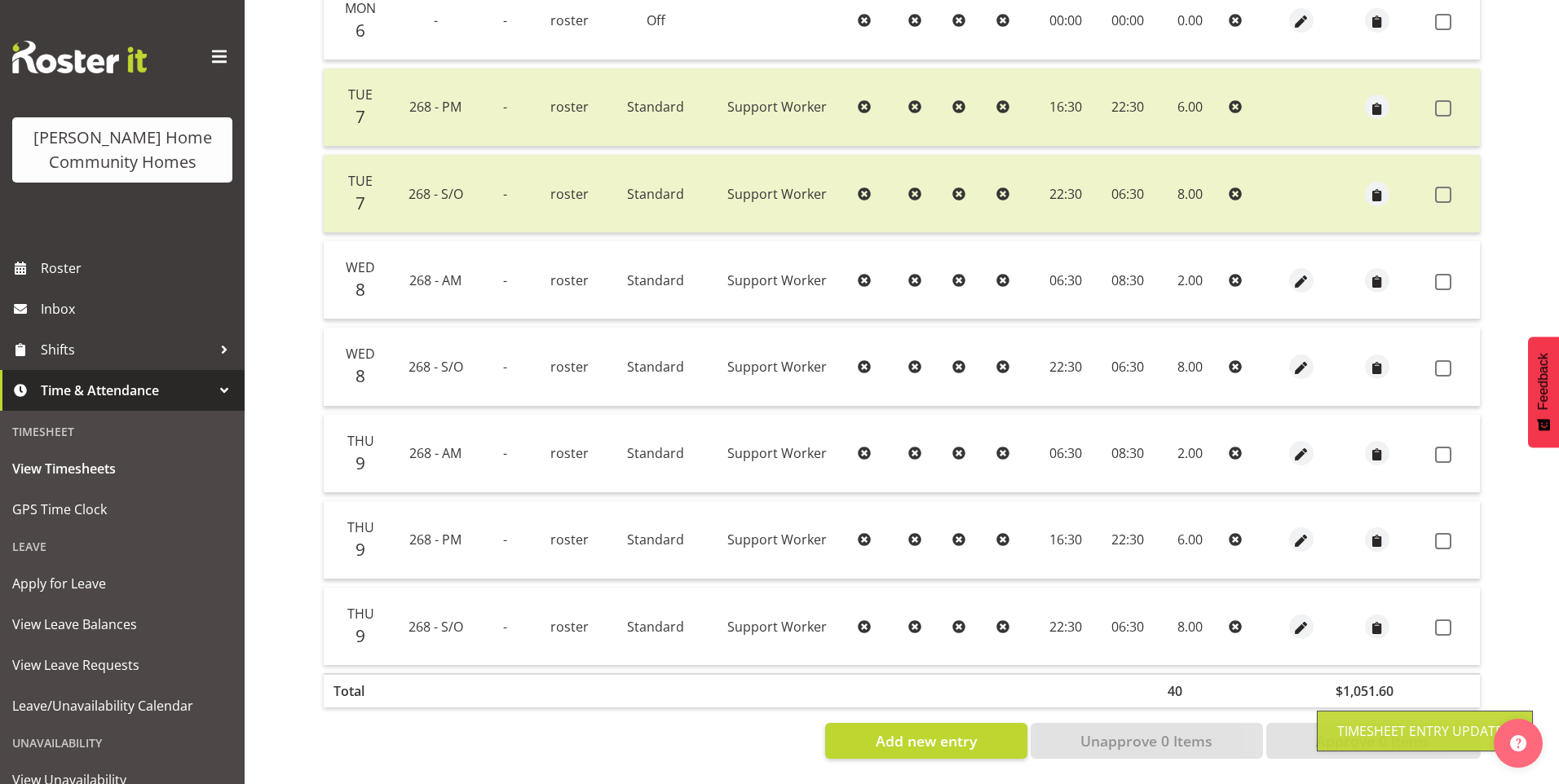
select select "Standard"
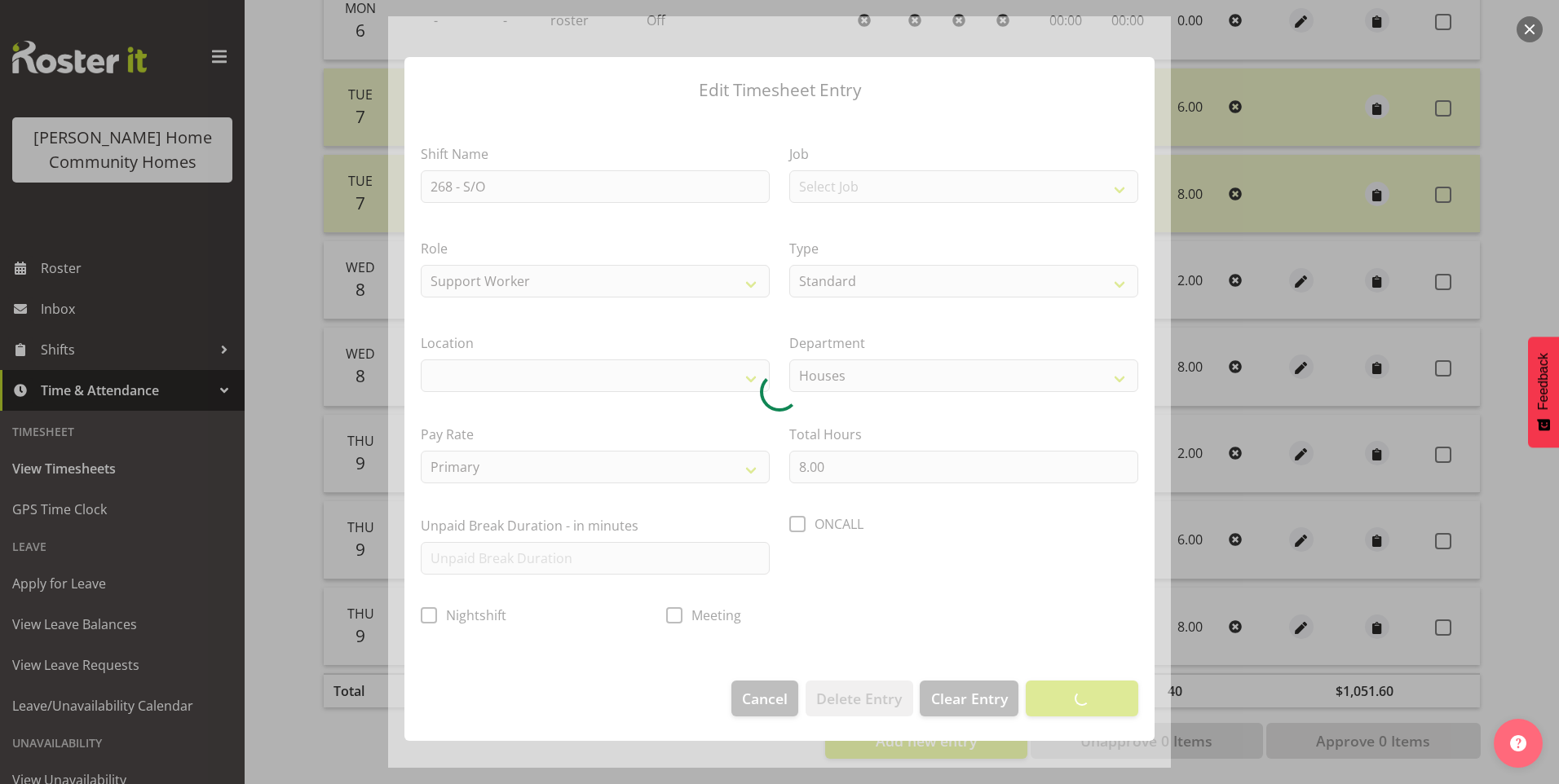
select select "1069"
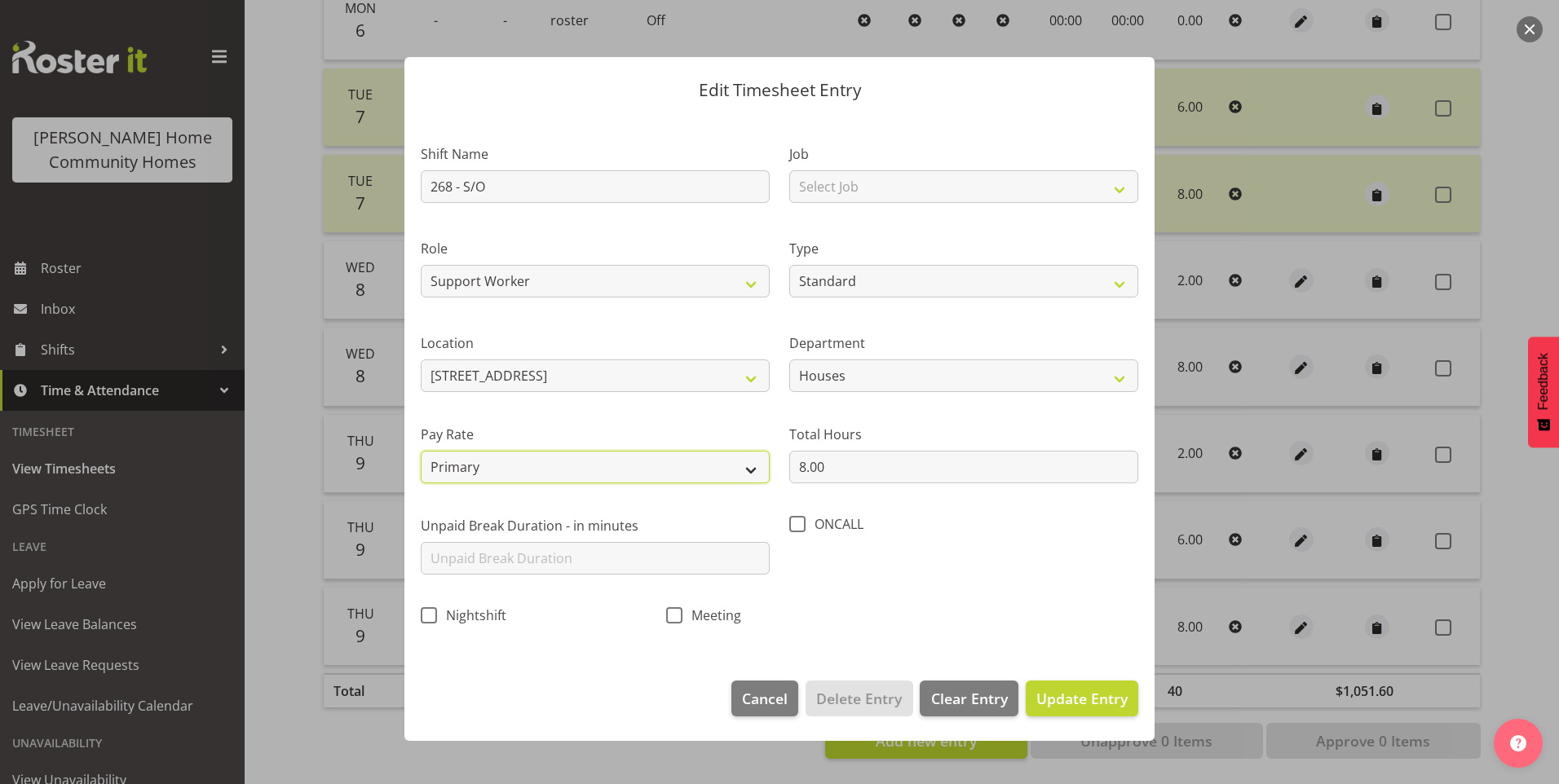
click at [463, 463] on select "Primary Secondary Tertiary Fourth Fifth" at bounding box center [596, 467] width 349 height 32
select select "secondary"
click at [421, 451] on select "Primary Secondary Tertiary Fourth Fifth" at bounding box center [596, 467] width 349 height 32
click at [1095, 709] on button "Update Entry" at bounding box center [1082, 698] width 112 height 36
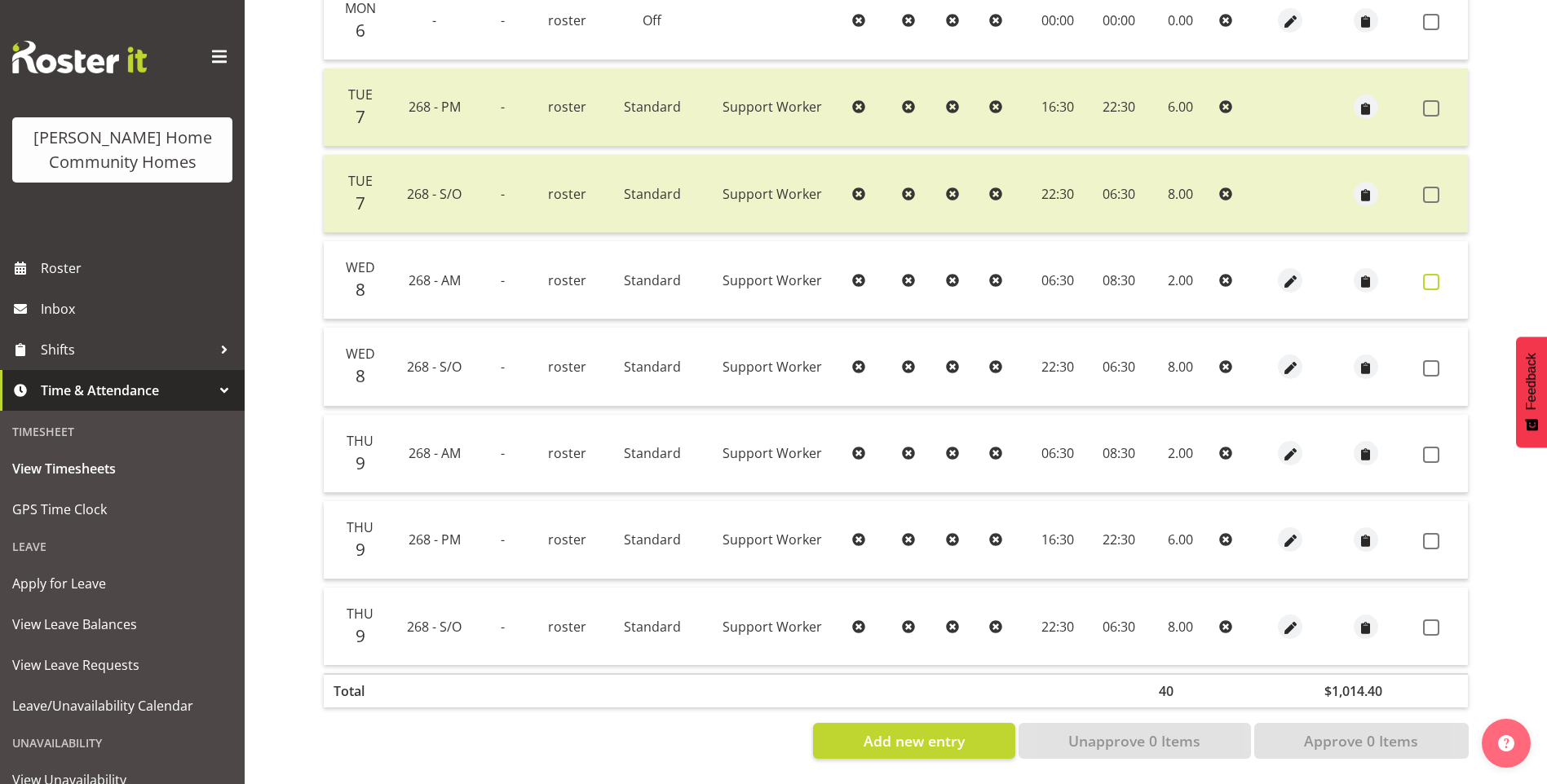
click at [1438, 274] on span at bounding box center [1431, 282] width 16 height 16
checkbox input "true"
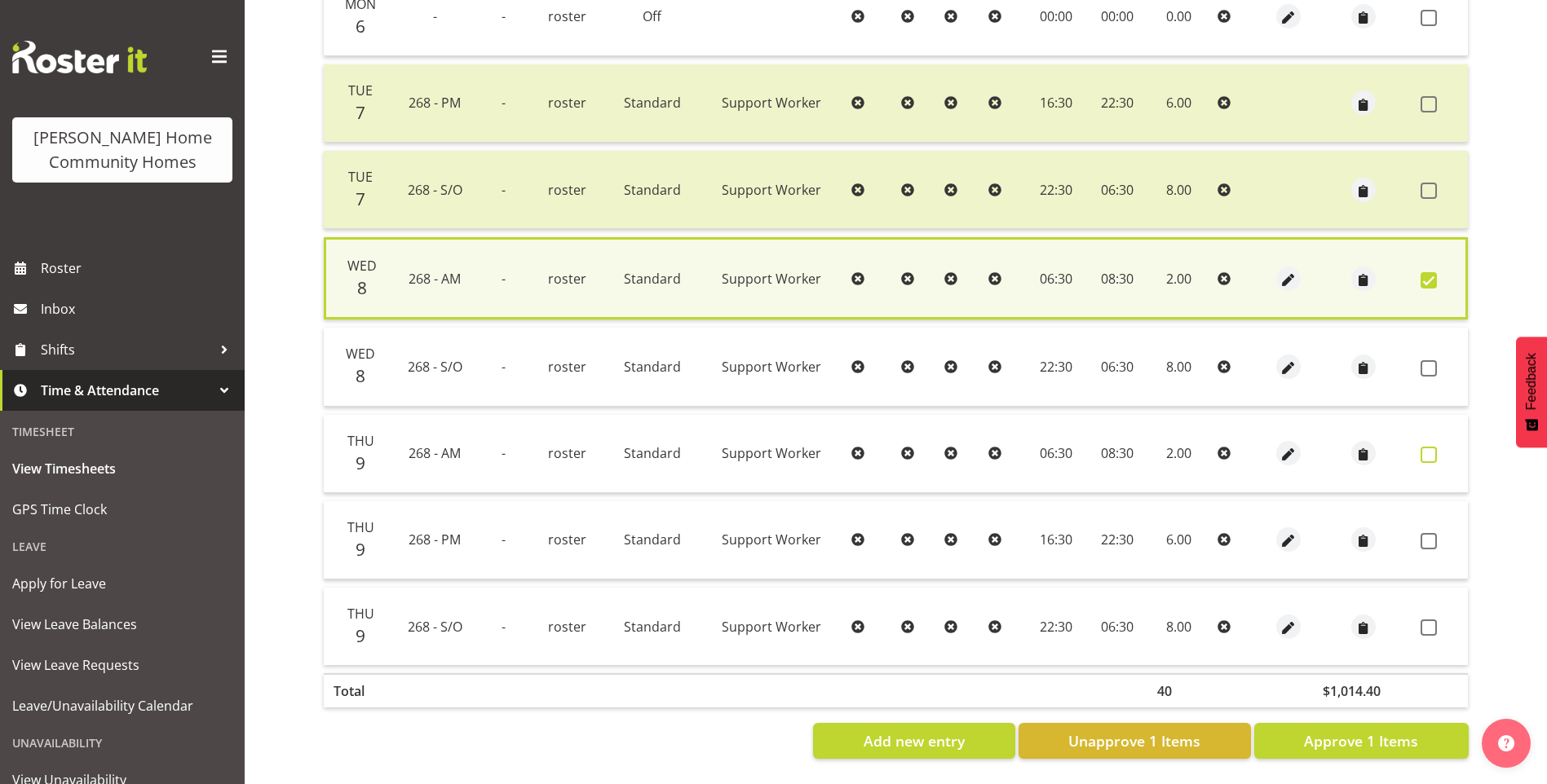
click at [1425, 447] on span at bounding box center [1429, 454] width 16 height 16
checkbox input "true"
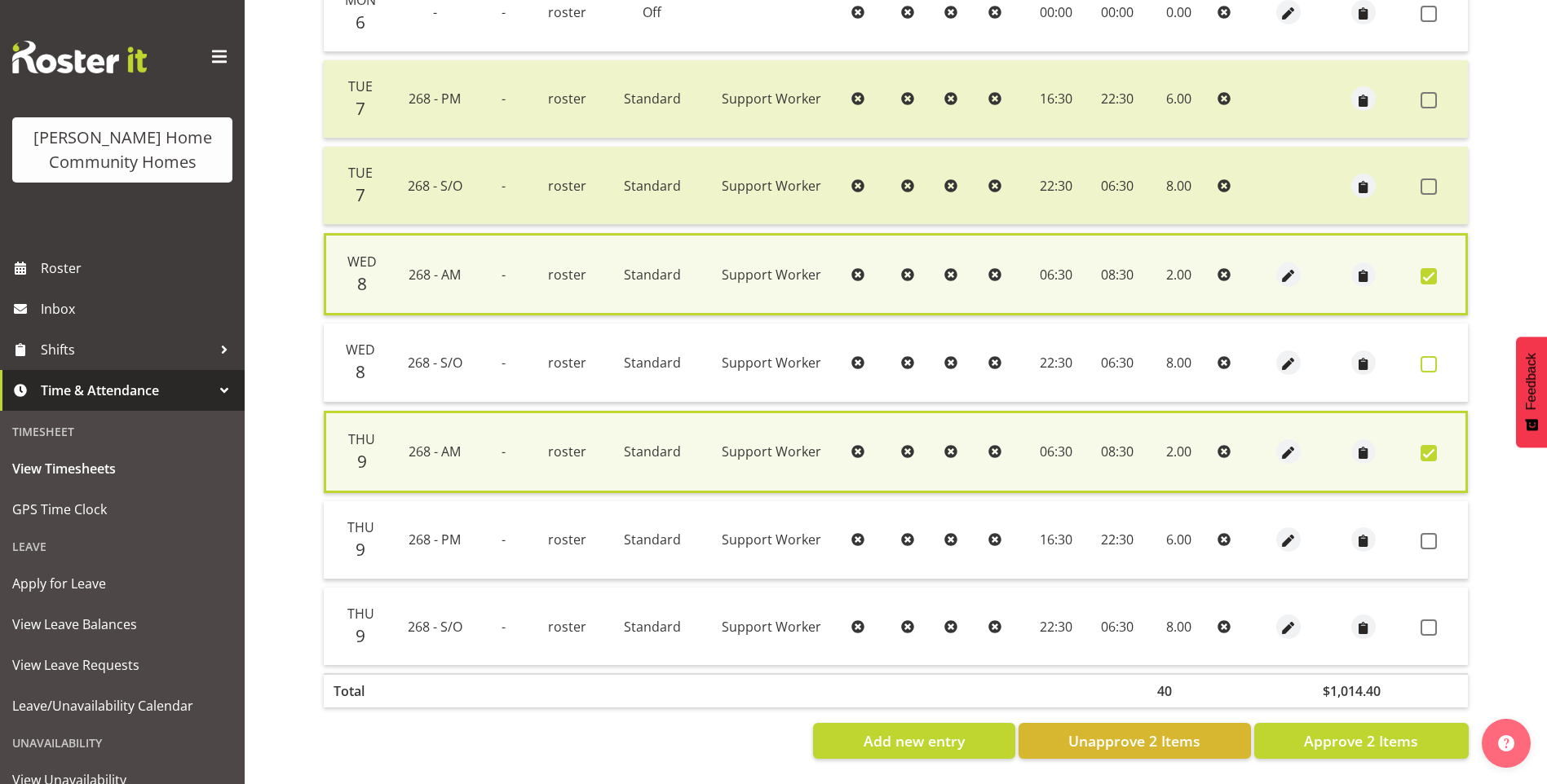
click at [1431, 356] on span at bounding box center [1429, 364] width 16 height 16
checkbox input "true"
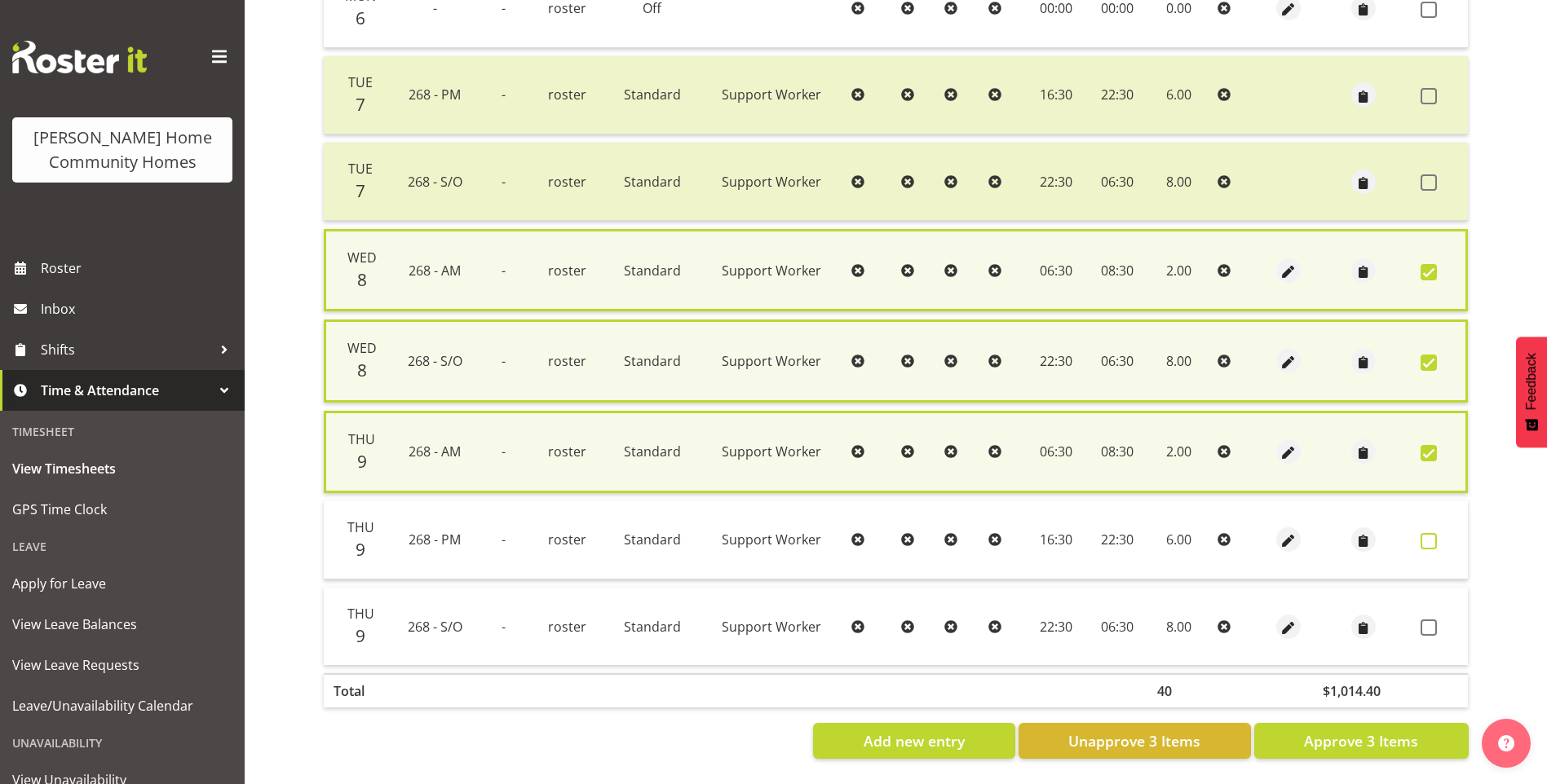
click at [1433, 538] on span at bounding box center [1429, 541] width 16 height 16
checkbox input "true"
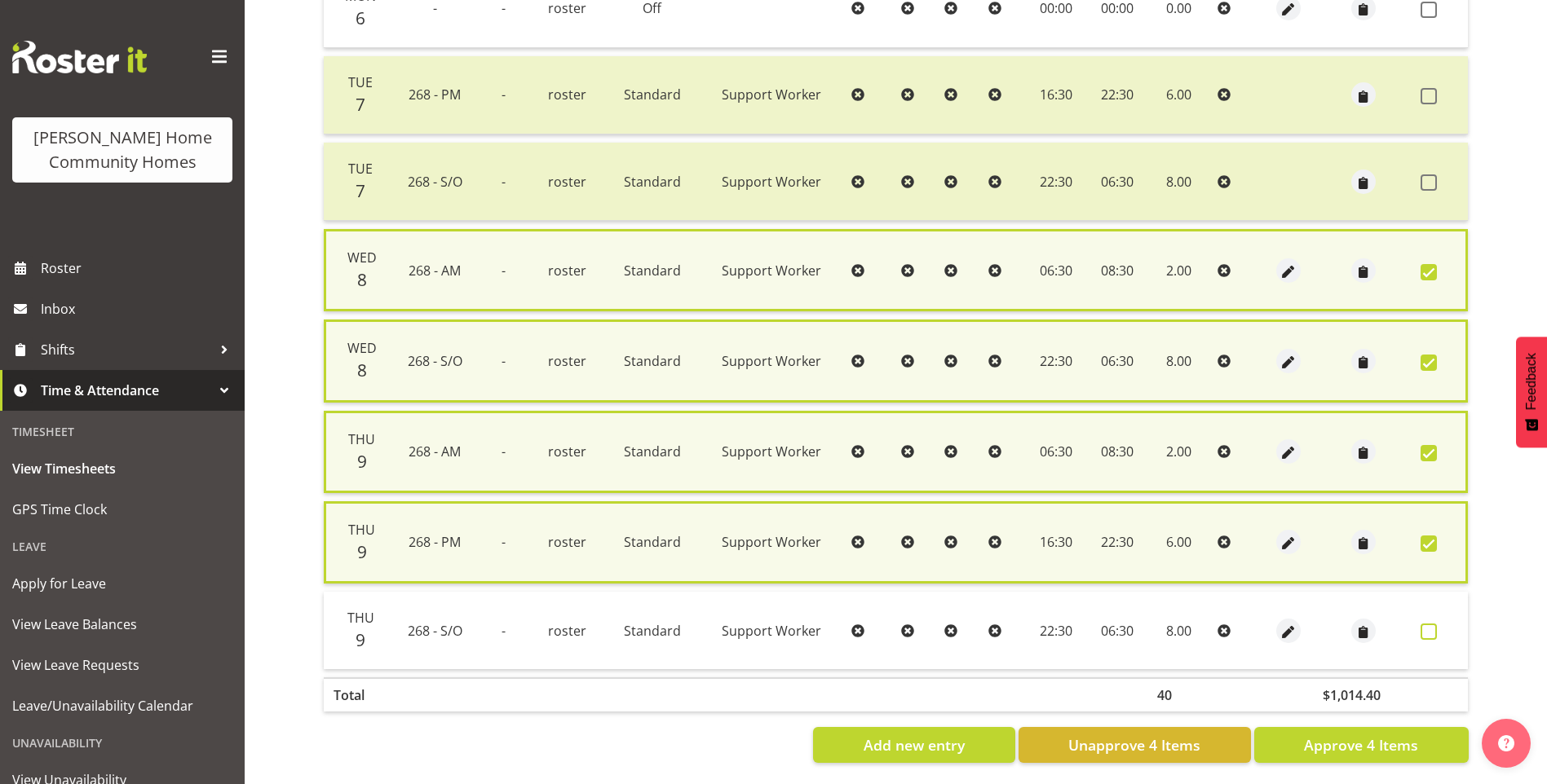
click at [1426, 635] on span at bounding box center [1429, 632] width 16 height 16
checkbox input "true"
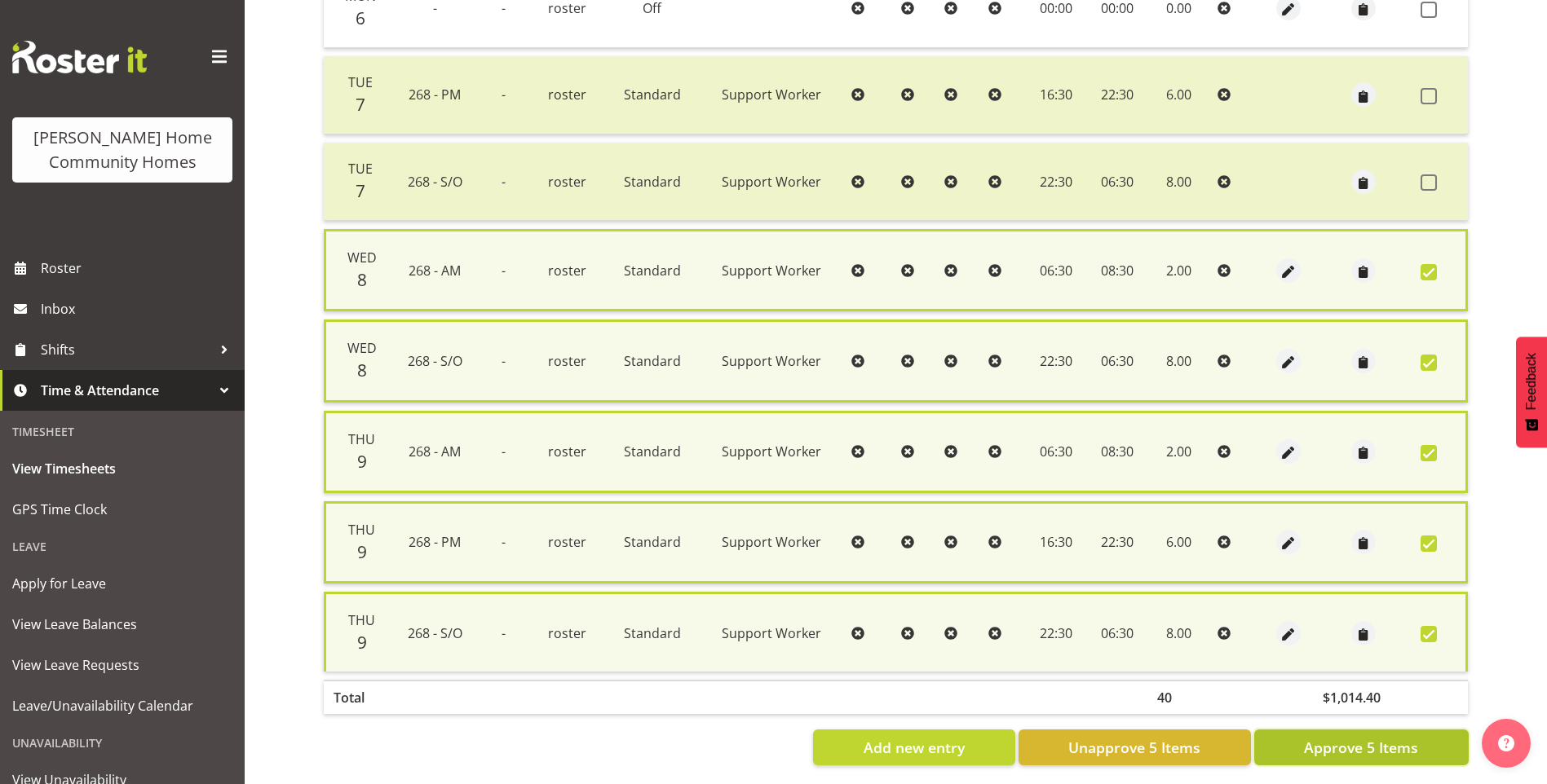
click at [1416, 738] on span "Approve 5 Items" at bounding box center [1361, 748] width 114 height 21
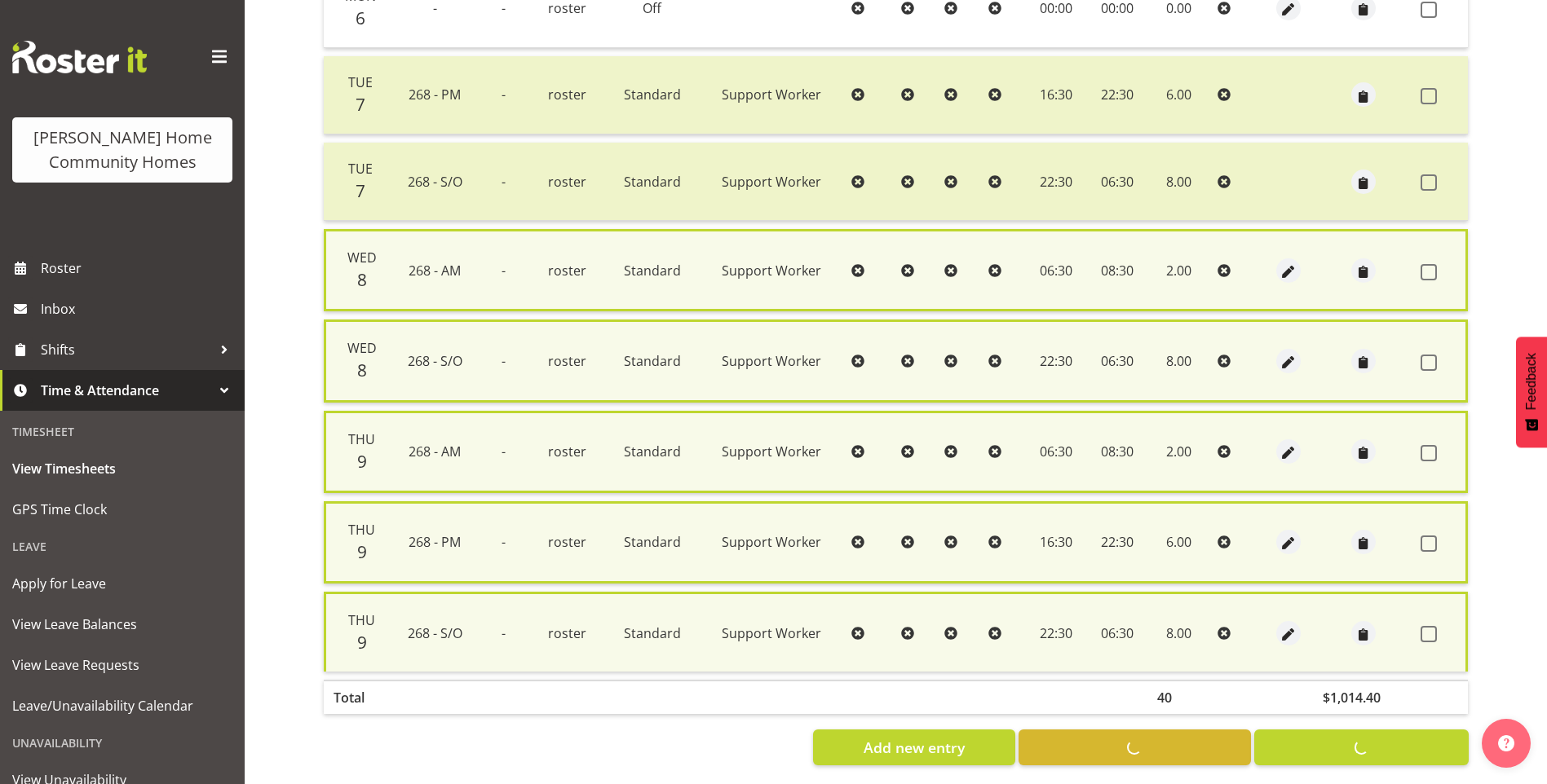
checkbox input "false"
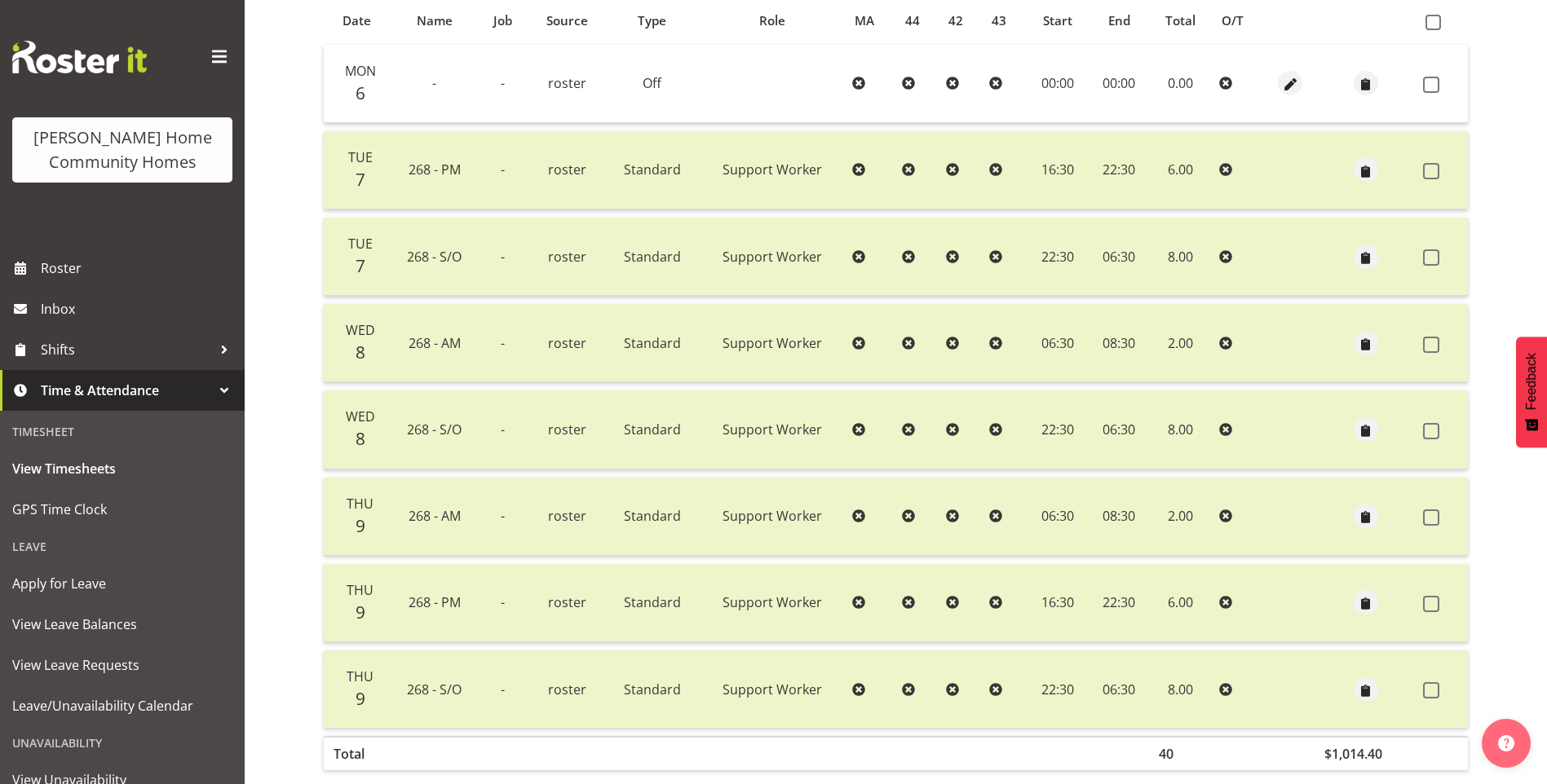
scroll to position [273, 0]
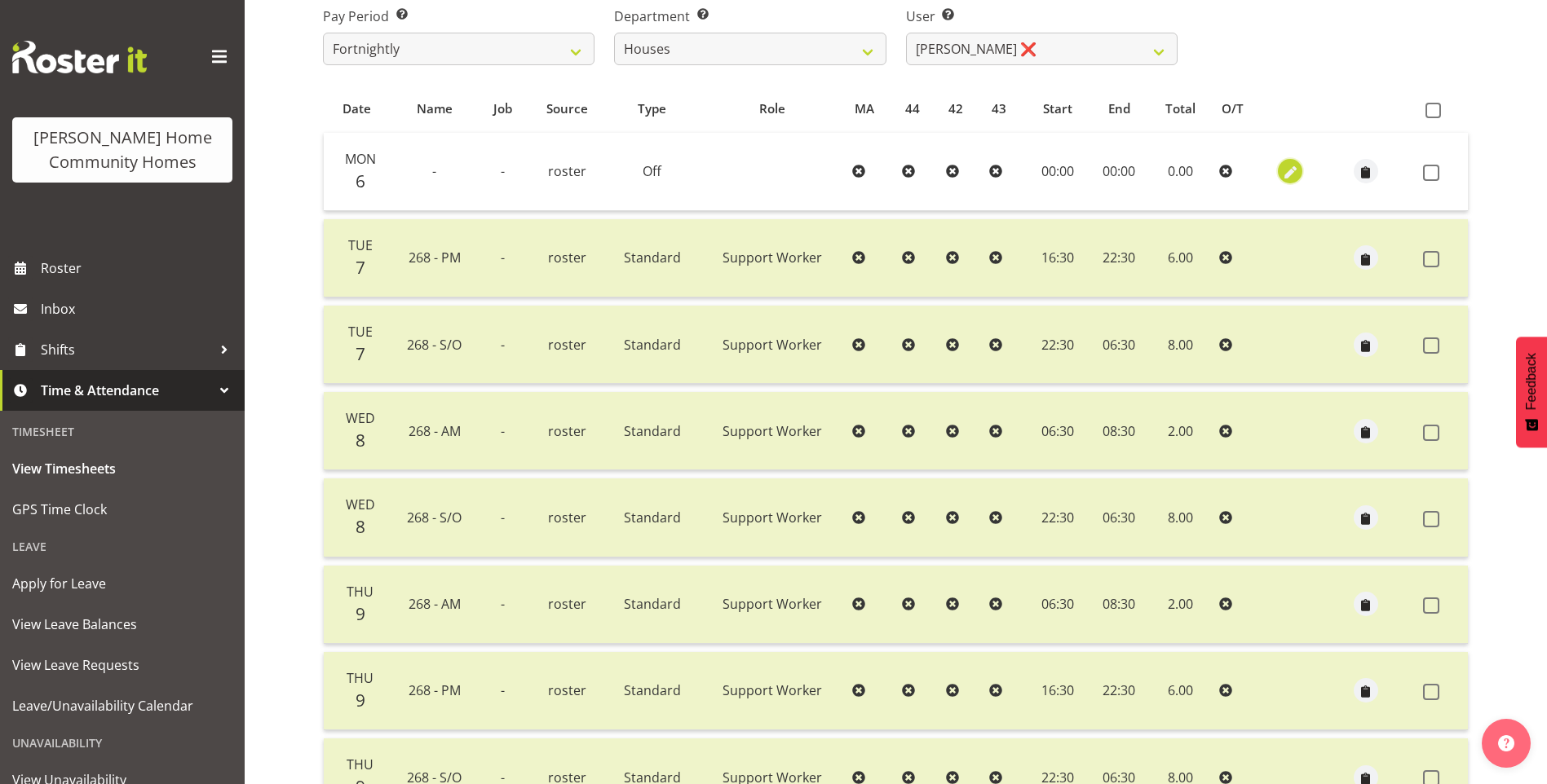
click at [1291, 173] on span "button" at bounding box center [1291, 173] width 19 height 19
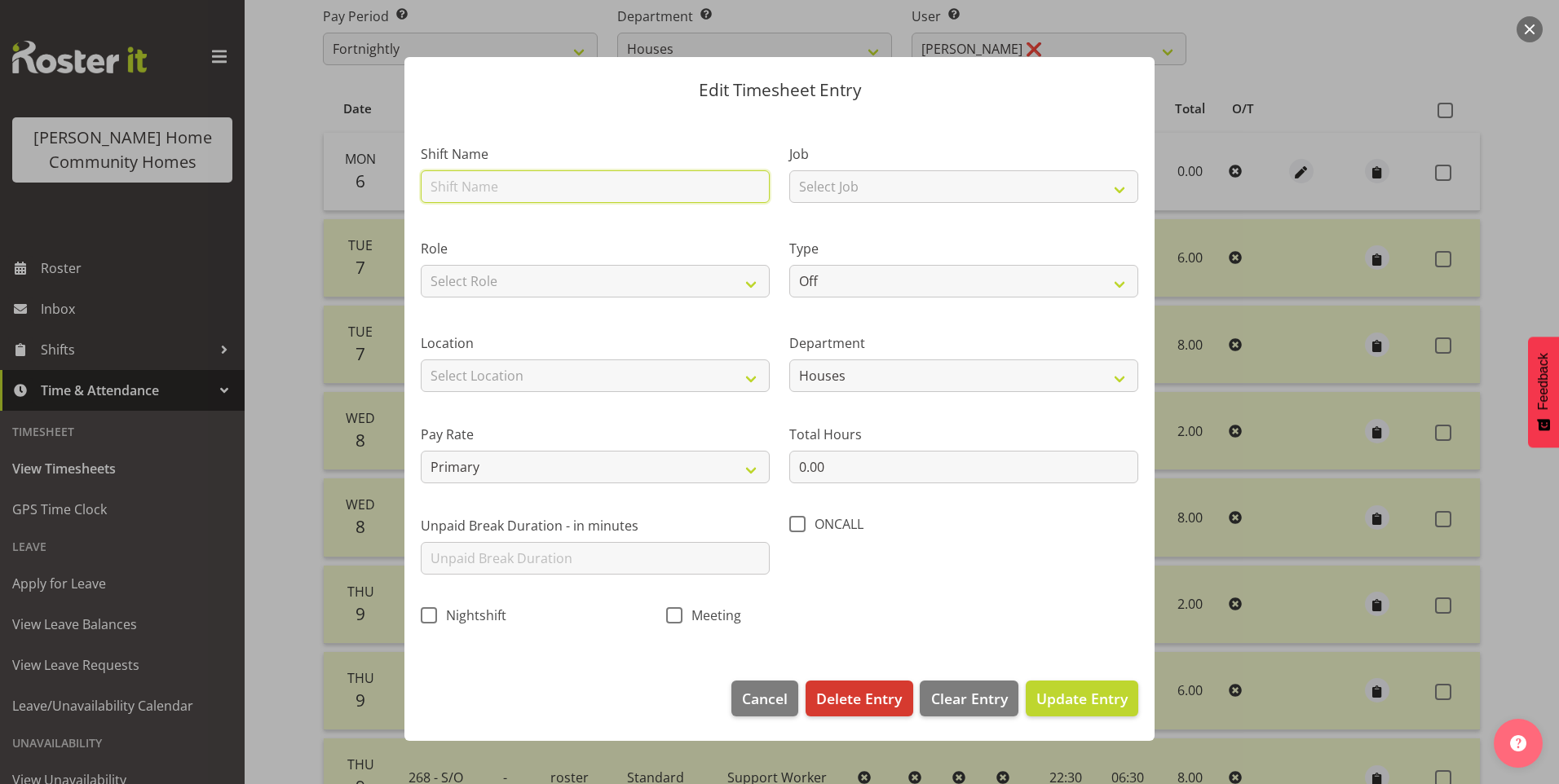
click at [525, 188] on input "text" at bounding box center [596, 187] width 349 height 32
type input "268 - PM Support"
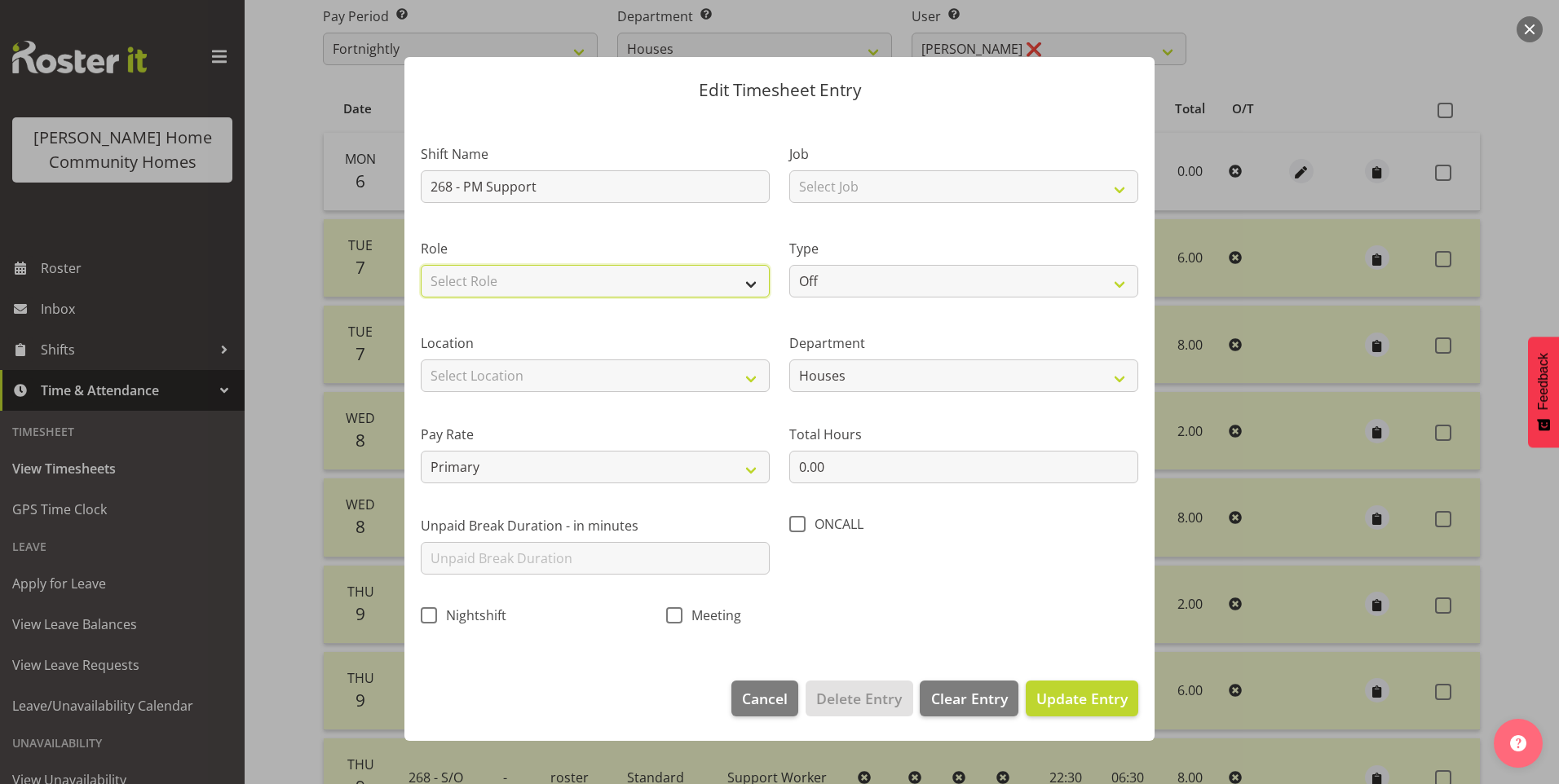
click at [532, 271] on select "Select Role Support Worker" at bounding box center [596, 281] width 349 height 32
select select "1214"
click at [421, 265] on select "Select Role Support Worker" at bounding box center [596, 281] width 349 height 32
click at [502, 354] on div "Location Select Location 177 Halswell Rd 268 Hendersons Rd 307 Hendersons Rd 30…" at bounding box center [596, 363] width 349 height 59
click at [505, 375] on select "Select Location 177 Halswell Rd 268 Hendersons Rd 307 Hendersons Rd 309 Henders…" at bounding box center [596, 375] width 349 height 32
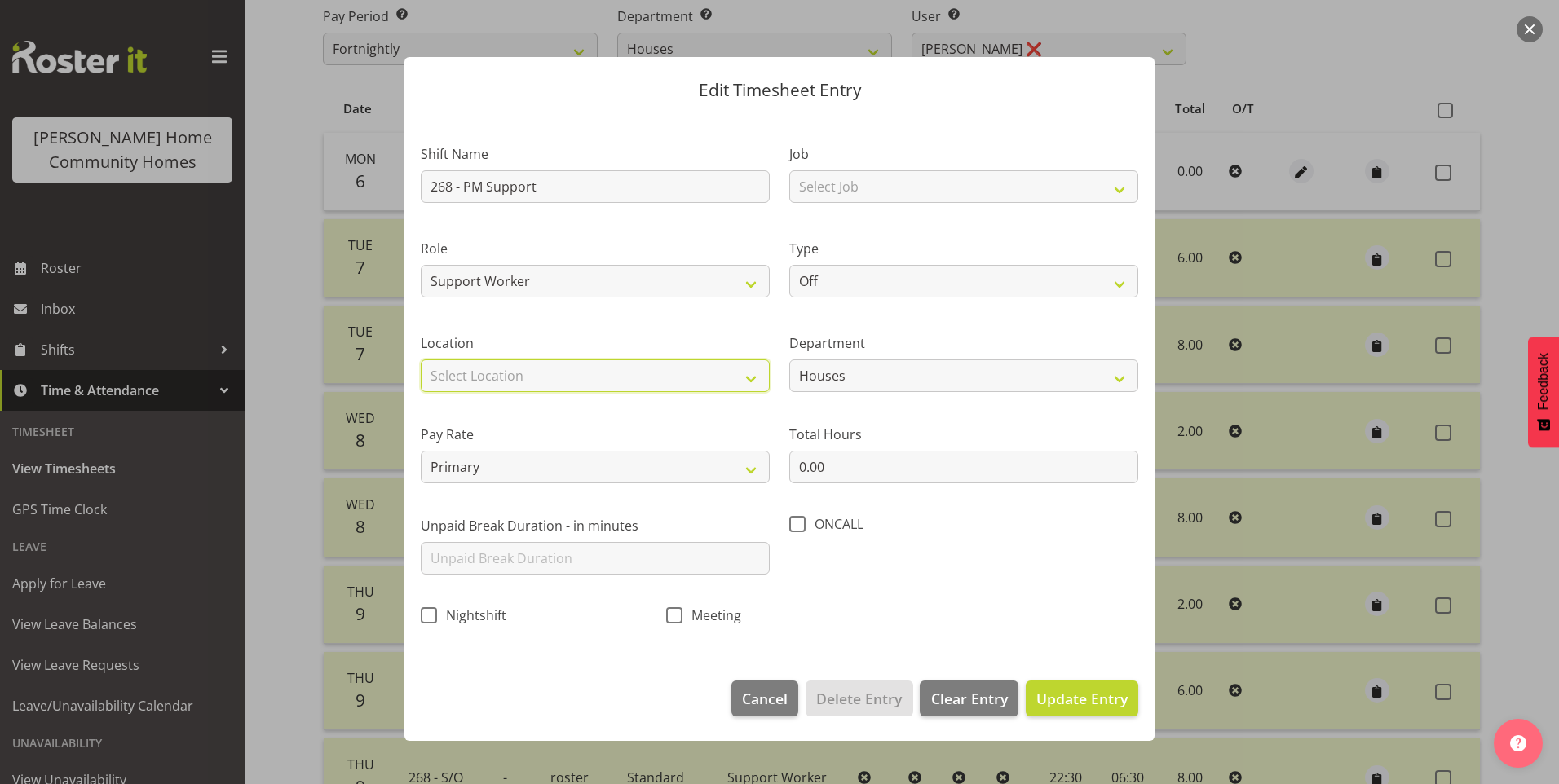
select select "1069"
click at [421, 359] on select "Select Location 177 Halswell Rd 268 Hendersons Rd 307 Hendersons Rd 309 Henders…" at bounding box center [596, 375] width 349 height 32
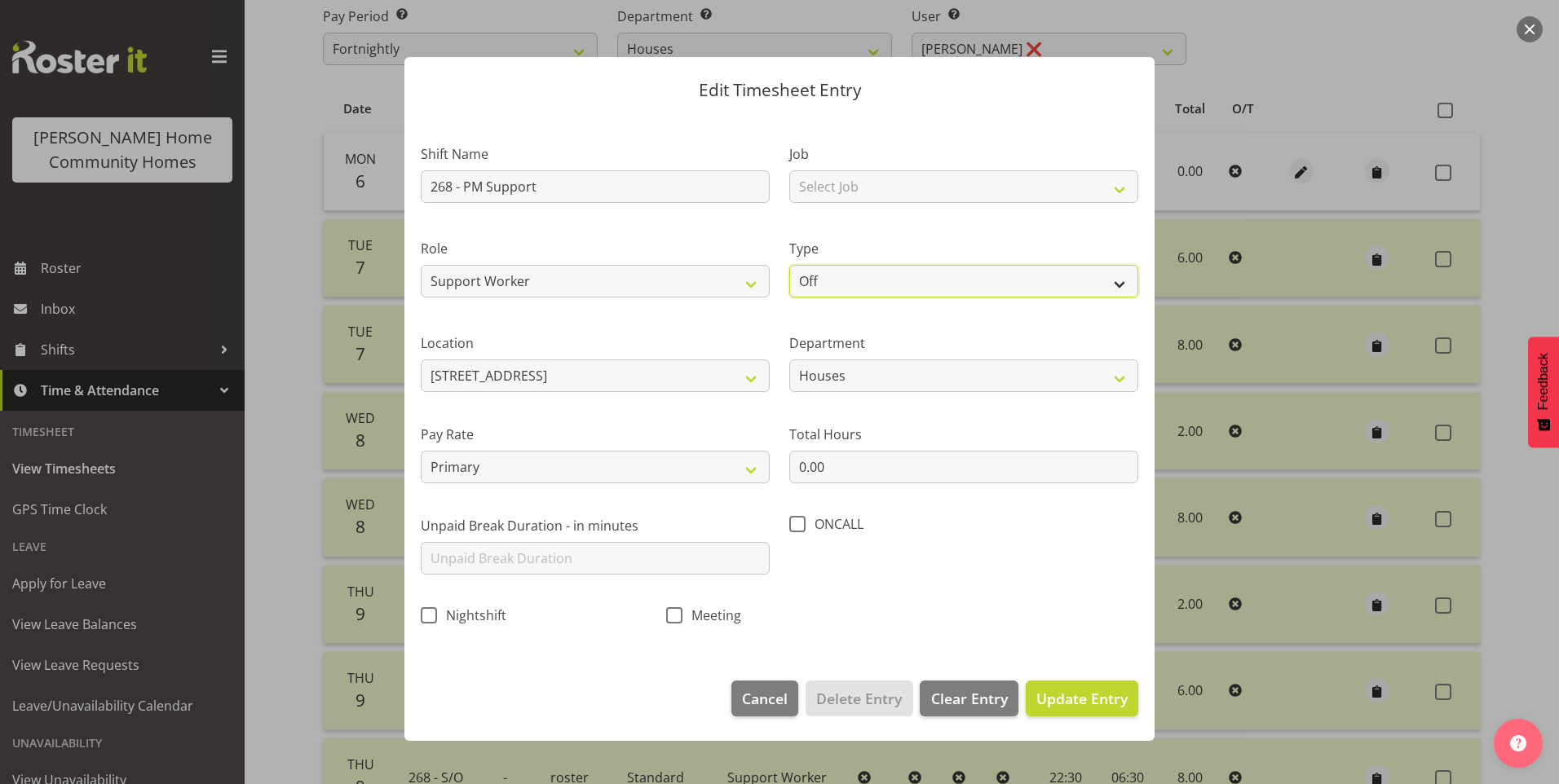
click at [856, 281] on select "Off Standard Public Holiday Public Holiday (Worked) Day In Lieu Annual Leave Si…" at bounding box center [963, 281] width 349 height 32
select select "Standard"
click at [789, 265] on select "Off Standard Public Holiday Public Holiday (Worked) Day In Lieu Annual Leave Si…" at bounding box center [963, 281] width 349 height 32
click at [828, 366] on select "Houses" at bounding box center [963, 375] width 349 height 32
click at [830, 375] on select "Houses" at bounding box center [963, 375] width 349 height 32
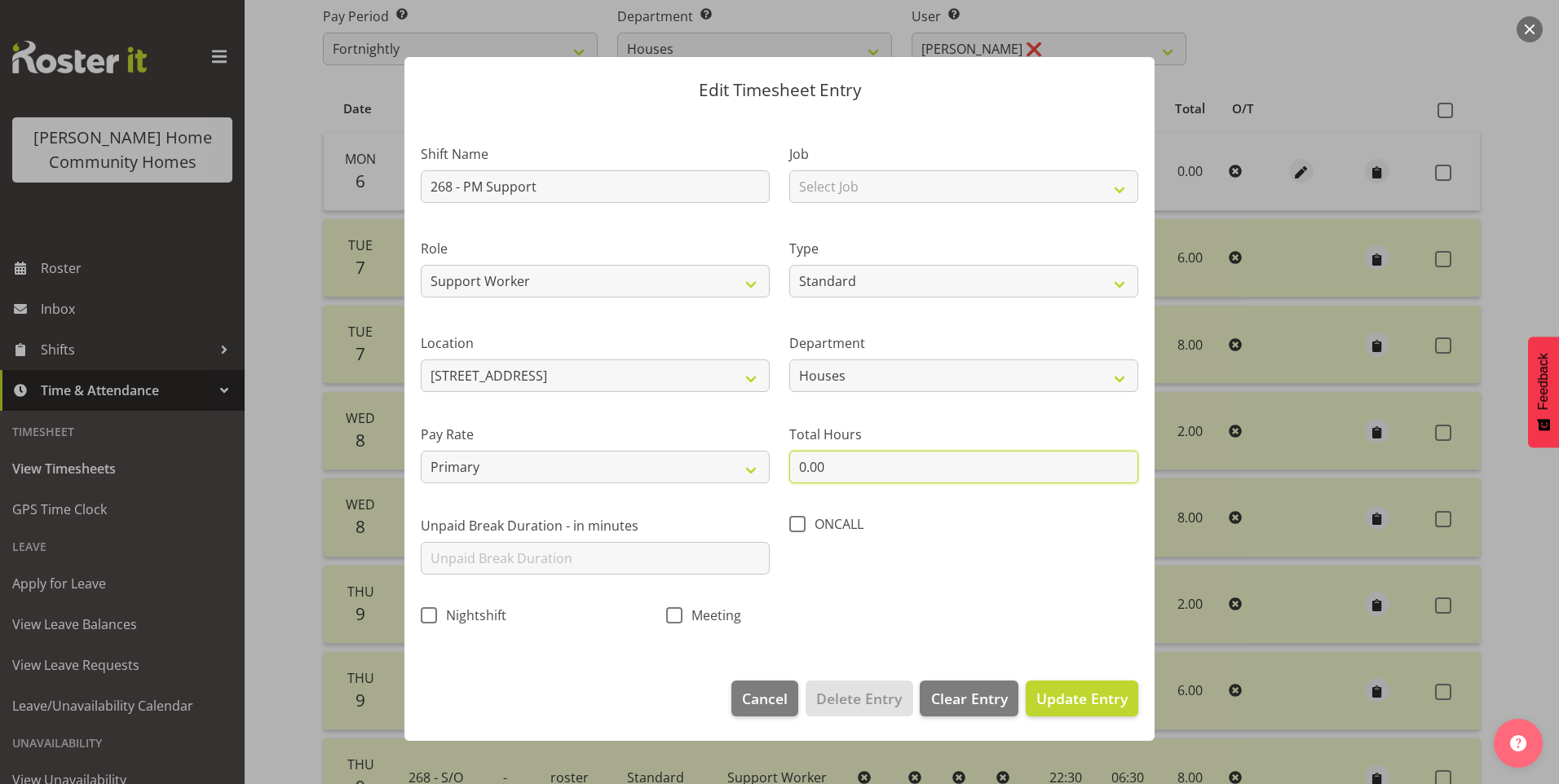
drag, startPoint x: 835, startPoint y: 477, endPoint x: 670, endPoint y: 425, distance: 173.0
click at [726, 460] on div "Shift Name 268 - PM Support Job Select Job Floater Role Support Worker Type Off…" at bounding box center [780, 379] width 738 height 517
type input "6.00"
click at [1107, 702] on span "Update Entry" at bounding box center [1083, 698] width 91 height 20
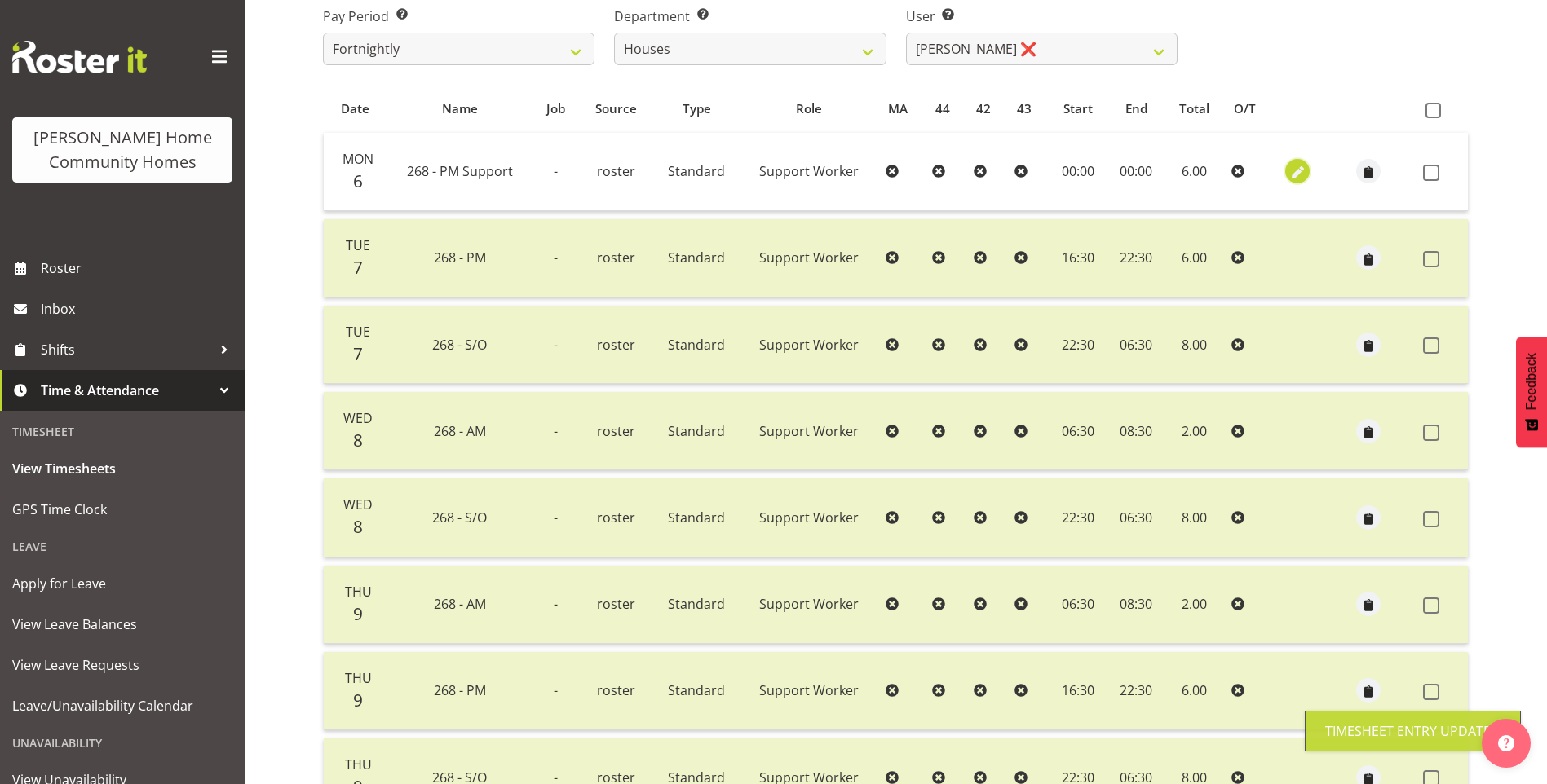
click at [1299, 171] on span "button" at bounding box center [1298, 173] width 19 height 19
select select "Standard"
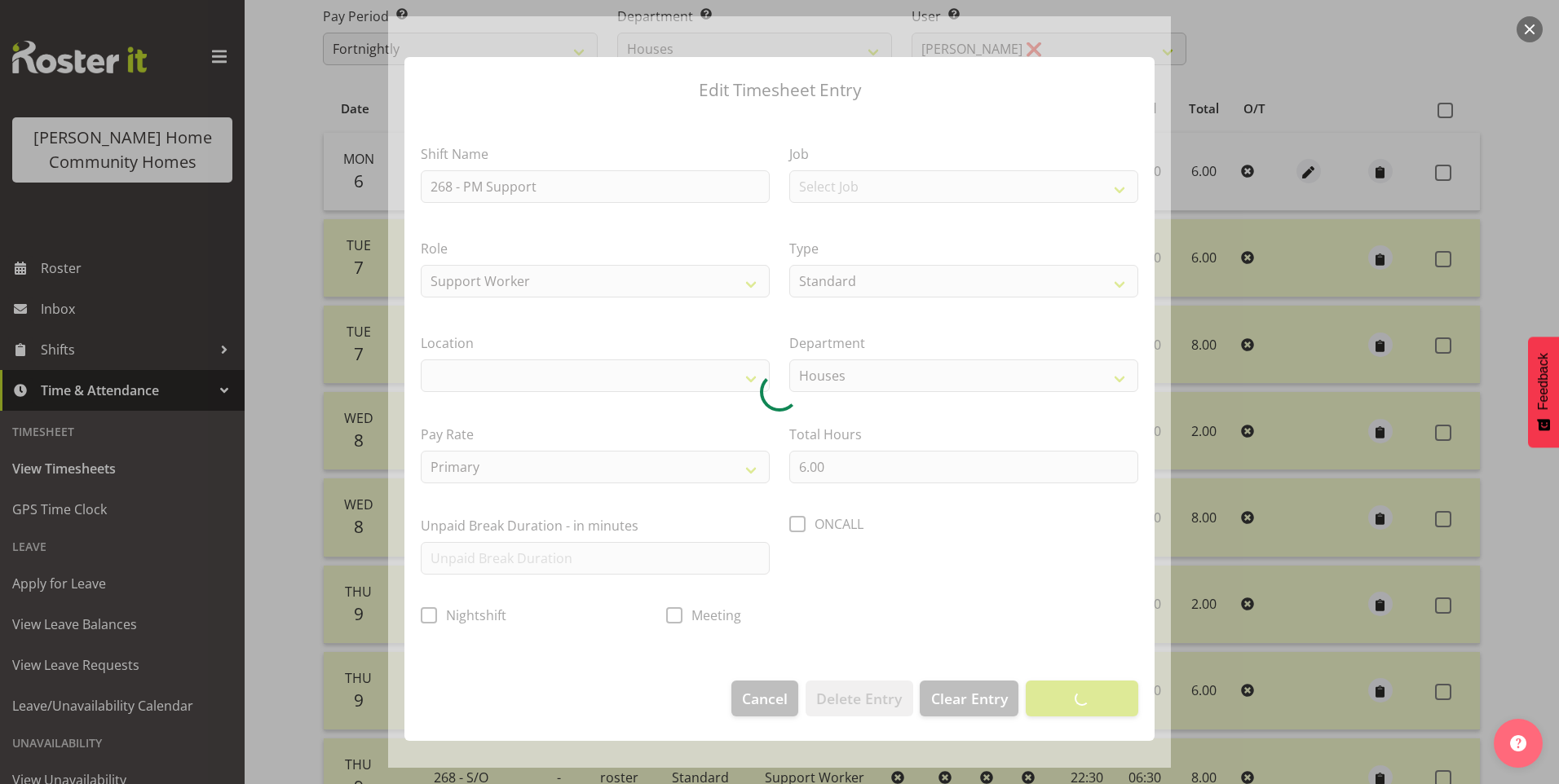
select select "1069"
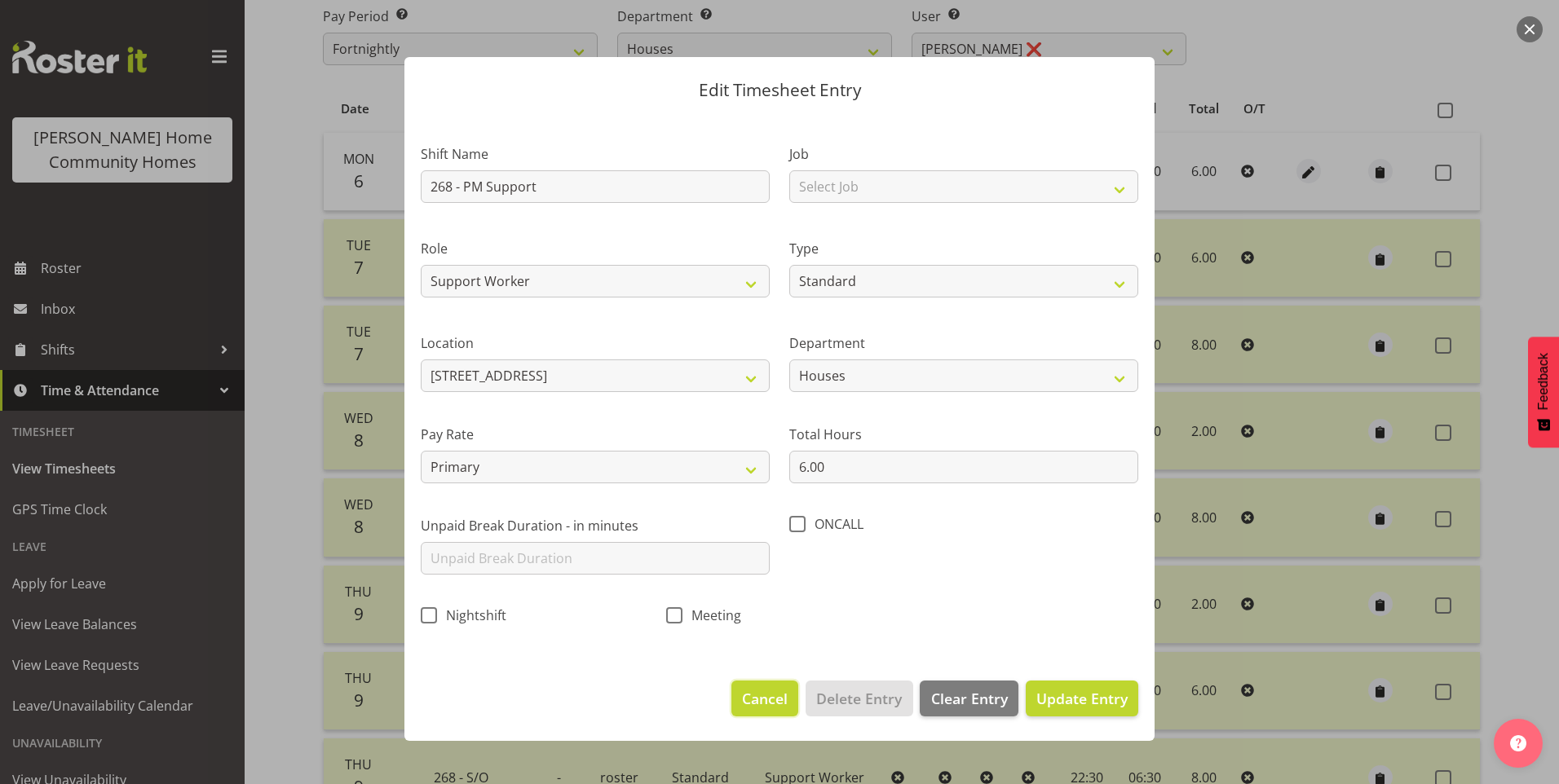
drag, startPoint x: 733, startPoint y: 704, endPoint x: 799, endPoint y: 692, distance: 67.1
click at [735, 704] on button "Cancel" at bounding box center [765, 698] width 67 height 36
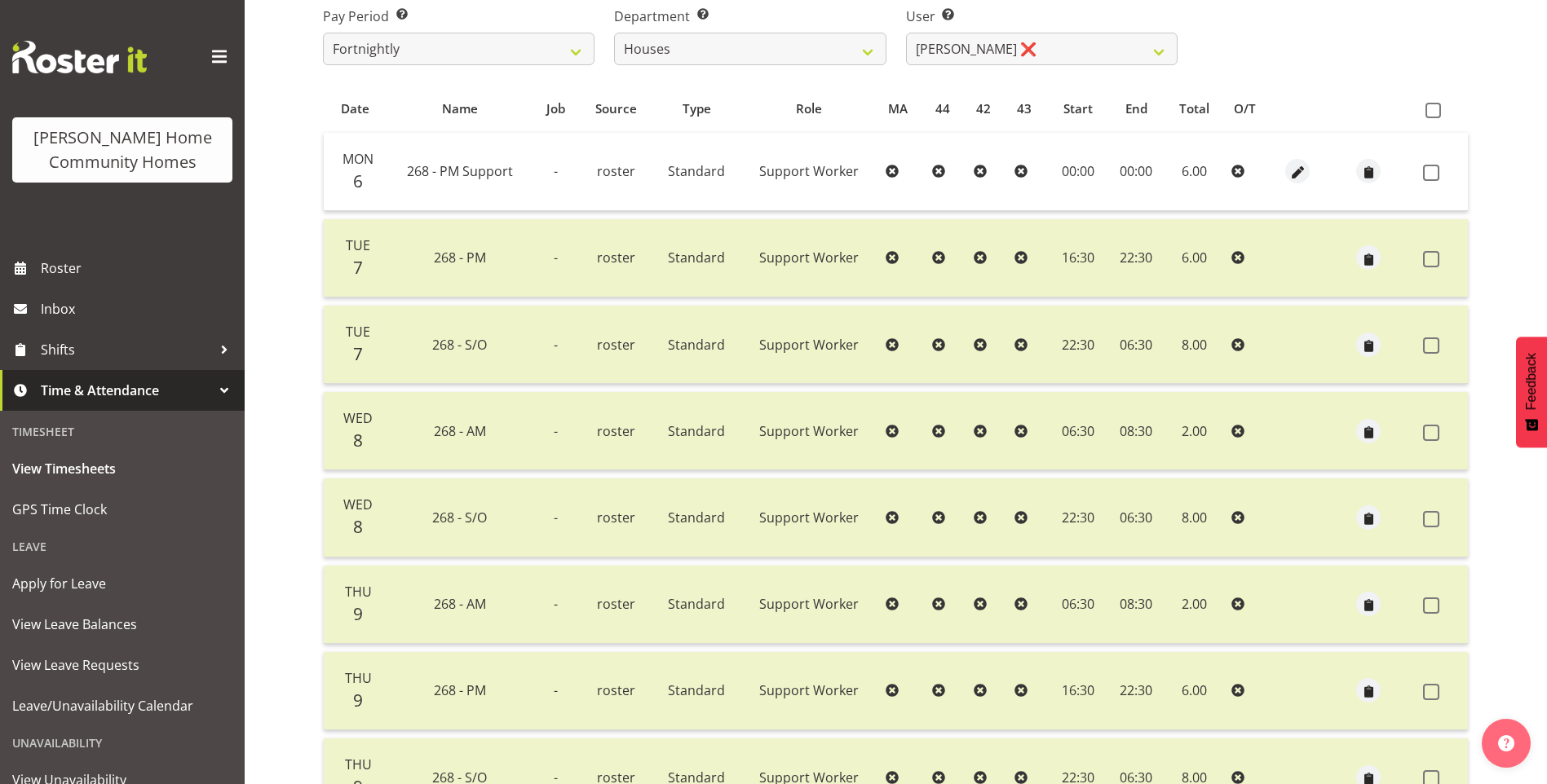
click at [1386, 177] on td at bounding box center [1369, 171] width 95 height 78
click at [1356, 172] on button "button" at bounding box center [1369, 171] width 25 height 25
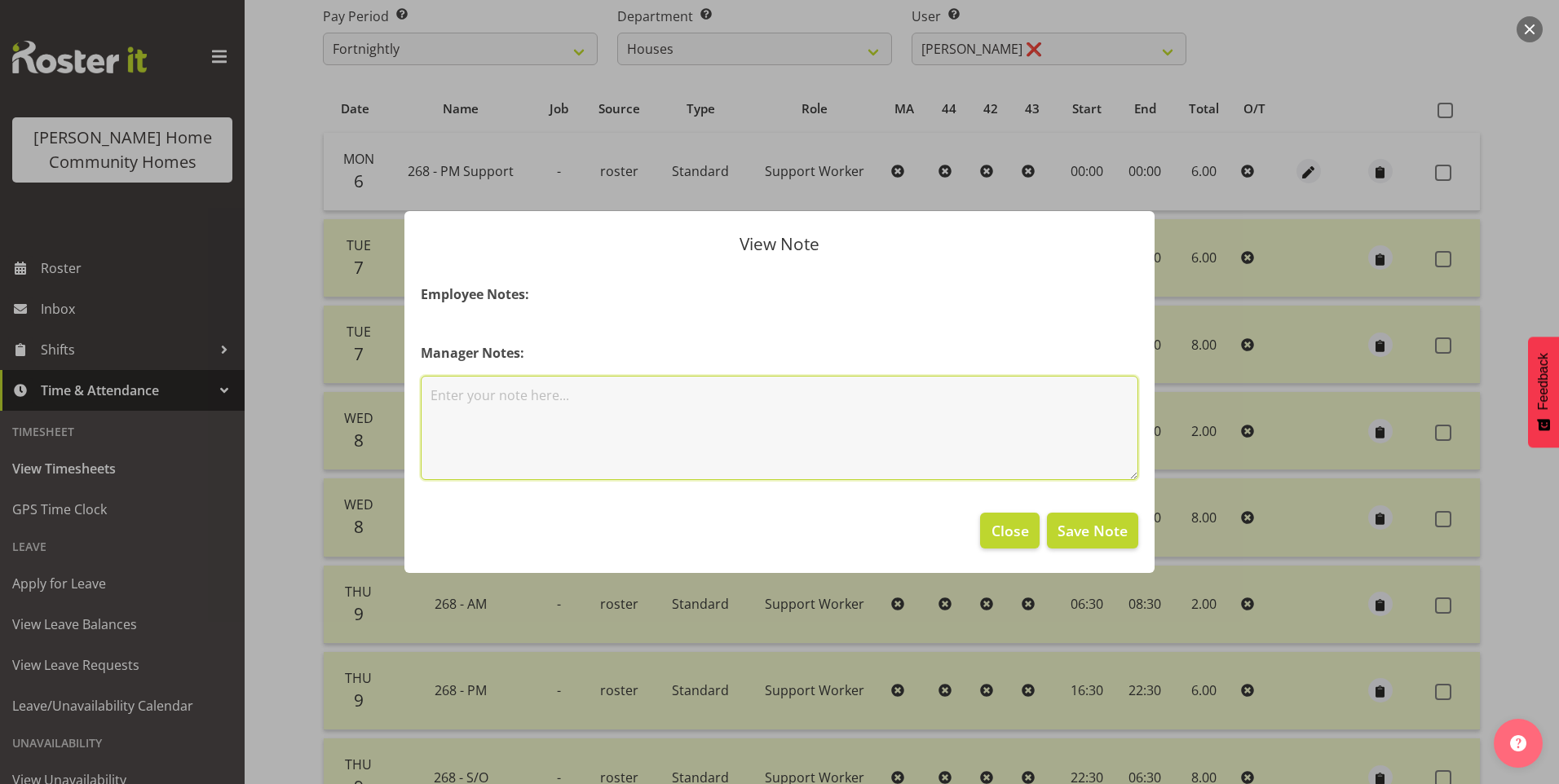
click at [659, 411] on textarea at bounding box center [780, 428] width 718 height 105
type textarea "Worked PM Support Wednesday 8th October 4.30pm - 10.30pm"
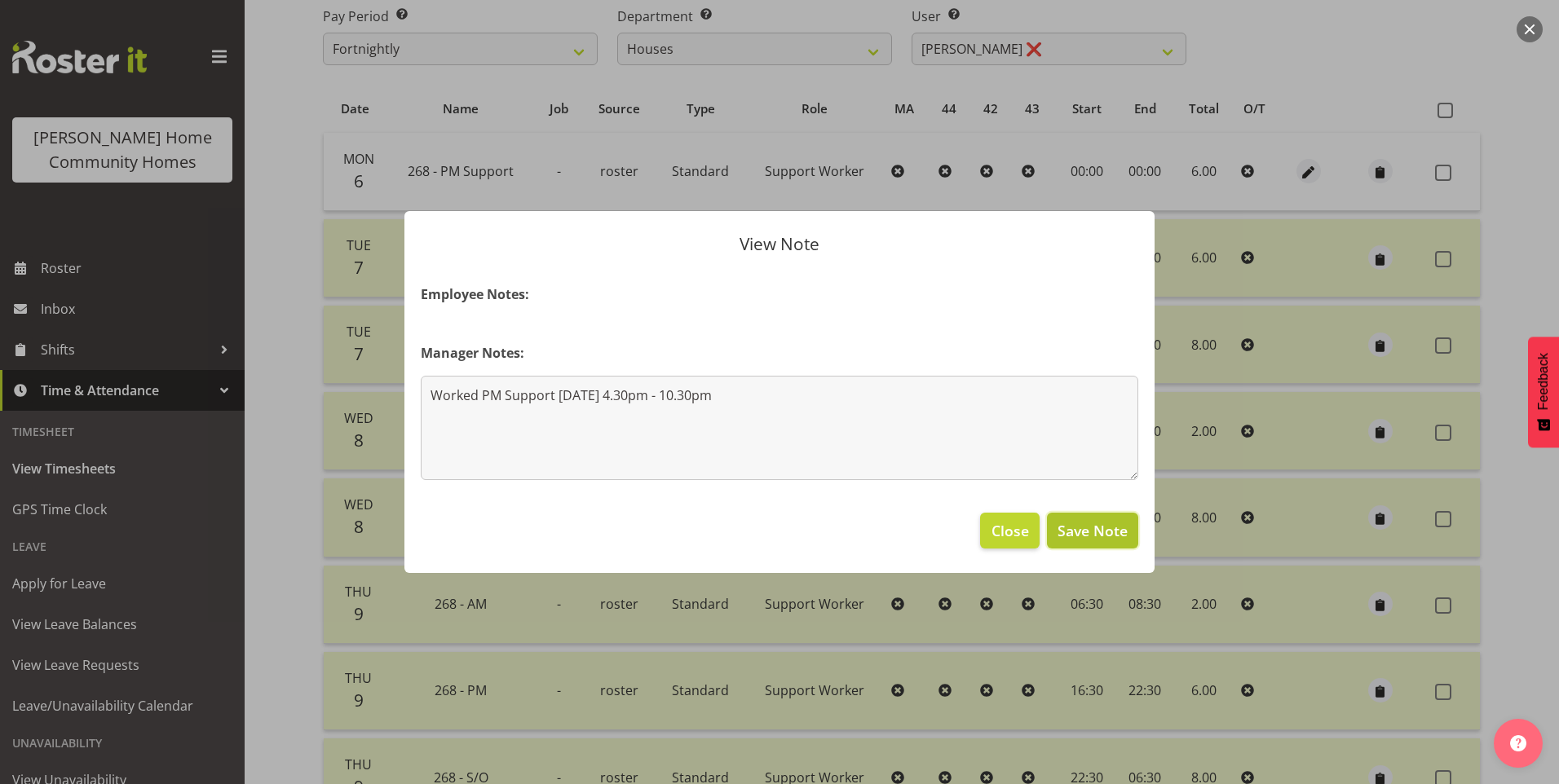
click at [1117, 533] on span "Save Note" at bounding box center [1093, 531] width 71 height 21
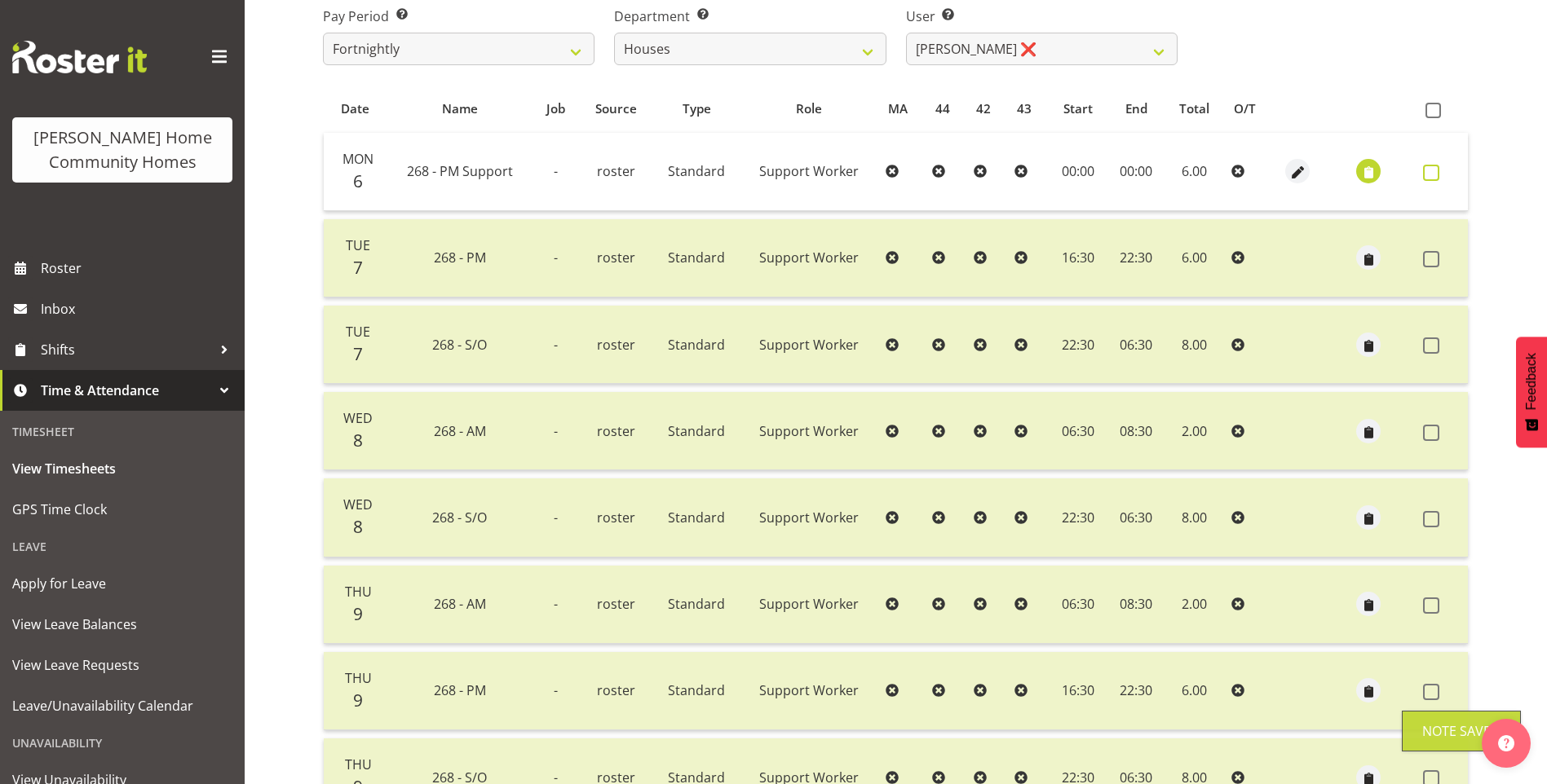
click at [1434, 174] on span at bounding box center [1431, 172] width 16 height 16
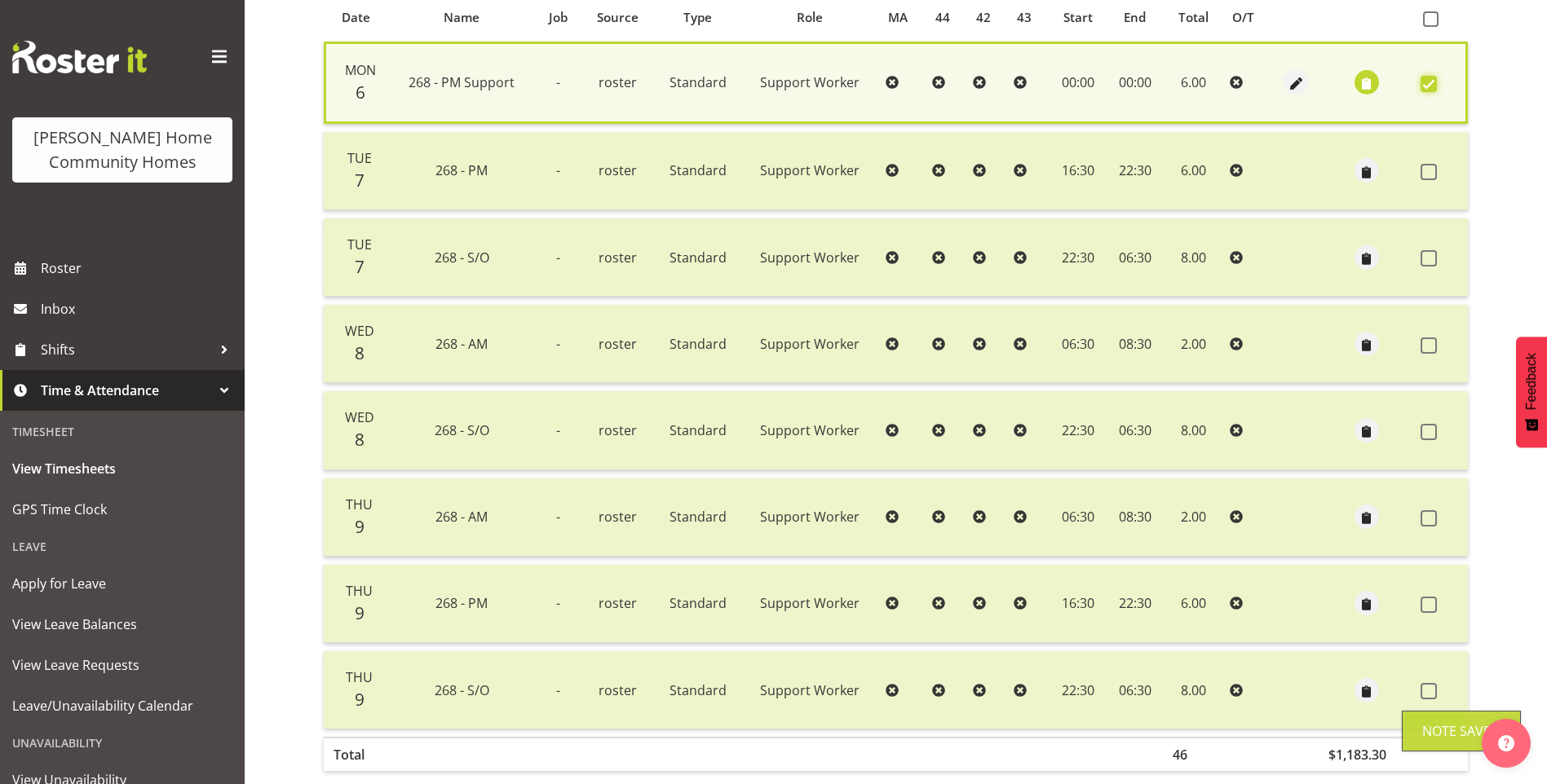
scroll to position [440, 0]
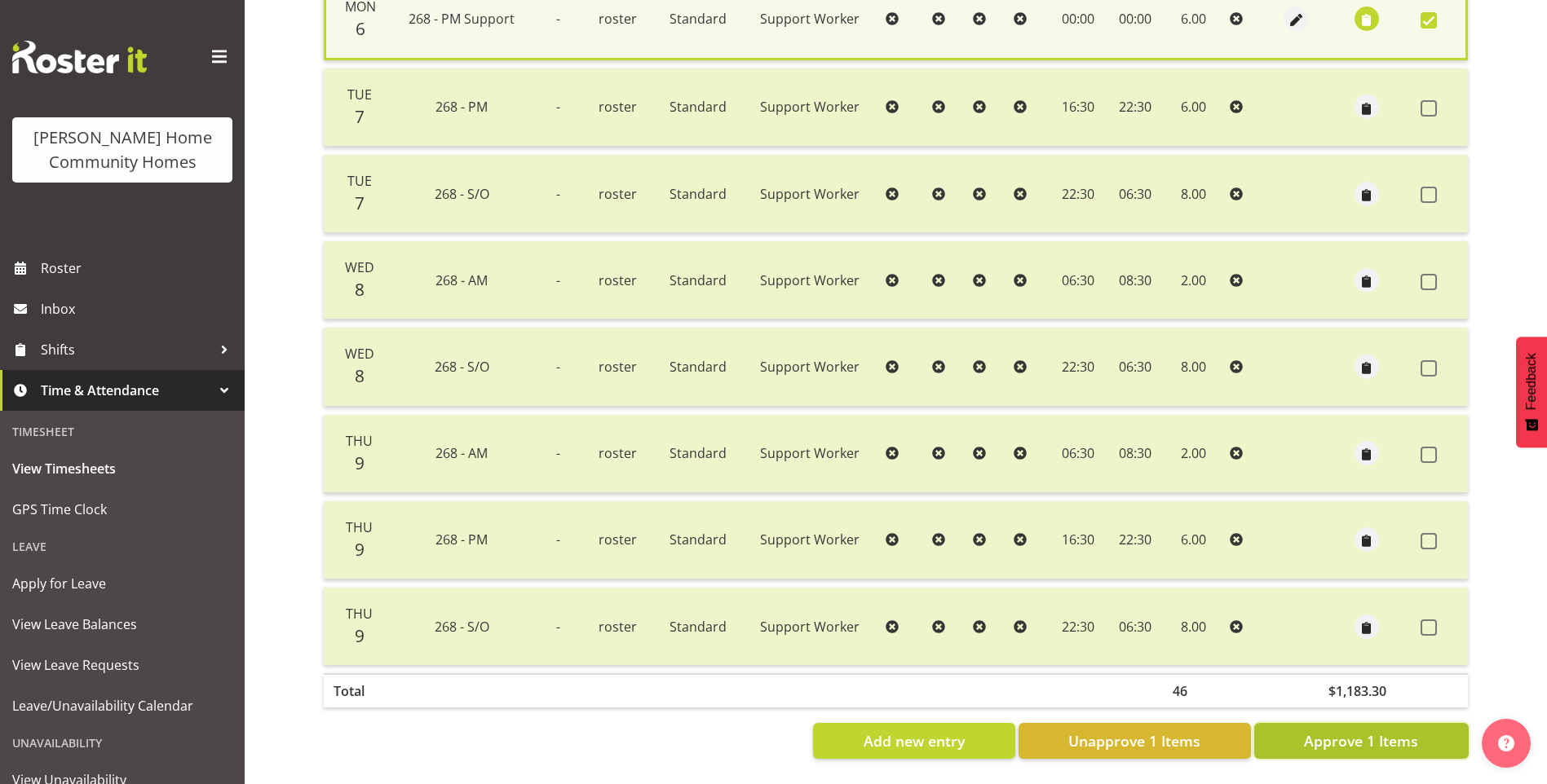
click at [1376, 731] on span "Approve 1 Items" at bounding box center [1361, 741] width 114 height 21
checkbox input "false"
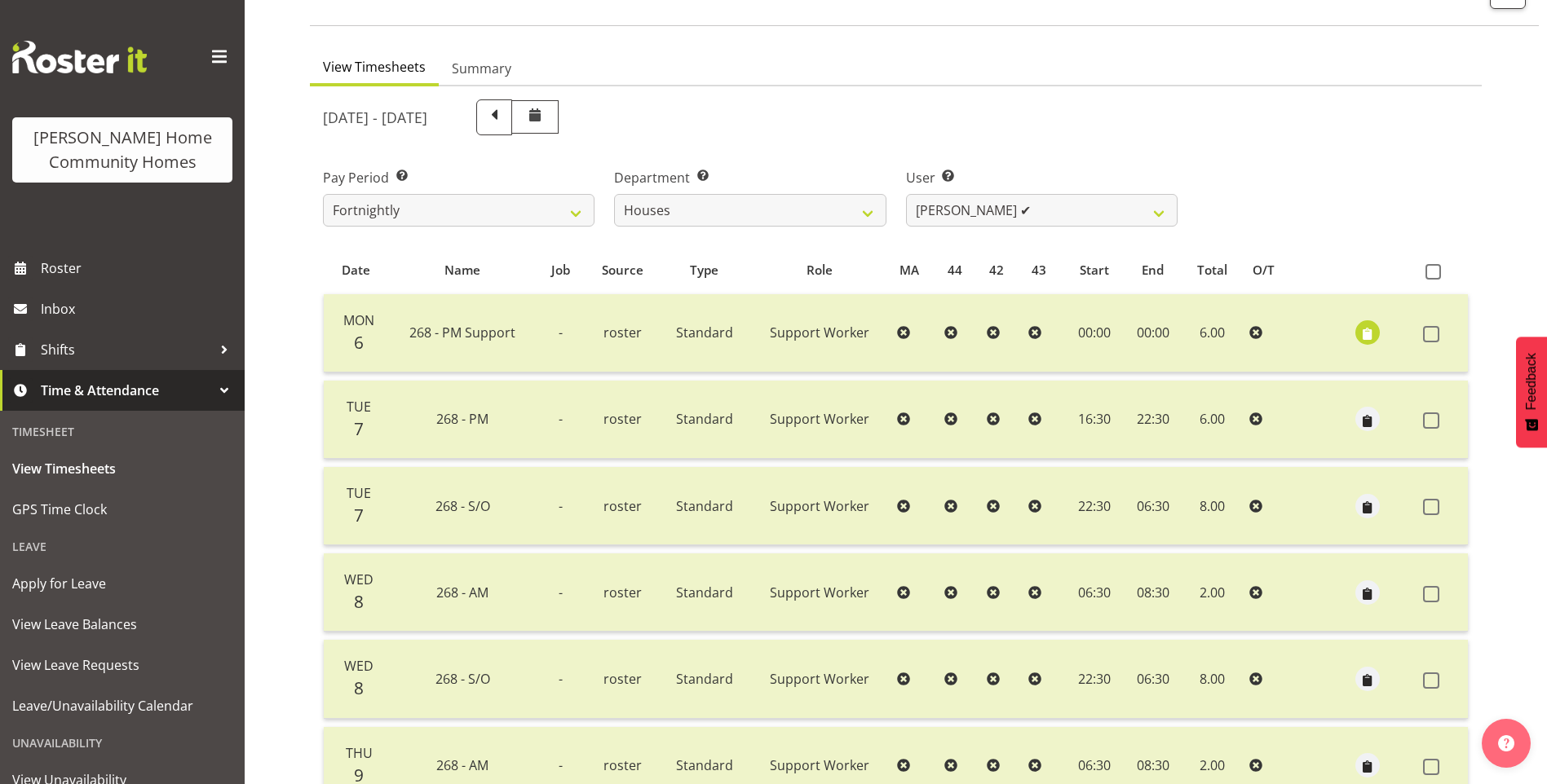
scroll to position [111, 0]
click at [981, 217] on select "Billie Sothern ✔ Dipika Thapa ❌ Jess Aracan ❌ Katrina Shaw ✔ Liezl Sanchez ❌ Ma…" at bounding box center [1042, 211] width 272 height 32
select select "10532"
click at [906, 195] on select "Billie Sothern ✔ Dipika Thapa ❌ Jess Aracan ❌ Katrina Shaw ✔ Liezl Sanchez ❌ Ma…" at bounding box center [1042, 211] width 272 height 32
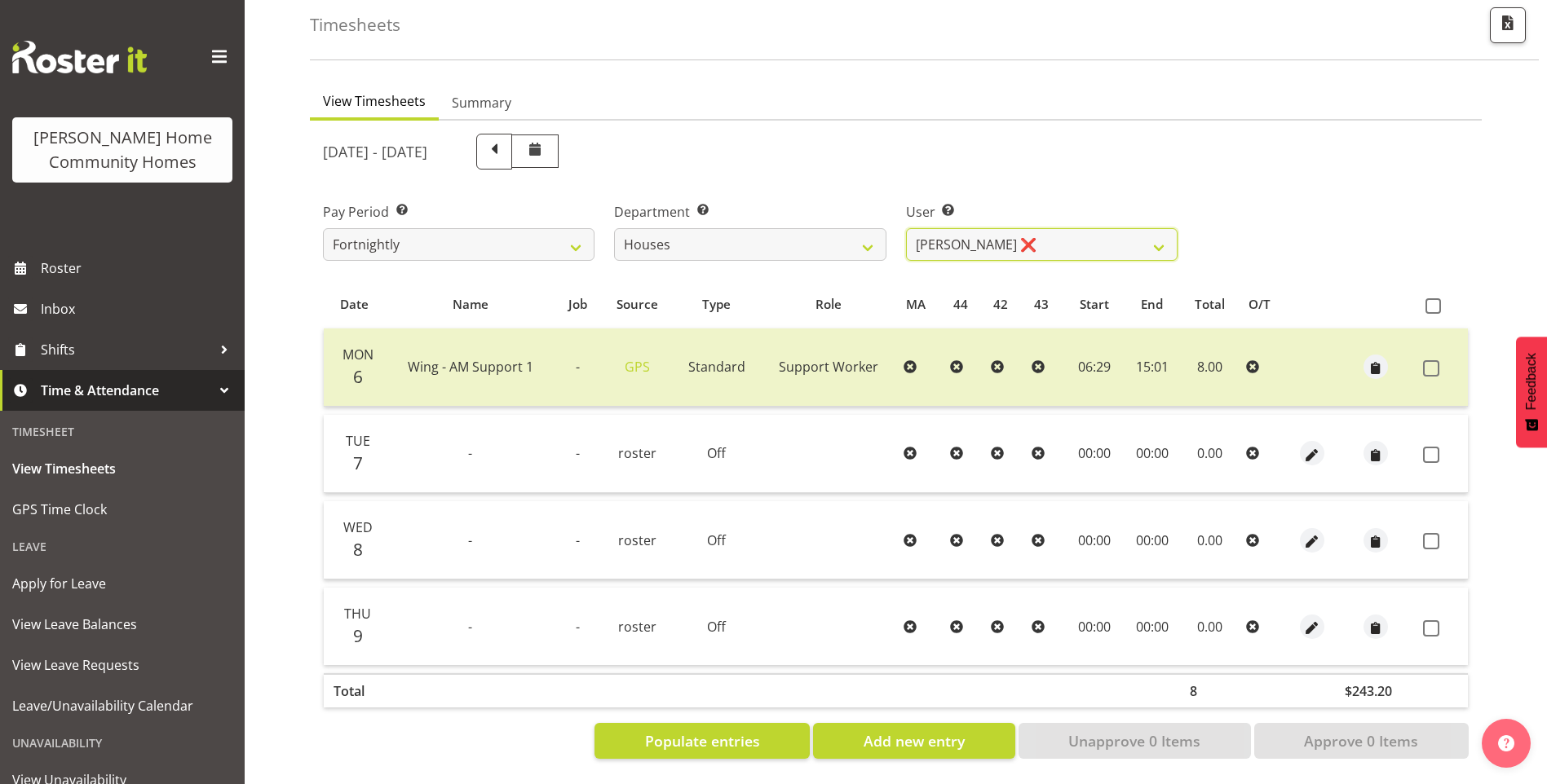
scroll to position [90, 0]
click at [505, 147] on span at bounding box center [494, 150] width 21 height 21
select select
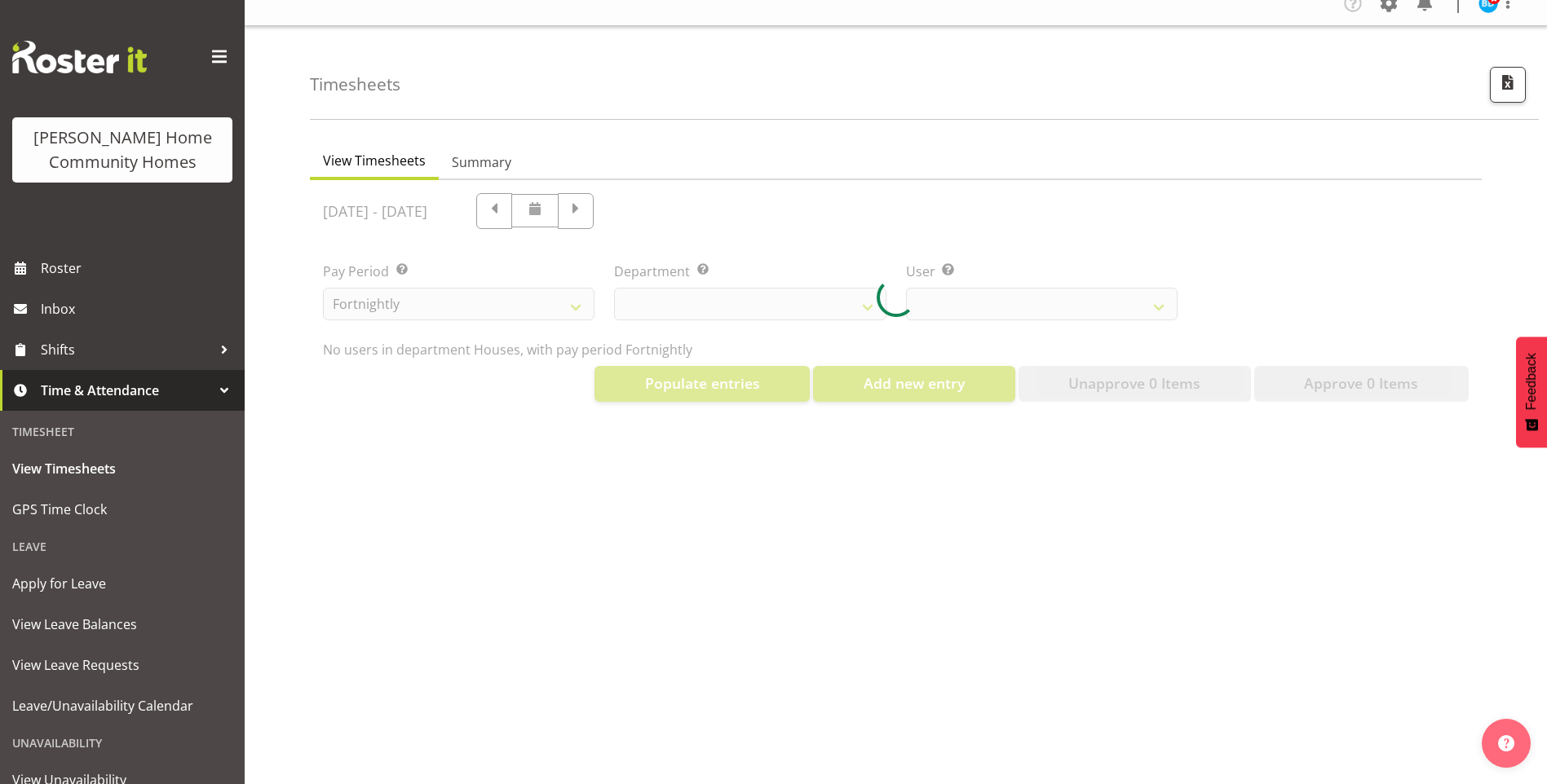
select select "748"
select select "10532"
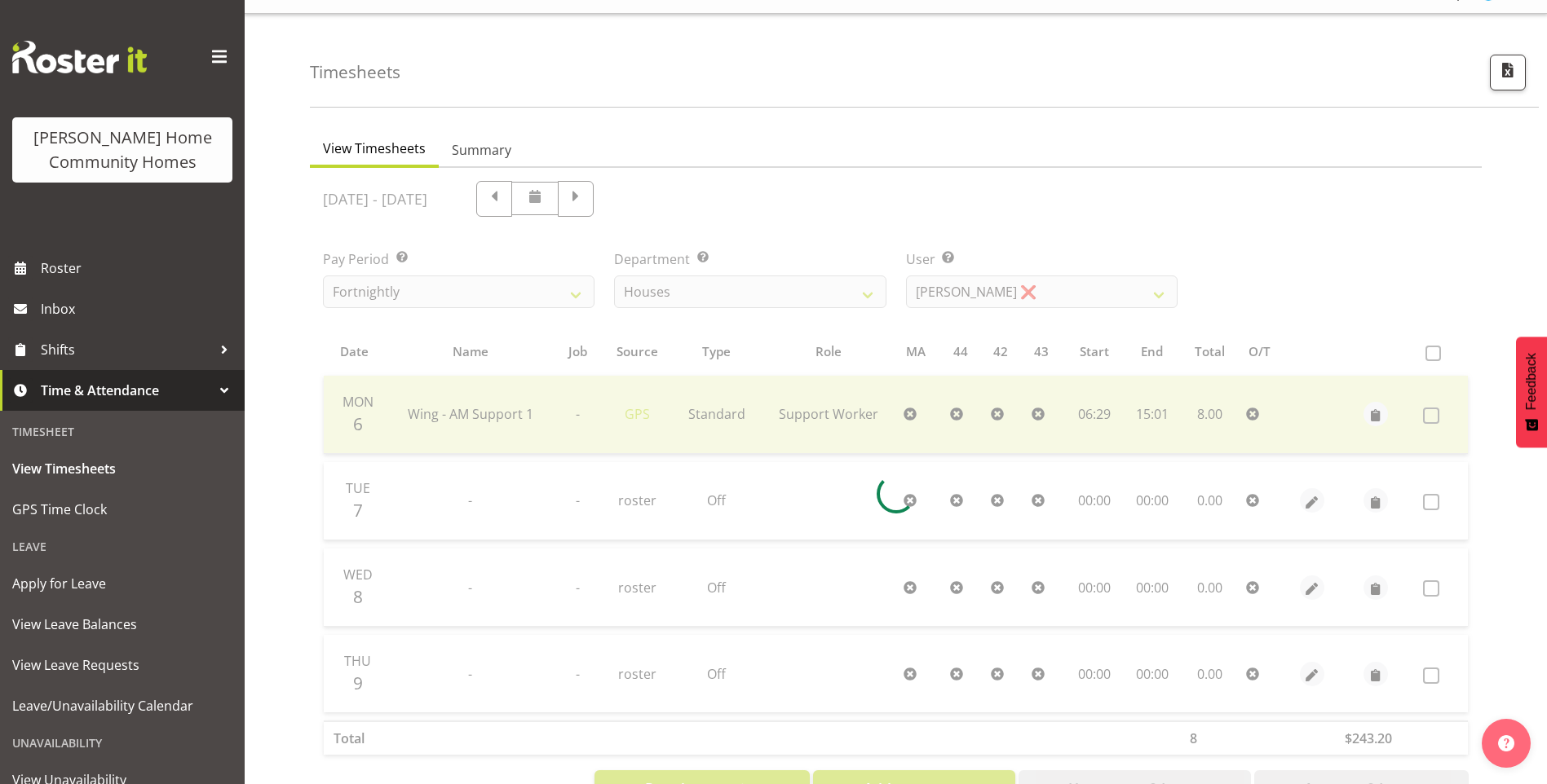
scroll to position [90, 0]
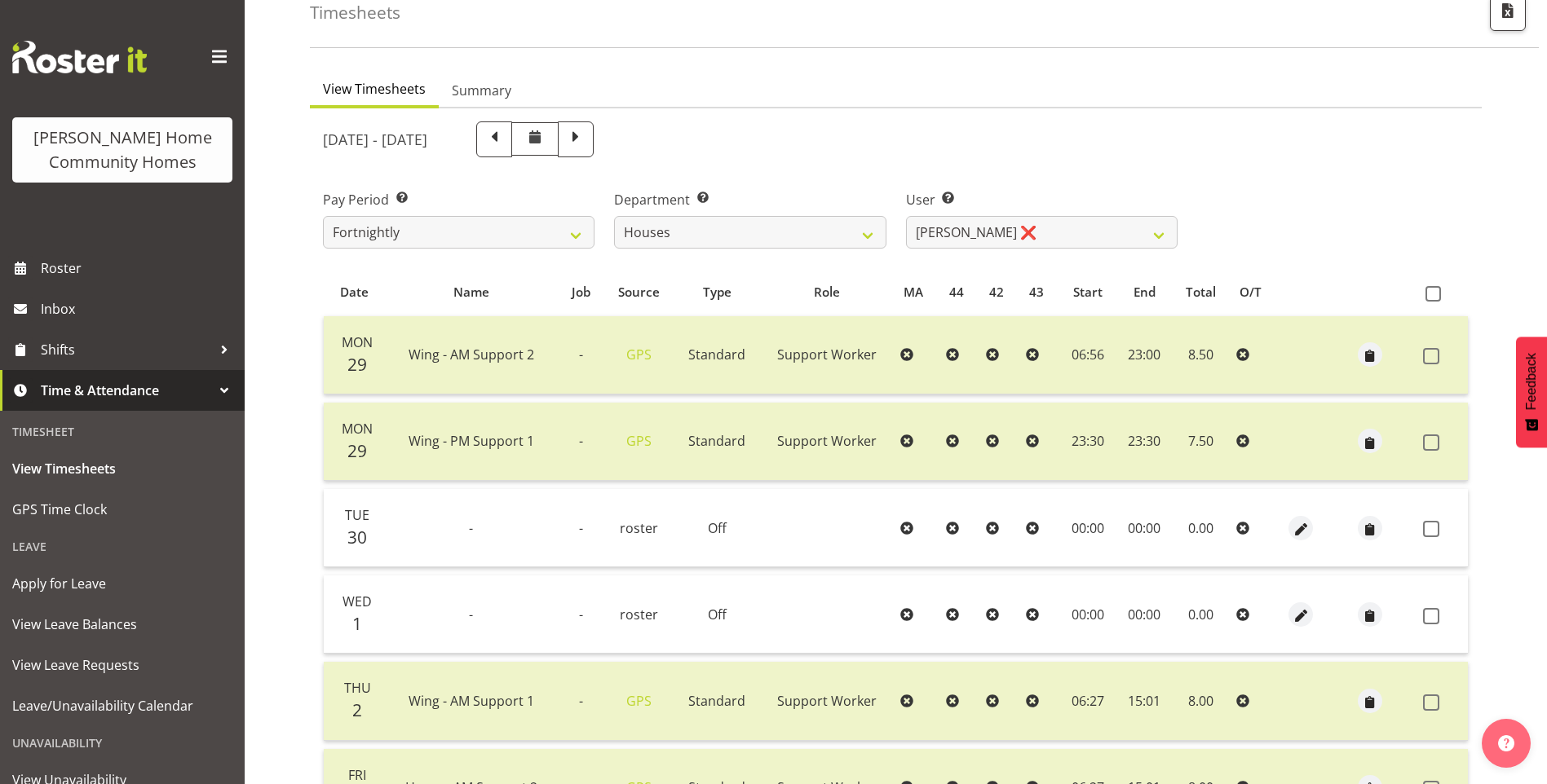
click at [505, 147] on span at bounding box center [494, 137] width 21 height 21
select select
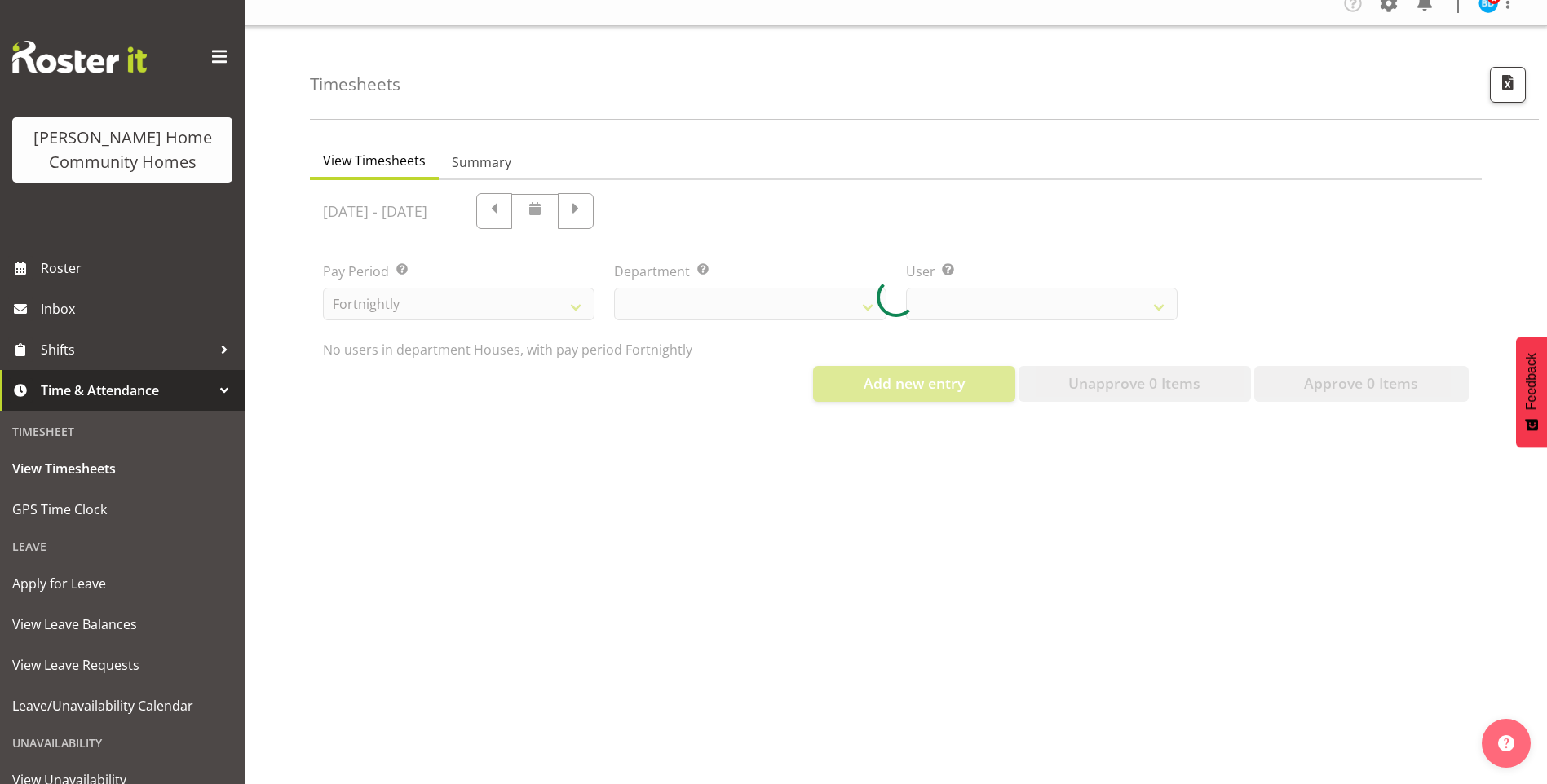
select select "748"
select select "10532"
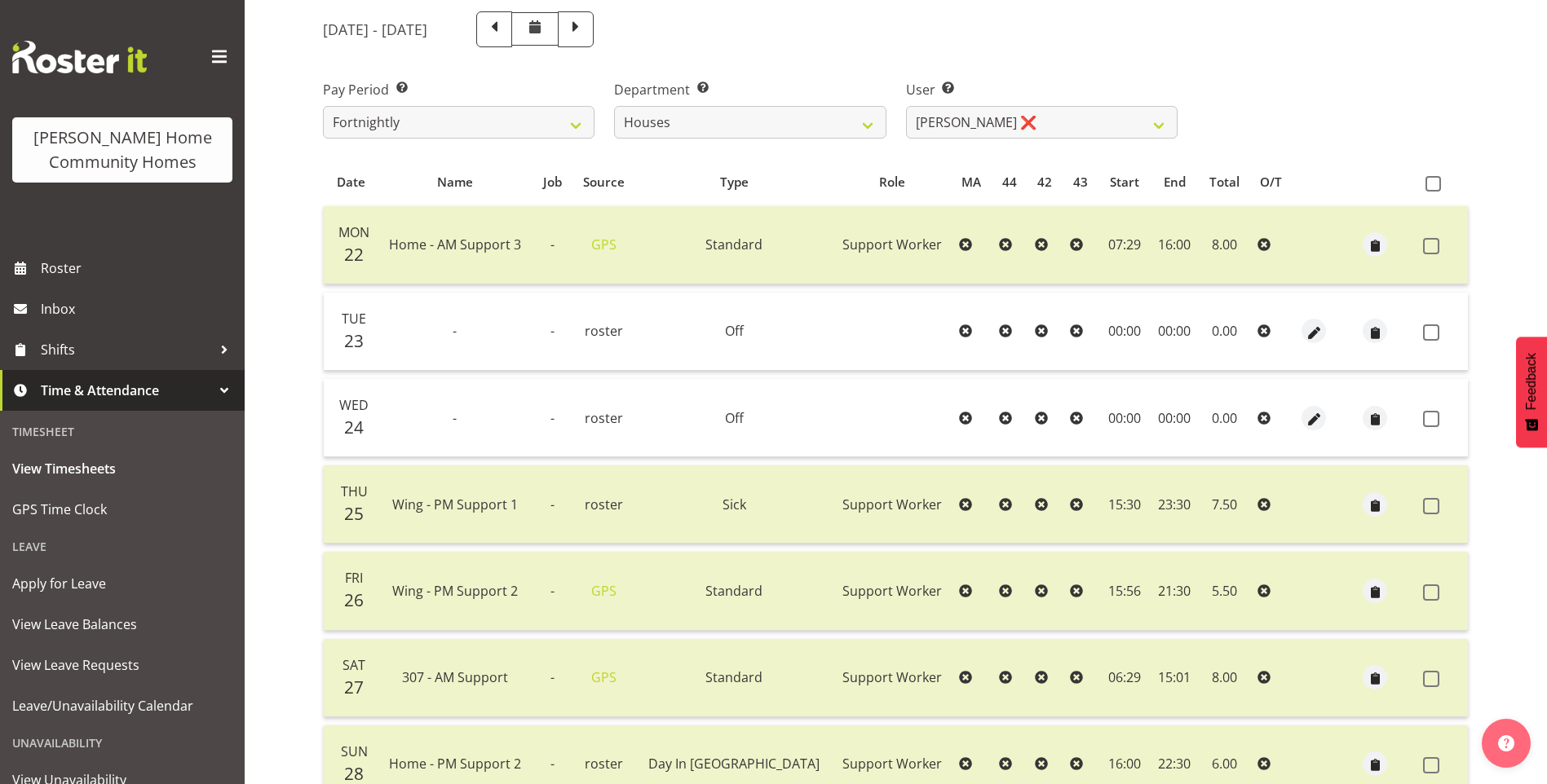
scroll to position [171, 0]
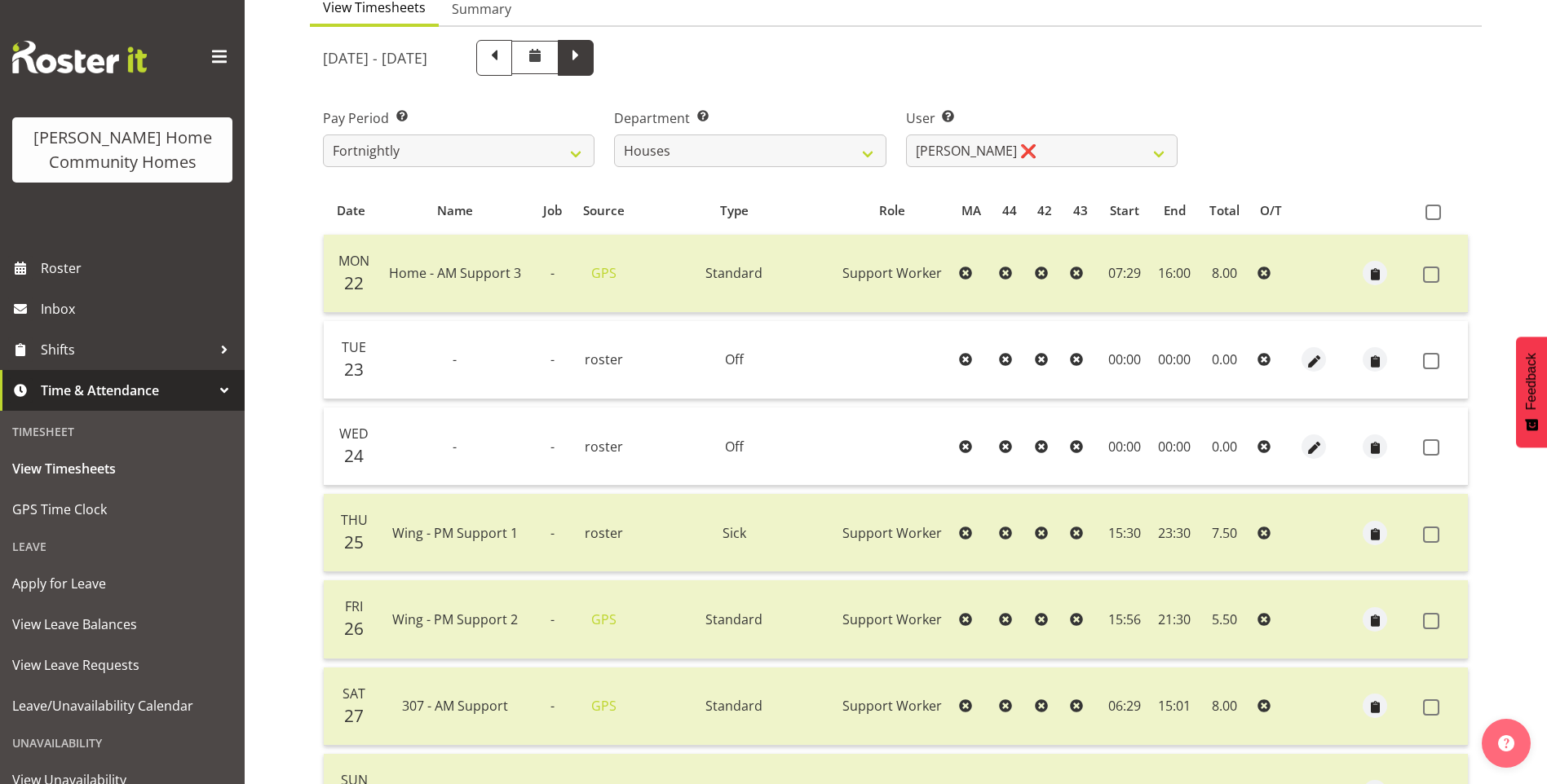
click at [586, 53] on span at bounding box center [576, 56] width 21 height 21
select select
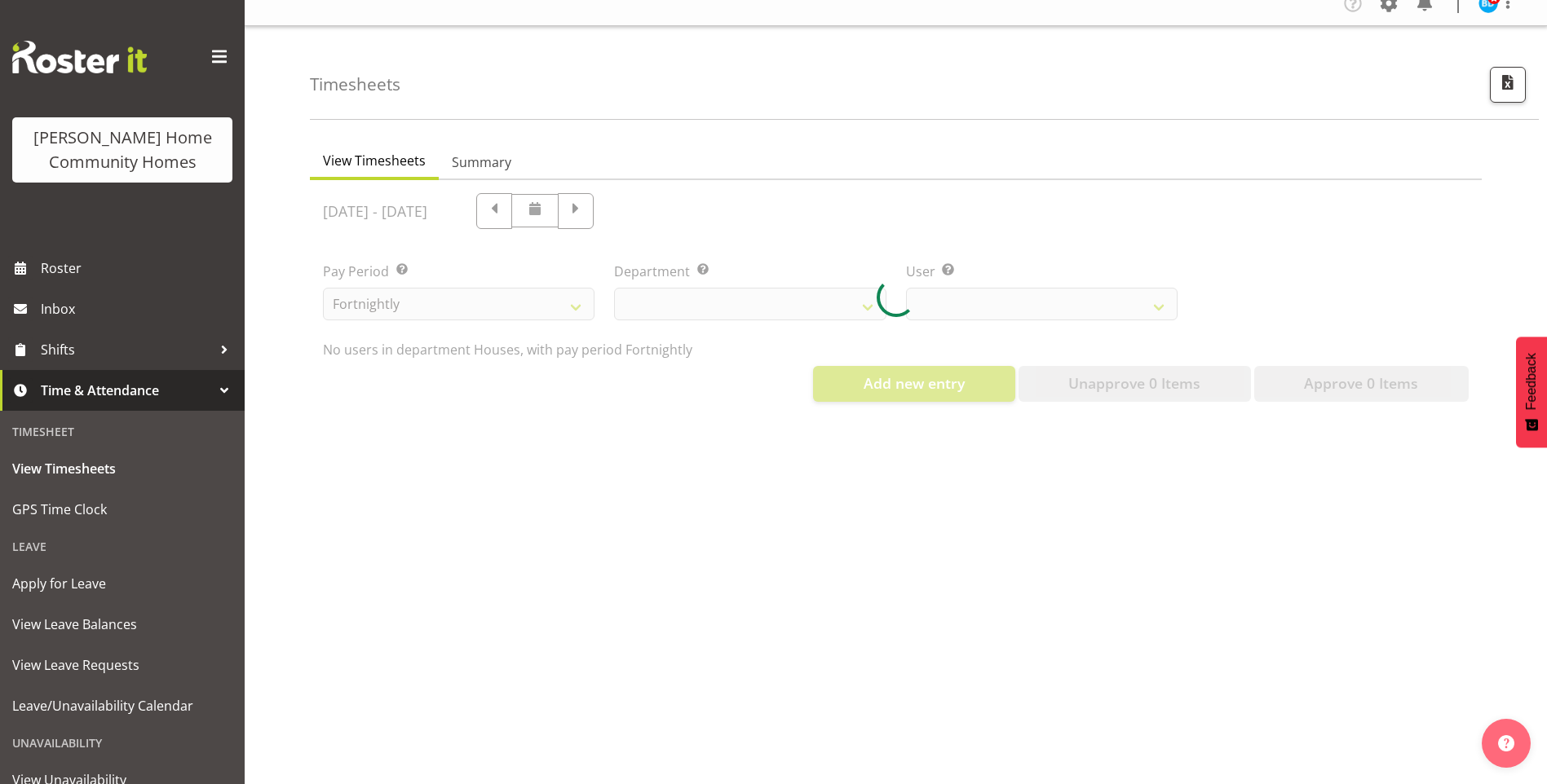
select select "748"
select select "10532"
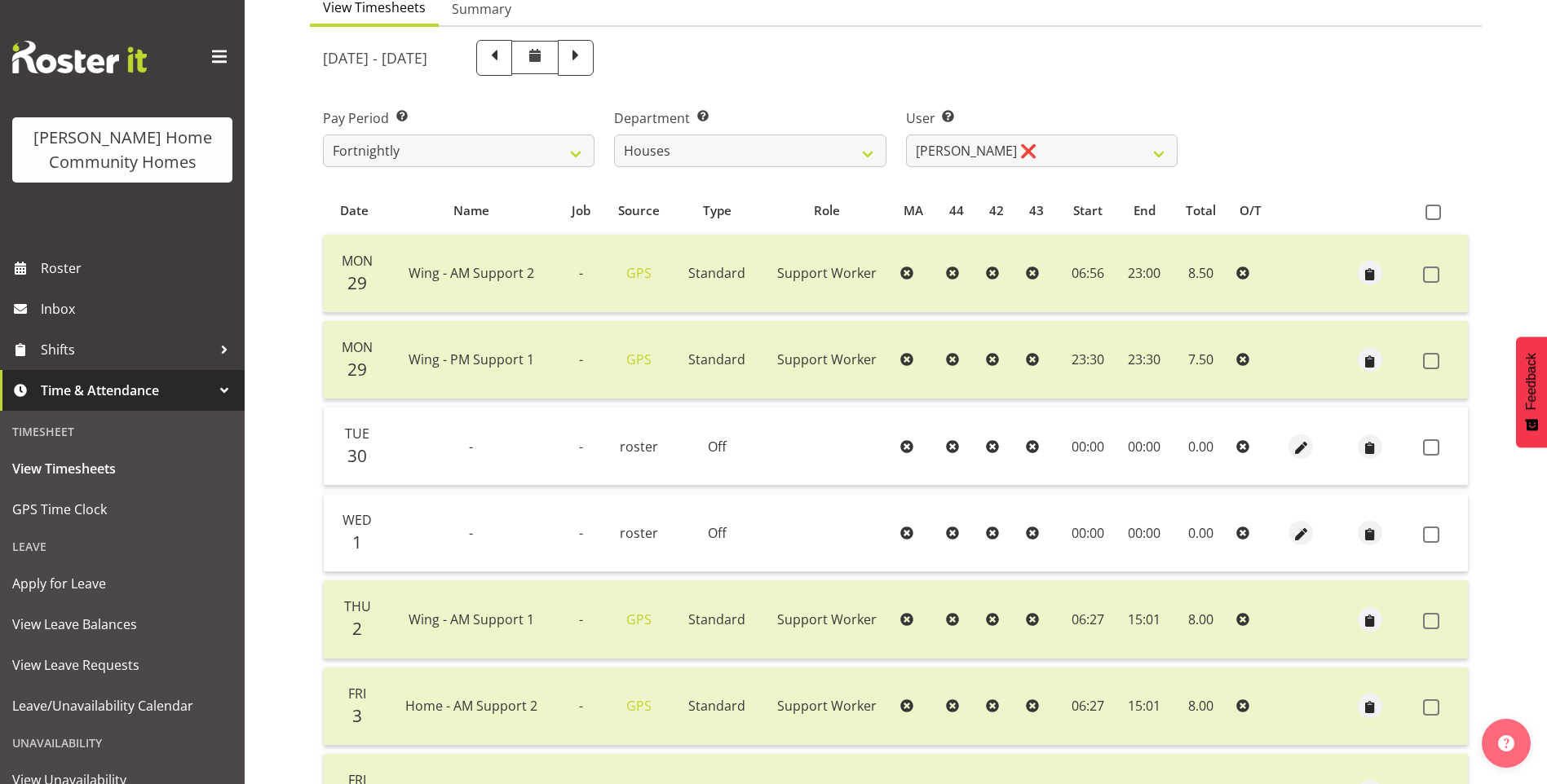
click at [586, 64] on span at bounding box center [576, 56] width 21 height 21
select select
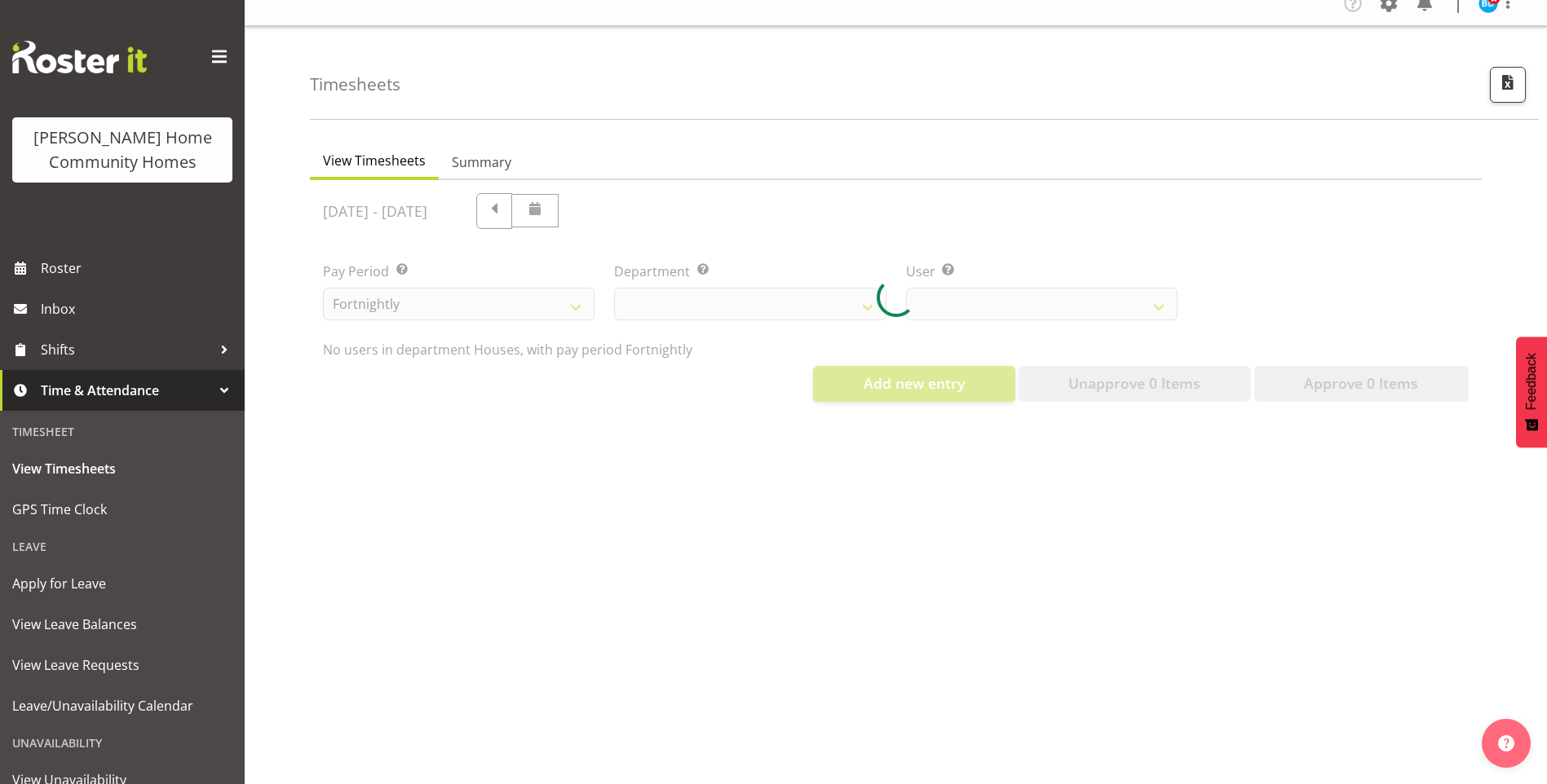
scroll to position [30, 0]
select select "748"
select select "10532"
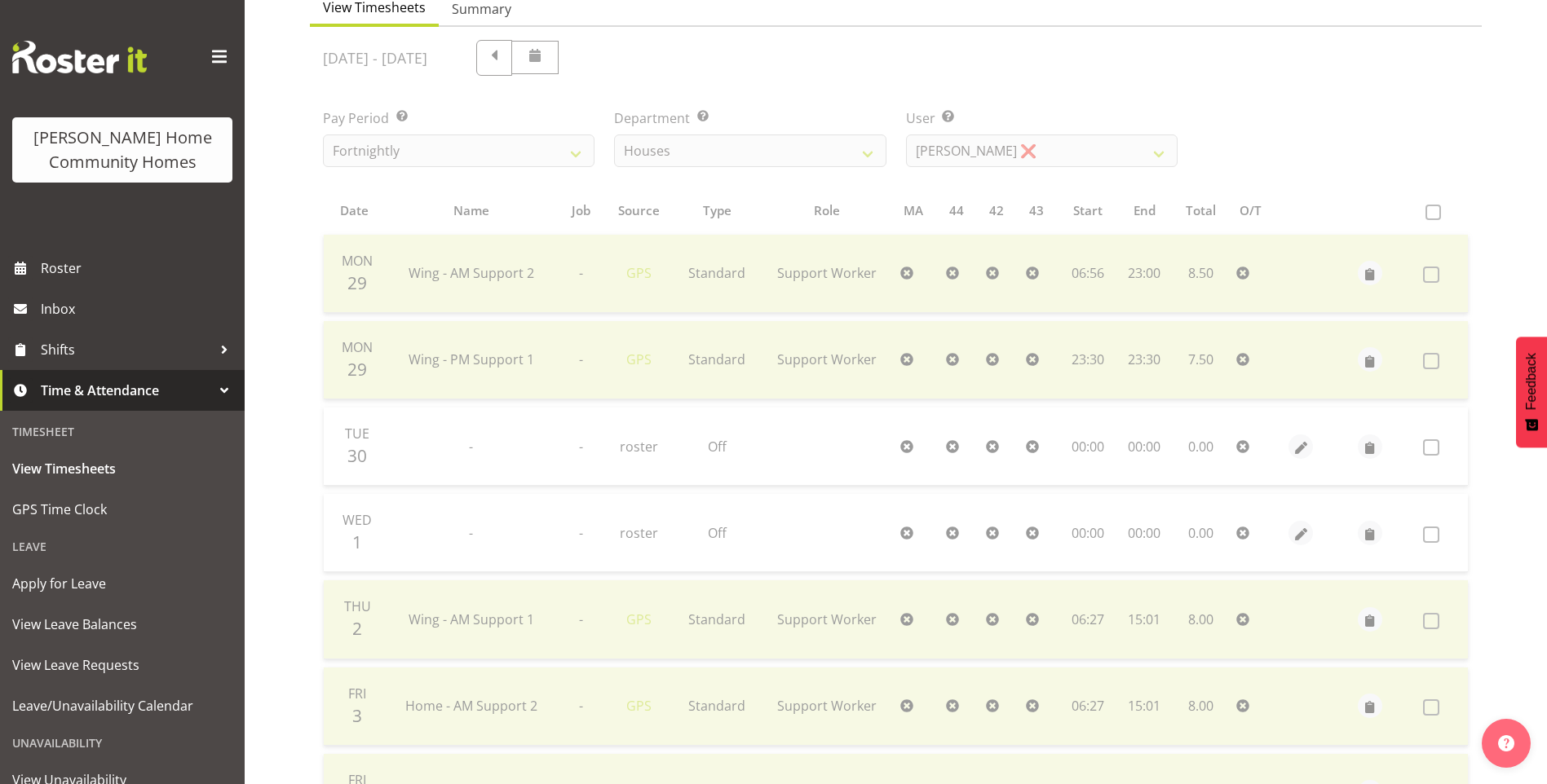
scroll to position [90, 0]
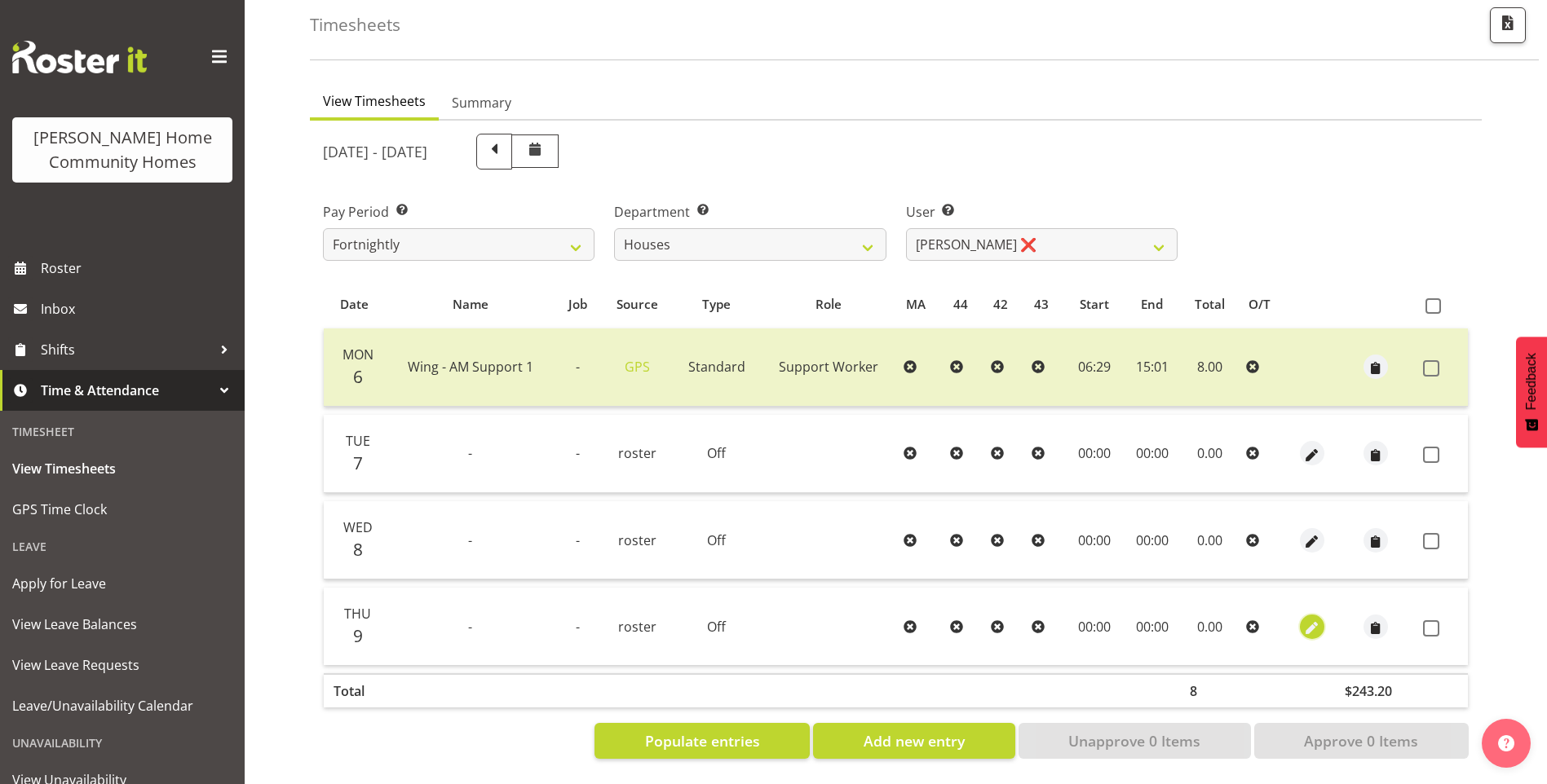
click at [1313, 618] on span "button" at bounding box center [1313, 628] width 19 height 19
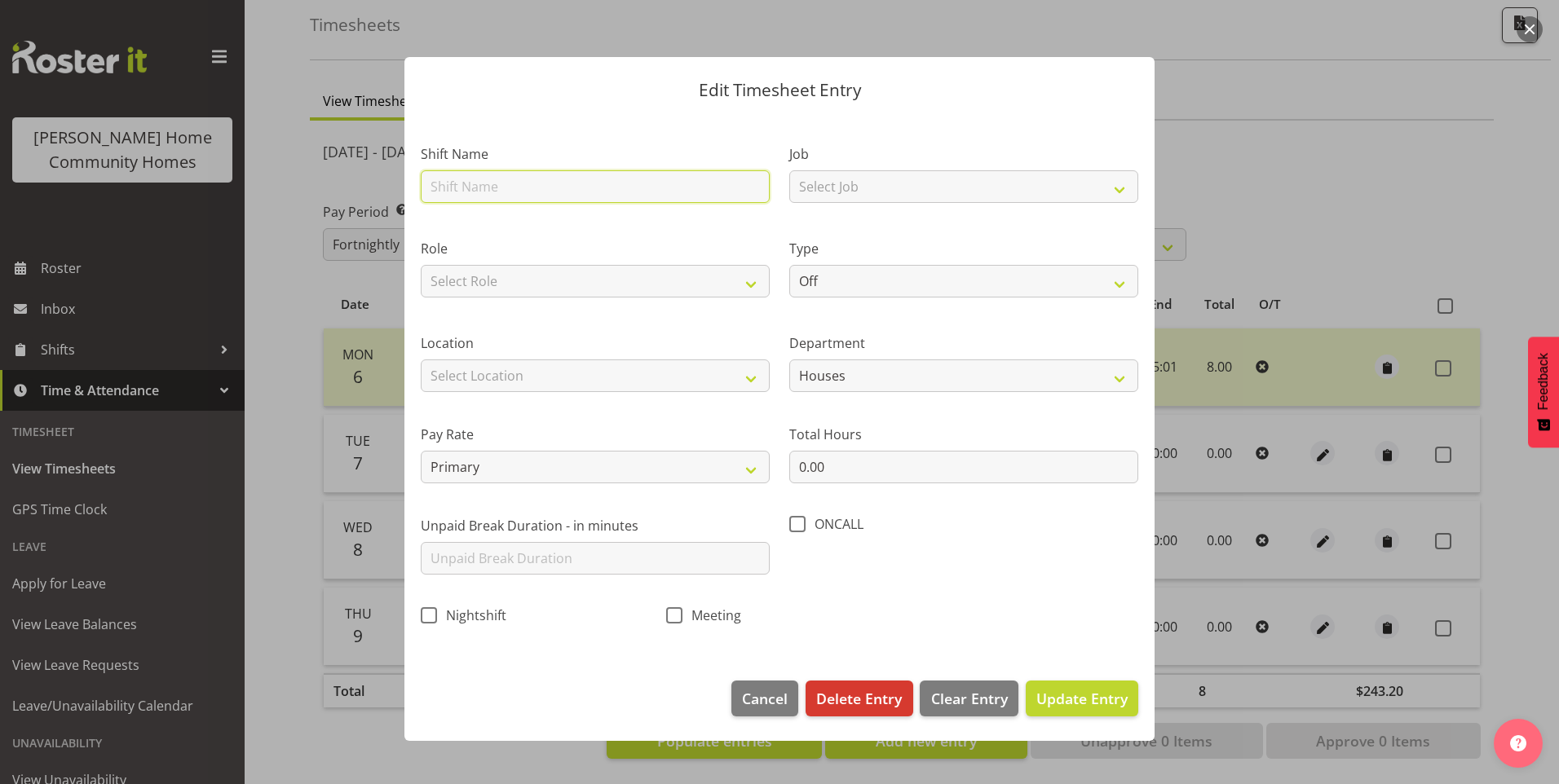
click at [499, 193] on input "text" at bounding box center [596, 187] width 349 height 32
type input "Wing - PM Support 1"
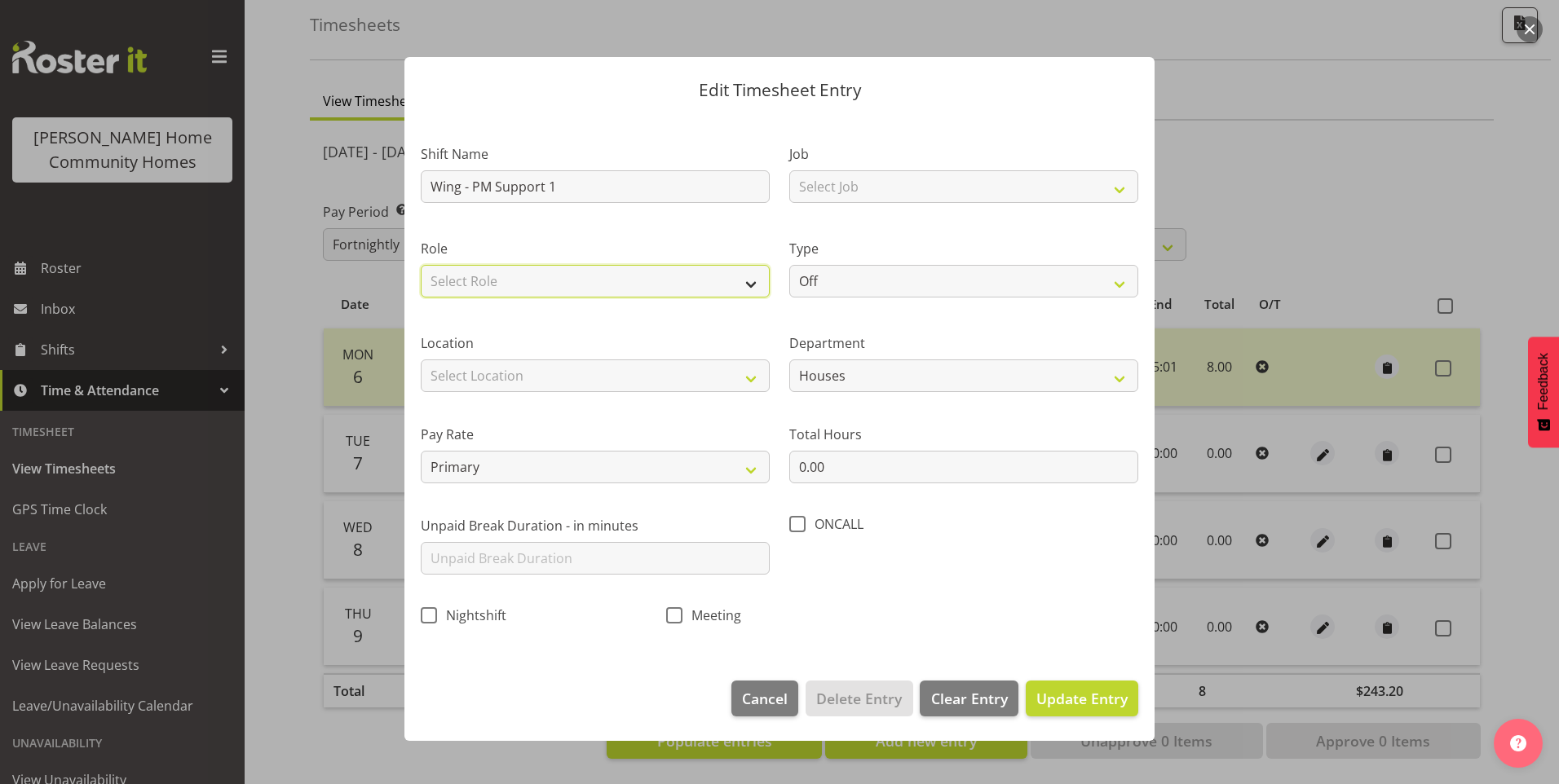
click at [532, 285] on select "Select Role Support Worker" at bounding box center [596, 281] width 349 height 32
select select "1214"
click at [421, 265] on select "Select Role Support Worker" at bounding box center [596, 281] width 349 height 32
click at [498, 385] on select "Select Location 177 Halswell Rd 268 Hendersons Rd 307 Hendersons Rd 309 Henders…" at bounding box center [596, 375] width 349 height 32
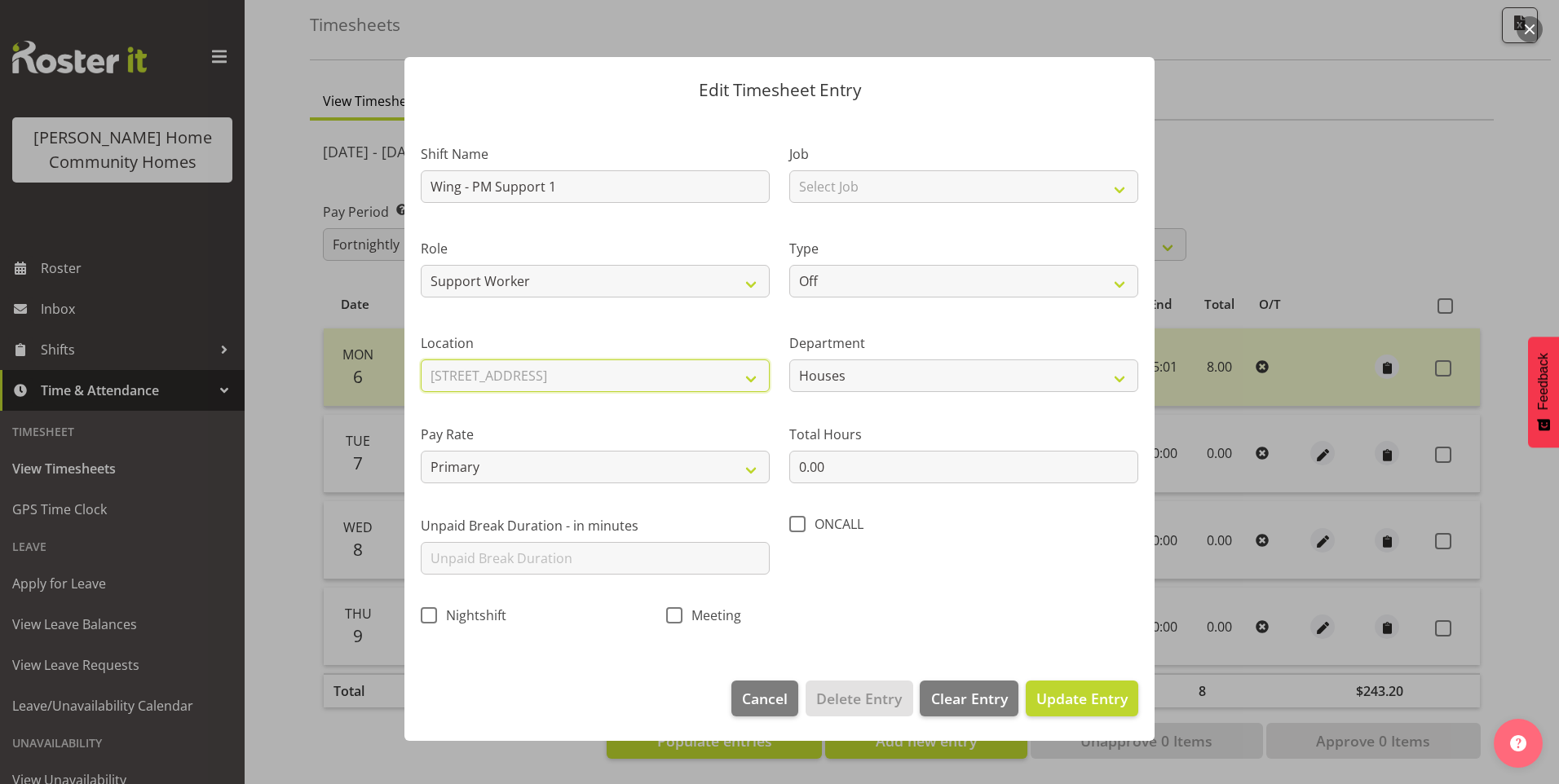
click at [421, 359] on select "Select Location 177 Halswell Rd 268 Hendersons Rd 307 Hendersons Rd 309 Henders…" at bounding box center [596, 375] width 349 height 32
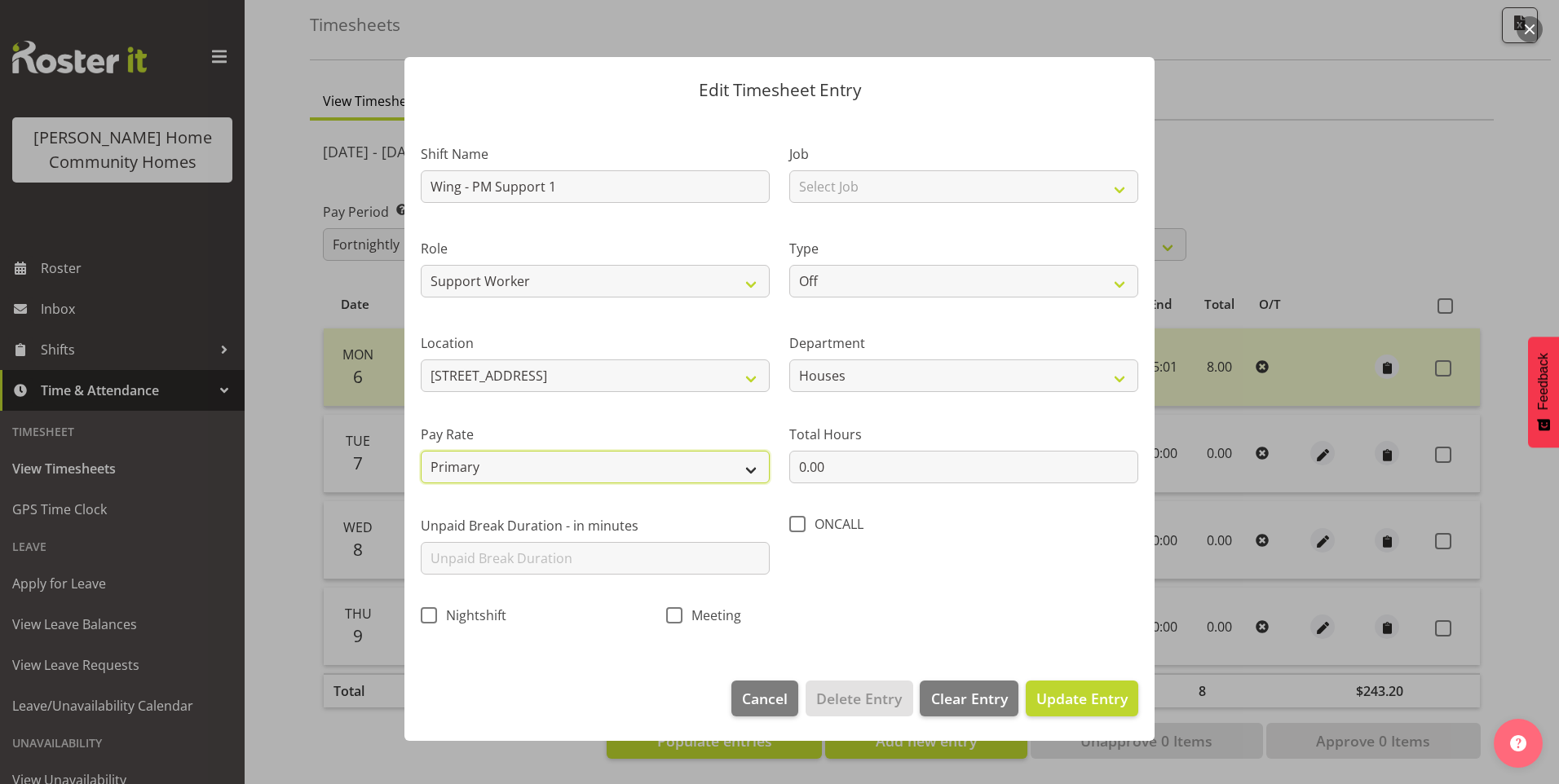
click at [488, 460] on select "Primary Secondary Tertiary Fourth Fifth" at bounding box center [596, 467] width 349 height 32
click at [421, 451] on select "Primary Secondary Tertiary Fourth Fifth" at bounding box center [596, 467] width 349 height 32
click at [495, 359] on select "177 Halswell Rd 268 Hendersons Rd 307 Hendersons Rd 309 Hendersons Rd 311 Hende…" at bounding box center [596, 375] width 349 height 32
select select "1071"
click at [421, 359] on select "177 Halswell Rd 268 Hendersons Rd 307 Hendersons Rd 309 Hendersons Rd 311 Hende…" at bounding box center [596, 375] width 349 height 32
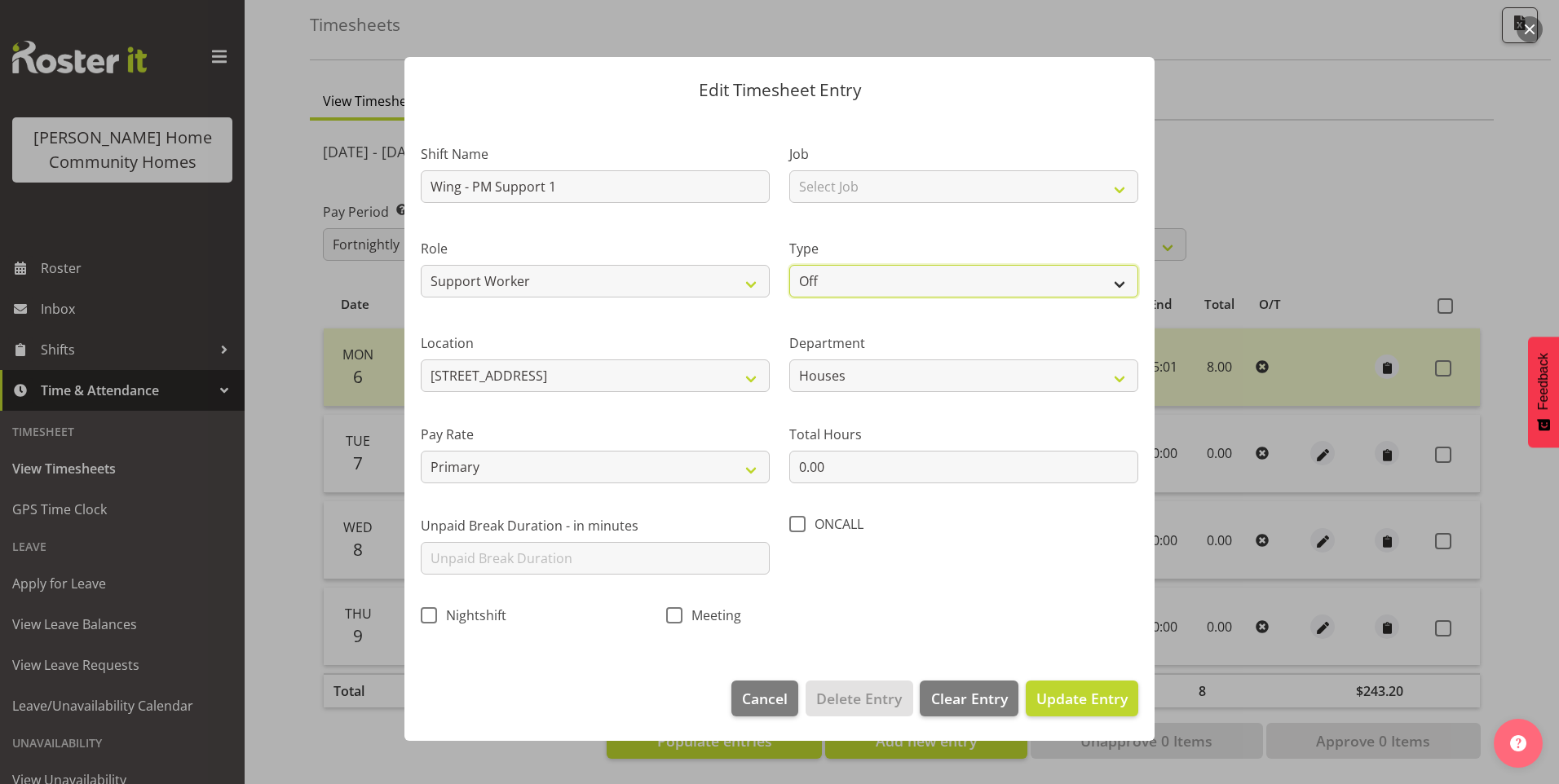
click at [817, 283] on select "Off Standard Public Holiday Public Holiday (Worked) Day In Lieu Annual Leave Si…" at bounding box center [963, 281] width 349 height 32
select select "Annual"
click at [789, 265] on select "Off Standard Public Holiday Public Holiday (Worked) Day In Lieu Annual Leave Si…" at bounding box center [963, 281] width 349 height 32
click at [824, 372] on select "Houses Homeside Wingside" at bounding box center [963, 375] width 349 height 32
select select "749"
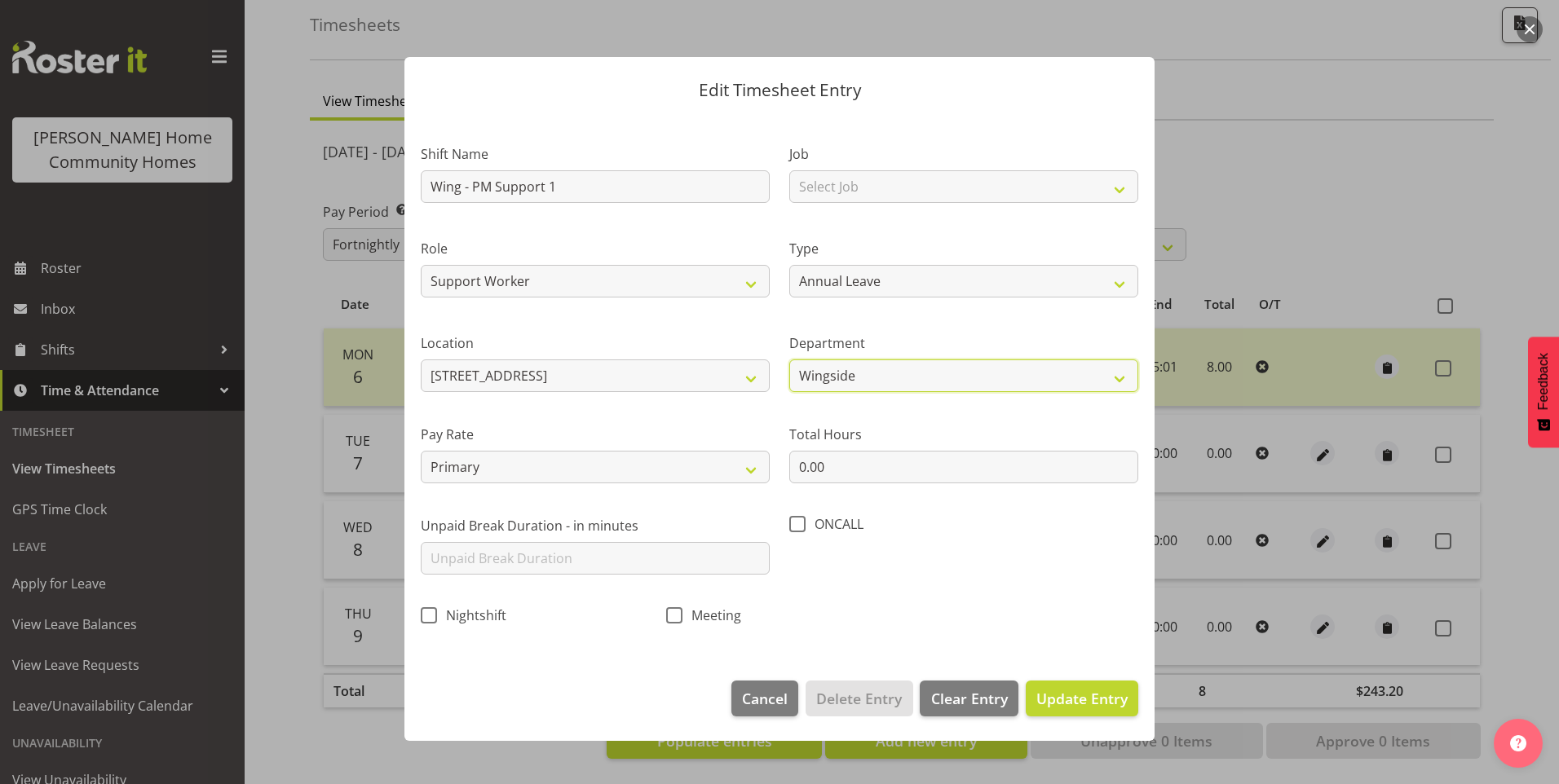
click at [789, 359] on select "Houses Homeside Wingside" at bounding box center [963, 375] width 349 height 32
drag, startPoint x: 788, startPoint y: 469, endPoint x: 587, endPoint y: 423, distance: 206.2
click at [627, 435] on div "Shift Name Wing - PM Support 1 Job Select Job Floater Role Support Worker Type …" at bounding box center [780, 379] width 738 height 517
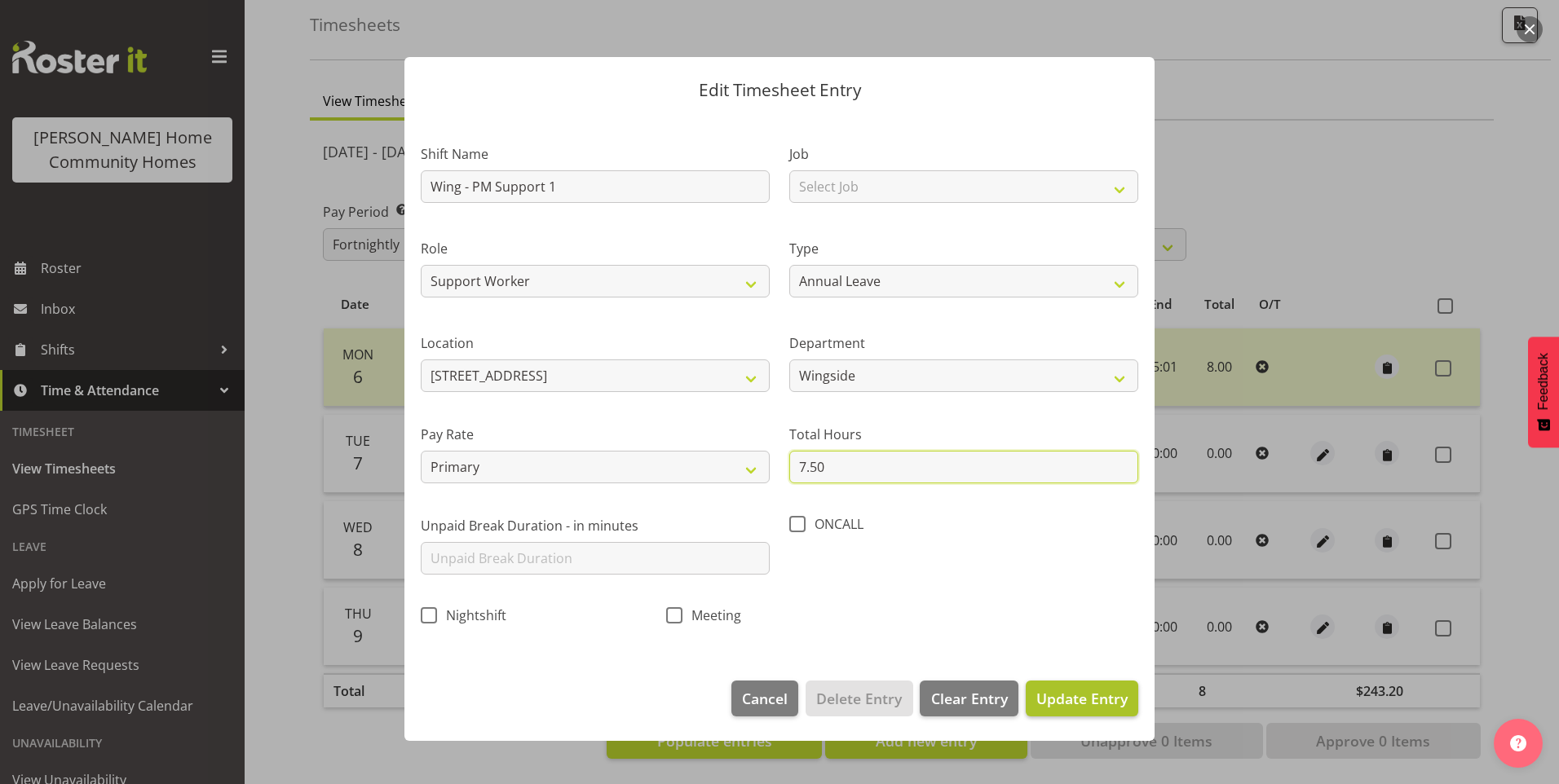
type input "7.50"
click at [1071, 686] on button "Update Entry" at bounding box center [1082, 698] width 112 height 36
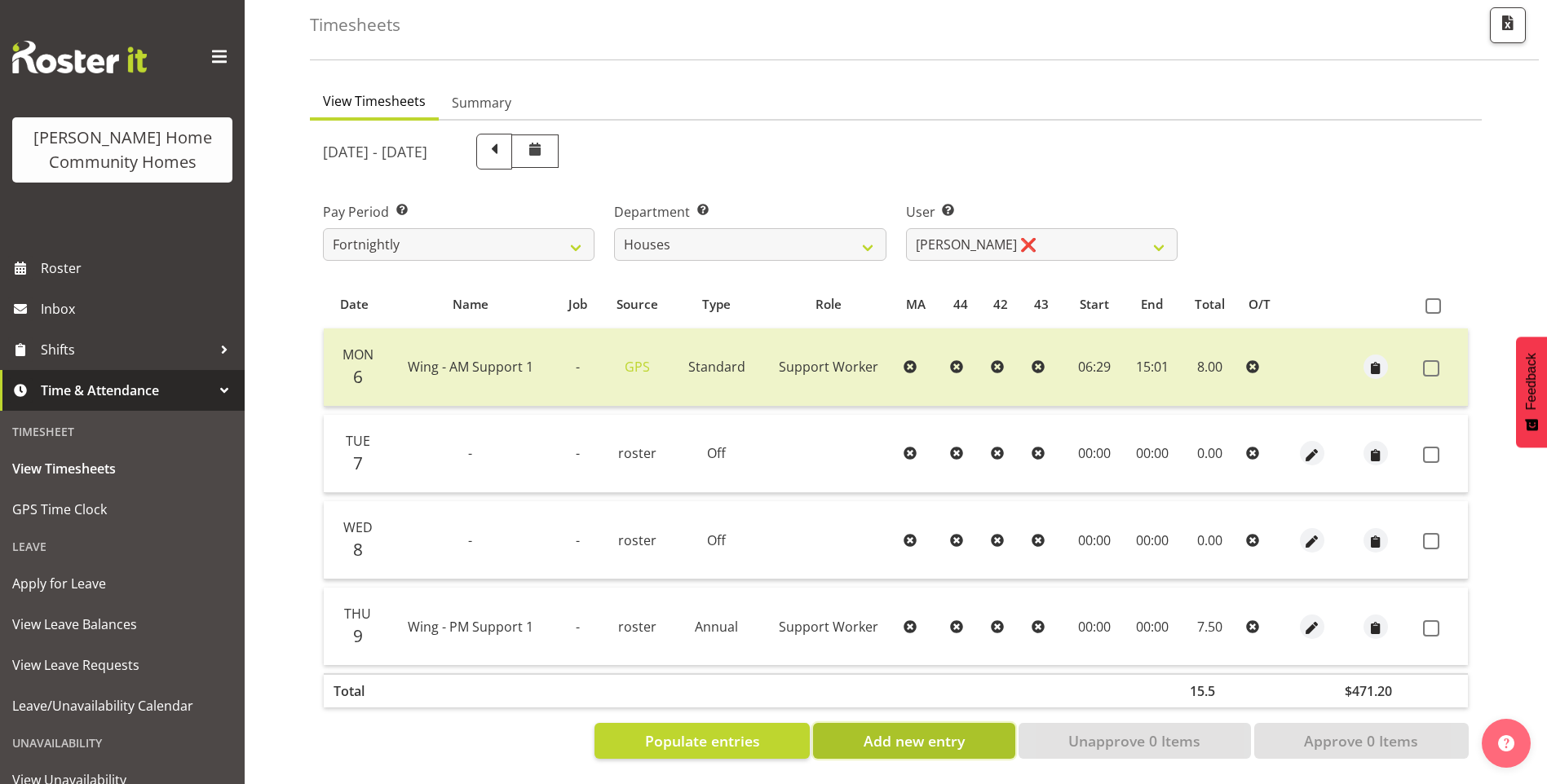
click at [896, 731] on span "Add new entry" at bounding box center [914, 741] width 101 height 21
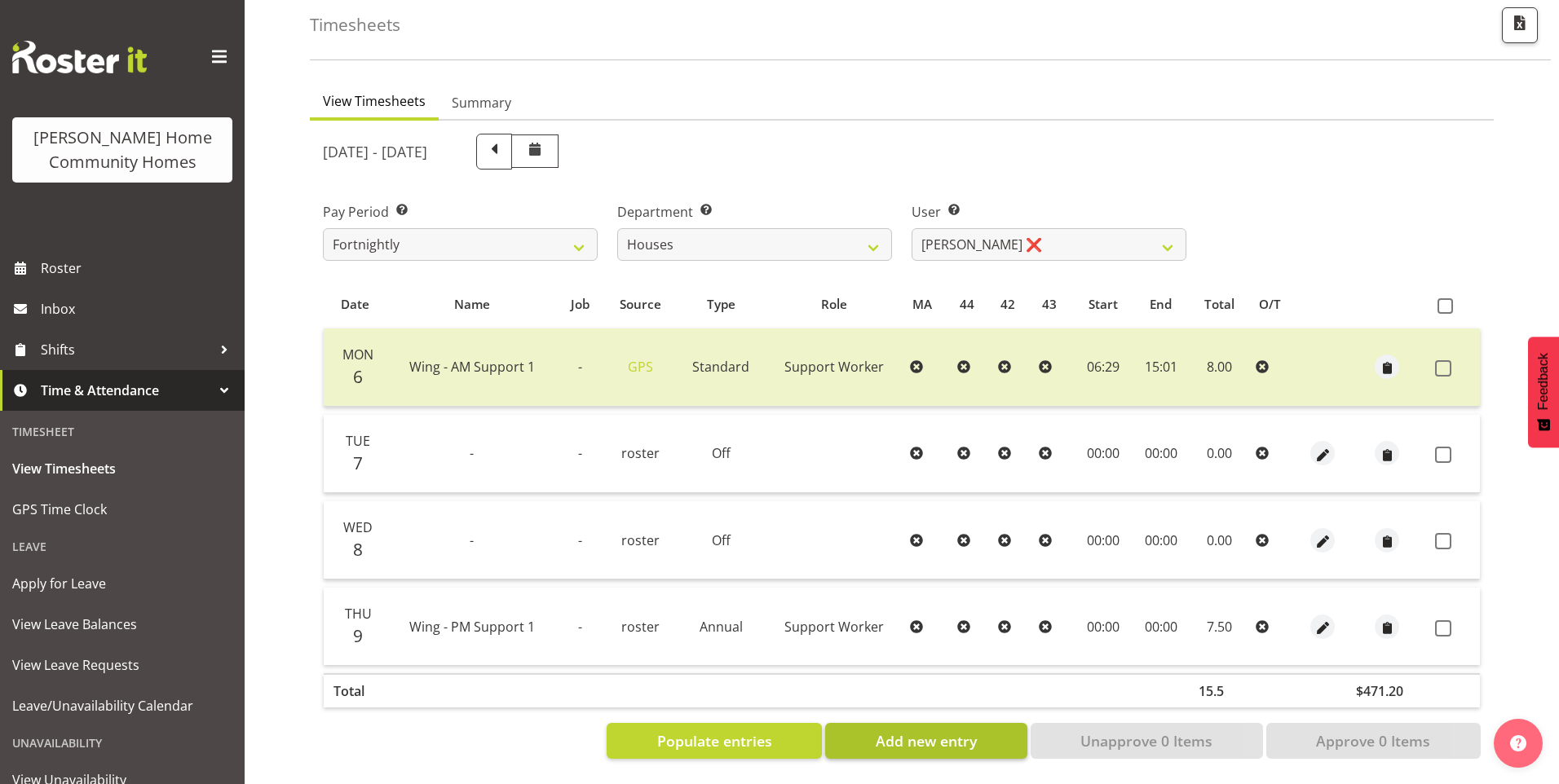
select select
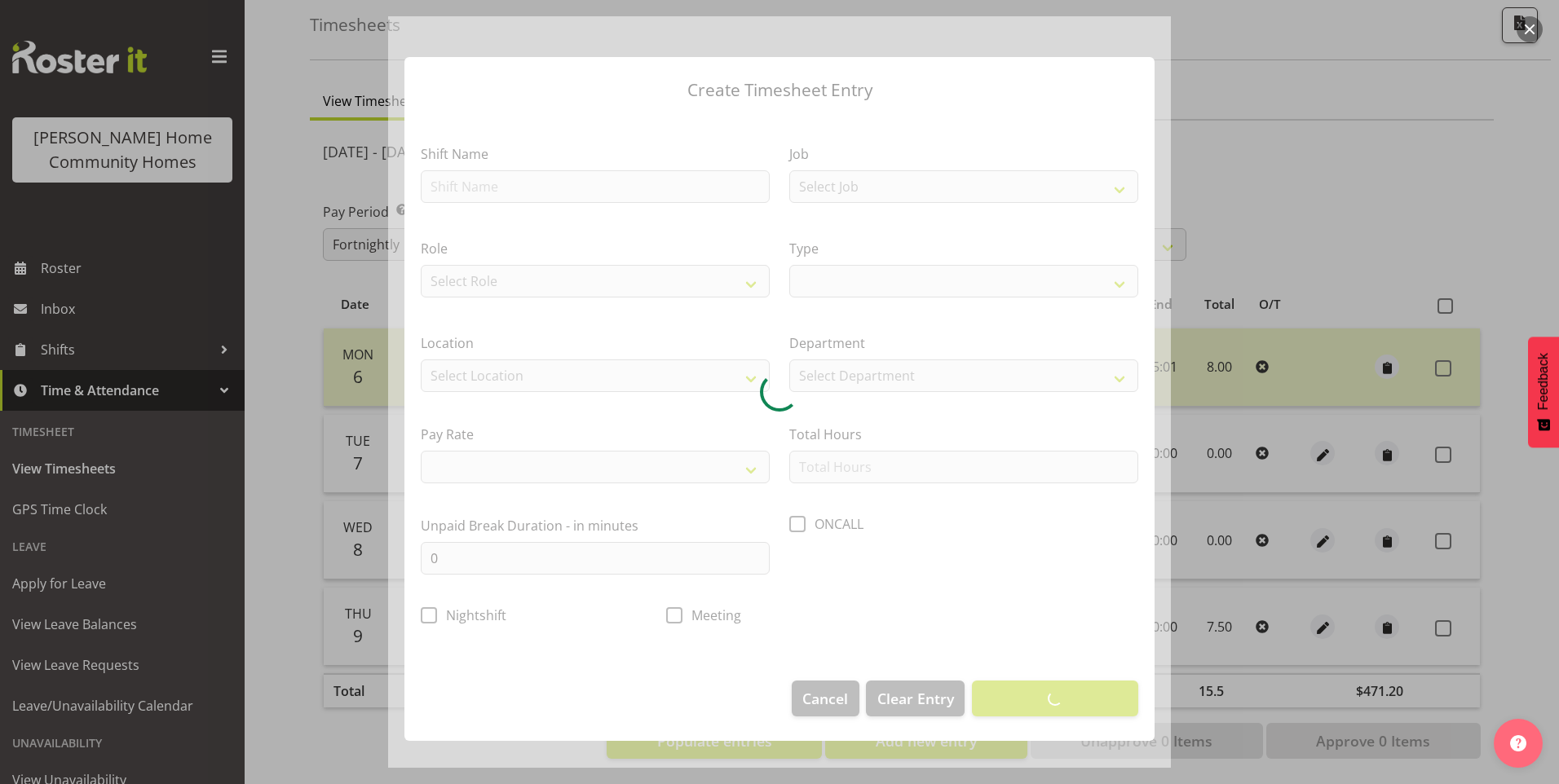
select select
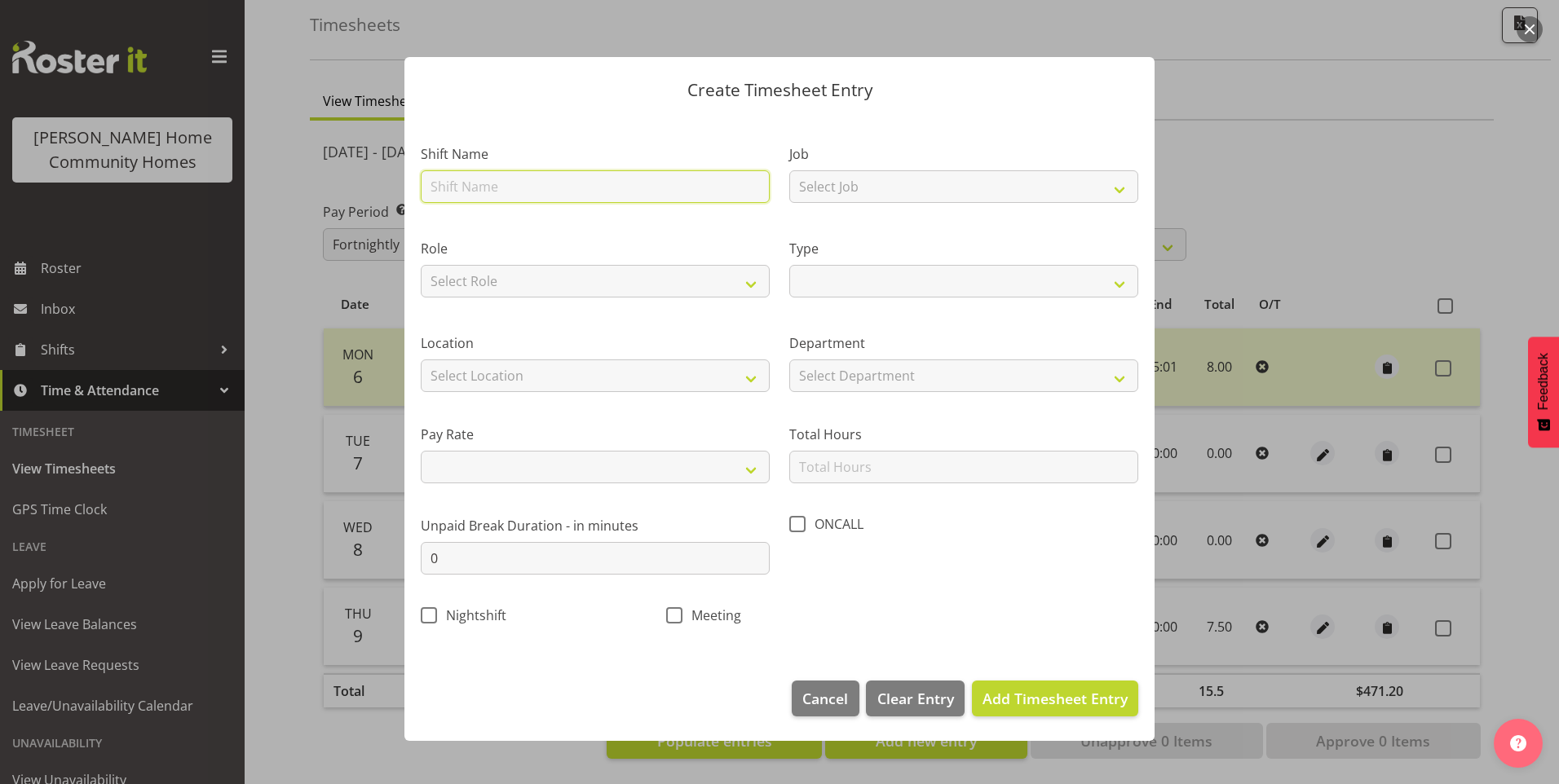
click at [489, 186] on input "text" at bounding box center [596, 187] width 349 height 32
type input "W"
select select
type input "Wi"
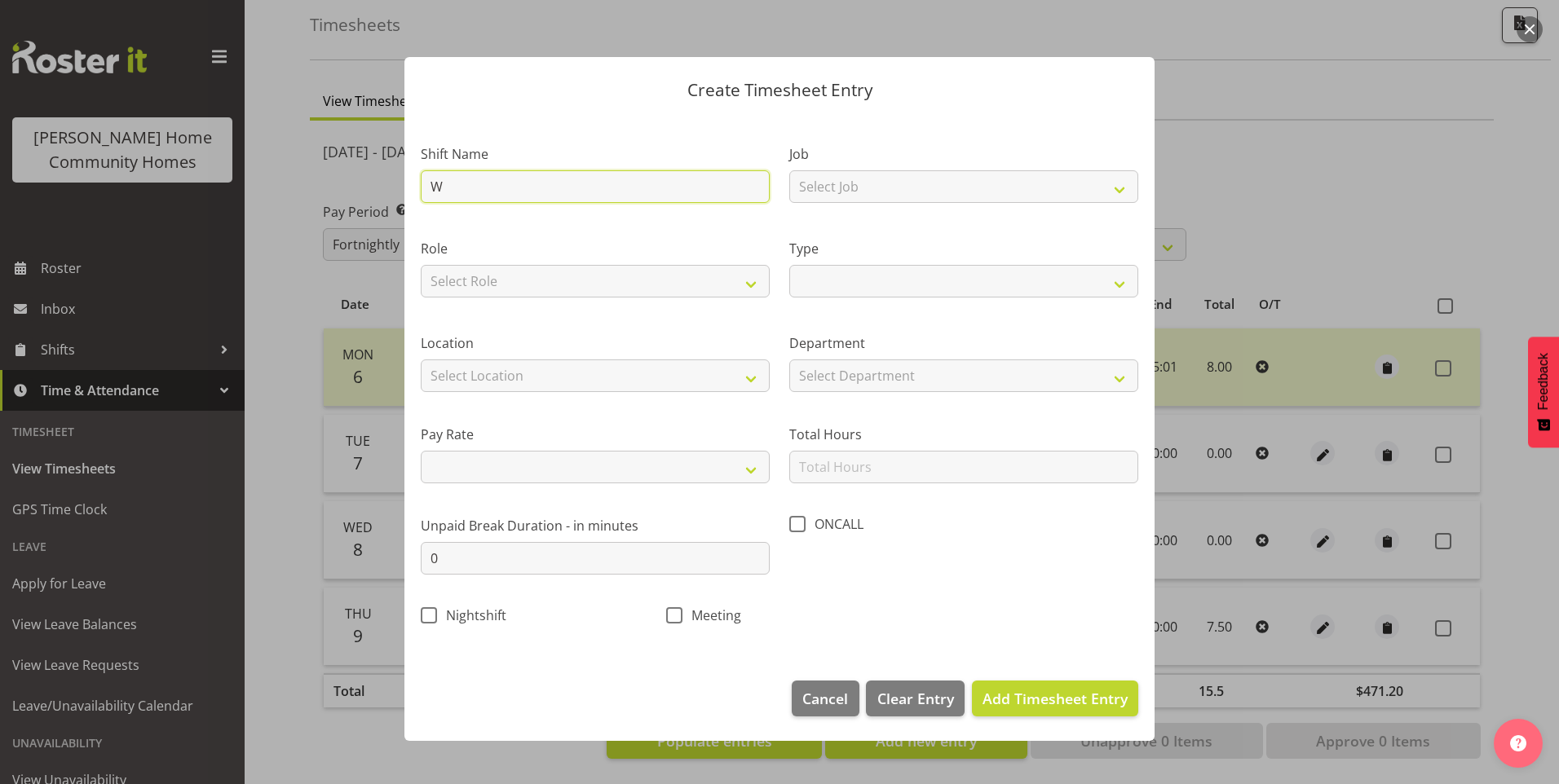
select select
type input "Win"
select select
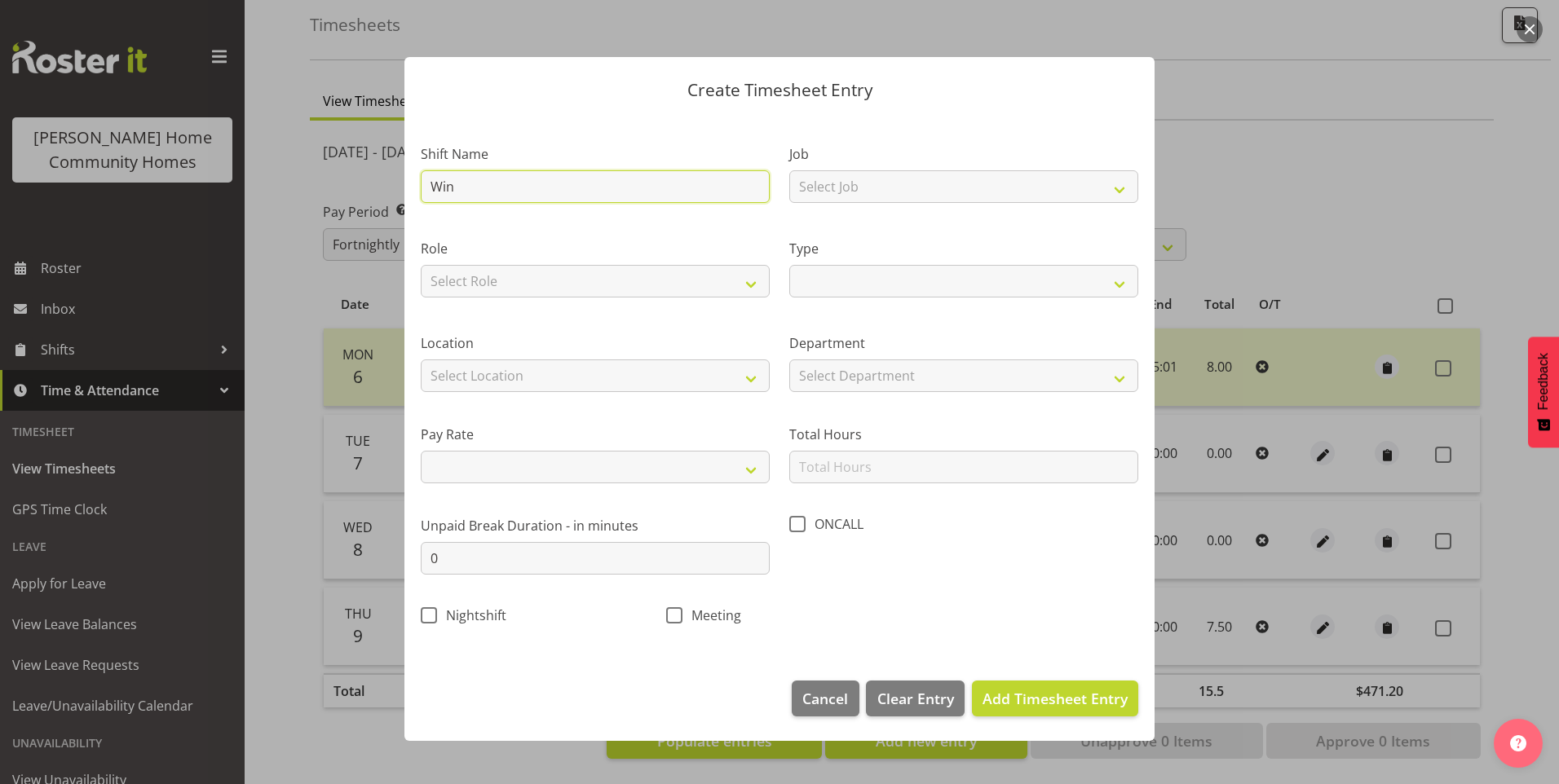
type input "Wing"
select select
type input "Wing"
select select
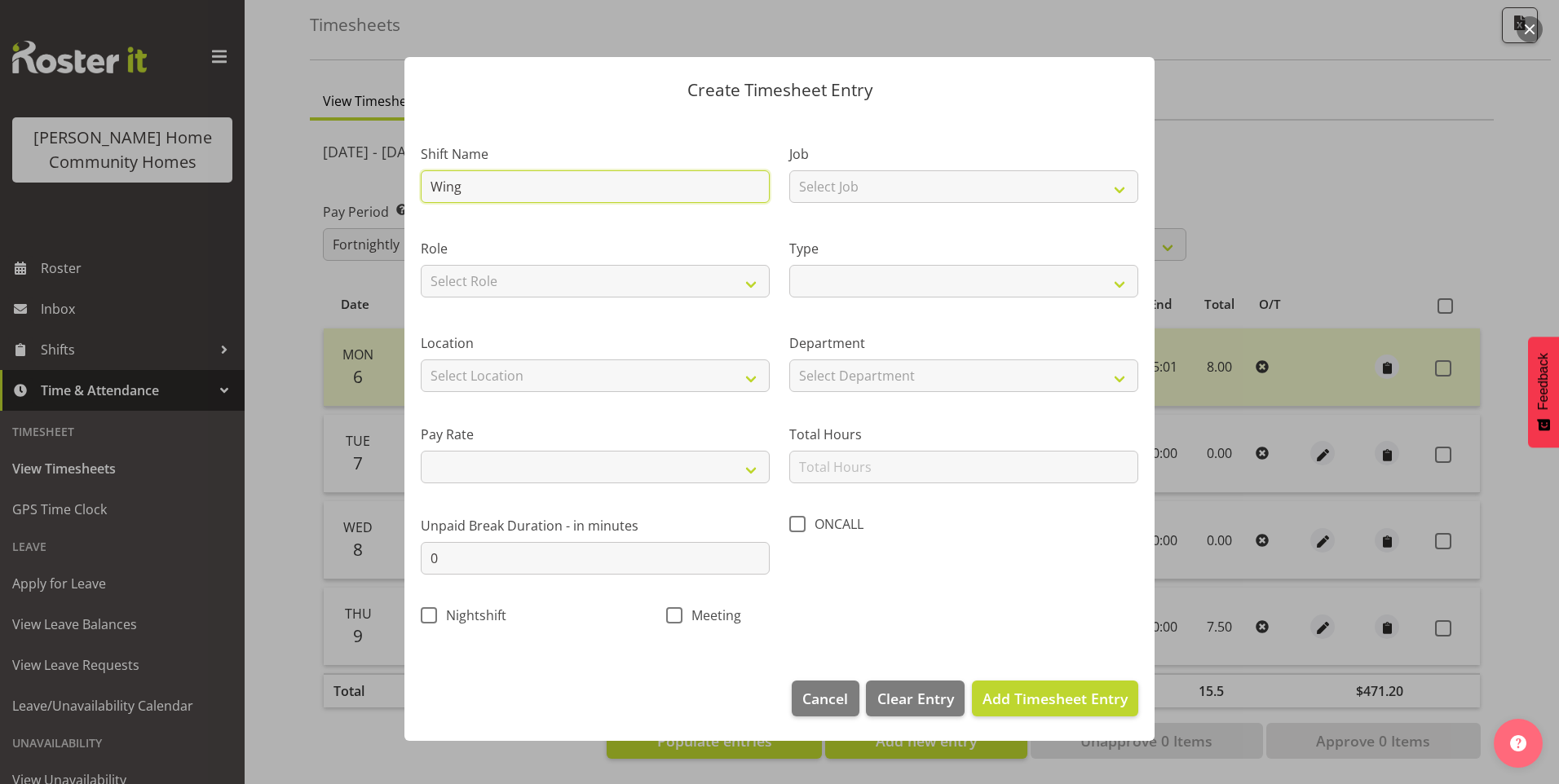
select select
type input "Wing -"
select select
type input "Wing -"
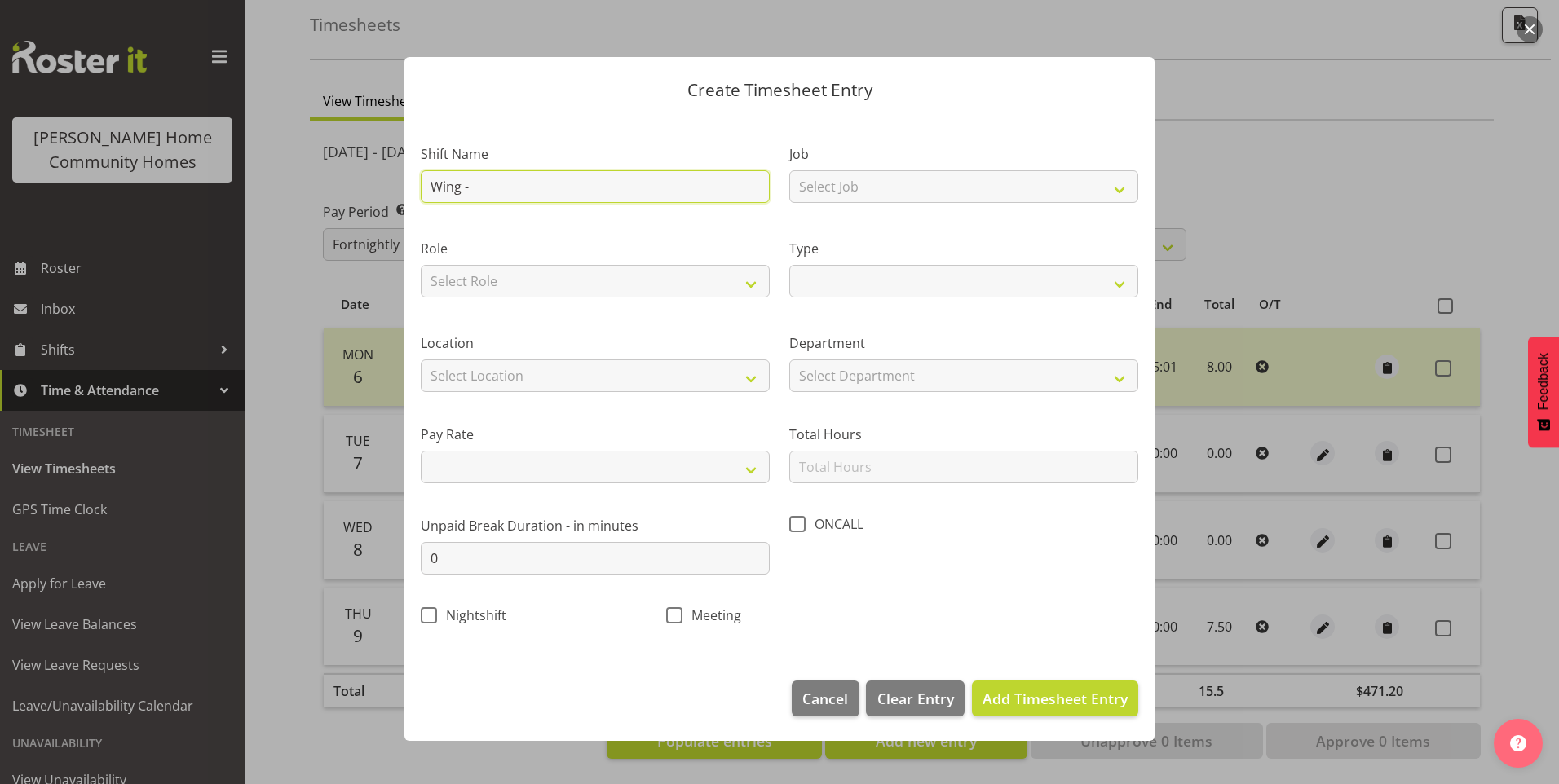
select select
type input "Wing - PO"
select select
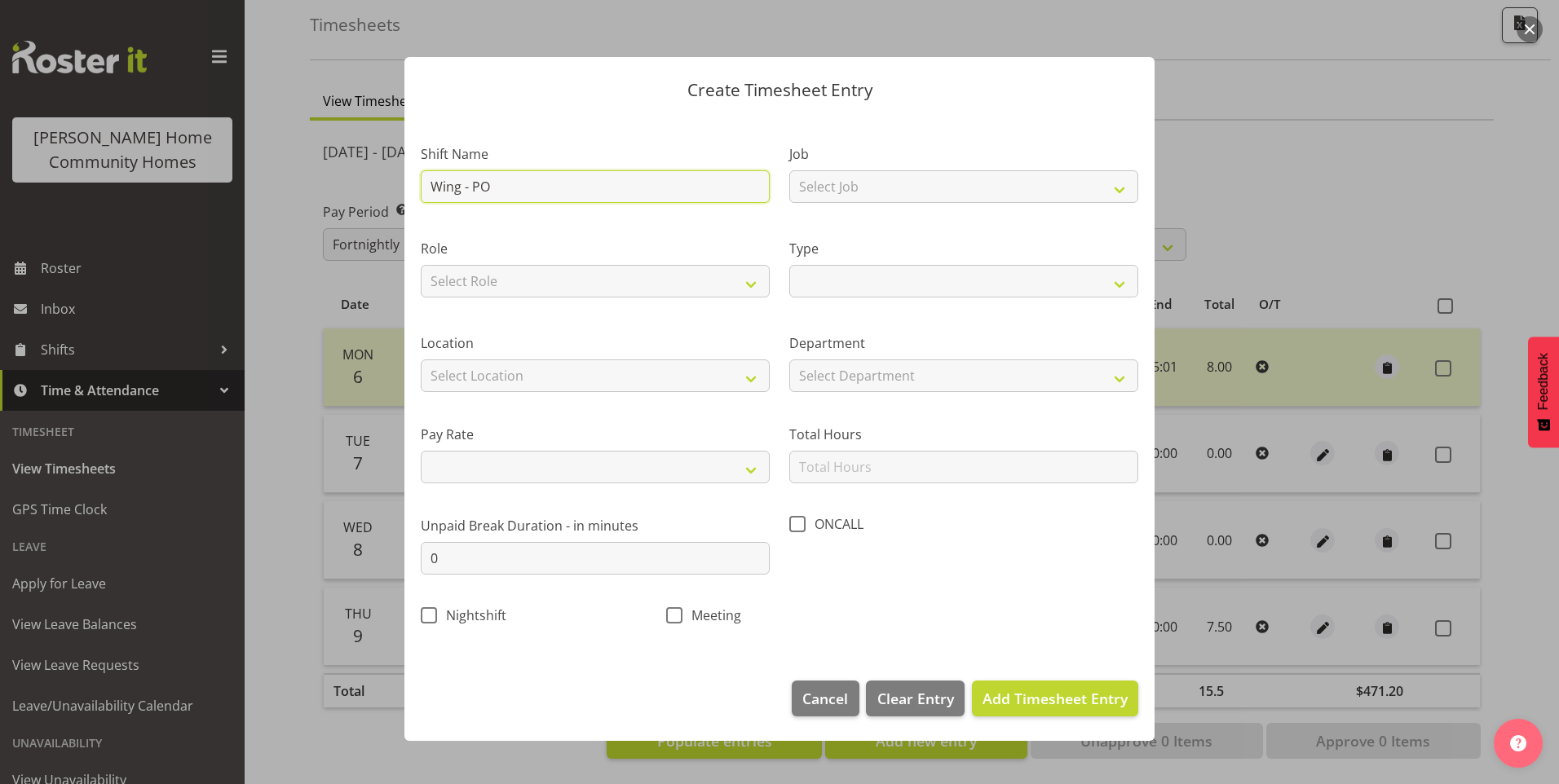
type input "Wing - POM"
select select
type input "Wing - PO"
select select
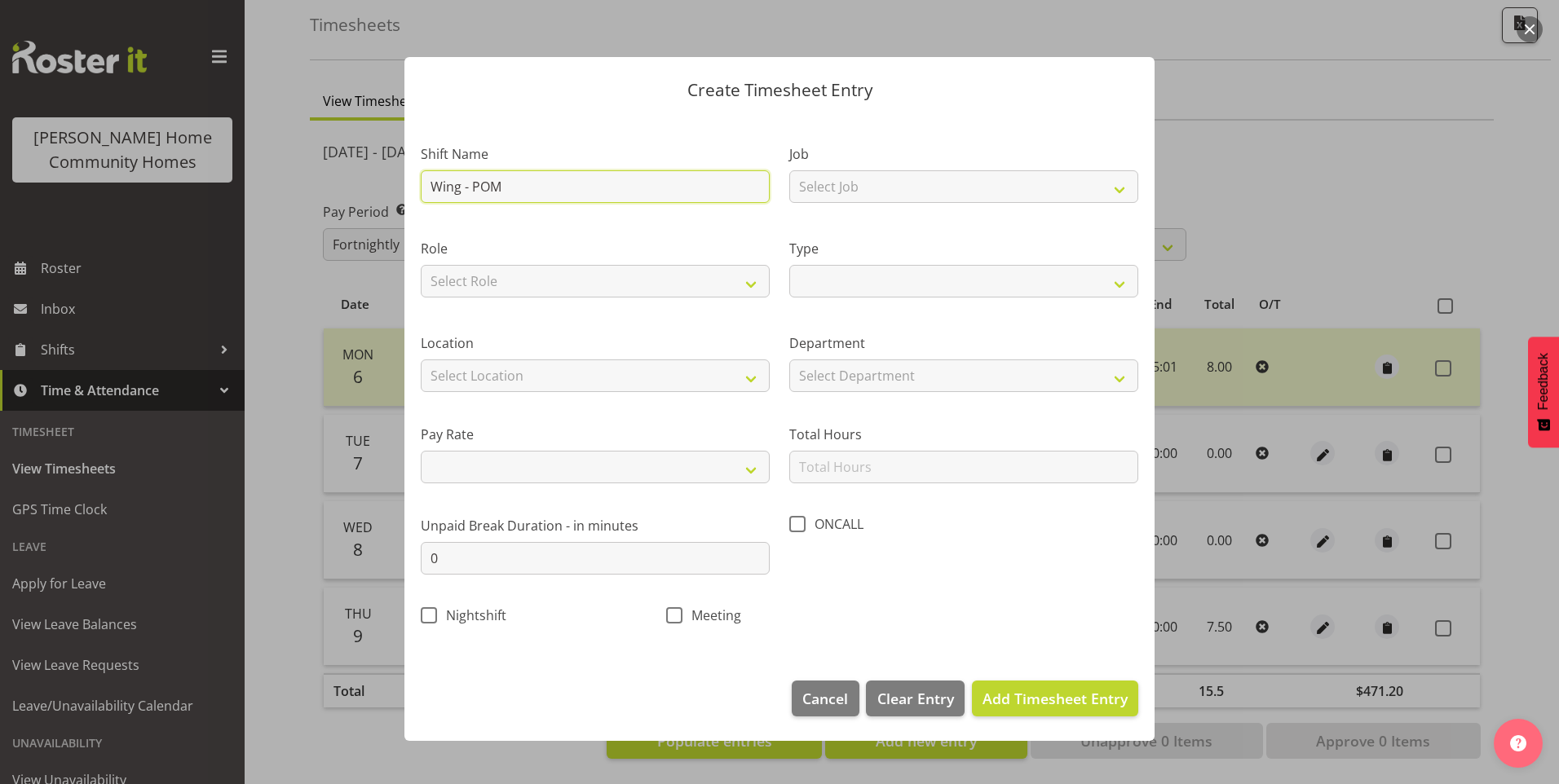
select select
type input "Wing - P"
select select
type input "Wing - PM"
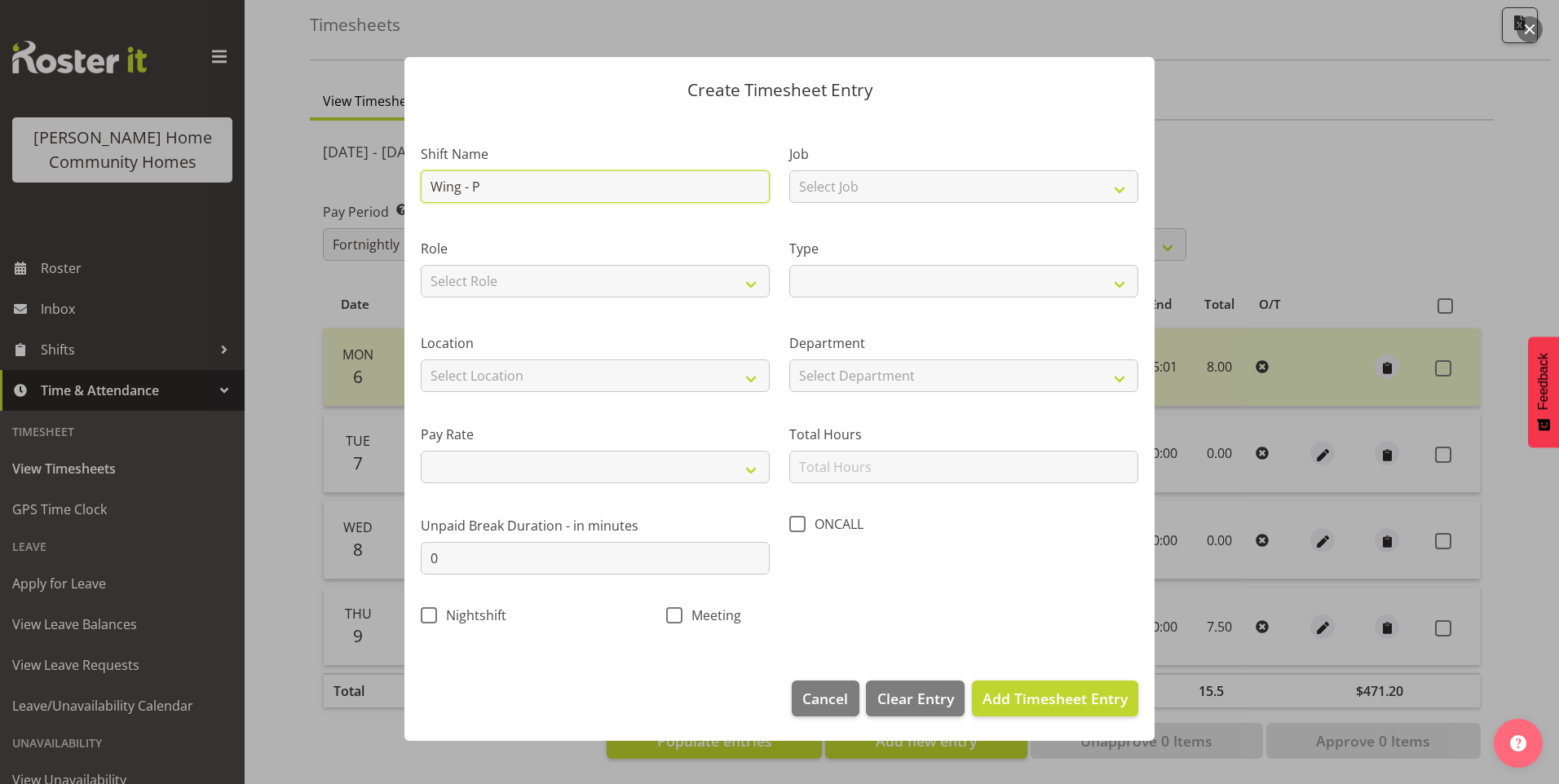
select select
type input "Wing - PM"
select select
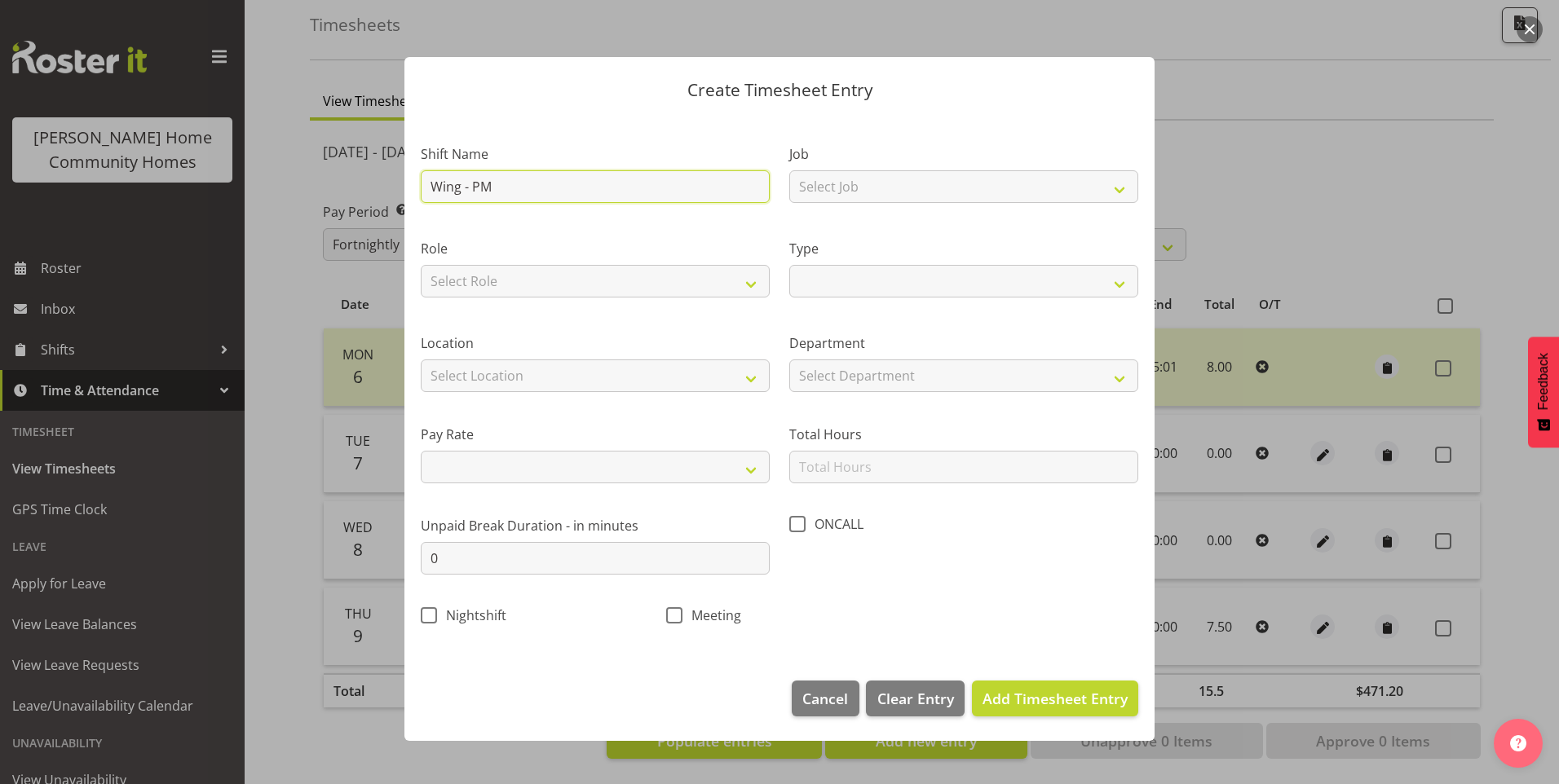
type input "Wing - PM S"
select select
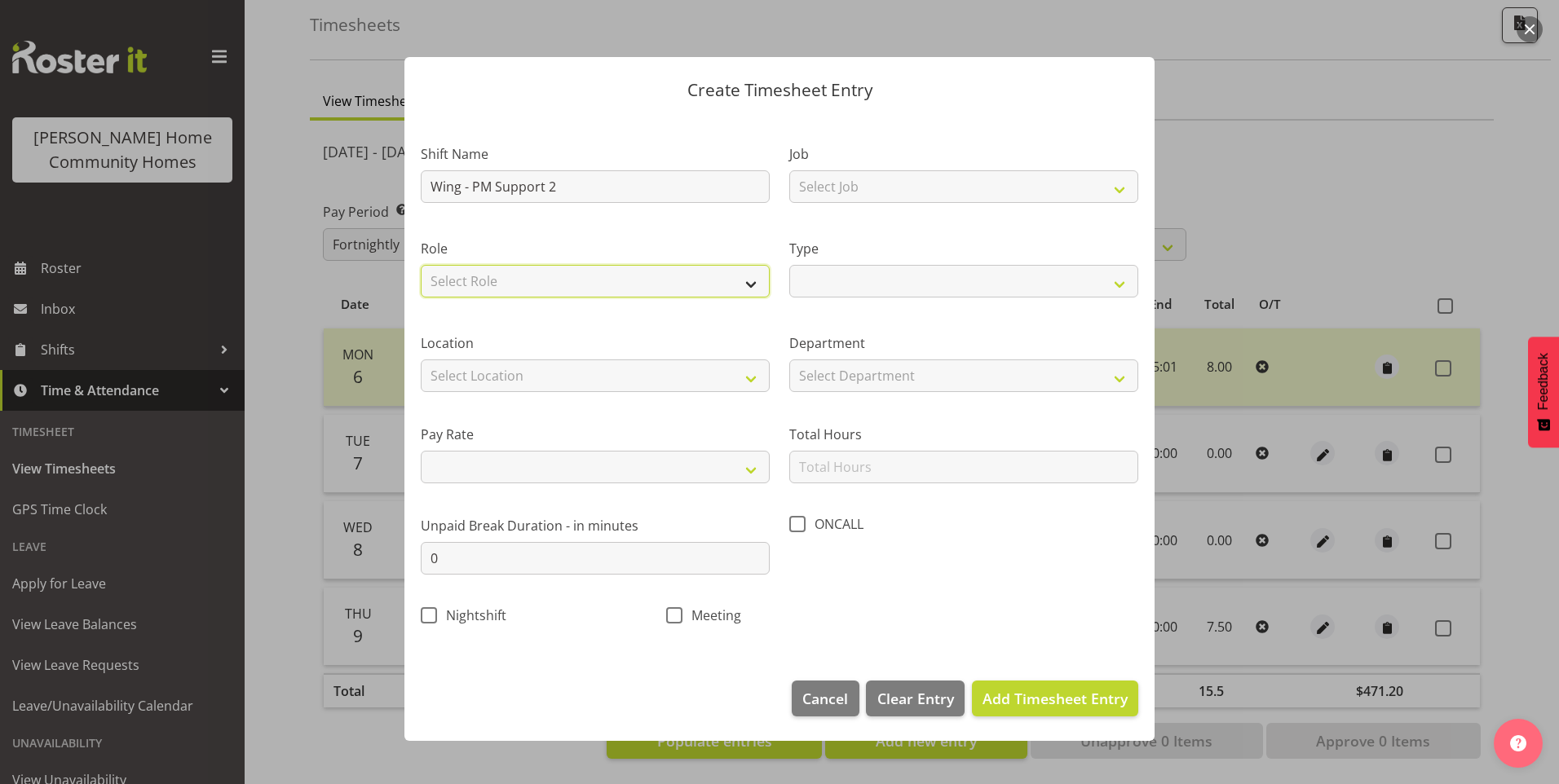
click at [505, 281] on select "Select Role Support Worker" at bounding box center [596, 281] width 349 height 32
click at [421, 265] on select "Select Role Support Worker" at bounding box center [596, 281] width 349 height 32
click at [472, 370] on select "Select Location 177 Halswell Rd 268 Hendersons Rd 307 Hendersons Rd 309 Henders…" at bounding box center [596, 375] width 349 height 32
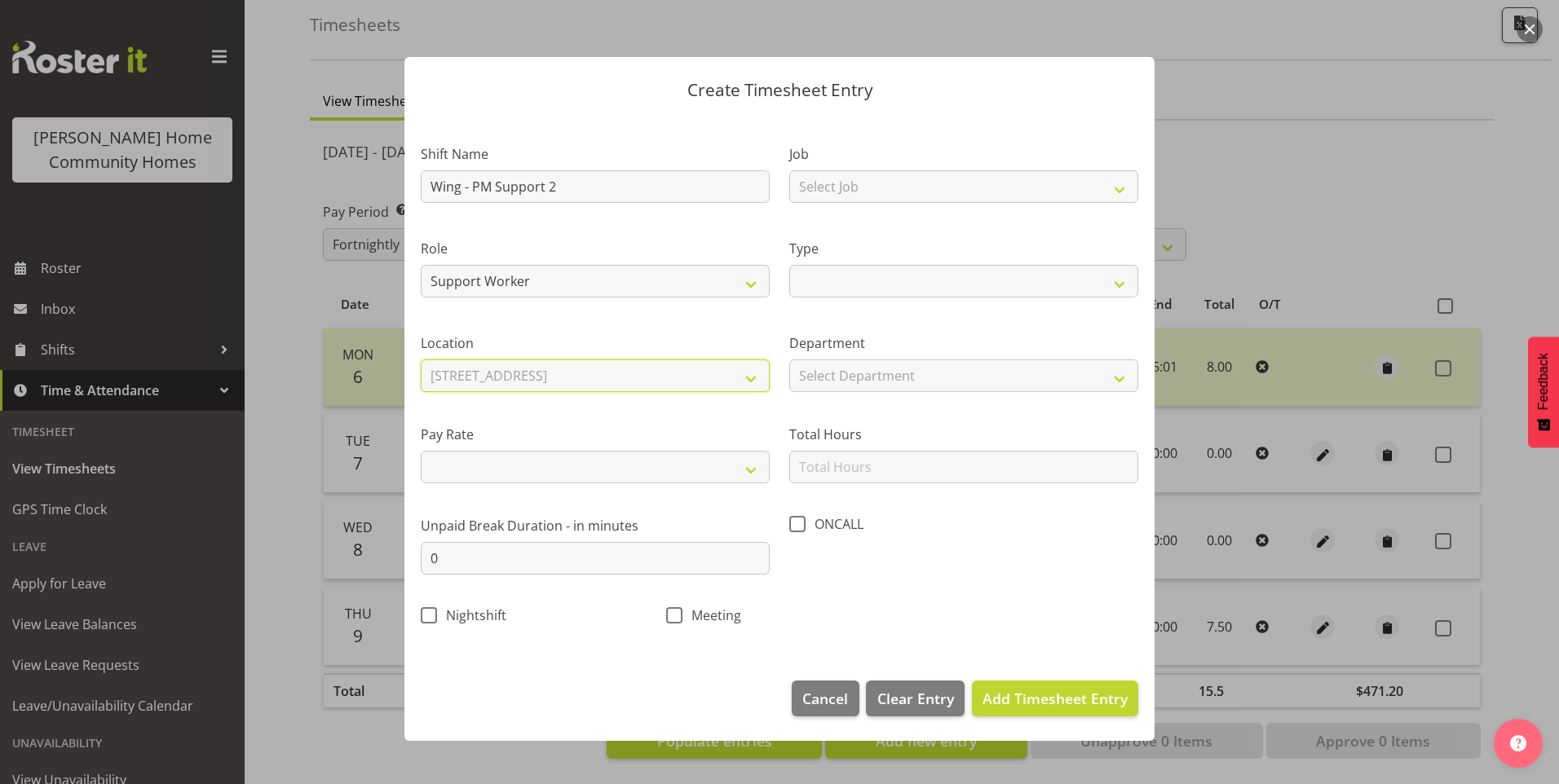
click at [421, 359] on select "Select Location 177 Halswell Rd 268 Hendersons Rd 307 Hendersons Rd 309 Henders…" at bounding box center [596, 375] width 349 height 32
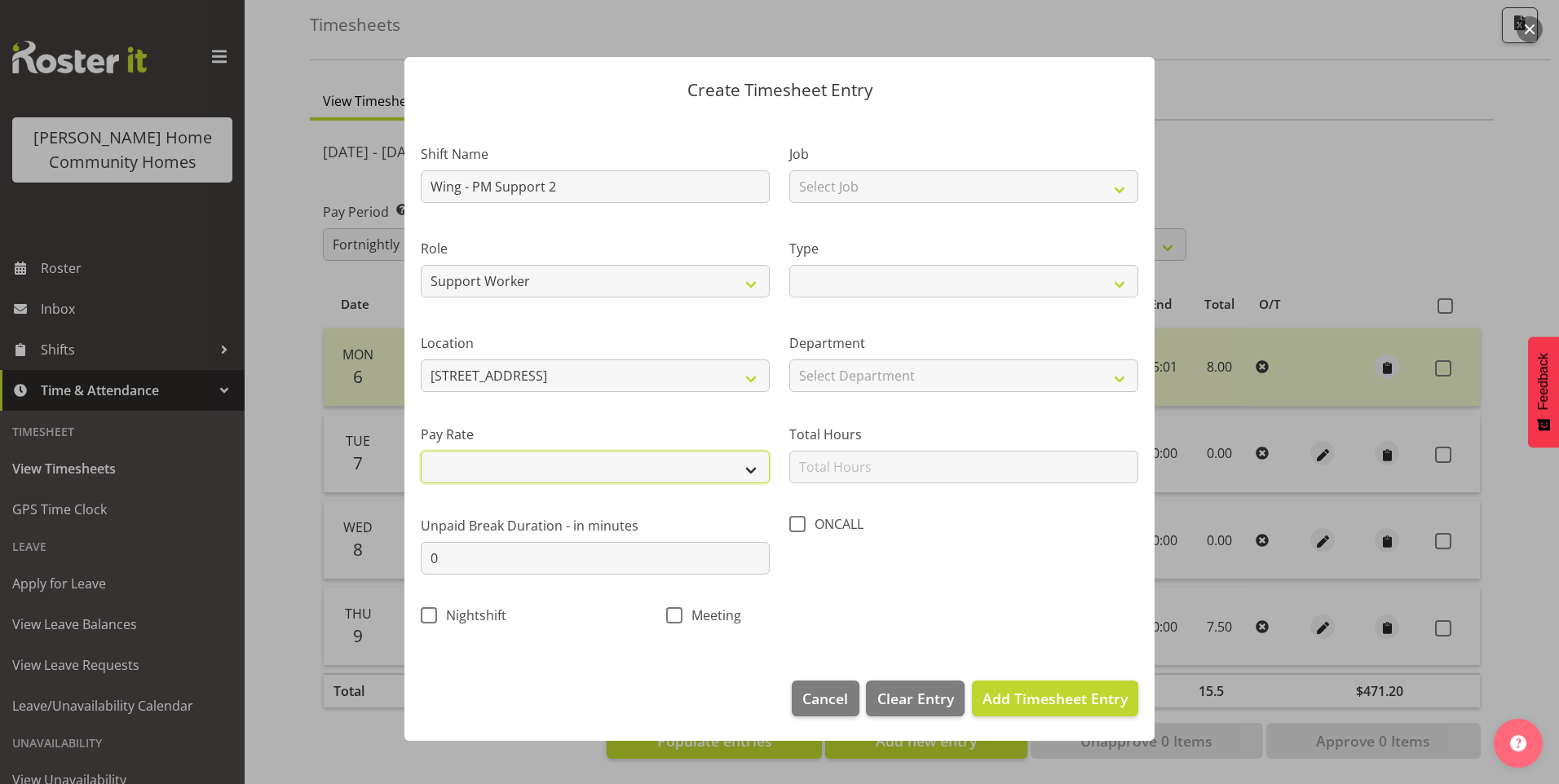
drag, startPoint x: 495, startPoint y: 466, endPoint x: 483, endPoint y: 486, distance: 23.3
click at [494, 466] on select "Primary Secondary Tertiary Fourth Fifth" at bounding box center [596, 467] width 349 height 32
click at [421, 451] on select "Primary Secondary Tertiary Fourth Fifth" at bounding box center [596, 467] width 349 height 32
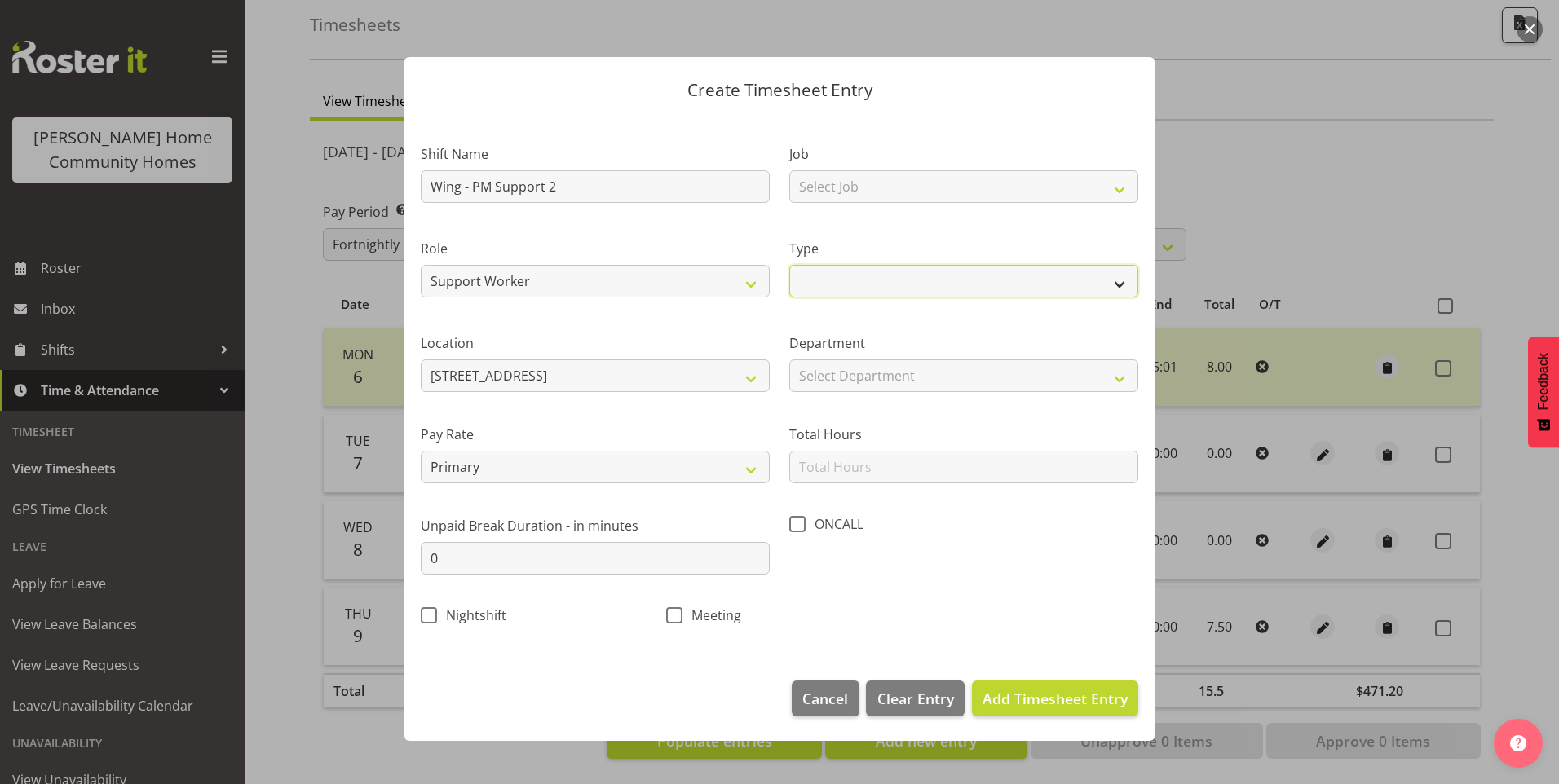
click at [884, 279] on select "Off Standard Public Holiday Public Holiday (Worked) Day In Lieu Annual Leave Si…" at bounding box center [963, 281] width 349 height 32
click at [789, 265] on select "Off Standard Public Holiday Public Holiday (Worked) Day In Lieu Annual Leave Si…" at bounding box center [963, 281] width 349 height 32
click at [839, 358] on div "Department Select Department Houses Homeside Wingside" at bounding box center [963, 363] width 349 height 59
click at [834, 371] on select "Select Department Houses Homeside Wingside" at bounding box center [963, 375] width 349 height 32
click at [789, 359] on select "Select Department Houses Homeside Wingside" at bounding box center [963, 375] width 349 height 32
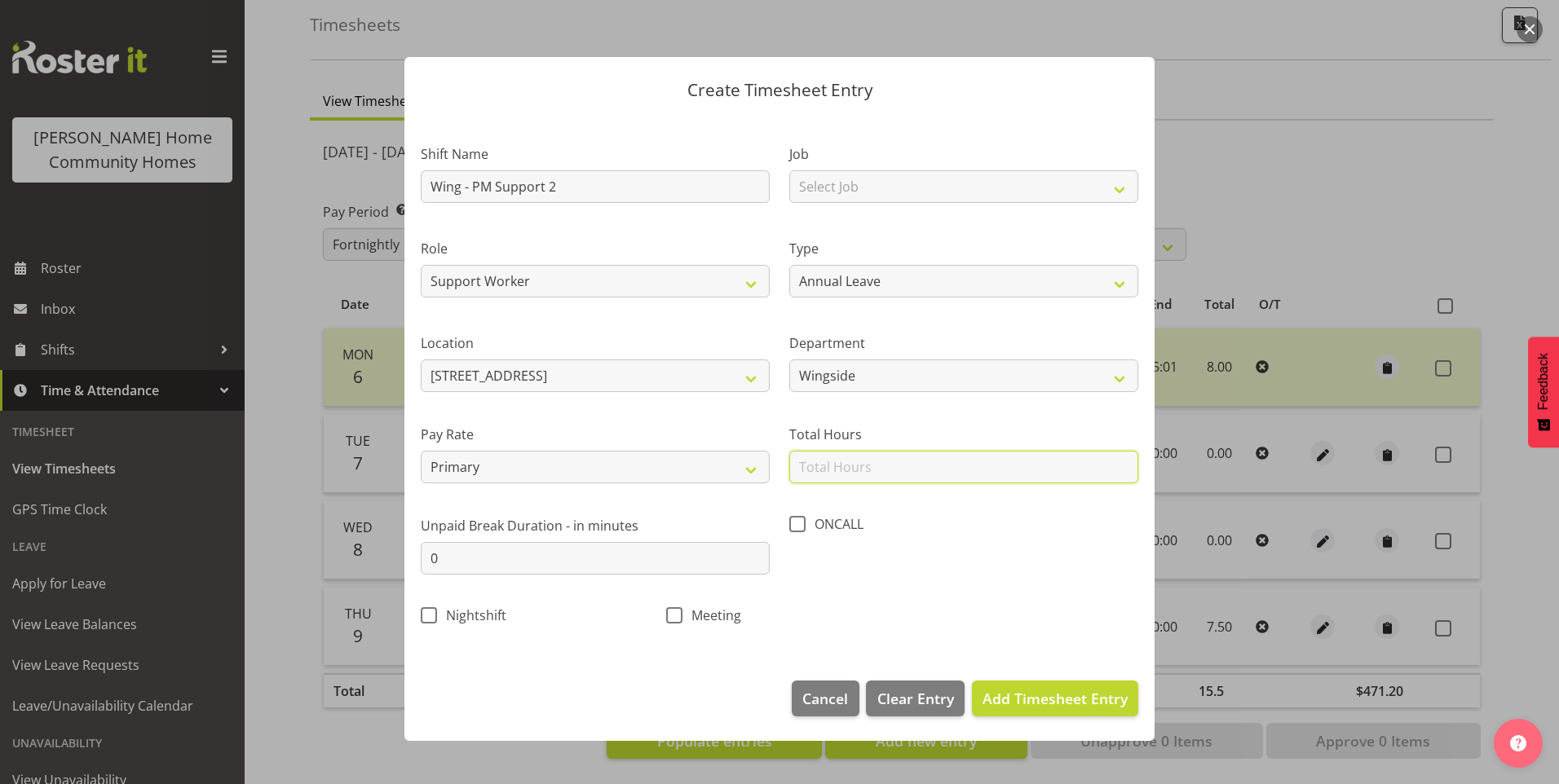
drag, startPoint x: 856, startPoint y: 456, endPoint x: 821, endPoint y: 443, distance: 37.3
click at [846, 454] on input "text" at bounding box center [963, 467] width 349 height 32
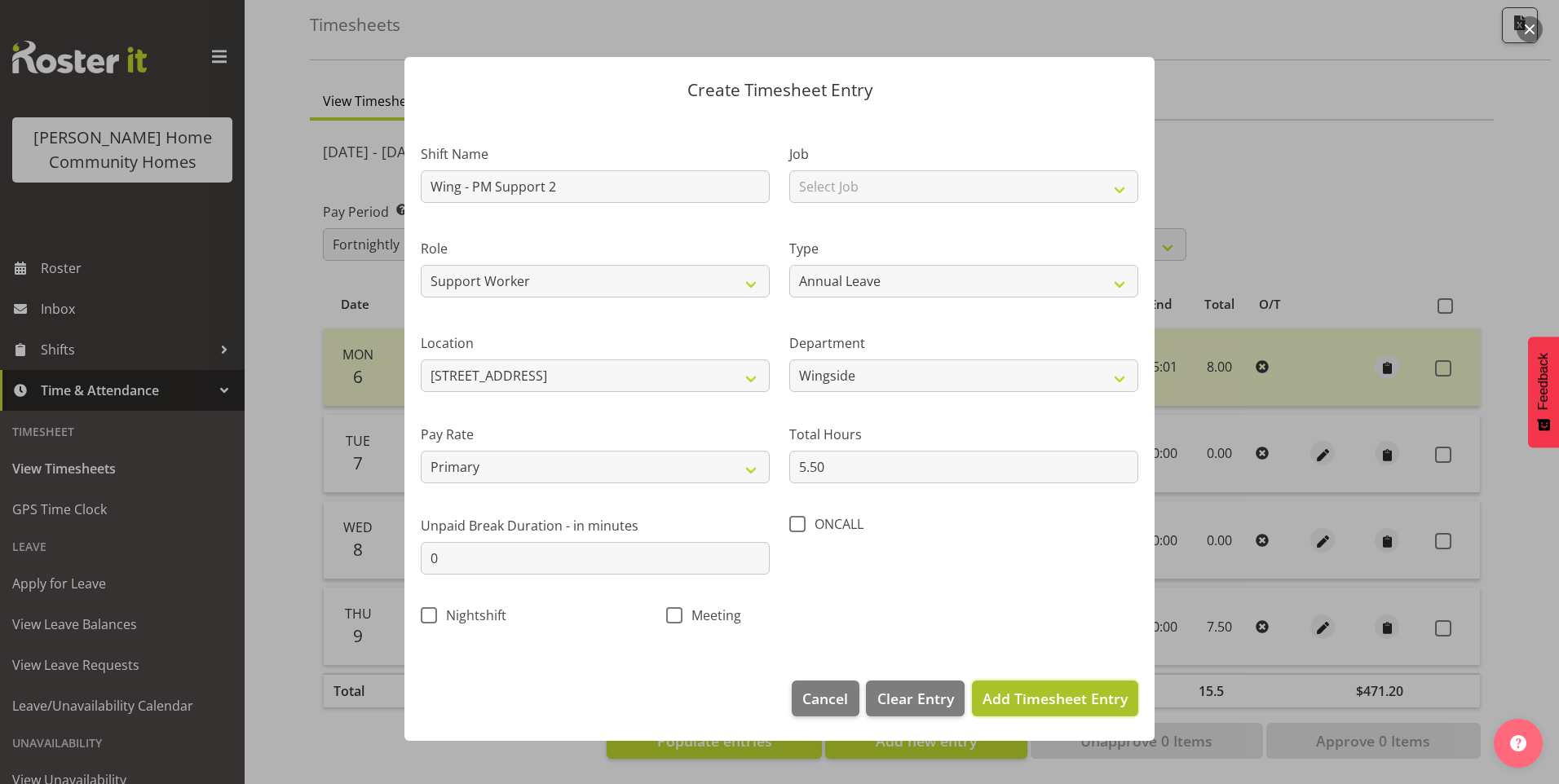
click at [1102, 694] on span "Add Timesheet Entry" at bounding box center [1055, 698] width 145 height 20
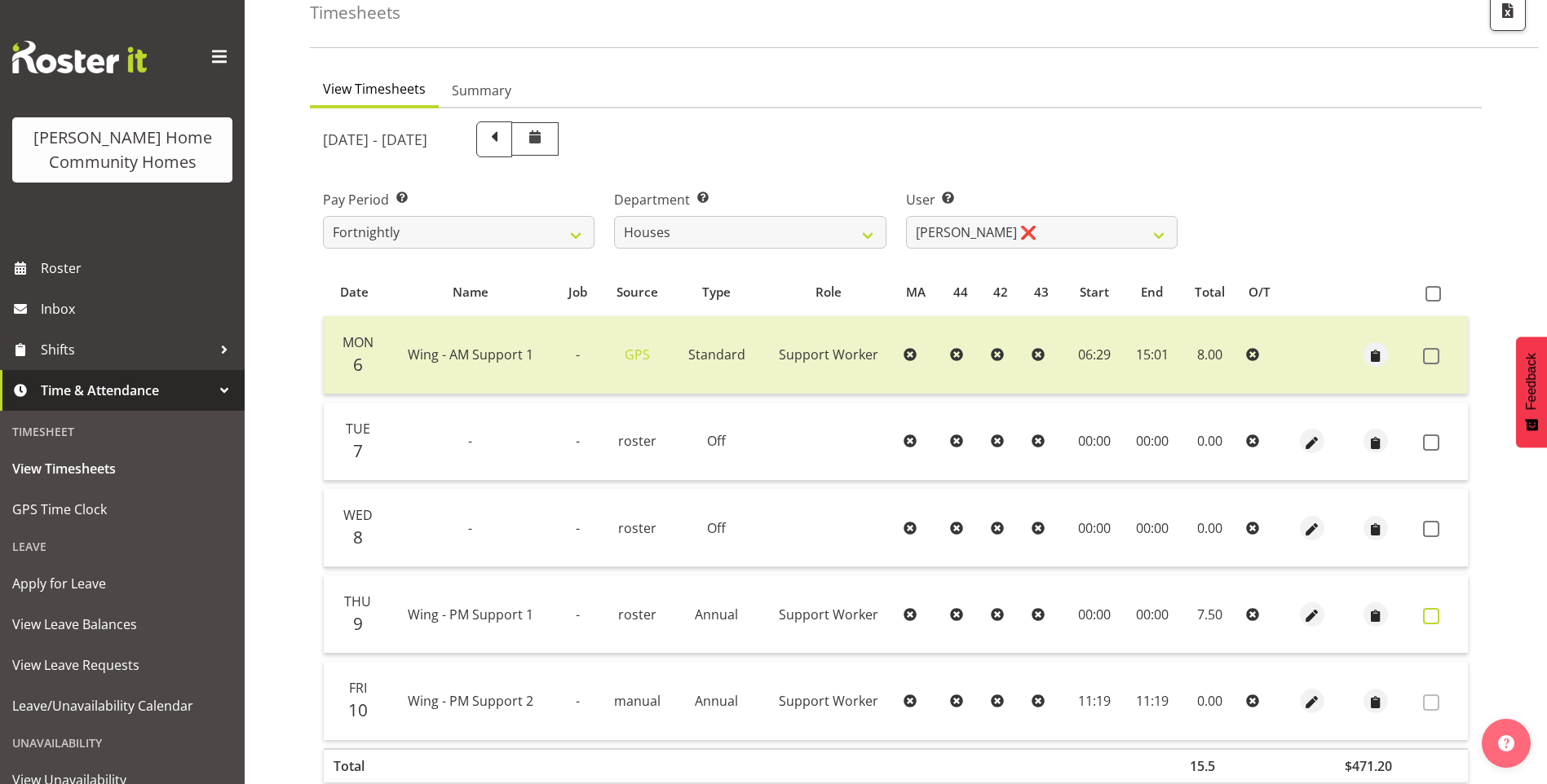
click at [1434, 612] on span at bounding box center [1431, 615] width 16 height 16
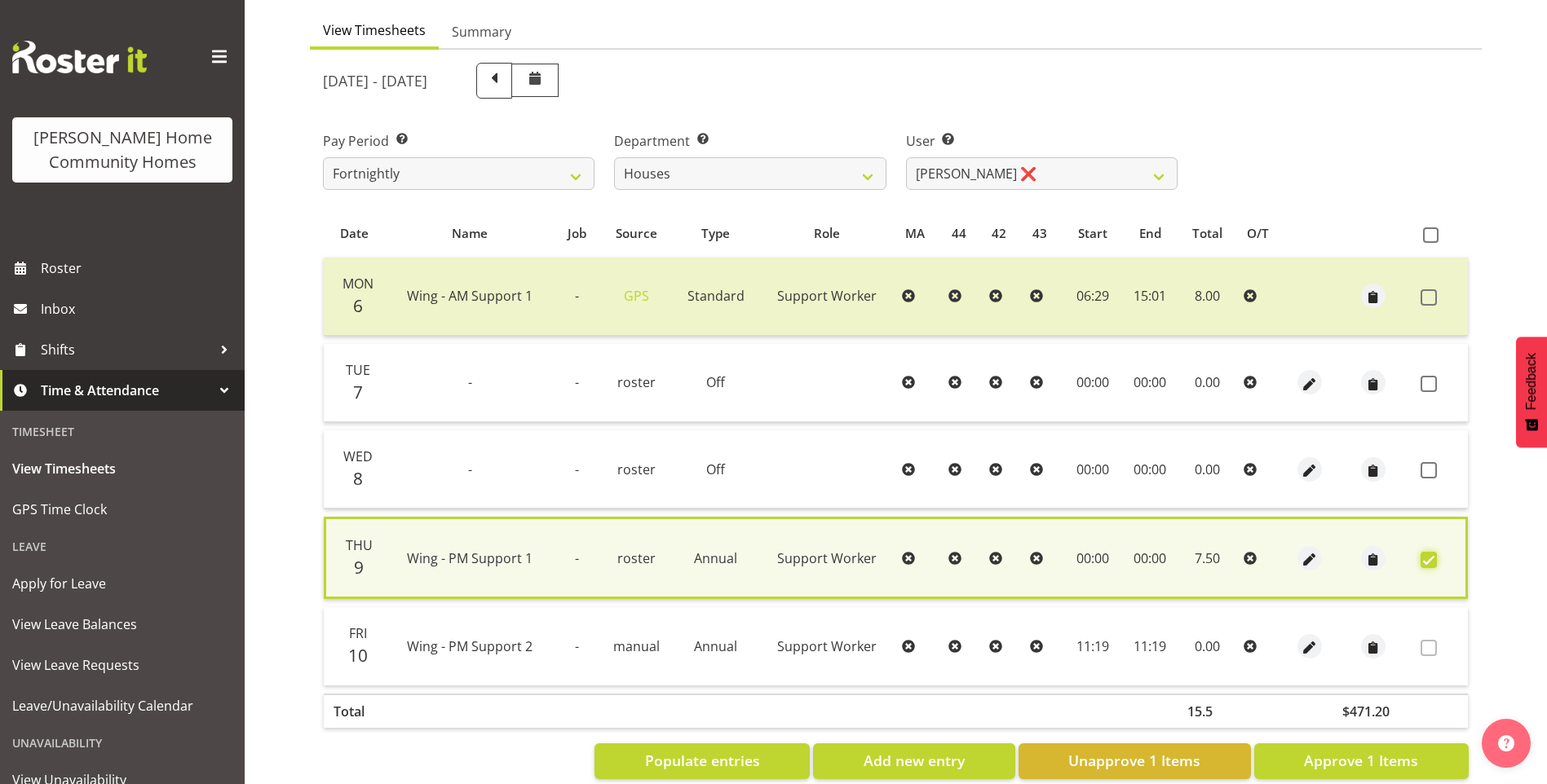
scroll to position [181, 0]
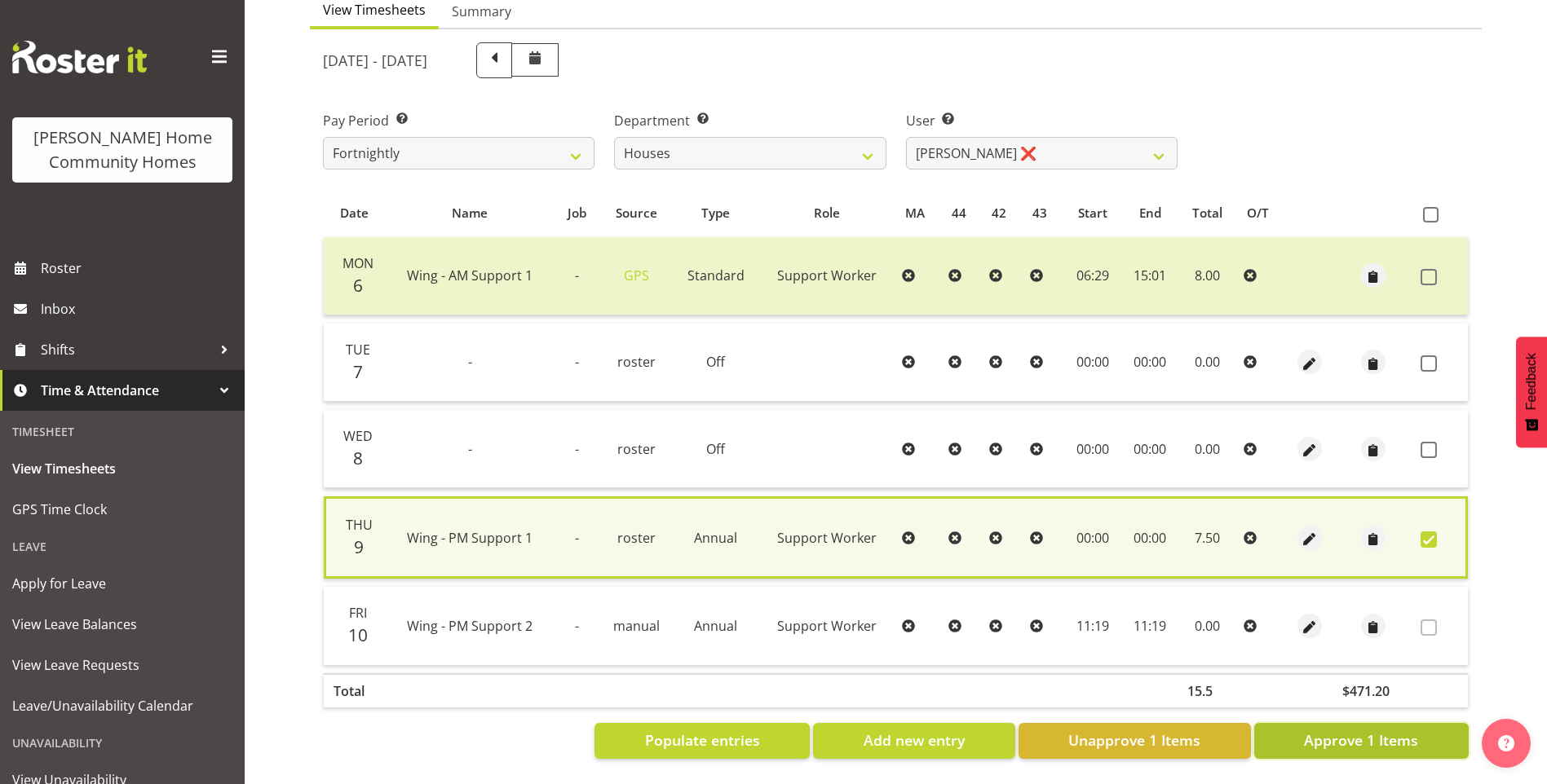
click at [1394, 730] on span "Approve 1 Items" at bounding box center [1361, 740] width 114 height 21
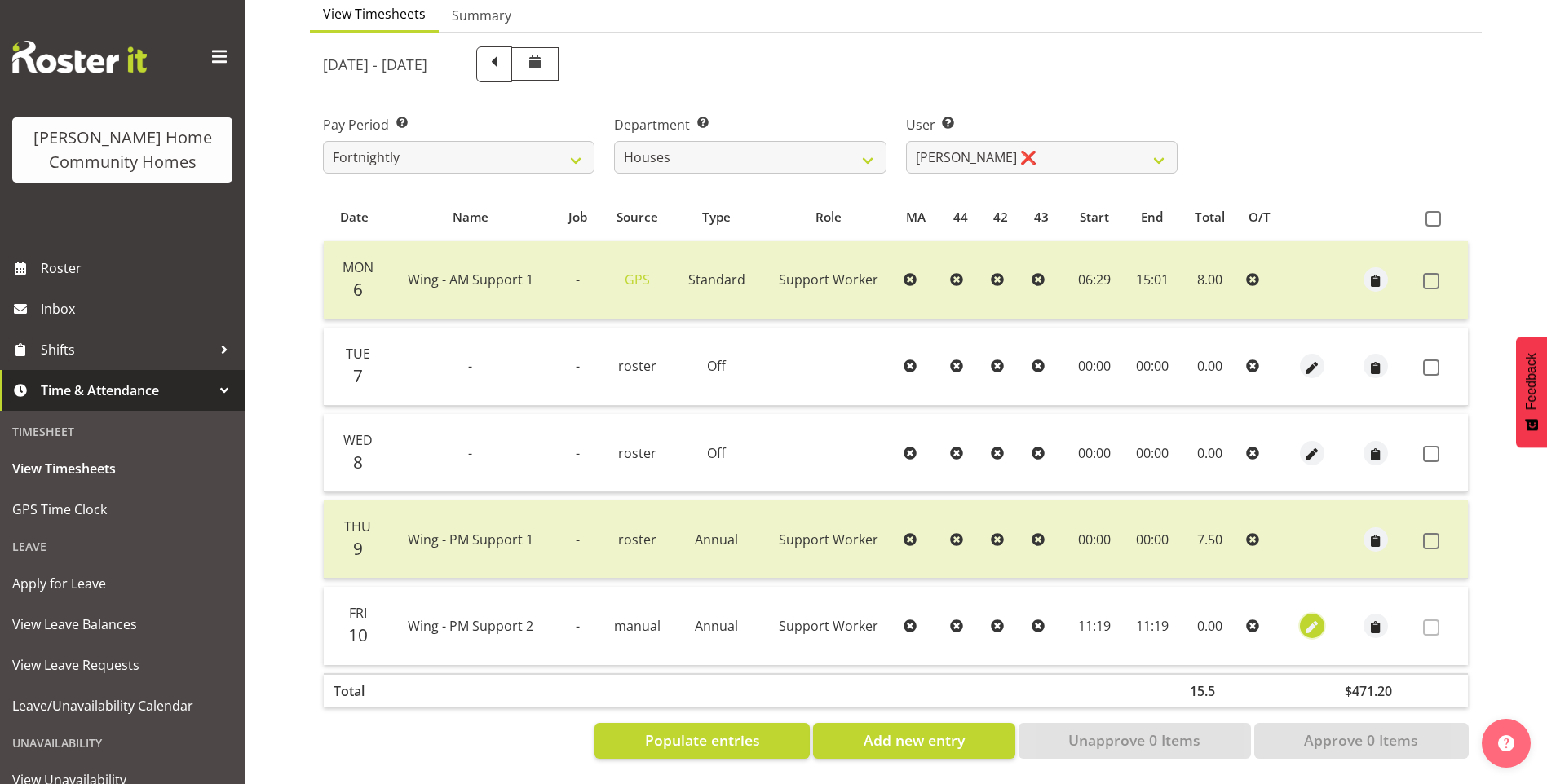
click at [1309, 618] on span "button" at bounding box center [1313, 628] width 19 height 19
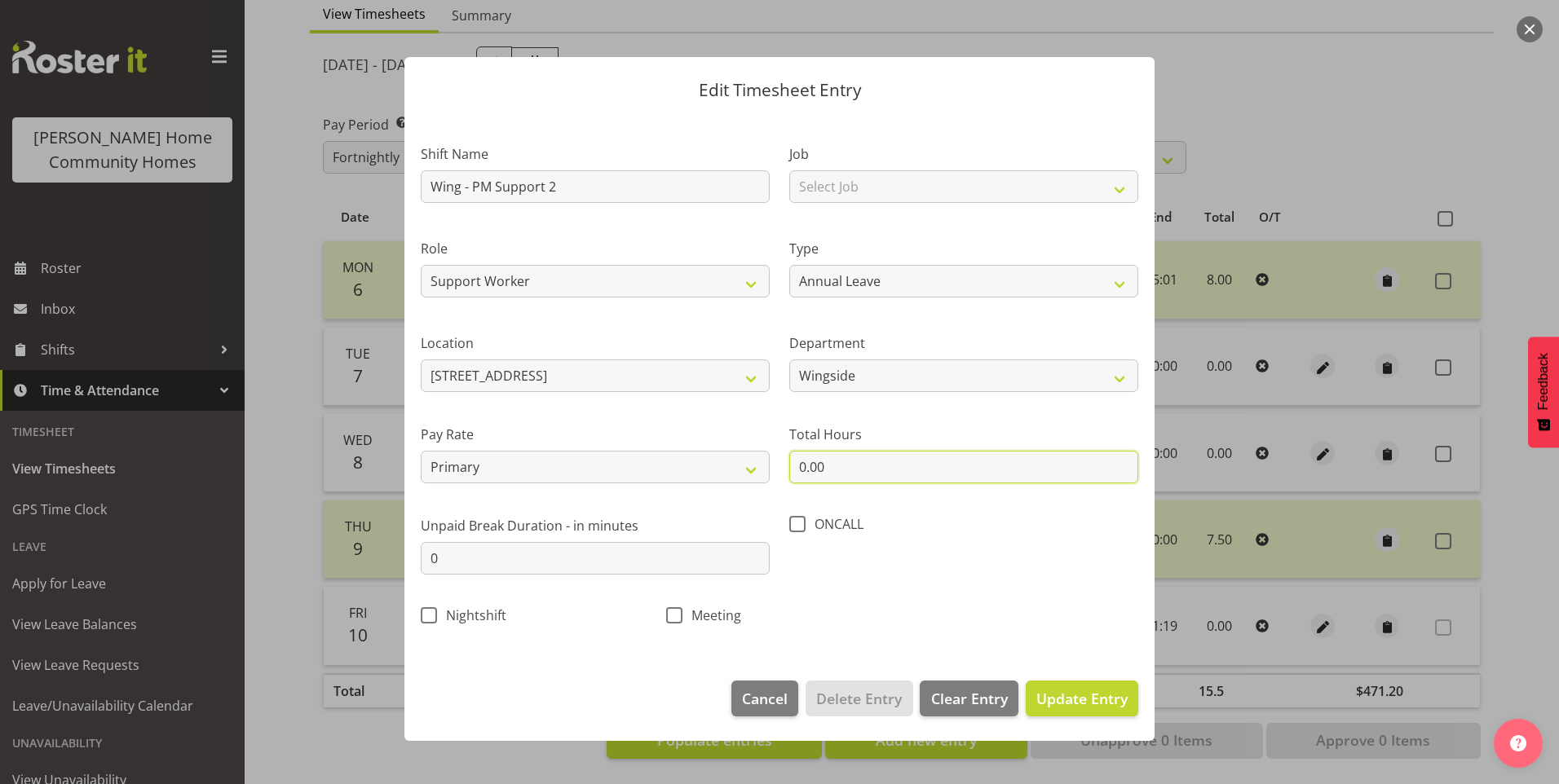
drag, startPoint x: 855, startPoint y: 472, endPoint x: 520, endPoint y: 418, distance: 339.3
click at [678, 445] on div "Shift Name Wing - PM Support 2 Job Select Job Floater Role Support Worker Type …" at bounding box center [780, 379] width 738 height 517
drag, startPoint x: 1085, startPoint y: 686, endPoint x: 1144, endPoint y: 679, distance: 59.4
click at [1086, 686] on button "Update Entry" at bounding box center [1082, 698] width 112 height 36
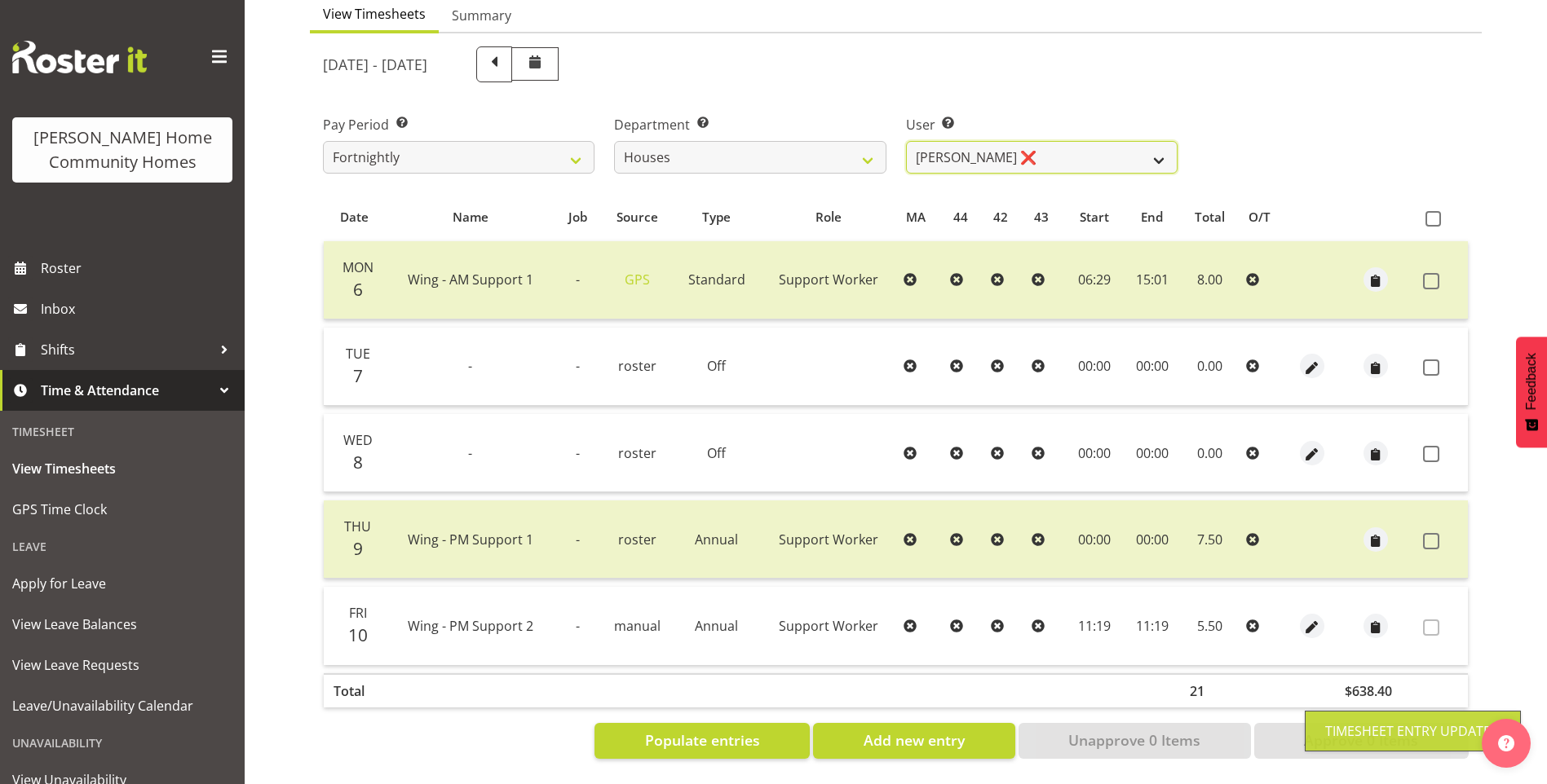
click at [969, 141] on select "Billie Sothern ✔ Dipika Thapa ❌ Jess Aracan ❌ Katrina Shaw ✔ Liezl Sanchez ❌ Ma…" at bounding box center [1042, 157] width 272 height 32
click at [906, 141] on select "Billie Sothern ✔ Dipika Thapa ❌ Jess Aracan ❌ Katrina Shaw ✔ Liezl Sanchez ❌ Ma…" at bounding box center [1042, 157] width 272 height 32
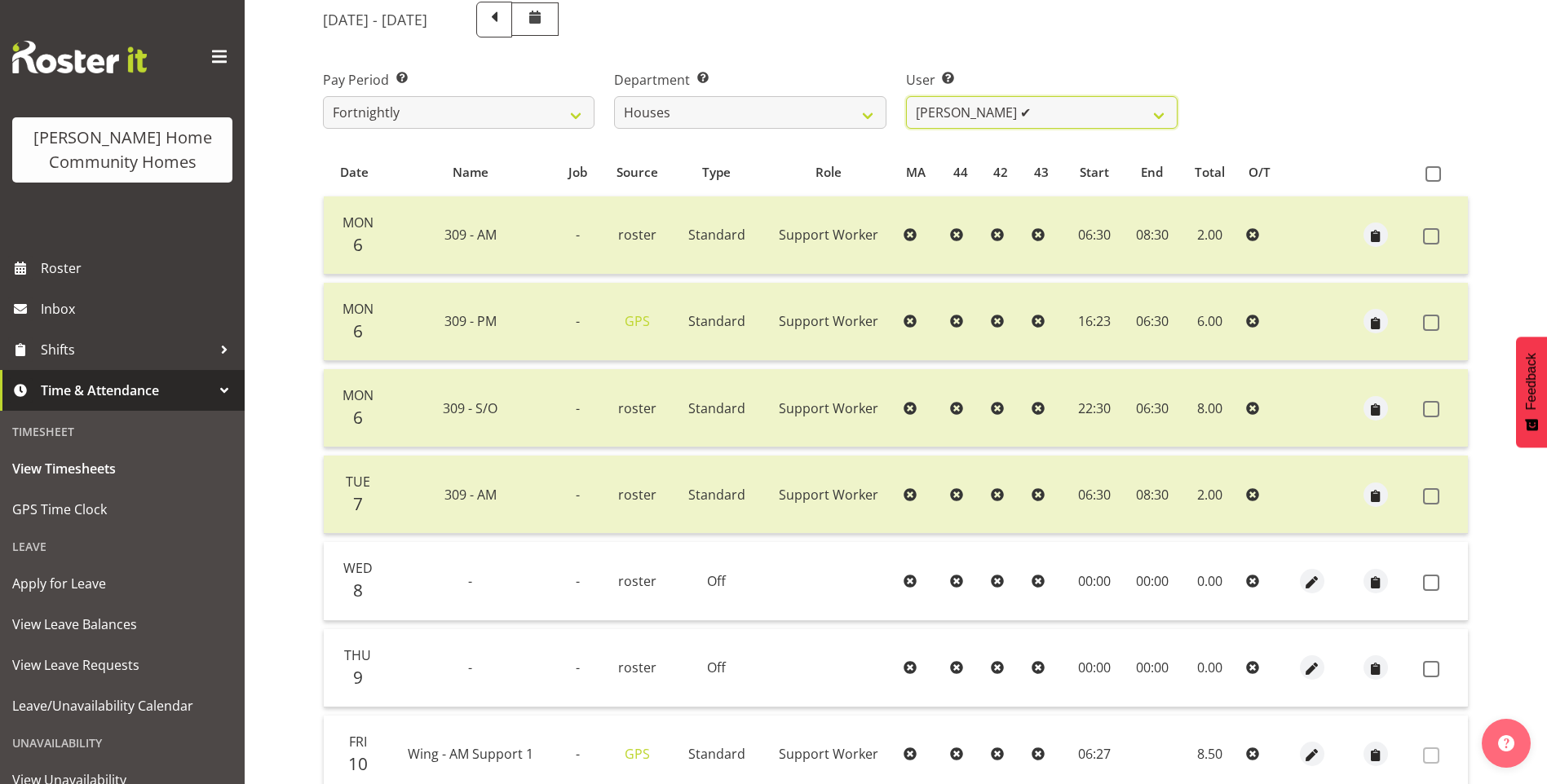
scroll to position [187, 0]
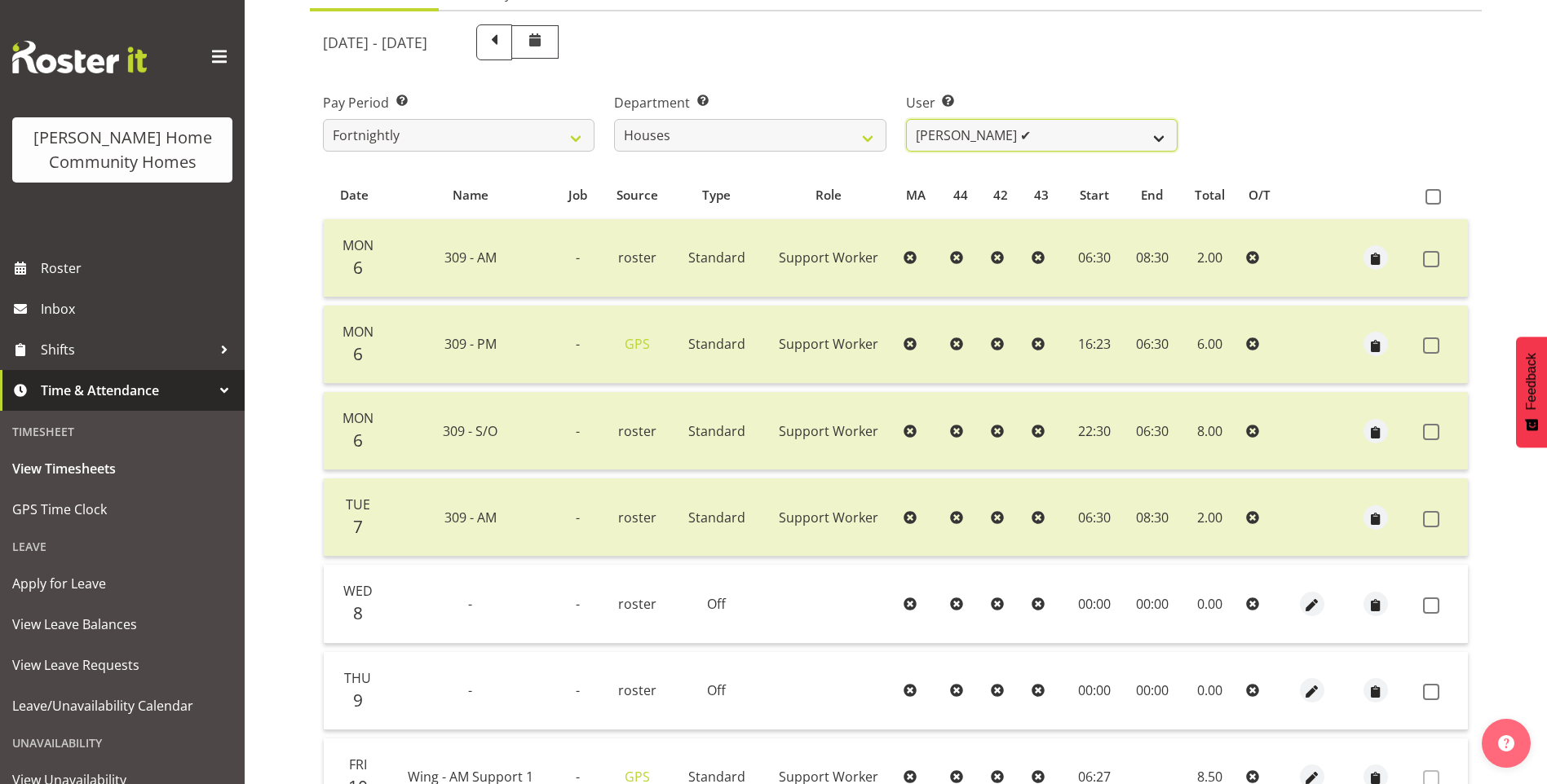
click at [971, 132] on select "Billie Sothern ✔ Dipika Thapa ❌ Jess Aracan ❌ Katrina Shaw ✔ Liezl Sanchez ❌ Ma…" at bounding box center [1042, 135] width 272 height 32
click at [906, 119] on select "Billie Sothern ✔ Dipika Thapa ❌ Jess Aracan ❌ Katrina Shaw ✔ Liezl Sanchez ❌ Ma…" at bounding box center [1042, 135] width 272 height 32
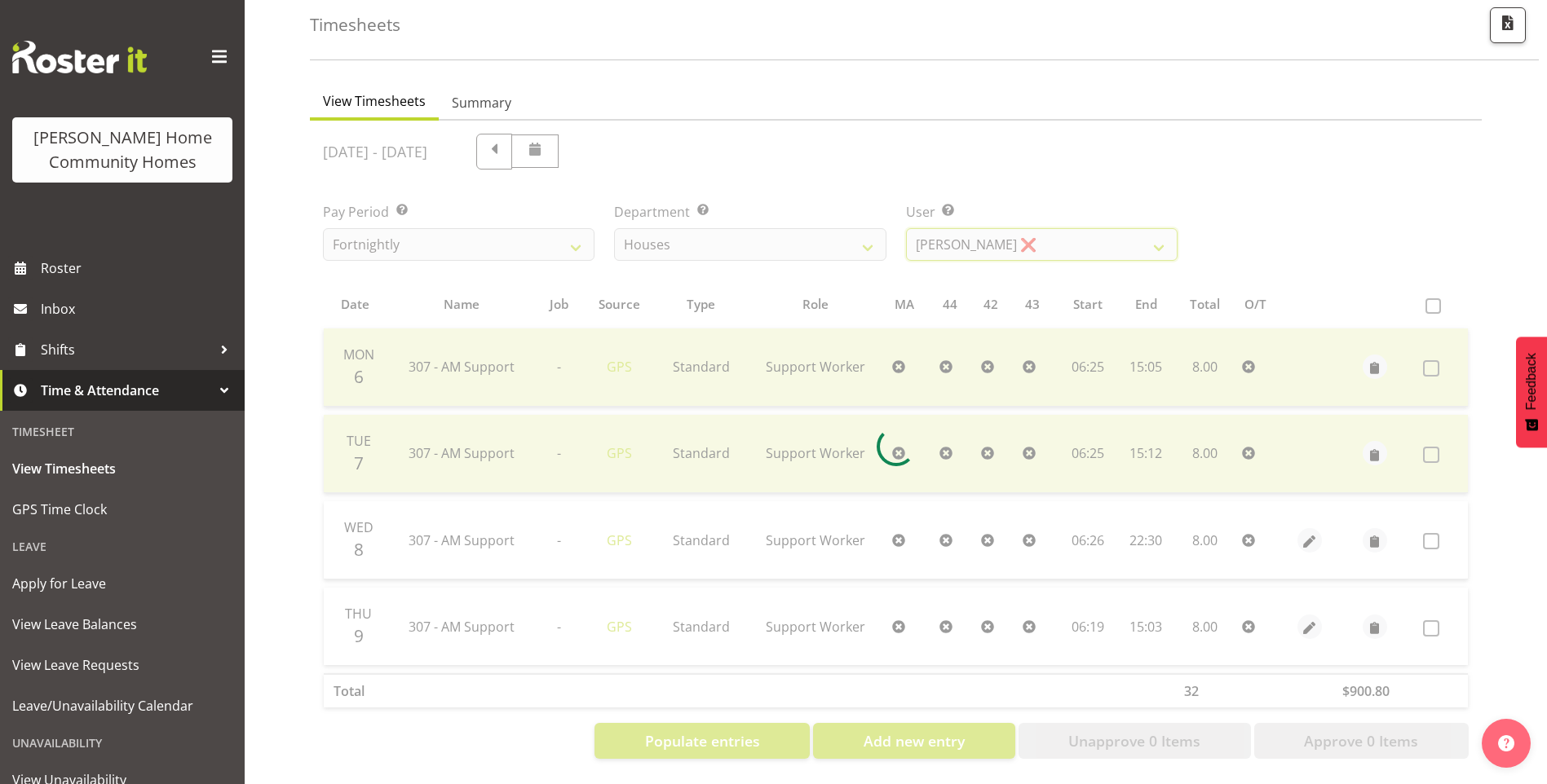
scroll to position [90, 0]
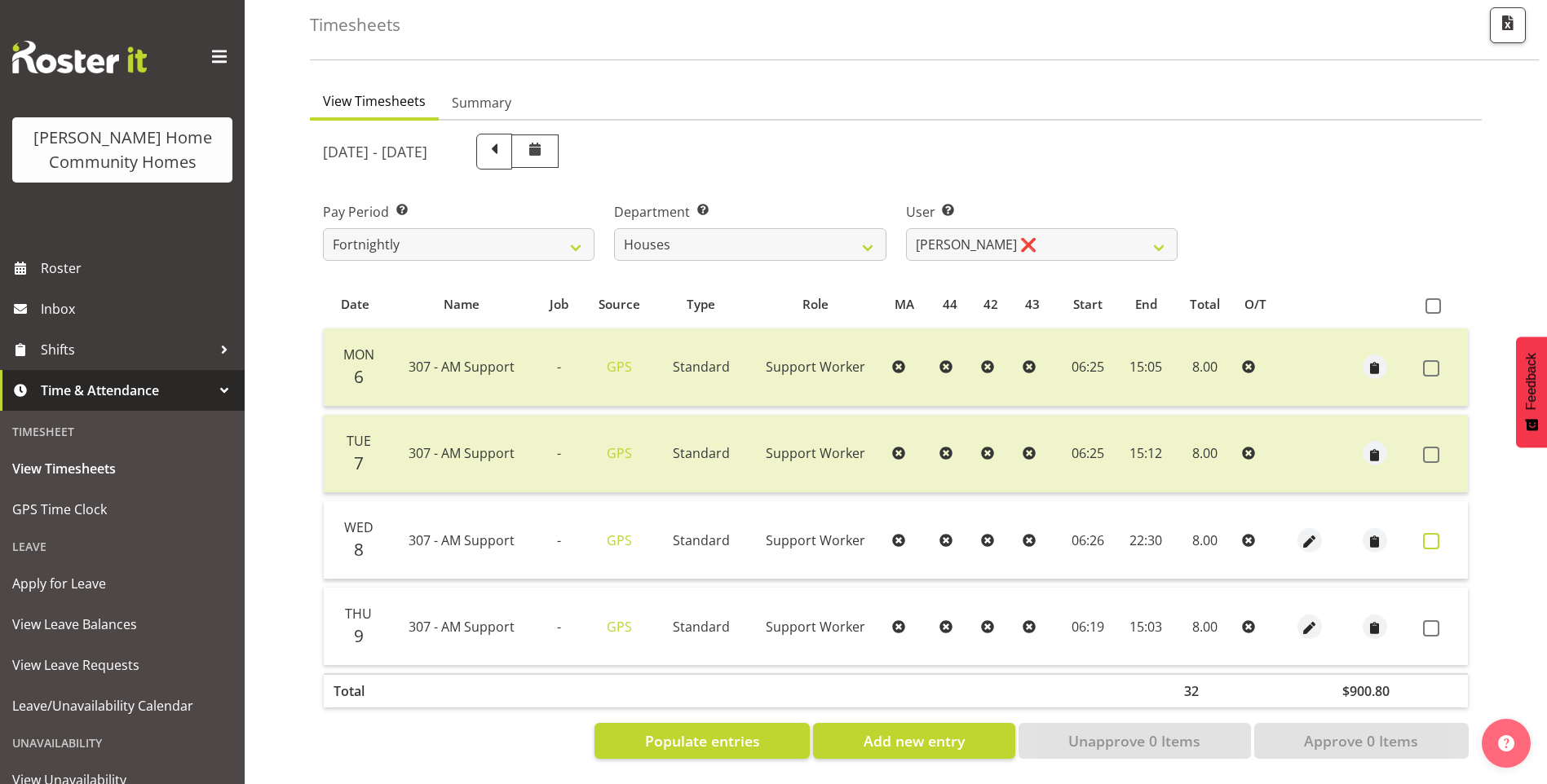
click at [1435, 533] on span at bounding box center [1431, 541] width 16 height 16
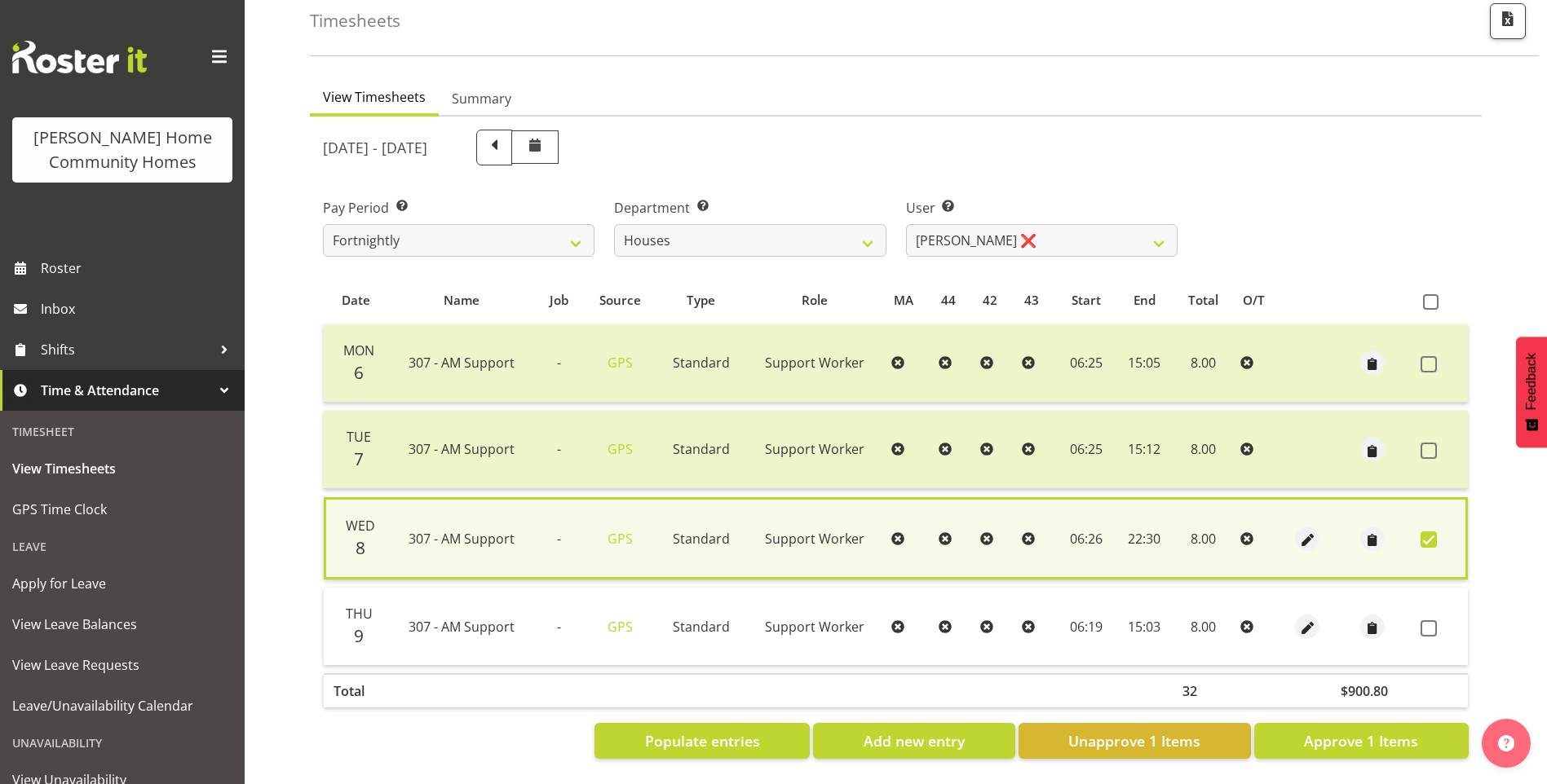
click at [1410, 619] on td at bounding box center [1372, 626] width 83 height 77
click at [1426, 620] on span at bounding box center [1429, 628] width 16 height 16
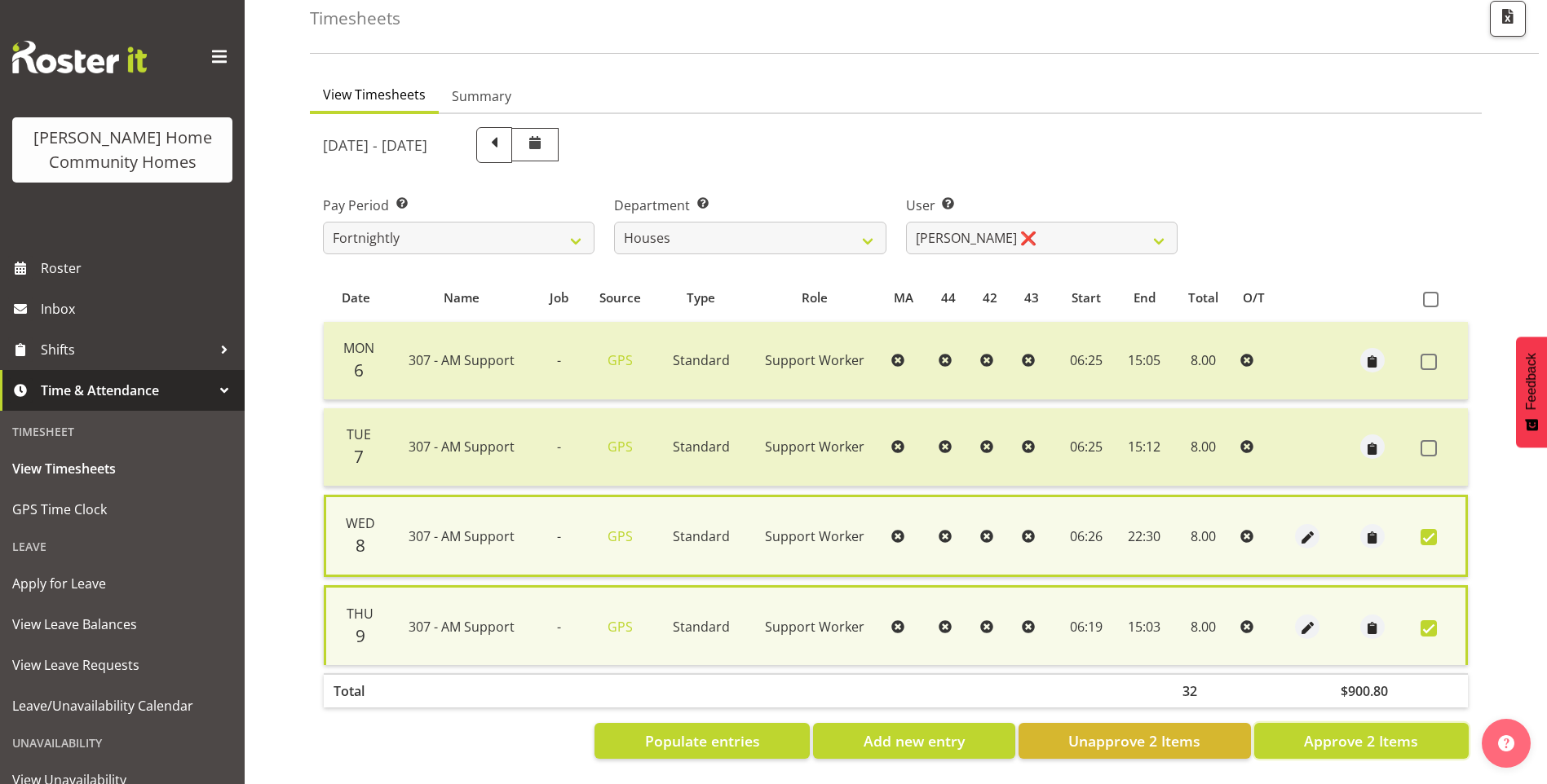
click at [1367, 734] on span "Approve 2 Items" at bounding box center [1361, 741] width 114 height 21
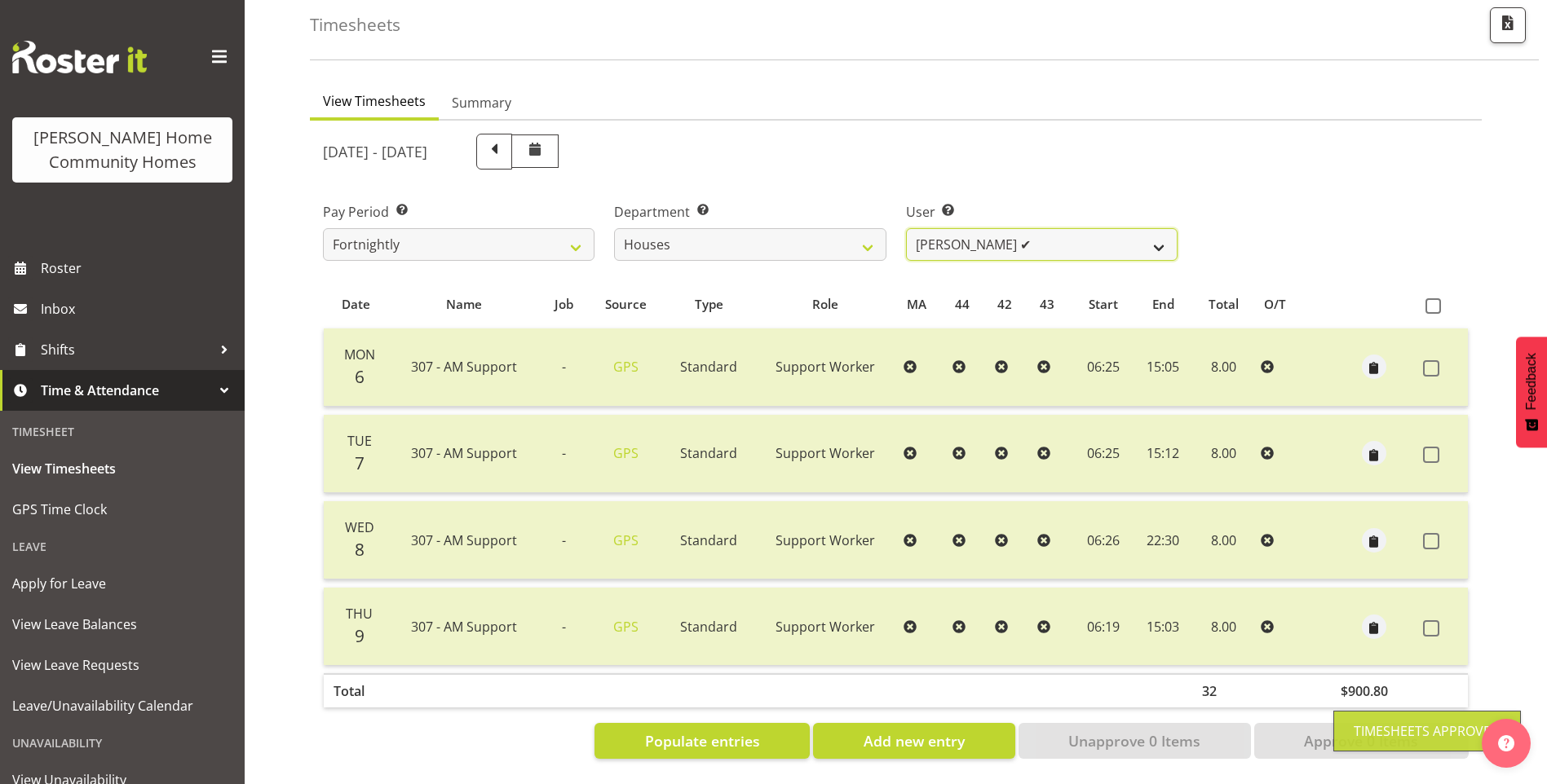
click at [944, 229] on select "Billie Sothern ✔ Dipika Thapa ❌ Jess Aracan ❌ Katrina Shaw ✔ Liezl Sanchez ❌ Ma…" at bounding box center [1042, 245] width 272 height 32
click at [906, 229] on select "Billie Sothern ✔ Dipika Thapa ❌ Jess Aracan ❌ Katrina Shaw ✔ Liezl Sanchez ❌ Ma…" at bounding box center [1042, 245] width 272 height 32
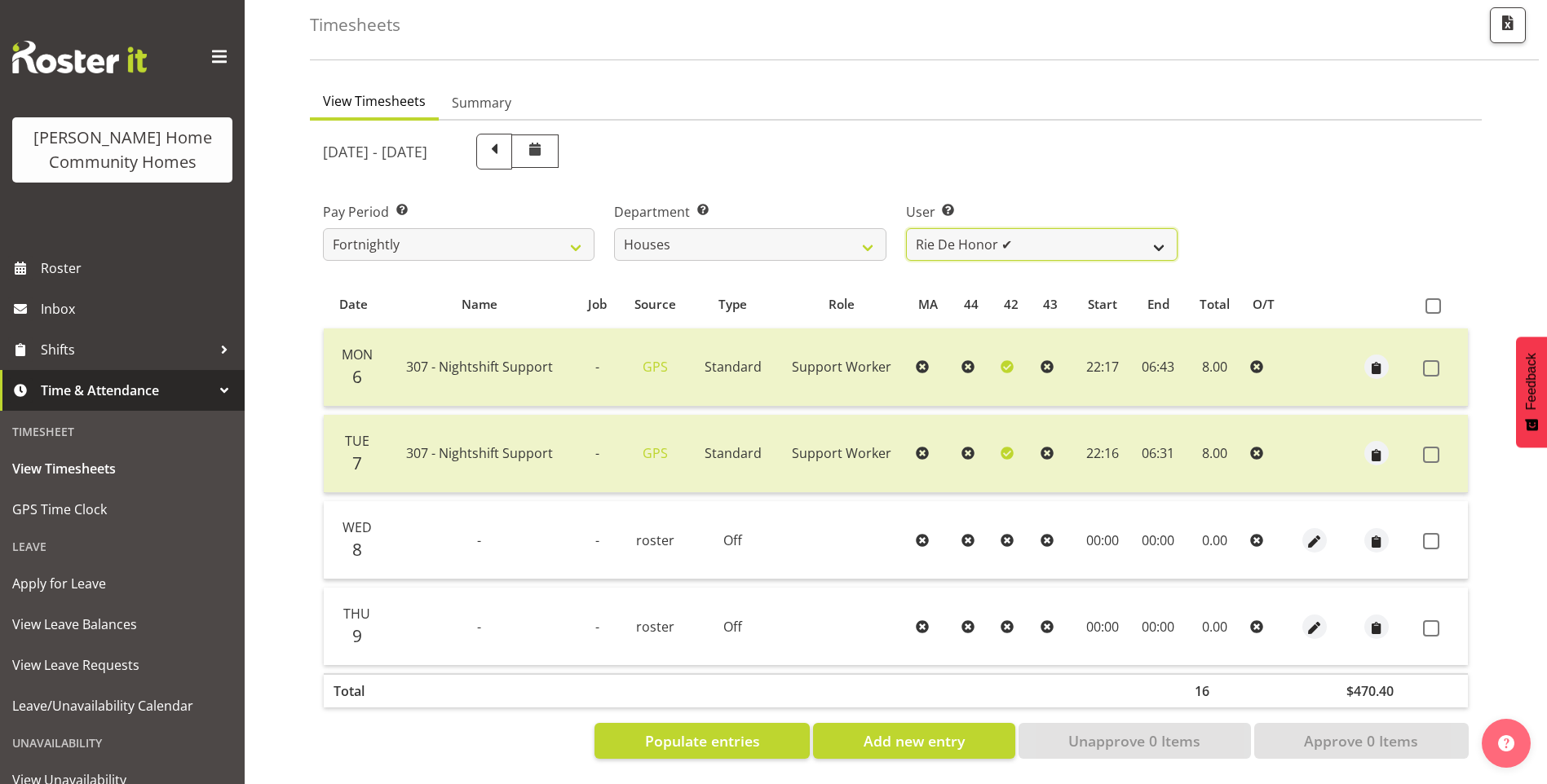
click at [939, 229] on select "Billie Sothern ✔ Dipika Thapa ❌ Jess Aracan ❌ Katrina Shaw ✔ Liezl Sanchez ❌ Ma…" at bounding box center [1042, 245] width 272 height 32
click at [906, 229] on select "Billie Sothern ✔ Dipika Thapa ❌ Jess Aracan ❌ Katrina Shaw ✔ Liezl Sanchez ❌ Ma…" at bounding box center [1042, 245] width 272 height 32
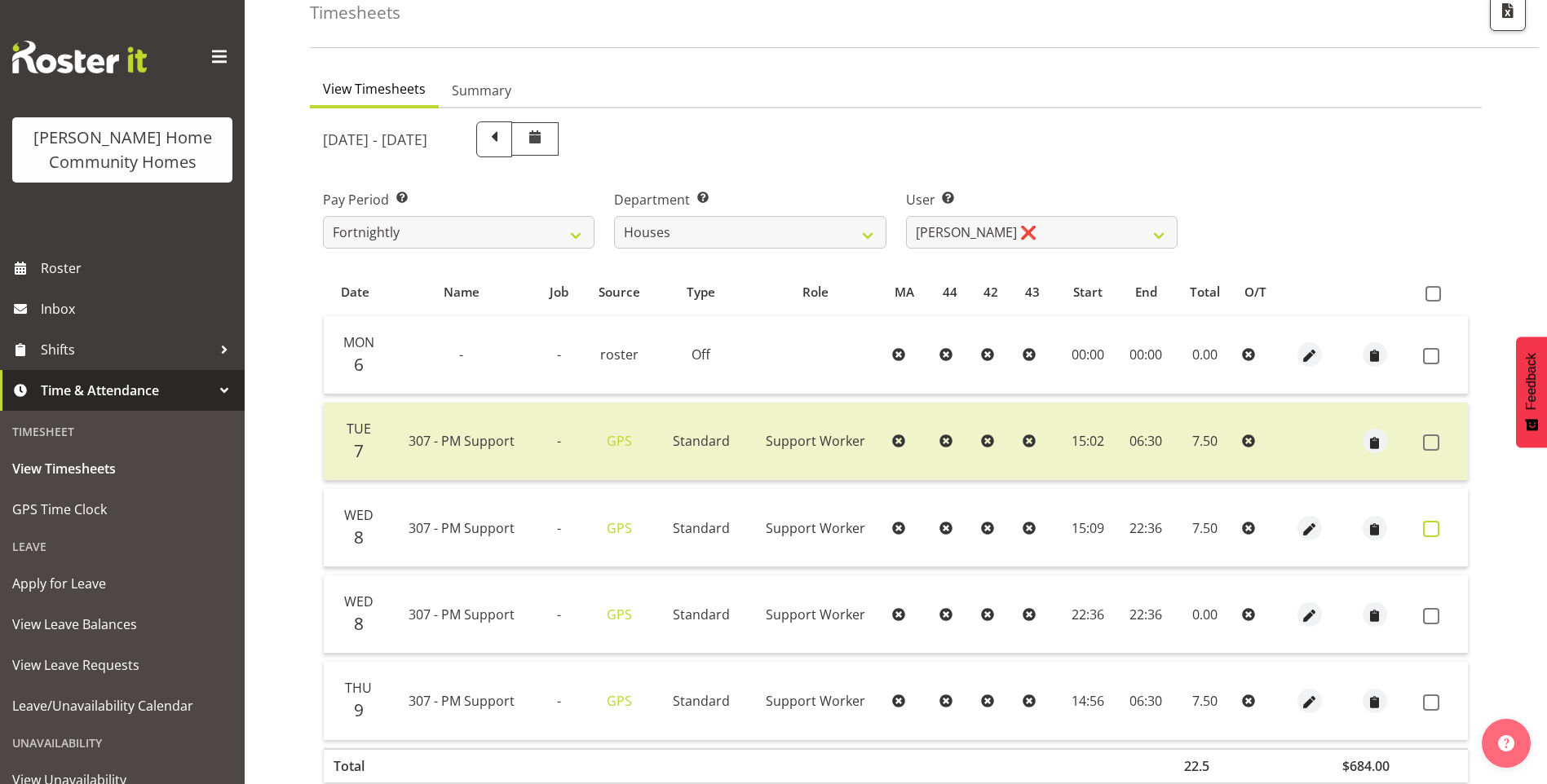
click at [1433, 524] on span at bounding box center [1431, 529] width 16 height 16
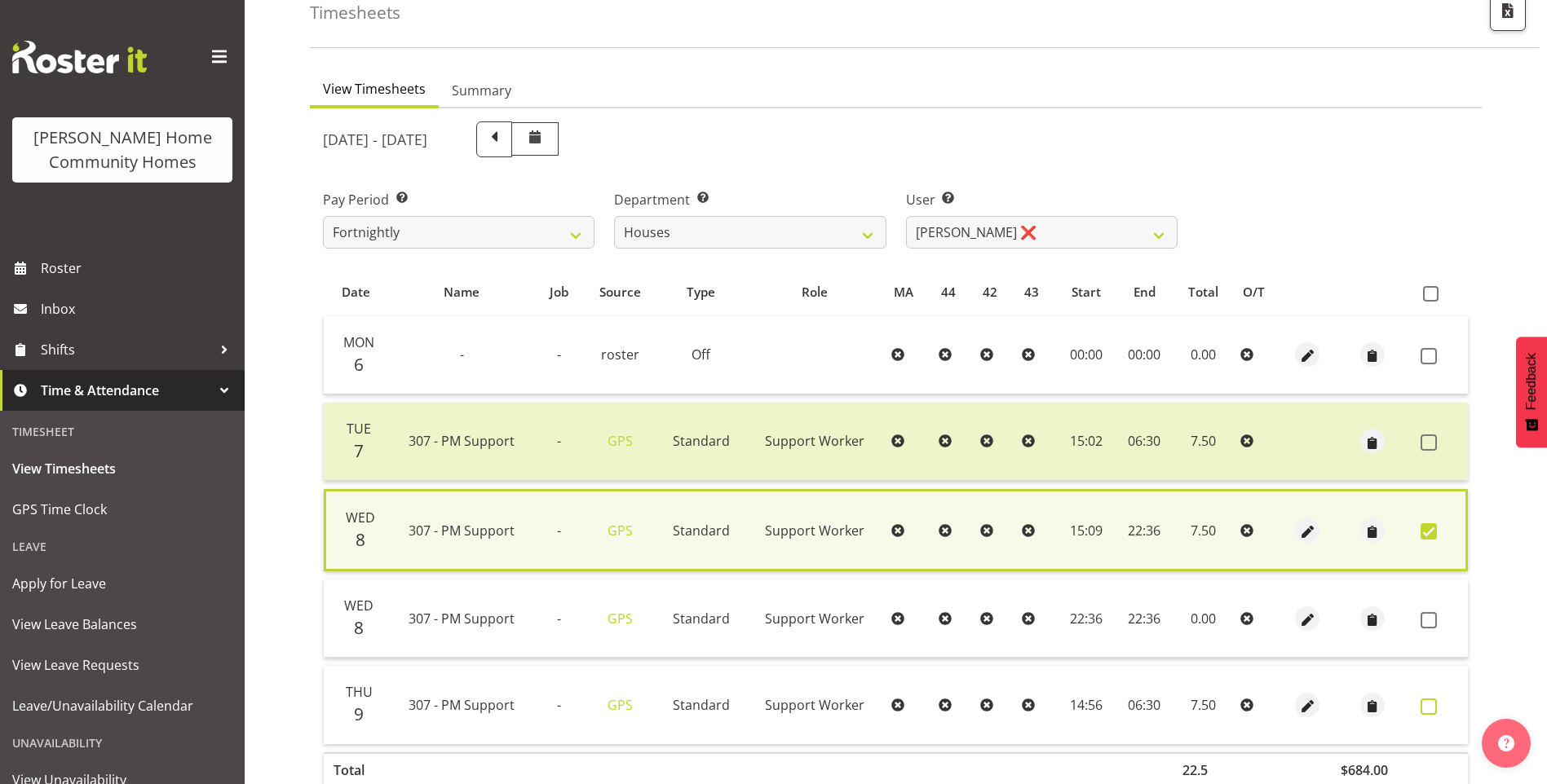
click at [1436, 706] on span at bounding box center [1429, 706] width 16 height 16
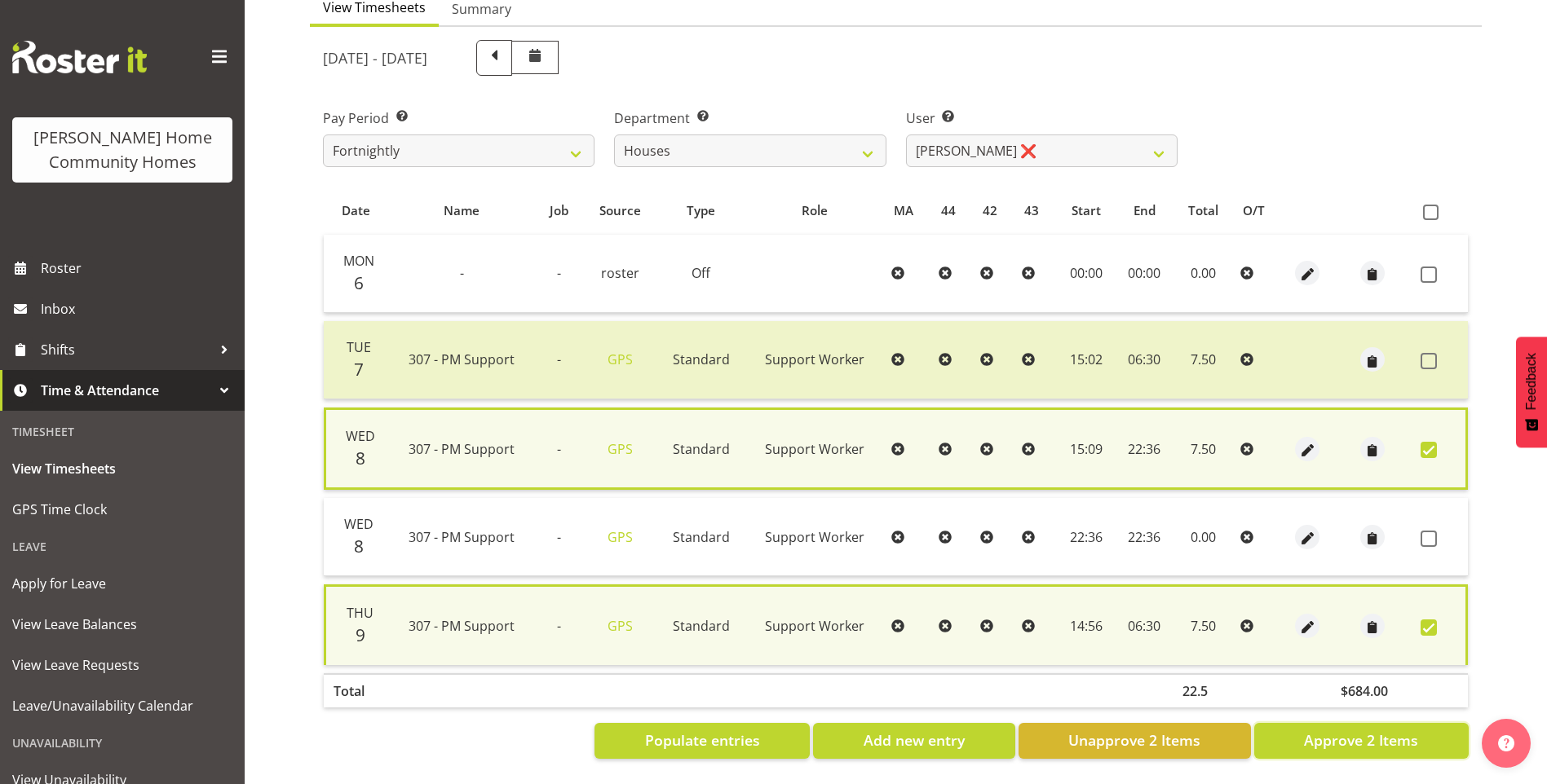
drag, startPoint x: 1416, startPoint y: 732, endPoint x: 1386, endPoint y: 659, distance: 78.9
click at [1416, 730] on span "Approve 2 Items" at bounding box center [1361, 740] width 114 height 21
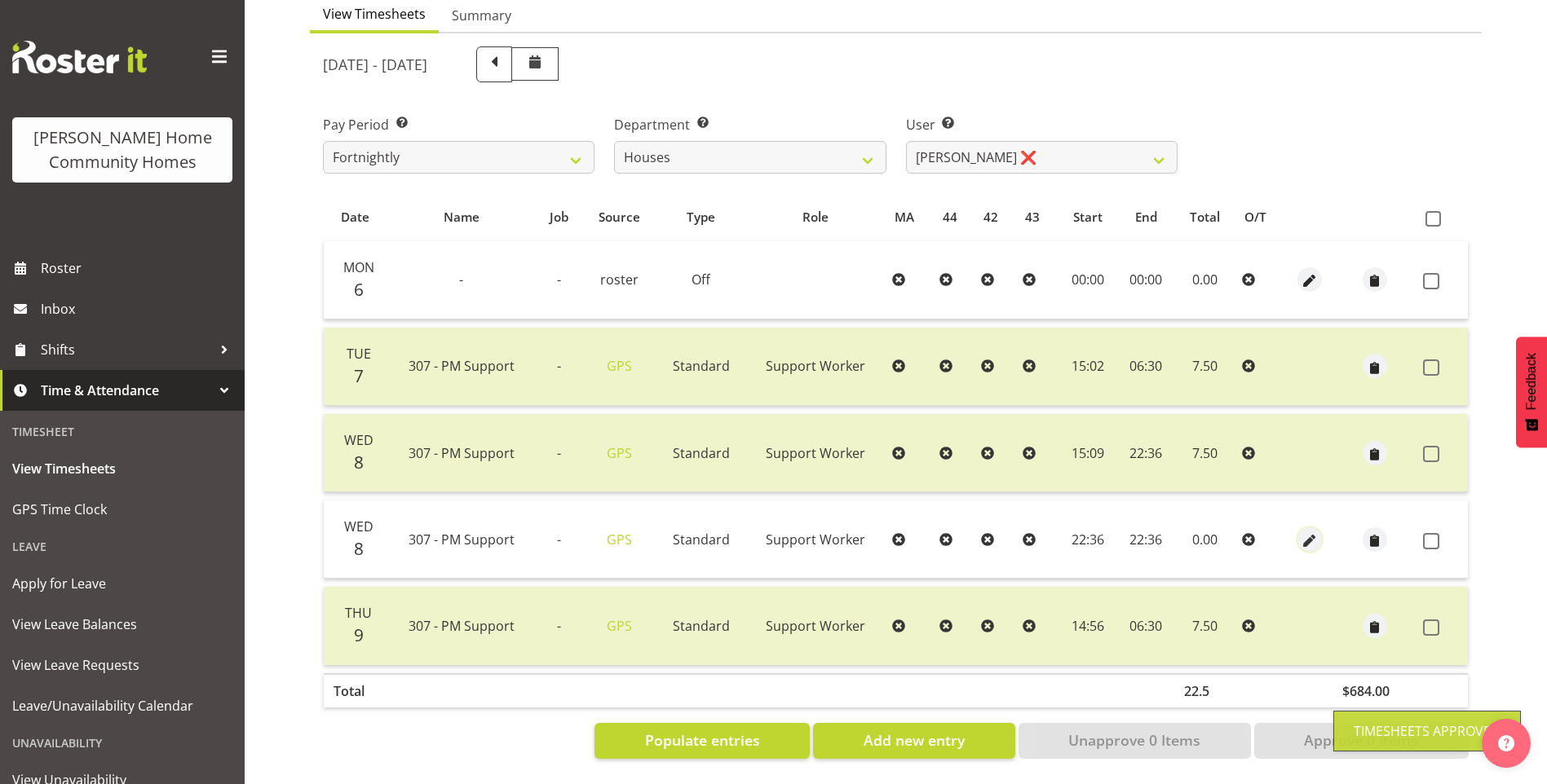
click at [1301, 532] on span "button" at bounding box center [1310, 541] width 19 height 19
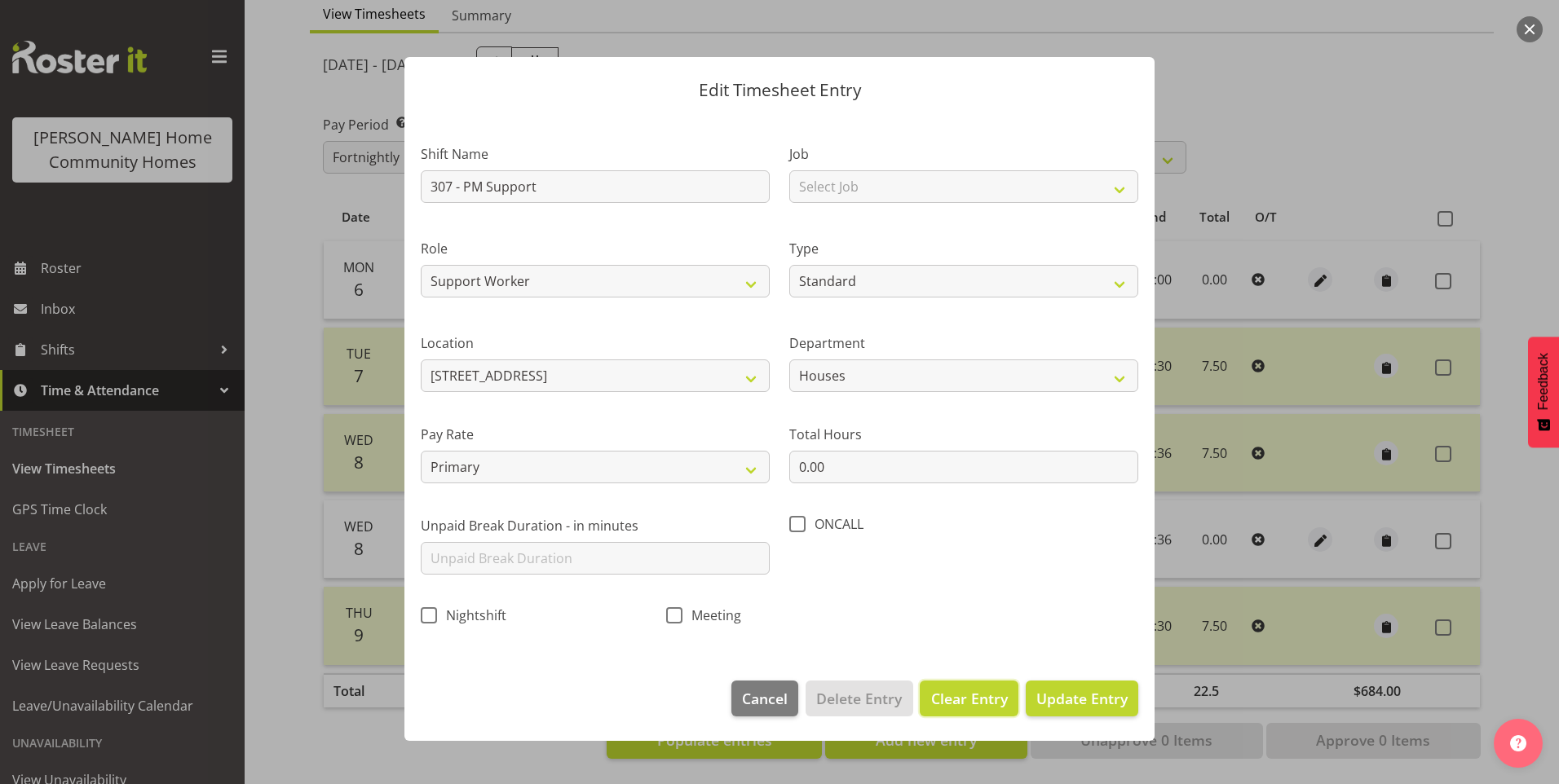
click at [960, 694] on span "Clear Entry" at bounding box center [969, 698] width 76 height 21
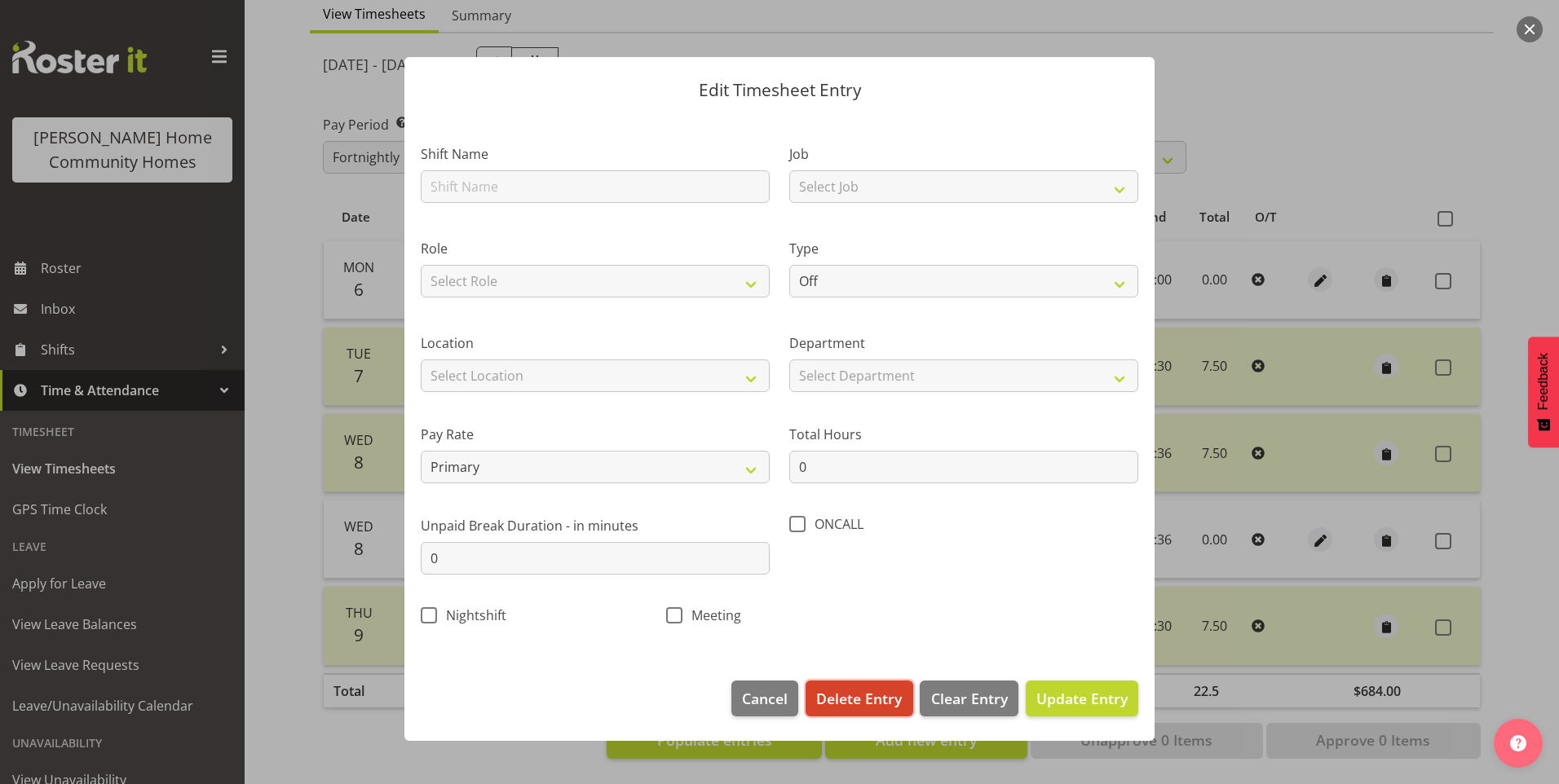
click at [845, 693] on span "Delete Entry" at bounding box center [860, 698] width 86 height 21
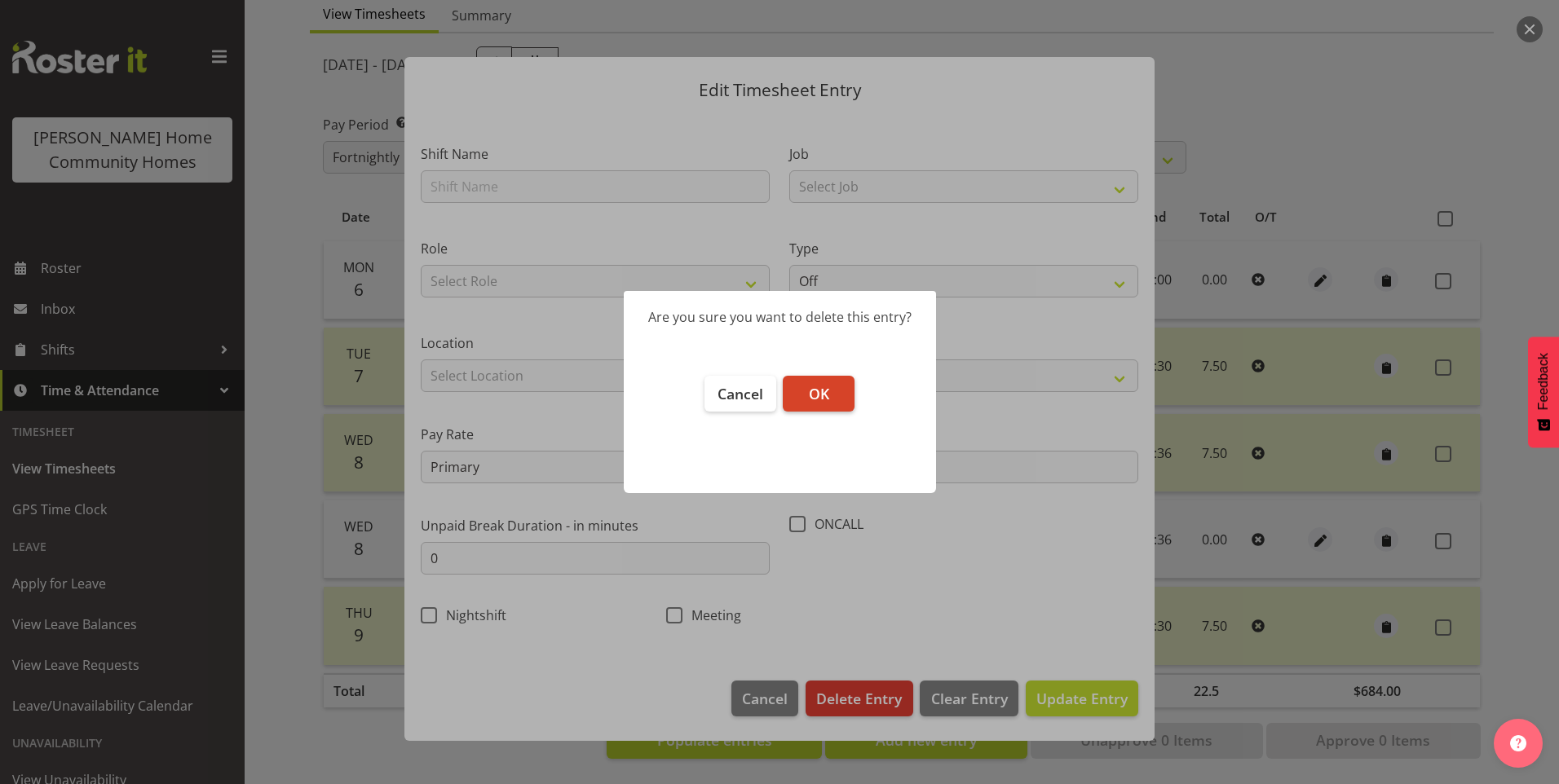
drag, startPoint x: 824, startPoint y: 394, endPoint x: 823, endPoint y: 381, distance: 13.0
click at [824, 382] on button "OK" at bounding box center [818, 393] width 71 height 36
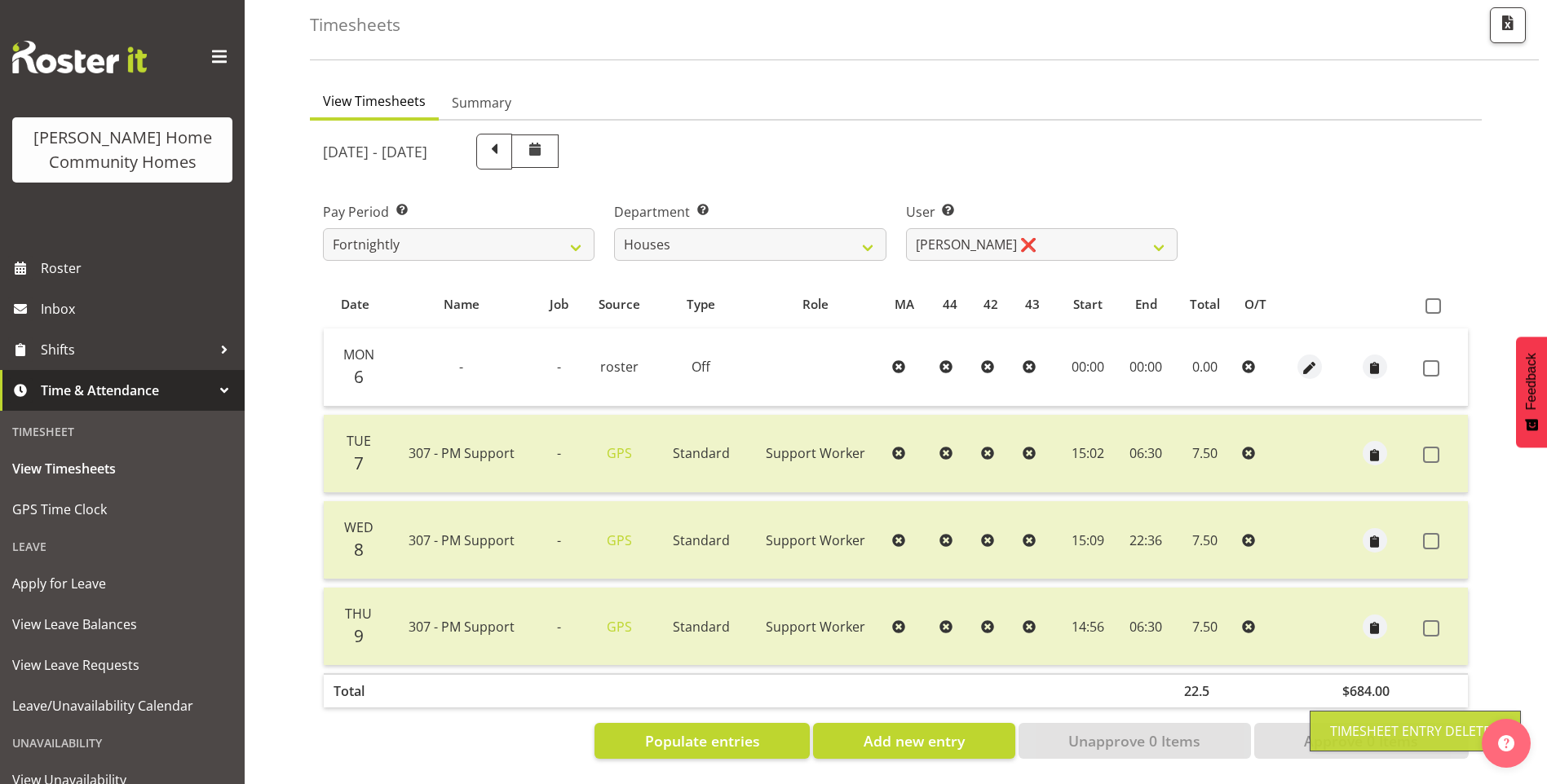
scroll to position [90, 0]
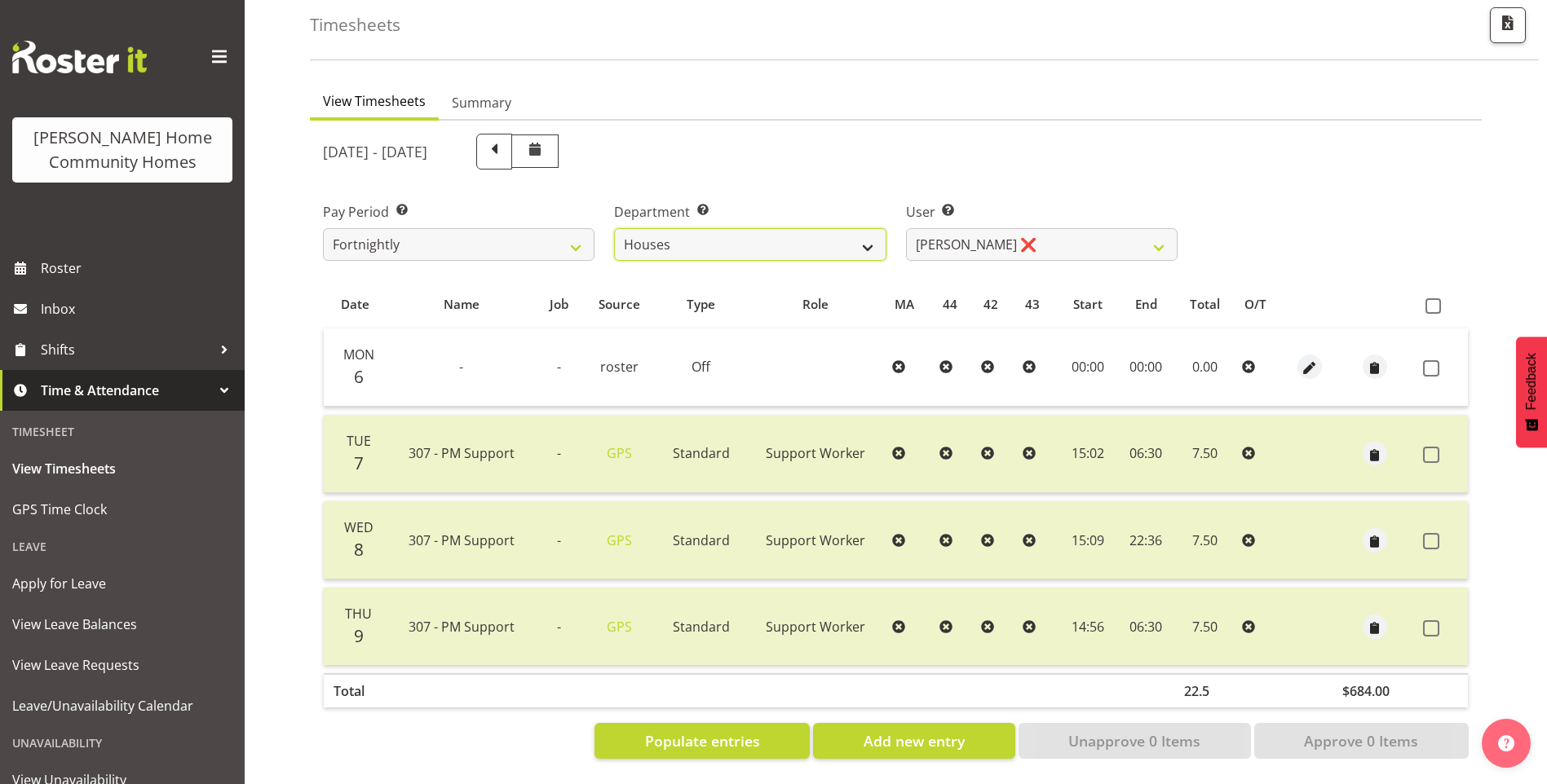
click at [713, 229] on select "Admin Homeside Houses Wingside" at bounding box center [749, 245] width 272 height 32
click at [614, 229] on select "Admin Homeside Houses Wingside" at bounding box center [749, 245] width 272 height 32
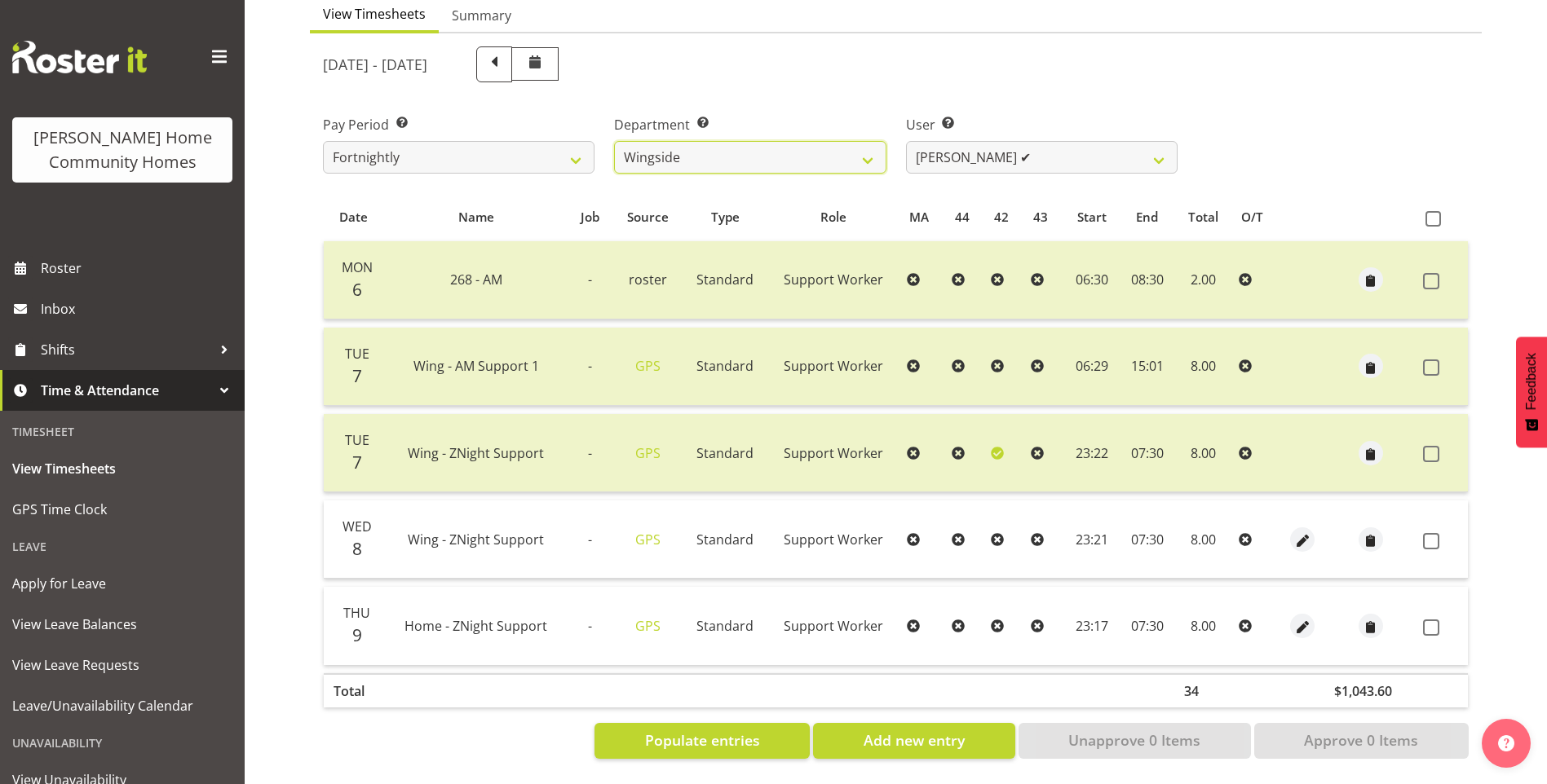
scroll to position [177, 0]
click at [1301, 532] on span "button" at bounding box center [1303, 541] width 19 height 19
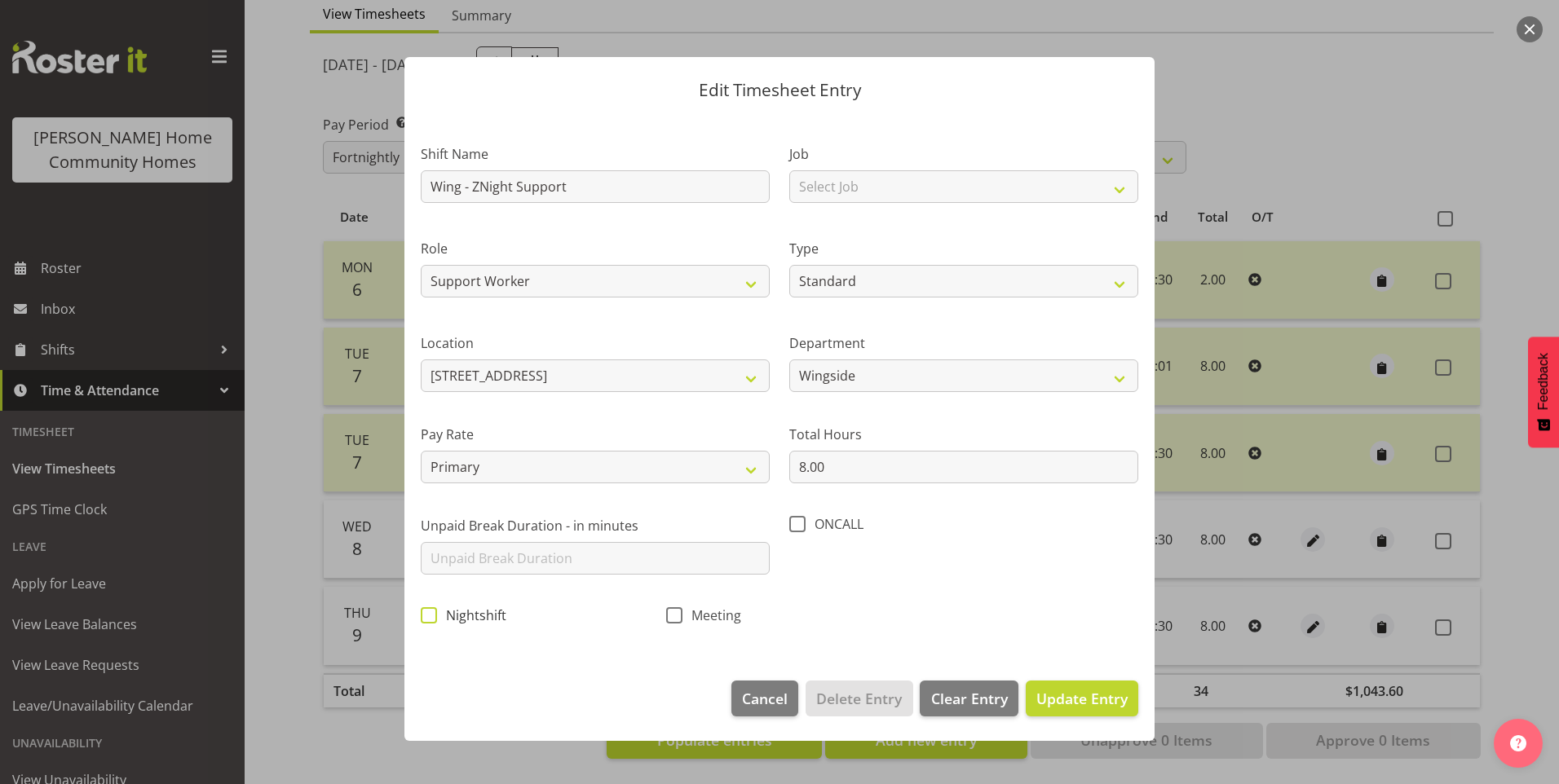
click at [422, 612] on span at bounding box center [429, 614] width 16 height 16
click at [422, 612] on input "Nightshift" at bounding box center [426, 614] width 10 height 10
click at [1124, 700] on span "Update Entry" at bounding box center [1083, 698] width 91 height 20
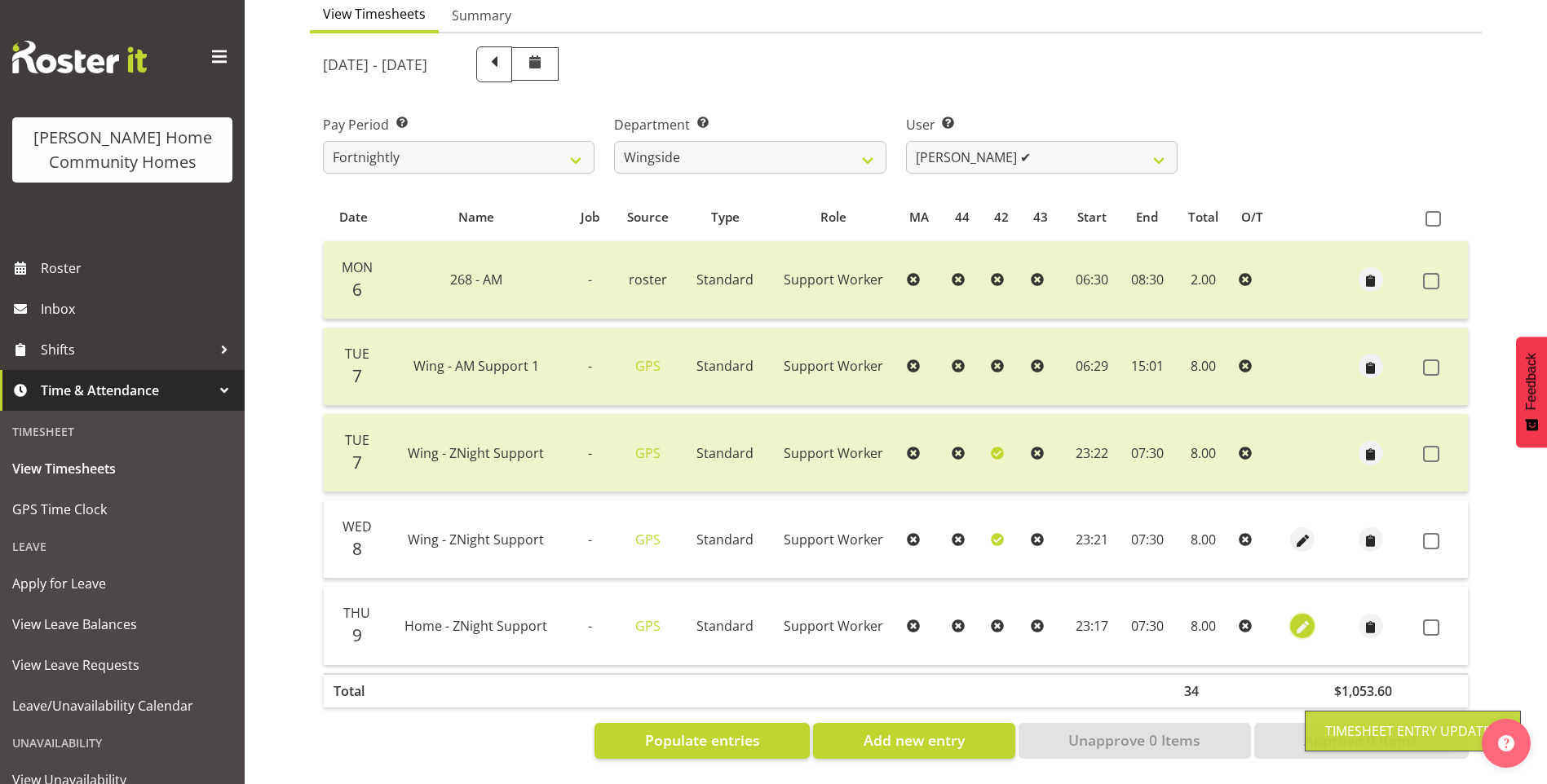
click at [1299, 618] on span "button" at bounding box center [1303, 628] width 19 height 19
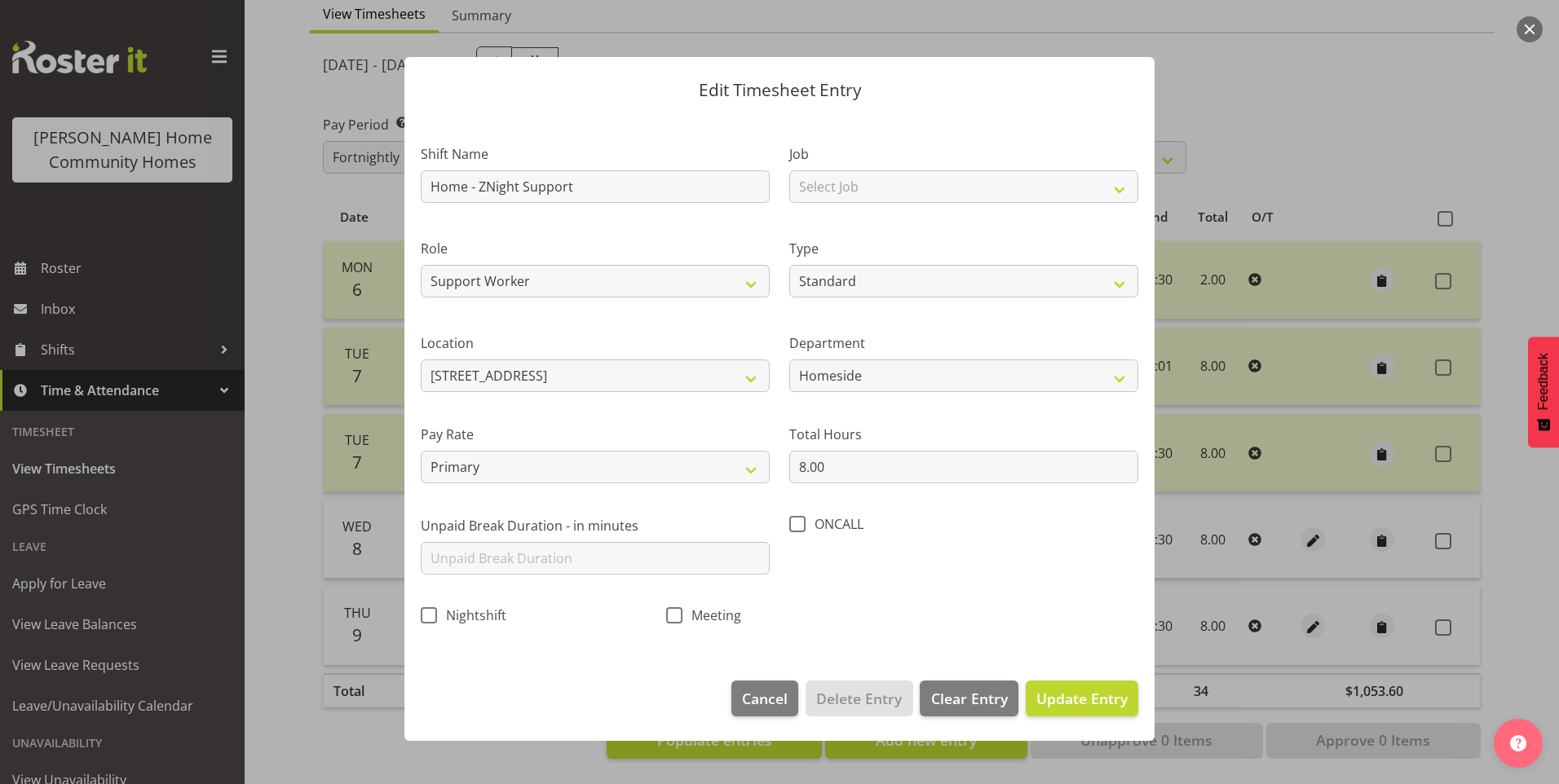
click at [424, 615] on span at bounding box center [429, 614] width 16 height 16
click at [424, 615] on input "Nightshift" at bounding box center [426, 614] width 10 height 10
click at [1122, 703] on span "Update Entry" at bounding box center [1083, 698] width 91 height 20
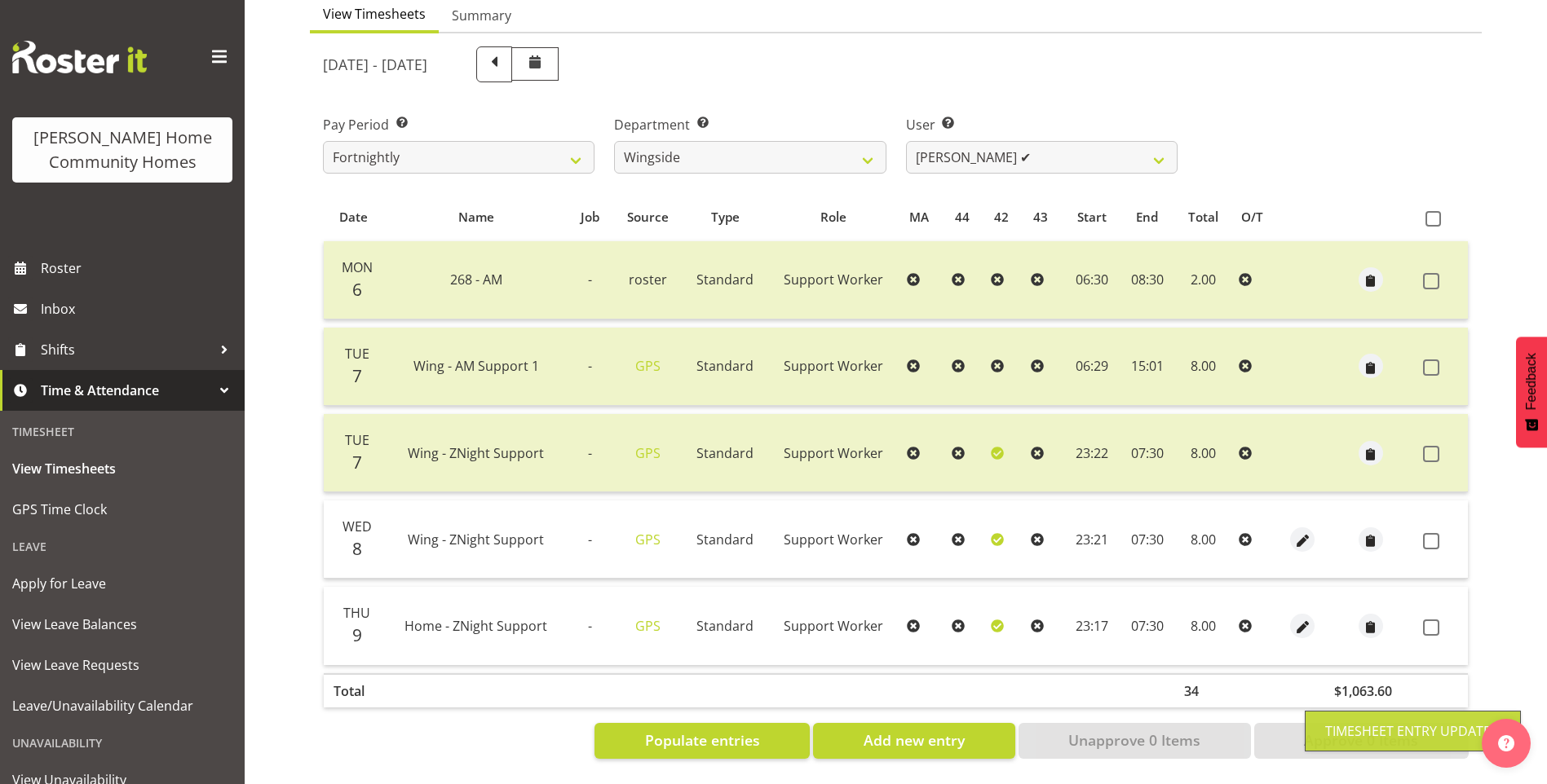
click at [1433, 533] on span at bounding box center [1431, 541] width 16 height 16
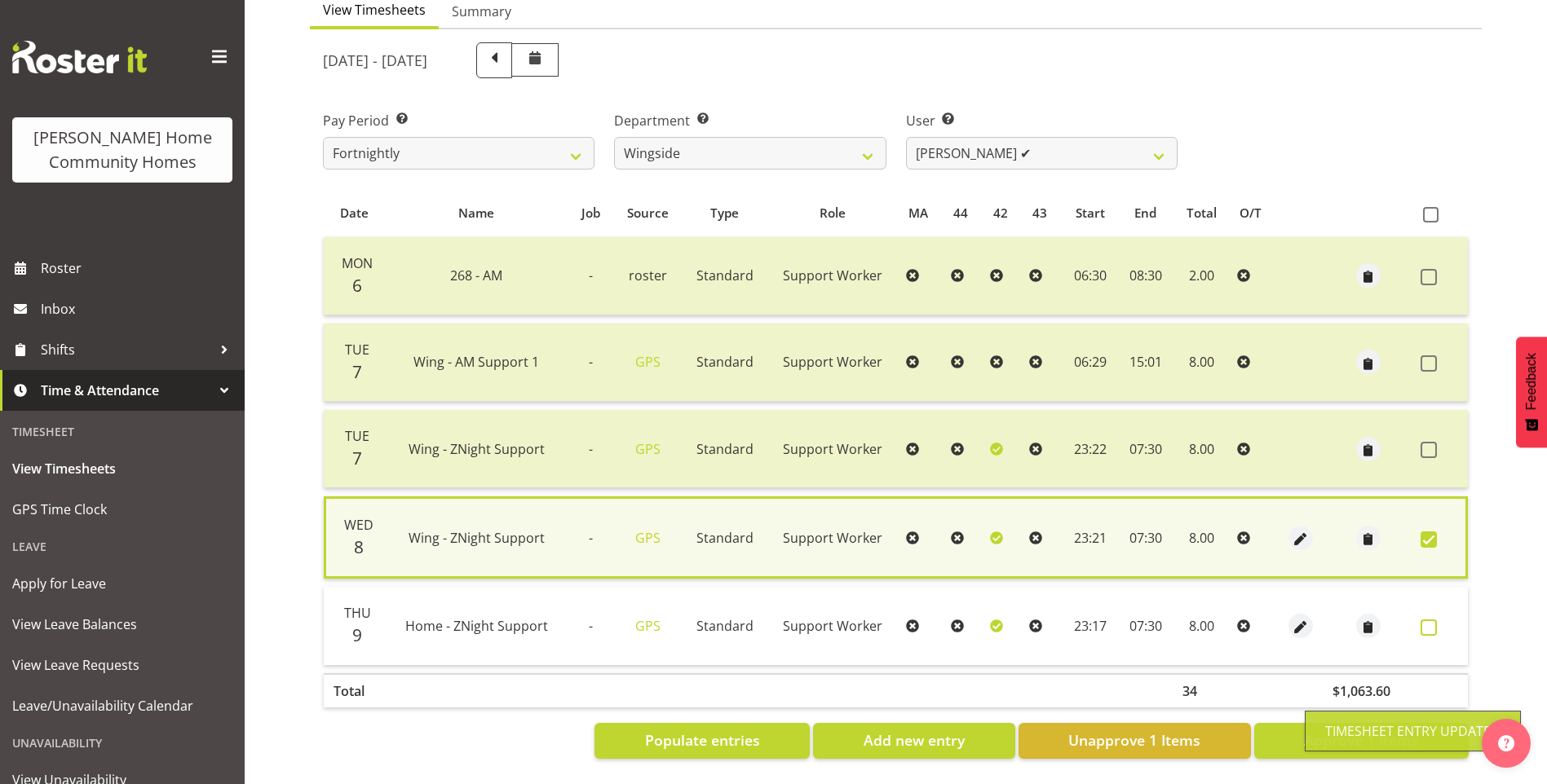
click at [1435, 619] on span at bounding box center [1429, 627] width 16 height 16
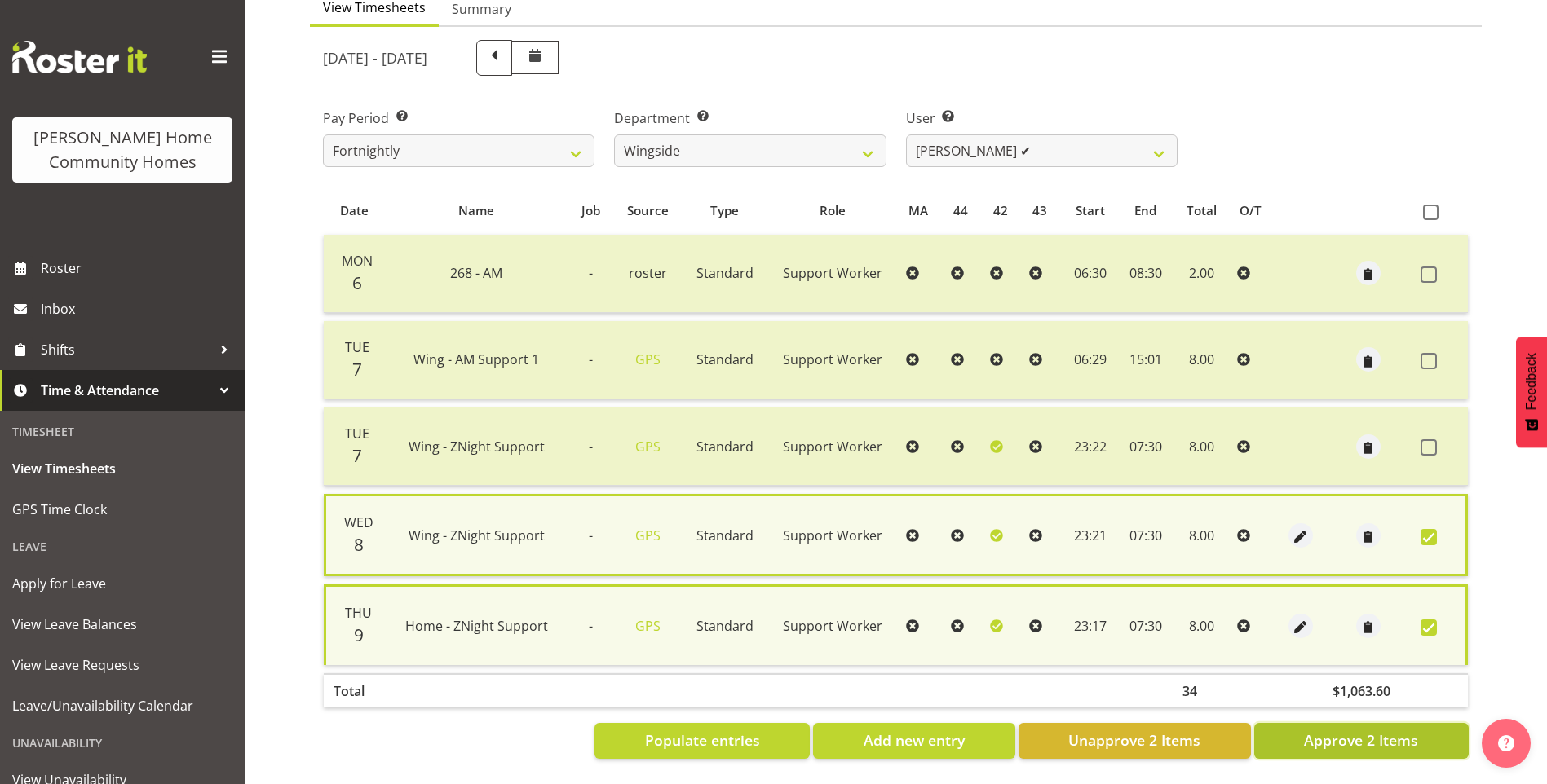
click at [1381, 731] on span "Approve 2 Items" at bounding box center [1361, 740] width 114 height 21
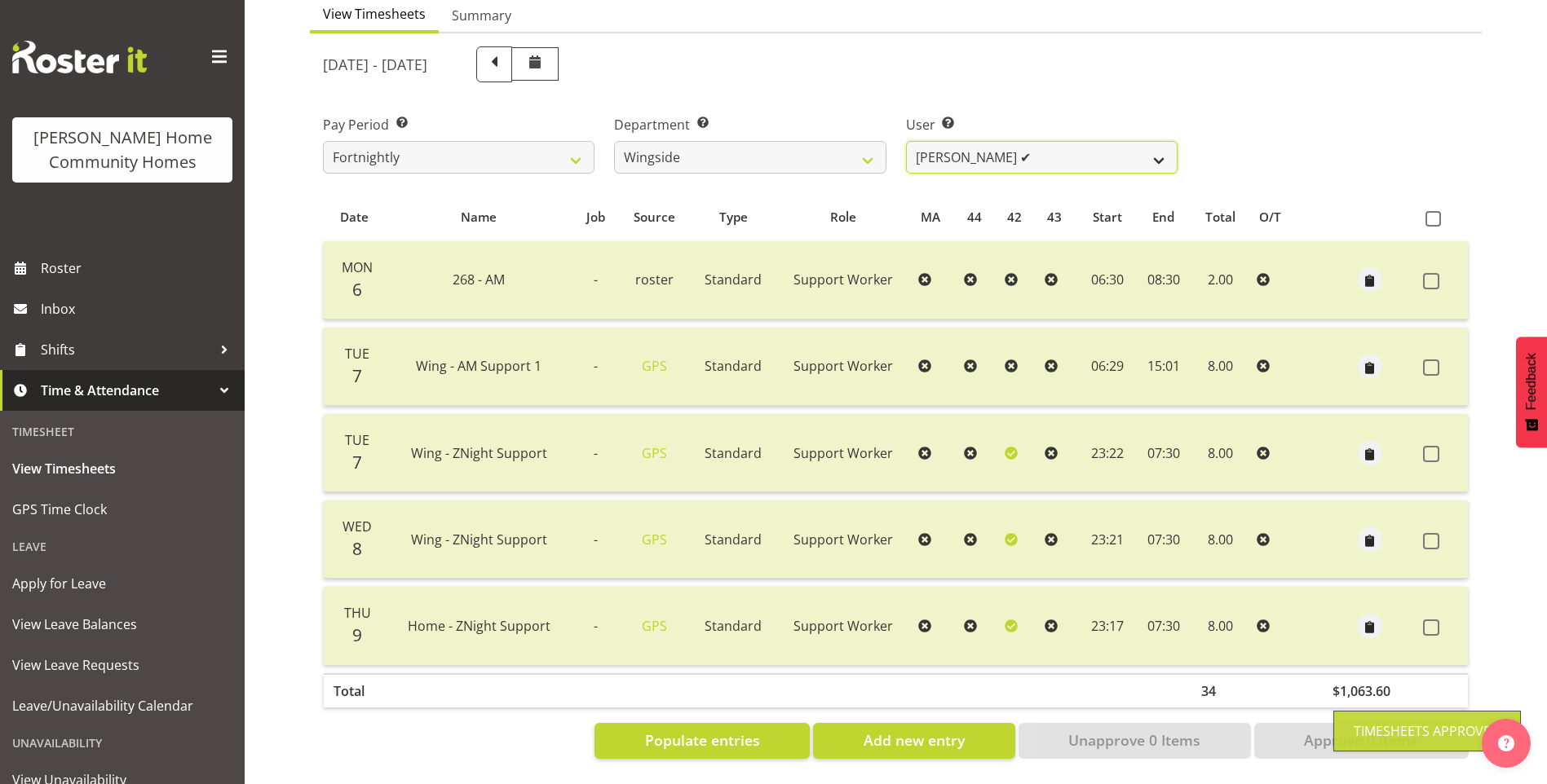
click at [947, 144] on select "Arshdeep Singh ✔ Daljeet Prasad ✔ Daniel Marticio ❌ Janeth Sison ✔" at bounding box center [1042, 157] width 272 height 32
click at [906, 141] on select "Arshdeep Singh ✔ Daljeet Prasad ✔ Daniel Marticio ❌ Janeth Sison ✔" at bounding box center [1042, 157] width 272 height 32
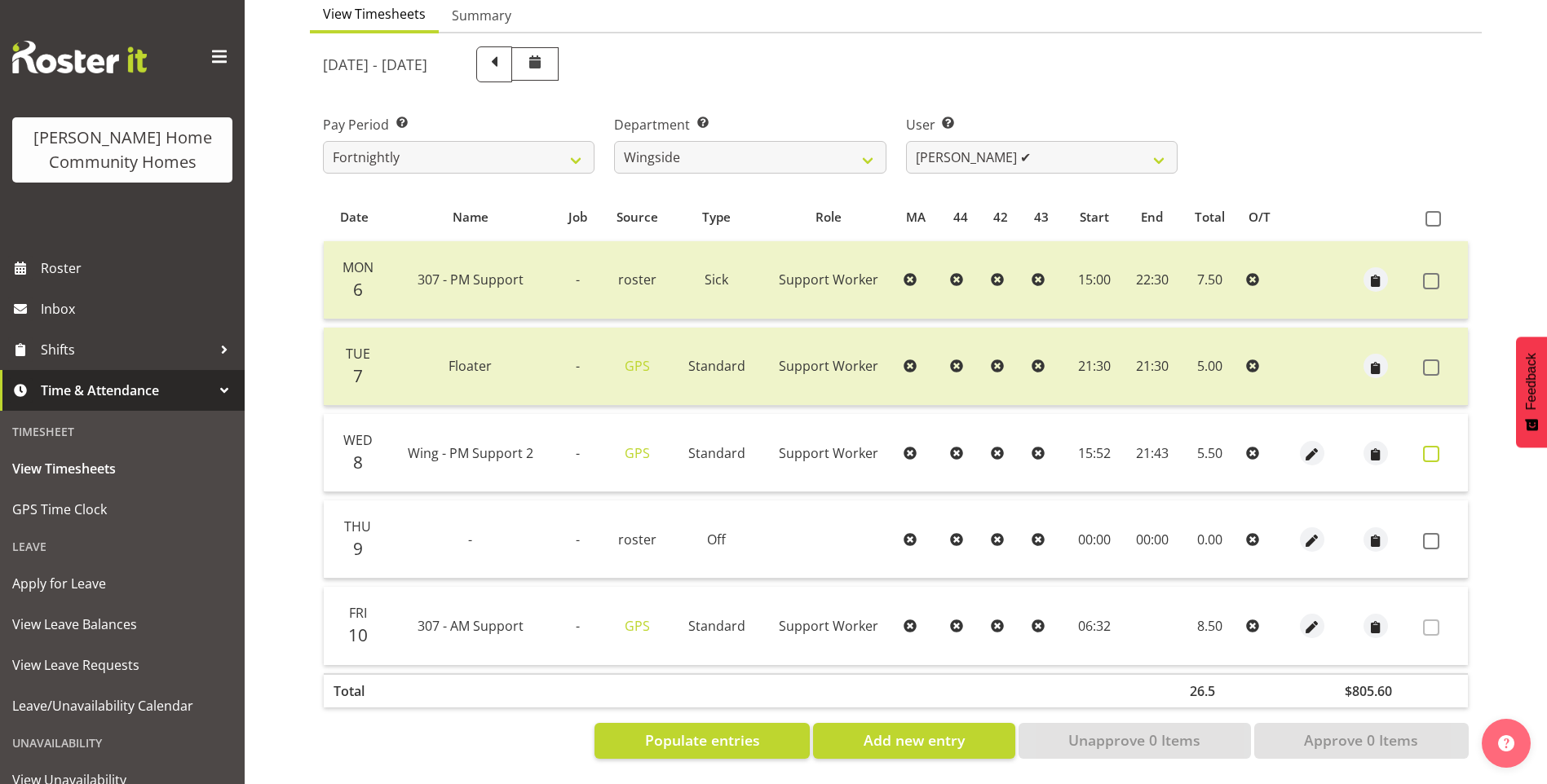
click at [1428, 446] on span at bounding box center [1431, 453] width 16 height 16
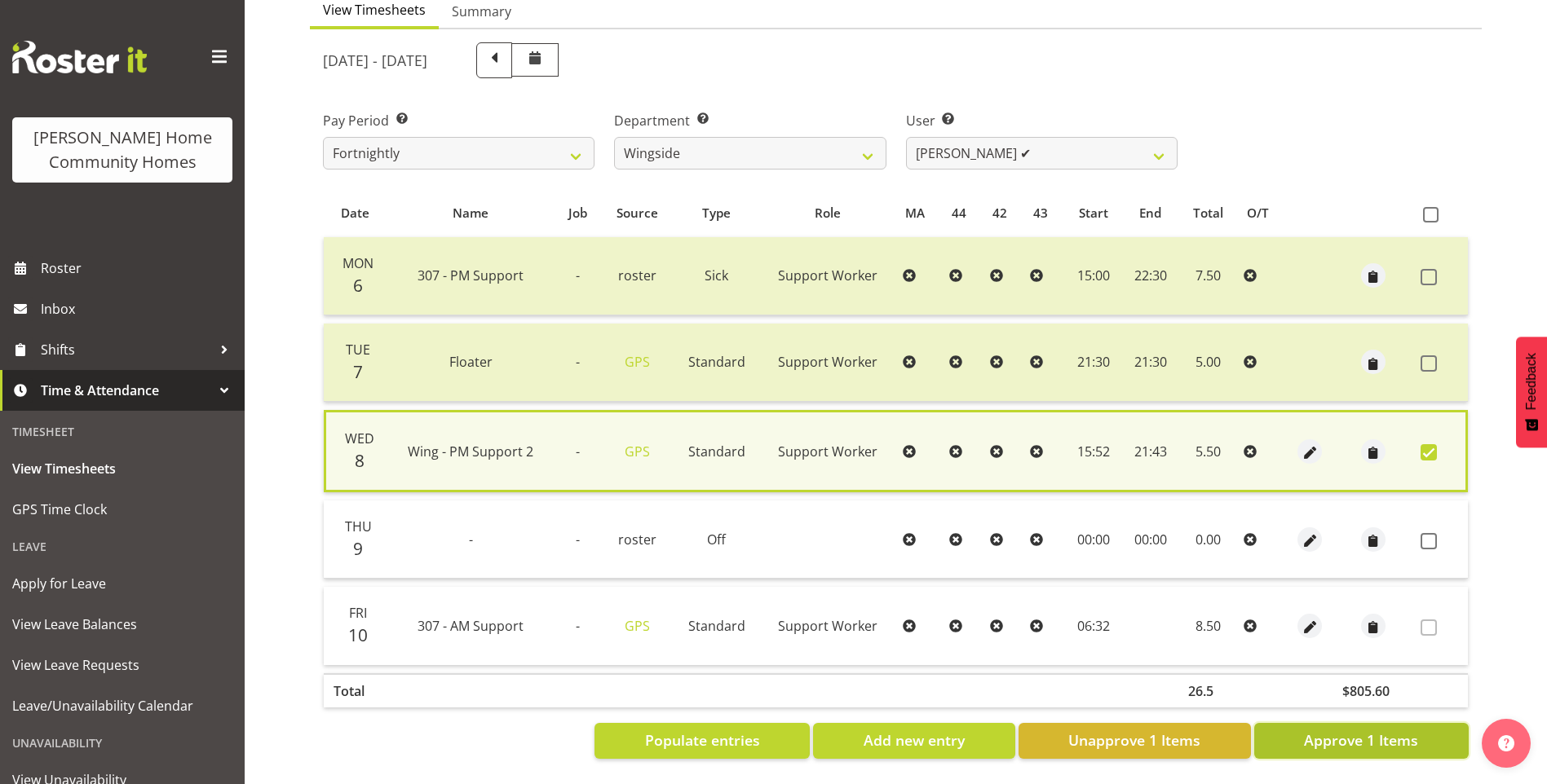
click at [1415, 738] on span "Approve 1 Items" at bounding box center [1361, 740] width 114 height 21
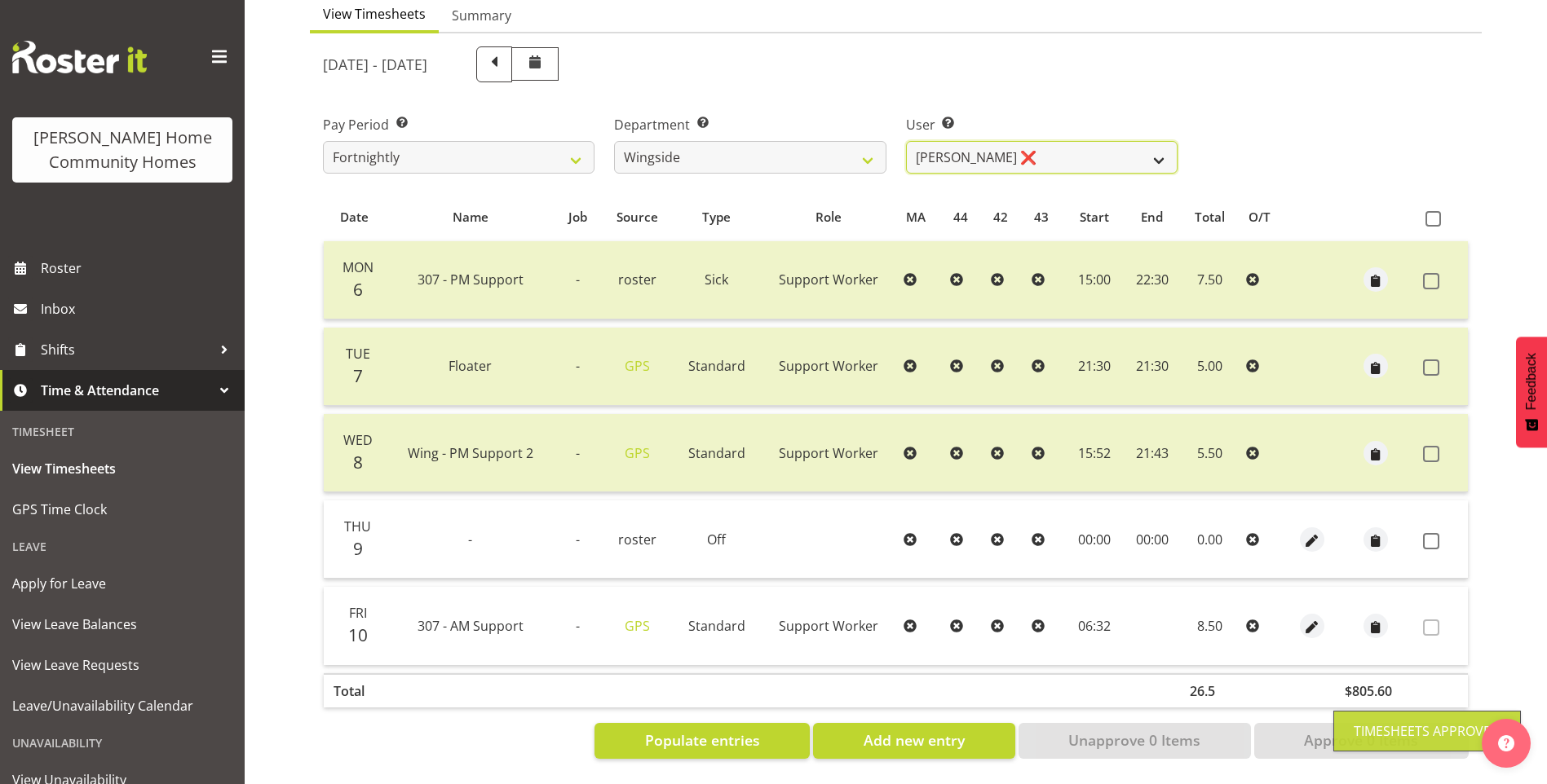
click at [947, 149] on select "Arshdeep Singh ✔ Daljeet Prasad ❌ Daniel Marticio ❌ Janeth Sison ✔" at bounding box center [1042, 157] width 272 height 32
click at [906, 141] on select "Arshdeep Singh ✔ Daljeet Prasad ❌ Daniel Marticio ❌ Janeth Sison ✔" at bounding box center [1042, 157] width 272 height 32
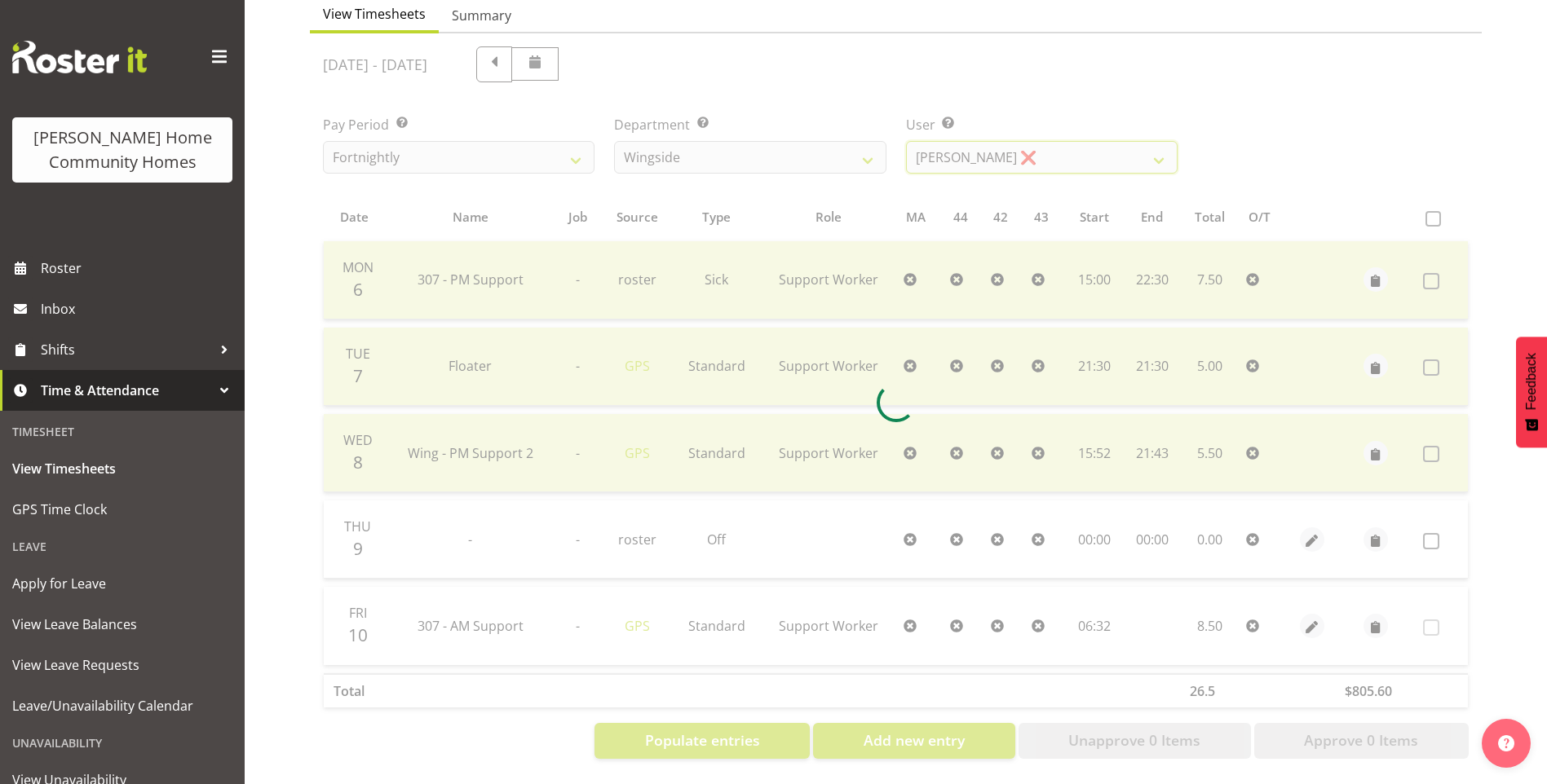
scroll to position [90, 0]
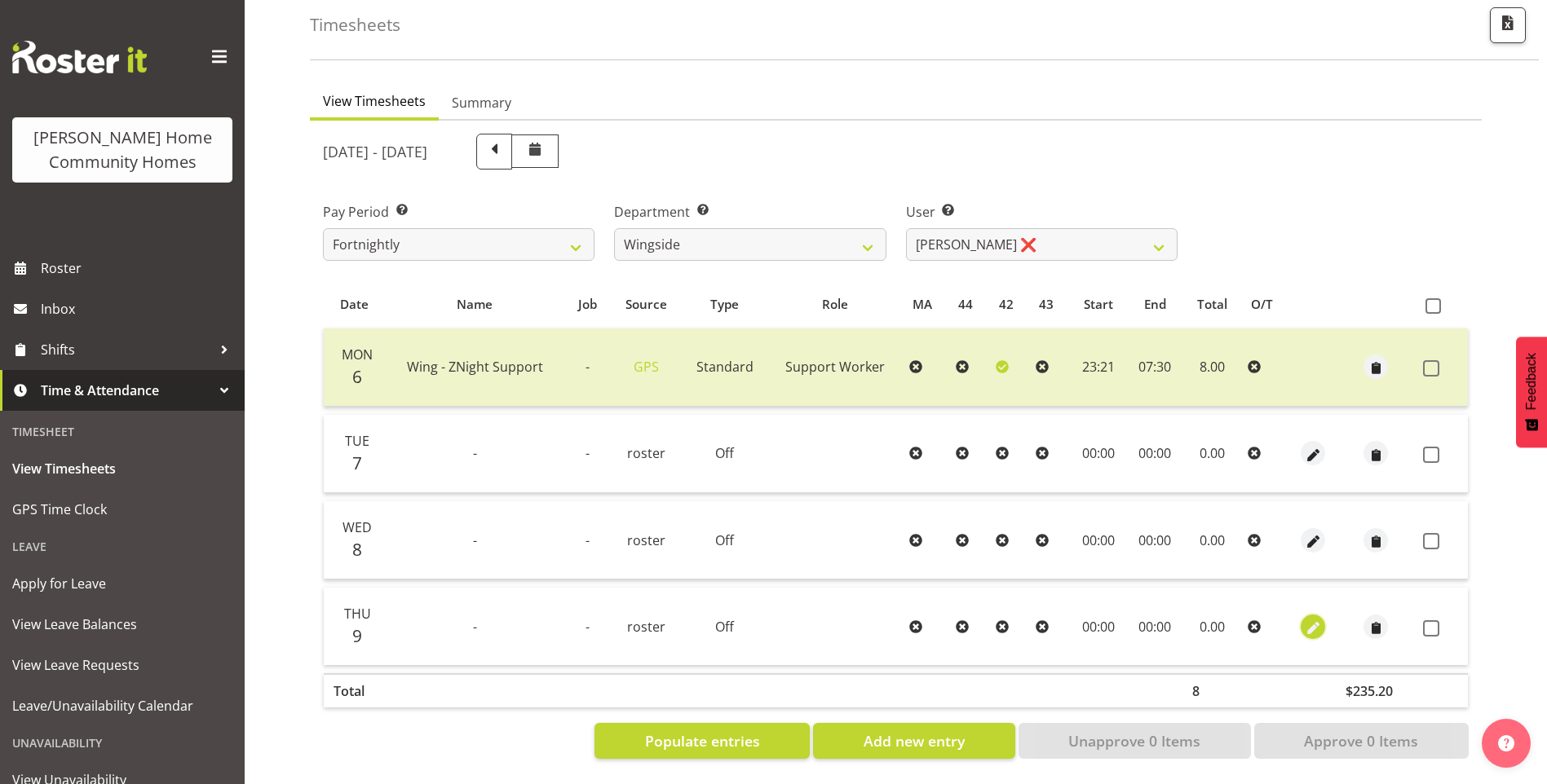
click at [1314, 618] on span "button" at bounding box center [1313, 628] width 19 height 19
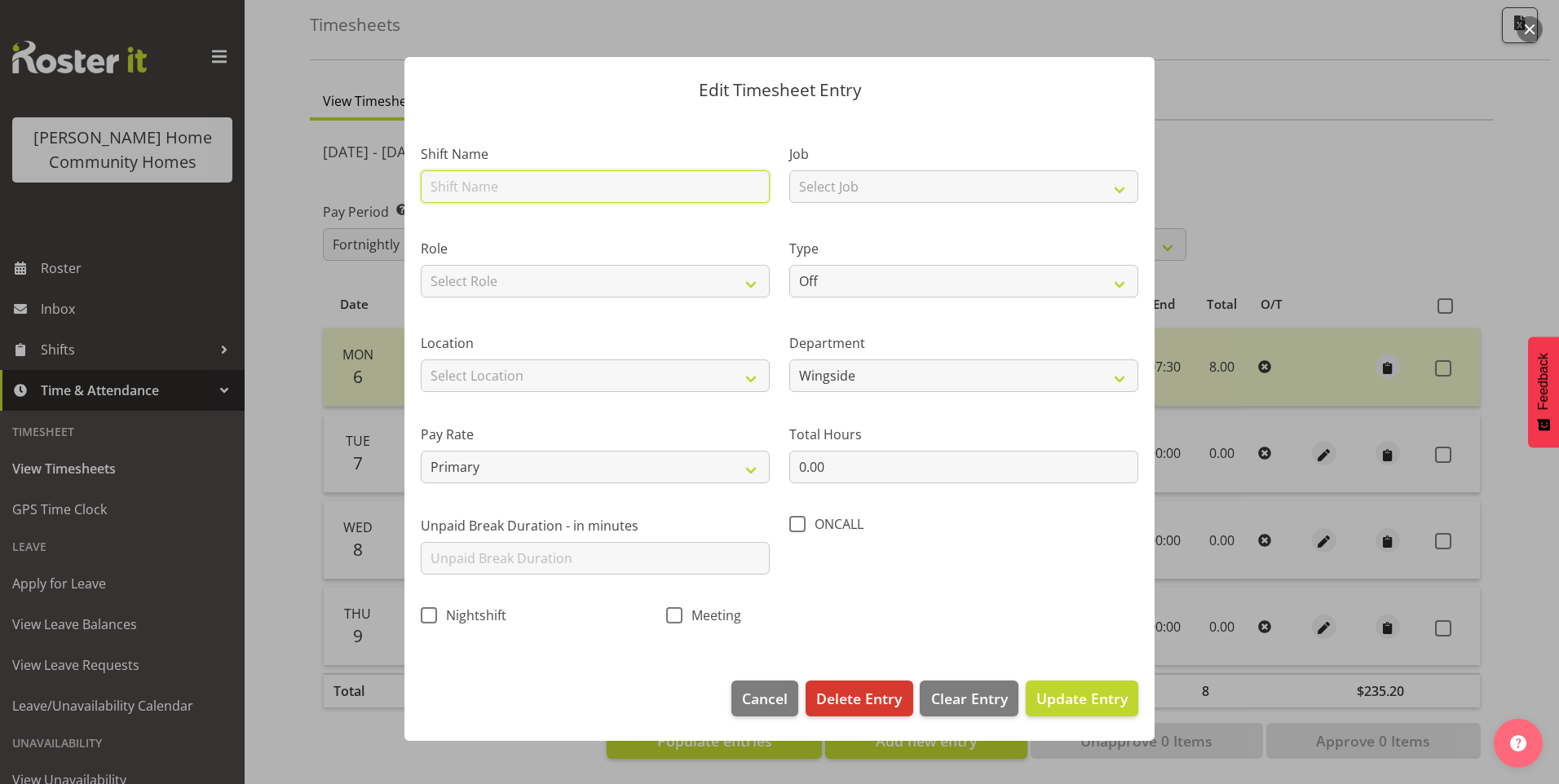
click at [482, 187] on input "text" at bounding box center [596, 187] width 349 height 32
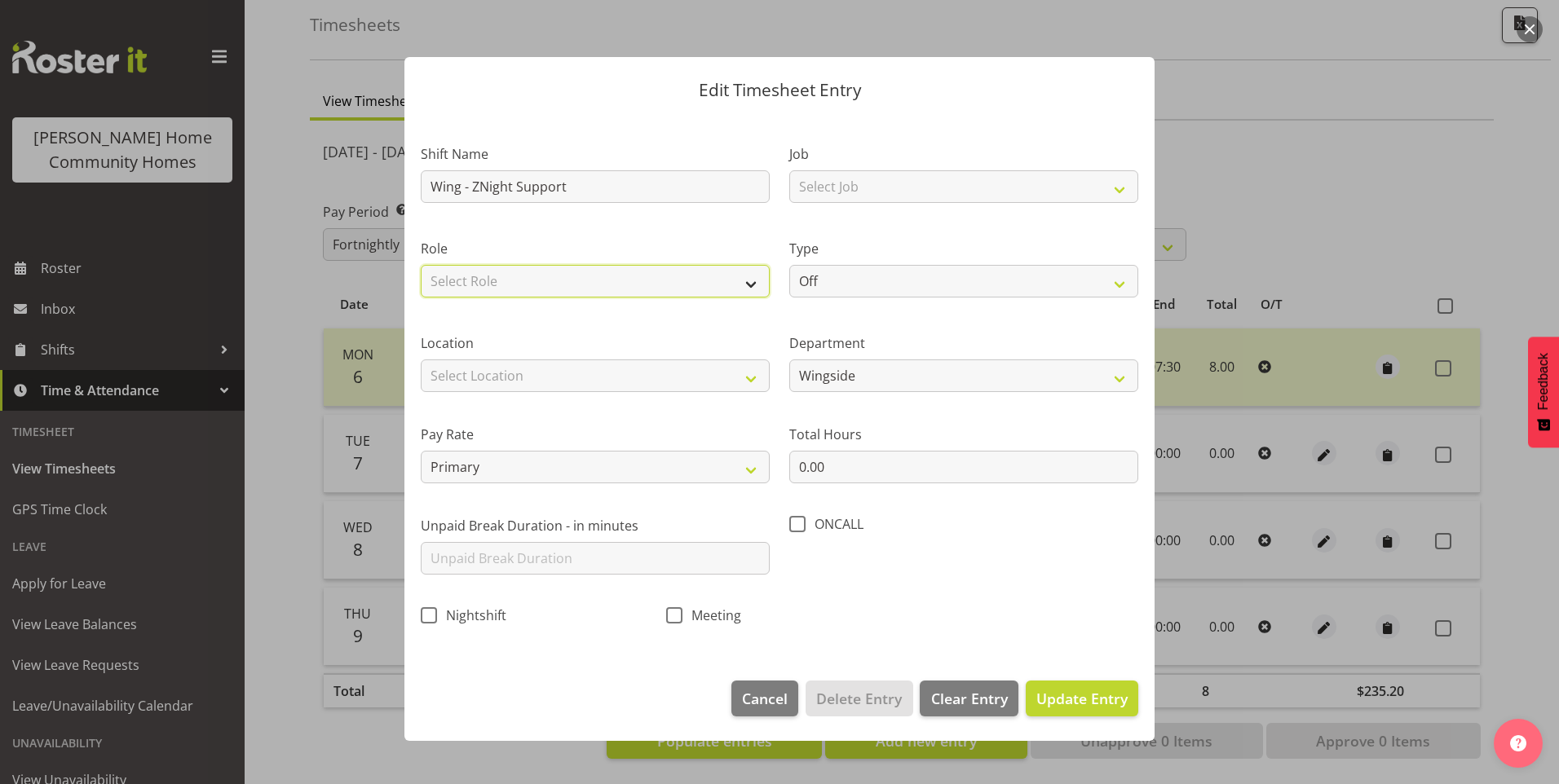
click at [530, 271] on select "Select Role Support Worker" at bounding box center [596, 281] width 349 height 32
click at [421, 265] on select "Select Role Support Worker" at bounding box center [596, 281] width 349 height 32
click at [503, 368] on select "Select Location 177 Halswell Rd 268 Hendersons Rd 307 Hendersons Rd 309 Henders…" at bounding box center [596, 375] width 349 height 32
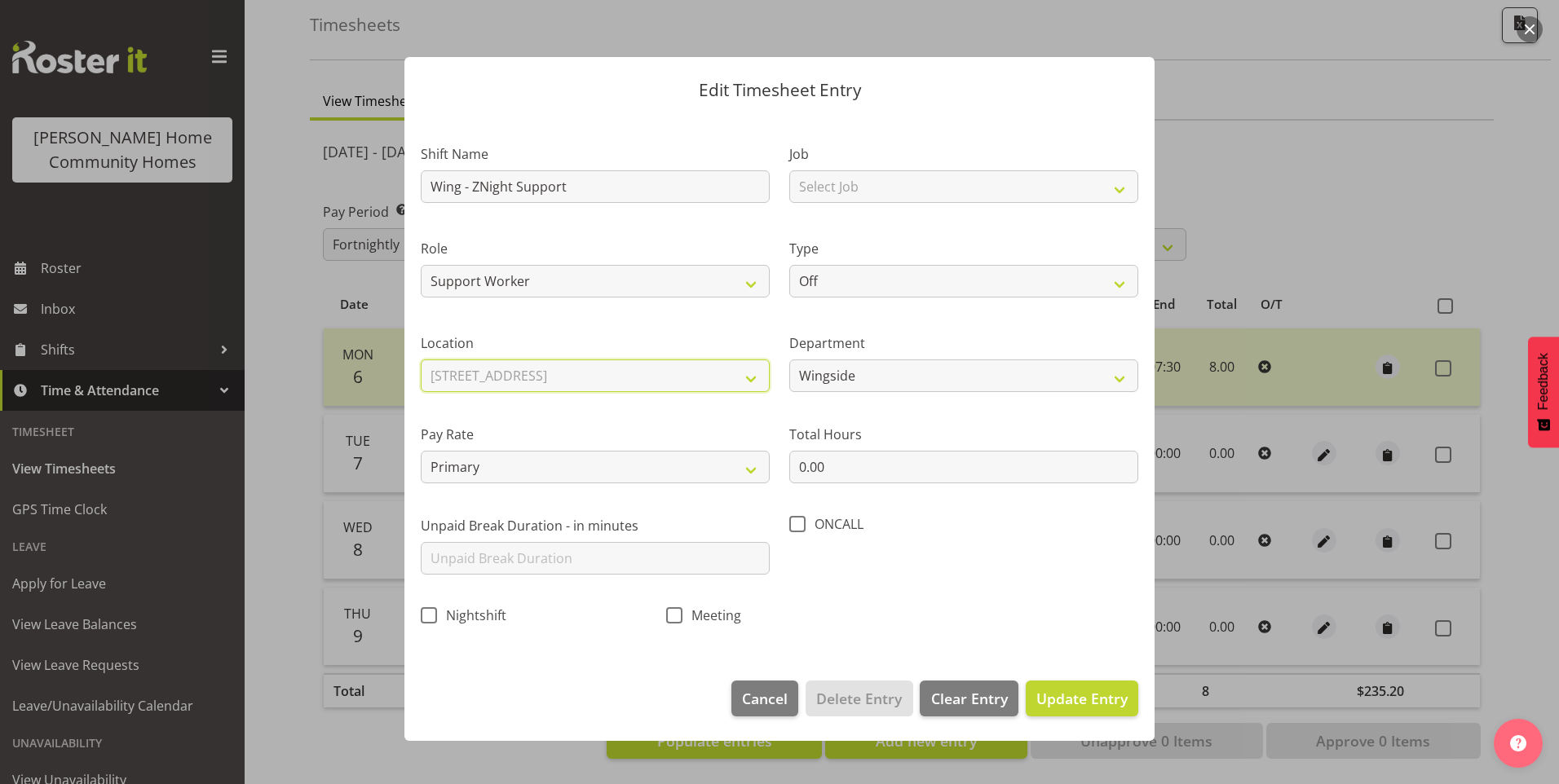
click at [421, 359] on select "Select Location 177 Halswell Rd 268 Hendersons Rd 307 Hendersons Rd 309 Henders…" at bounding box center [596, 375] width 349 height 32
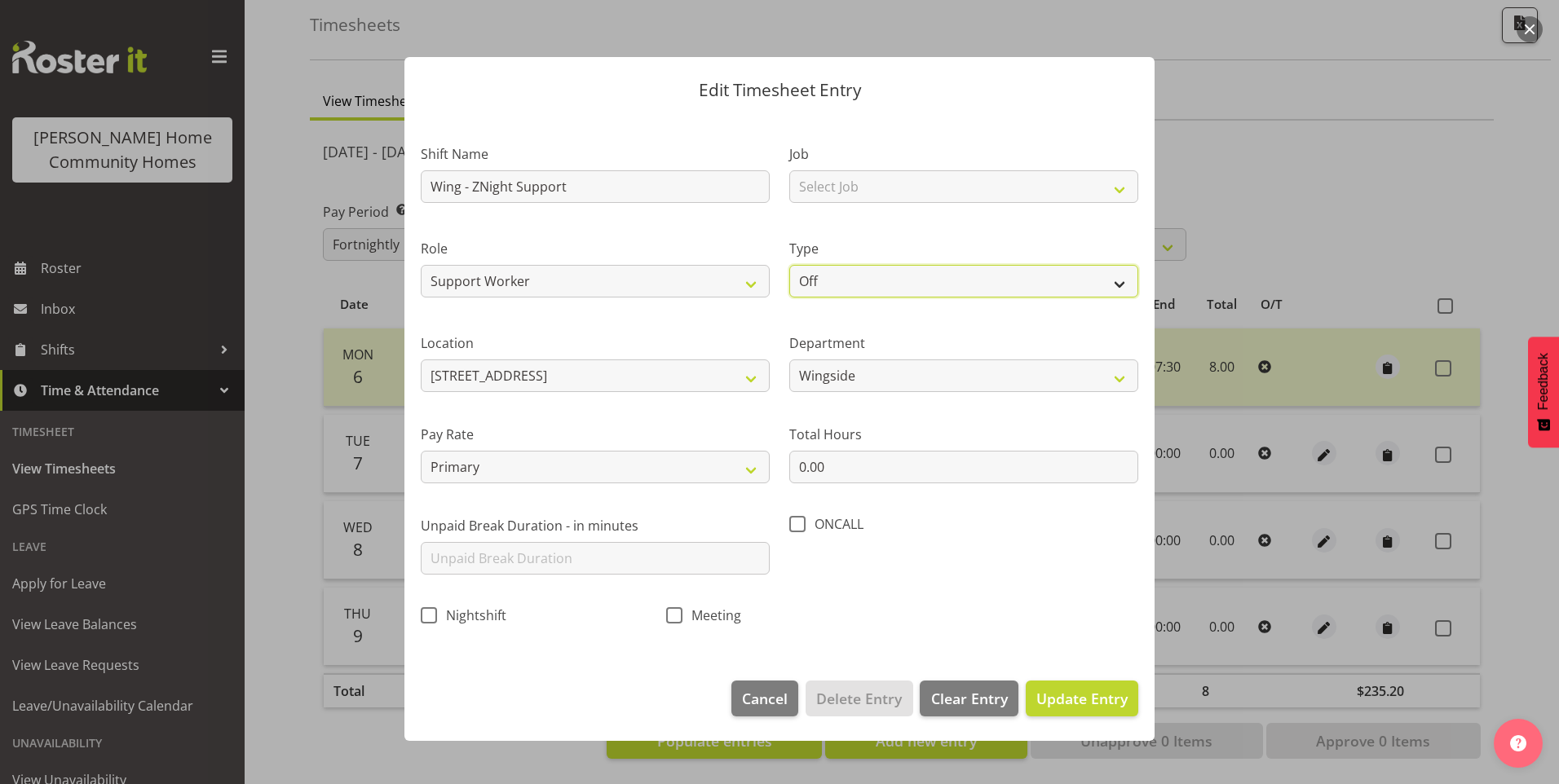
click at [828, 271] on select "Off Standard Public Holiday Public Holiday (Worked) Day In Lieu Annual Leave Si…" at bounding box center [963, 281] width 349 height 32
click at [789, 265] on select "Off Standard Public Holiday Public Holiday (Worked) Day In Lieu Annual Leave Si…" at bounding box center [963, 281] width 349 height 32
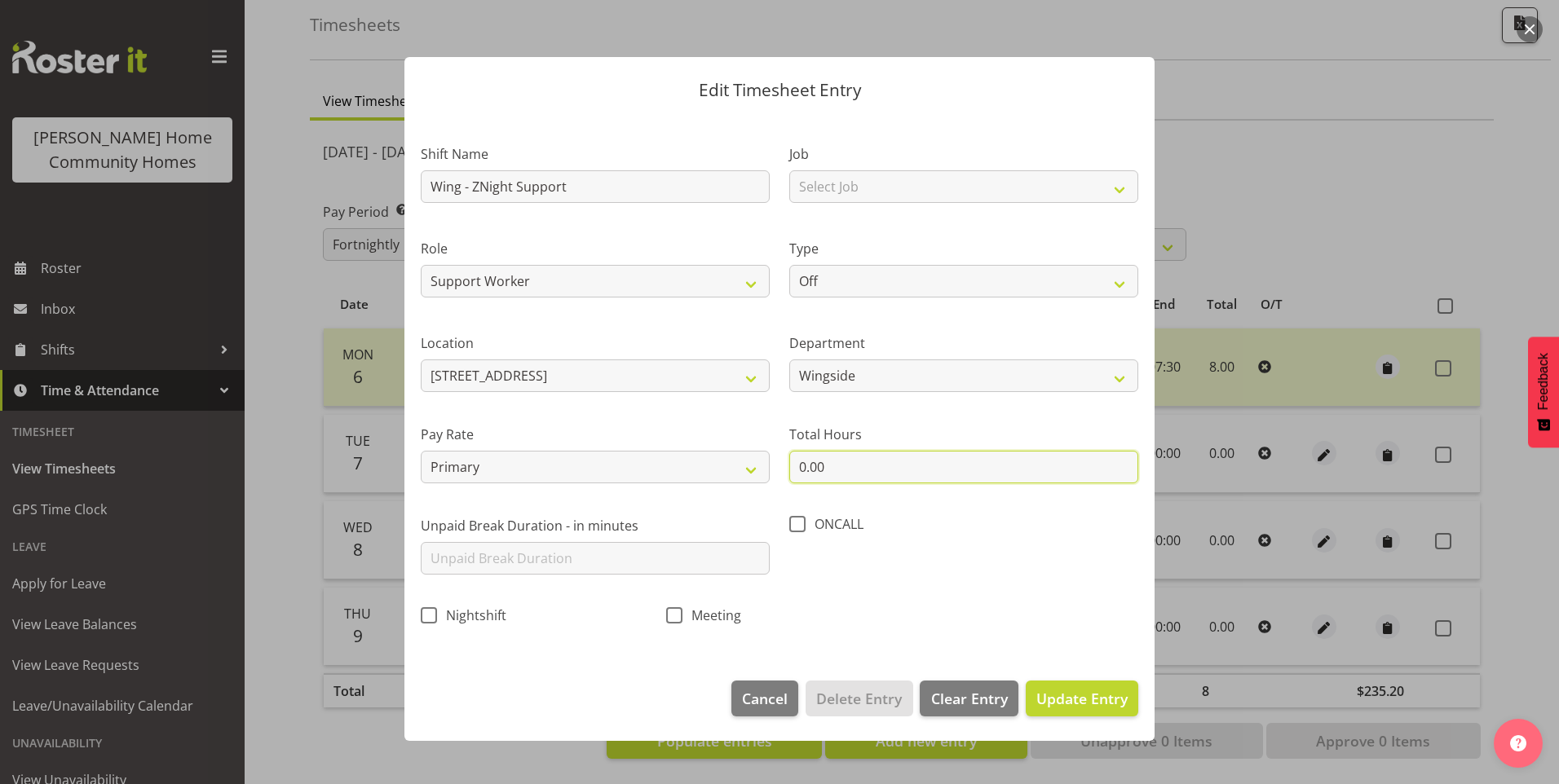
drag, startPoint x: 822, startPoint y: 460, endPoint x: 728, endPoint y: 444, distance: 95.4
click at [750, 449] on div "Shift Name Wing - ZNight Support Job Select Job Floater Role Support Worker Typ…" at bounding box center [780, 379] width 738 height 517
click at [1111, 712] on button "Update Entry" at bounding box center [1082, 698] width 112 height 36
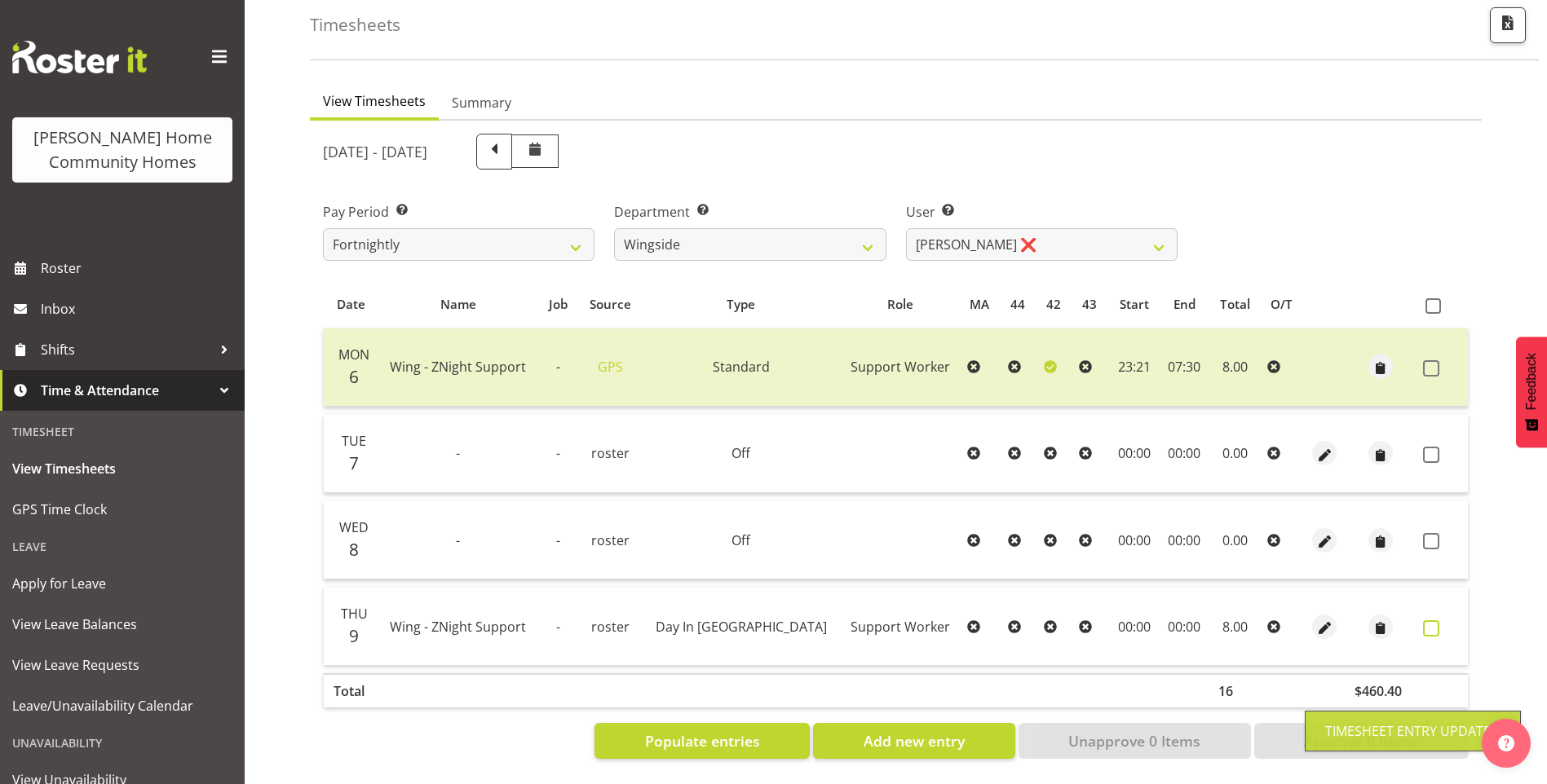
click at [1427, 620] on span at bounding box center [1431, 628] width 16 height 16
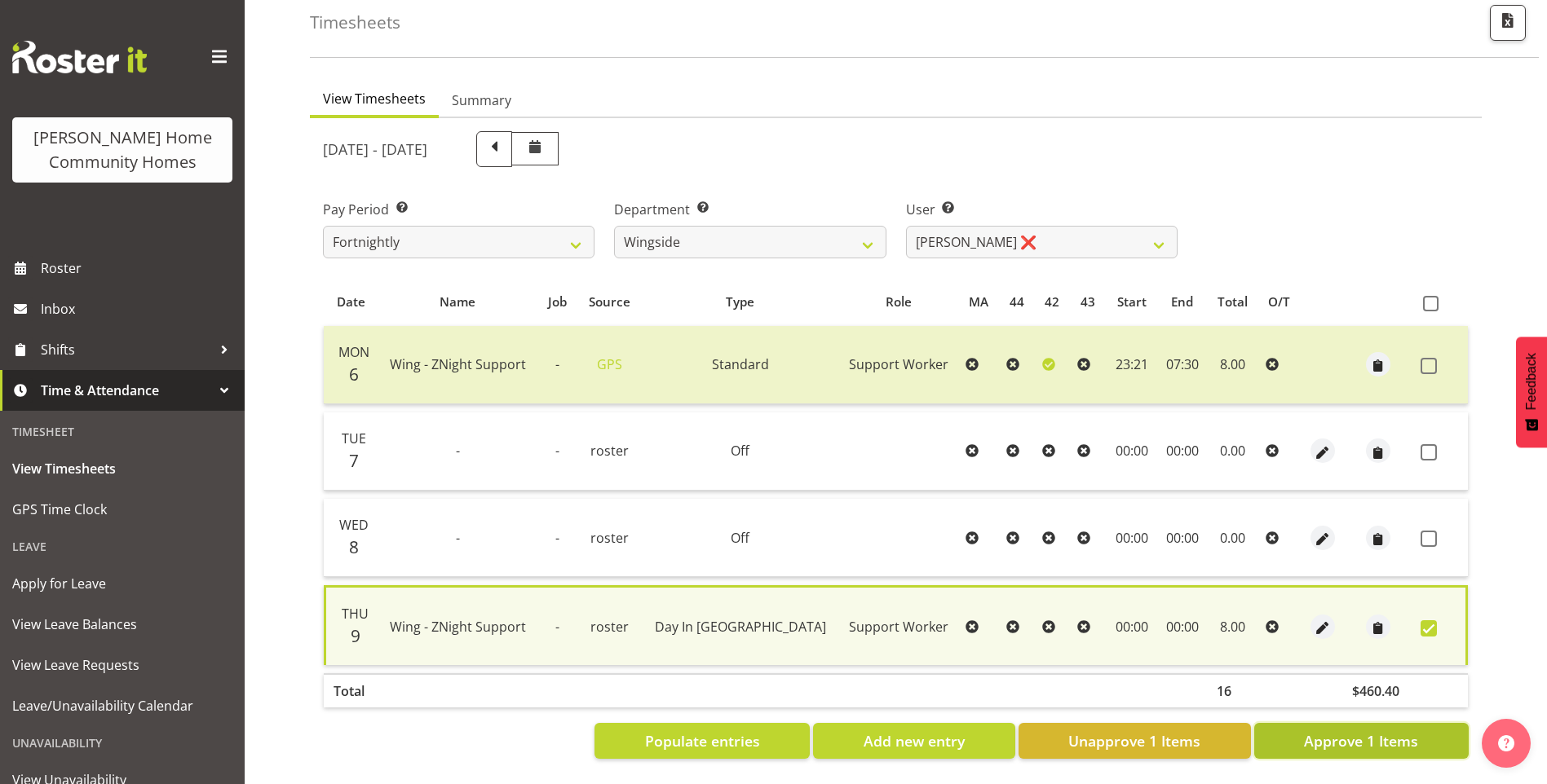
click at [1376, 733] on span "Approve 1 Items" at bounding box center [1361, 741] width 114 height 21
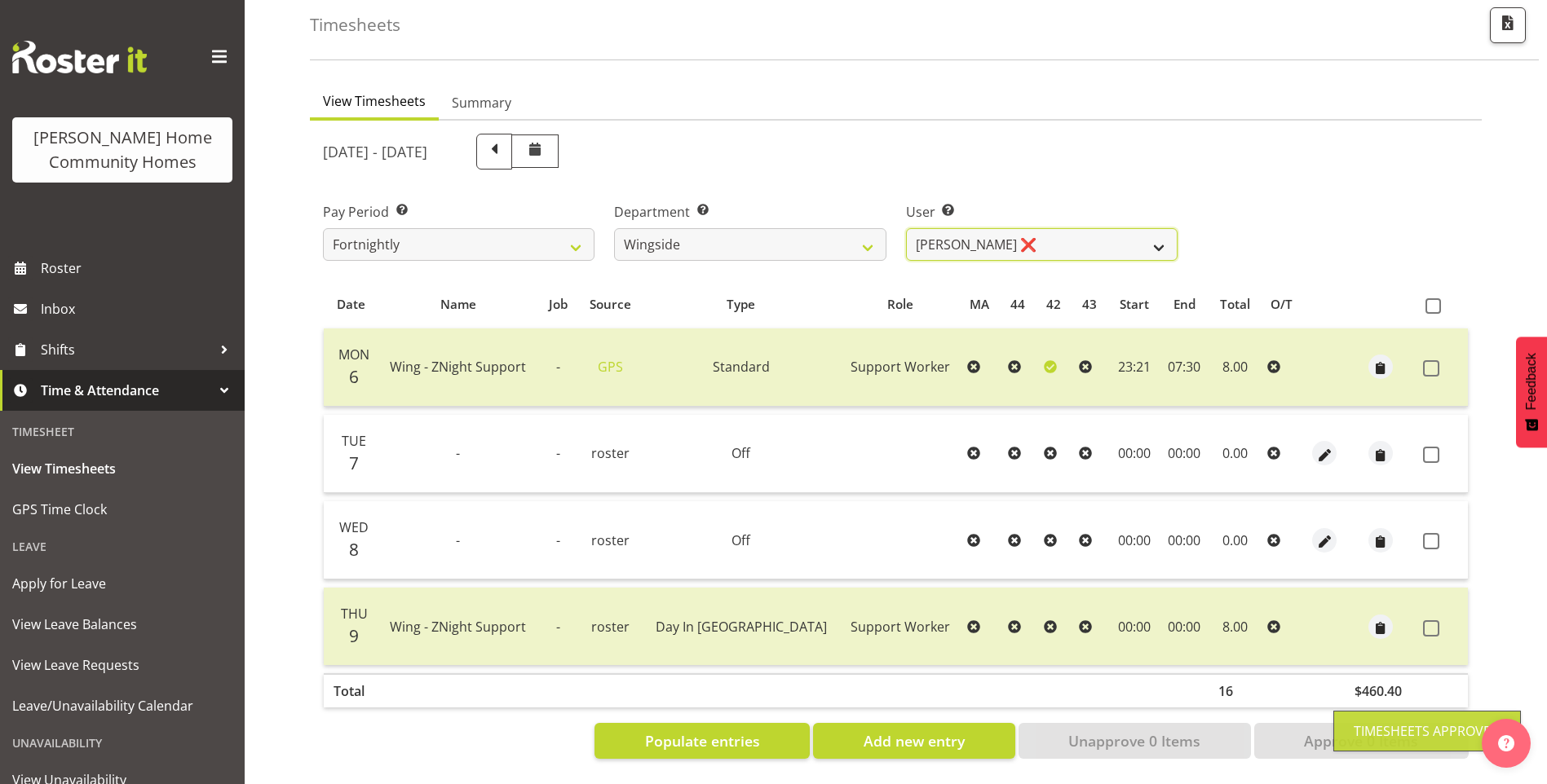
click at [947, 234] on select "Arshdeep Singh ✔ Daljeet Prasad ❌ Daniel Marticio ❌ Janeth Sison ✔" at bounding box center [1042, 245] width 272 height 32
click at [906, 229] on select "Arshdeep Singh ✔ Daljeet Prasad ❌ Daniel Marticio ❌ Janeth Sison ✔" at bounding box center [1042, 245] width 272 height 32
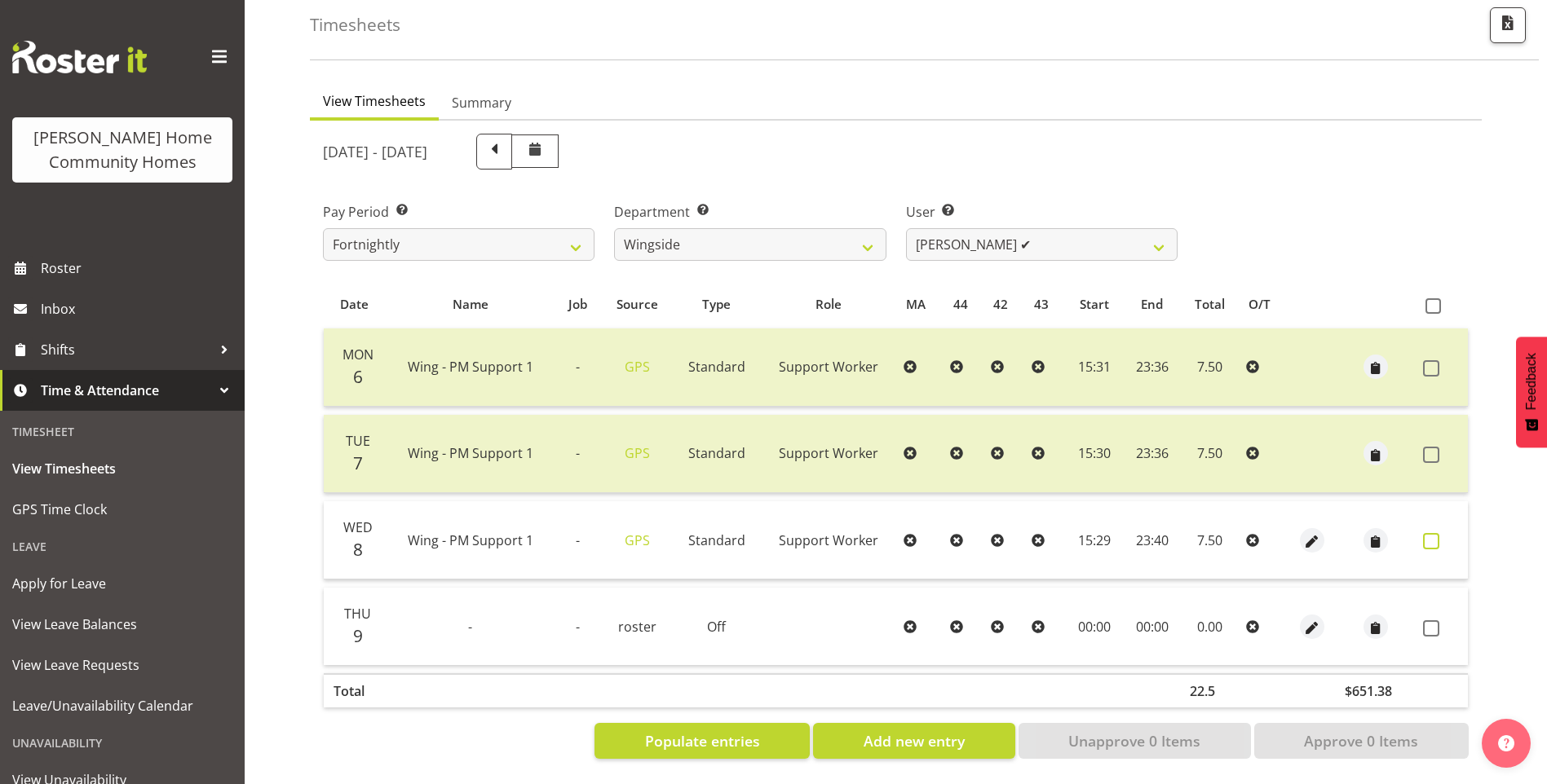
click at [1434, 533] on span at bounding box center [1431, 541] width 16 height 16
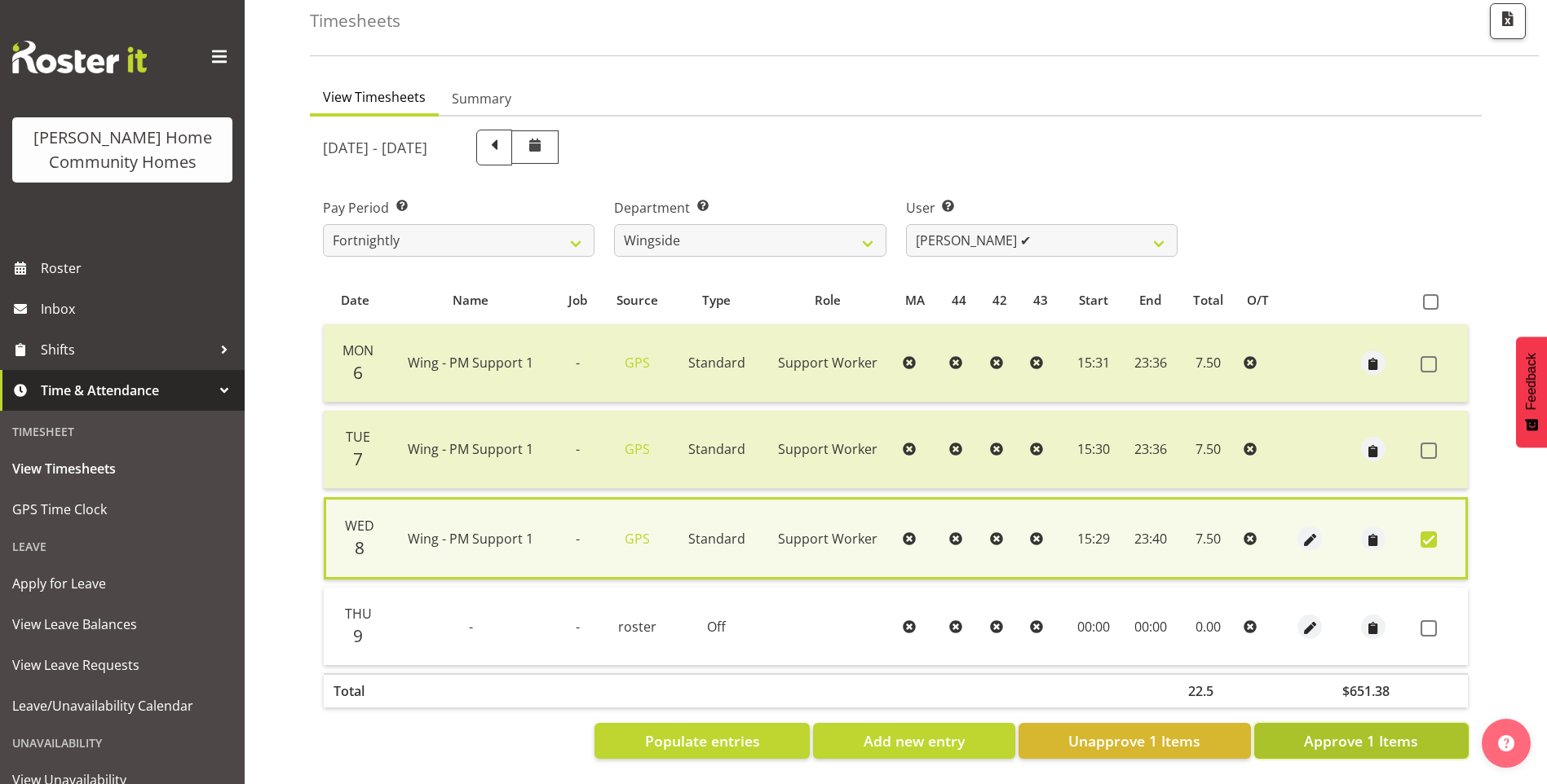
click at [1367, 731] on span "Approve 1 Items" at bounding box center [1361, 741] width 114 height 21
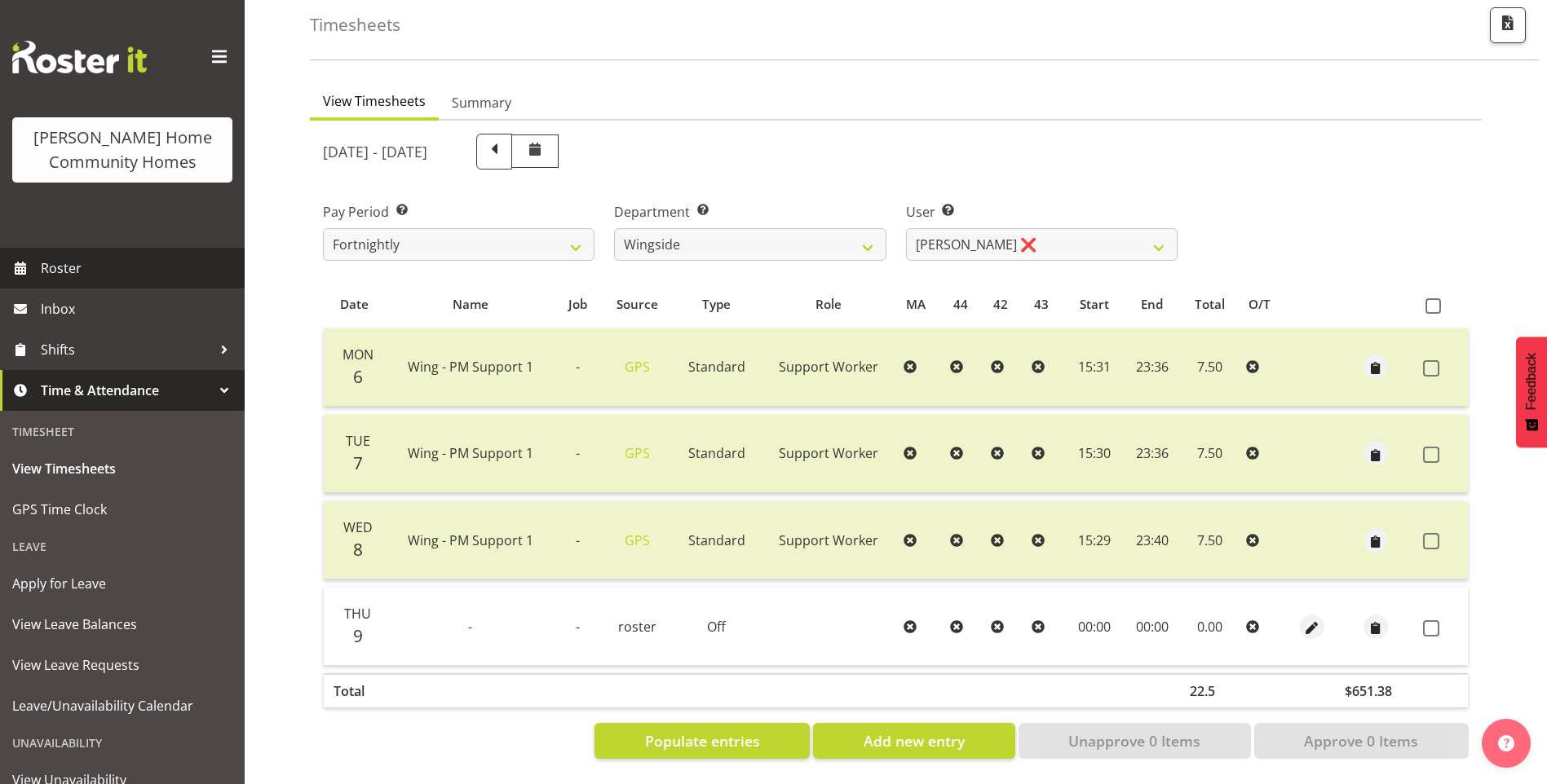
click at [91, 269] on span "Roster" at bounding box center [138, 269] width 195 height 25
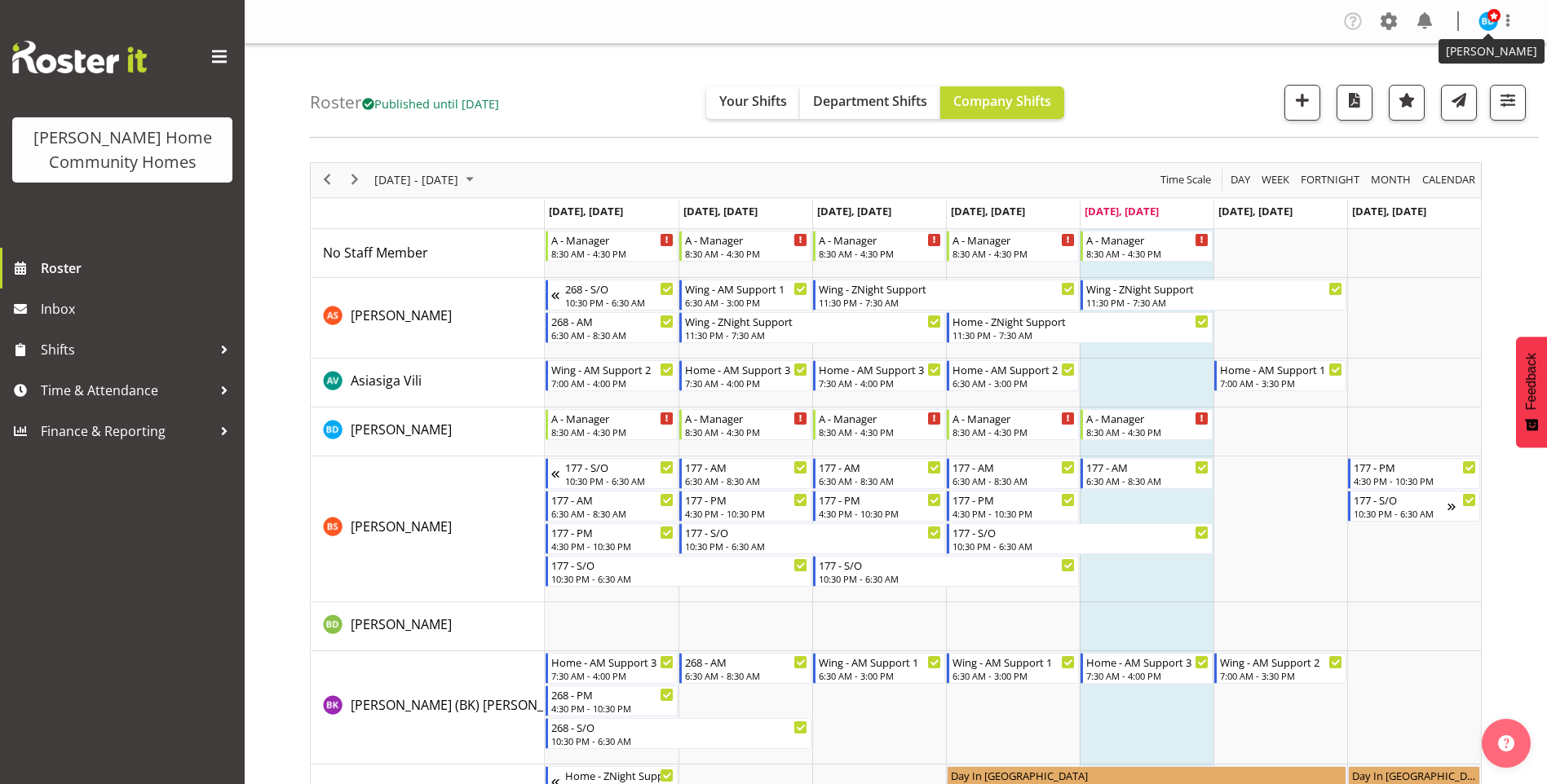
drag, startPoint x: 1483, startPoint y: 24, endPoint x: 1468, endPoint y: 39, distance: 21.2
click at [1483, 24] on img at bounding box center [1488, 21] width 20 height 20
drag, startPoint x: 1407, startPoint y: 81, endPoint x: 1378, endPoint y: 79, distance: 29.1
click at [1407, 79] on link "Log Out" at bounding box center [1439, 85] width 156 height 30
